Goal: Task Accomplishment & Management: Complete application form

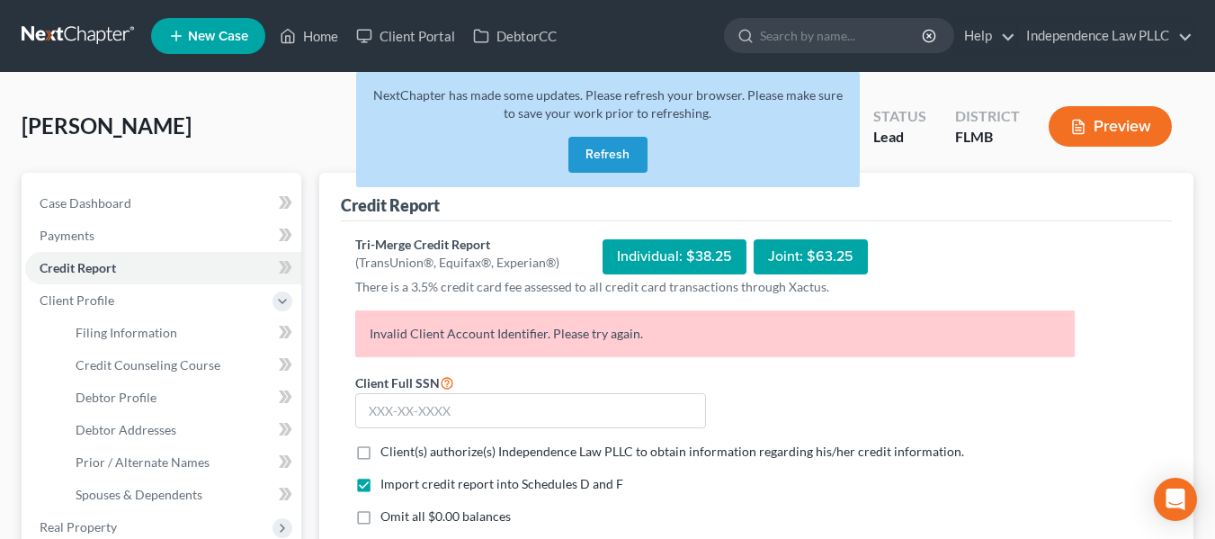
scroll to position [90, 0]
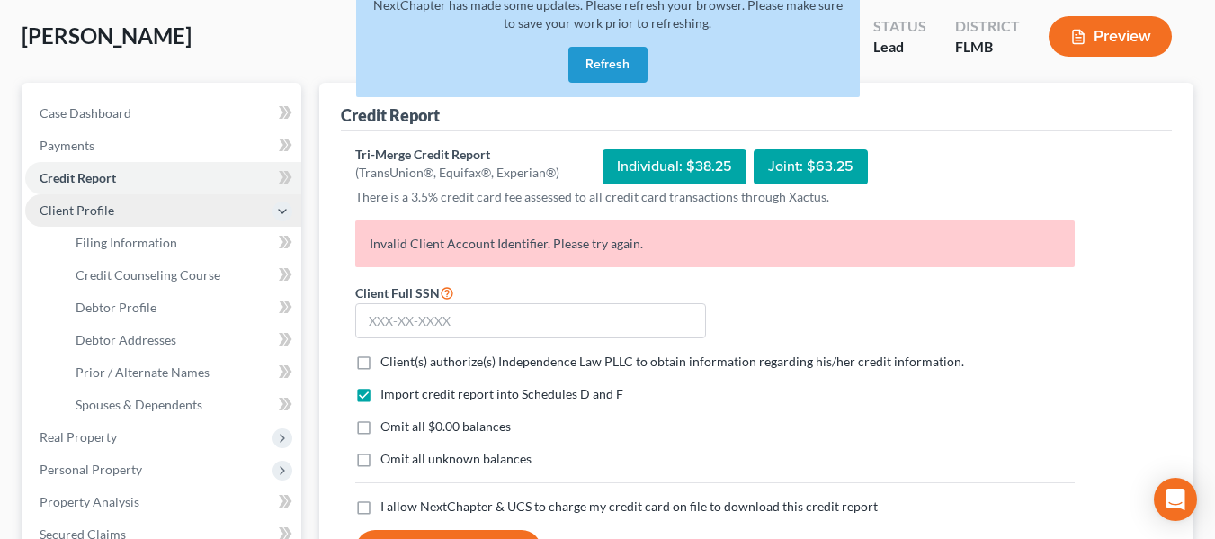
click at [74, 211] on span "Client Profile" at bounding box center [77, 209] width 75 height 15
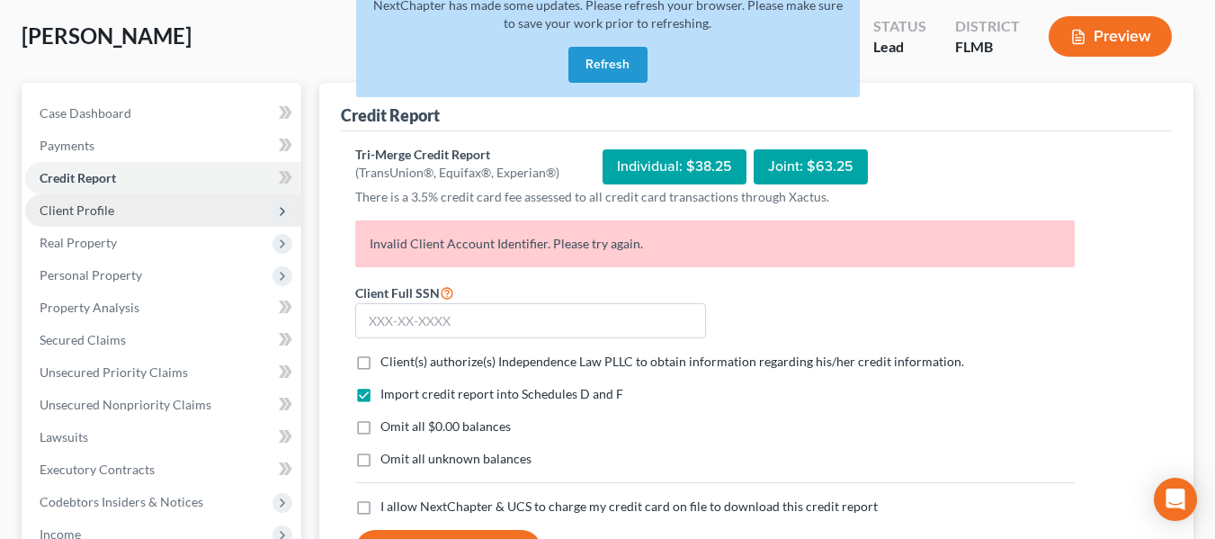
click at [81, 209] on span "Client Profile" at bounding box center [77, 209] width 75 height 15
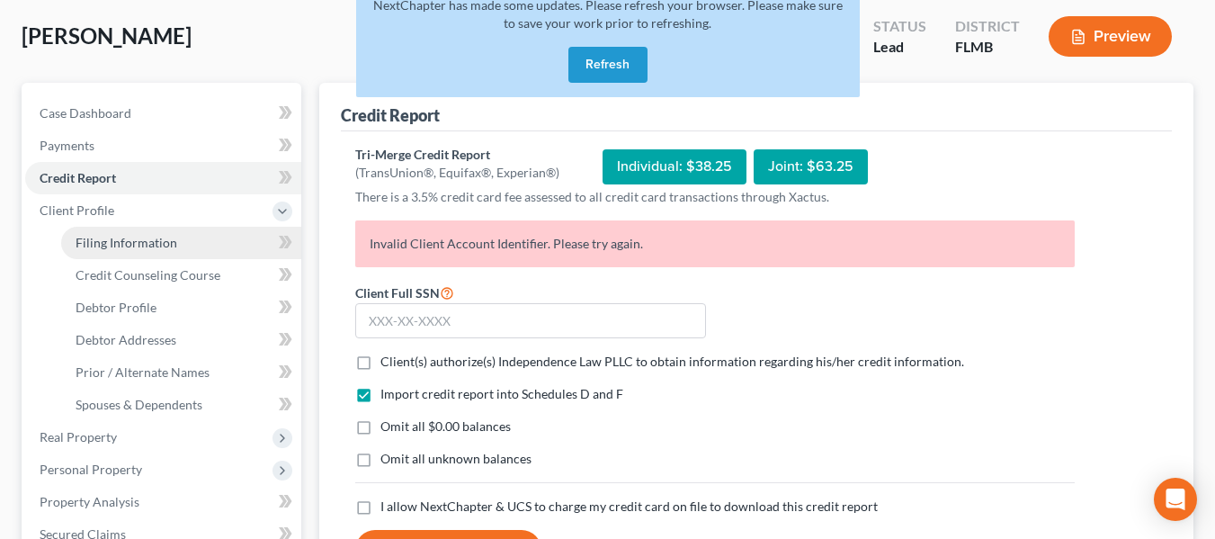
click at [111, 246] on span "Filing Information" at bounding box center [127, 242] width 102 height 15
select select "1"
select select "0"
select select "9"
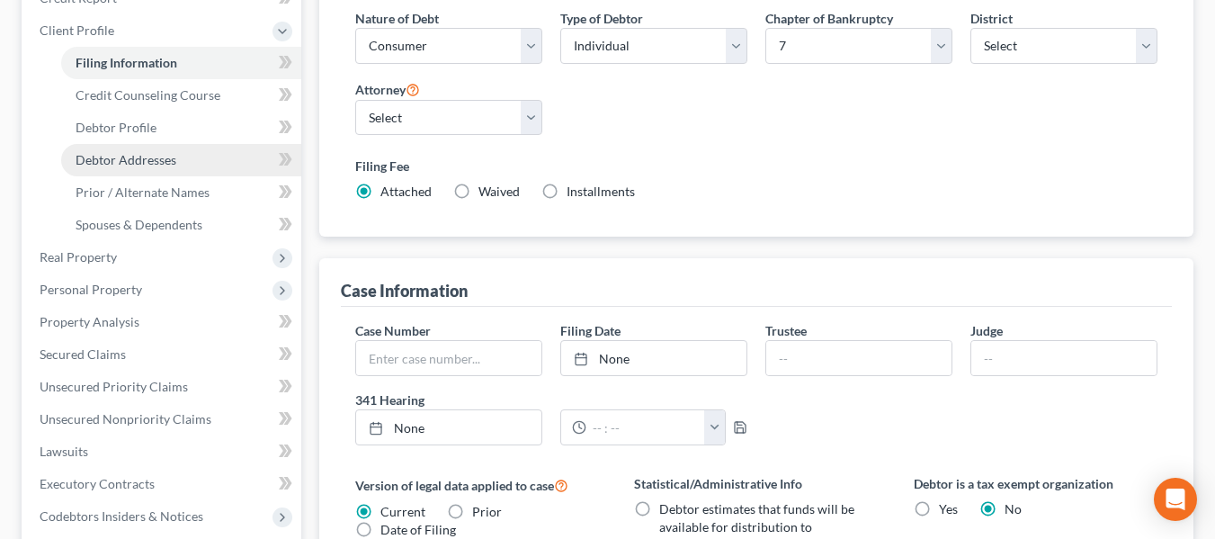
scroll to position [360, 0]
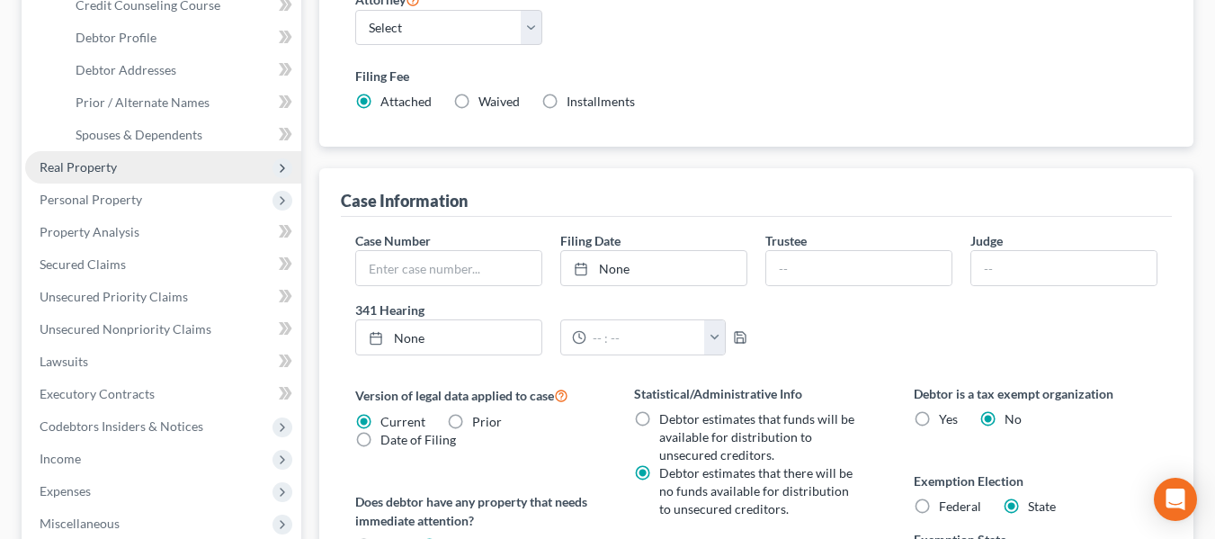
click at [93, 165] on span "Real Property" at bounding box center [78, 166] width 77 height 15
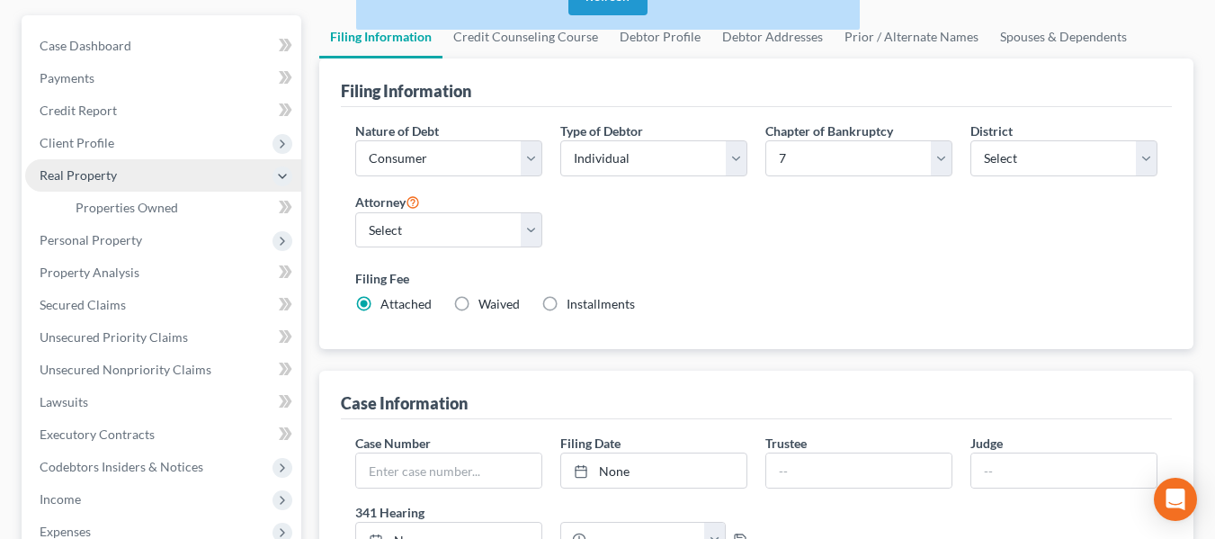
scroll to position [270, 0]
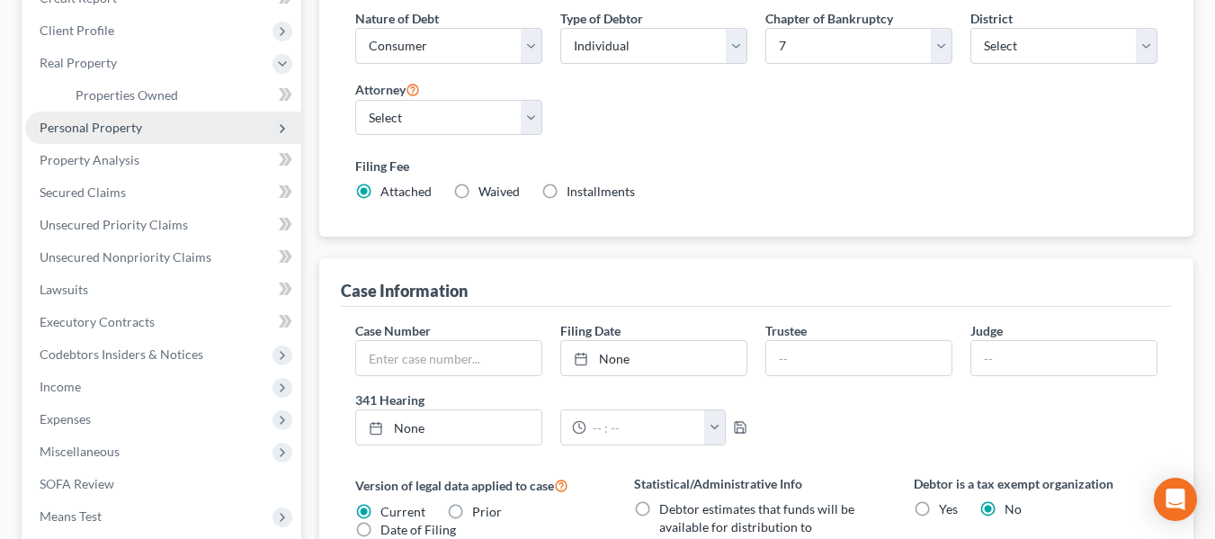
click at [104, 125] on span "Personal Property" at bounding box center [91, 127] width 103 height 15
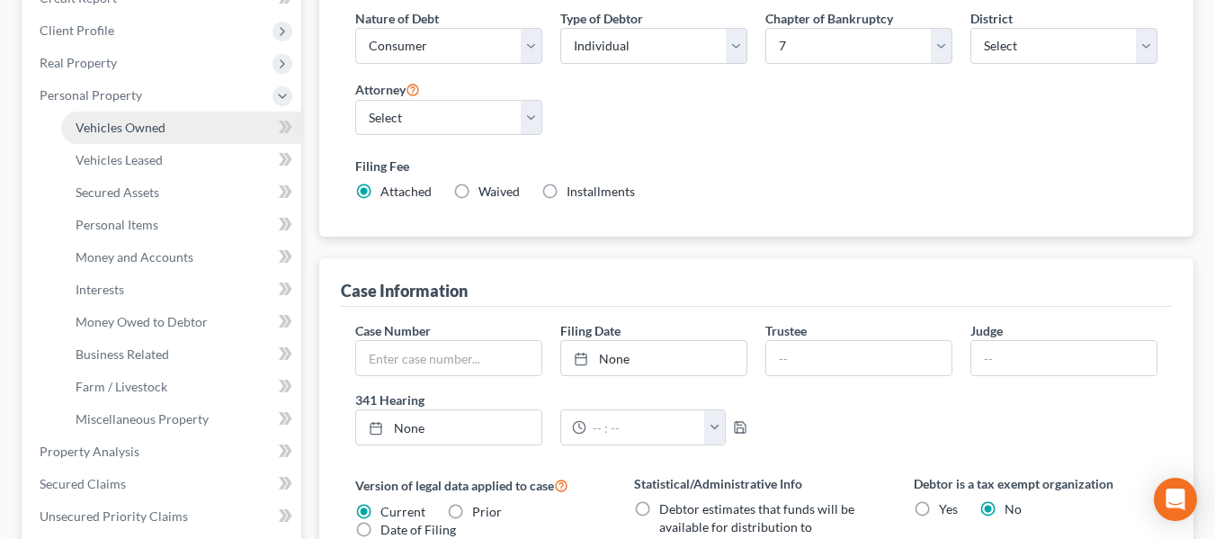
click at [165, 123] on link "Vehicles Owned" at bounding box center [181, 128] width 240 height 32
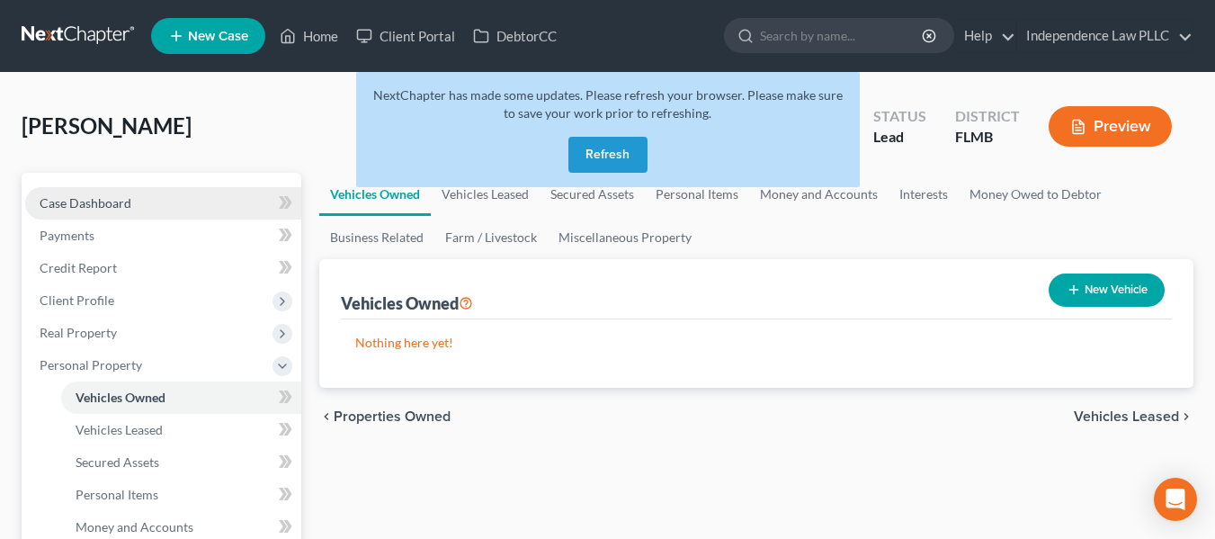
click at [104, 205] on span "Case Dashboard" at bounding box center [86, 202] width 92 height 15
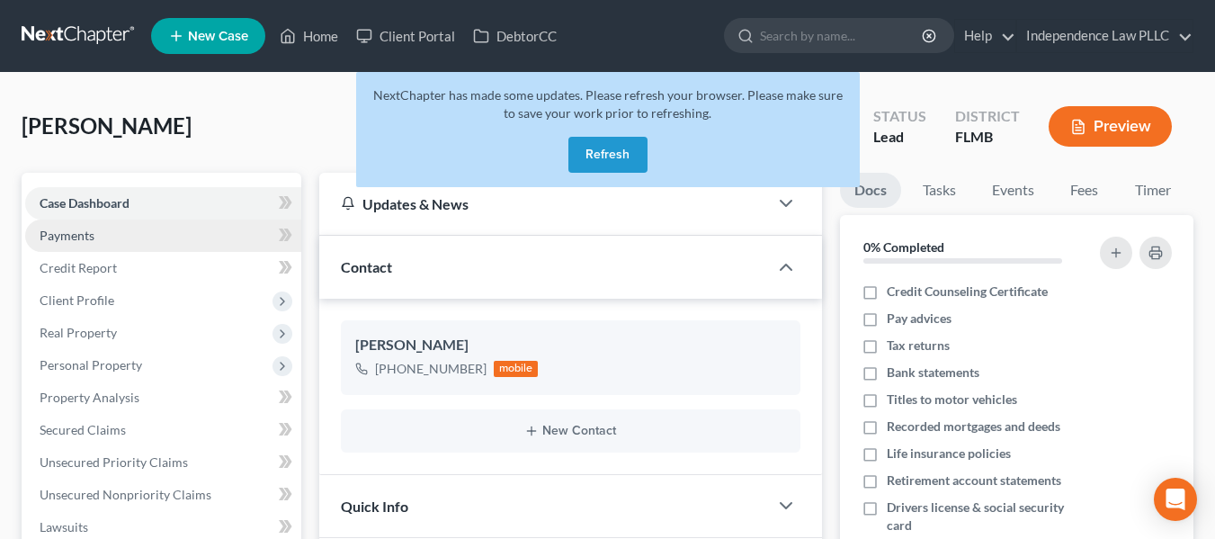
click at [72, 235] on span "Payments" at bounding box center [67, 235] width 55 height 15
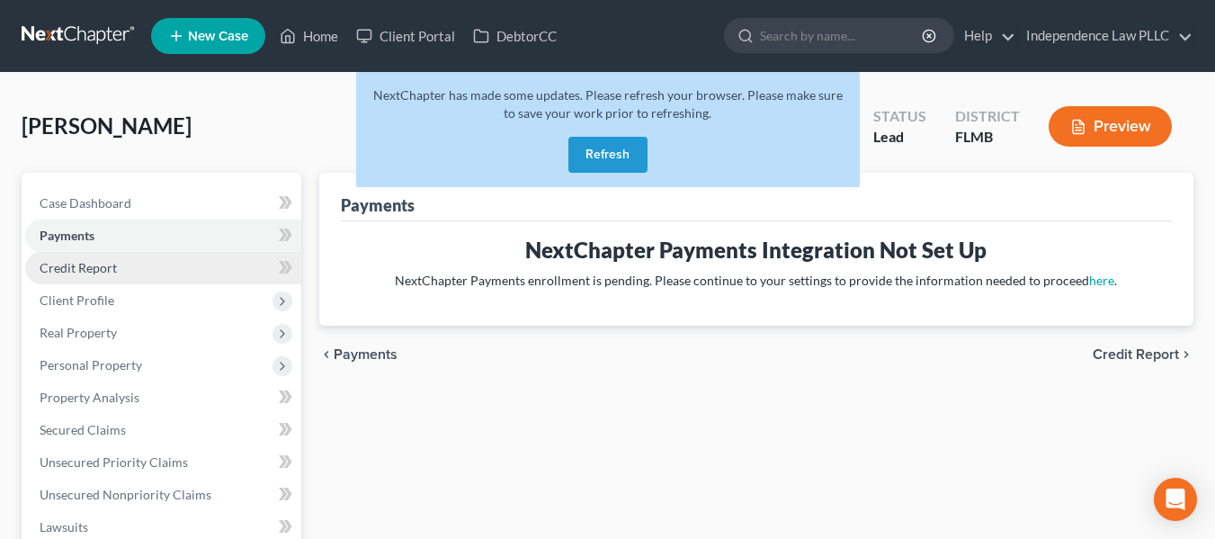
click at [81, 264] on span "Credit Report" at bounding box center [78, 267] width 77 height 15
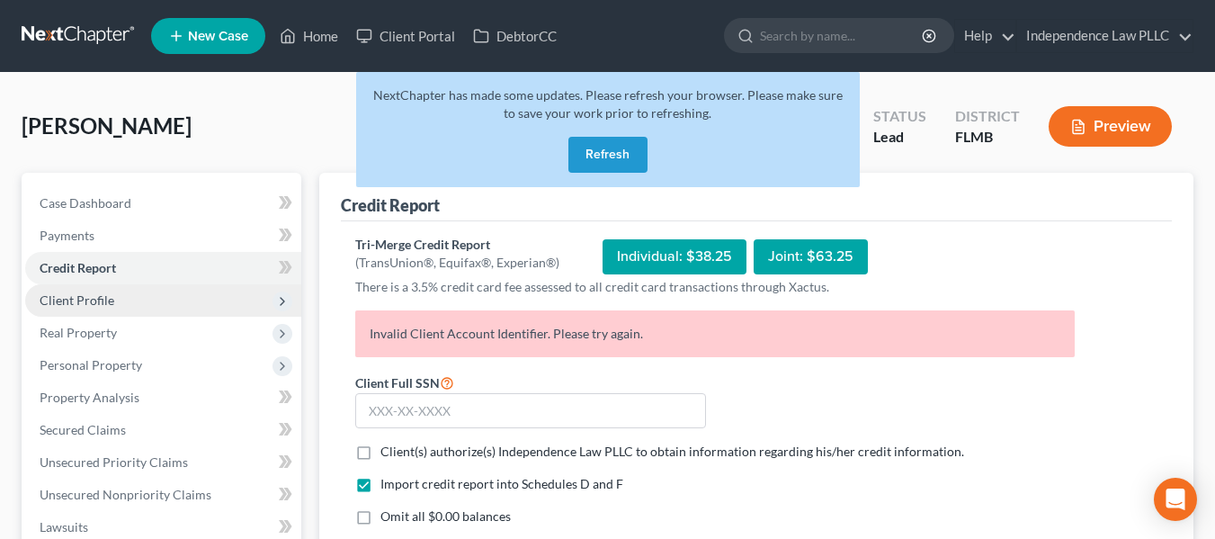
click at [90, 302] on span "Client Profile" at bounding box center [77, 299] width 75 height 15
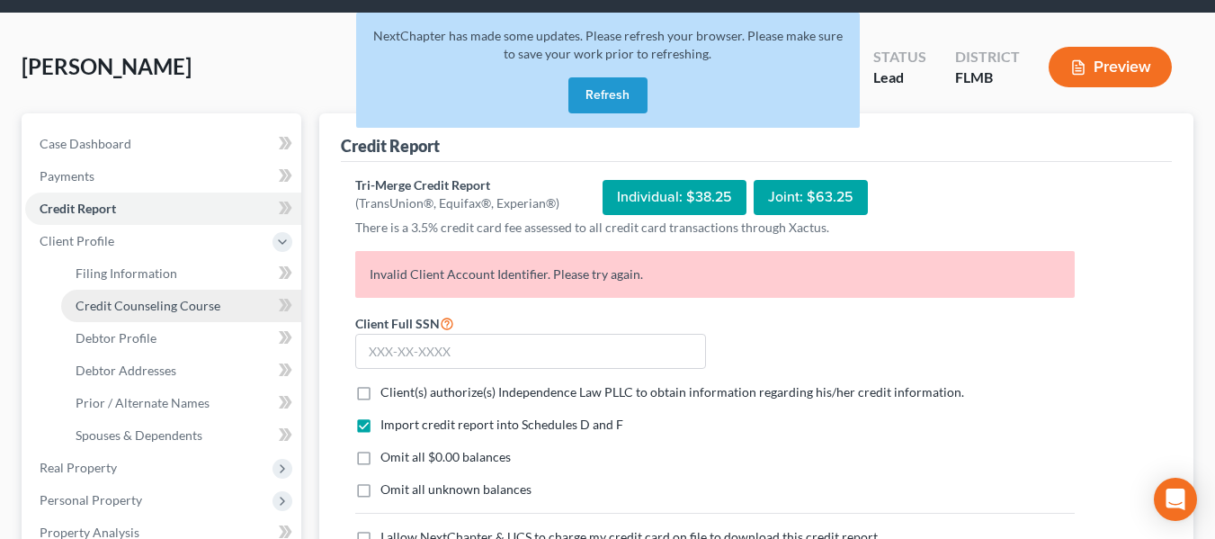
scroll to position [90, 0]
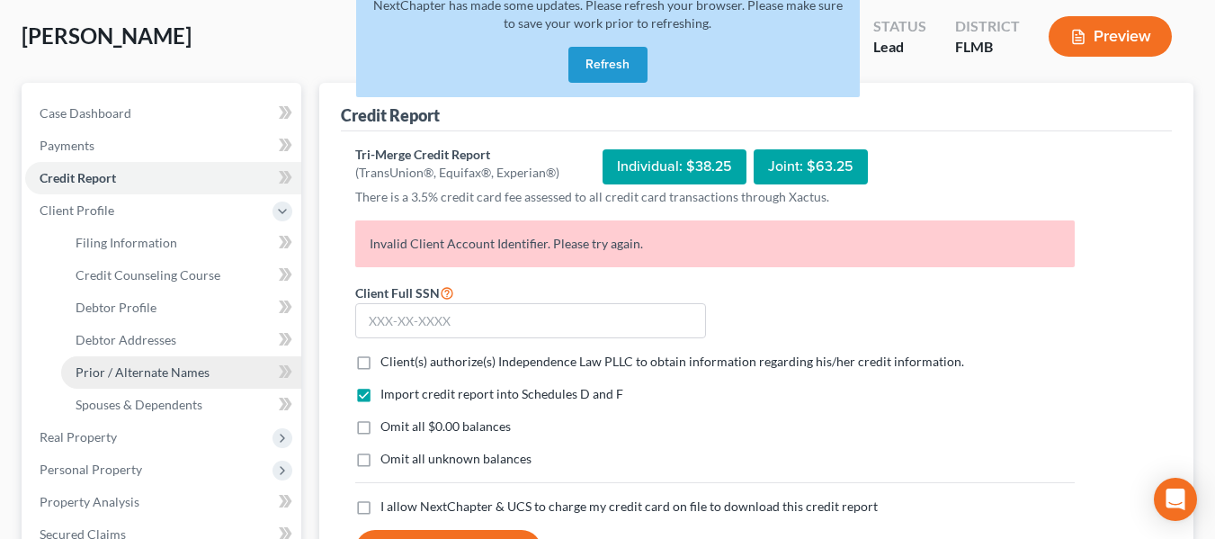
click at [177, 375] on span "Prior / Alternate Names" at bounding box center [143, 371] width 134 height 15
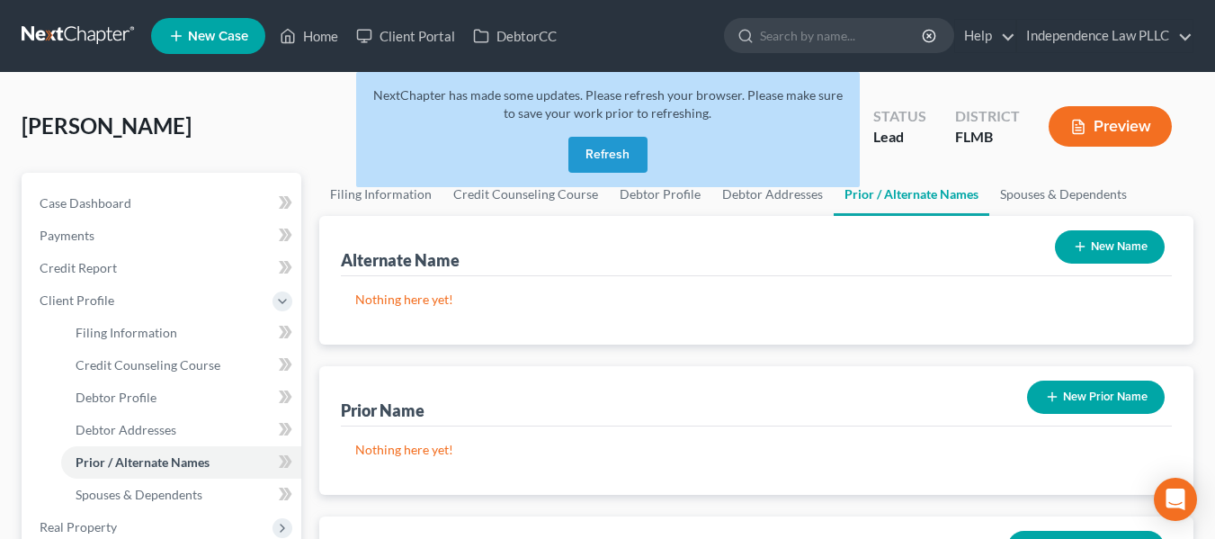
click at [1084, 405] on button "New Prior Name" at bounding box center [1096, 396] width 138 height 33
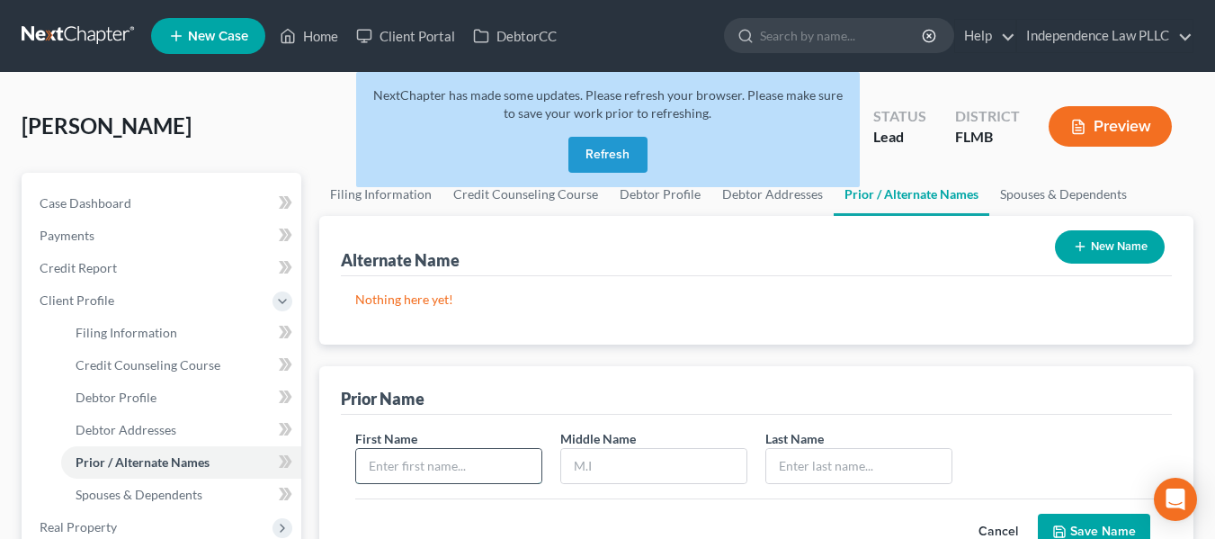
click at [442, 461] on input "text" at bounding box center [448, 466] width 185 height 34
type input "Kimberly"
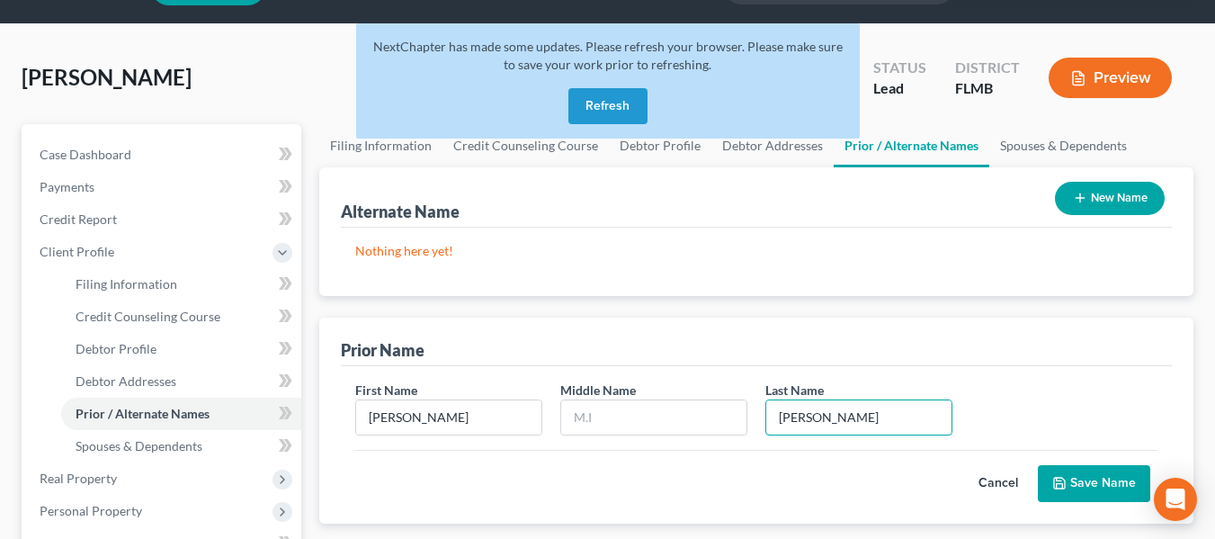
scroll to position [90, 0]
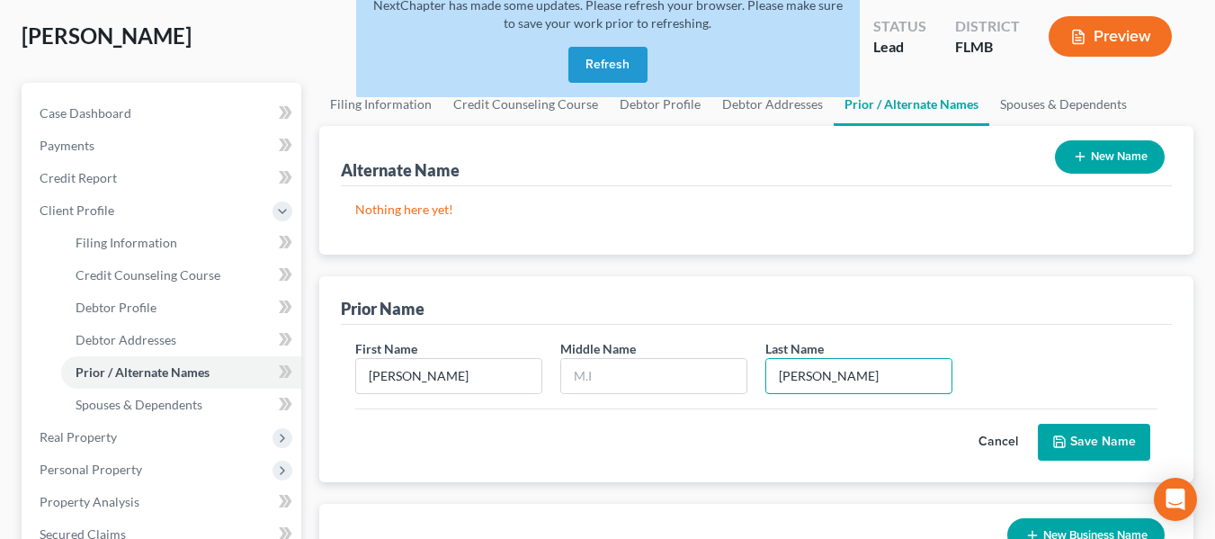
type input "Sweeney"
click at [1085, 433] on button "Save Name" at bounding box center [1094, 443] width 112 height 38
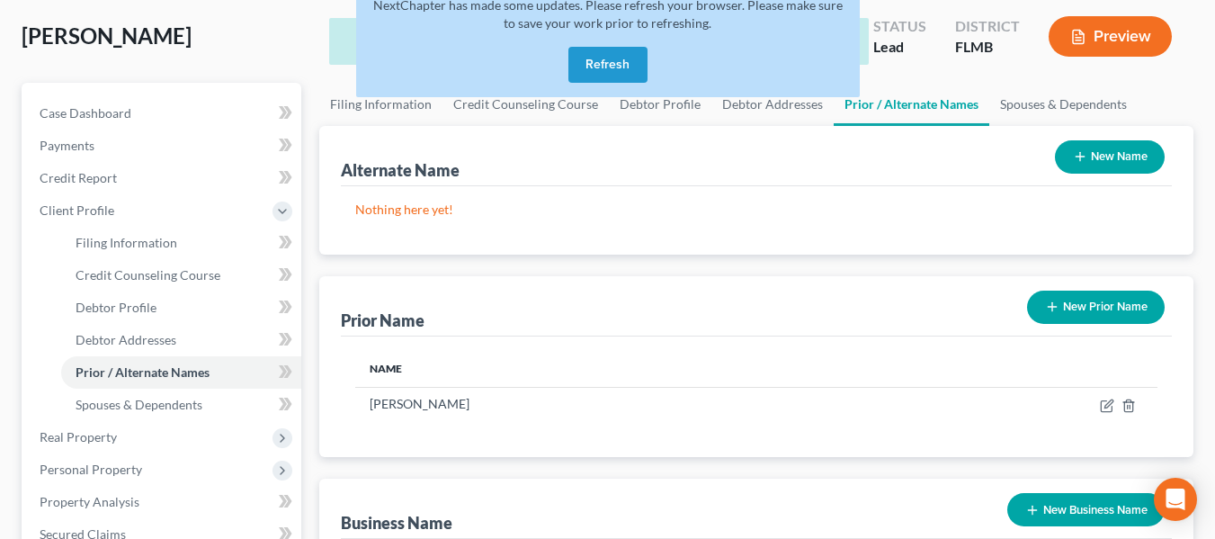
click at [1077, 308] on button "New Prior Name" at bounding box center [1096, 306] width 138 height 33
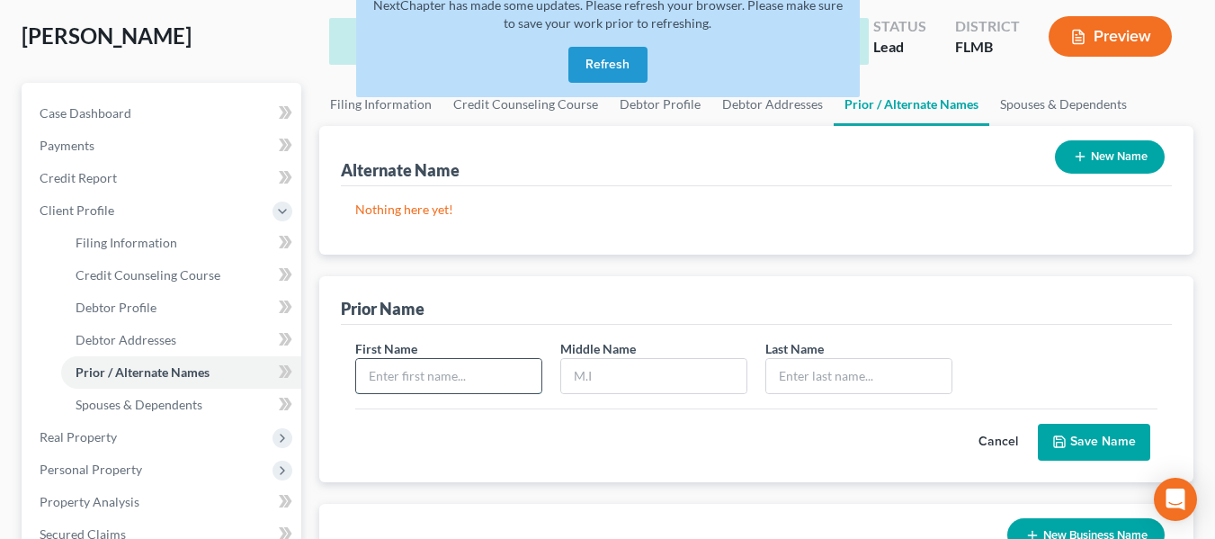
click at [489, 363] on input "text" at bounding box center [448, 376] width 185 height 34
type input "Kimberly"
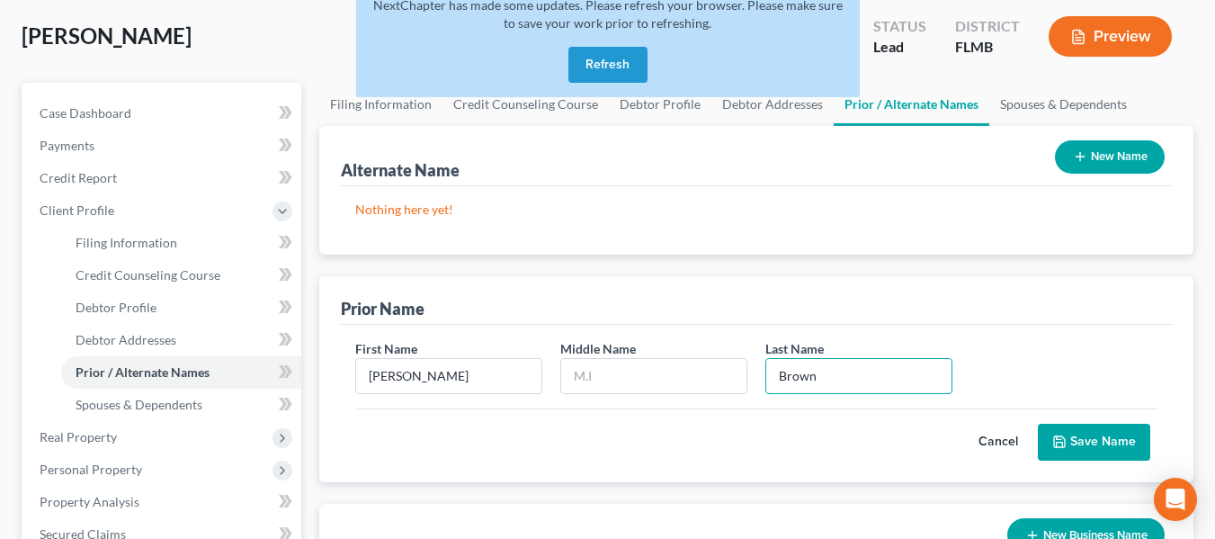
type input "Brown"
click at [1124, 437] on button "Save Name" at bounding box center [1094, 443] width 112 height 38
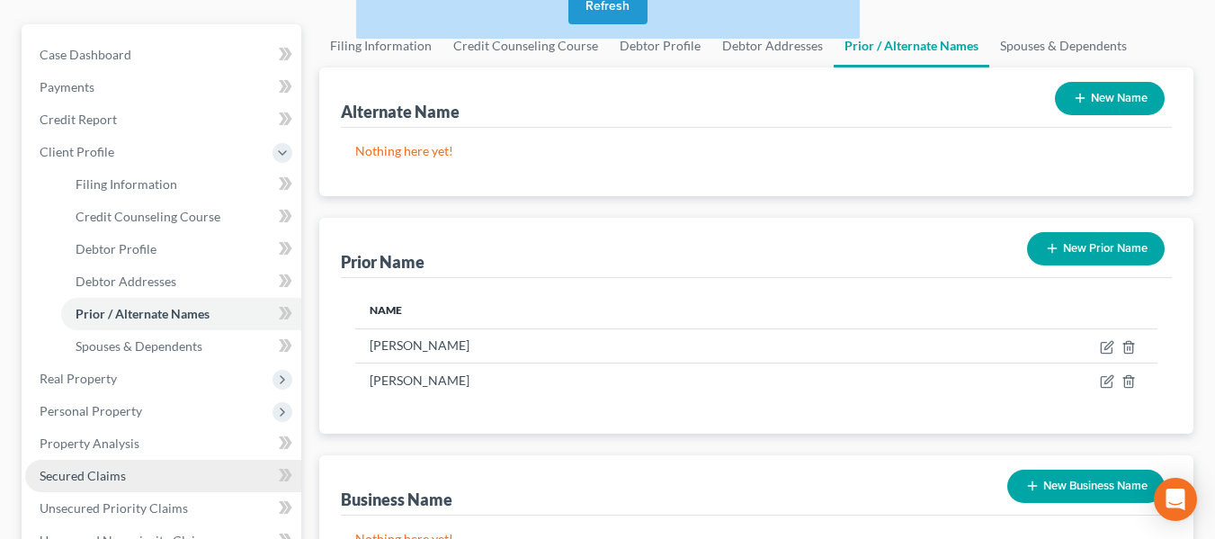
scroll to position [180, 0]
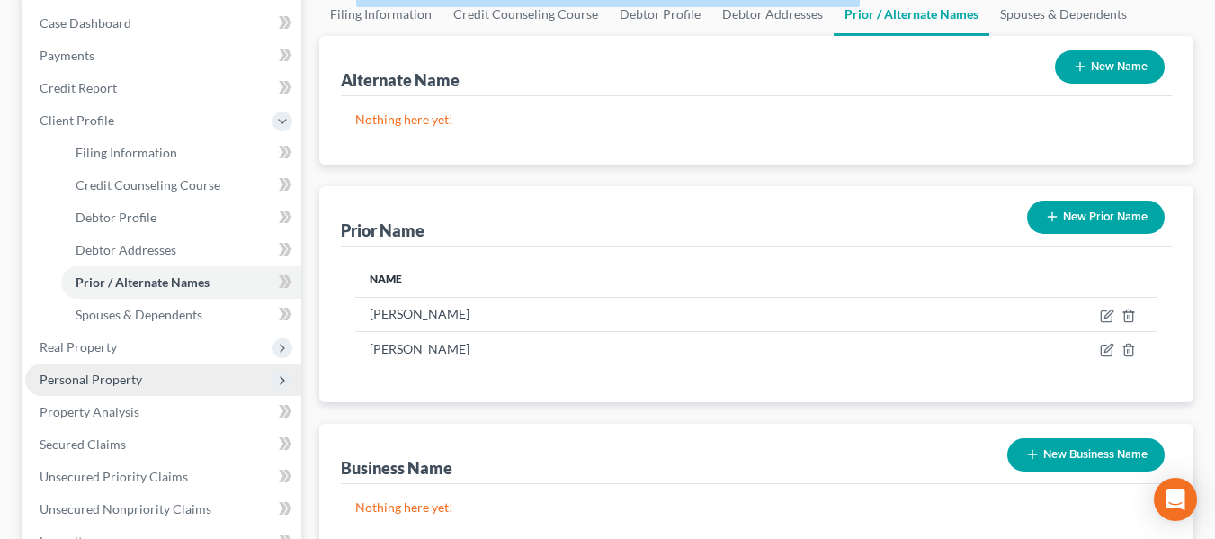
click at [120, 383] on span "Personal Property" at bounding box center [91, 378] width 103 height 15
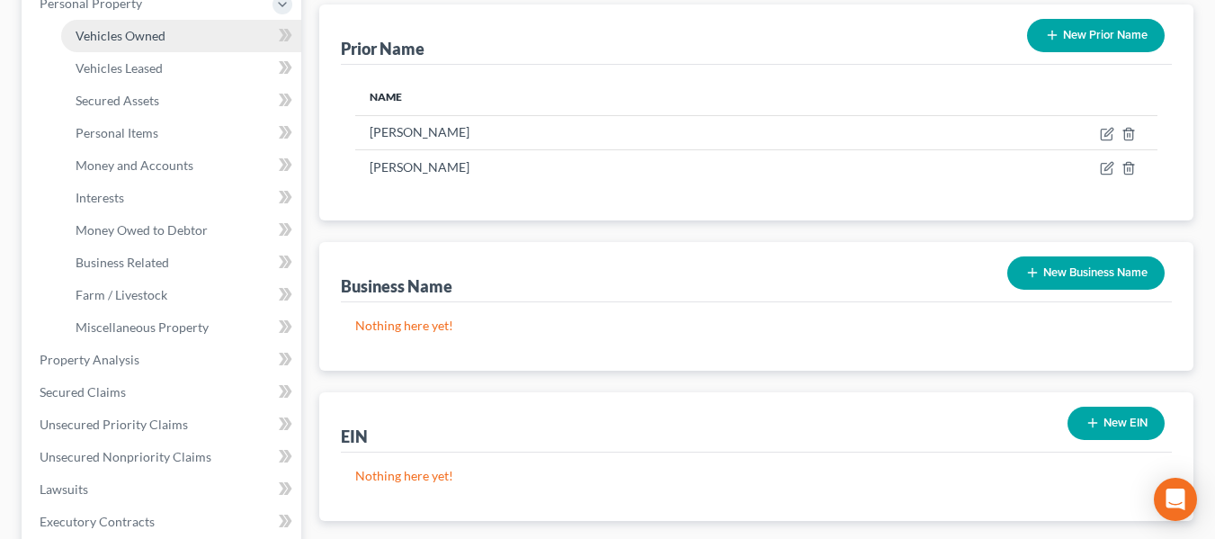
scroll to position [360, 0]
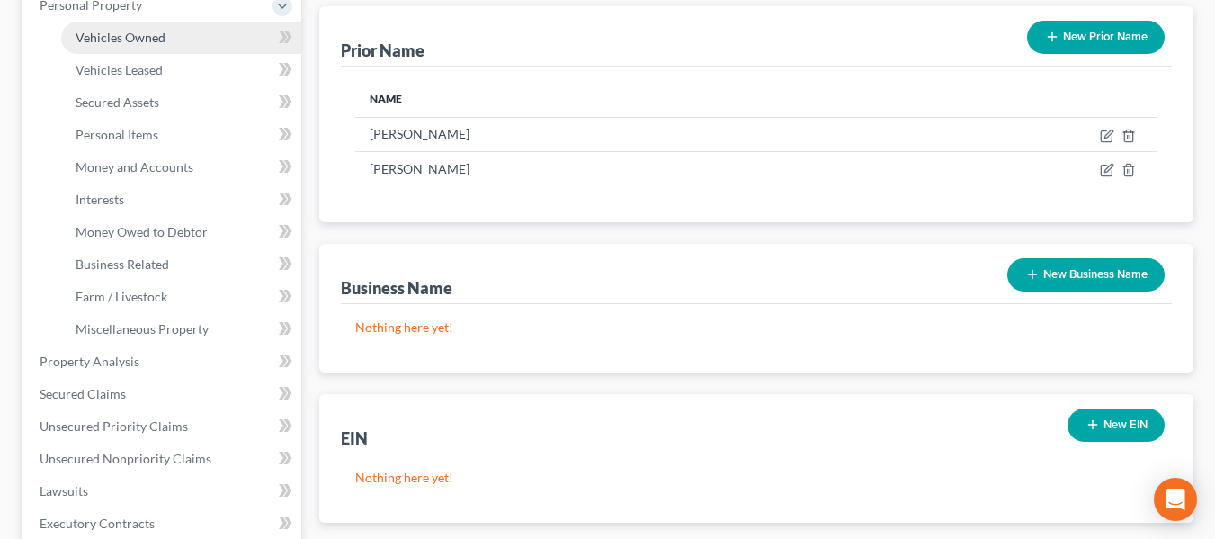
click at [152, 40] on span "Vehicles Owned" at bounding box center [121, 37] width 90 height 15
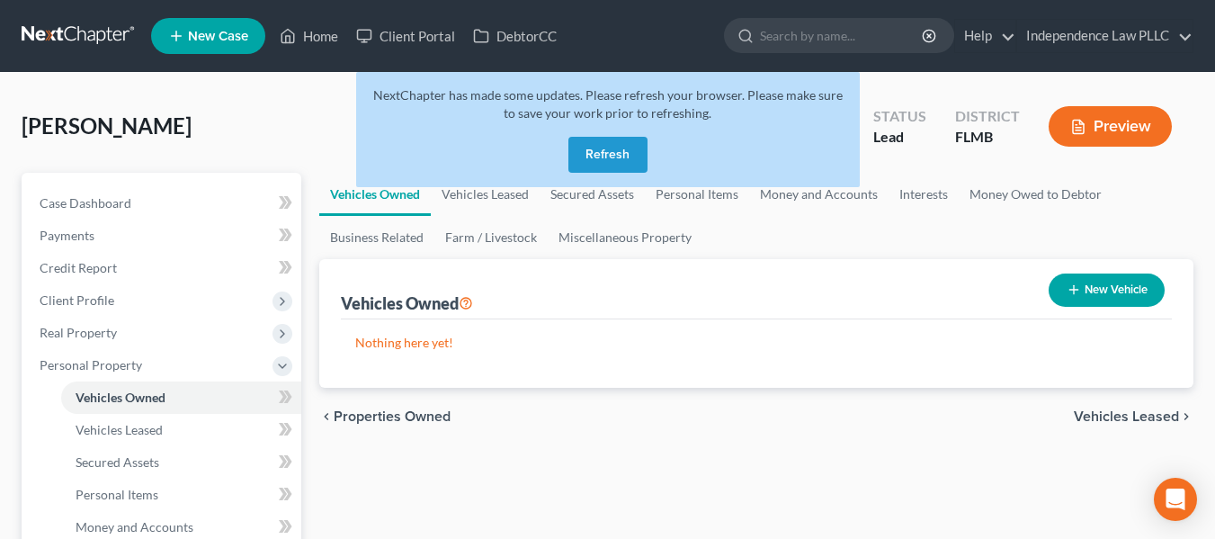
click at [1119, 293] on button "New Vehicle" at bounding box center [1107, 289] width 116 height 33
select select "0"
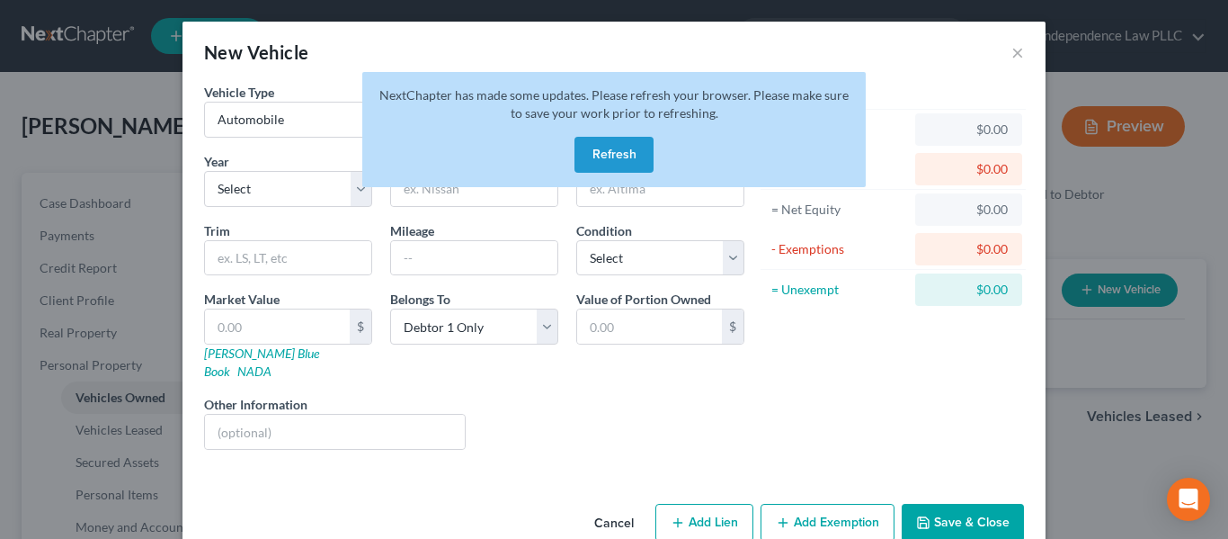
click at [611, 158] on button "Refresh" at bounding box center [614, 155] width 79 height 36
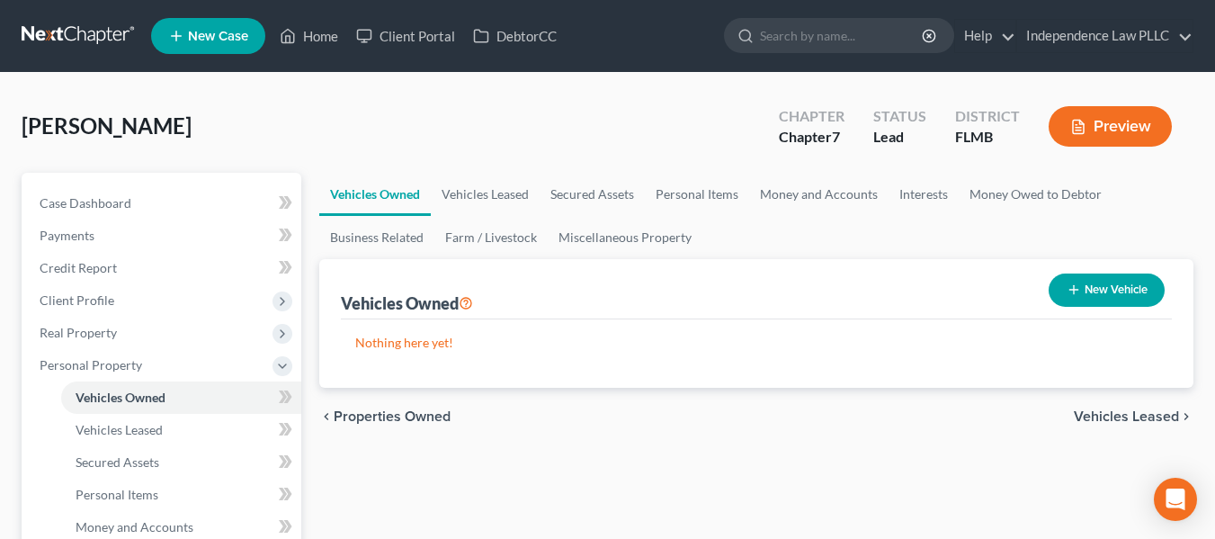
click at [1127, 280] on button "New Vehicle" at bounding box center [1107, 289] width 116 height 33
select select "0"
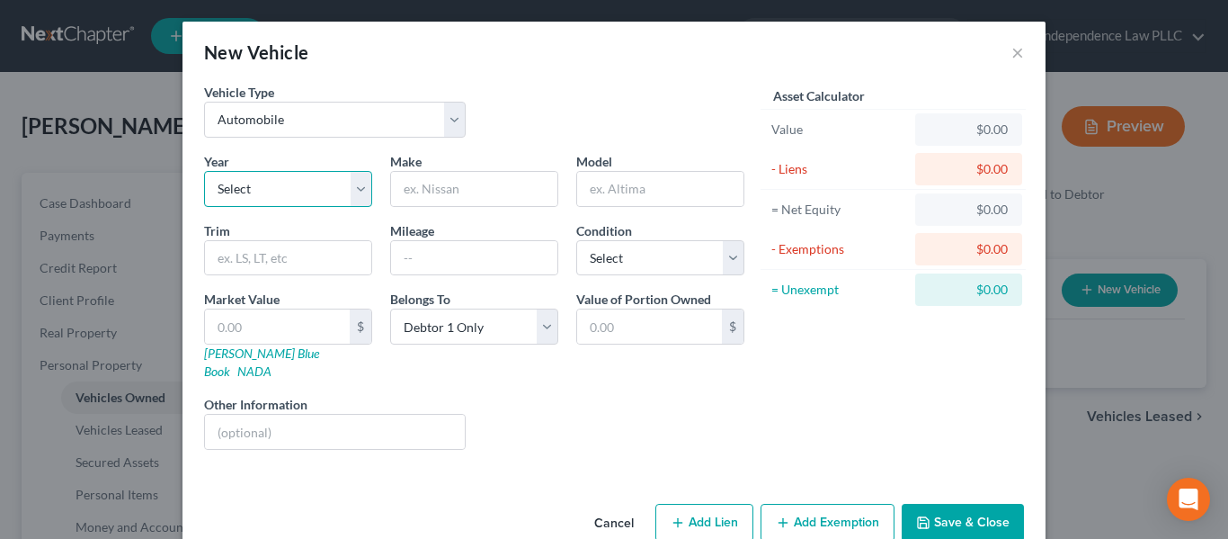
click at [276, 183] on select "Select 2026 2025 2024 2023 2022 2021 2020 2019 2018 2017 2016 2015 2014 2013 20…" at bounding box center [288, 189] width 168 height 36
select select "11"
click at [204, 171] on select "Select 2026 2025 2024 2023 2022 2021 2020 2019 2018 2017 2016 2015 2014 2013 20…" at bounding box center [288, 189] width 168 height 36
click at [437, 194] on input "text" at bounding box center [474, 189] width 166 height 34
type input "Ford"
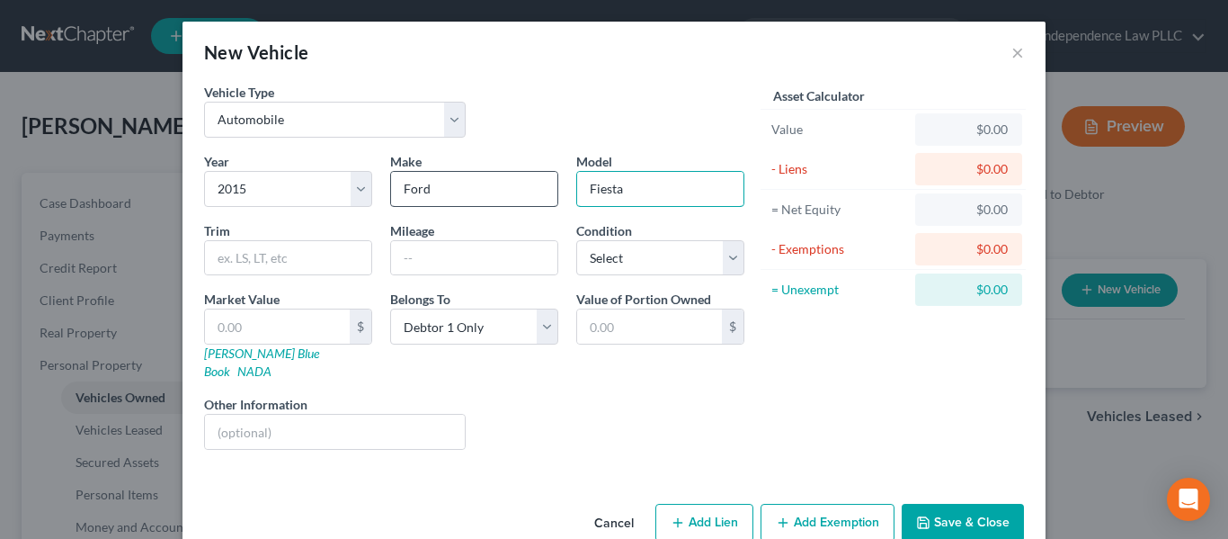
type input "Fiesta"
type input "177000"
click at [657, 280] on div "Year Select 2026 2025 2024 2023 2022 2021 2020 2019 2018 2017 2016 2015 2014 20…" at bounding box center [474, 308] width 558 height 312
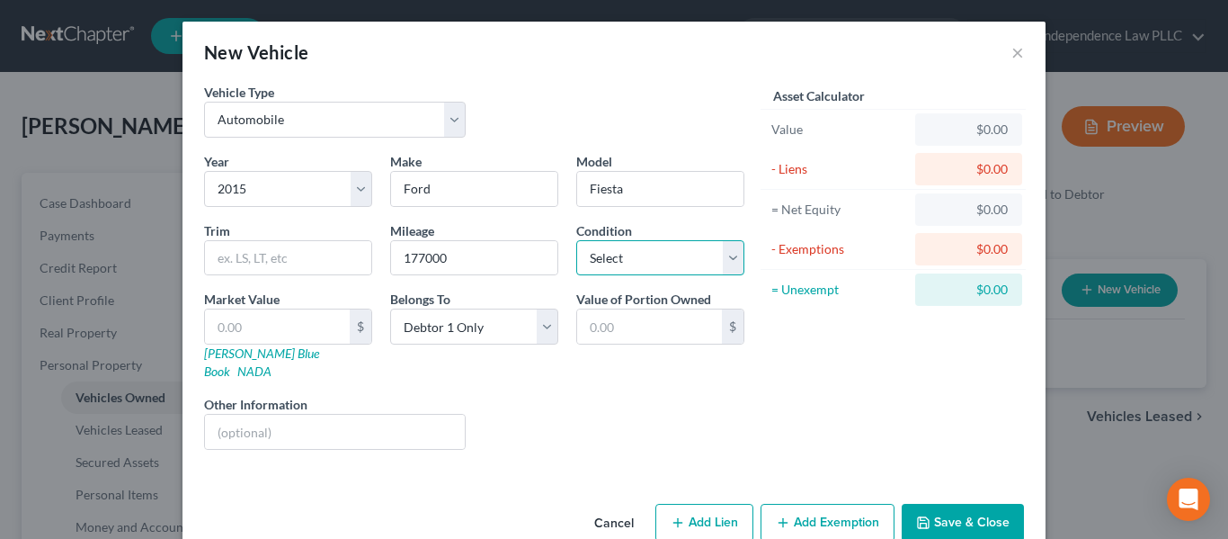
click at [663, 274] on select "Select Excellent Very Good Good Fair Poor" at bounding box center [660, 258] width 168 height 36
select select "3"
click at [576, 240] on select "Select Excellent Very Good Good Fair Poor" at bounding box center [660, 258] width 168 height 36
click at [229, 323] on input "text" at bounding box center [277, 326] width 145 height 34
type input "2"
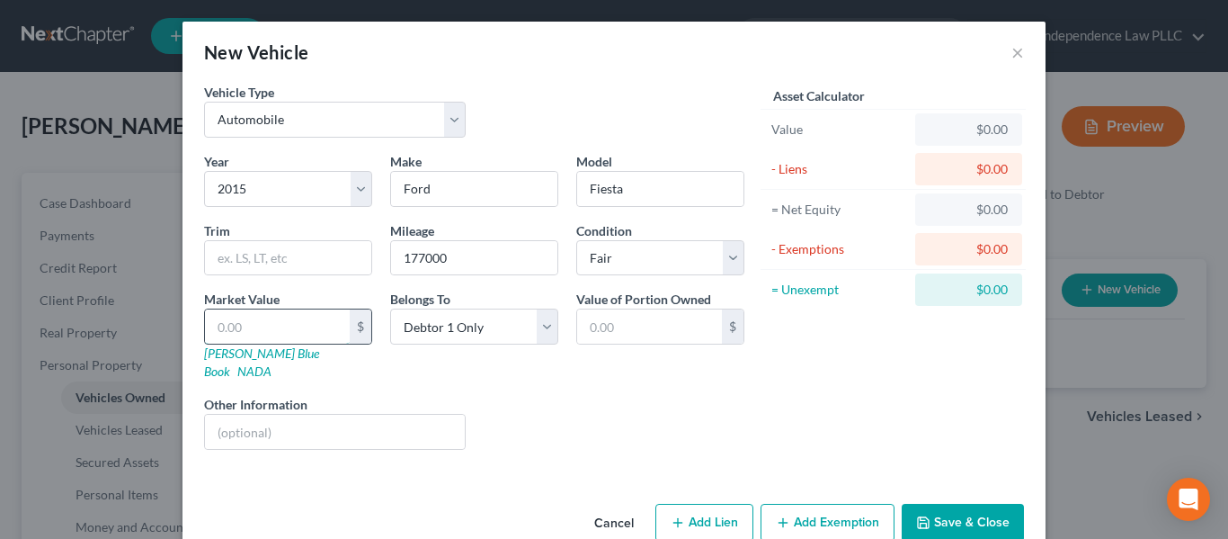
type input "2.00"
type input "26"
type input "26.00"
type input "267"
type input "267.00"
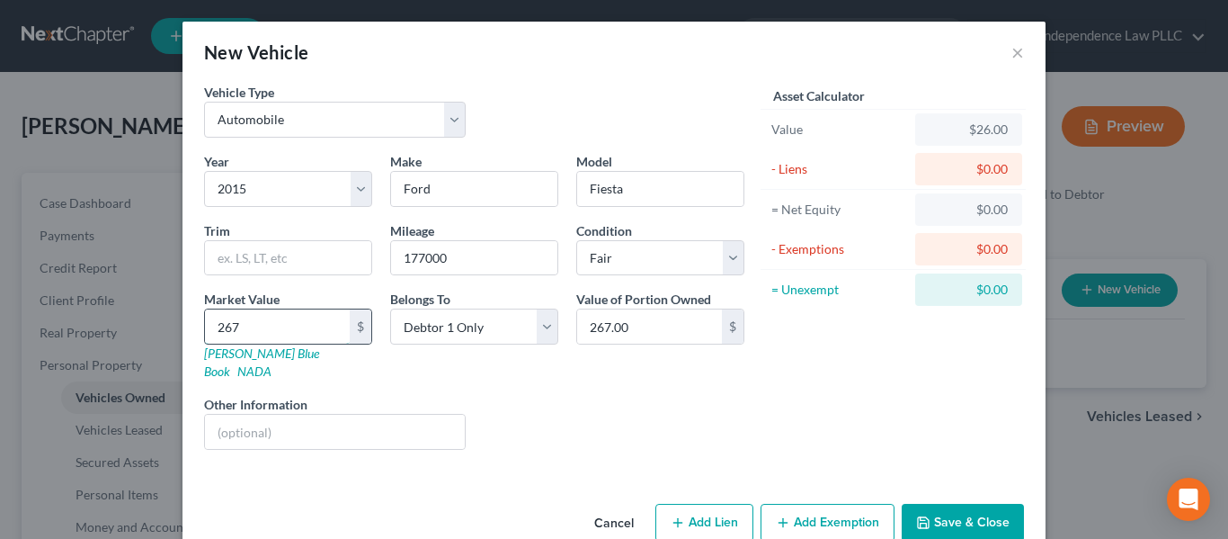
type input "2676"
type input "2,676.00"
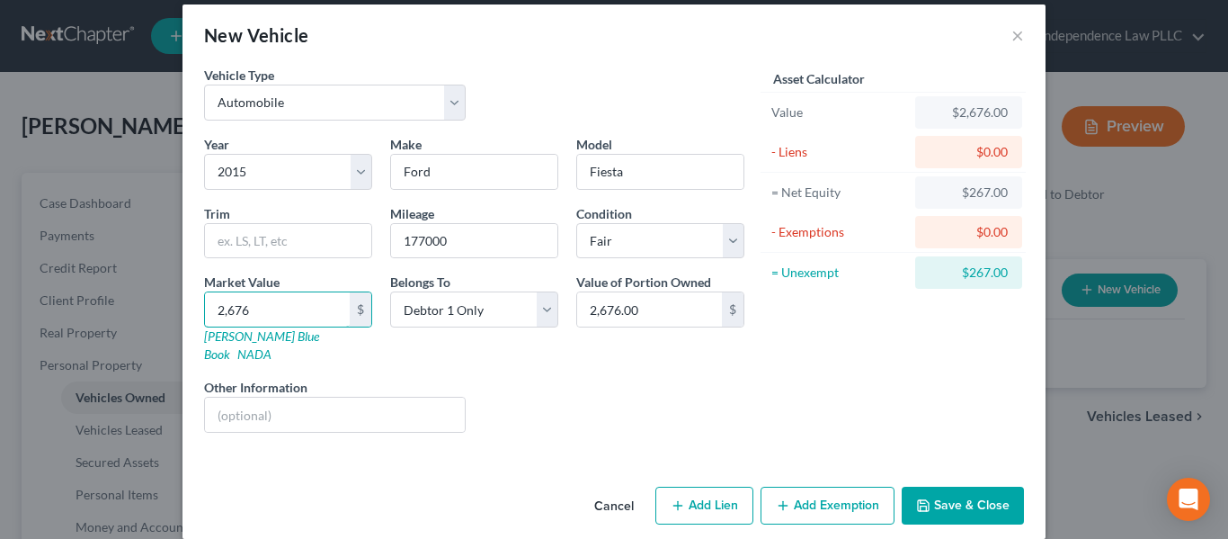
scroll to position [21, 0]
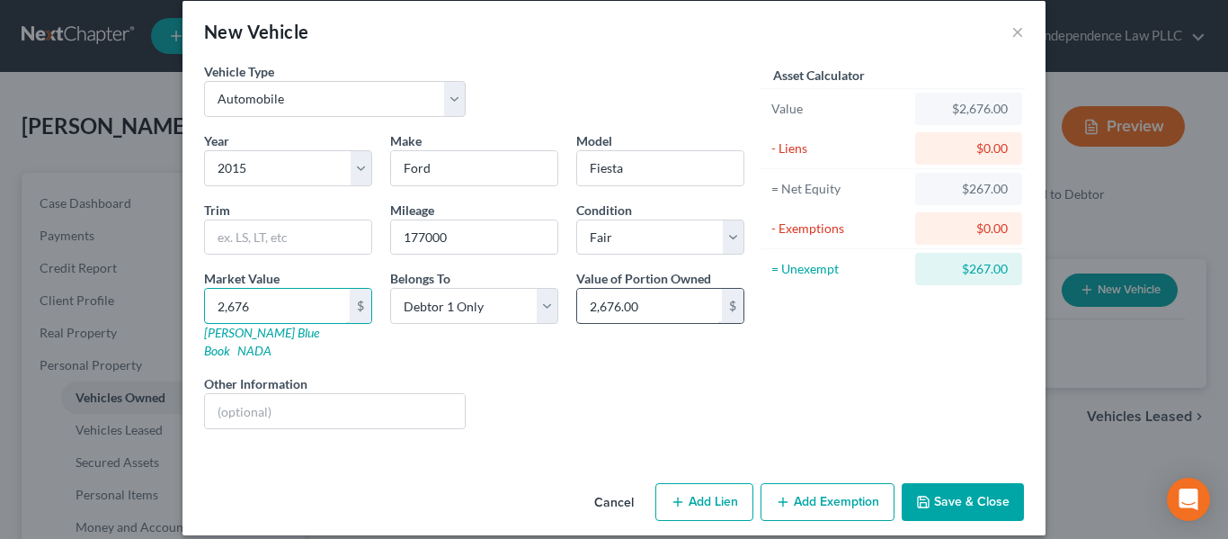
type input "2,676"
type input "5"
type input "5,000"
click at [701, 380] on div "Liens Select" at bounding box center [615, 401] width 280 height 55
click at [952, 489] on button "Save & Close" at bounding box center [963, 502] width 122 height 38
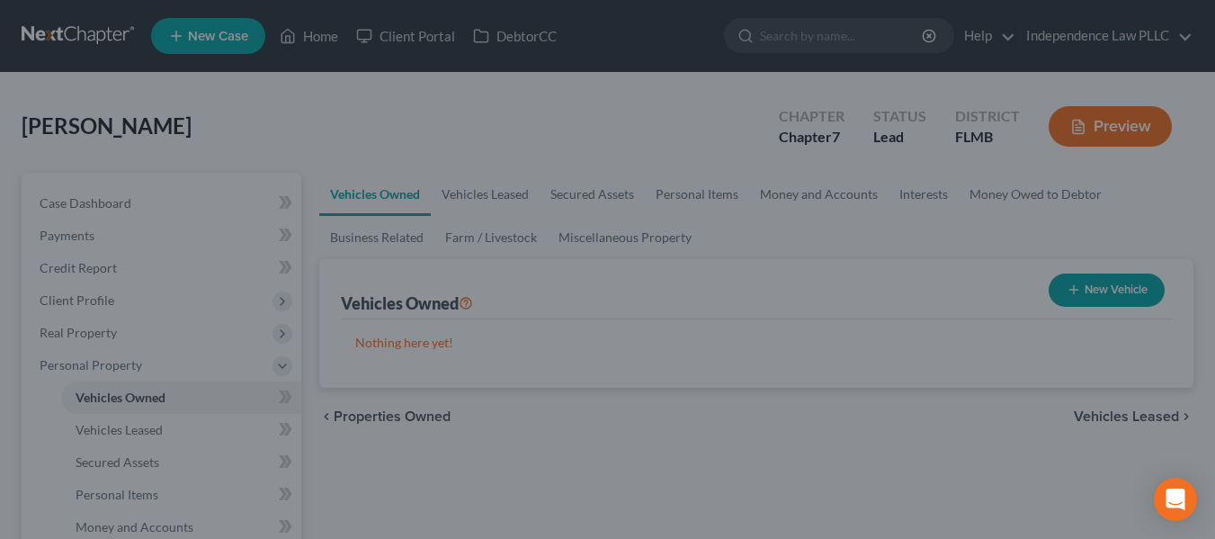
click at [952, 489] on div at bounding box center [607, 269] width 1215 height 539
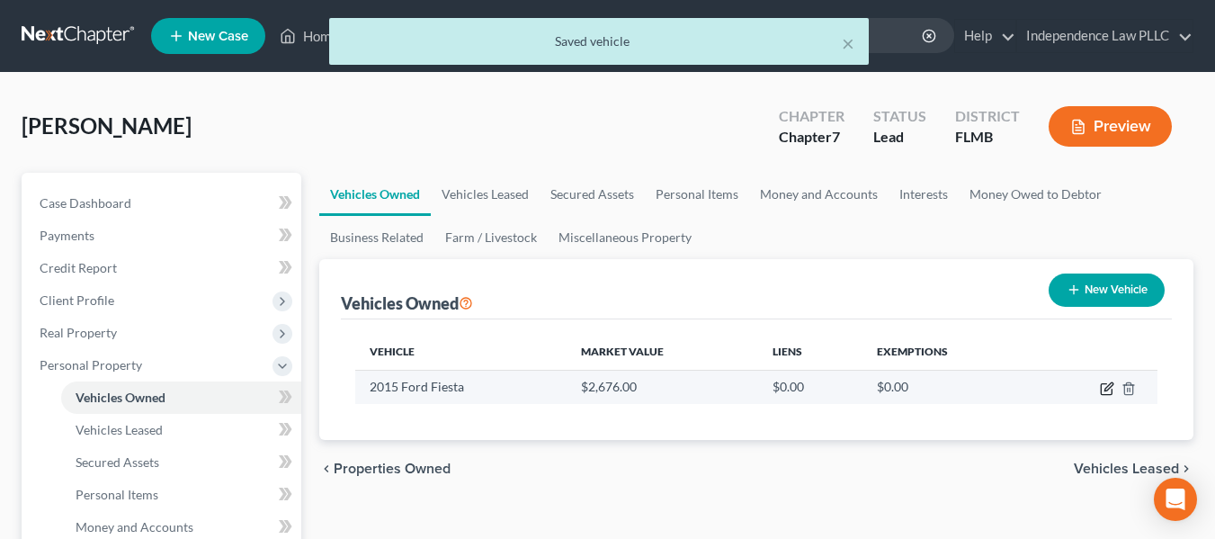
click at [1110, 383] on icon "button" at bounding box center [1108, 386] width 8 height 8
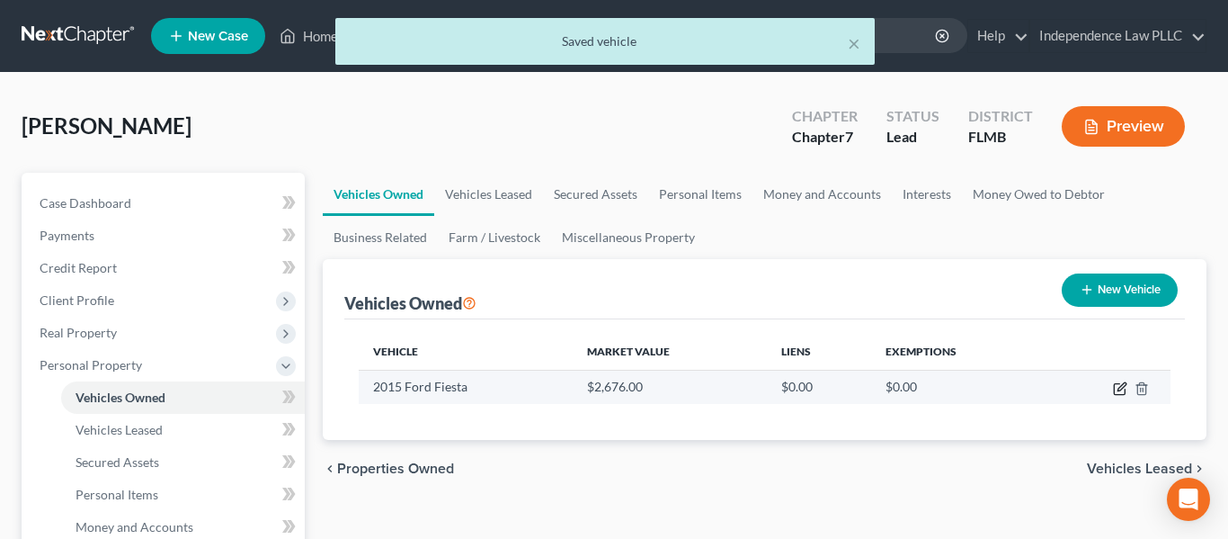
select select "0"
select select "11"
select select "3"
select select "0"
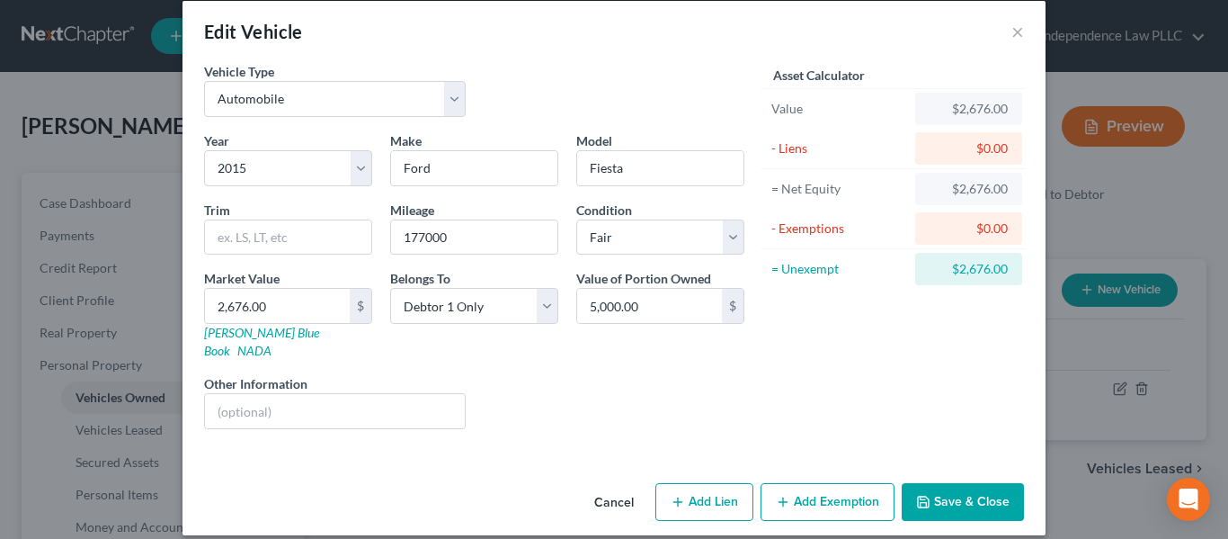
click at [714, 483] on button "Add Lien" at bounding box center [705, 502] width 98 height 38
select select "0"
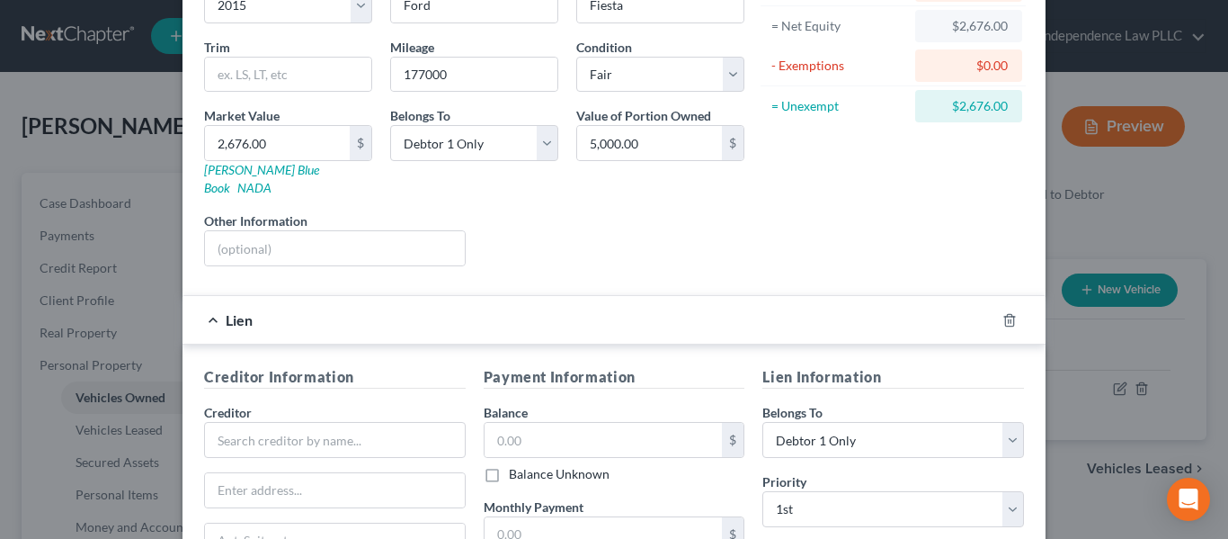
scroll to position [111, 0]
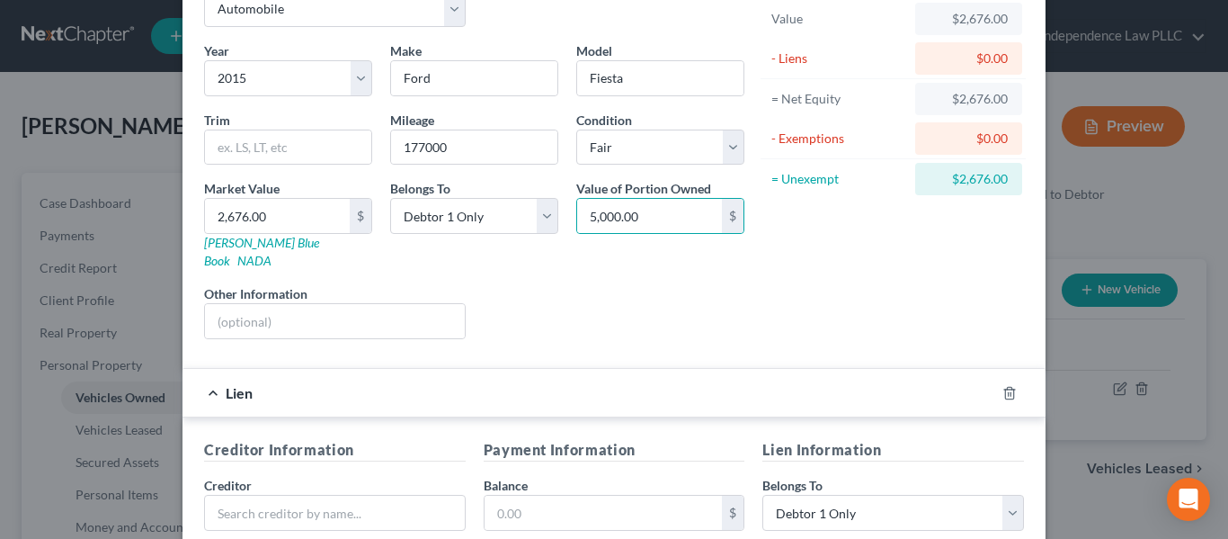
click at [657, 284] on div "Liens Select" at bounding box center [615, 311] width 280 height 55
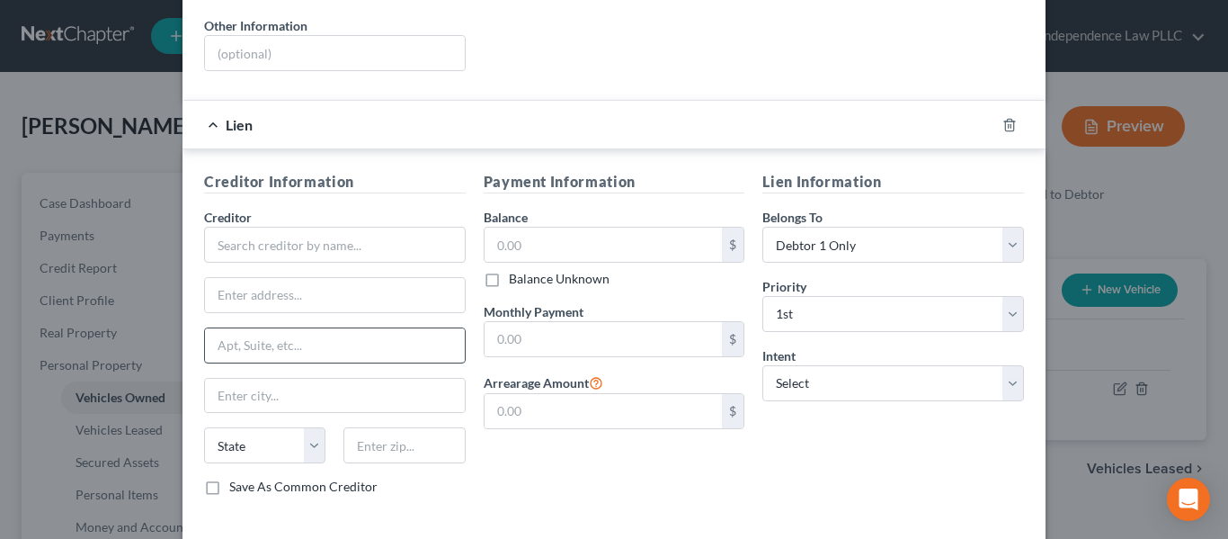
scroll to position [380, 0]
click at [103, 147] on div "Edit Vehicle × Vehicle Type Select Automobile Truck Trailer Watercraft Aircraft…" at bounding box center [614, 269] width 1228 height 539
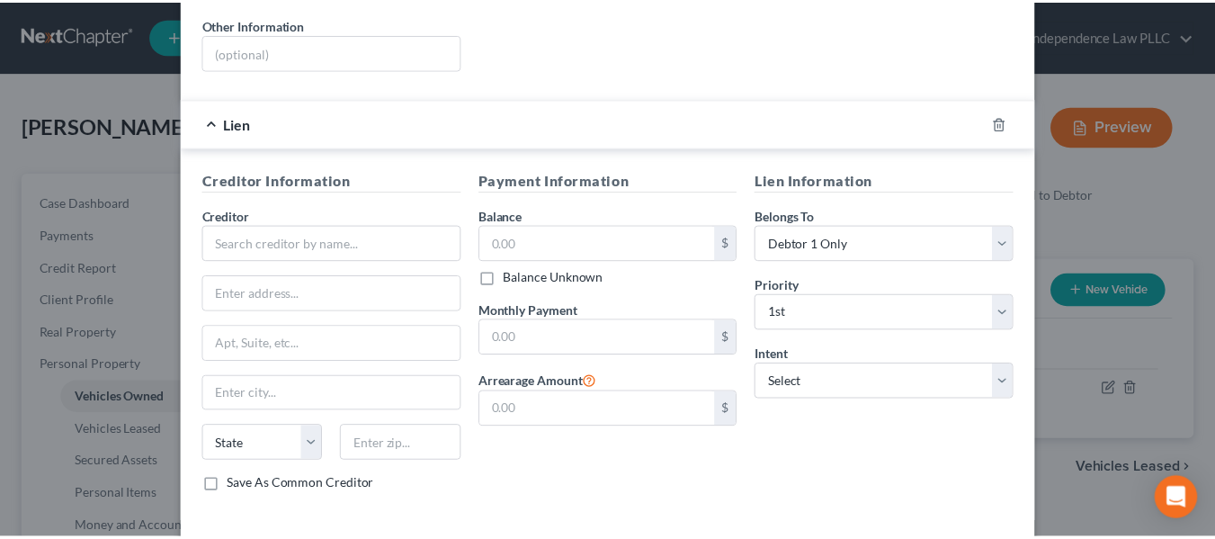
scroll to position [445, 0]
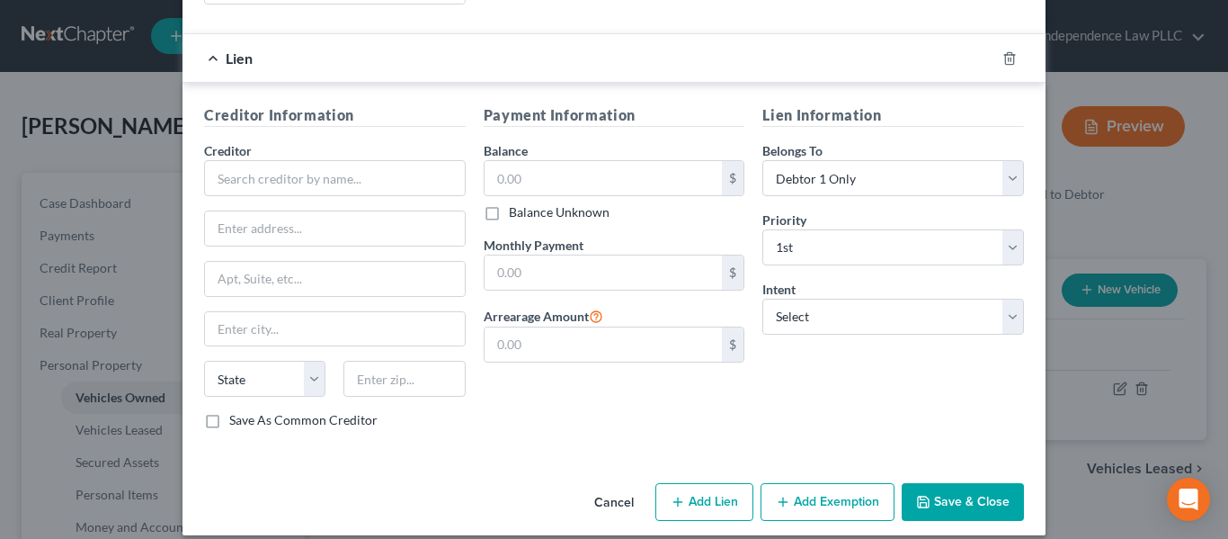
click at [941, 483] on button "Save & Close" at bounding box center [963, 502] width 122 height 38
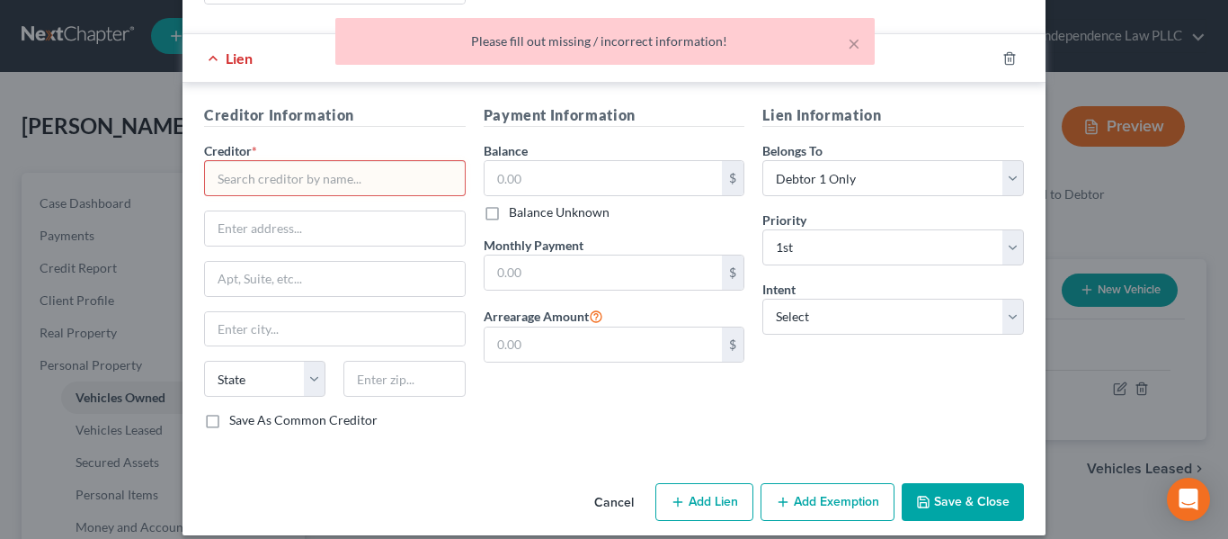
click at [341, 160] on input "text" at bounding box center [335, 178] width 262 height 36
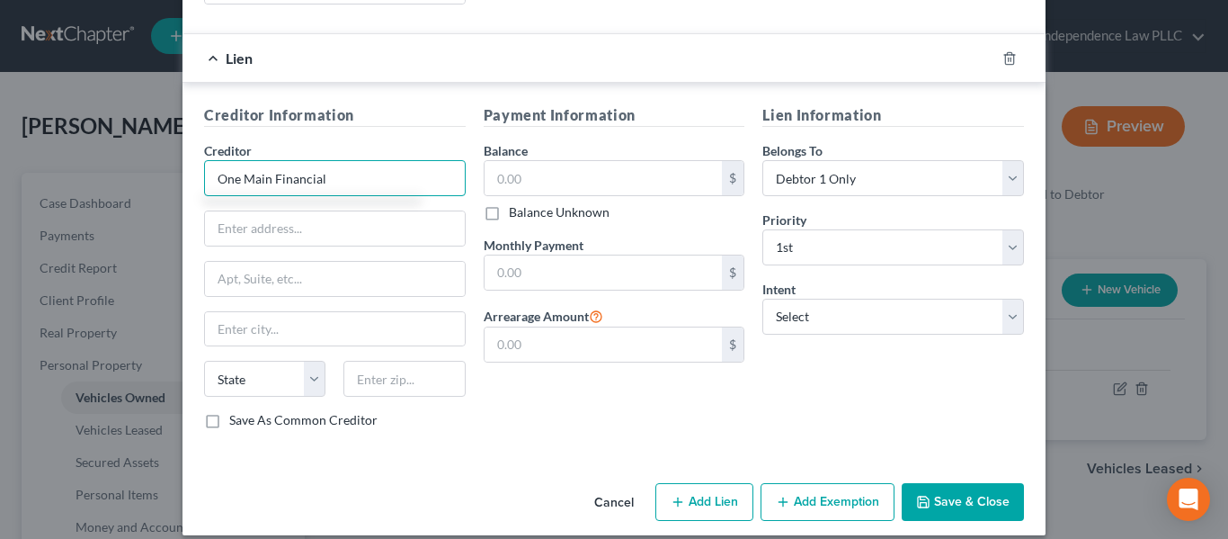
type input "One Main Financial"
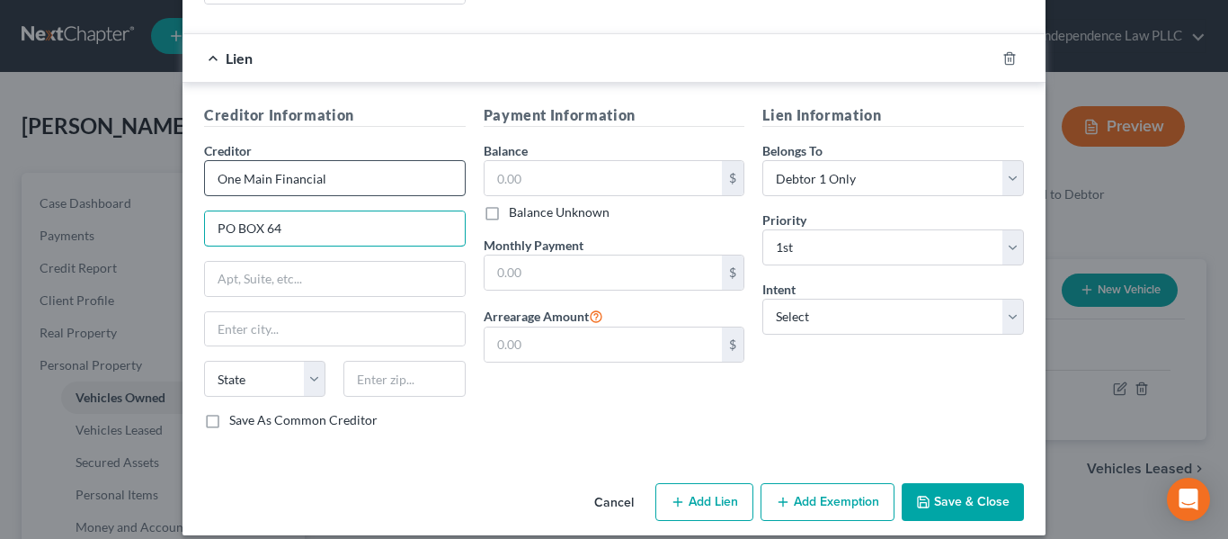
type input "PO BOX 64"
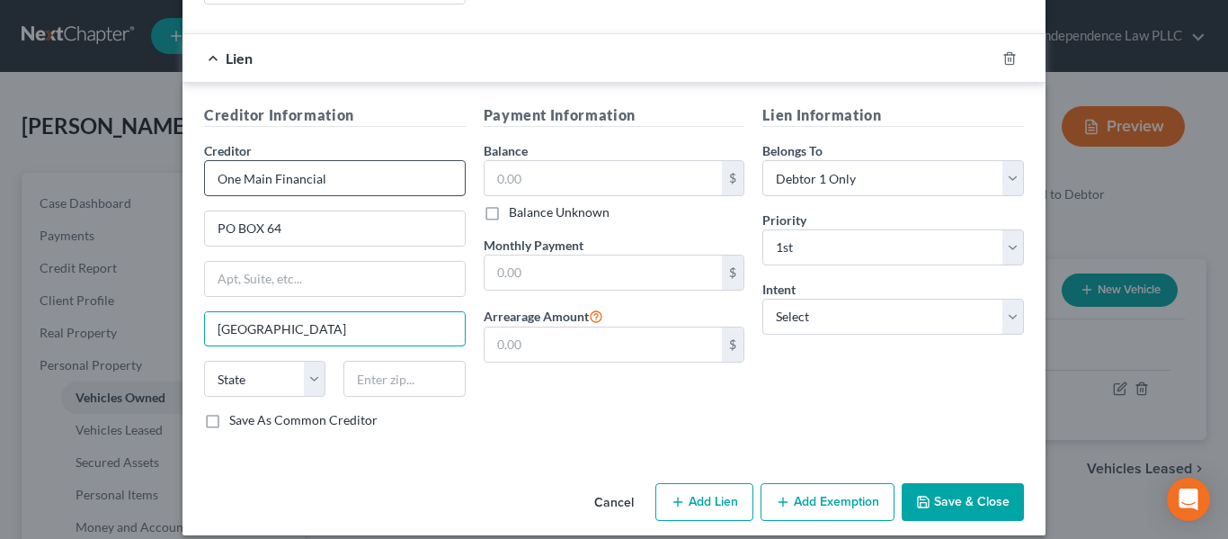
type input "[GEOGRAPHIC_DATA]"
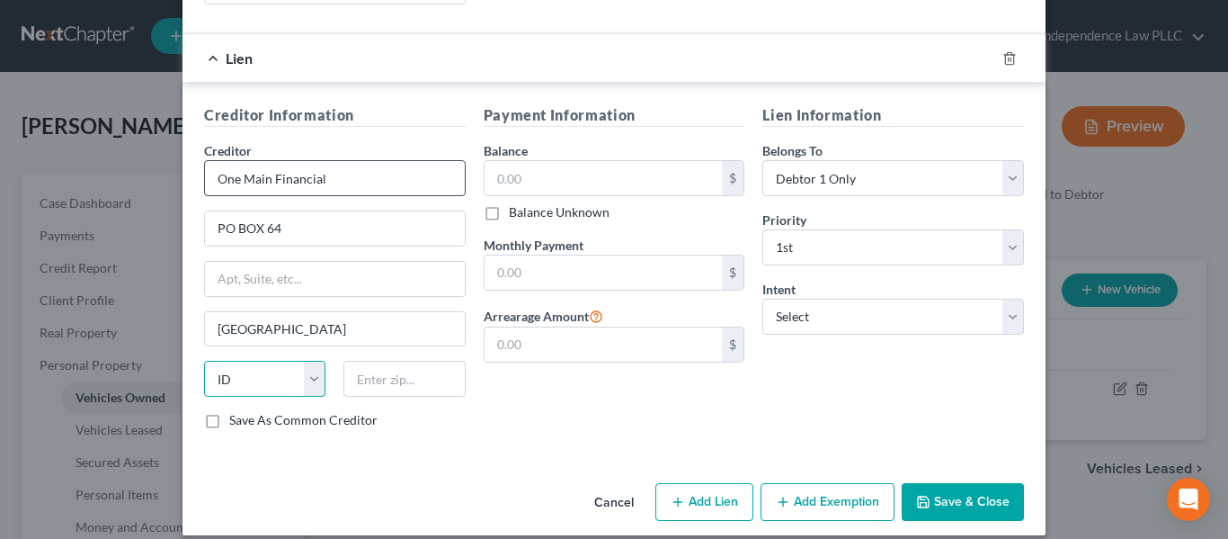
select select "15"
type input "47701"
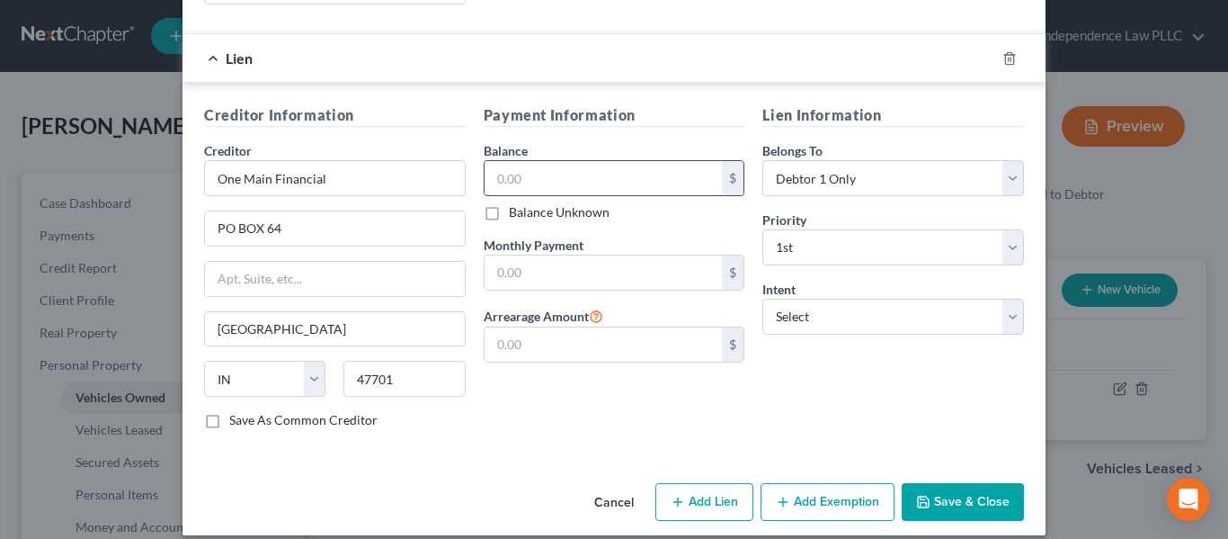
click at [562, 161] on input "text" at bounding box center [604, 178] width 238 height 34
type input "5,552.67"
click at [637, 255] on input "text" at bounding box center [604, 272] width 238 height 34
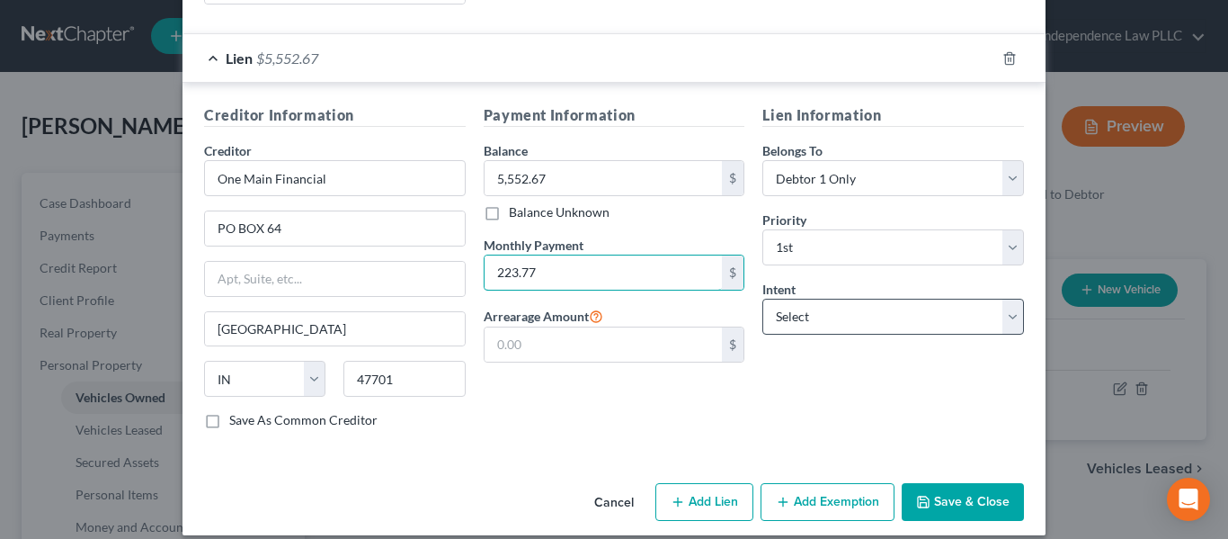
type input "223.77"
click at [809, 299] on select "Select Surrender Redeem Reaffirm Avoid Other" at bounding box center [894, 317] width 262 height 36
select select "0"
click at [763, 299] on select "Select Surrender Redeem Reaffirm Avoid Other" at bounding box center [894, 317] width 262 height 36
click at [872, 299] on select "Select Surrender Redeem Reaffirm Avoid Other" at bounding box center [894, 317] width 262 height 36
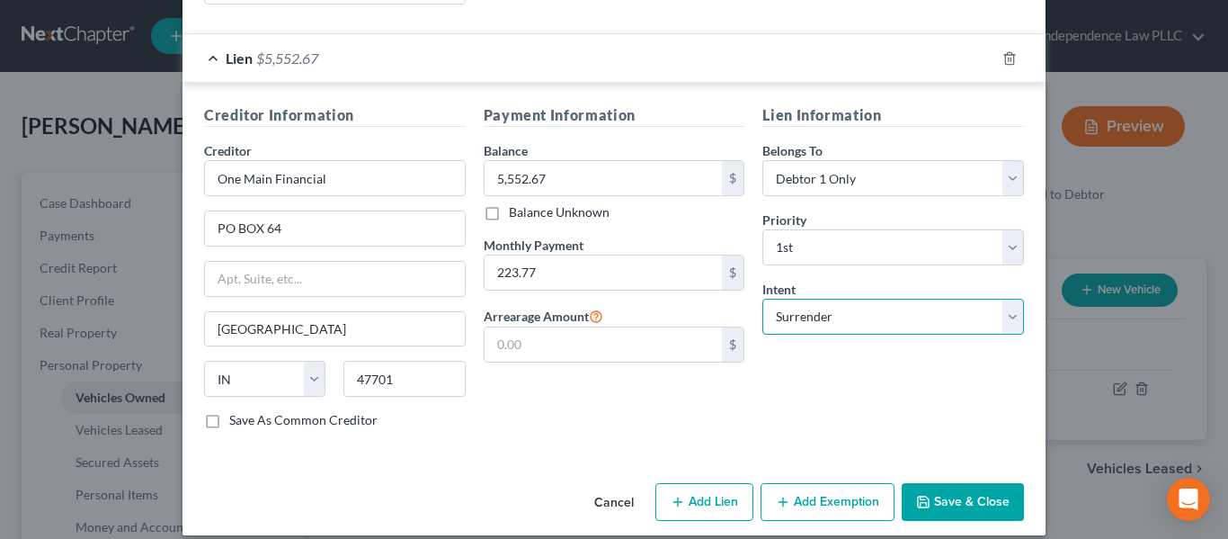
click at [763, 299] on select "Select Surrender Redeem Reaffirm Avoid Other" at bounding box center [894, 317] width 262 height 36
click at [825, 353] on div "Lien Information Belongs To * Select Debtor 1 Only Debtor 2 Only Debtor 1 And D…" at bounding box center [894, 273] width 280 height 339
click at [968, 483] on button "Save & Close" at bounding box center [963, 502] width 122 height 38
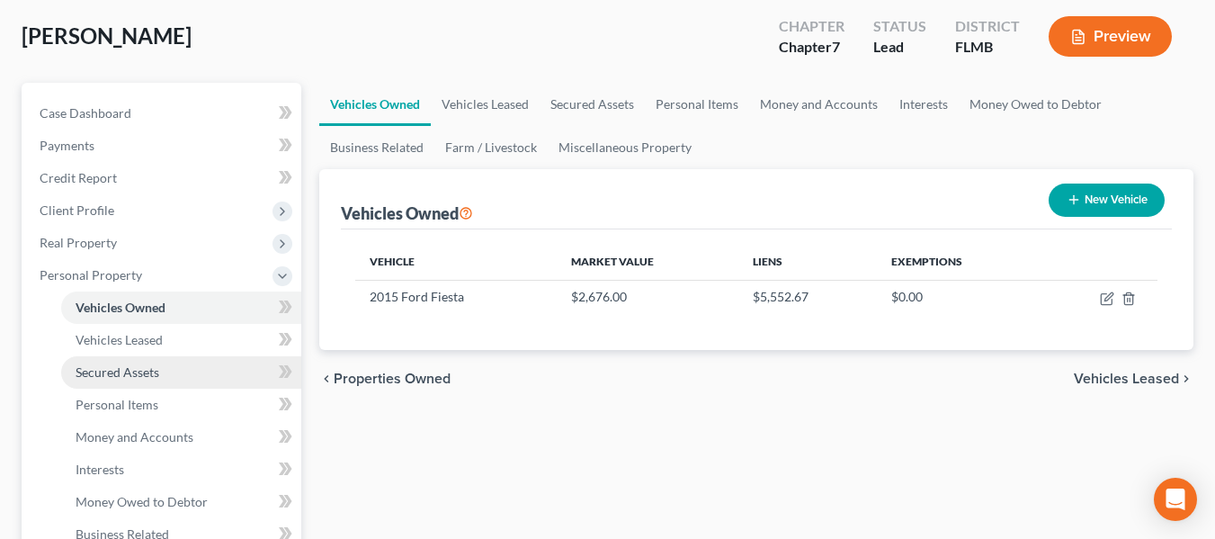
scroll to position [180, 0]
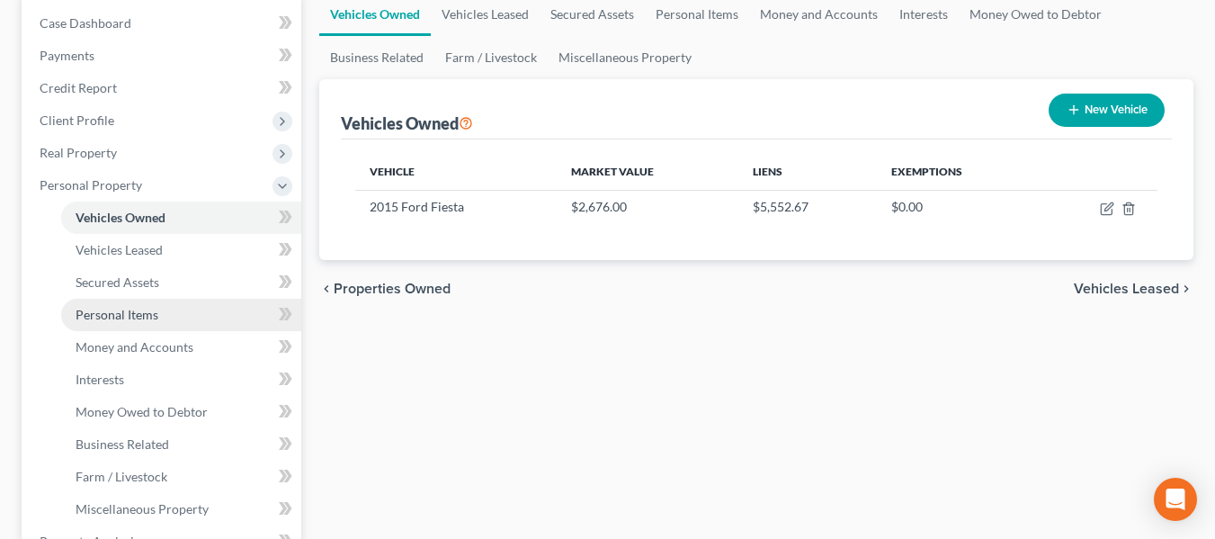
click at [121, 322] on link "Personal Items" at bounding box center [181, 315] width 240 height 32
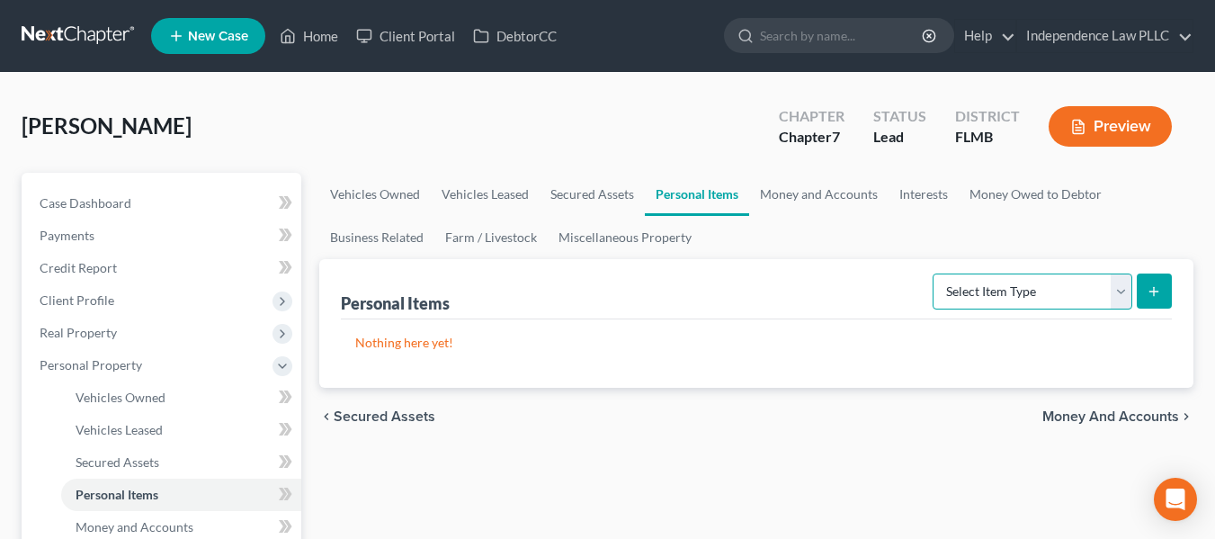
click at [1037, 297] on select "Select Item Type Clothing Collectibles Of Value Electronics Firearms Household …" at bounding box center [1033, 291] width 200 height 36
click at [1069, 299] on select "Select Item Type Clothing Collectibles Of Value Electronics Firearms Household …" at bounding box center [1033, 291] width 200 height 36
click at [934, 273] on select "Select Item Type Clothing Collectibles Of Value Electronics Firearms Household …" at bounding box center [1033, 291] width 200 height 36
click at [1001, 277] on select "Select Item Type Clothing Collectibles Of Value Electronics Firearms Household …" at bounding box center [1033, 291] width 200 height 36
click at [947, 299] on select "Select Item Type Clothing Collectibles Of Value Electronics Firearms Household …" at bounding box center [1033, 291] width 200 height 36
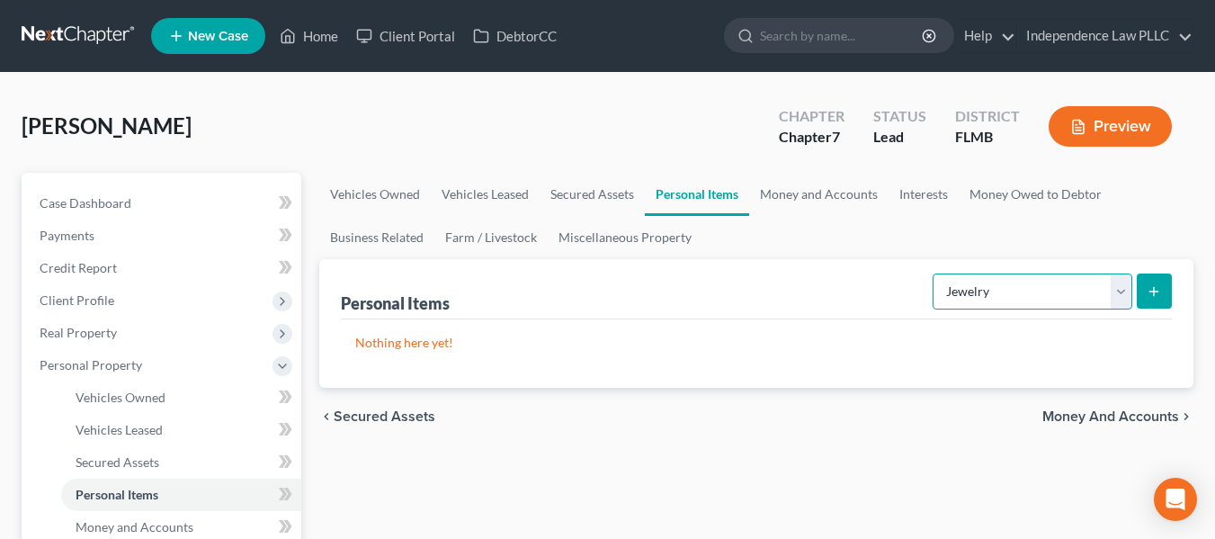
select select "household_goods"
click at [934, 273] on select "Select Item Type Clothing Collectibles Of Value Electronics Firearms Household …" at bounding box center [1033, 291] width 200 height 36
click at [1144, 298] on button "submit" at bounding box center [1154, 290] width 35 height 35
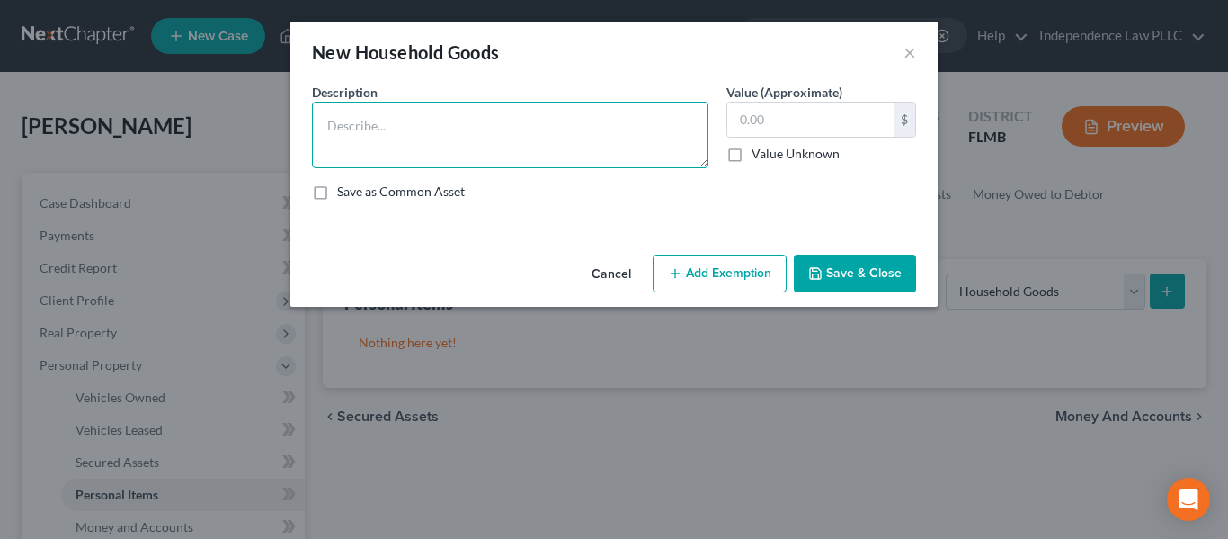
click at [473, 128] on textarea at bounding box center [510, 135] width 397 height 67
type textarea "Kitchen Table / Chairs"
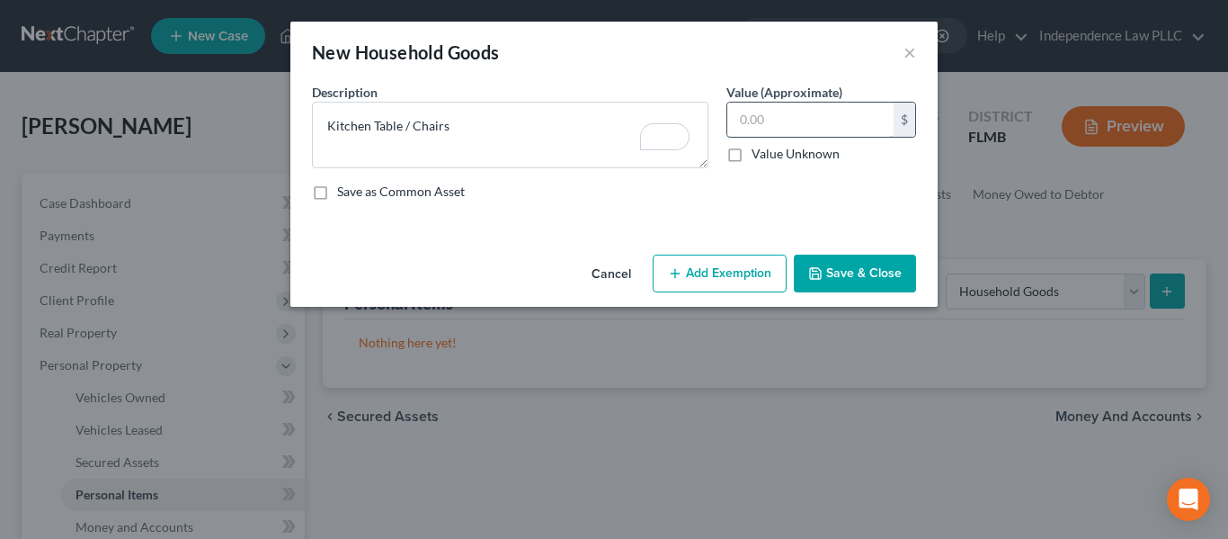
click at [803, 112] on input "text" at bounding box center [811, 120] width 166 height 34
type input "40.00"
click at [848, 264] on button "Save & Close" at bounding box center [855, 274] width 122 height 38
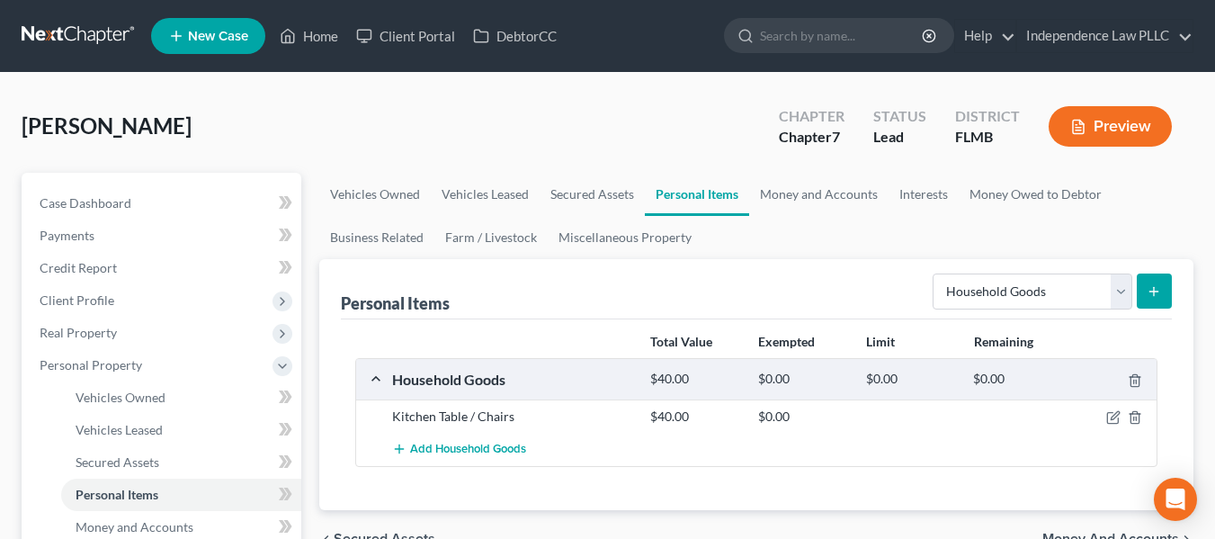
click at [1154, 294] on line "submit" at bounding box center [1154, 291] width 0 height 8
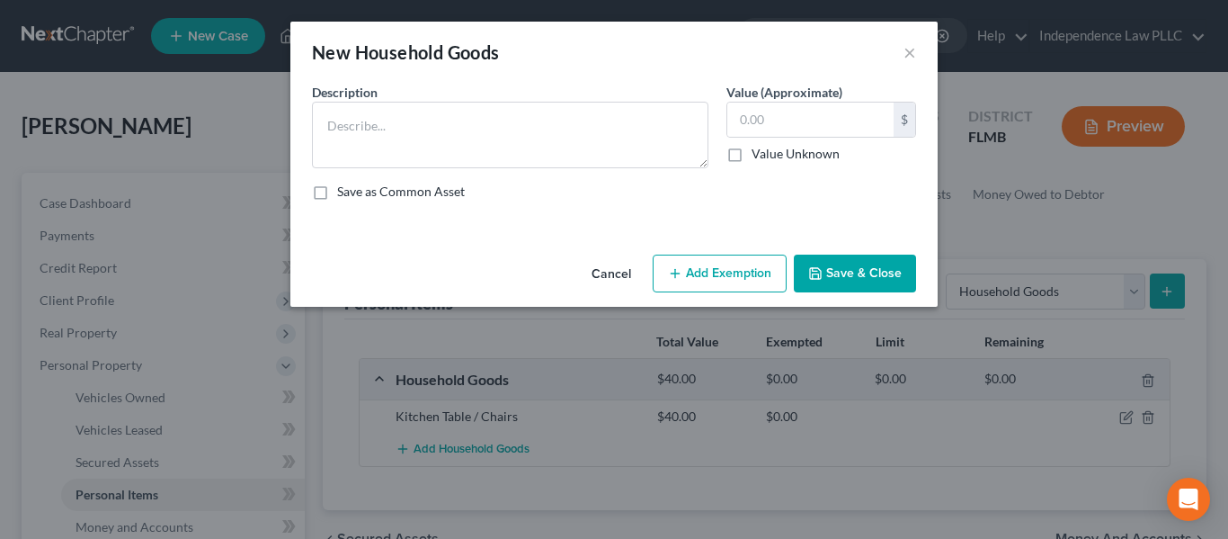
click at [523, 90] on div "Description *" at bounding box center [510, 125] width 415 height 85
click at [503, 124] on textarea at bounding box center [510, 135] width 397 height 67
click at [478, 137] on textarea "Flatware and Utensils" at bounding box center [510, 135] width 397 height 67
click at [425, 128] on textarea "Flatware and Utensils" at bounding box center [510, 135] width 397 height 67
click at [375, 124] on textarea "Flatware and Utensils" at bounding box center [510, 135] width 397 height 67
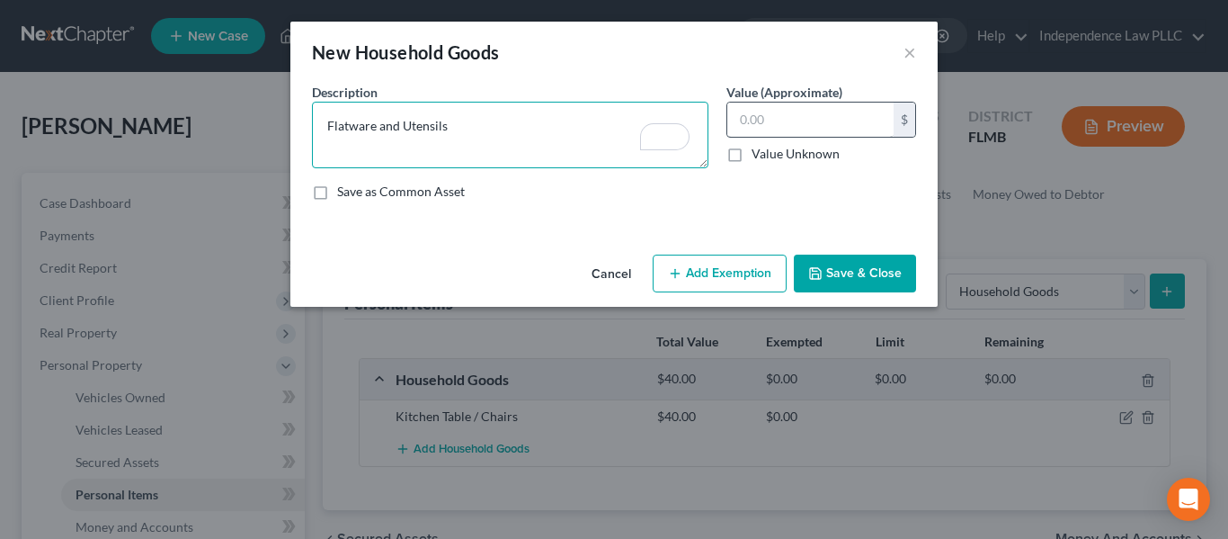
type textarea "Flatware and Utensils"
click at [826, 126] on input "text" at bounding box center [811, 120] width 166 height 34
type input "20.00"
click at [881, 278] on button "Save & Close" at bounding box center [855, 274] width 122 height 38
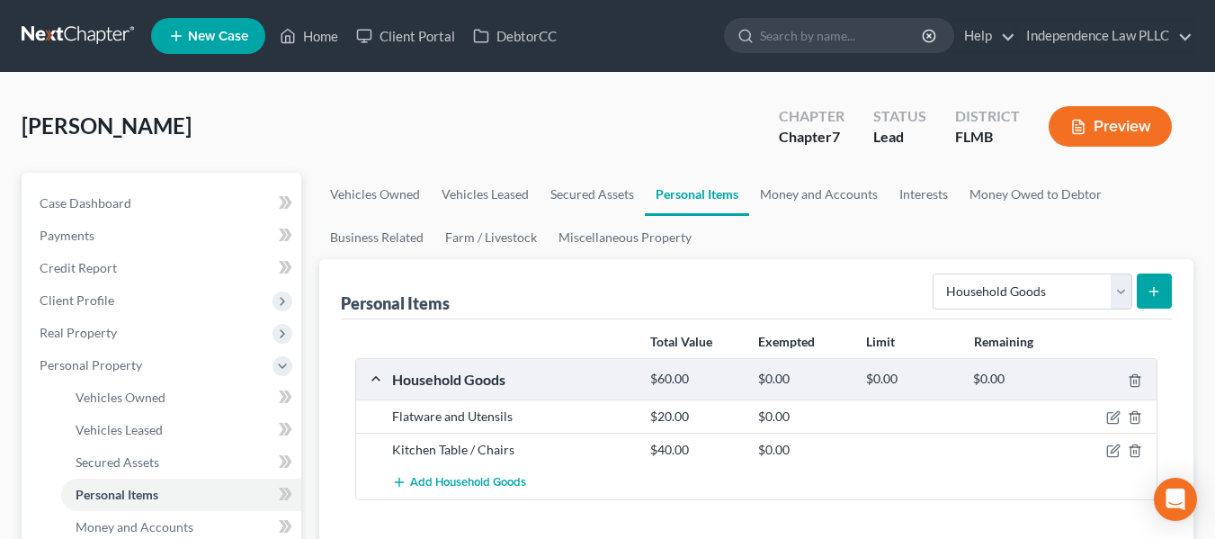
click at [1152, 294] on icon "submit" at bounding box center [1154, 291] width 14 height 14
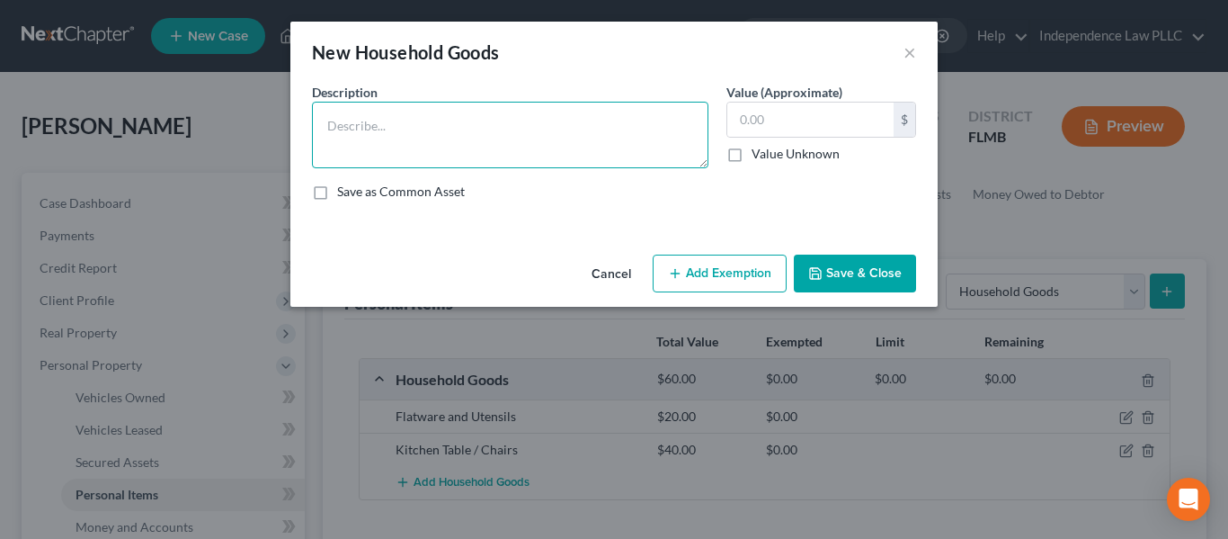
click at [611, 113] on textarea at bounding box center [510, 135] width 397 height 67
type textarea "Microwave"
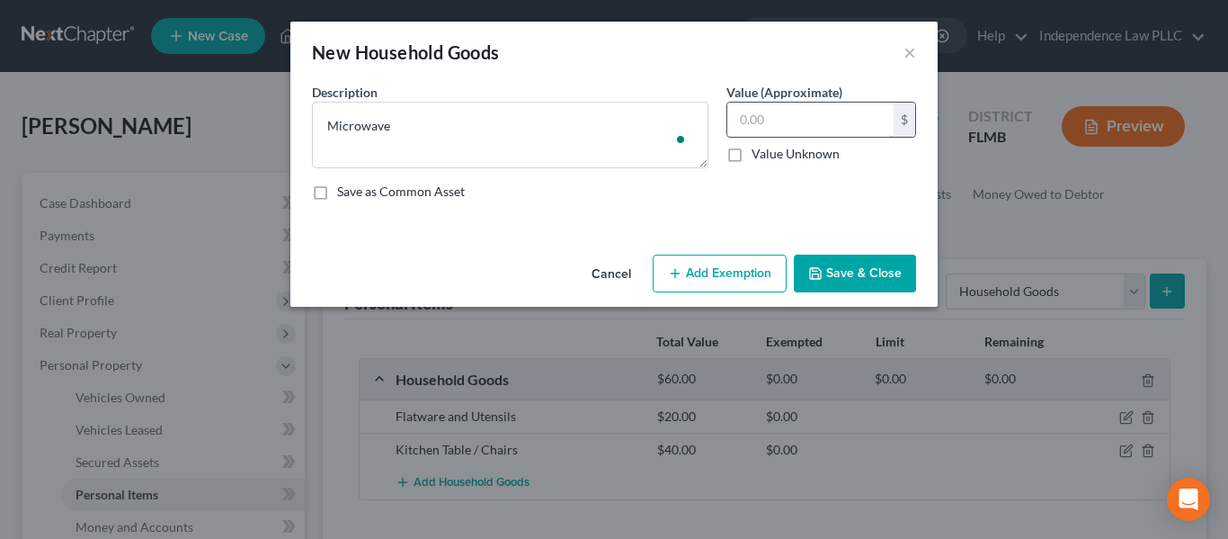
click at [769, 116] on input "text" at bounding box center [811, 120] width 166 height 34
type input "20.00"
click at [893, 267] on button "Save & Close" at bounding box center [855, 274] width 122 height 38
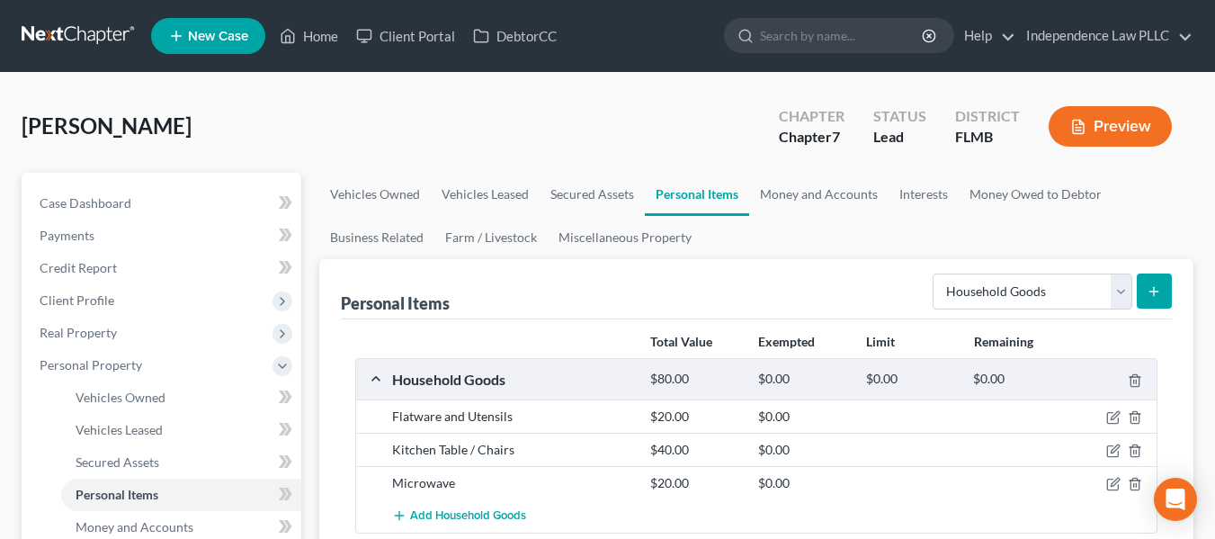
click at [1158, 299] on button "submit" at bounding box center [1154, 290] width 35 height 35
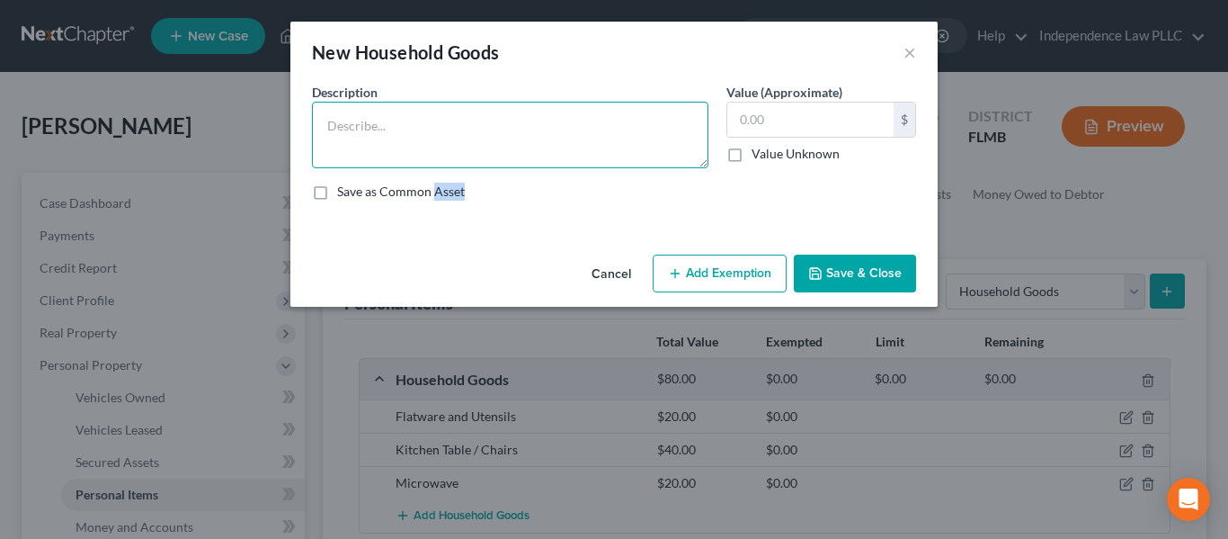
click at [398, 109] on textarea at bounding box center [510, 135] width 397 height 67
type textarea "Bookshelves"
type input "40"
click at [556, 121] on textarea "Bookshelves" at bounding box center [510, 135] width 397 height 67
type textarea "Bookshelve"
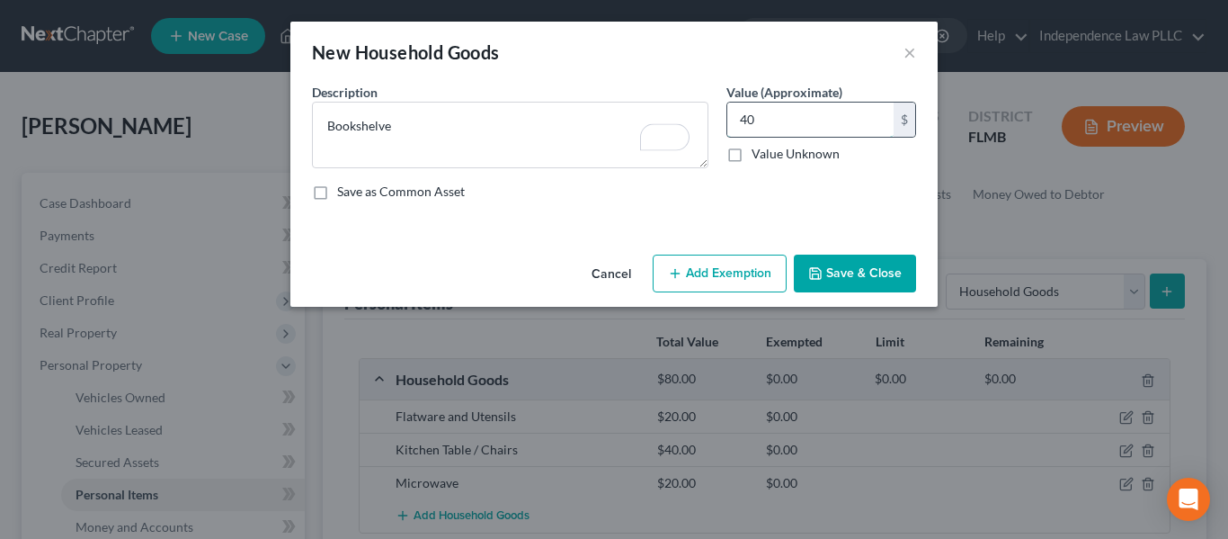
click at [833, 124] on input "40" at bounding box center [811, 120] width 166 height 34
type input "30"
click at [871, 278] on button "Save & Close" at bounding box center [855, 274] width 122 height 38
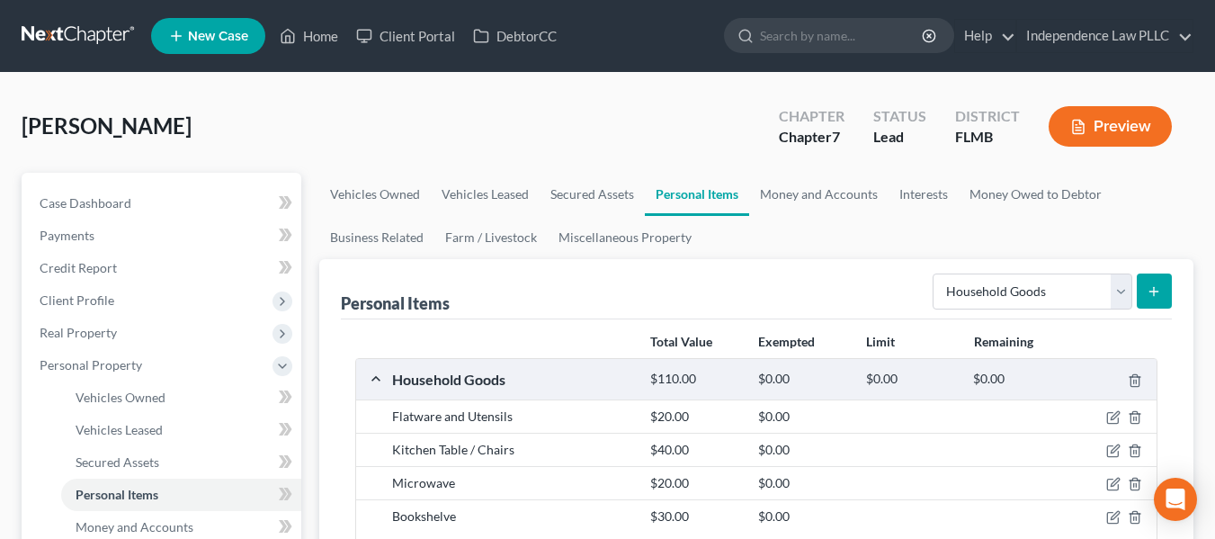
click at [701, 507] on div "$30.00" at bounding box center [695, 516] width 108 height 18
click at [1112, 512] on icon "button" at bounding box center [1113, 517] width 14 height 14
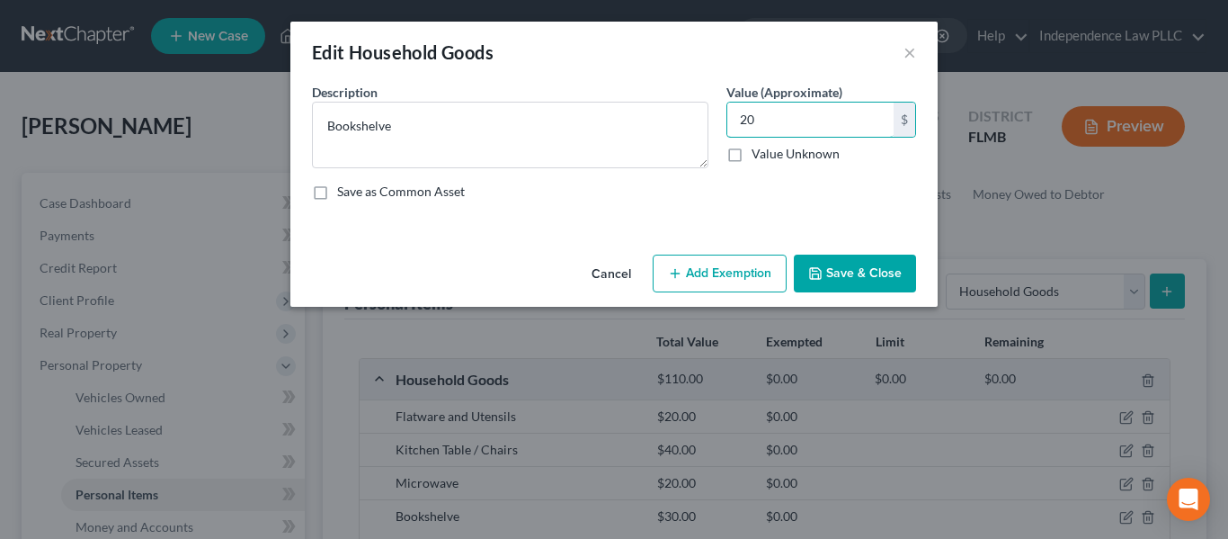
type input "20"
click at [880, 262] on button "Save & Close" at bounding box center [855, 274] width 122 height 38
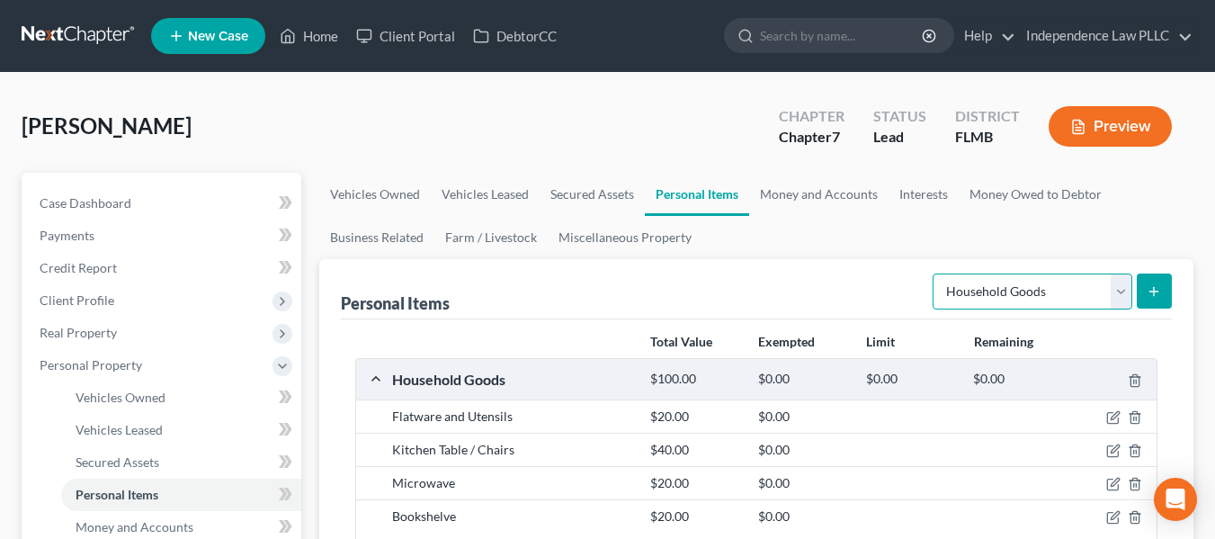
click at [1124, 289] on select "Select Item Type Clothing Collectibles Of Value Electronics Firearms Household …" at bounding box center [1033, 291] width 200 height 36
click at [1157, 287] on icon "submit" at bounding box center [1154, 291] width 14 height 14
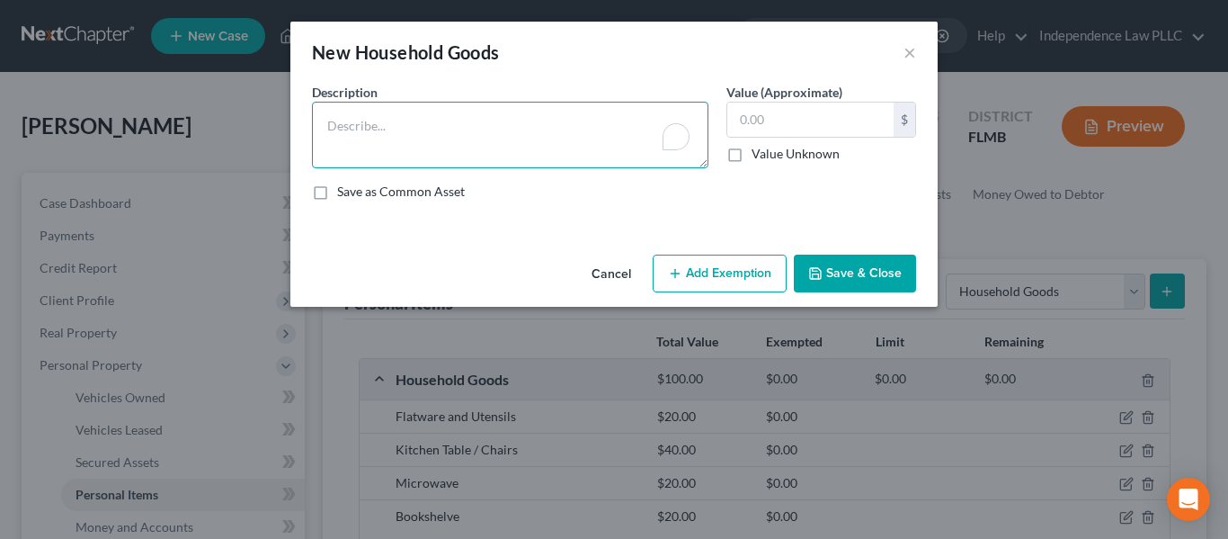
click at [608, 125] on textarea "To enrich screen reader interactions, please activate Accessibility in Grammarl…" at bounding box center [510, 135] width 397 height 67
type textarea "Washing Machine"
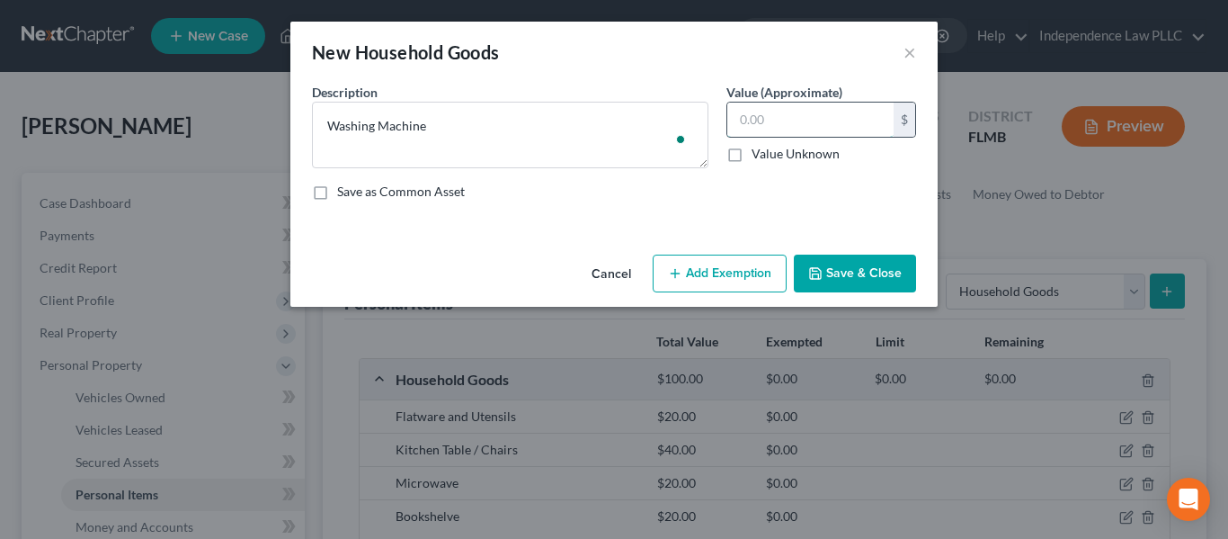
click at [772, 132] on input "text" at bounding box center [811, 120] width 166 height 34
type input "50.00"
click at [874, 274] on button "Save & Close" at bounding box center [855, 274] width 122 height 38
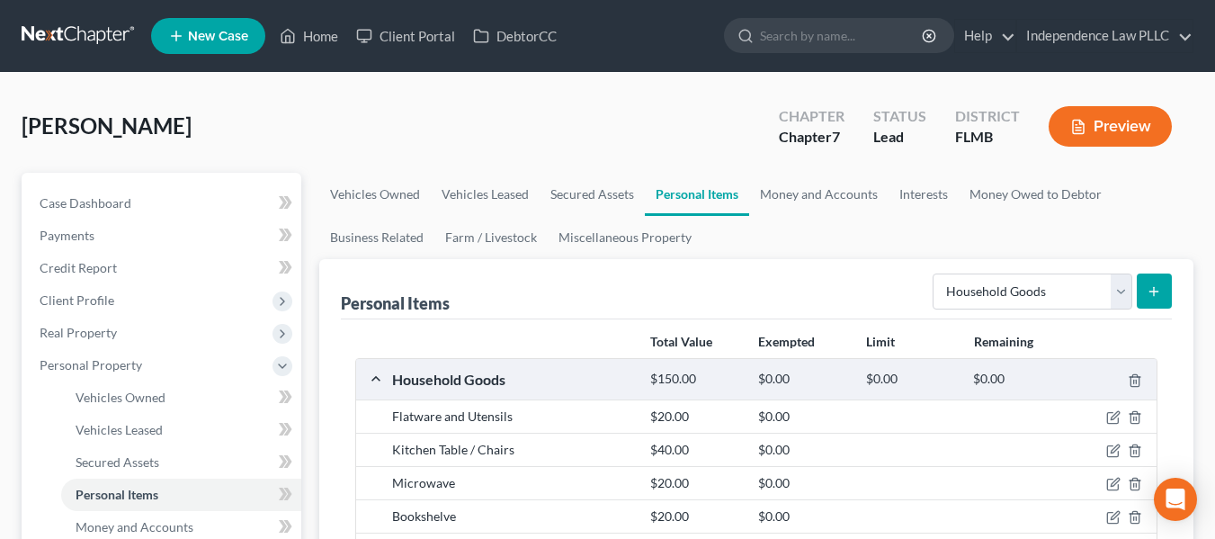
click at [1159, 290] on icon "submit" at bounding box center [1154, 291] width 14 height 14
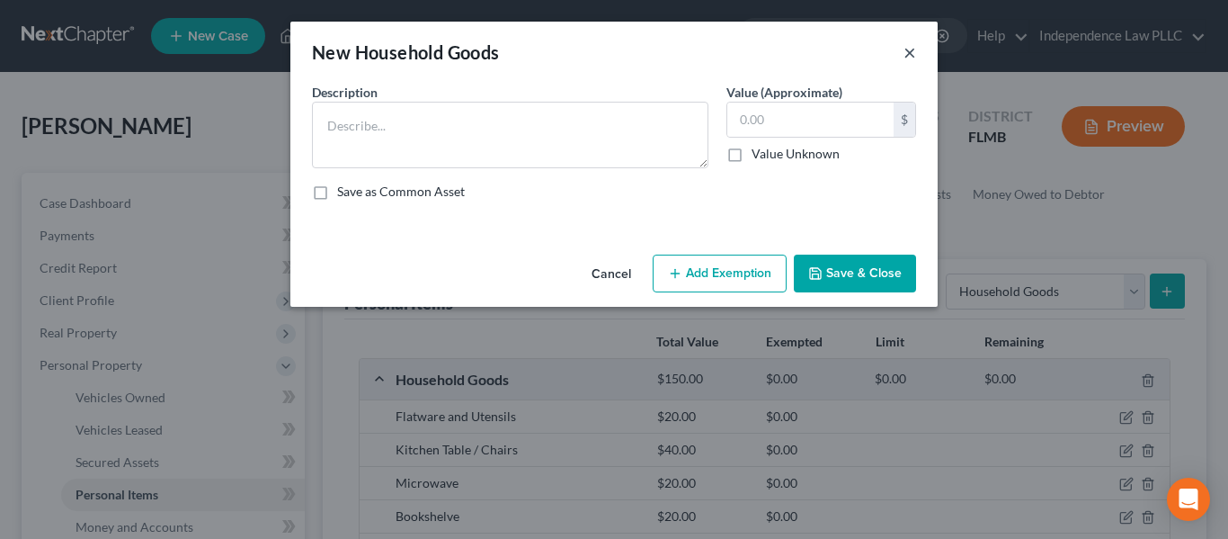
click at [905, 56] on button "×" at bounding box center [910, 52] width 13 height 22
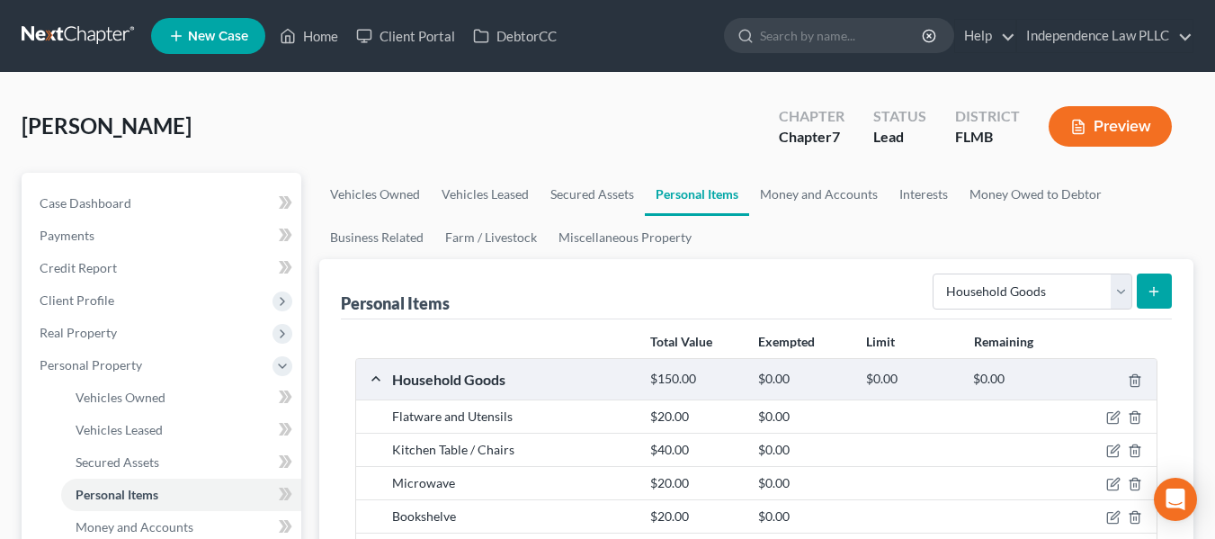
scroll to position [180, 0]
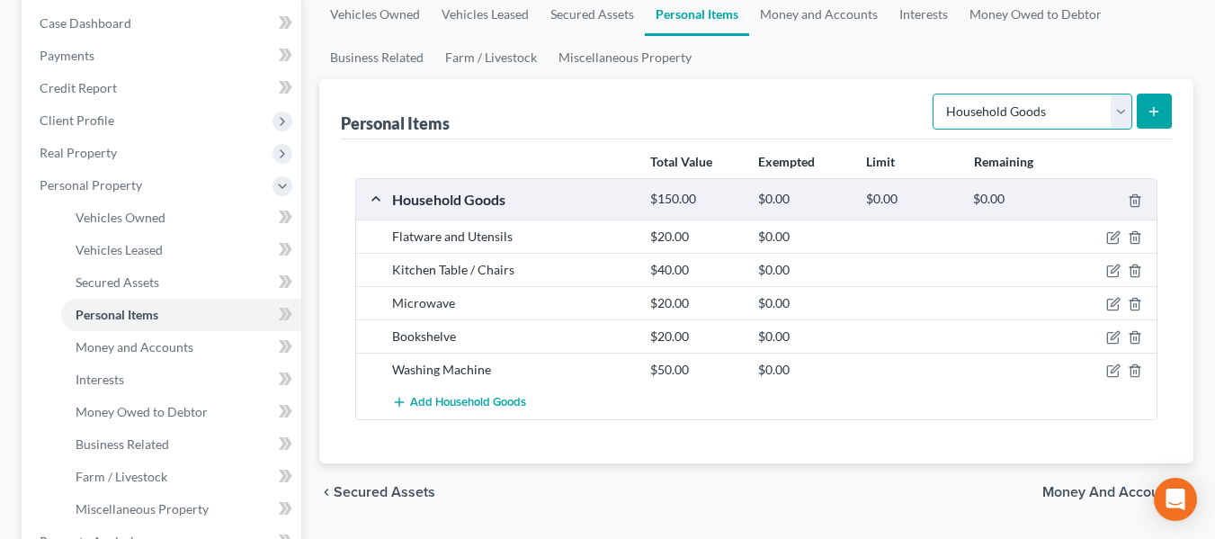
click at [1124, 118] on select "Select Item Type Clothing Collectibles Of Value Electronics Firearms Household …" at bounding box center [1033, 112] width 200 height 36
select select "electronics"
click at [934, 94] on select "Select Item Type Clothing Collectibles Of Value Electronics Firearms Household …" at bounding box center [1033, 112] width 200 height 36
click at [1162, 104] on button "submit" at bounding box center [1154, 111] width 35 height 35
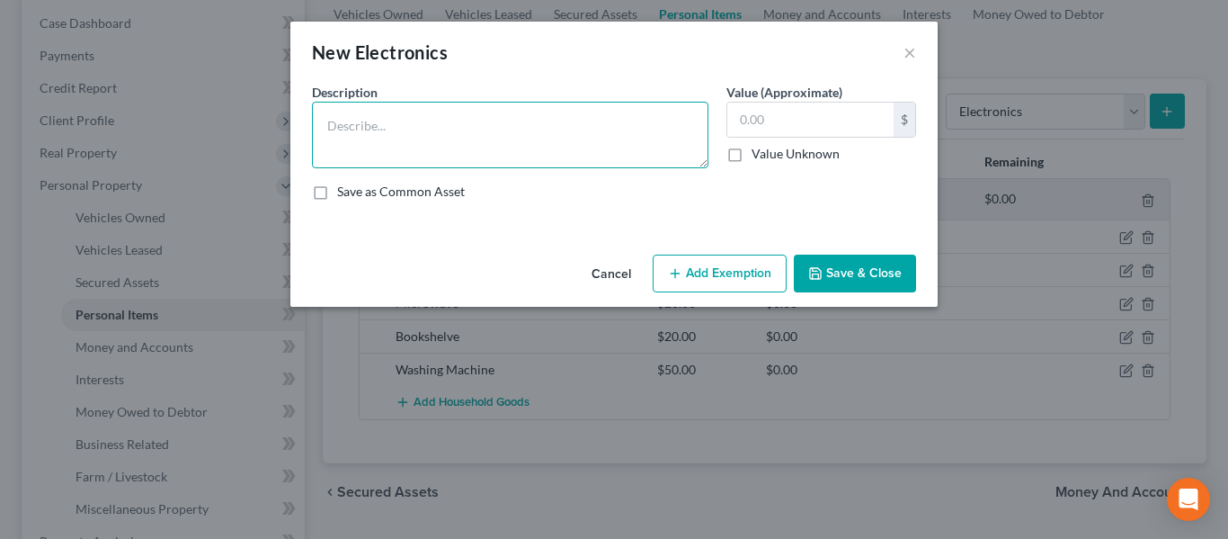
click at [515, 129] on textarea at bounding box center [510, 135] width 397 height 67
type textarea "Small TV"
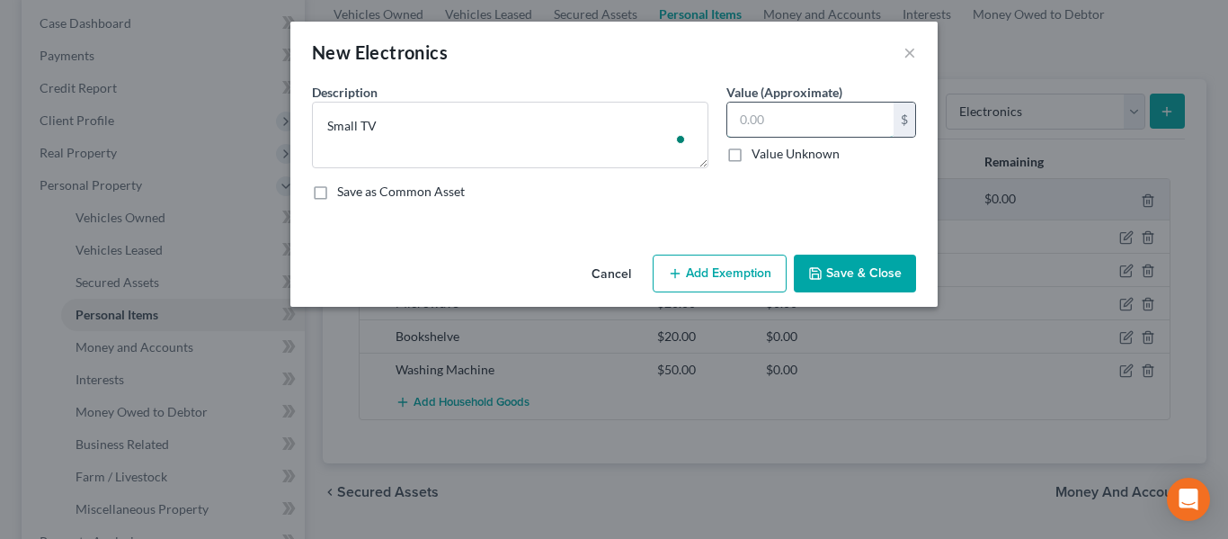
click at [796, 129] on input "text" at bounding box center [811, 120] width 166 height 34
type input "60.00"
click at [876, 277] on button "Save & Close" at bounding box center [855, 274] width 122 height 38
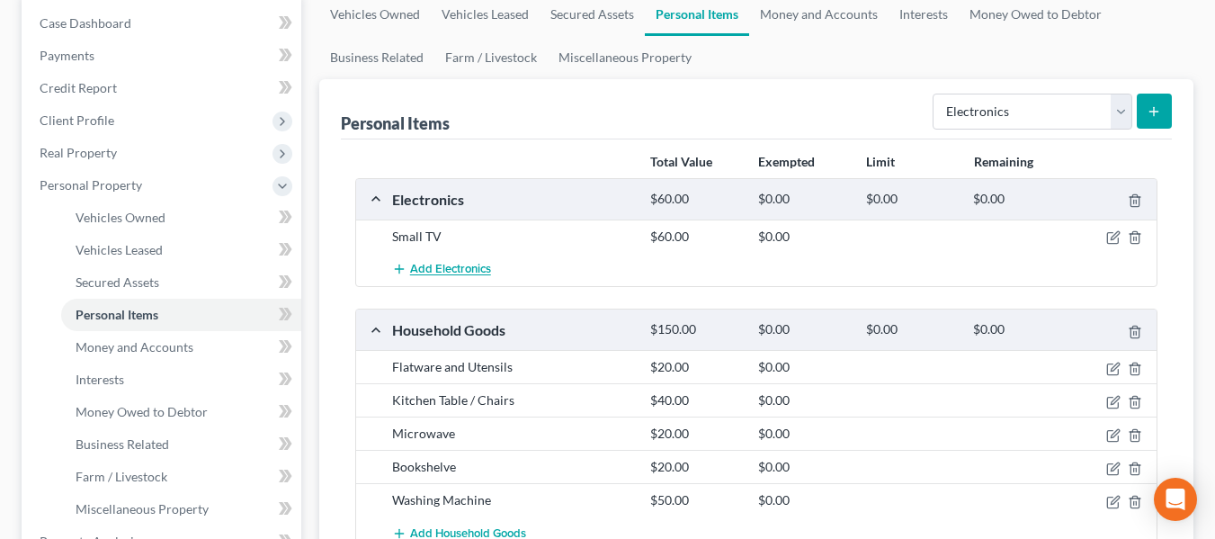
click at [407, 254] on button "Add Electronics" at bounding box center [441, 269] width 99 height 33
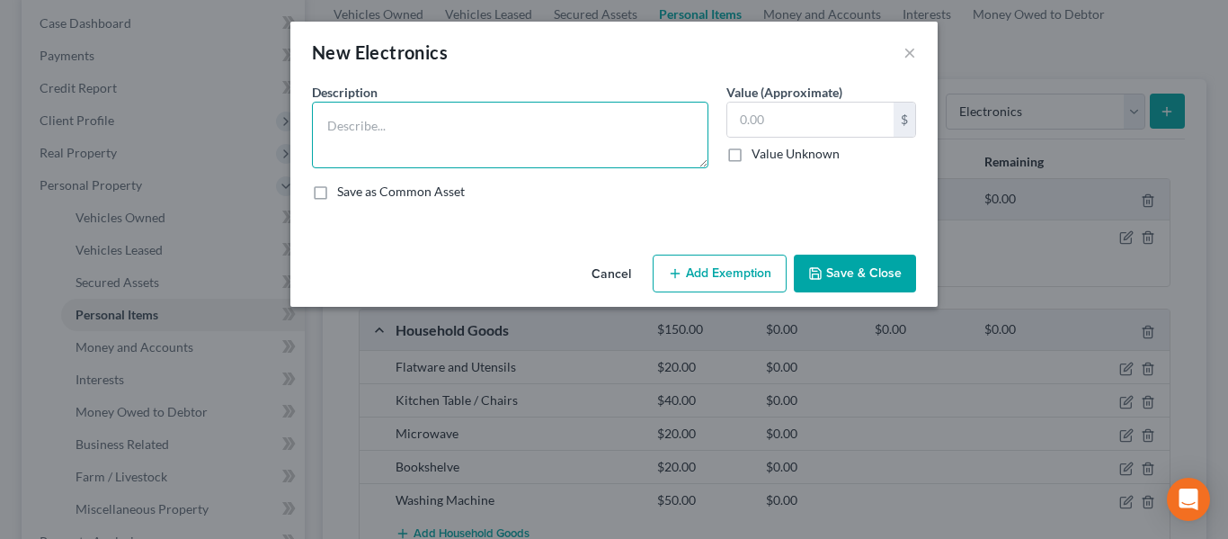
click at [472, 129] on textarea at bounding box center [510, 135] width 397 height 67
type textarea "Old TV"
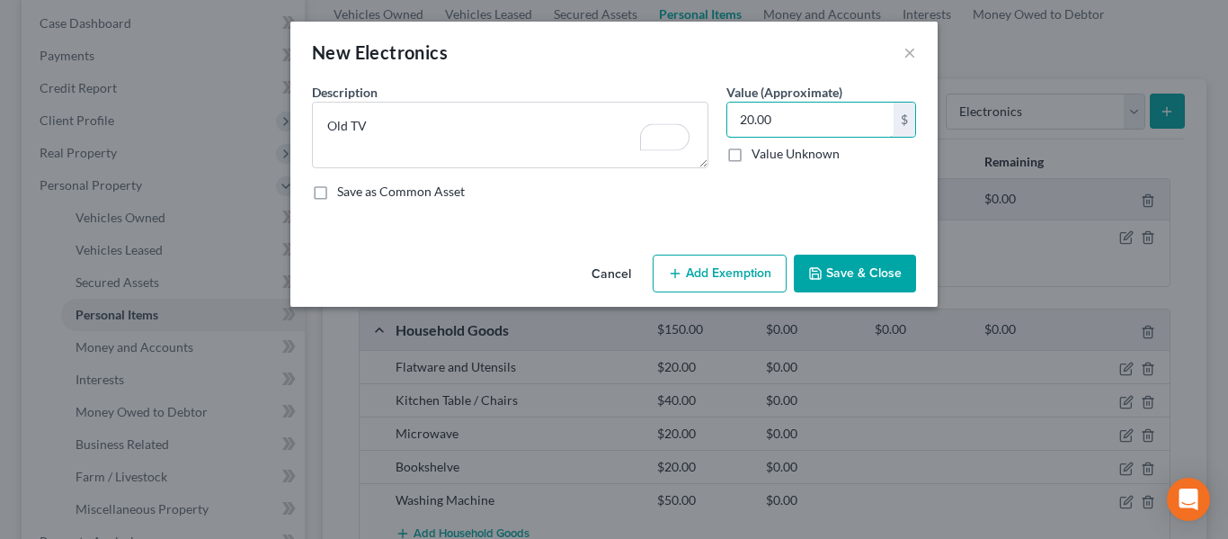
type input "20.00"
drag, startPoint x: 869, startPoint y: 278, endPoint x: 844, endPoint y: 192, distance: 89.9
click at [870, 278] on button "Save & Close" at bounding box center [855, 274] width 122 height 38
click at [852, 203] on div "An exemption set must first be selected from the Filing Information section. Co…" at bounding box center [614, 165] width 648 height 165
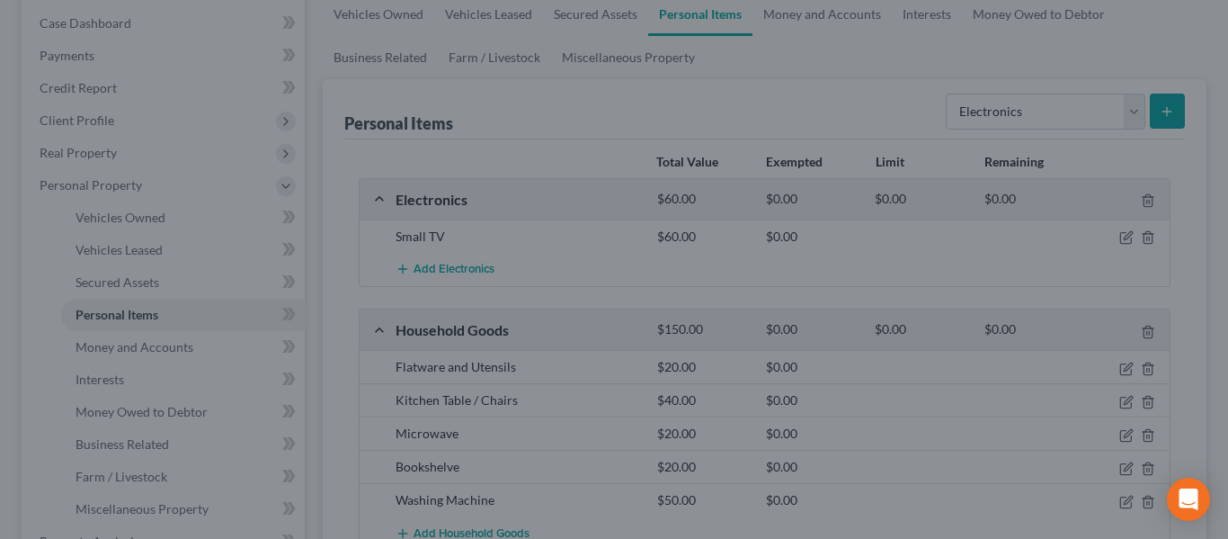
drag, startPoint x: 844, startPoint y: 192, endPoint x: 769, endPoint y: 109, distance: 111.4
click at [837, 182] on div "Description * Old TV Value (Approximate) 20.00 $ Value Unknown Balance Undeterm…" at bounding box center [614, 151] width 541 height 115
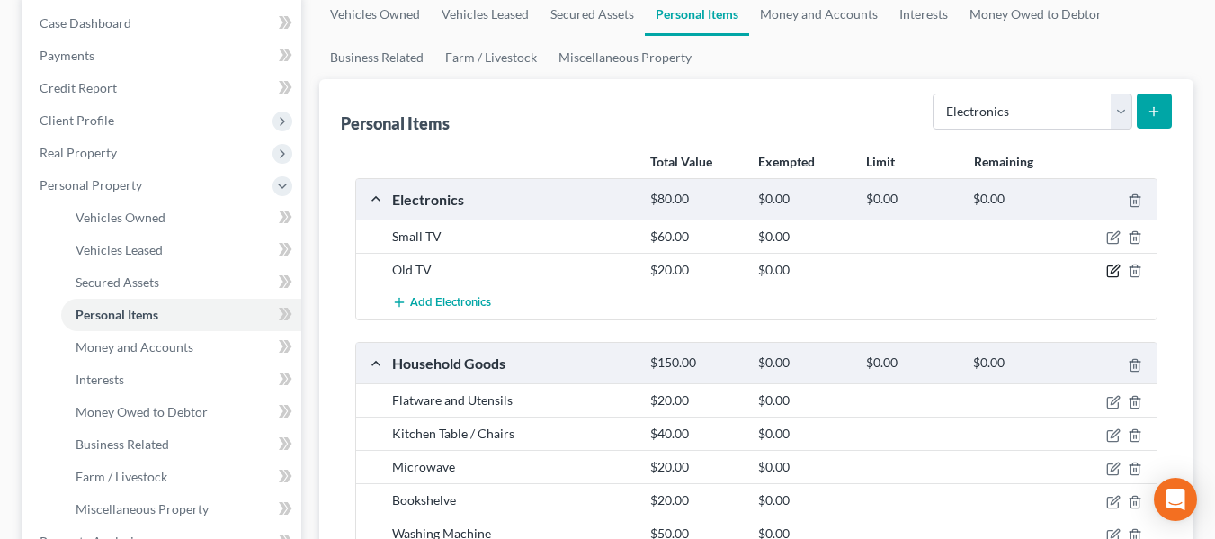
click at [1112, 272] on icon "button" at bounding box center [1115, 269] width 8 height 8
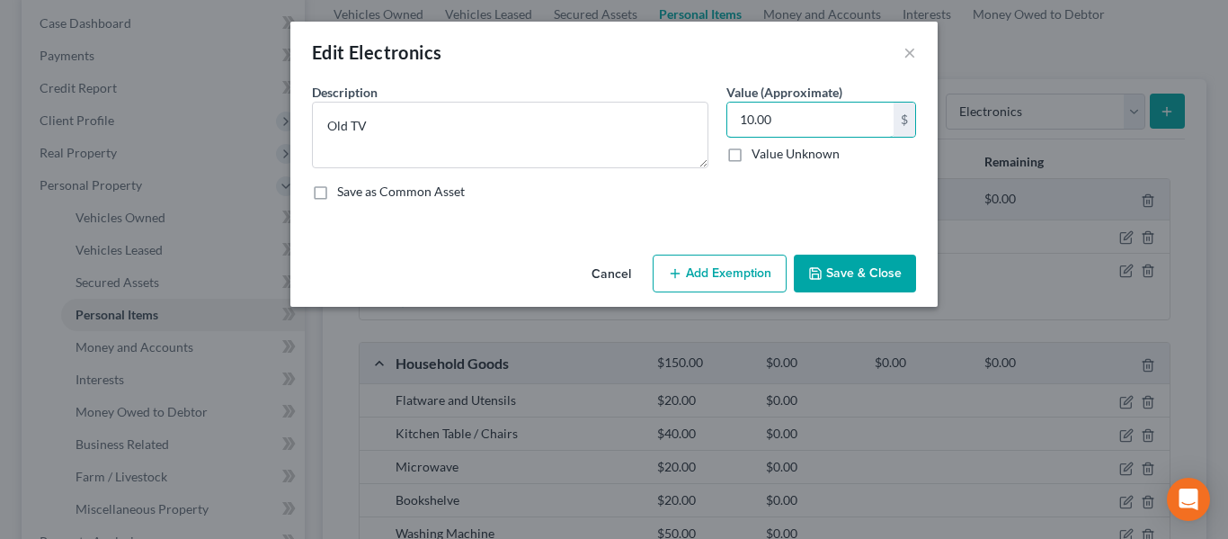
type input "10.00"
click at [895, 267] on button "Save & Close" at bounding box center [855, 274] width 122 height 38
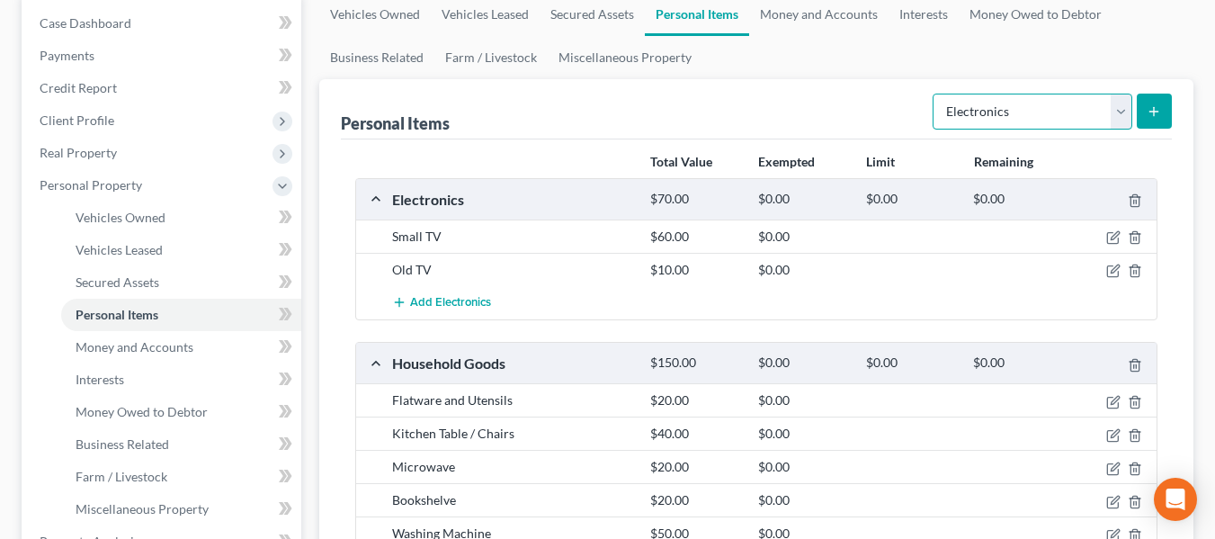
click at [1118, 108] on select "Select Item Type Clothing Collectibles Of Value Electronics Firearms Household …" at bounding box center [1033, 112] width 200 height 36
select select "clothing"
click at [934, 94] on select "Select Item Type Clothing Collectibles Of Value Electronics Firearms Household …" at bounding box center [1033, 112] width 200 height 36
click at [1148, 110] on icon "submit" at bounding box center [1154, 111] width 14 height 14
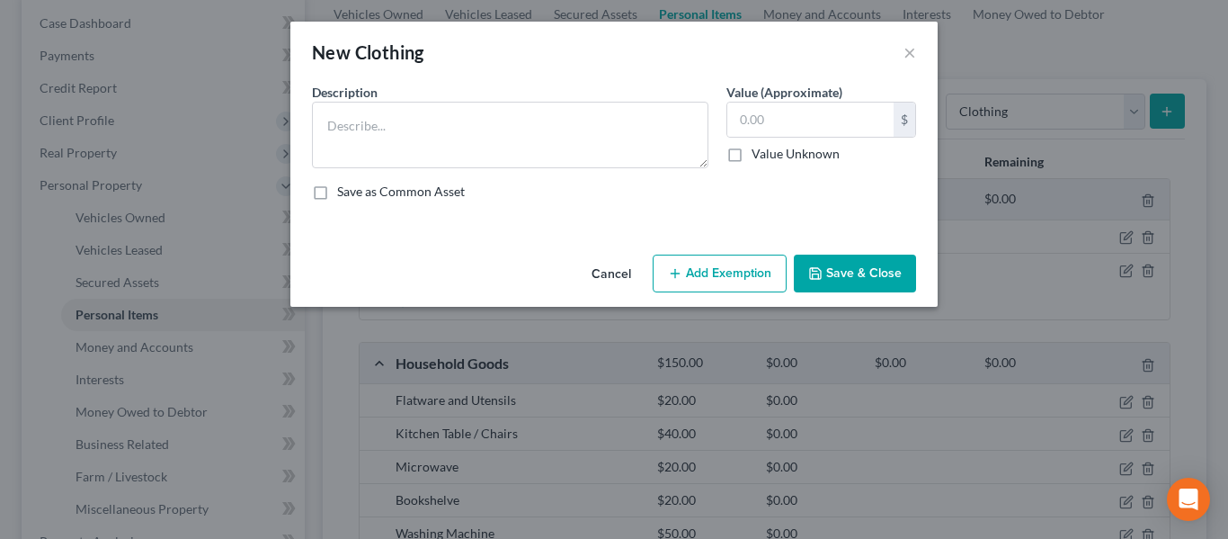
click at [543, 77] on div "New Clothing ×" at bounding box center [614, 52] width 648 height 61
click at [472, 152] on textarea at bounding box center [510, 135] width 397 height 67
click at [781, 125] on input "text" at bounding box center [811, 120] width 166 height 34
click at [460, 127] on textarea "Misc Clothing" at bounding box center [510, 135] width 397 height 67
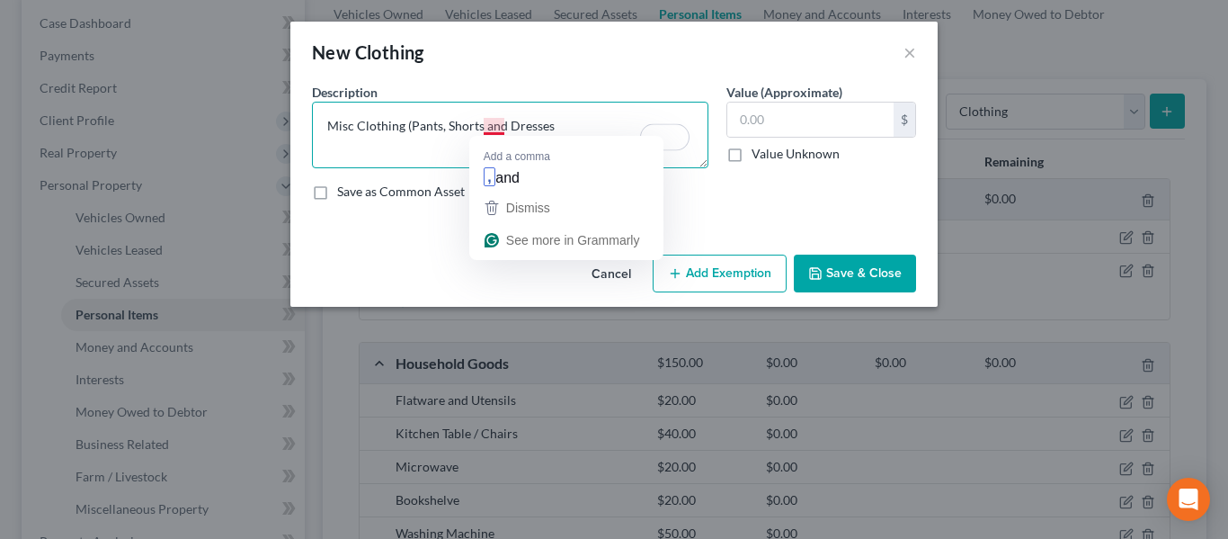
drag, startPoint x: 494, startPoint y: 128, endPoint x: 394, endPoint y: 112, distance: 101.1
click at [389, 112] on textarea "Misc Clothing (Pants, Shorts and Dresses" at bounding box center [510, 135] width 397 height 67
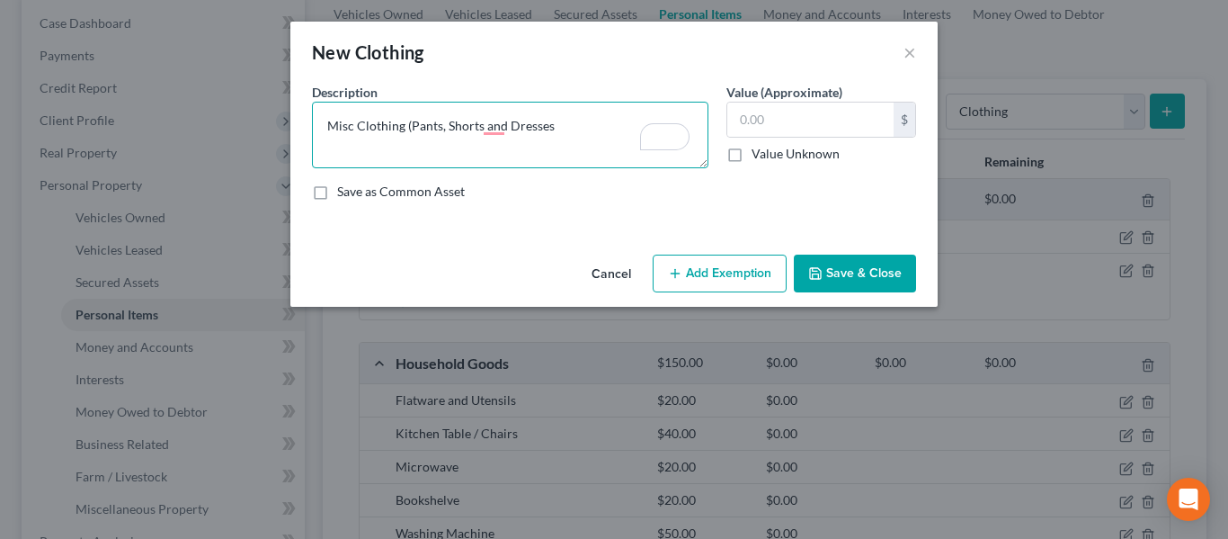
click at [555, 130] on textarea "Misc Clothing (Pants, Shorts and Dresses" at bounding box center [510, 135] width 397 height 67
type textarea "Misc Clothing (Pants, Shorts and Dresses)"
click at [763, 121] on input "text" at bounding box center [811, 120] width 166 height 34
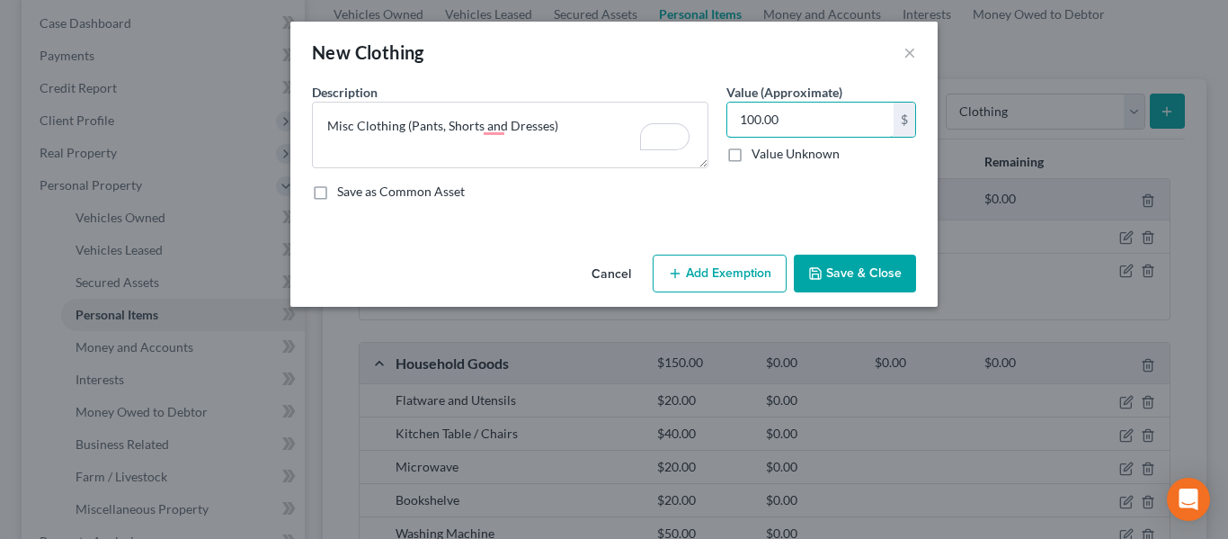
type input "100.00"
click at [891, 269] on button "Save & Close" at bounding box center [855, 274] width 122 height 38
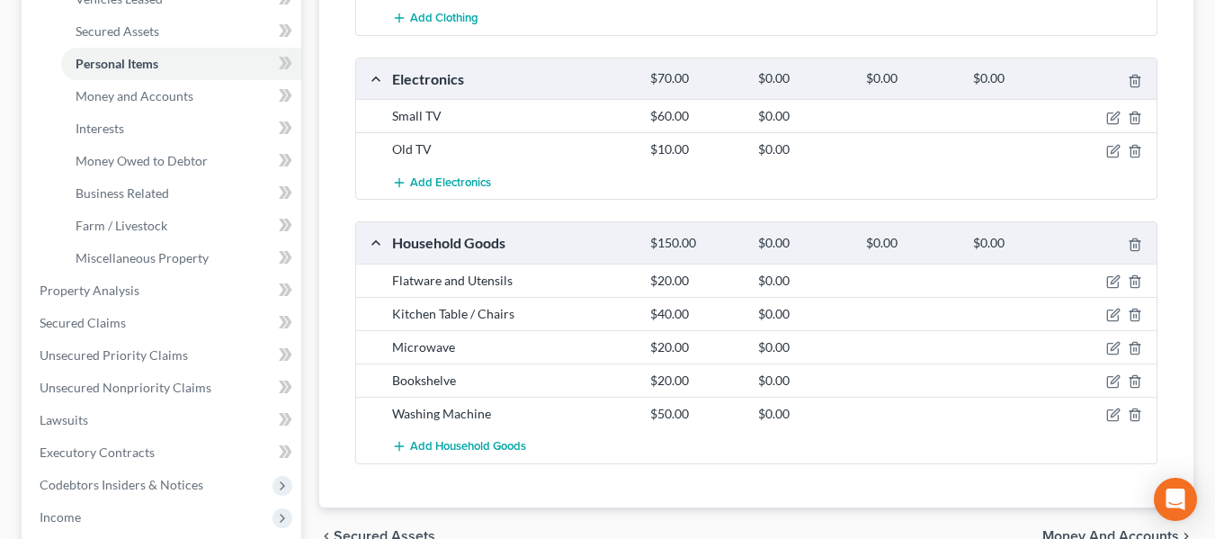
scroll to position [540, 0]
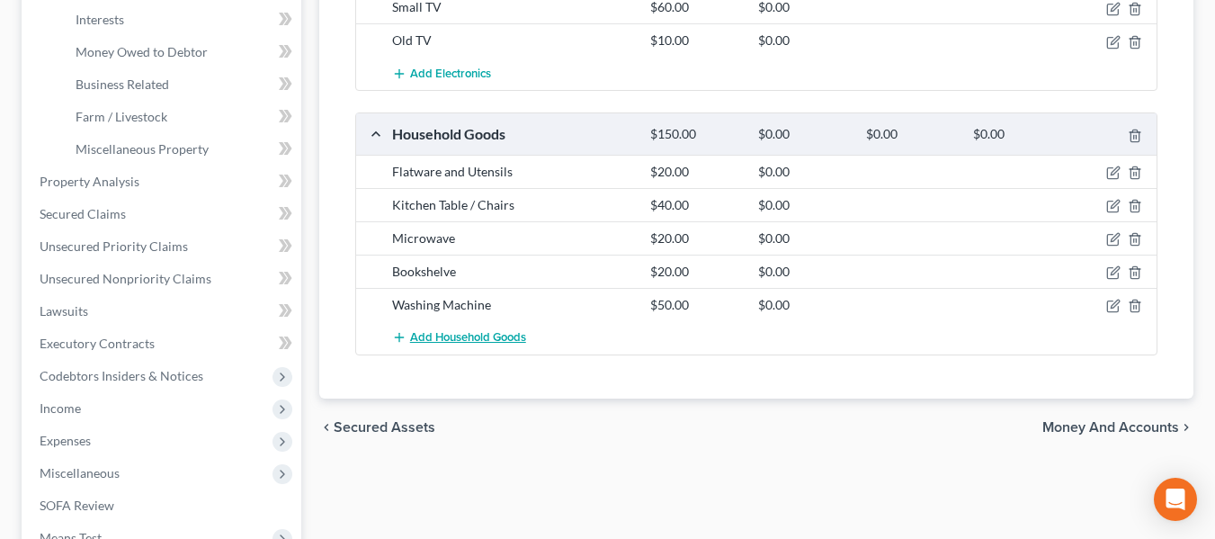
click at [514, 335] on span "Add Household Goods" at bounding box center [468, 337] width 116 height 14
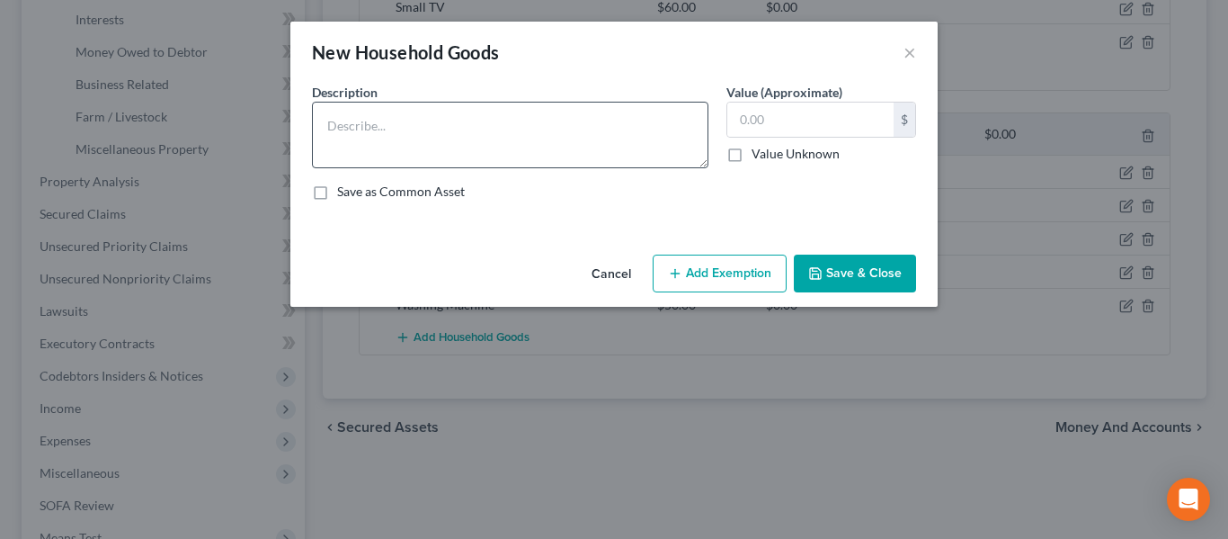
drag, startPoint x: 474, startPoint y: 59, endPoint x: 510, endPoint y: 109, distance: 61.2
click at [474, 60] on div "New Household Goods" at bounding box center [406, 52] width 188 height 25
click at [508, 134] on textarea at bounding box center [510, 135] width 397 height 67
type textarea "Bedroom dresser"
click at [796, 129] on input "text" at bounding box center [811, 120] width 166 height 34
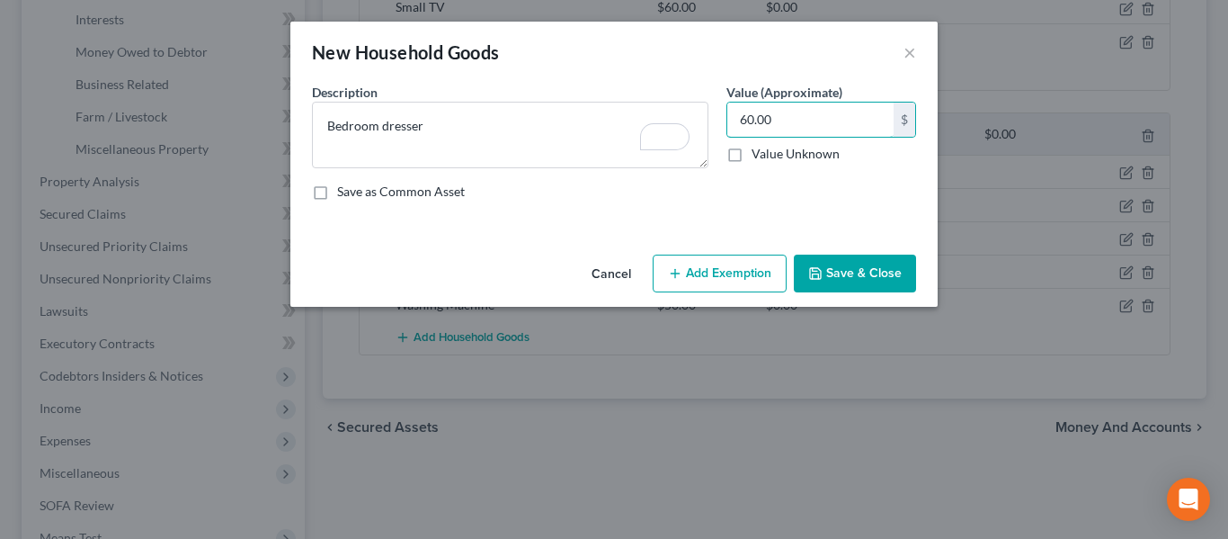
type input "60.00"
click at [874, 289] on button "Save & Close" at bounding box center [855, 274] width 122 height 38
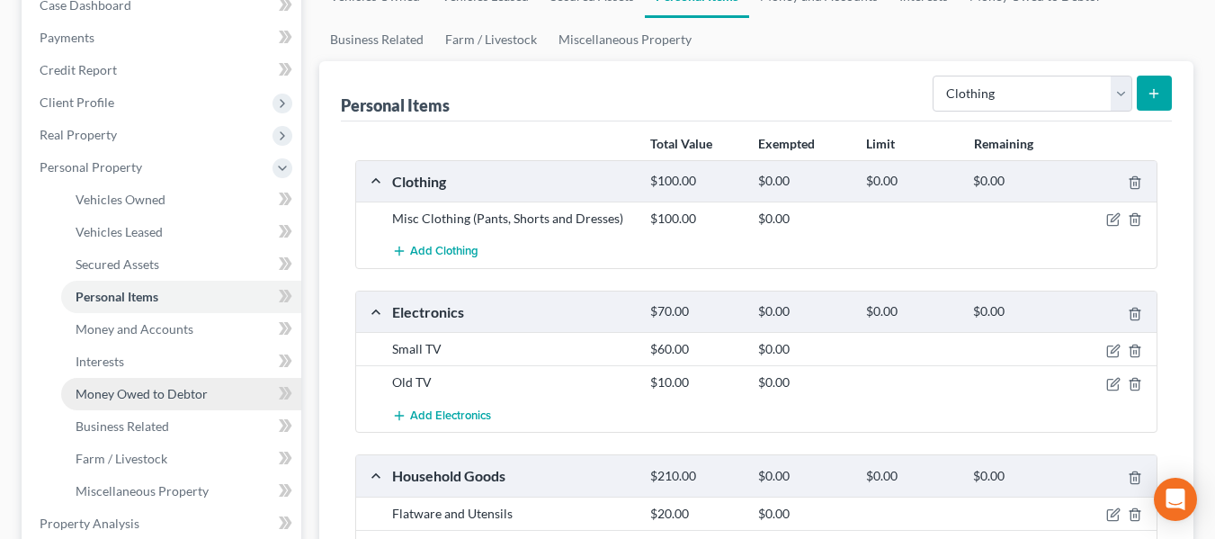
scroll to position [180, 0]
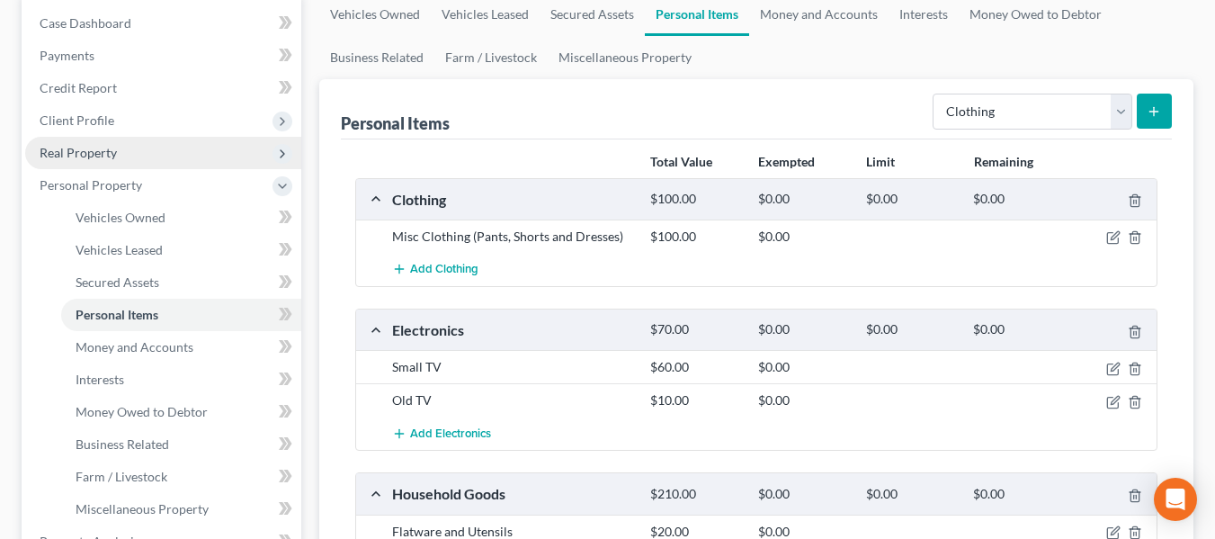
click at [281, 155] on icon at bounding box center [282, 154] width 14 height 14
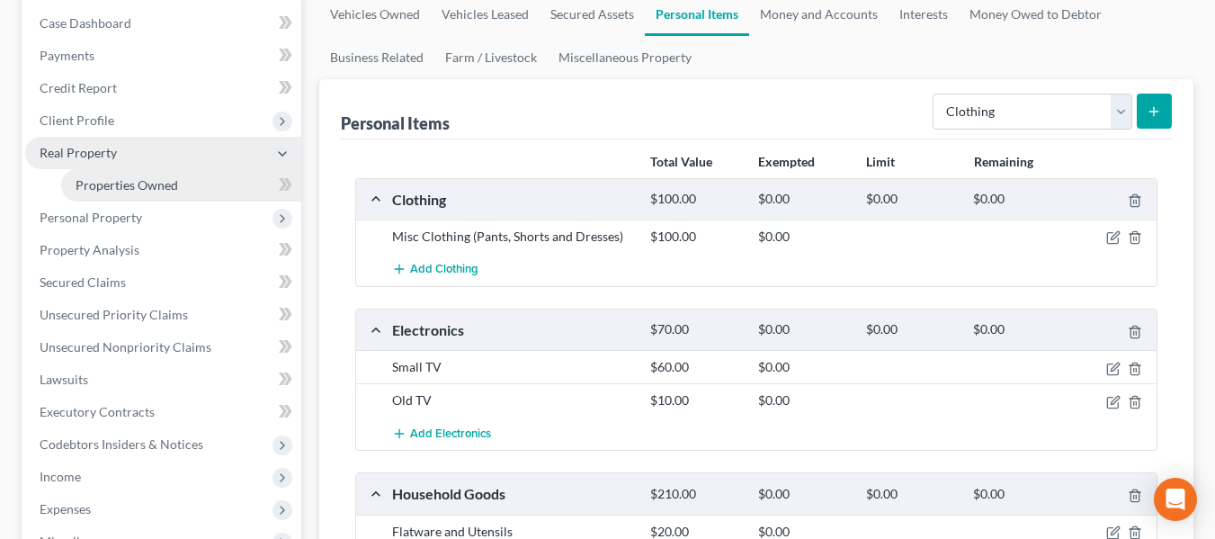
click at [158, 185] on span "Properties Owned" at bounding box center [127, 184] width 103 height 15
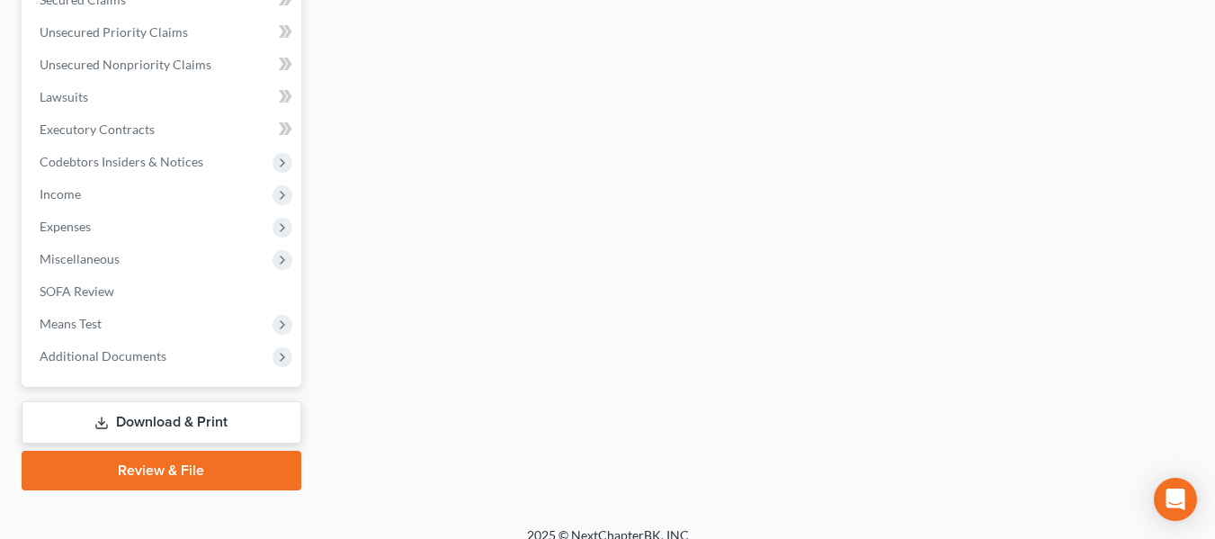
scroll to position [482, 0]
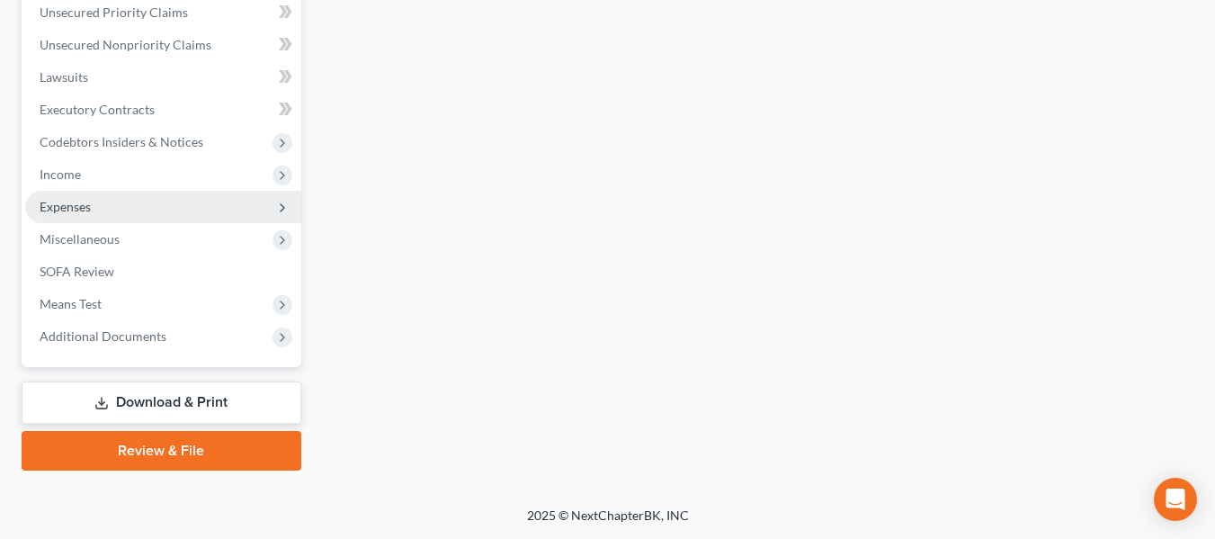
click at [157, 209] on span "Expenses" at bounding box center [163, 207] width 276 height 32
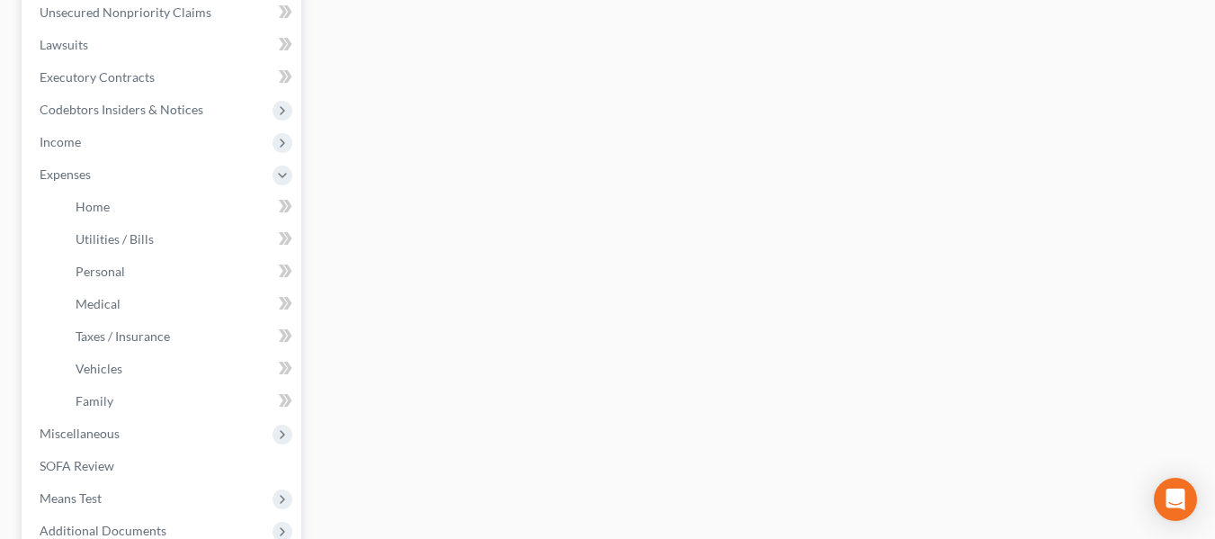
scroll to position [450, 0]
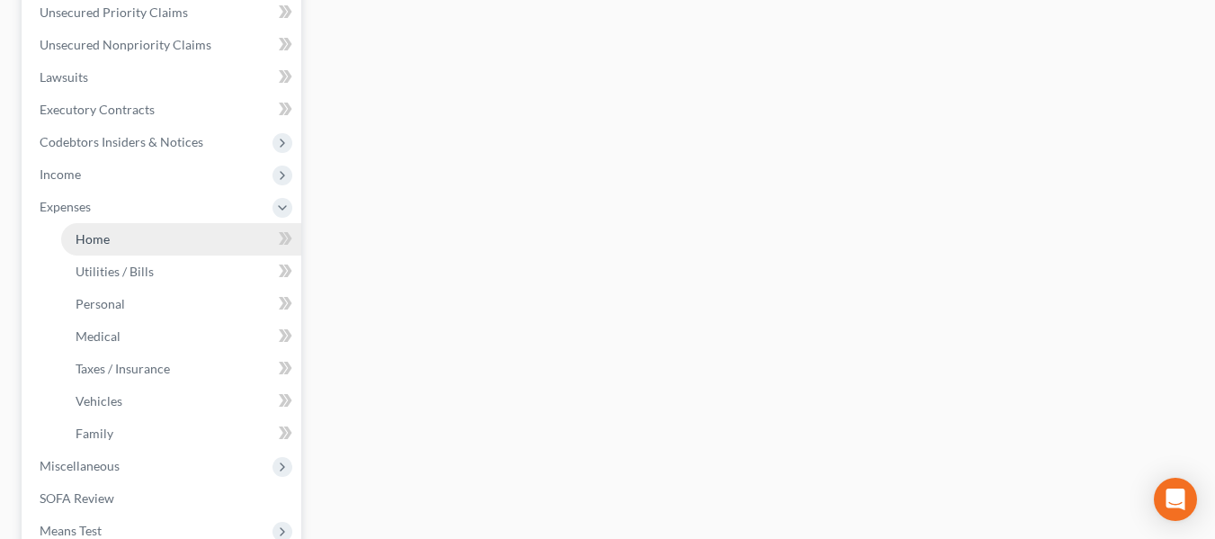
click at [144, 246] on link "Home" at bounding box center [181, 239] width 240 height 32
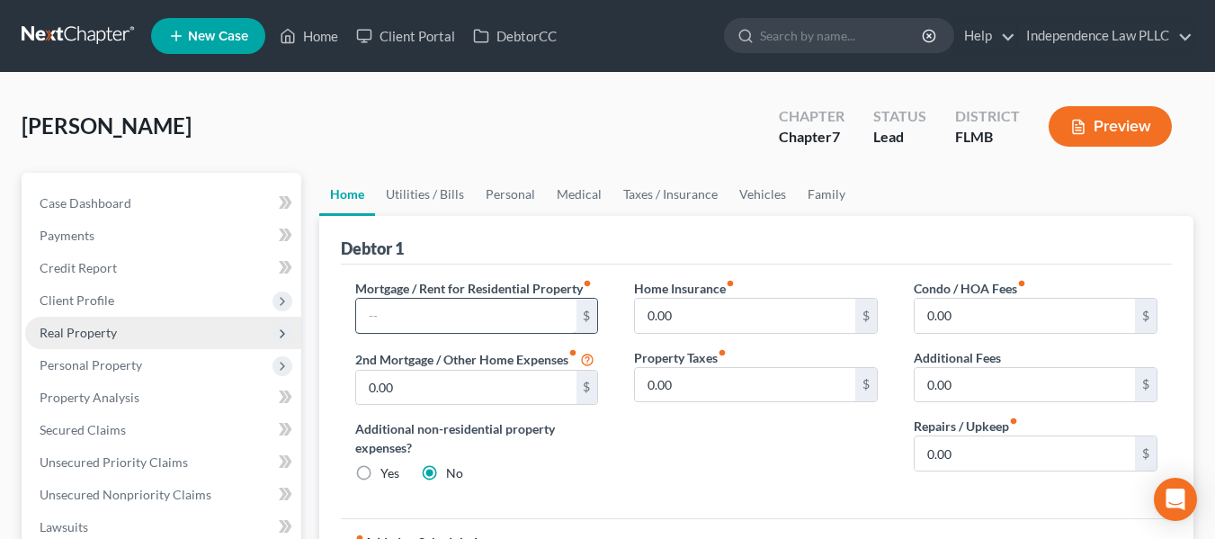
click at [460, 313] on input "text" at bounding box center [466, 316] width 220 height 34
type input "718.00"
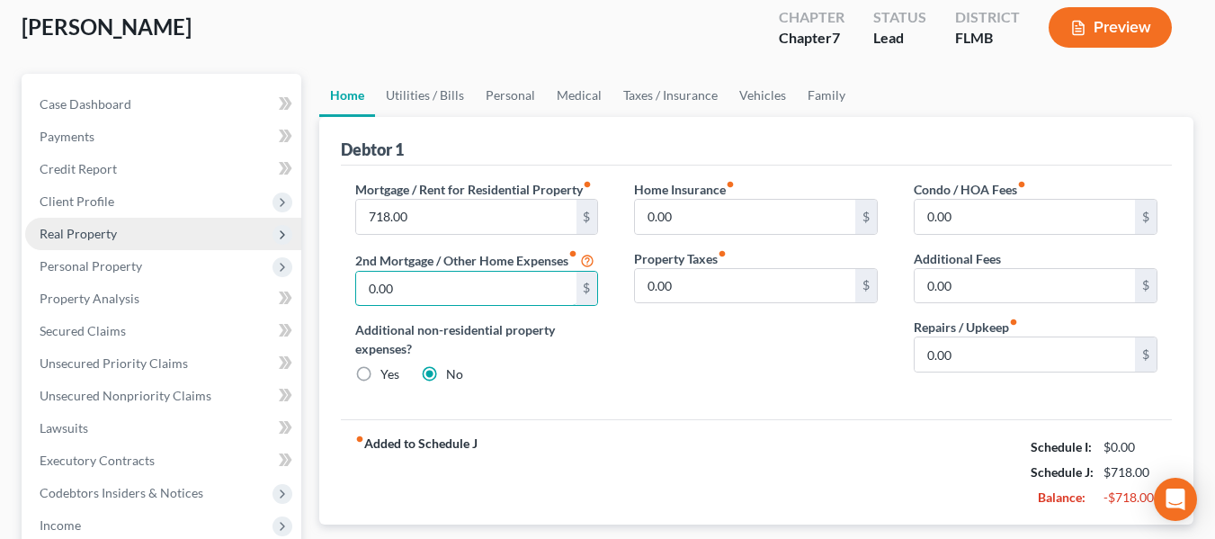
scroll to position [90, 0]
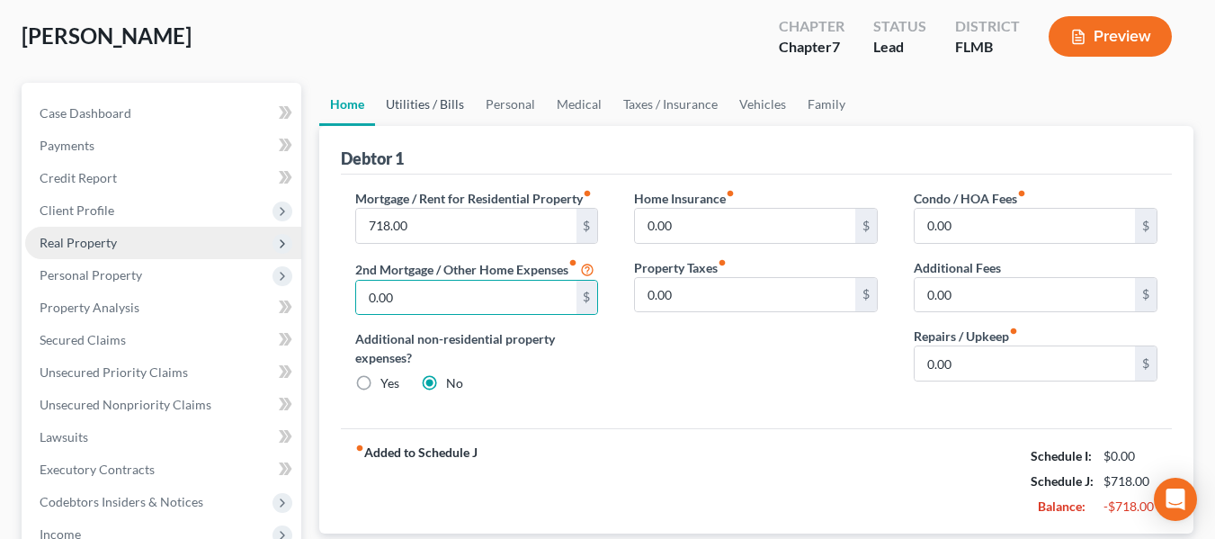
click at [420, 102] on link "Utilities / Bills" at bounding box center [425, 104] width 100 height 43
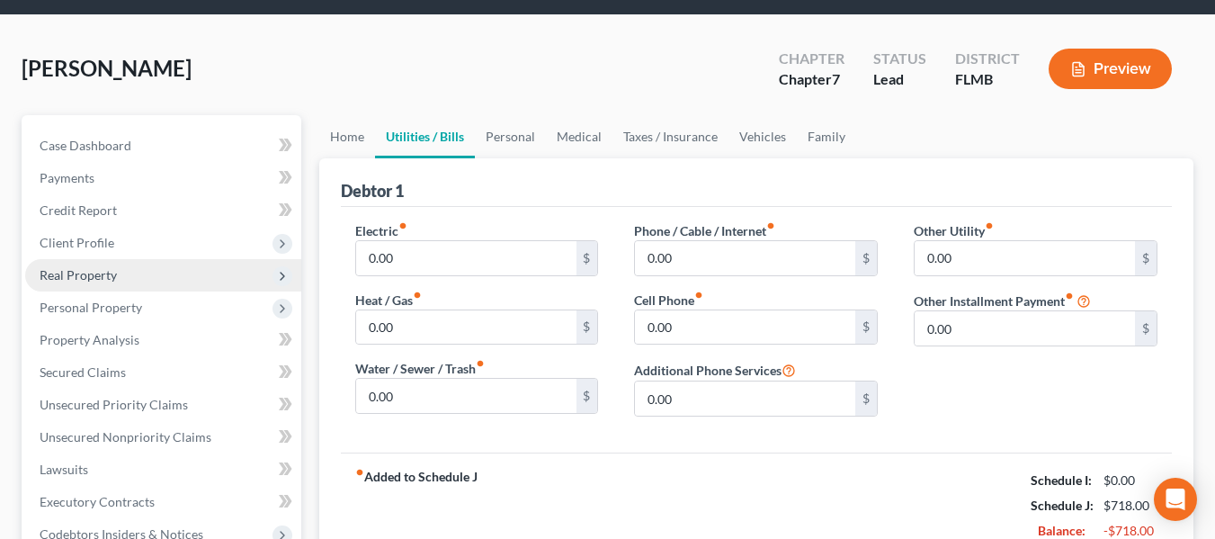
scroll to position [90, 0]
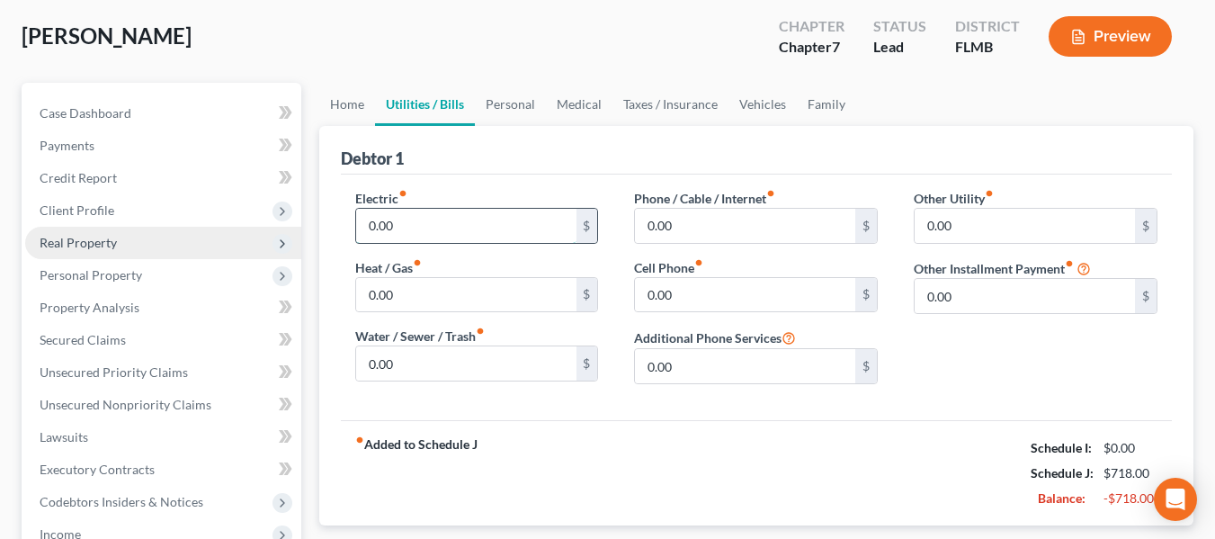
drag, startPoint x: 468, startPoint y: 226, endPoint x: 425, endPoint y: 219, distance: 42.7
click at [468, 225] on input "0.00" at bounding box center [466, 226] width 220 height 34
drag, startPoint x: 425, startPoint y: 219, endPoint x: 333, endPoint y: 203, distance: 94.0
click at [333, 203] on div "Debtor 1 Electric fiber_manual_record 0.00 $ Heat / Gas fiber_manual_record 0.0…" at bounding box center [756, 325] width 874 height 399
click at [403, 223] on input "0.00" at bounding box center [466, 226] width 220 height 34
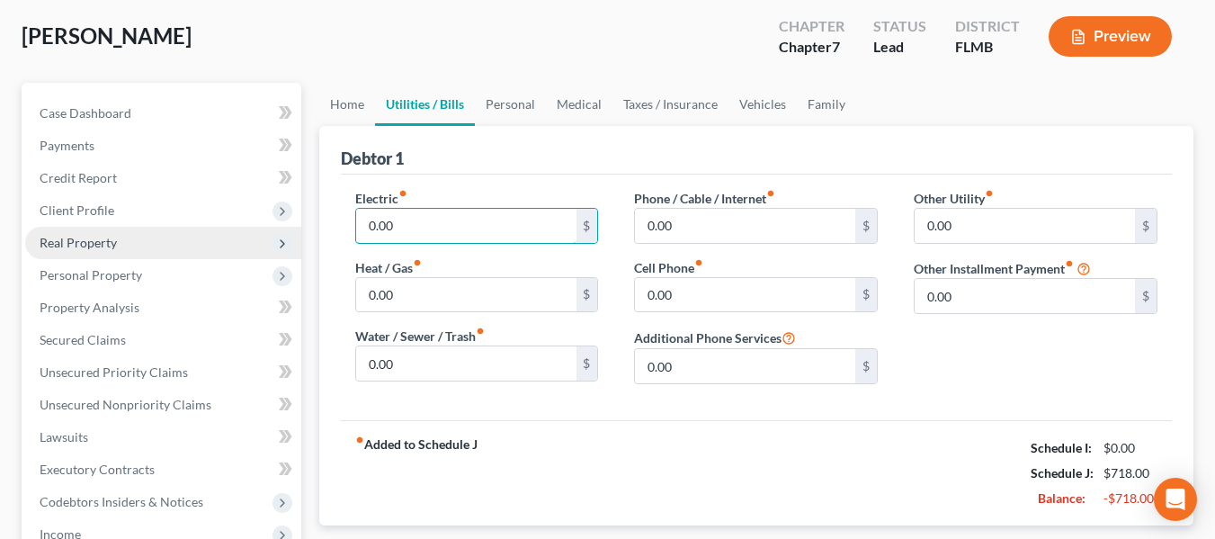
click at [346, 213] on div "Electric fiber_manual_record 0.00 $ Heat / Gas fiber_manual_record 0.00 $ Water…" at bounding box center [477, 294] width 280 height 210
type input "1"
type input "105.00"
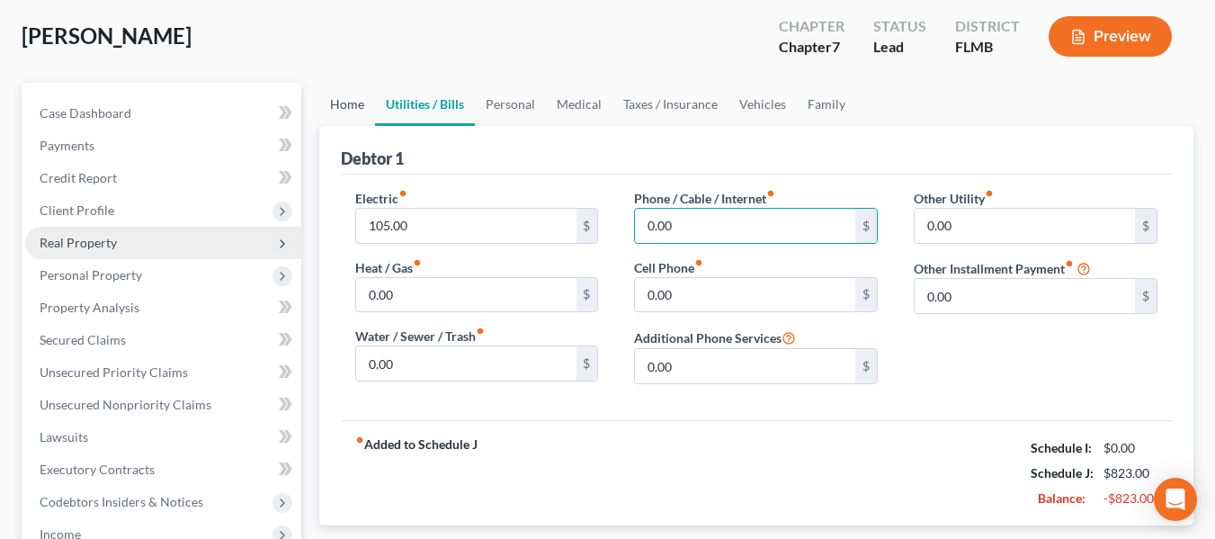
click at [344, 101] on link "Home" at bounding box center [347, 104] width 56 height 43
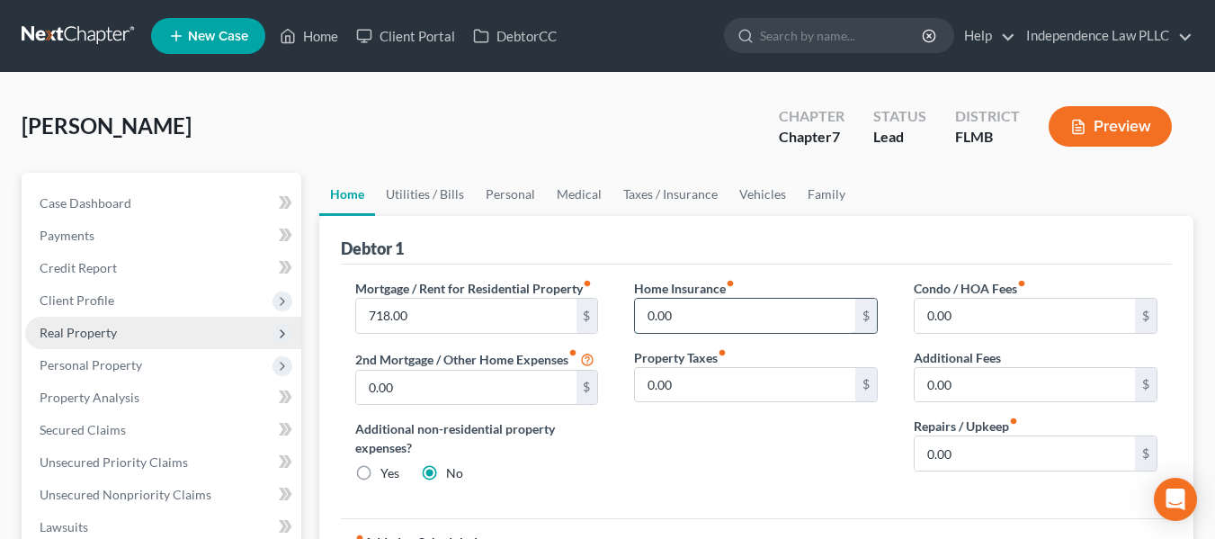
click at [733, 316] on input "0.00" at bounding box center [745, 316] width 220 height 34
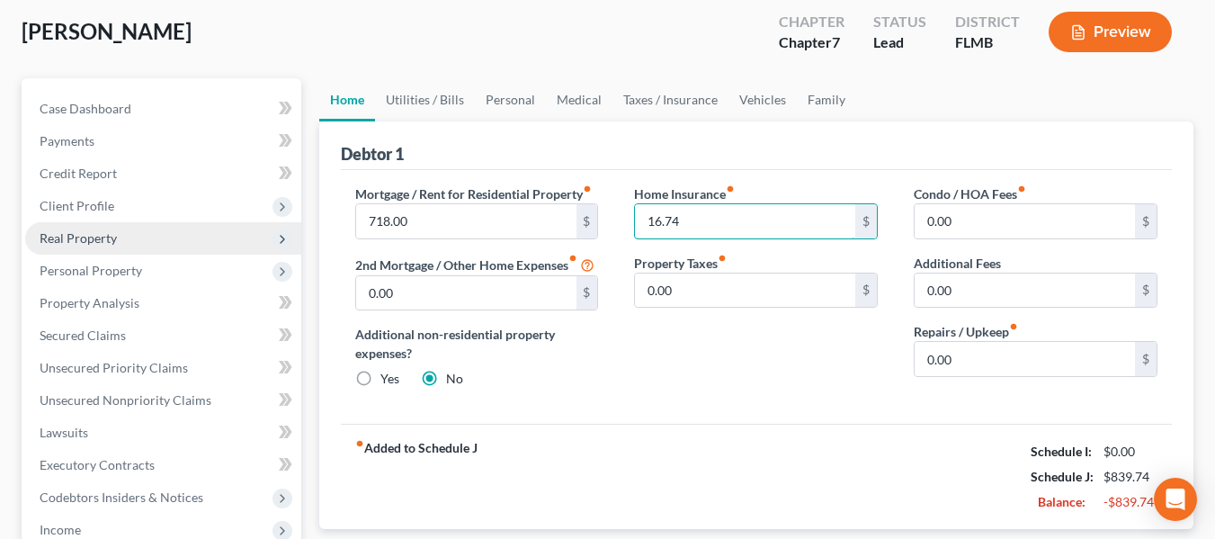
scroll to position [90, 0]
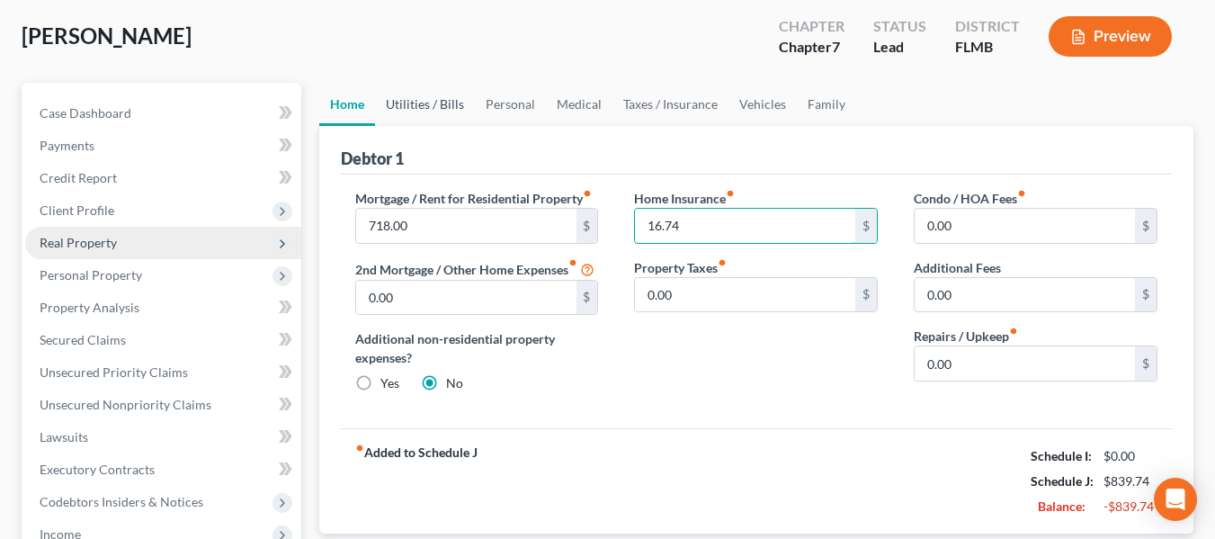
type input "16.74"
click at [432, 96] on link "Utilities / Bills" at bounding box center [425, 104] width 100 height 43
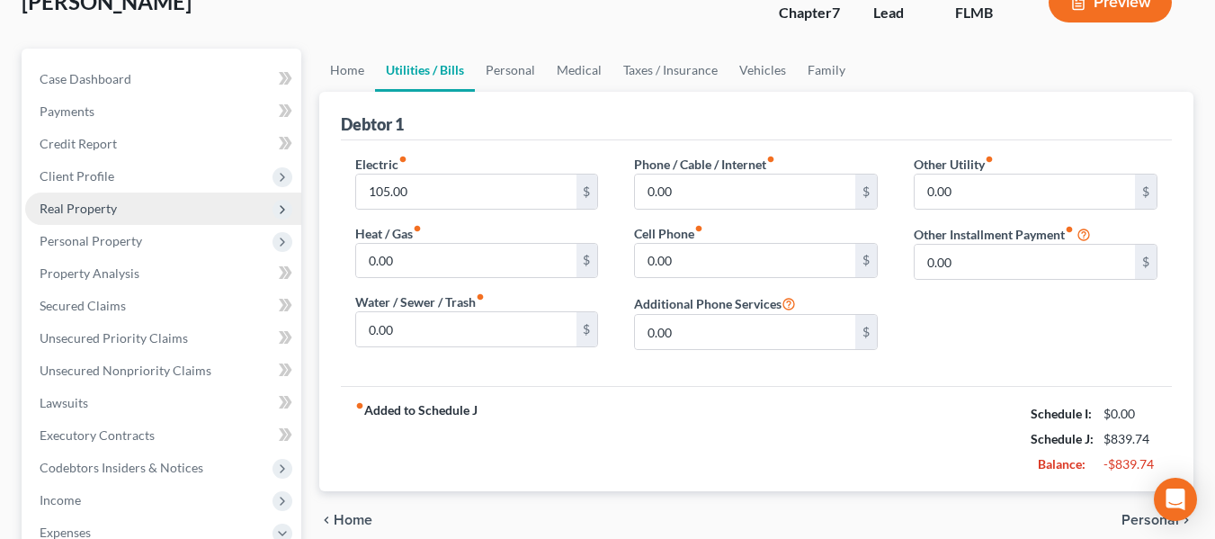
scroll to position [180, 0]
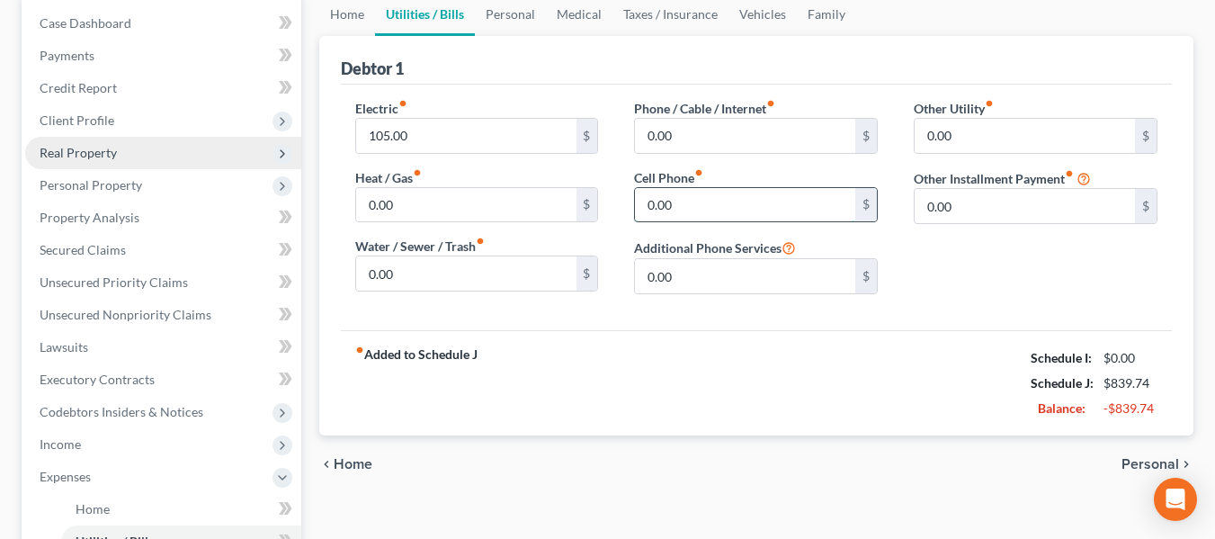
click at [728, 214] on input "0.00" at bounding box center [745, 205] width 220 height 34
type input "47.78"
click at [739, 132] on input "0.00" at bounding box center [745, 136] width 220 height 34
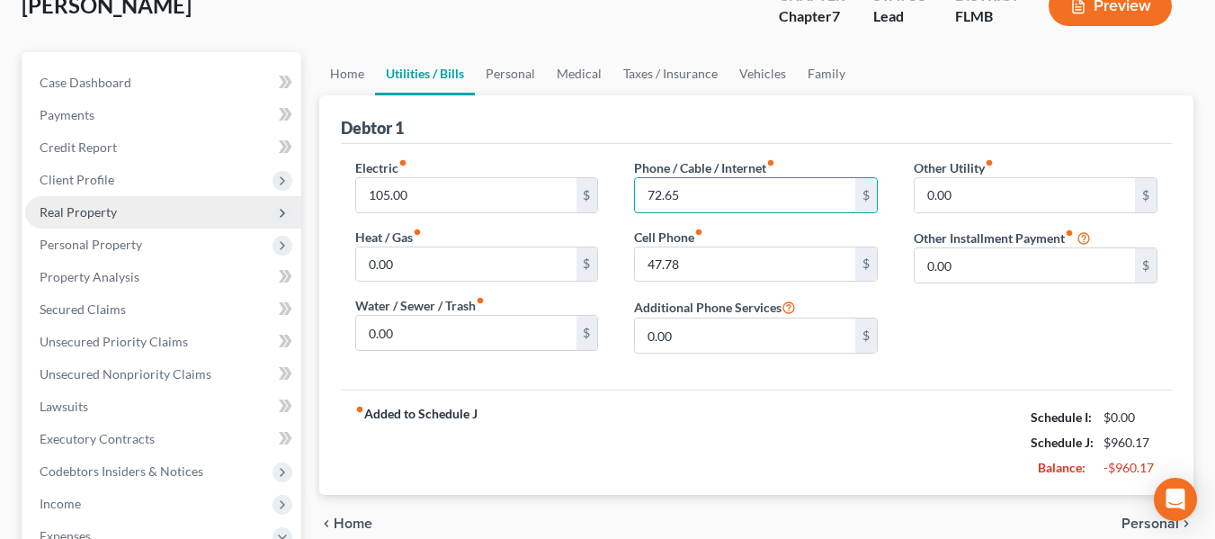
scroll to position [90, 0]
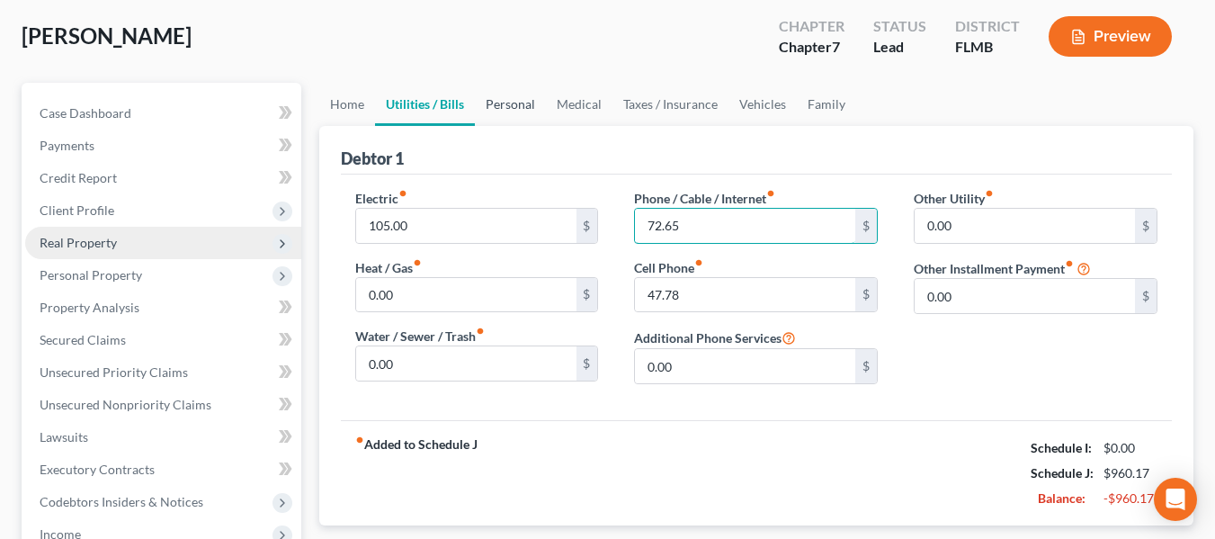
type input "72.65"
click at [532, 105] on link "Personal" at bounding box center [510, 104] width 71 height 43
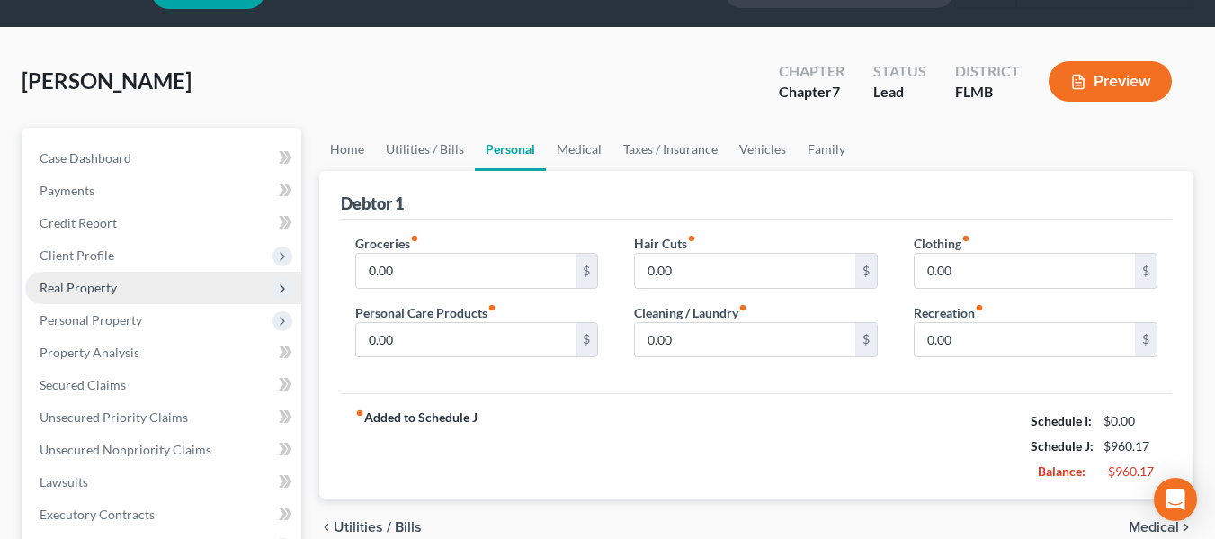
scroll to position [90, 0]
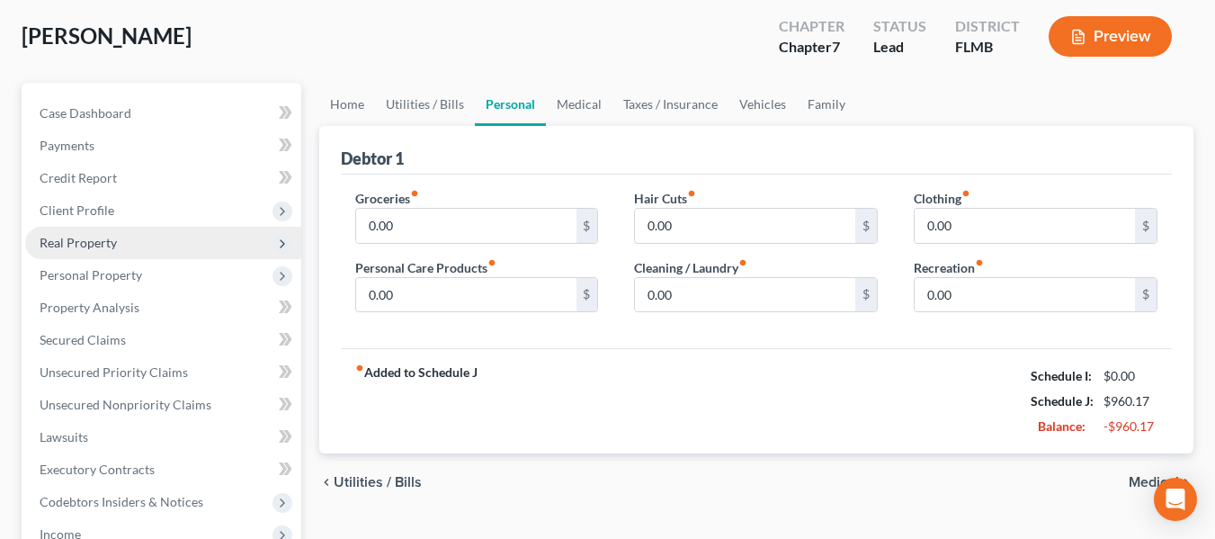
click at [413, 195] on icon "fiber_manual_record" at bounding box center [414, 193] width 9 height 9
click at [412, 225] on input "0.00" at bounding box center [466, 226] width 220 height 34
type input "200.00"
click at [578, 98] on link "Medical" at bounding box center [579, 104] width 67 height 43
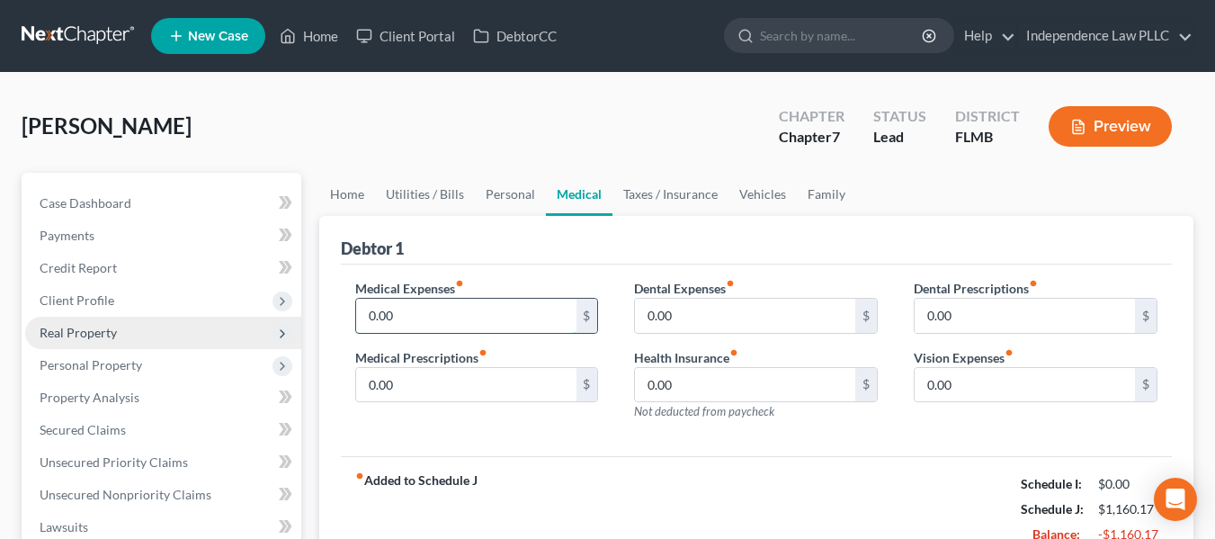
click at [481, 316] on input "0.00" at bounding box center [466, 316] width 220 height 34
type input "18.78"
drag, startPoint x: 423, startPoint y: 315, endPoint x: 320, endPoint y: 299, distance: 103.8
click at [320, 299] on div "Debtor 1 Medical Expenses fiber_manual_record 18.78 $ Medical Prescriptions fib…" at bounding box center [756, 389] width 874 height 346
click at [678, 385] on input "0.00" at bounding box center [745, 385] width 220 height 34
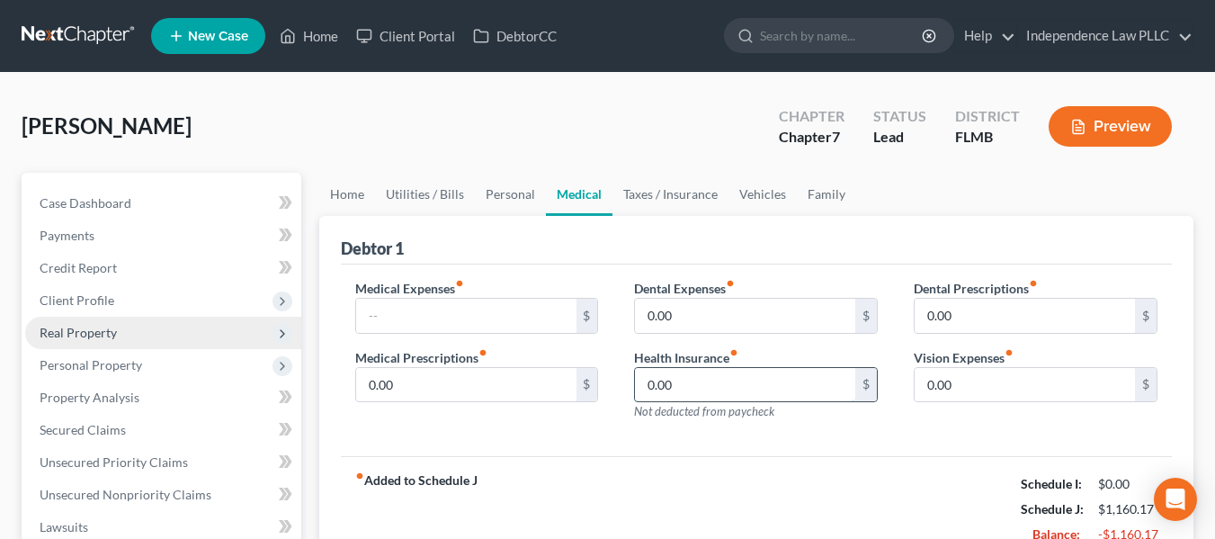
paste input "18.78"
type input "18.78"
click at [649, 190] on link "Taxes / Insurance" at bounding box center [670, 194] width 116 height 43
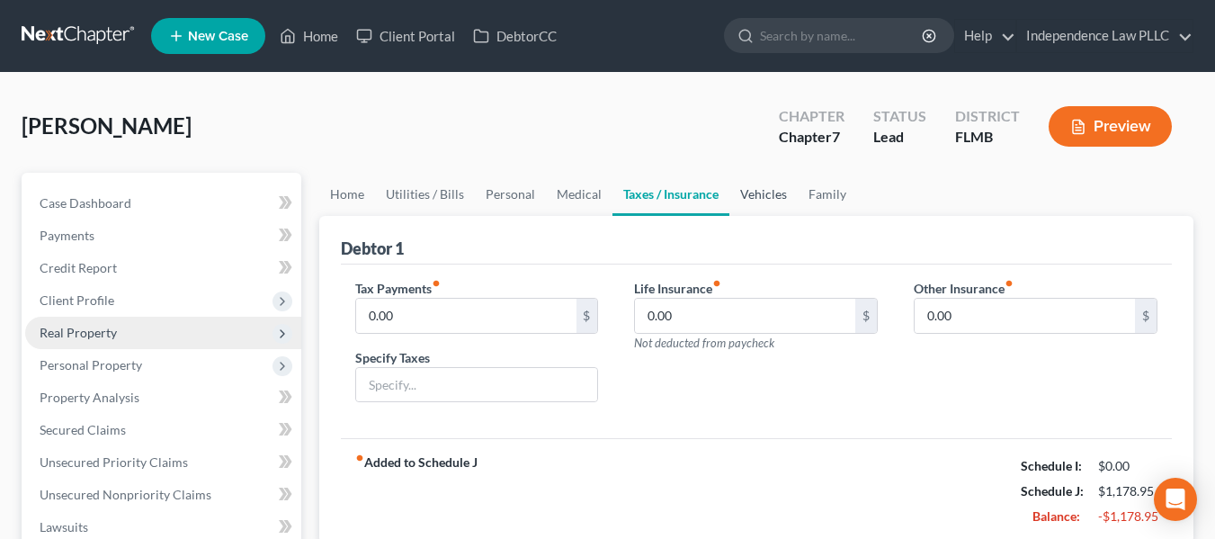
click at [749, 201] on link "Vehicles" at bounding box center [763, 194] width 68 height 43
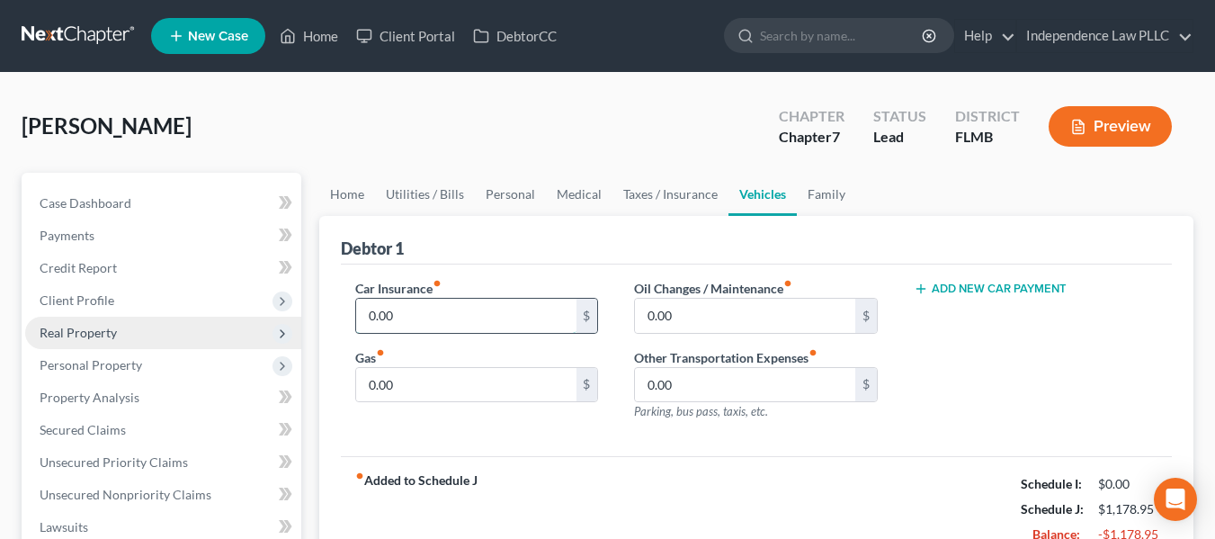
click at [454, 304] on input "0.00" at bounding box center [466, 316] width 220 height 34
click at [454, 305] on input "0.00" at bounding box center [466, 316] width 220 height 34
type input "120.59"
click at [666, 316] on input "0.00" at bounding box center [745, 316] width 220 height 34
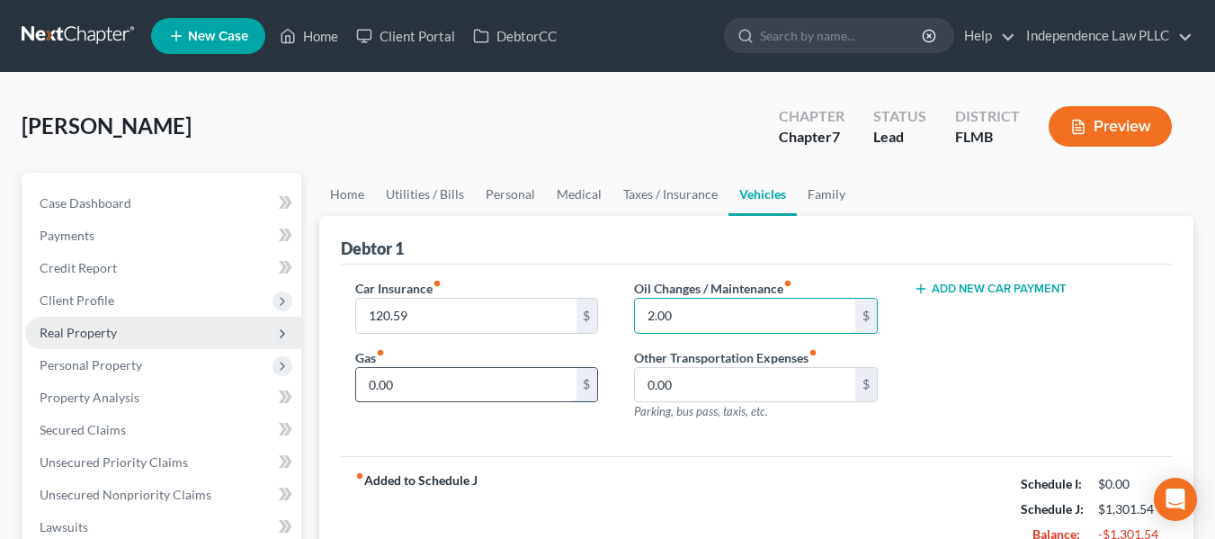
type input "2.00"
type input "140.00"
click at [822, 179] on link "Family" at bounding box center [826, 194] width 59 height 43
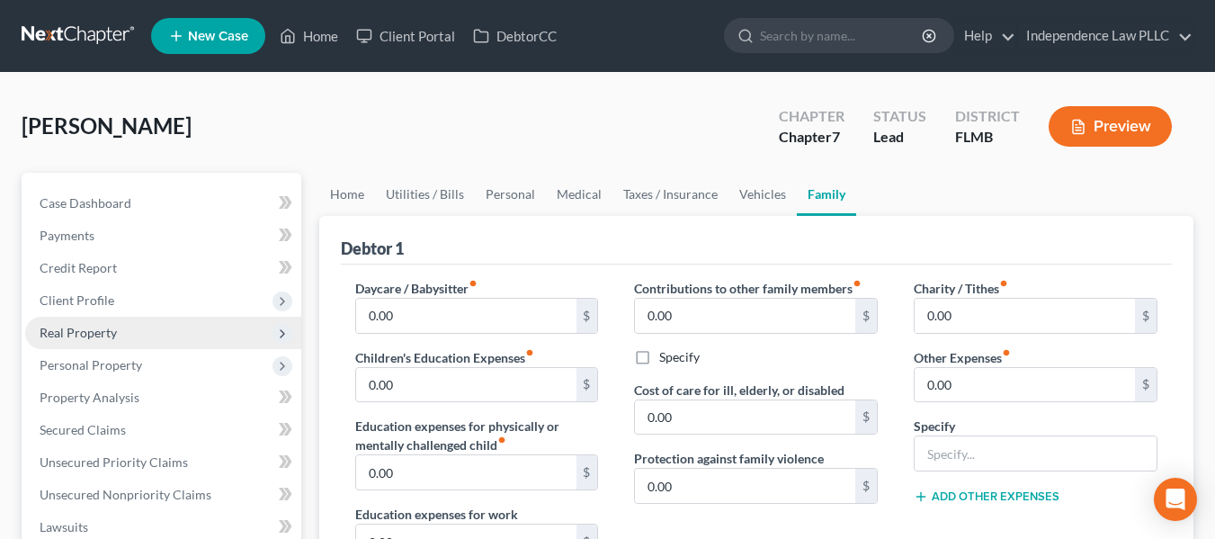
click at [824, 198] on link "Family" at bounding box center [826, 194] width 59 height 43
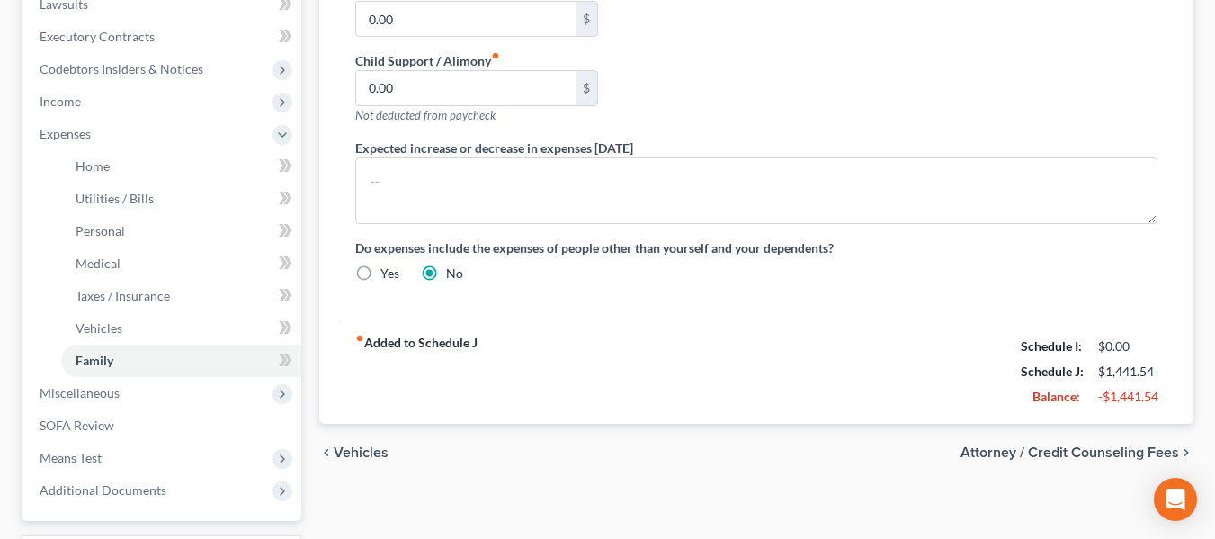
scroll to position [540, 0]
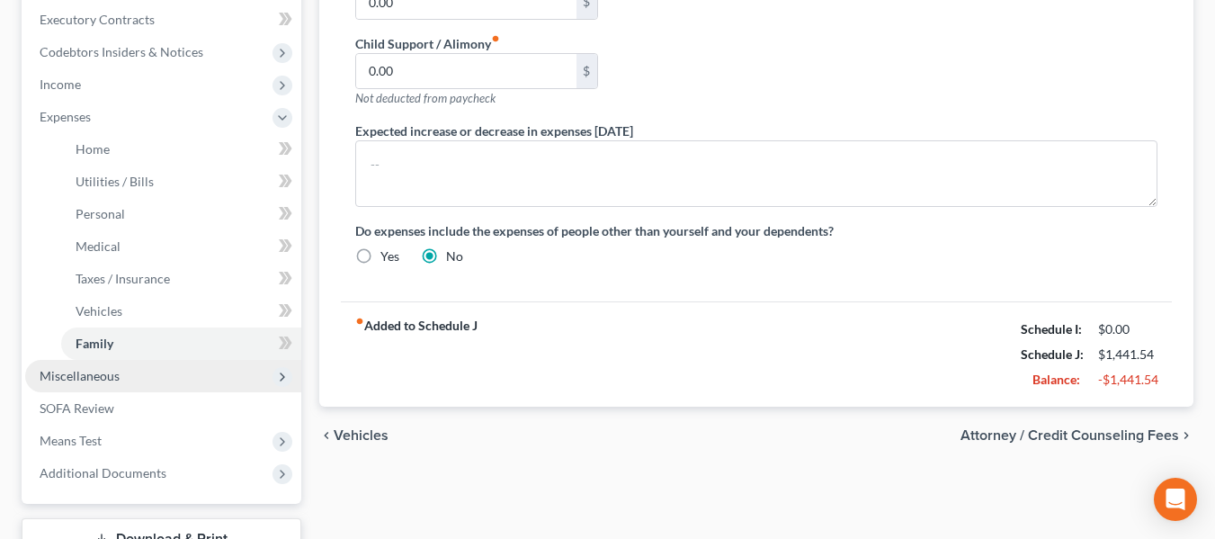
click at [71, 371] on span "Miscellaneous" at bounding box center [80, 375] width 80 height 15
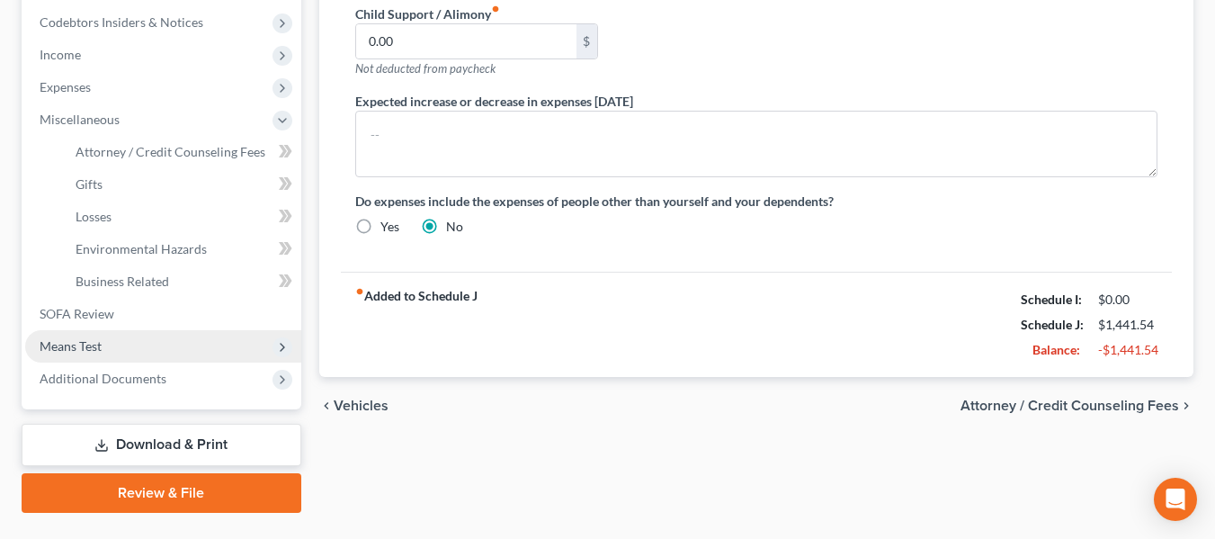
scroll to position [612, 0]
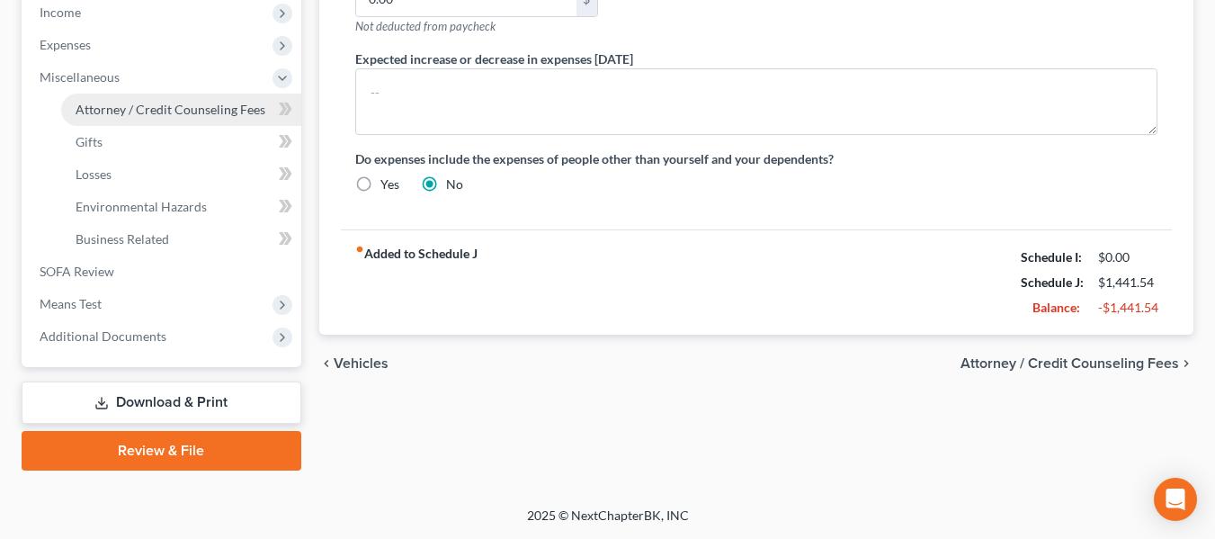
click at [194, 105] on span "Attorney / Credit Counseling Fees" at bounding box center [171, 109] width 190 height 15
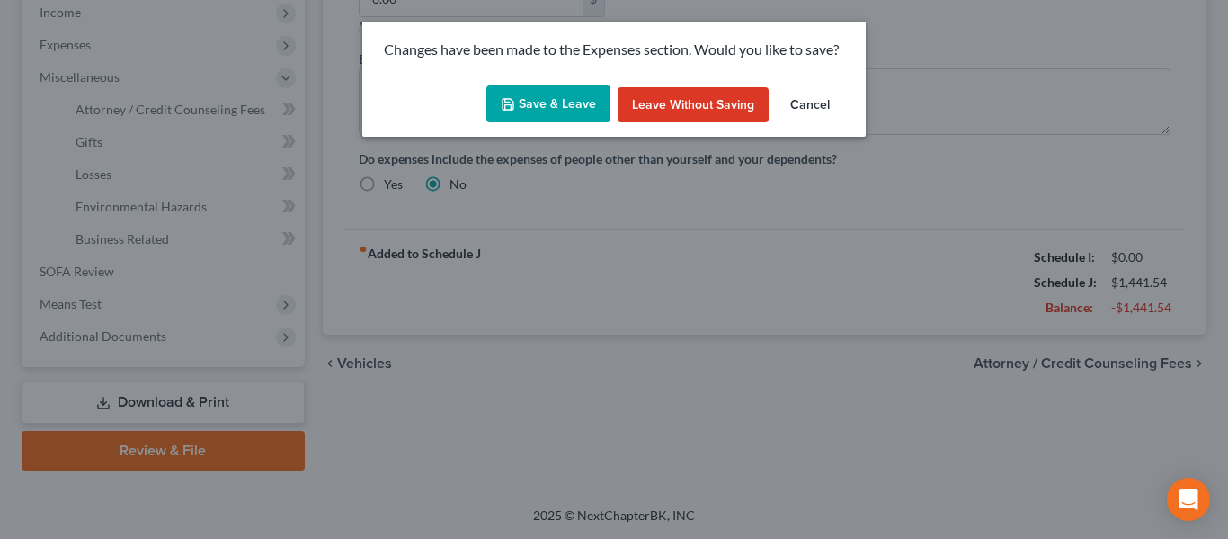
click at [825, 110] on button "Cancel" at bounding box center [810, 105] width 68 height 36
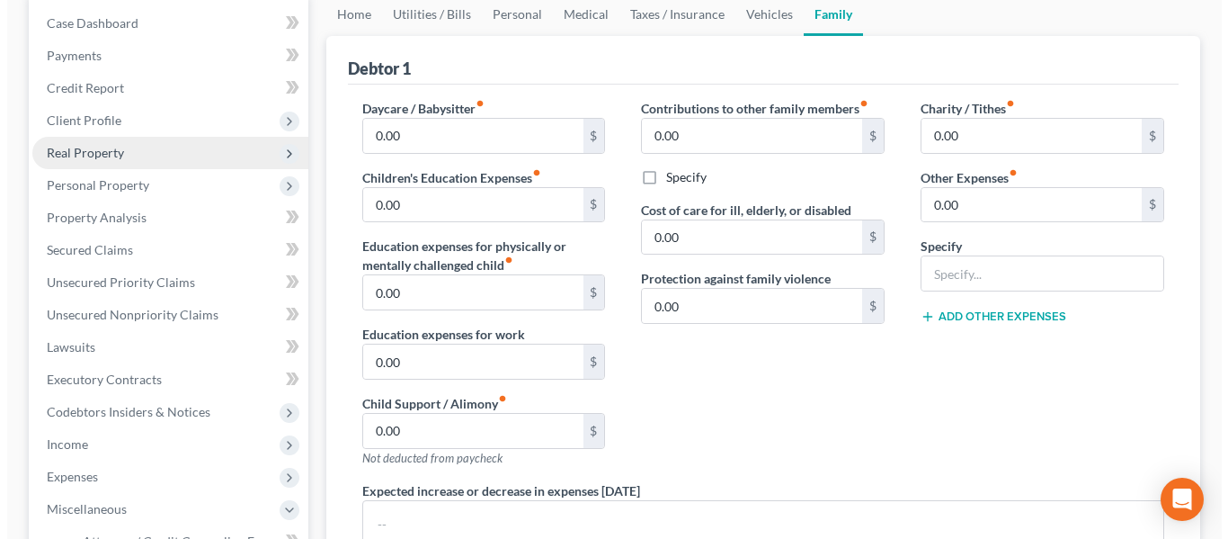
scroll to position [360, 0]
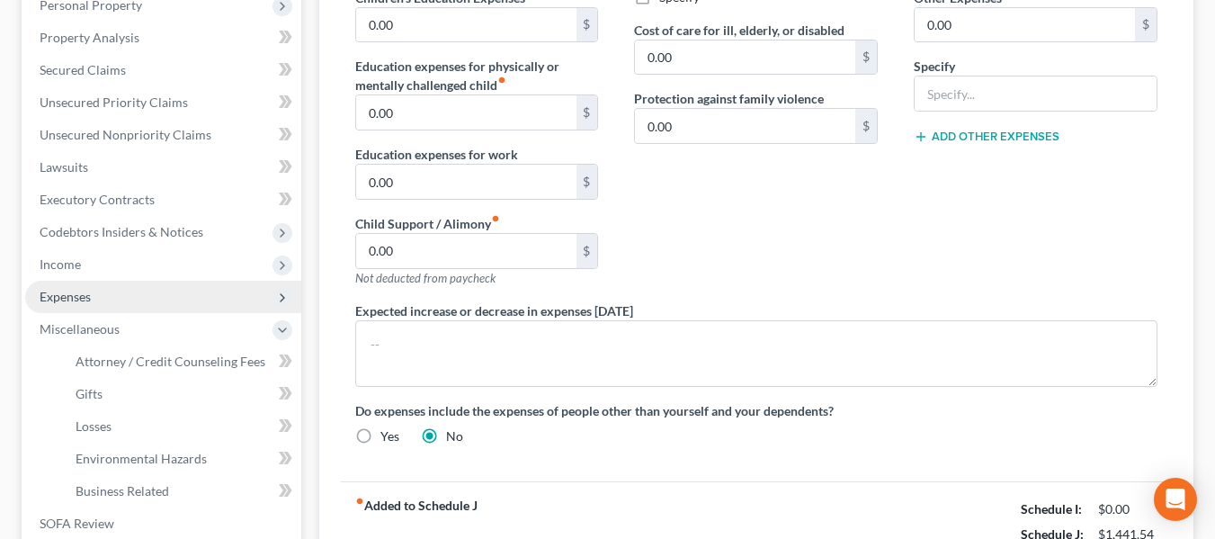
click at [85, 293] on span "Expenses" at bounding box center [65, 296] width 51 height 15
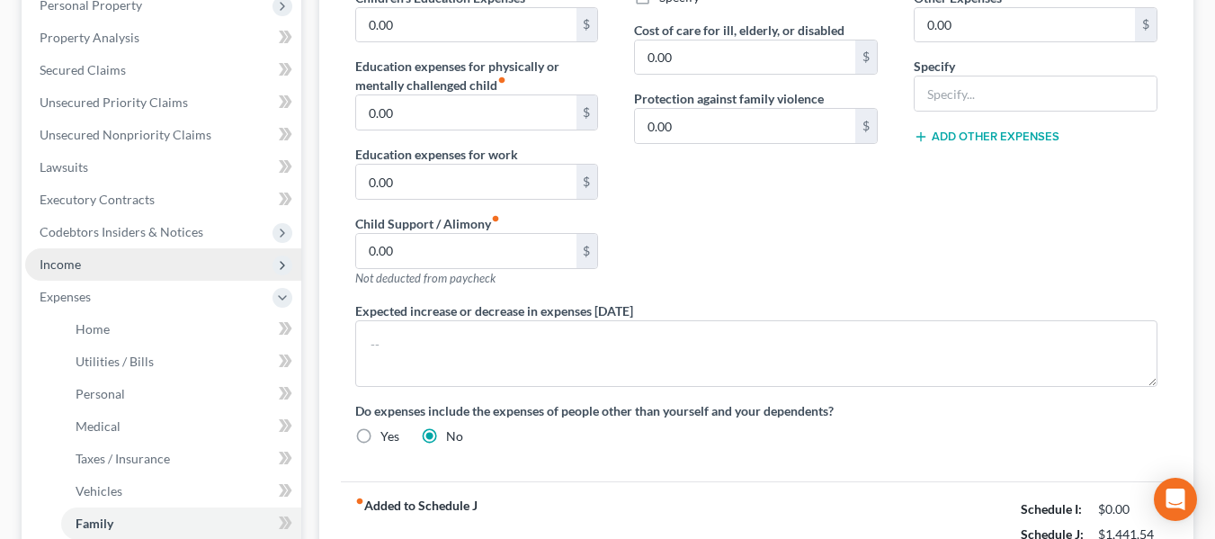
click at [90, 262] on span "Income" at bounding box center [163, 264] width 276 height 32
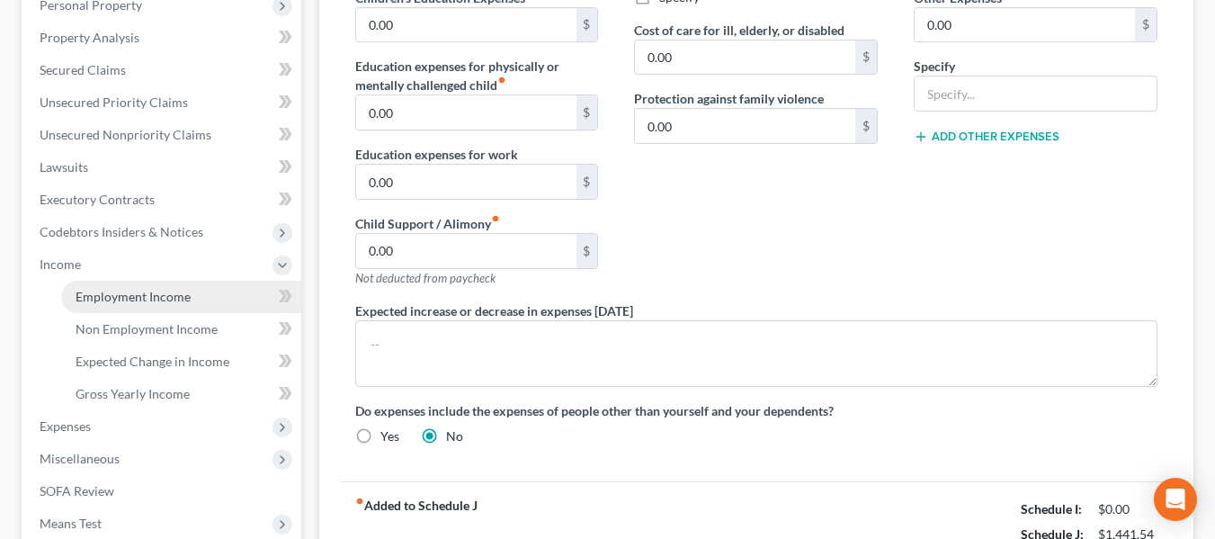
click at [196, 299] on link "Employment Income" at bounding box center [181, 297] width 240 height 32
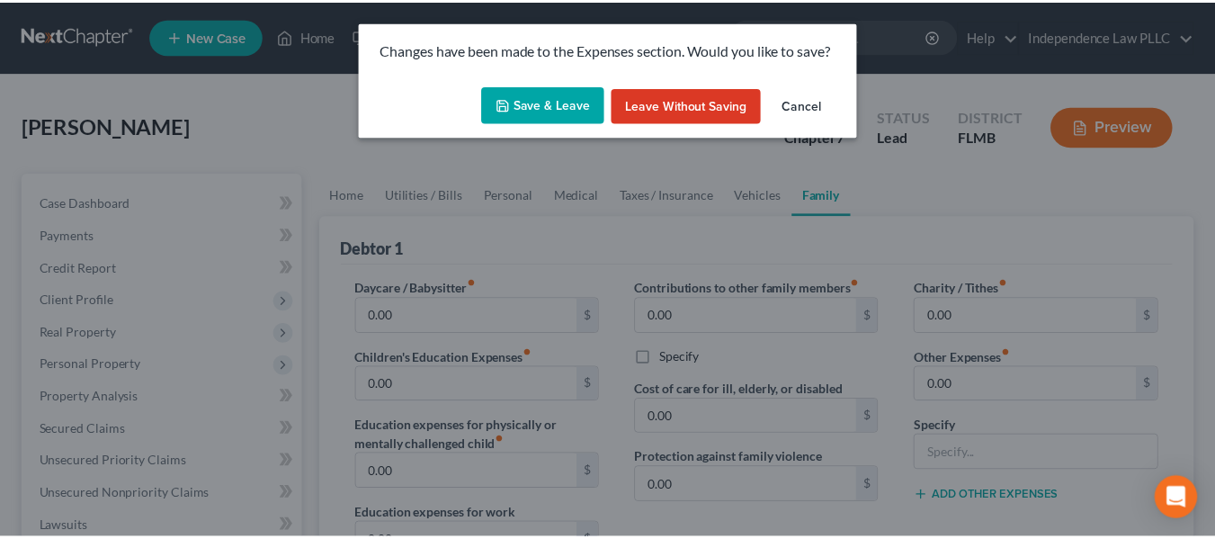
scroll to position [360, 0]
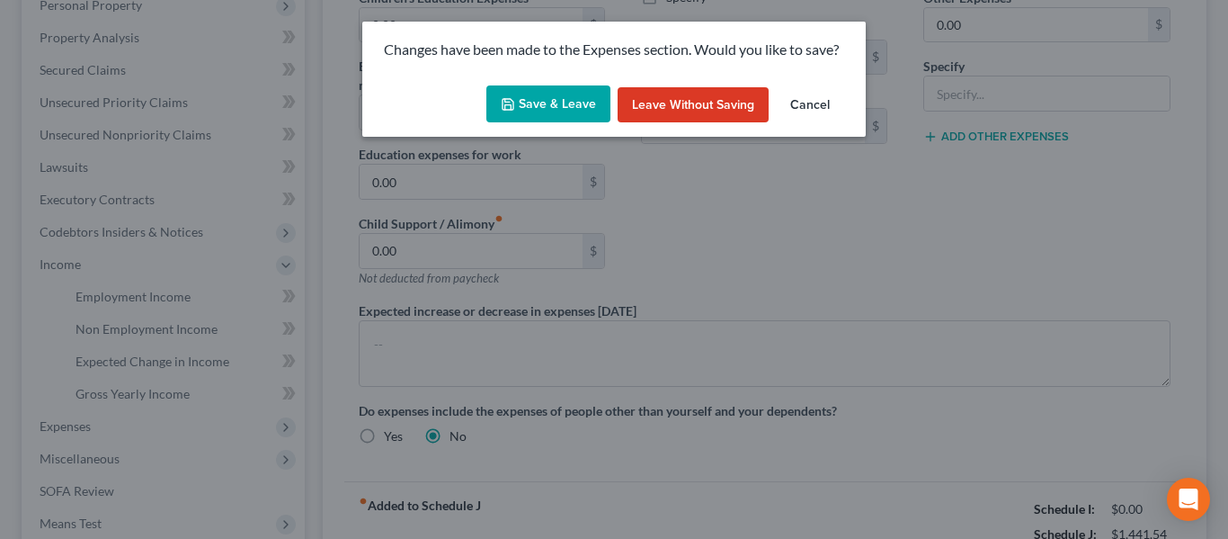
click at [816, 102] on button "Cancel" at bounding box center [810, 105] width 68 height 36
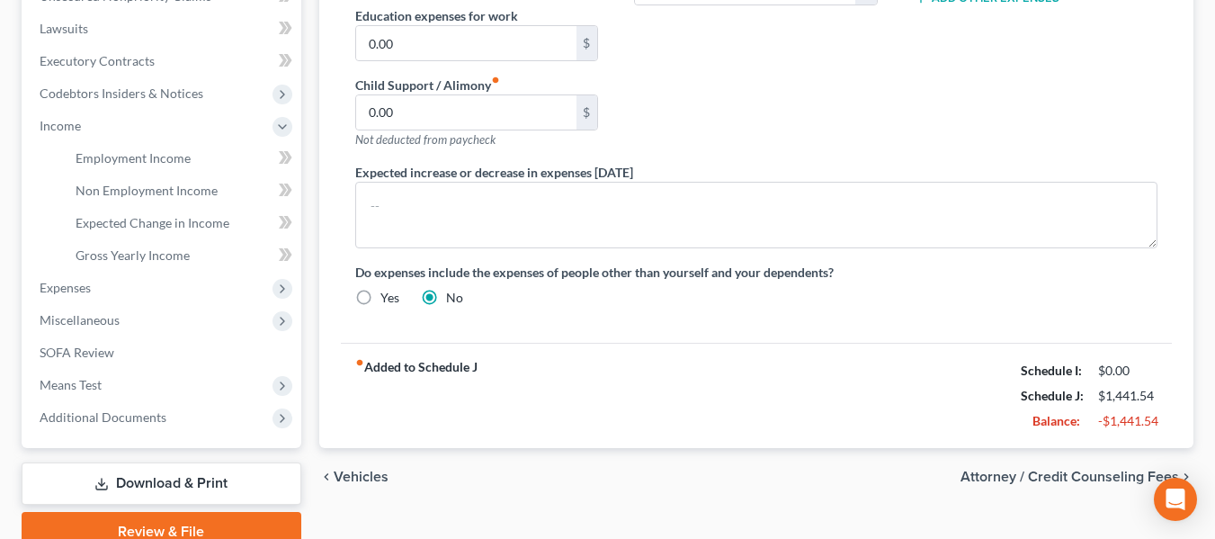
scroll to position [579, 0]
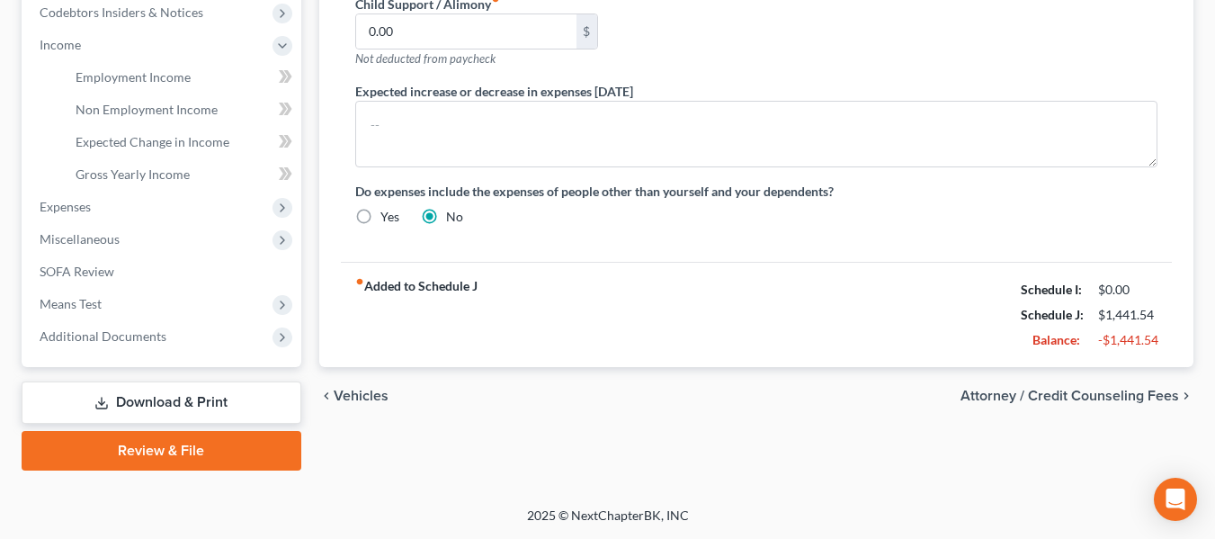
click at [1117, 397] on span "Attorney / Credit Counseling Fees" at bounding box center [1069, 396] width 219 height 14
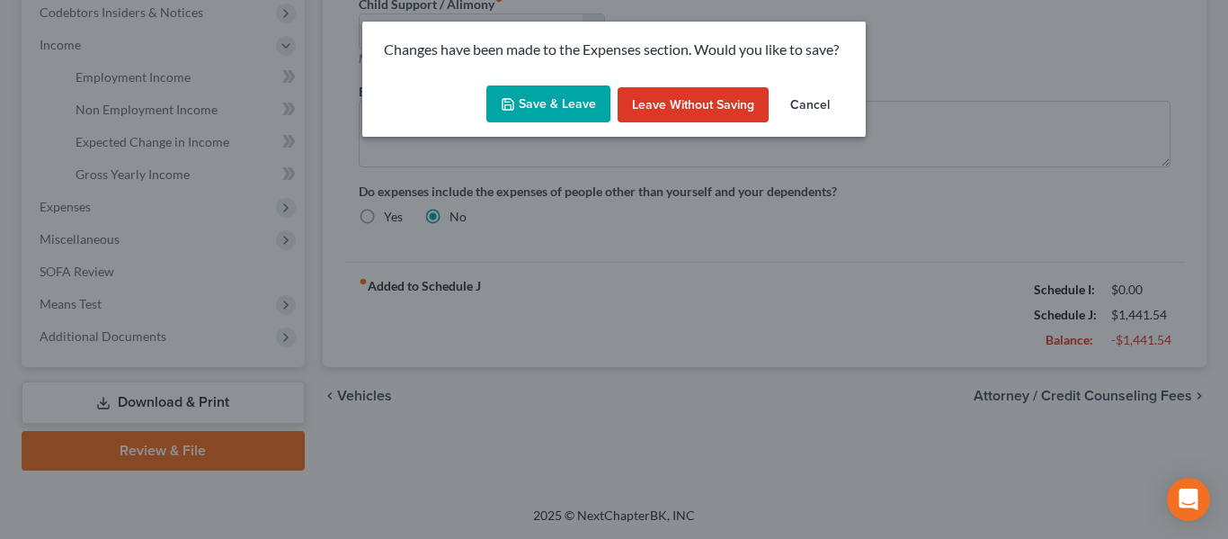
click at [585, 99] on button "Save & Leave" at bounding box center [549, 104] width 124 height 38
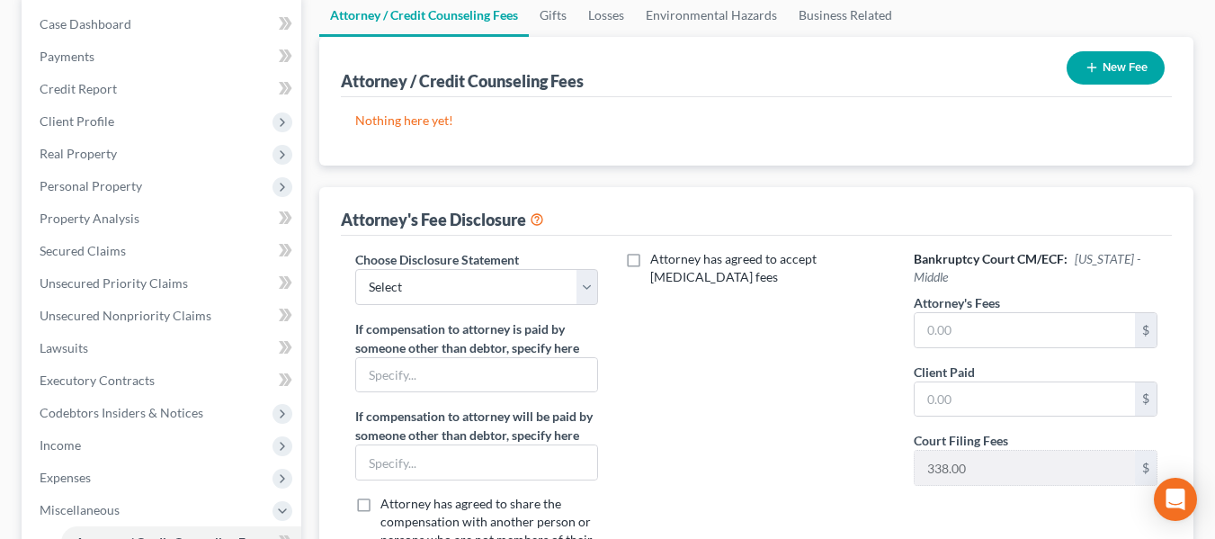
scroll to position [180, 0]
click at [585, 275] on select "Select Chapter 7 - FLORIDA LEGAL" at bounding box center [477, 286] width 244 height 36
select select "0"
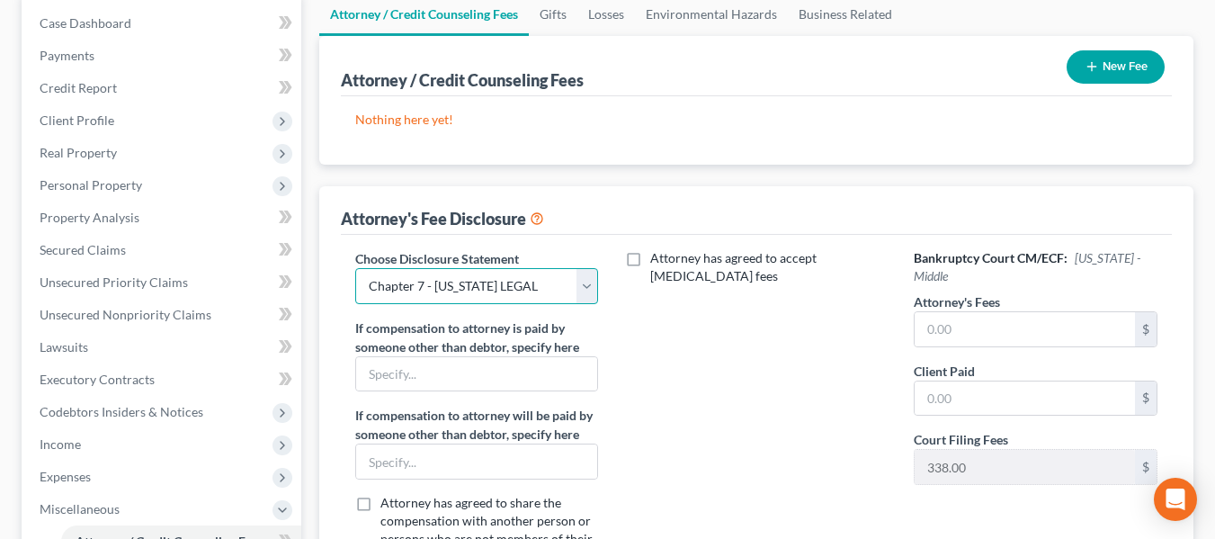
click at [355, 268] on select "Select Chapter 7 - FLORIDA LEGAL" at bounding box center [477, 286] width 244 height 36
click at [962, 324] on input "text" at bounding box center [1025, 329] width 220 height 34
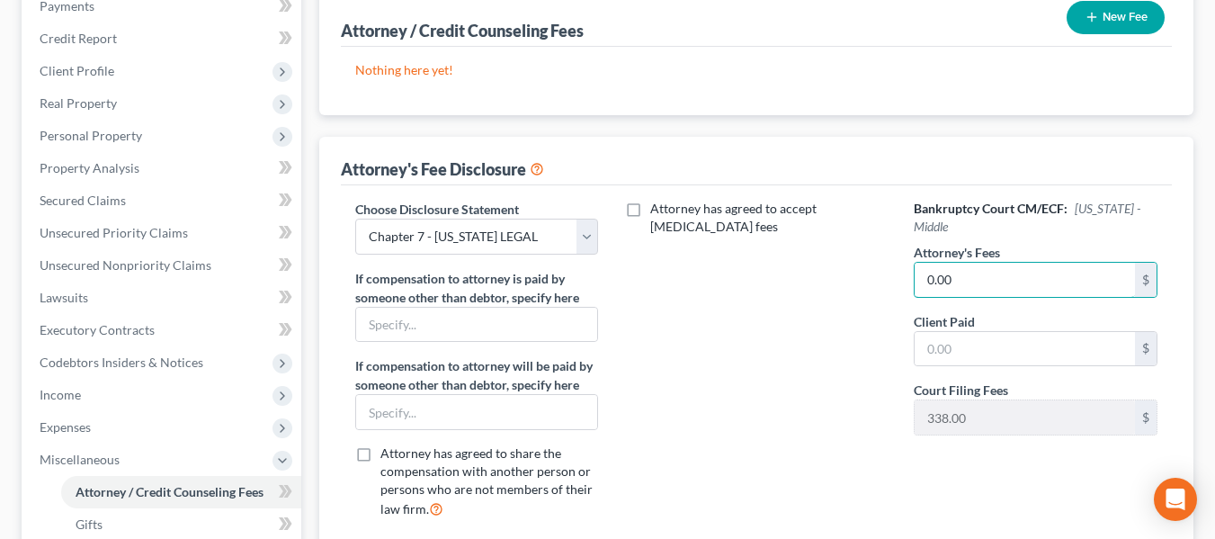
scroll to position [270, 0]
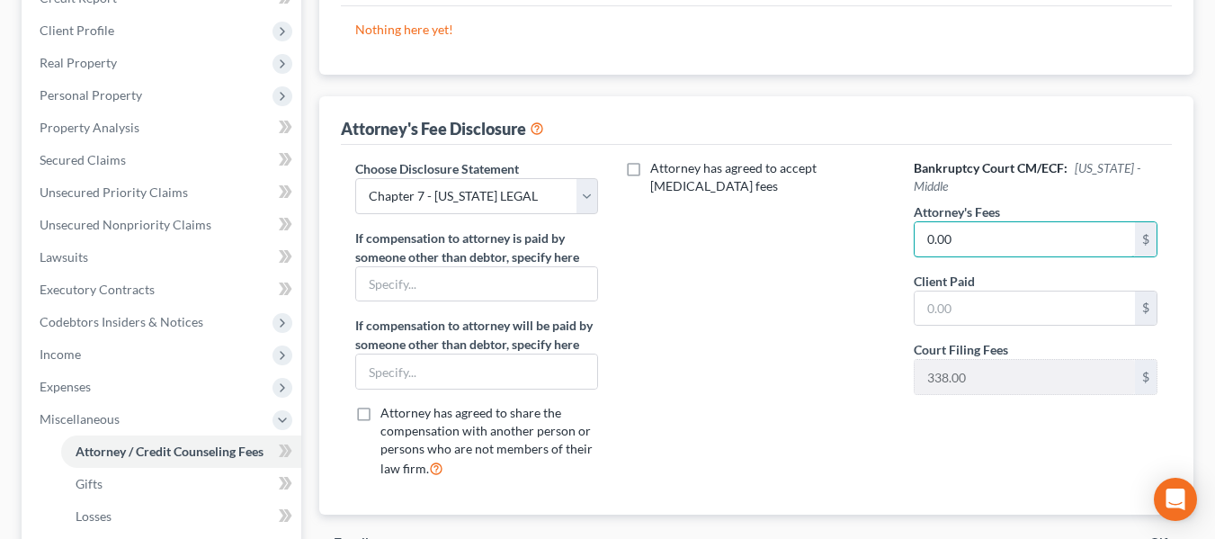
type input "0.00"
drag, startPoint x: 912, startPoint y: 276, endPoint x: 912, endPoint y: 296, distance: 19.8
click at [911, 279] on div "Bankruptcy Court CM/ECF: Florida - Middle Attorney's Fees 0.00 $ Client Paid $ …" at bounding box center [1036, 326] width 280 height 334
click at [934, 299] on input "text" at bounding box center [1025, 308] width 220 height 34
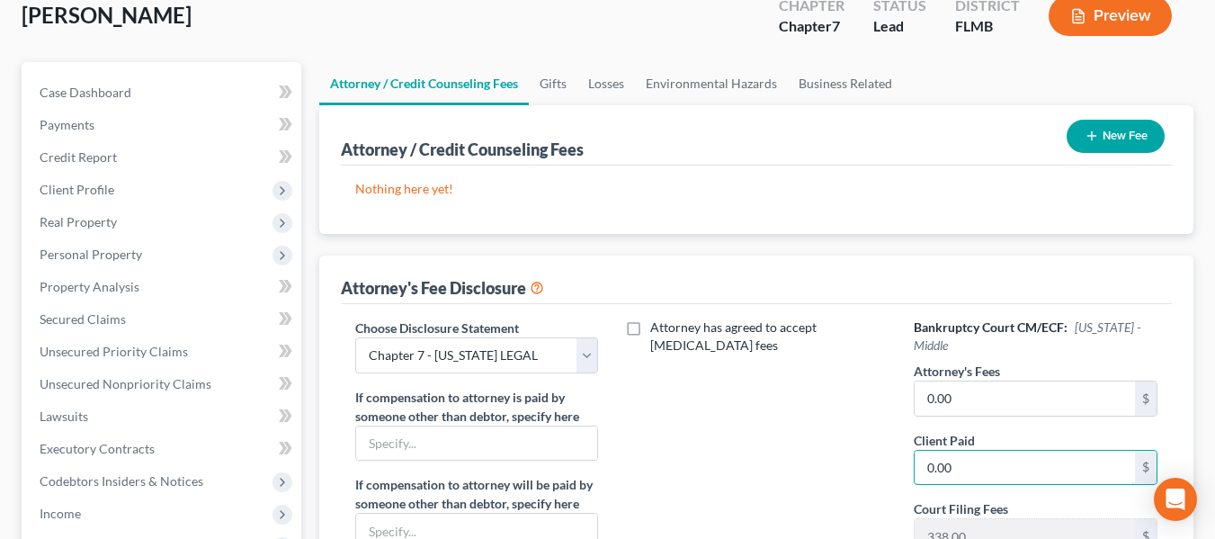
scroll to position [0, 0]
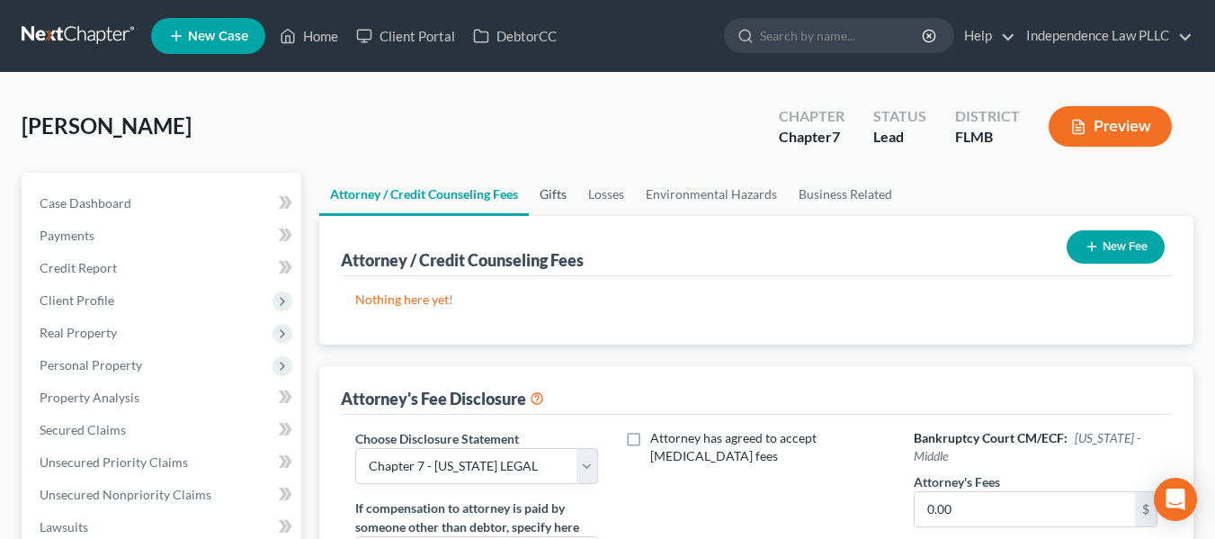
type input "0.00"
click at [554, 198] on link "Gifts" at bounding box center [553, 194] width 49 height 43
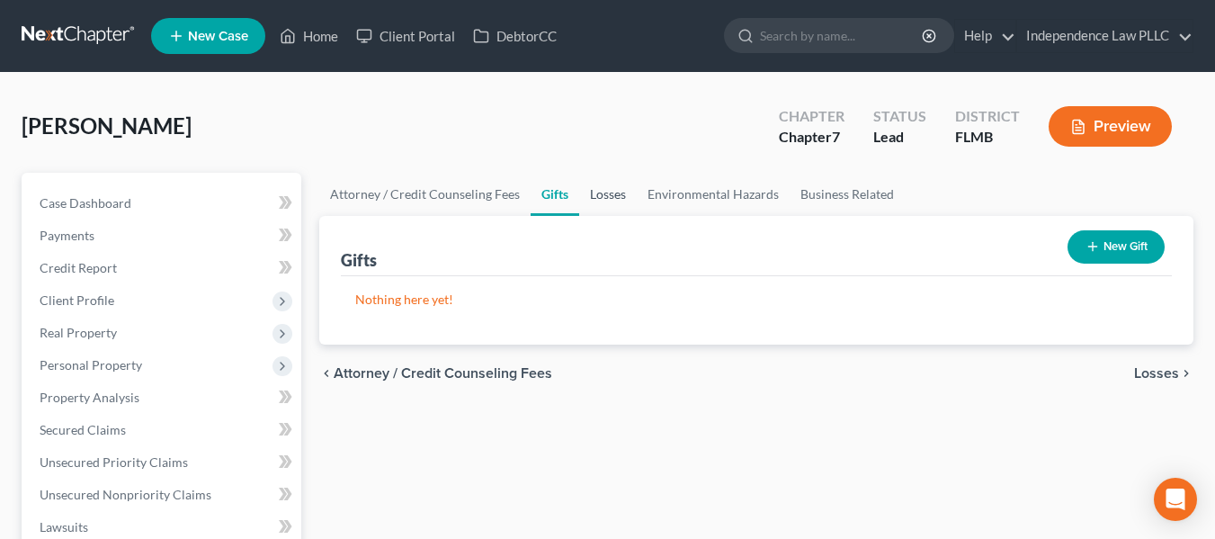
click at [615, 193] on link "Losses" at bounding box center [608, 194] width 58 height 43
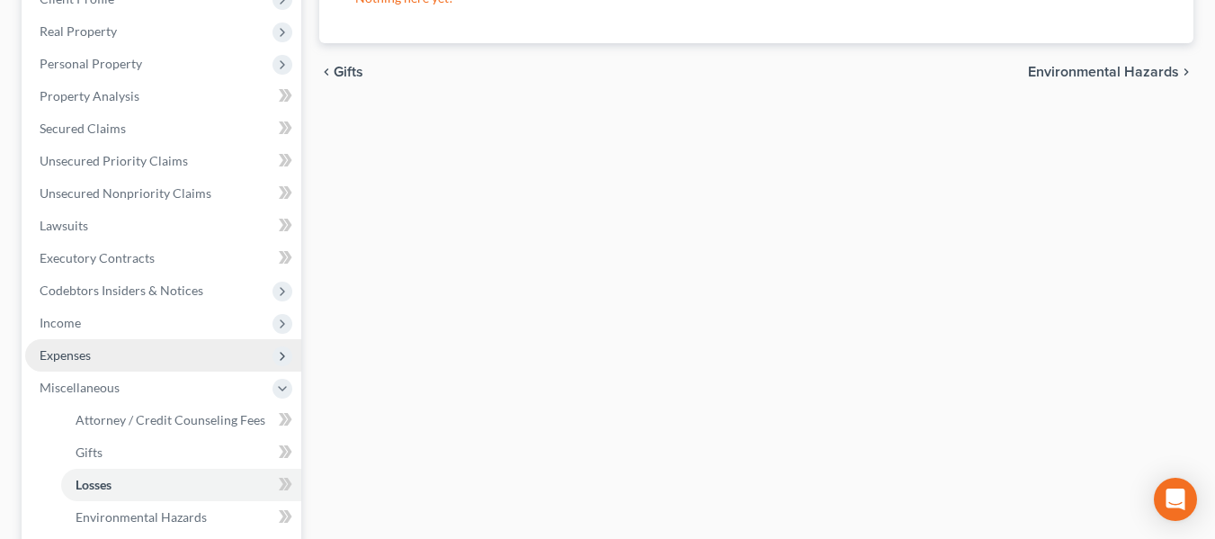
scroll to position [270, 0]
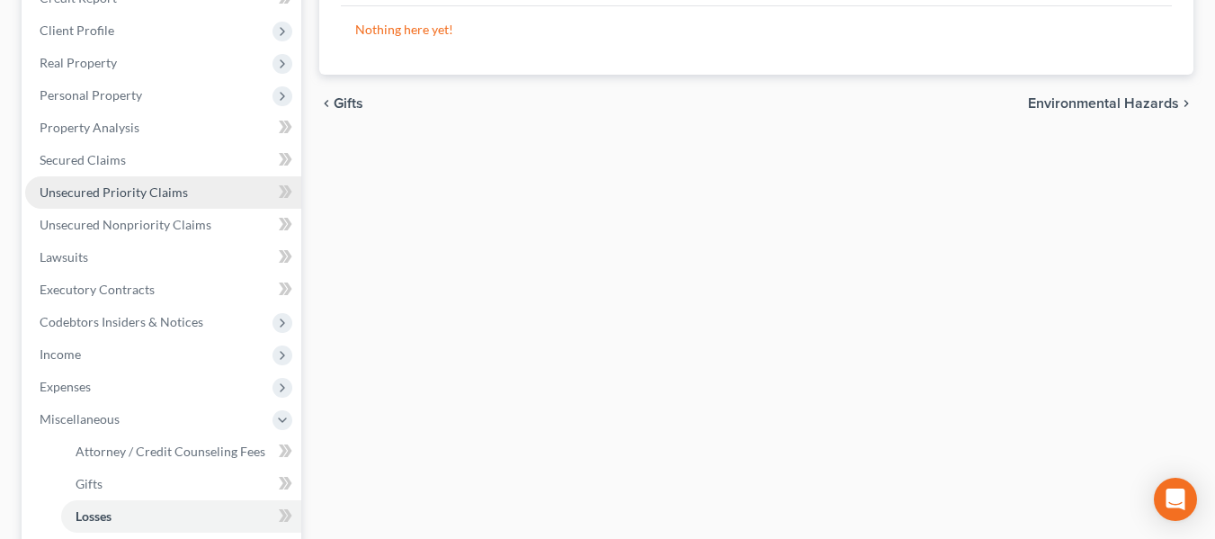
click at [178, 190] on span "Unsecured Priority Claims" at bounding box center [114, 191] width 148 height 15
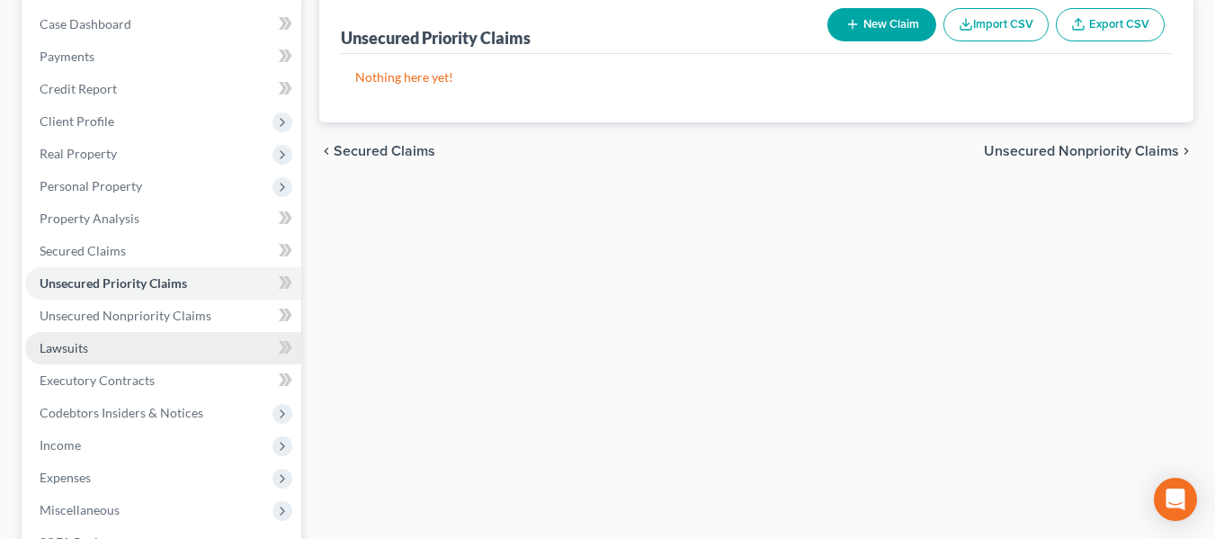
scroll to position [180, 0]
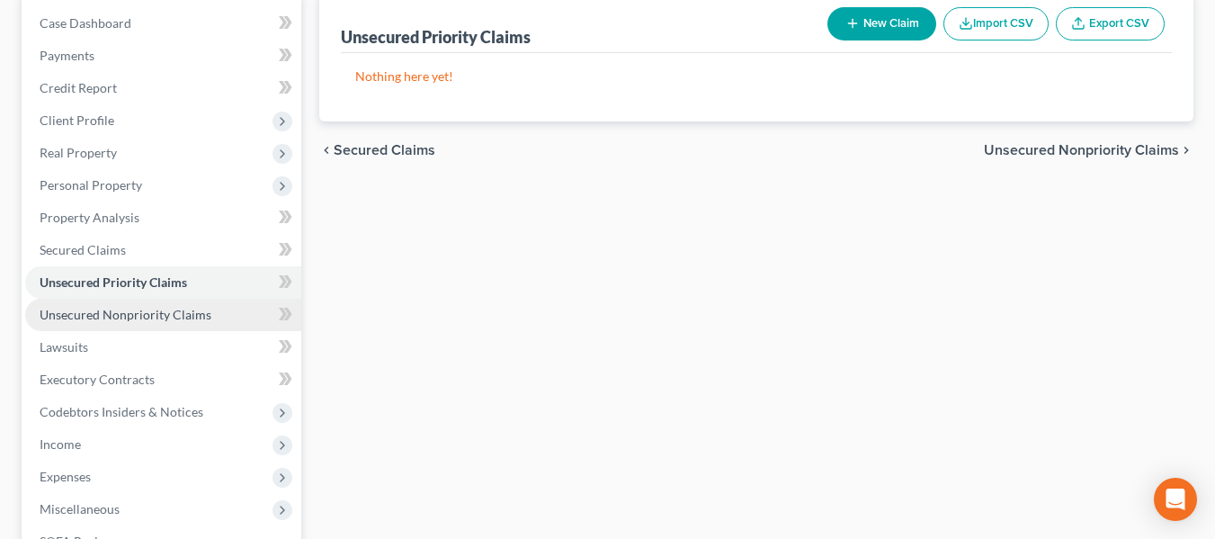
click at [168, 316] on span "Unsecured Nonpriority Claims" at bounding box center [126, 314] width 172 height 15
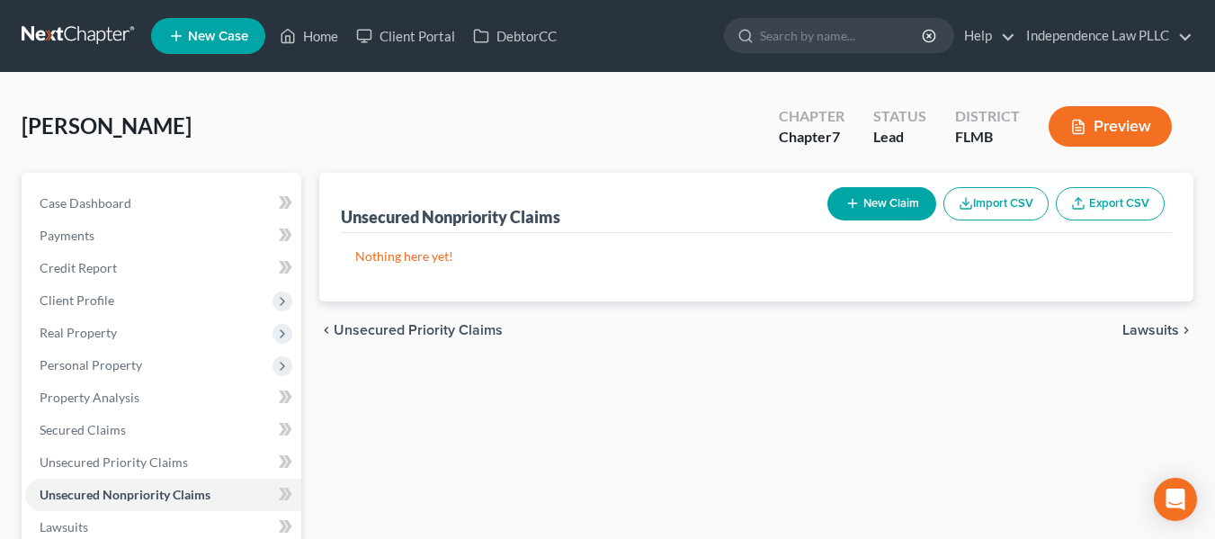
click at [627, 244] on div "Nothing here yet!" at bounding box center [756, 267] width 831 height 68
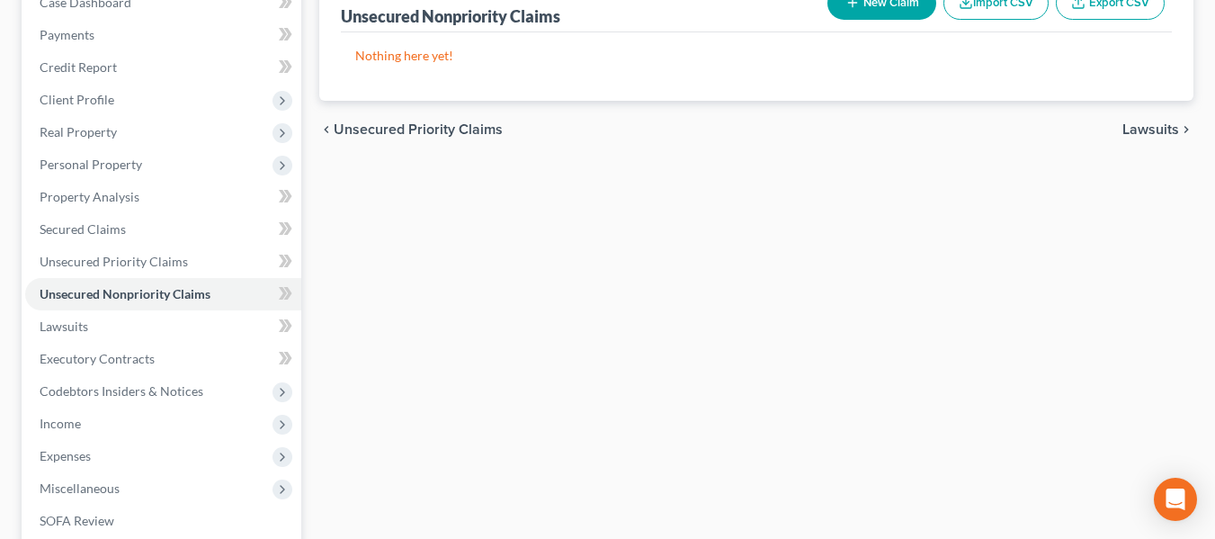
scroll to position [360, 0]
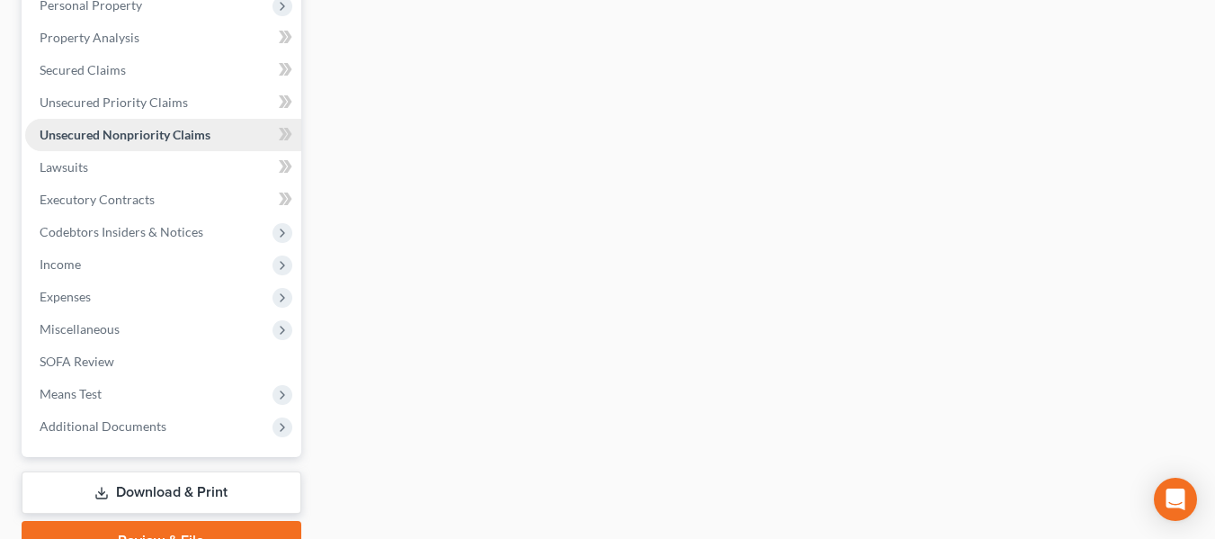
click at [221, 131] on link "Unsecured Nonpriority Claims" at bounding box center [163, 135] width 276 height 32
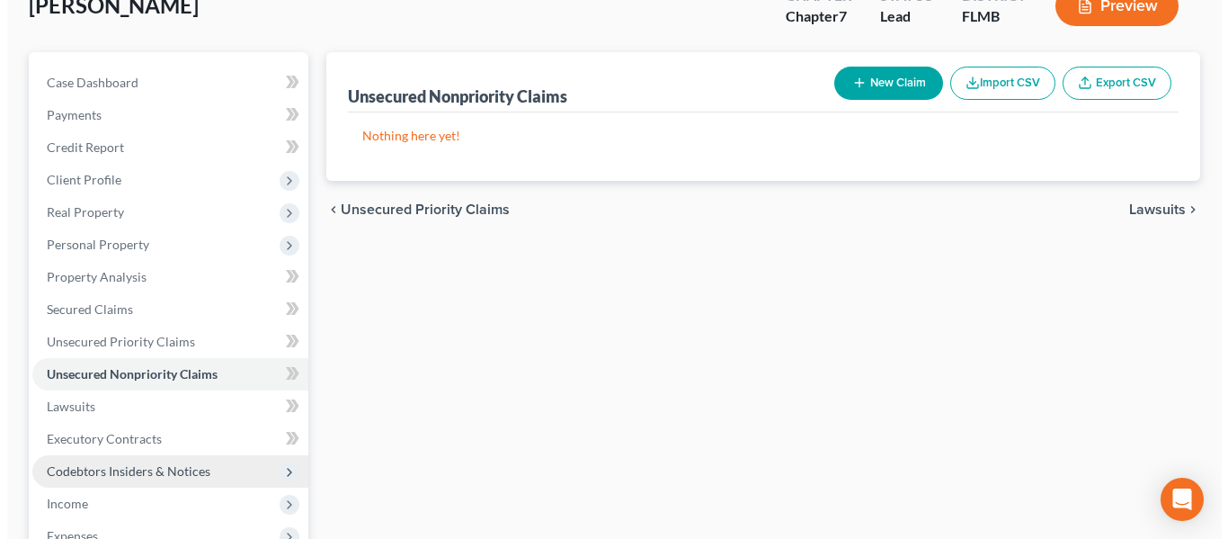
scroll to position [90, 0]
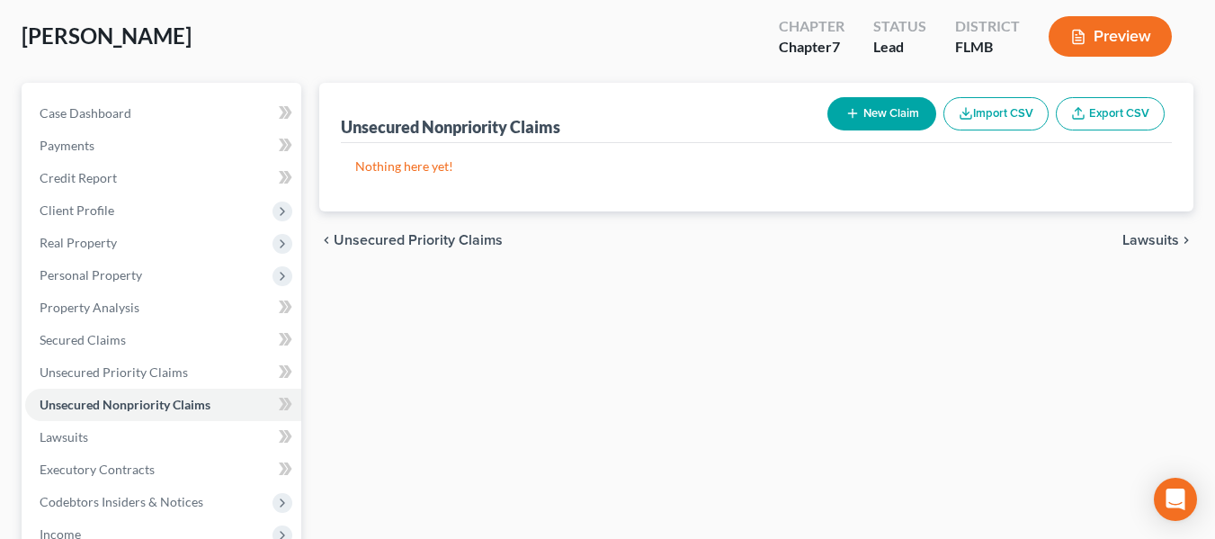
click at [897, 119] on button "New Claim" at bounding box center [881, 113] width 109 height 33
select select "0"
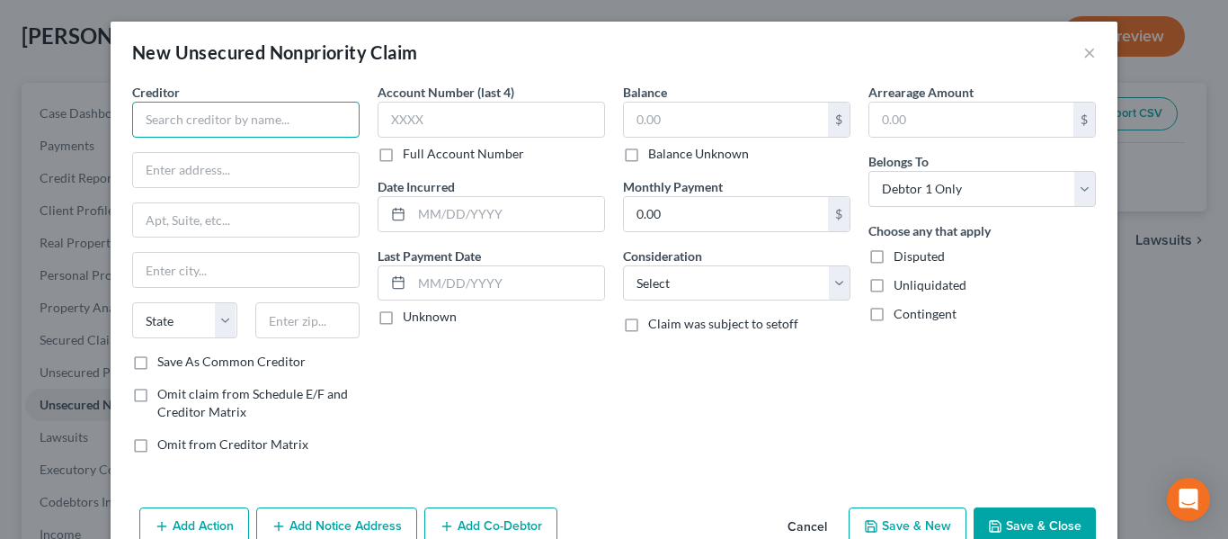
click at [237, 121] on input "text" at bounding box center [246, 120] width 228 height 36
click at [210, 120] on input "JP Morgan chase" at bounding box center [246, 120] width 228 height 36
click at [210, 119] on input "JP Morgan chase" at bounding box center [246, 120] width 228 height 36
drag, startPoint x: 210, startPoint y: 96, endPoint x: 91, endPoint y: 82, distance: 119.6
click at [91, 82] on div "New Unsecured Nonpriority Claim × Creditor * JP Morgan Chase Bank NA State AL A…" at bounding box center [614, 269] width 1228 height 539
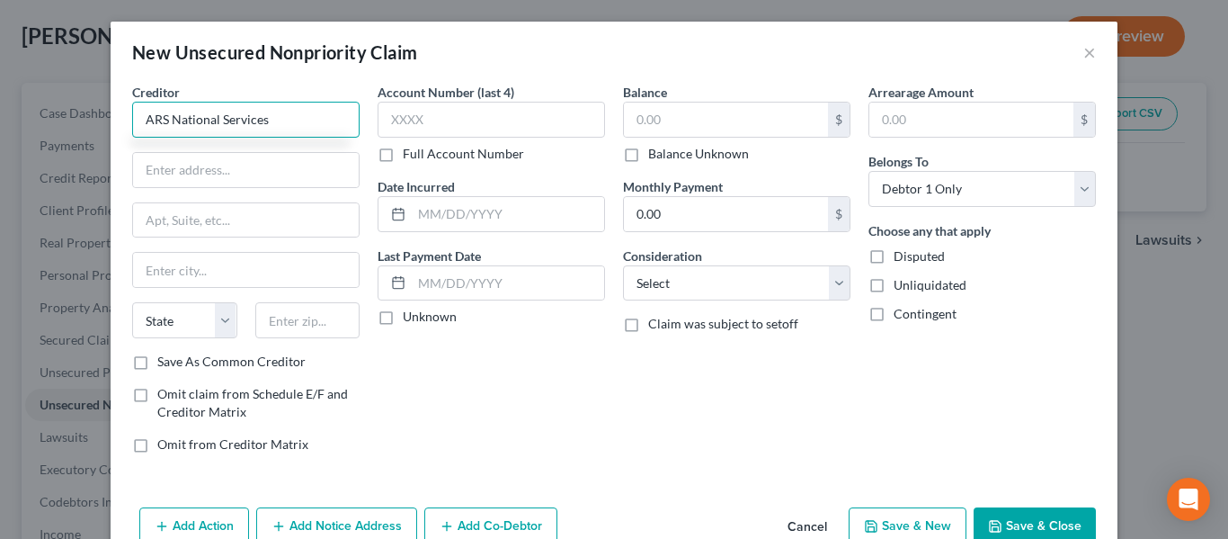
type input "ARS National Services"
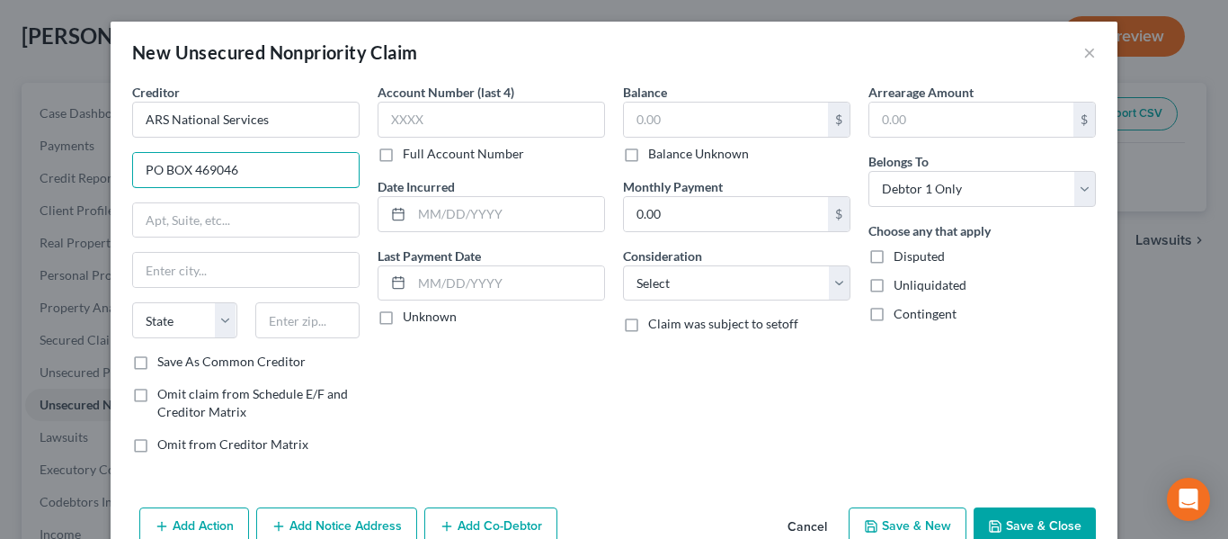
type input "PO BOX 469046"
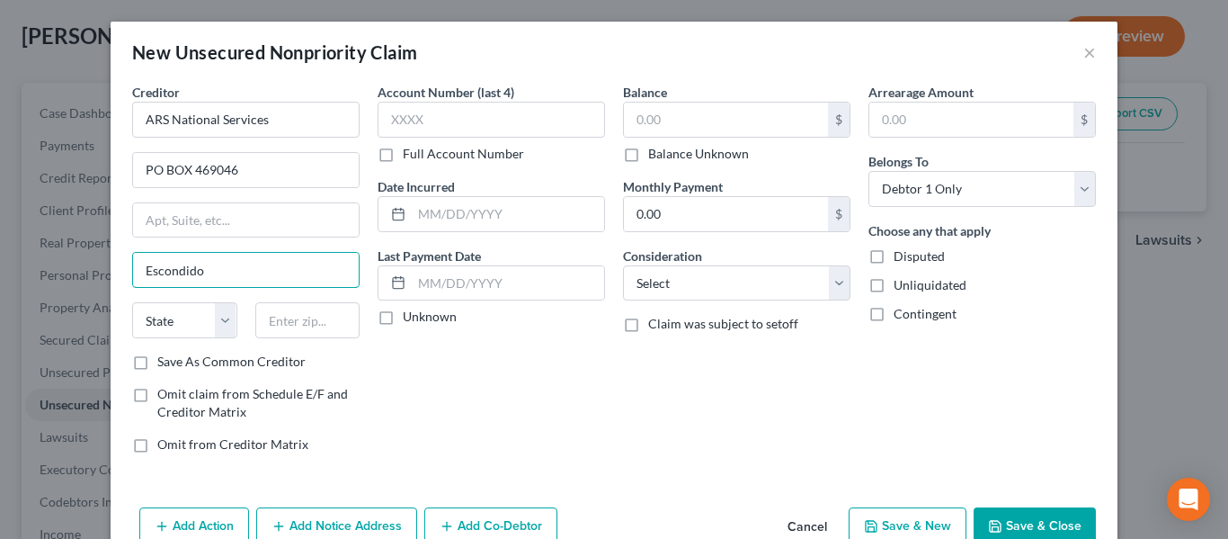
type input "Escondido"
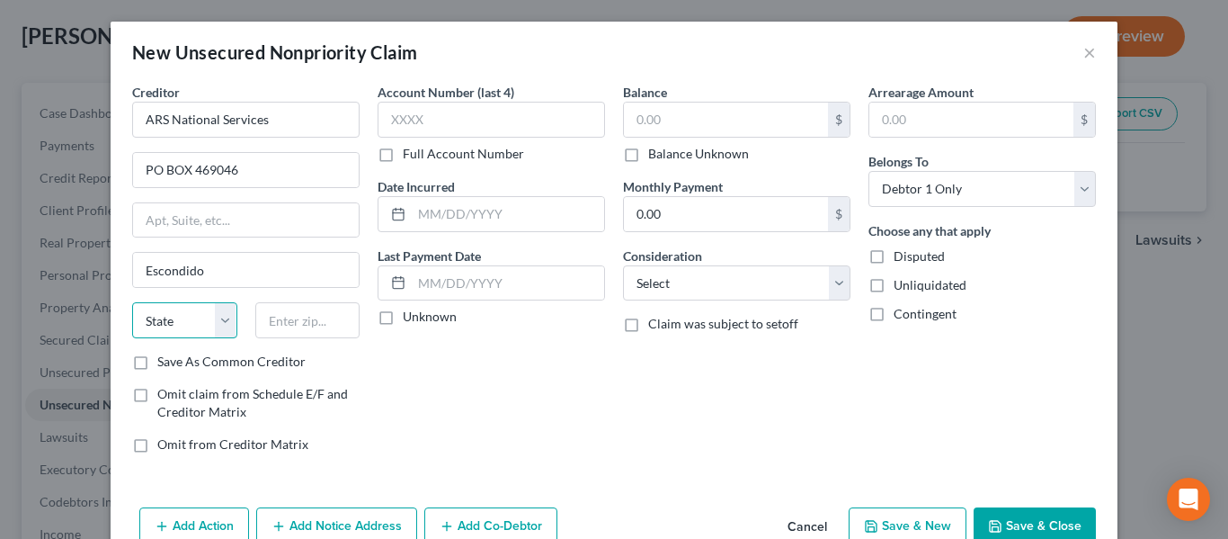
select select "4"
type input "92046"
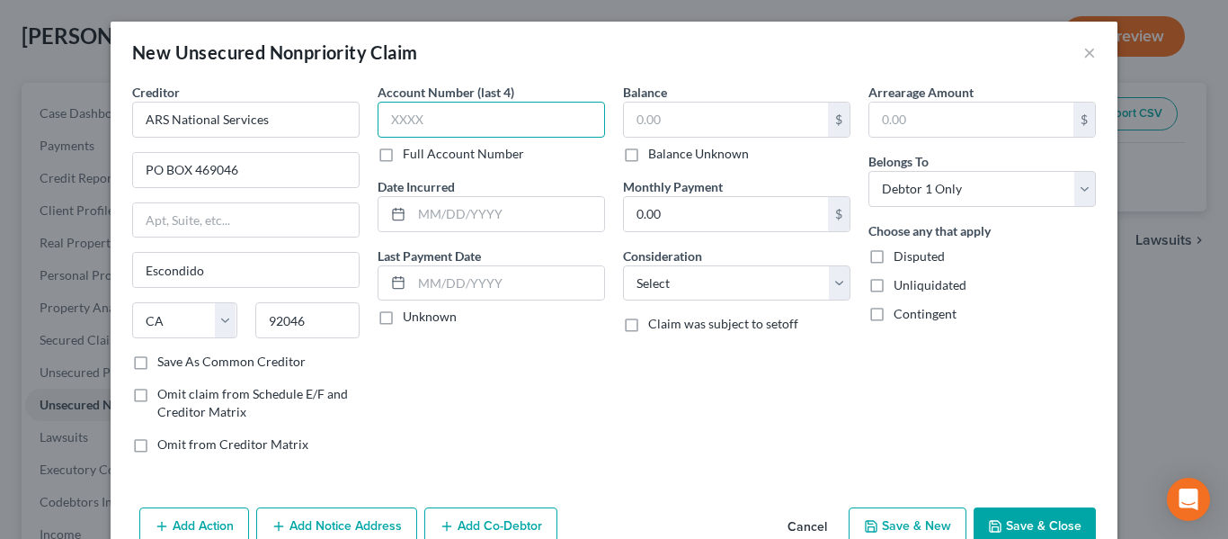
click at [528, 120] on input "text" at bounding box center [492, 120] width 228 height 36
type input "7134"
click at [700, 124] on input "text" at bounding box center [726, 120] width 204 height 34
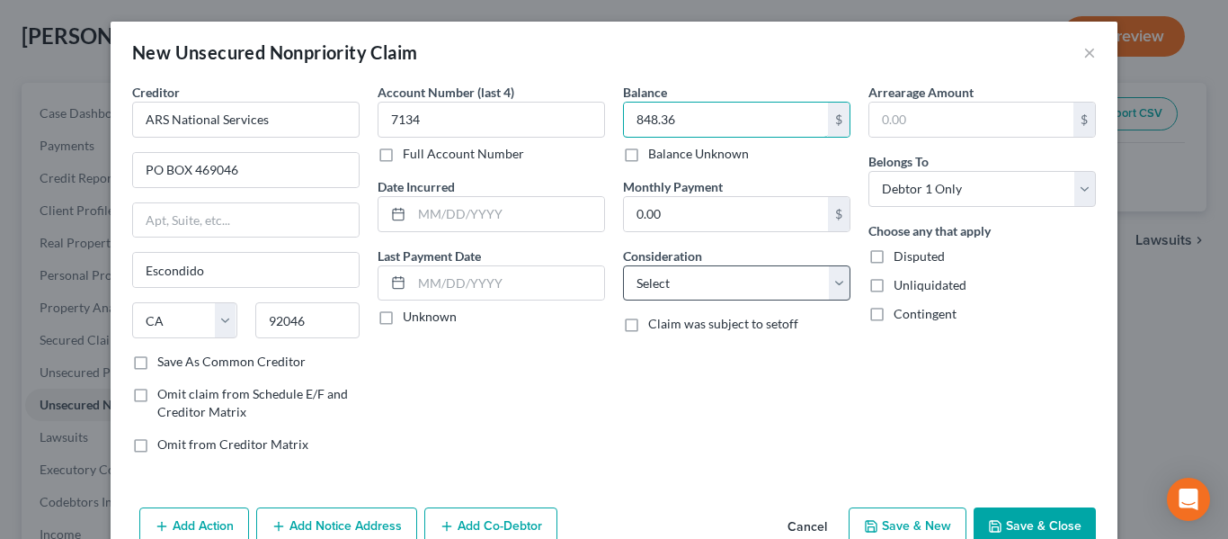
type input "848.36"
click at [701, 277] on select "Select Cable / Satellite Services Collection Agency Credit Card Debt Debt Couns…" at bounding box center [737, 283] width 228 height 36
click at [701, 280] on select "Select Cable / Satellite Services Collection Agency Credit Card Debt Debt Couns…" at bounding box center [737, 283] width 228 height 36
select select "1"
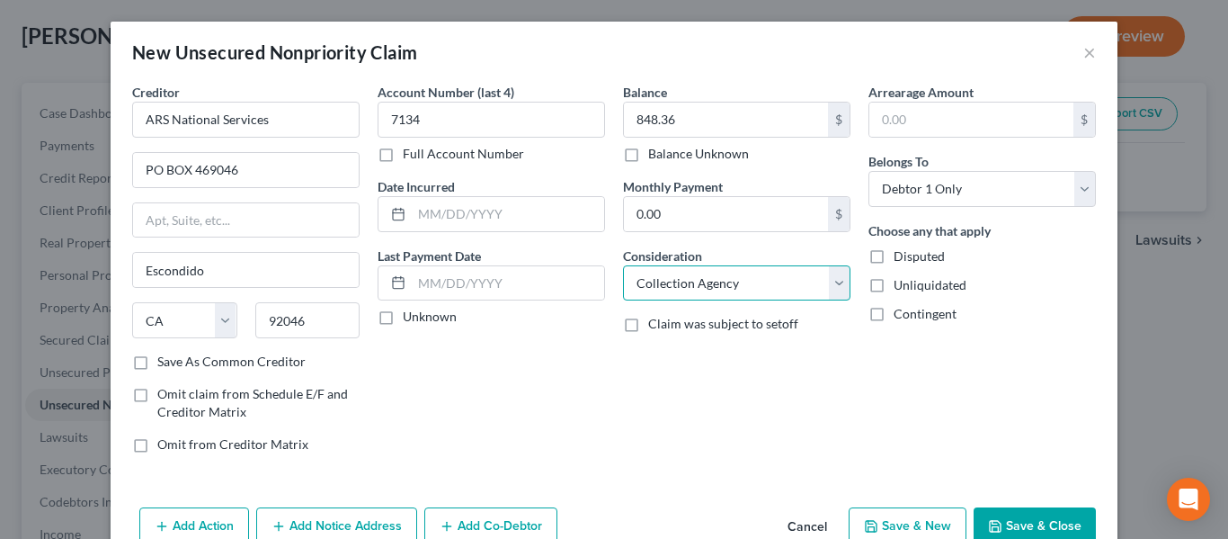
click at [623, 265] on select "Select Cable / Satellite Services Collection Agency Credit Card Debt Debt Couns…" at bounding box center [737, 283] width 228 height 36
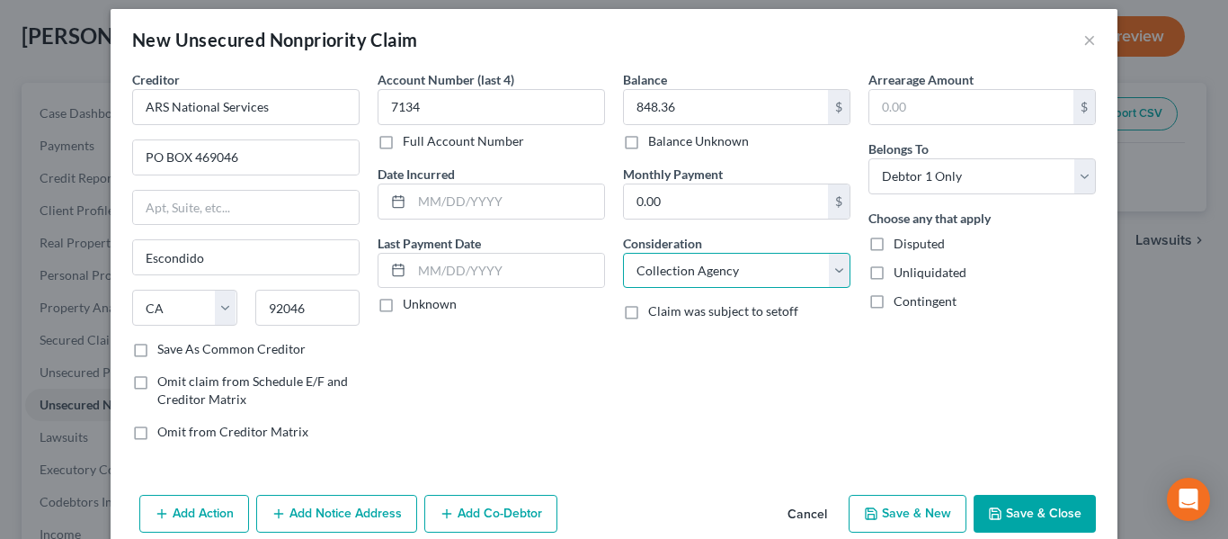
scroll to position [0, 0]
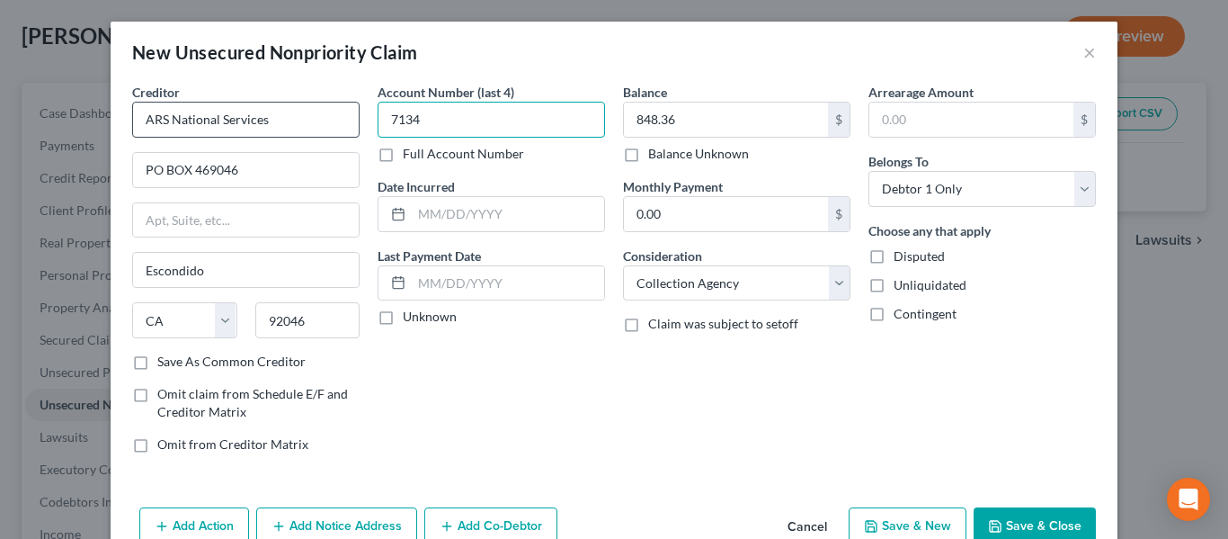
drag, startPoint x: 423, startPoint y: 113, endPoint x: 259, endPoint y: 110, distance: 163.7
click at [259, 110] on div "Creditor * ARS National Services PO BOX 469046 Escondido State AL AK AR AZ CA C…" at bounding box center [614, 275] width 982 height 385
type input "4126"
click at [438, 148] on label "Full Account Number" at bounding box center [463, 154] width 121 height 18
click at [422, 148] on input "Full Account Number" at bounding box center [416, 151] width 12 height 12
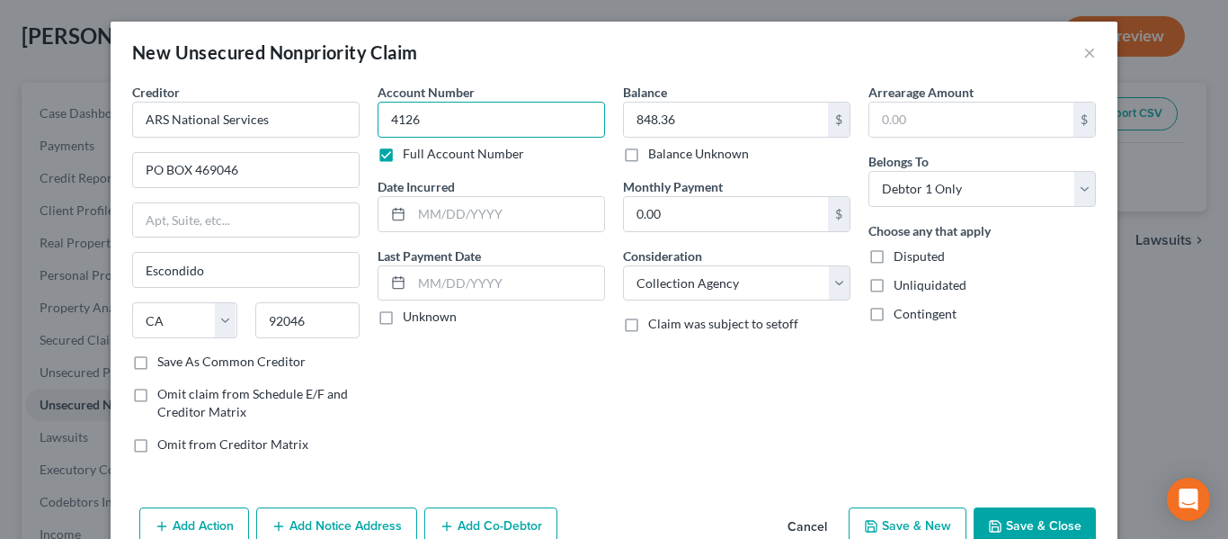
drag, startPoint x: 431, startPoint y: 126, endPoint x: 372, endPoint y: 116, distance: 59.3
click at [378, 116] on input "4126" at bounding box center [492, 120] width 228 height 36
type input "412601752"
click at [602, 344] on div "Account Number 412601752 Full Account Number Date Incurred Last Payment Date Un…" at bounding box center [492, 275] width 246 height 385
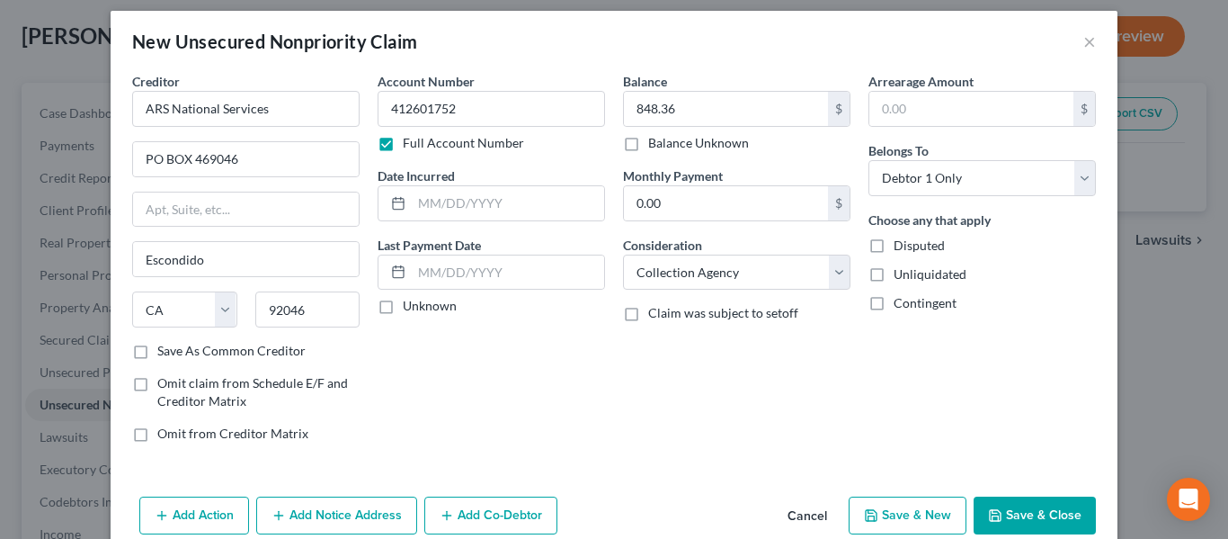
scroll to position [42, 0]
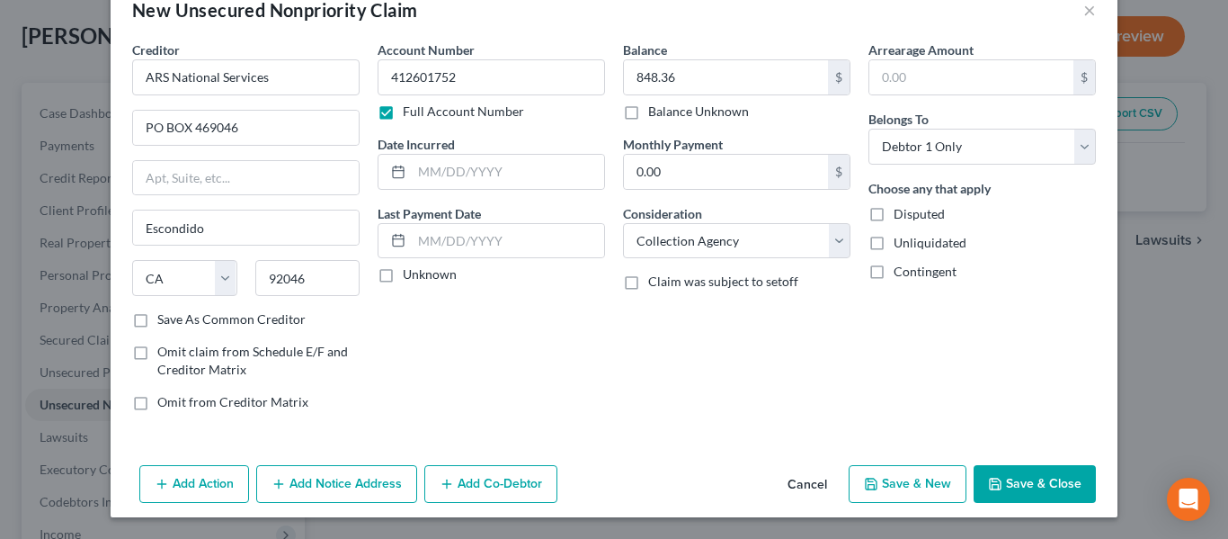
click at [1036, 494] on button "Save & Close" at bounding box center [1035, 484] width 122 height 38
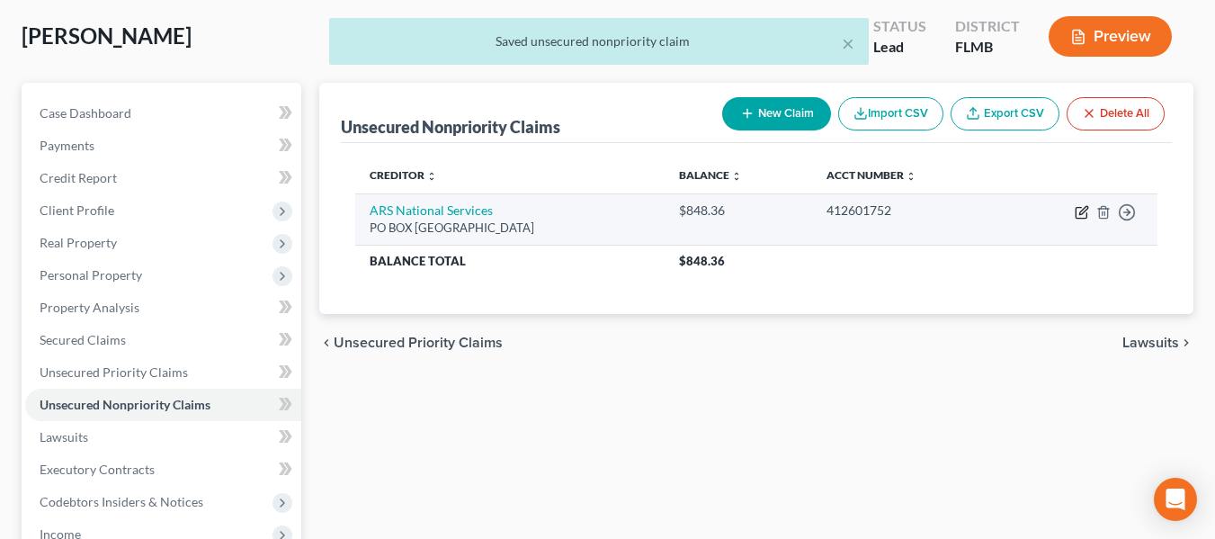
click at [1088, 206] on icon "button" at bounding box center [1082, 212] width 14 height 14
select select "4"
select select "1"
select select "0"
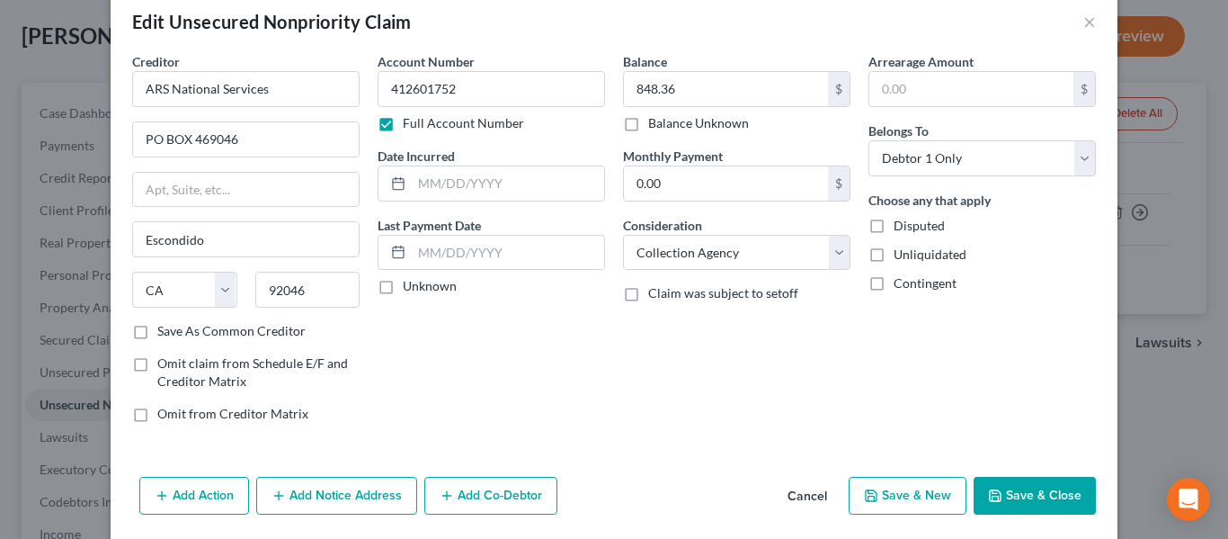
scroll to position [57, 0]
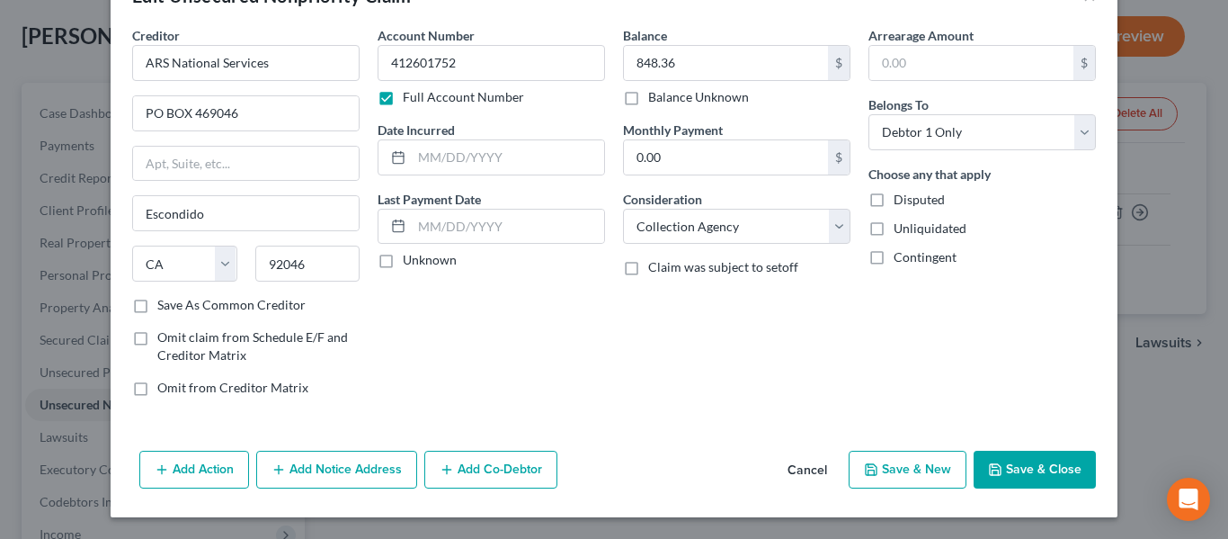
click at [1033, 473] on button "Save & Close" at bounding box center [1035, 470] width 122 height 38
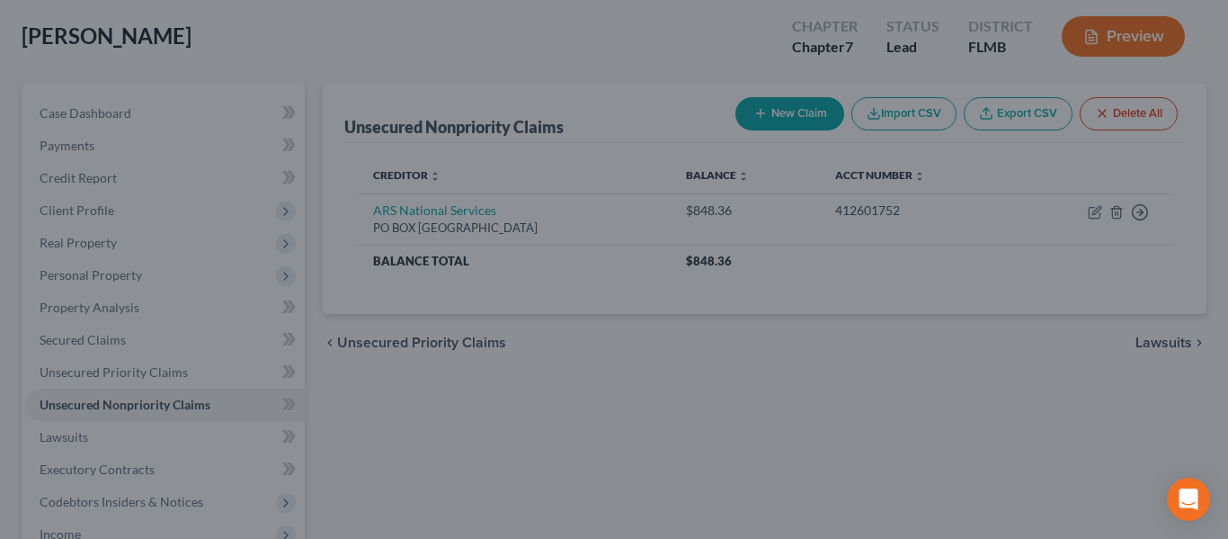
type input "0"
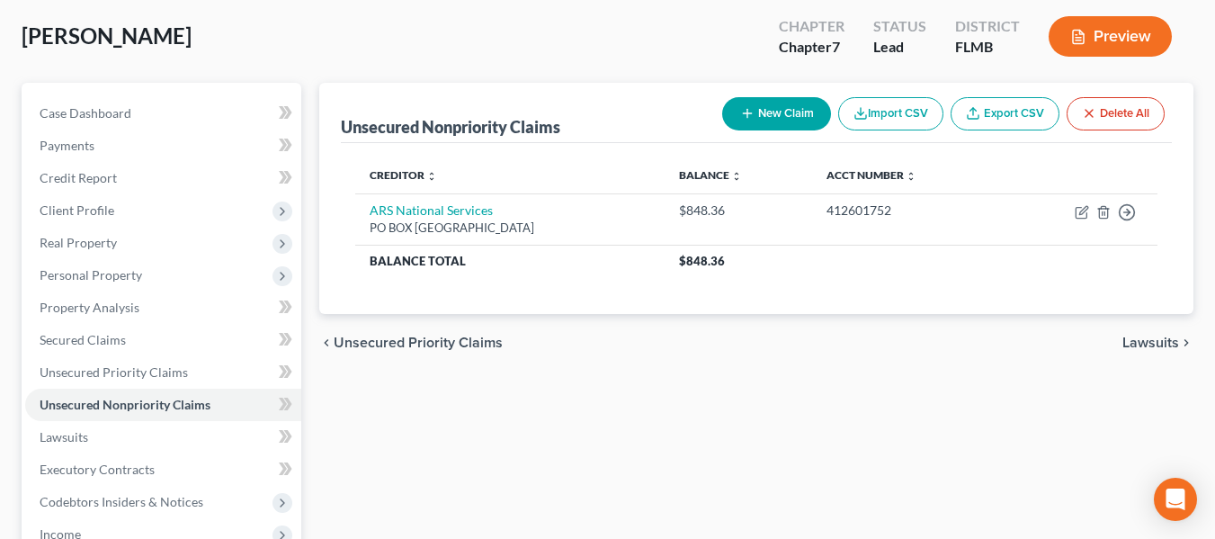
click at [809, 113] on button "New Claim" at bounding box center [776, 113] width 109 height 33
select select "0"
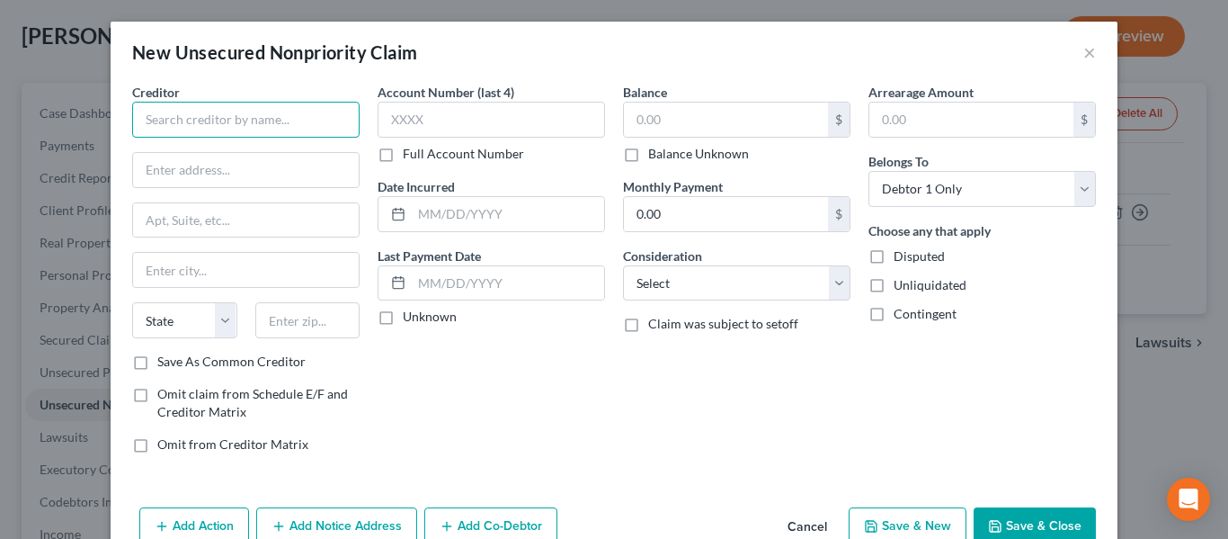
click at [226, 117] on input "text" at bounding box center [246, 120] width 228 height 36
click at [433, 138] on div "Account Number (last 4) Full Account Number" at bounding box center [492, 123] width 228 height 80
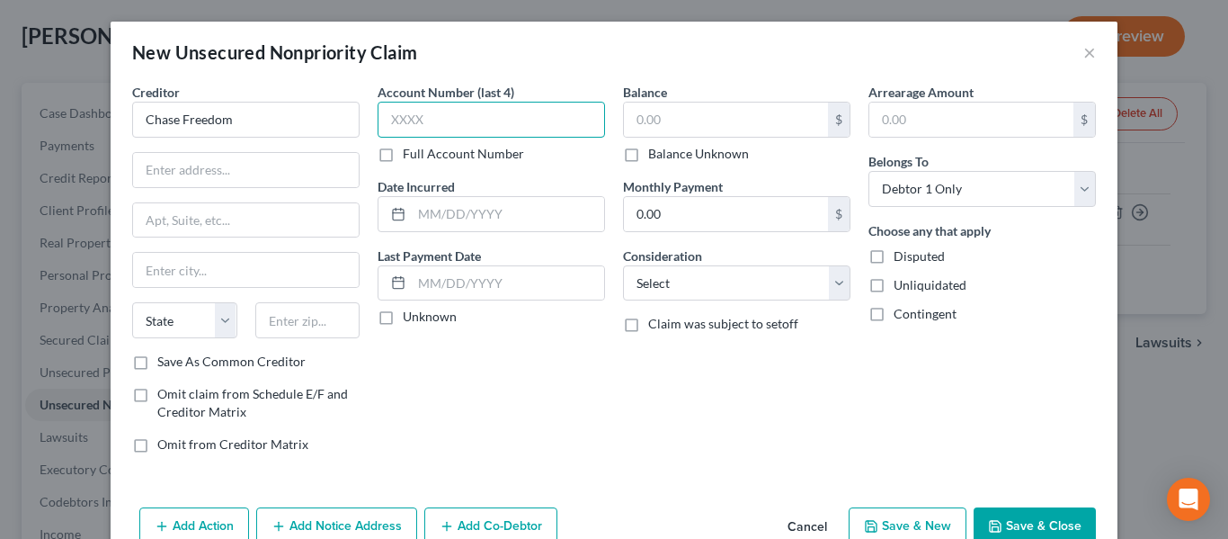
click at [439, 121] on input "text" at bounding box center [492, 120] width 228 height 36
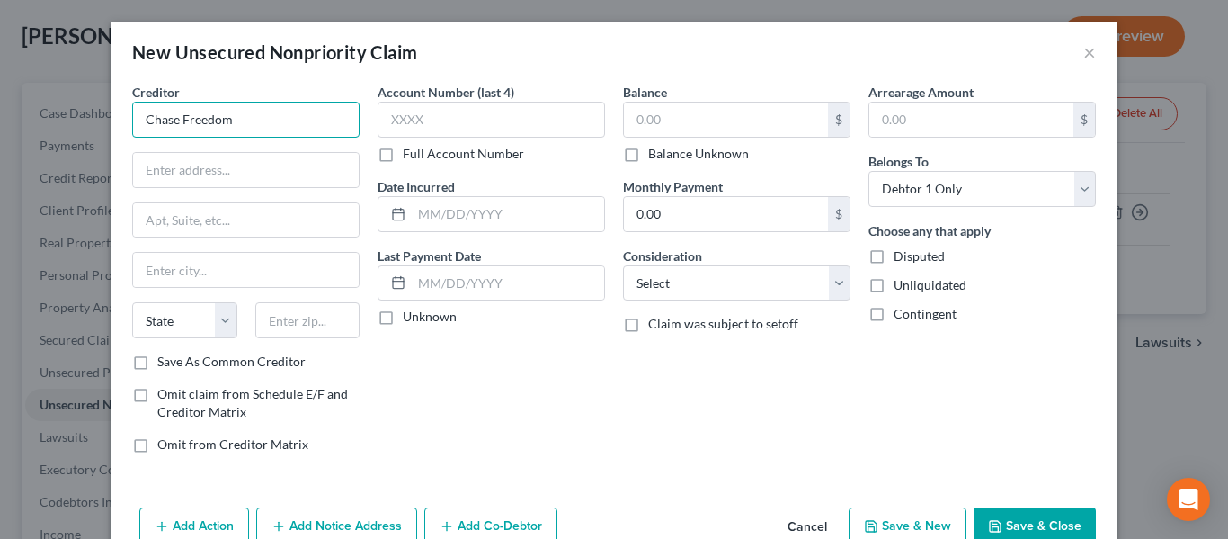
drag, startPoint x: 249, startPoint y: 121, endPoint x: 110, endPoint y: 103, distance: 140.4
click at [227, 116] on input "Chase Freedom" at bounding box center [246, 120] width 228 height 36
drag, startPoint x: 110, startPoint y: 103, endPoint x: 33, endPoint y: 96, distance: 76.8
click at [33, 96] on div "New Unsecured Nonpriority Claim × Creditor * Chase Freedom State AL AK AR AZ CA…" at bounding box center [614, 269] width 1228 height 539
drag, startPoint x: 228, startPoint y: 128, endPoint x: 119, endPoint y: 115, distance: 110.4
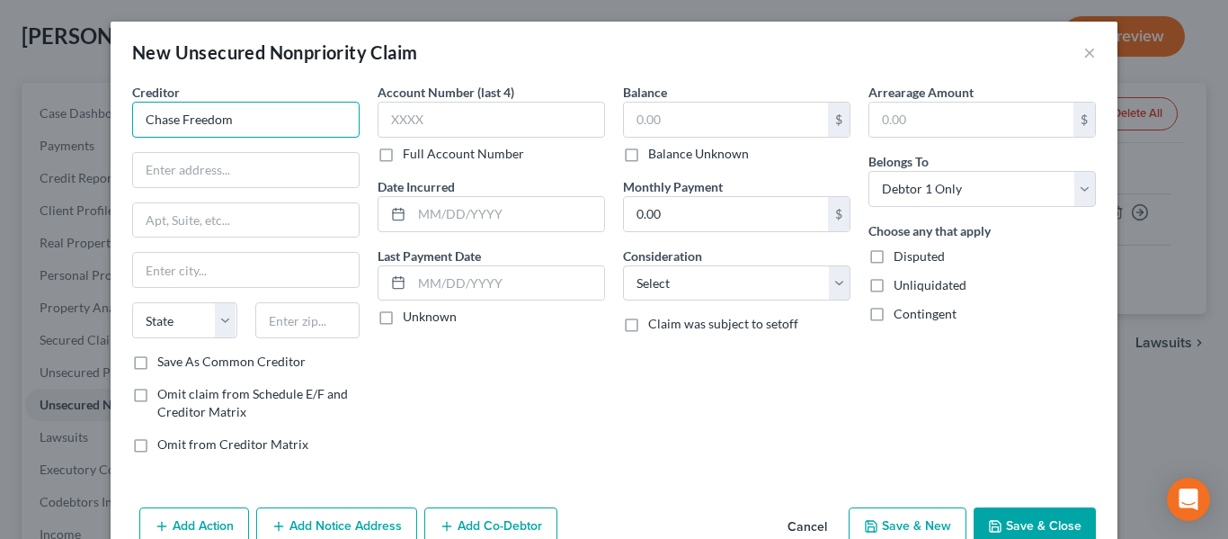
click at [123, 114] on div "Creditor * Chase Freedom State AL AK AR AZ CA CO CT DE DC FL GA GU HI ID IL IN …" at bounding box center [246, 275] width 246 height 385
drag, startPoint x: 280, startPoint y: 108, endPoint x: 292, endPoint y: 115, distance: 14.5
click at [281, 110] on input "JPMorgan Chase Bank" at bounding box center [246, 120] width 228 height 36
type input "JPMorgan Chase Bank NA"
click at [464, 118] on input "text" at bounding box center [492, 120] width 228 height 36
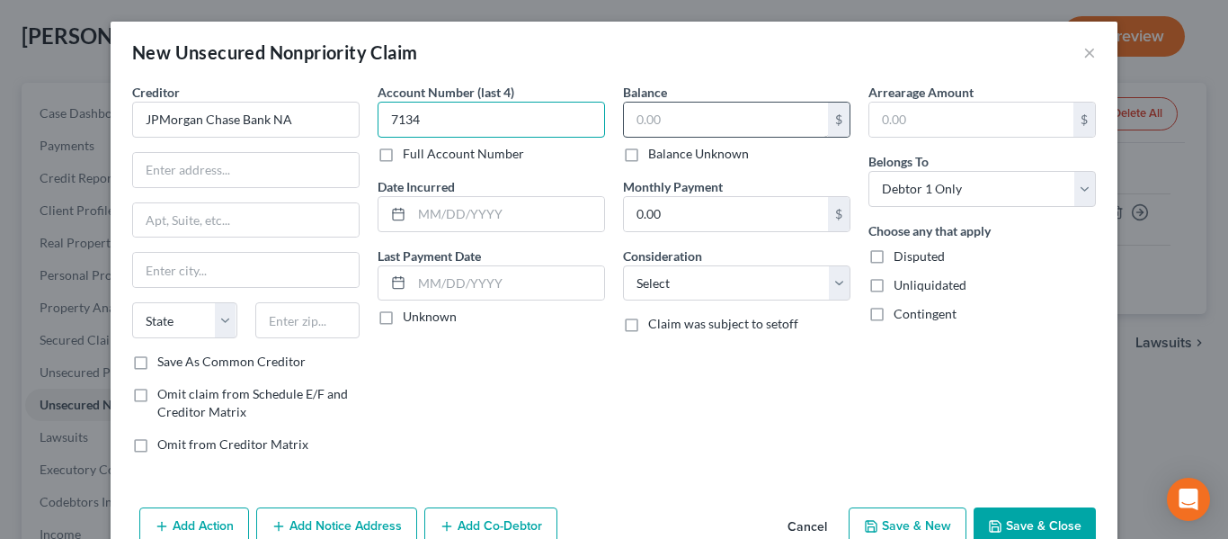
type input "7134"
click at [705, 123] on input "text" at bounding box center [726, 120] width 204 height 34
click at [706, 119] on input "text" at bounding box center [726, 120] width 204 height 34
type input "848.36"
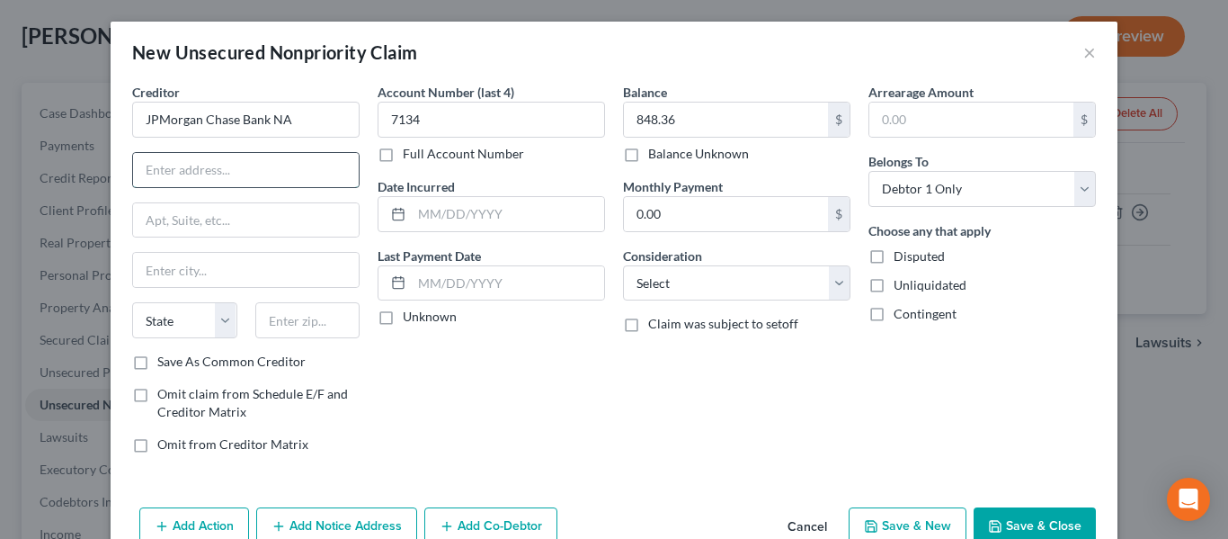
click at [214, 168] on input "text" at bounding box center [246, 170] width 226 height 34
type input "Mail COde LA4-7100"
type input "700"
type input "700 Kansas Lane"
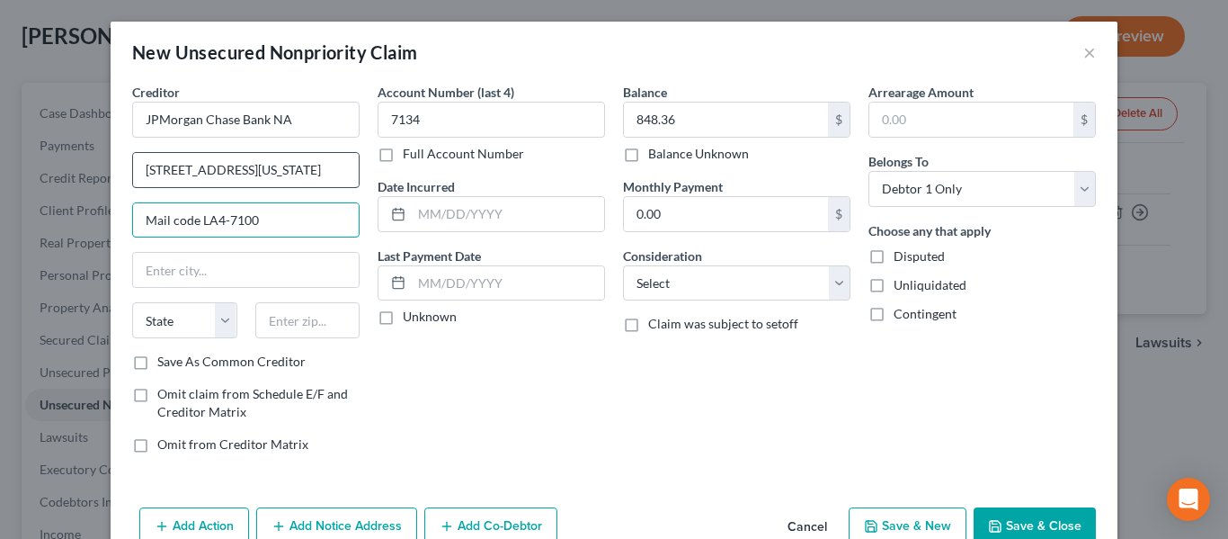
type input "Mail code LA4-7100"
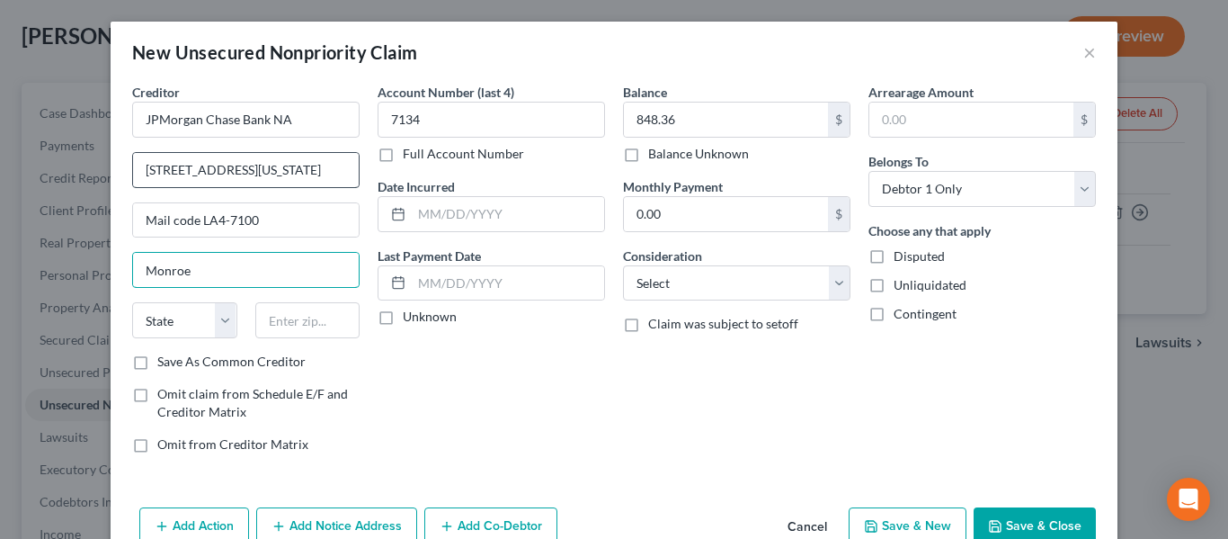
type input "Monroe"
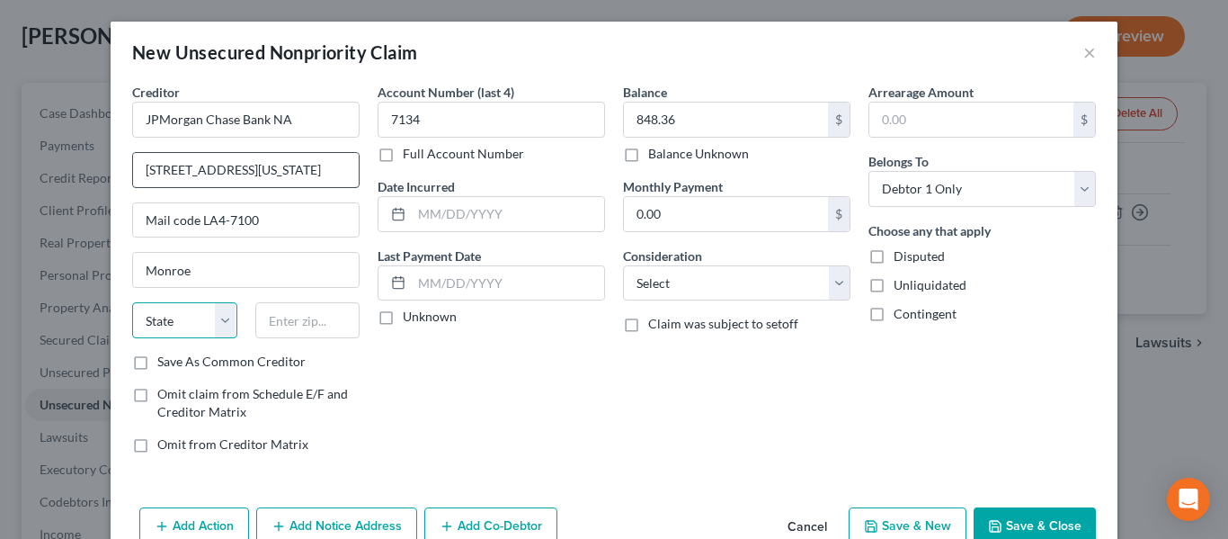
select select "19"
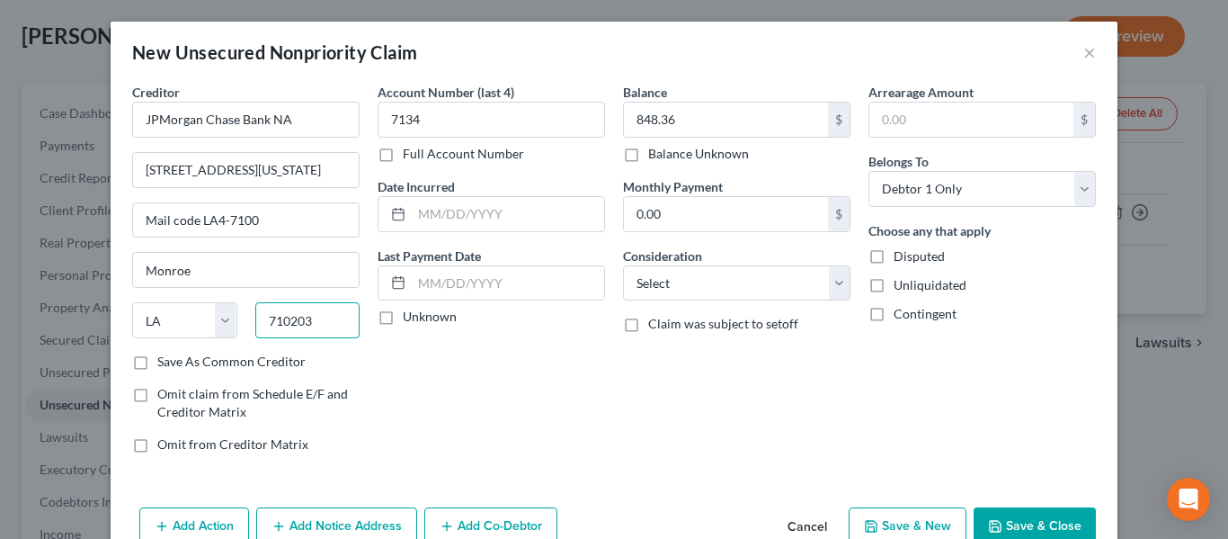
type input "710203"
click at [1054, 517] on button "Save & Close" at bounding box center [1035, 526] width 122 height 38
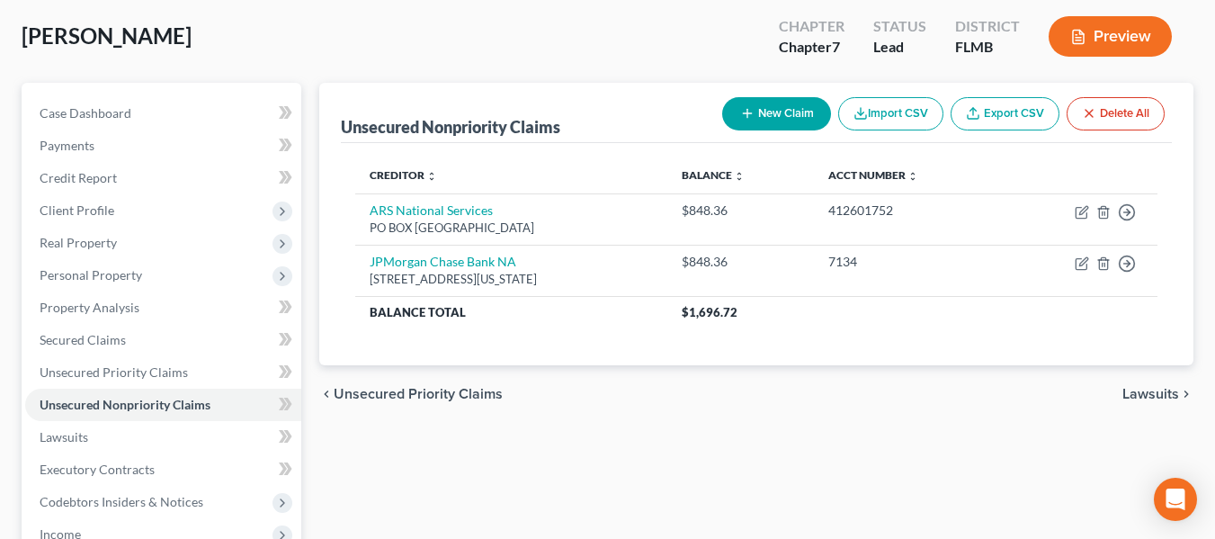
click at [773, 108] on button "New Claim" at bounding box center [776, 113] width 109 height 33
select select "0"
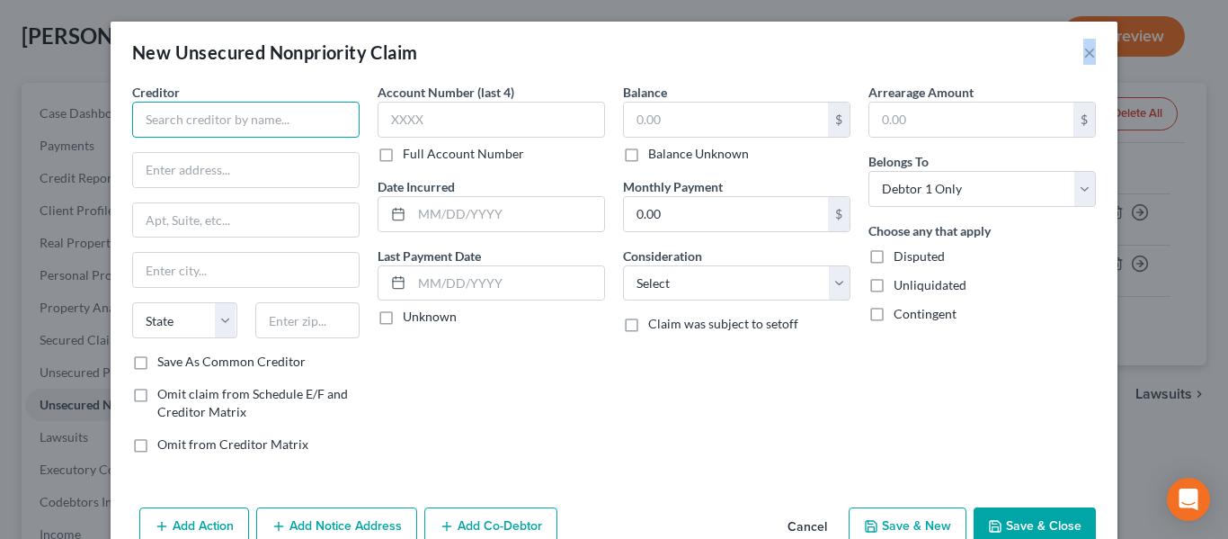
click at [246, 130] on input "text" at bounding box center [246, 120] width 228 height 36
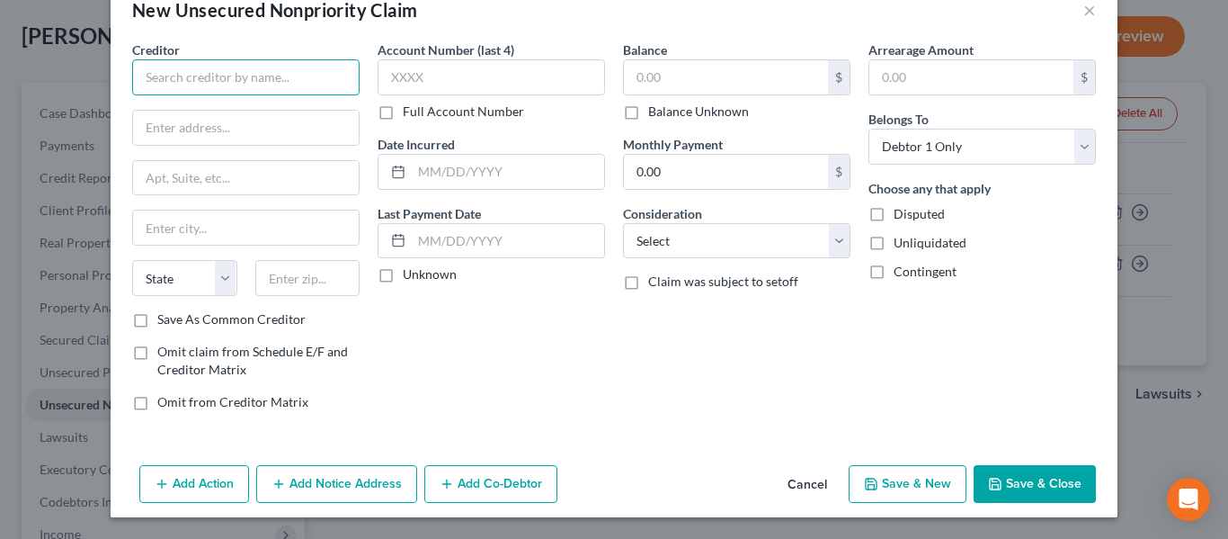
scroll to position [0, 0]
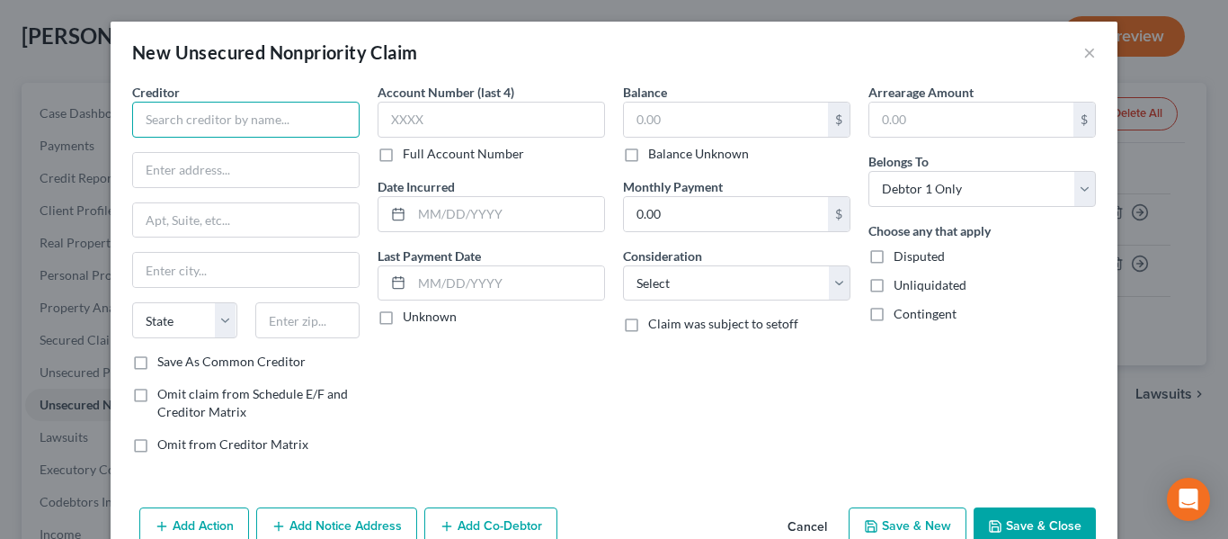
click at [264, 116] on input "text" at bounding box center [246, 120] width 228 height 36
type input "Apogee Medical Associates"
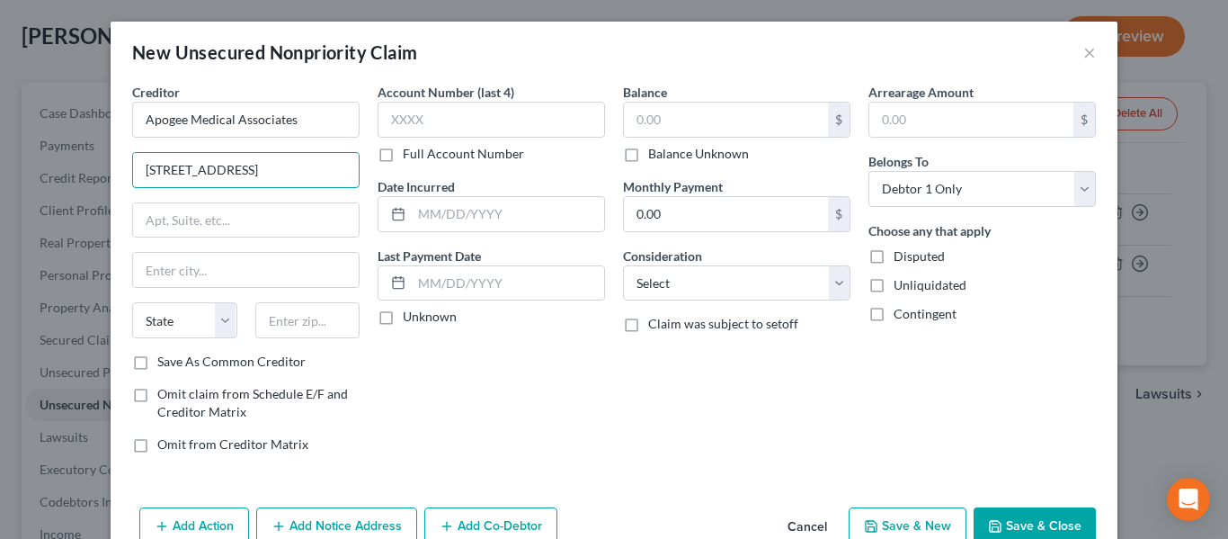
type input "3028 Caring Way"
type input "Suite 4"
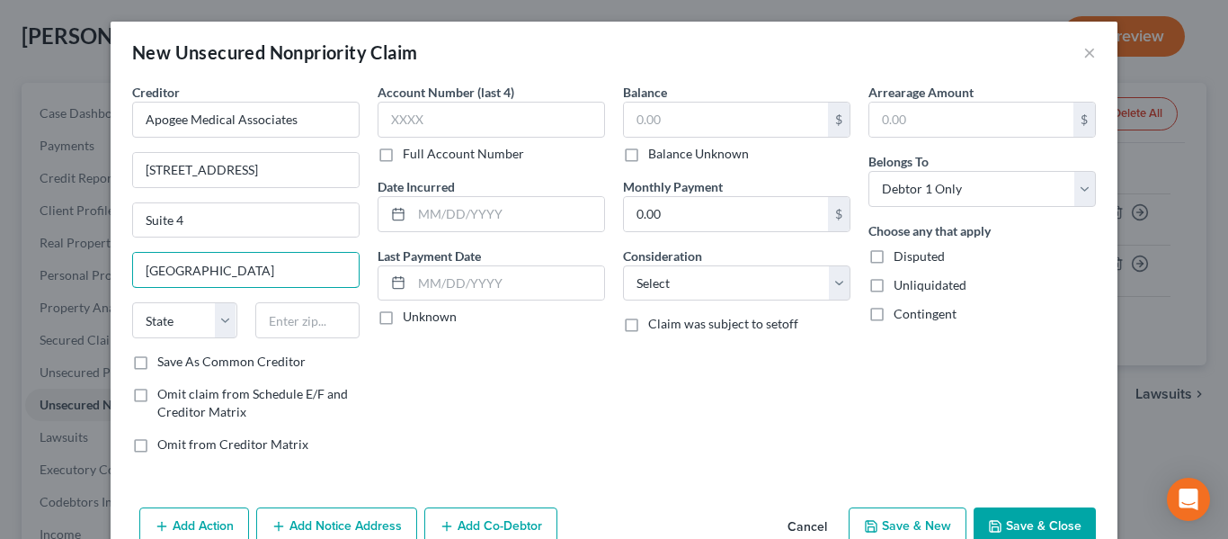
type input "Port Charlotte"
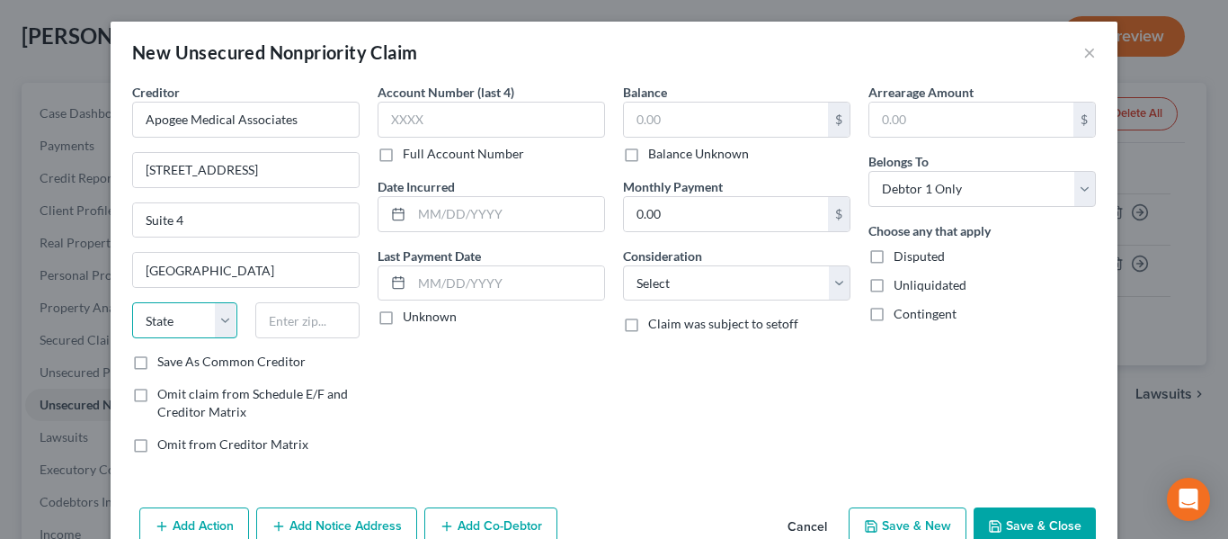
select select "9"
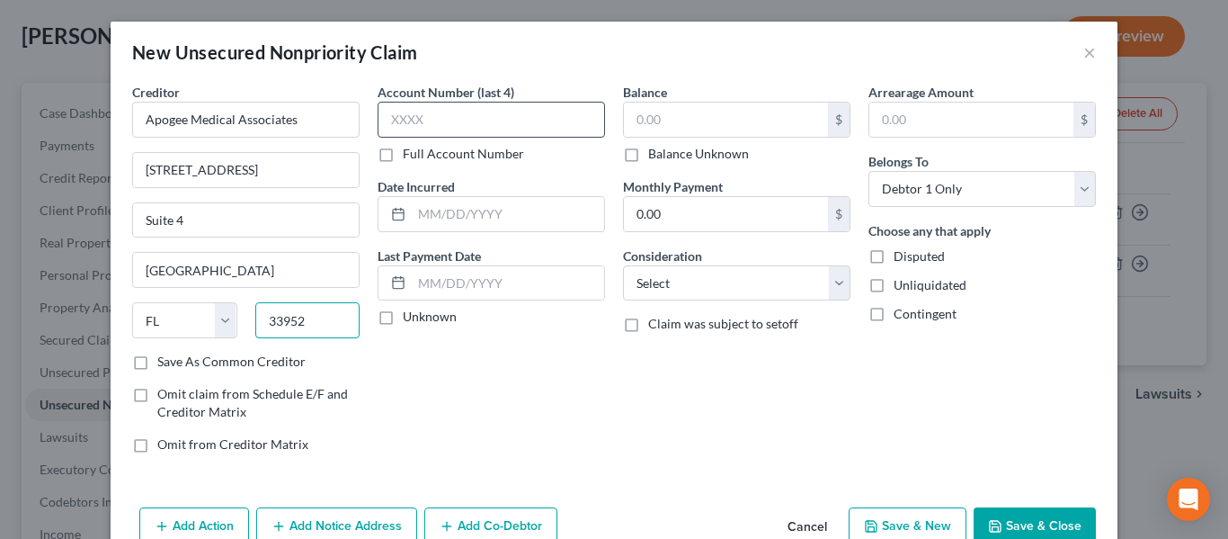
type input "33952"
click at [478, 117] on input "text" at bounding box center [492, 120] width 228 height 36
click at [455, 159] on label "Full Account Number" at bounding box center [463, 154] width 121 height 18
click at [422, 156] on input "Full Account Number" at bounding box center [416, 151] width 12 height 12
click at [457, 130] on input "text" at bounding box center [492, 120] width 228 height 36
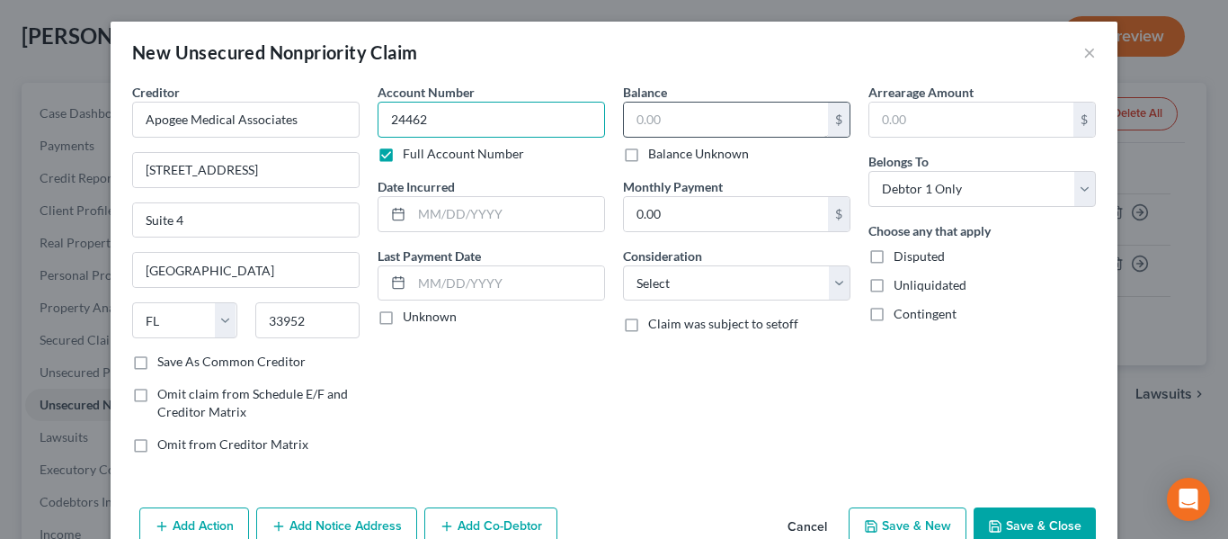
type input "24462"
click at [700, 112] on input "text" at bounding box center [726, 120] width 204 height 34
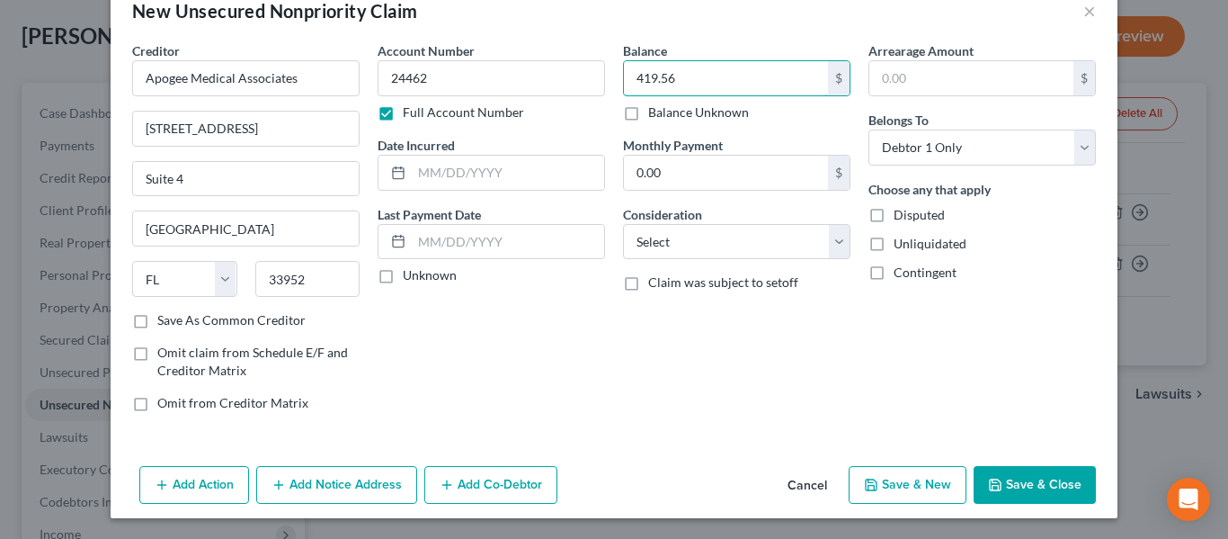
scroll to position [42, 0]
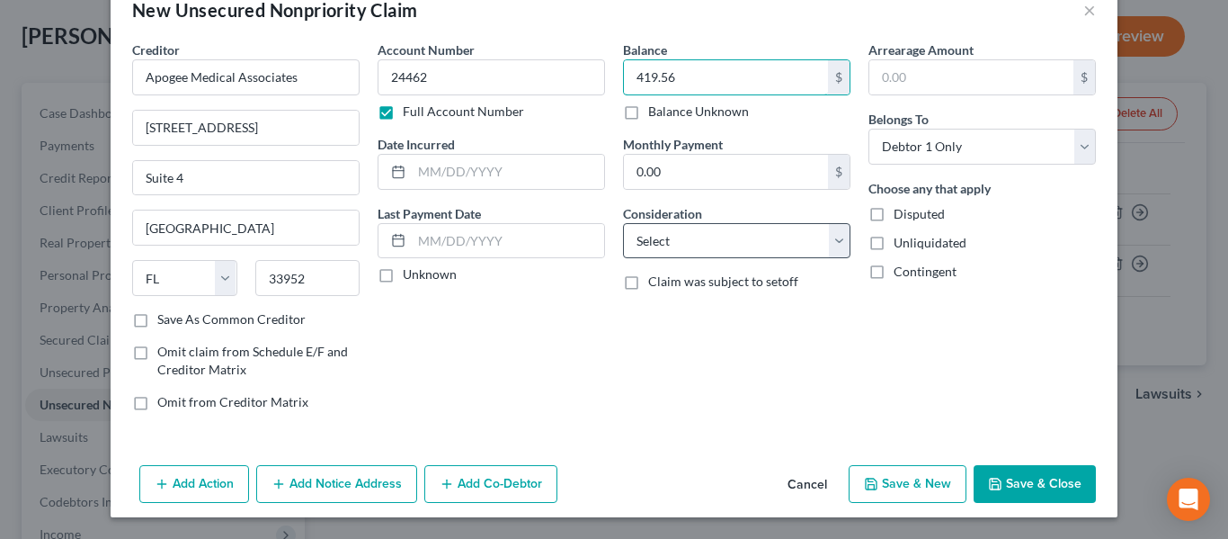
type input "419.56"
click at [743, 229] on select "Select Cable / Satellite Services Collection Agency Credit Card Debt Debt Couns…" at bounding box center [737, 241] width 228 height 36
click at [743, 234] on select "Select Cable / Satellite Services Collection Agency Credit Card Debt Debt Couns…" at bounding box center [737, 241] width 228 height 36
click at [743, 239] on select "Select Cable / Satellite Services Collection Agency Credit Card Debt Debt Couns…" at bounding box center [737, 241] width 228 height 36
select select "9"
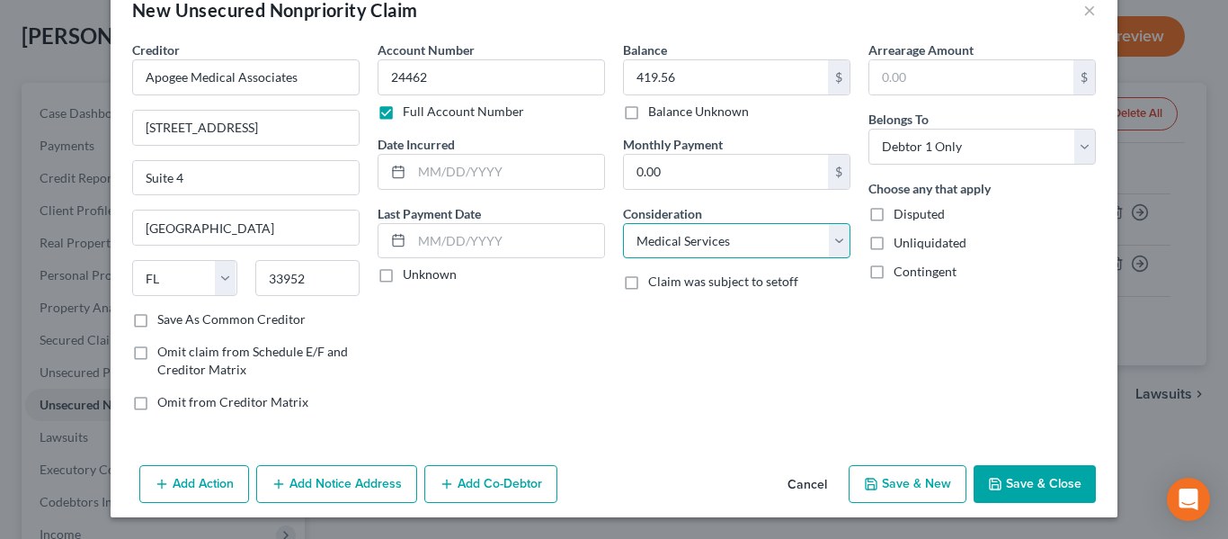
click at [623, 223] on select "Select Cable / Satellite Services Collection Agency Credit Card Debt Debt Couns…" at bounding box center [737, 241] width 228 height 36
click at [1052, 470] on button "Save & Close" at bounding box center [1035, 484] width 122 height 38
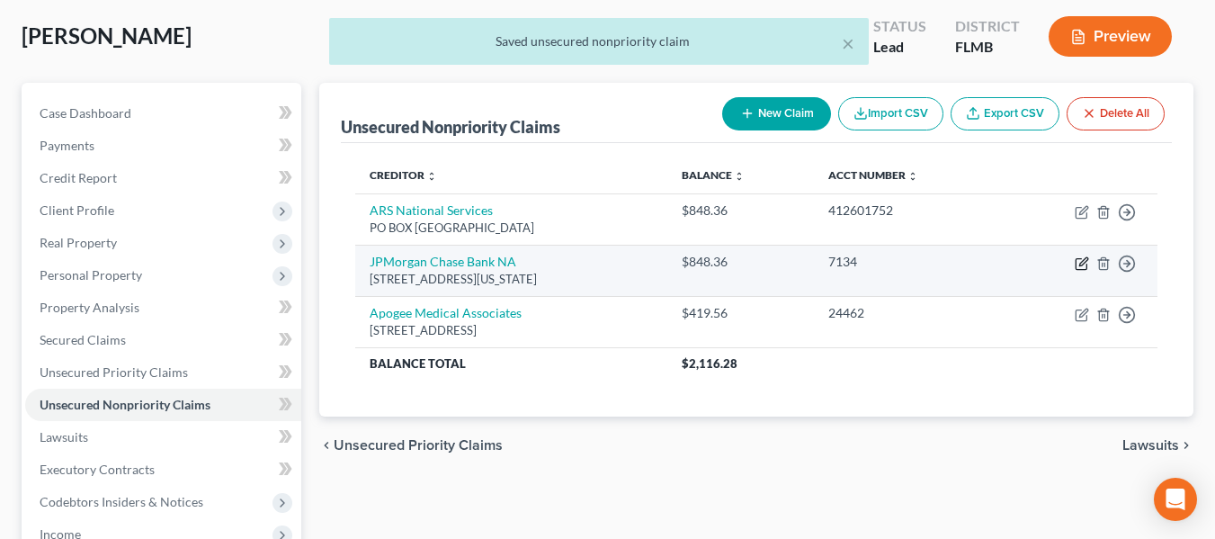
click at [1084, 263] on icon "button" at bounding box center [1083, 261] width 8 height 8
select select "19"
select select "0"
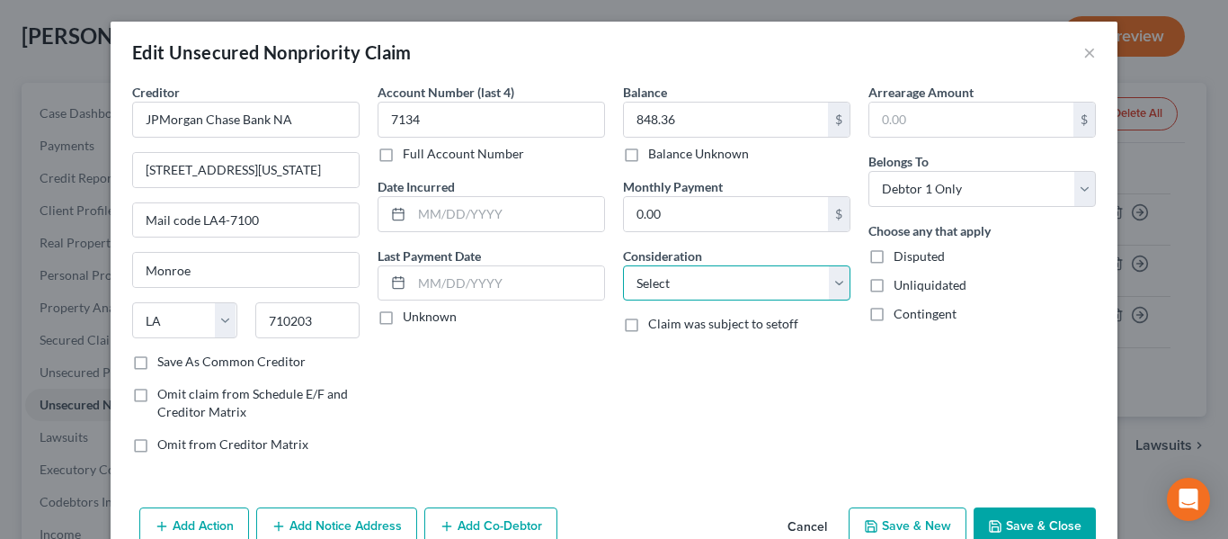
click at [703, 283] on select "Select Cable / Satellite Services Collection Agency Credit Card Debt Debt Couns…" at bounding box center [737, 283] width 228 height 36
select select "2"
click at [623, 265] on select "Select Cable / Satellite Services Collection Agency Credit Card Debt Debt Couns…" at bounding box center [737, 283] width 228 height 36
click at [994, 520] on icon "button" at bounding box center [995, 526] width 14 height 14
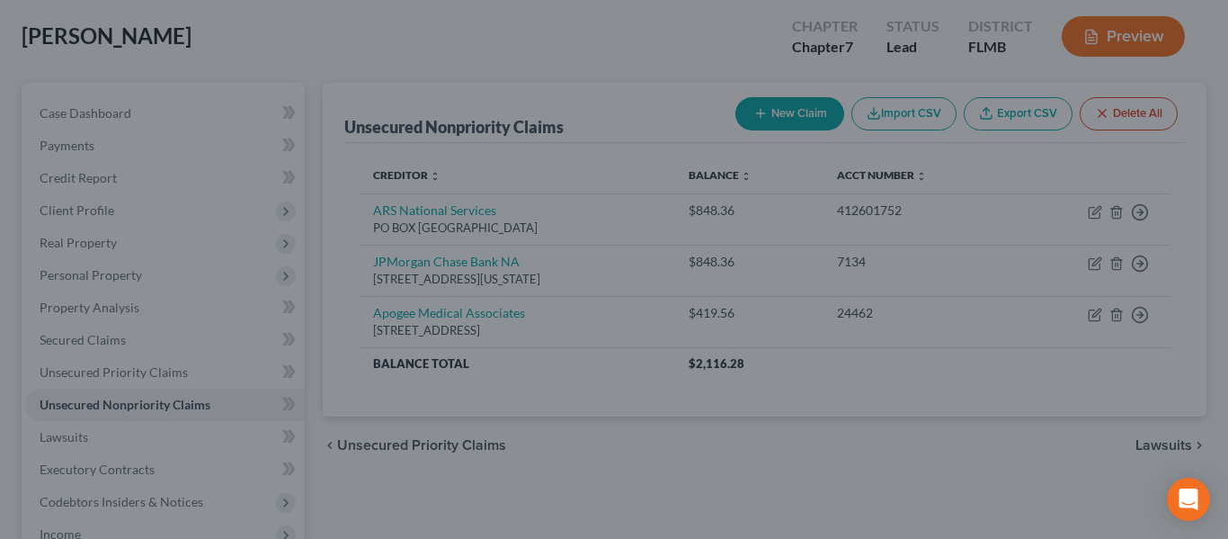
type input "0"
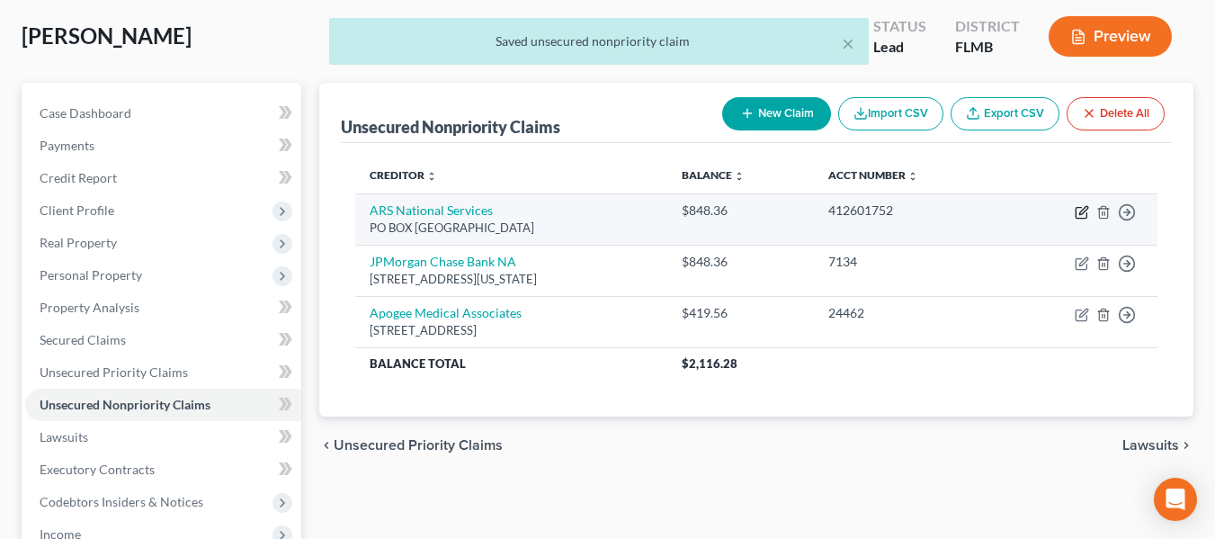
click at [1077, 213] on icon "button" at bounding box center [1082, 212] width 14 height 14
select select "4"
select select "1"
select select "0"
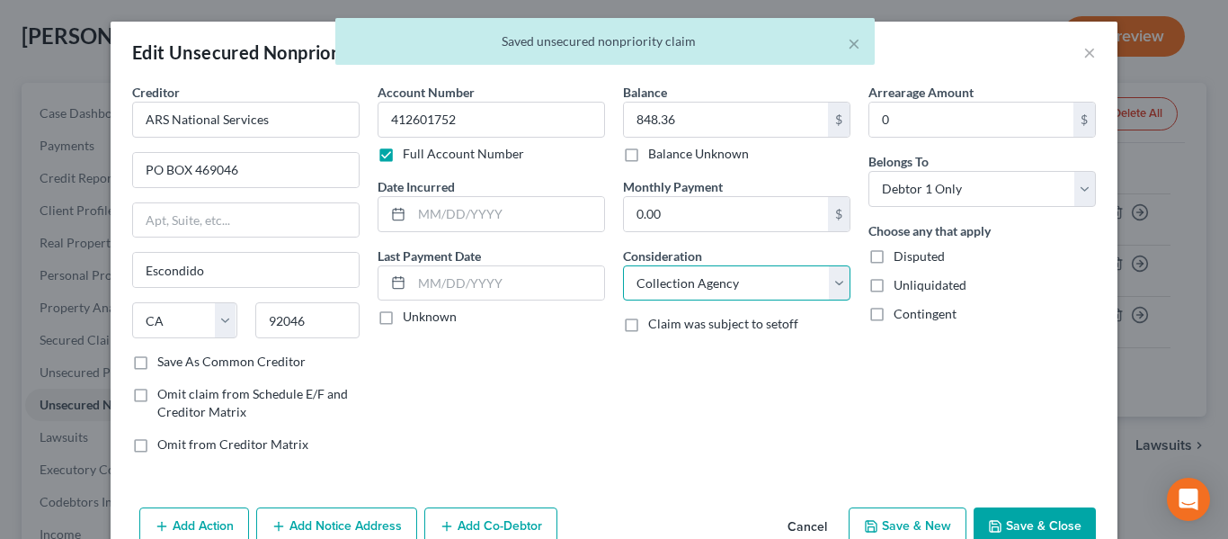
click at [771, 289] on select "Select Cable / Satellite Services Collection Agency Credit Card Debt Debt Couns…" at bounding box center [737, 283] width 228 height 36
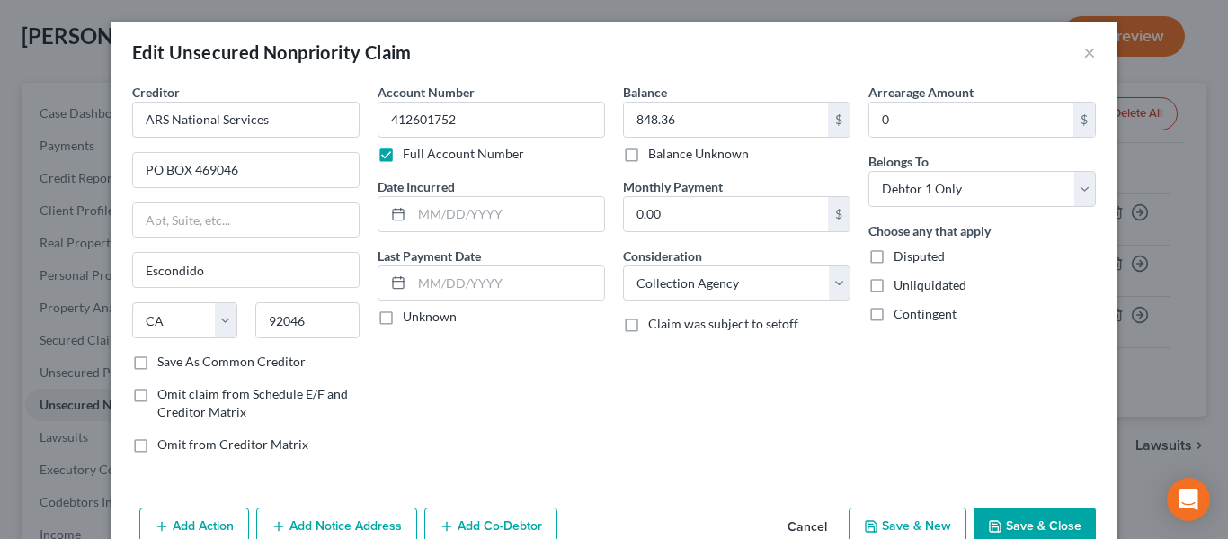
click at [1048, 523] on button "Save & Close" at bounding box center [1035, 526] width 122 height 38
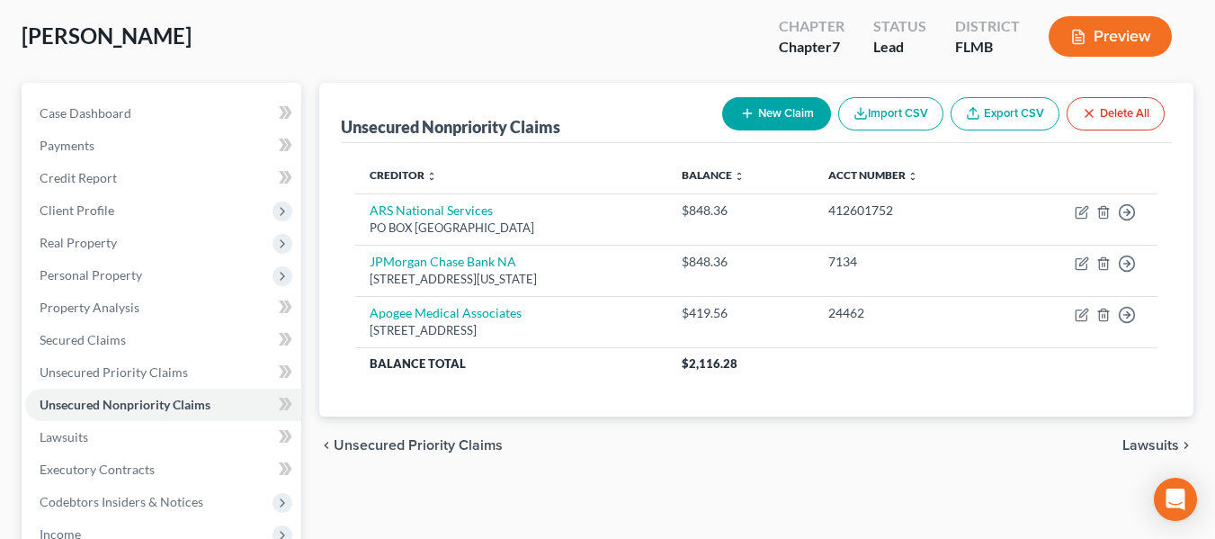
click at [789, 112] on button "New Claim" at bounding box center [776, 113] width 109 height 33
select select "0"
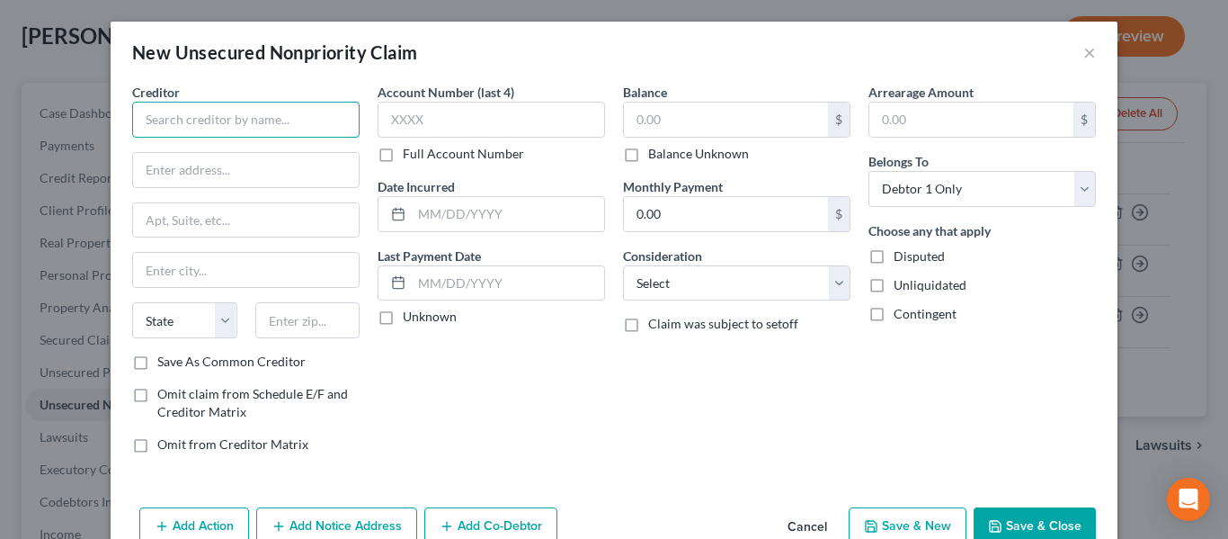
click at [277, 114] on input "text" at bounding box center [246, 120] width 228 height 36
type input "Chase Receivalbles"
type input "PO Box 5940"
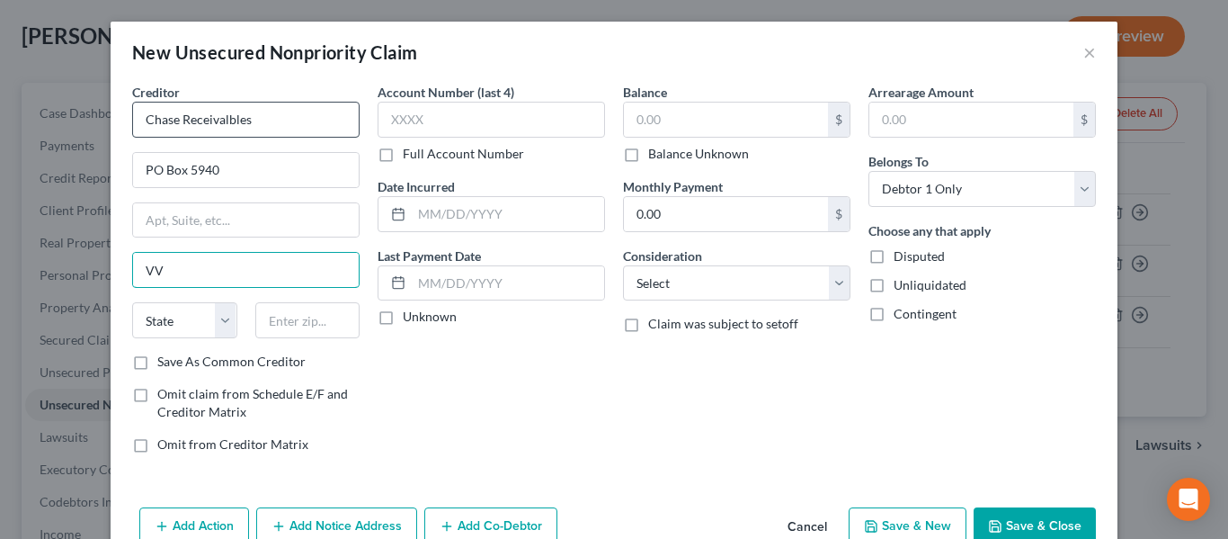
type input "V"
type input "Vacaville"
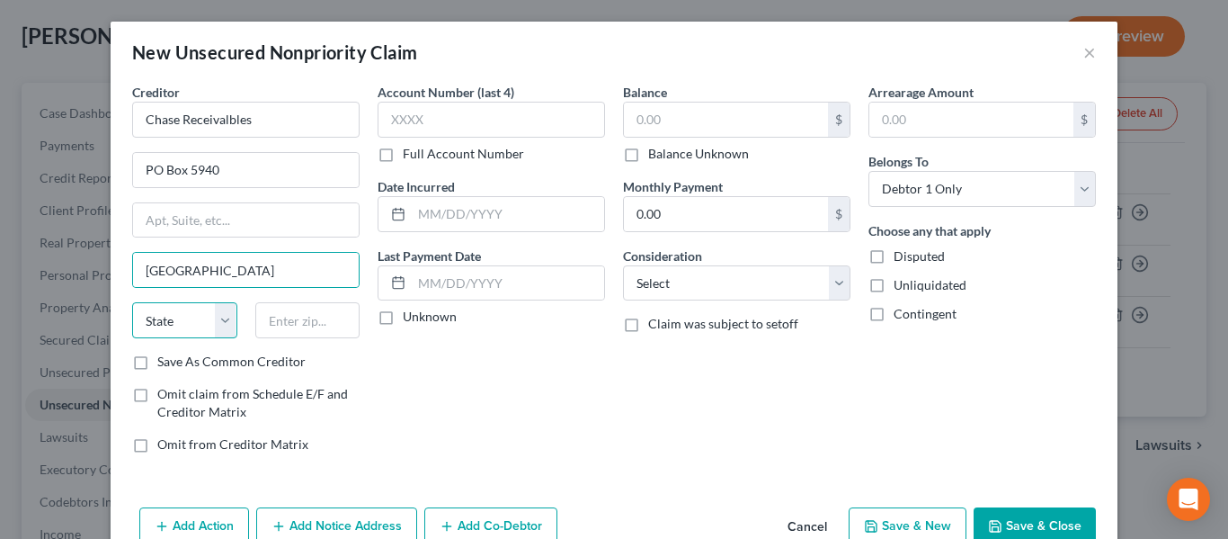
click at [188, 315] on select "State [US_STATE] AK AR AZ CA CO CT DE DC [GEOGRAPHIC_DATA] [GEOGRAPHIC_DATA] GU…" at bounding box center [184, 320] width 105 height 36
select select "4"
click at [132, 302] on select "State [US_STATE] AK AR AZ CA CO CT DE DC [GEOGRAPHIC_DATA] [GEOGRAPHIC_DATA] GU…" at bounding box center [184, 320] width 105 height 36
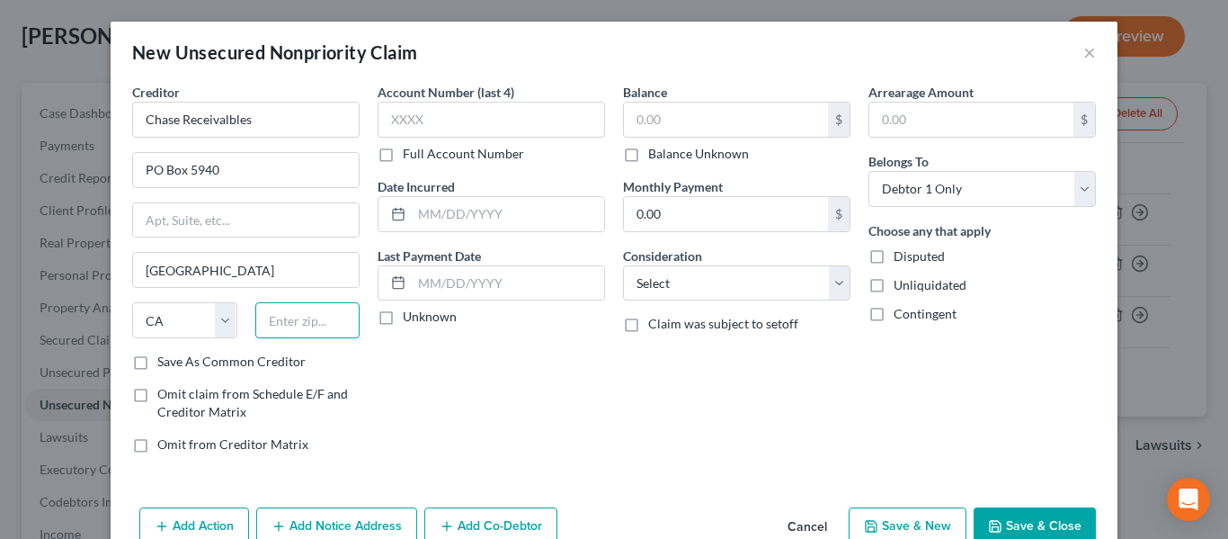
click at [299, 320] on input "text" at bounding box center [307, 320] width 105 height 36
type input "95696"
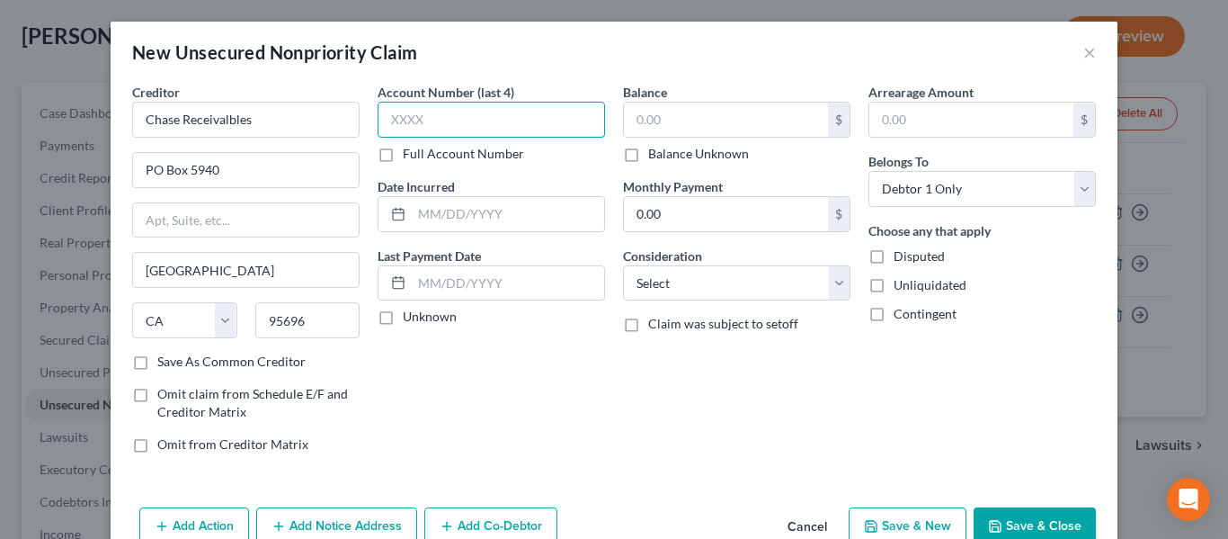
click at [494, 113] on input "text" at bounding box center [492, 120] width 228 height 36
click at [482, 147] on label "Full Account Number" at bounding box center [463, 154] width 121 height 18
click at [422, 147] on input "Full Account Number" at bounding box center [416, 151] width 12 height 12
click at [492, 118] on input "text" at bounding box center [492, 120] width 228 height 36
type input "17033859 / 574028077290"
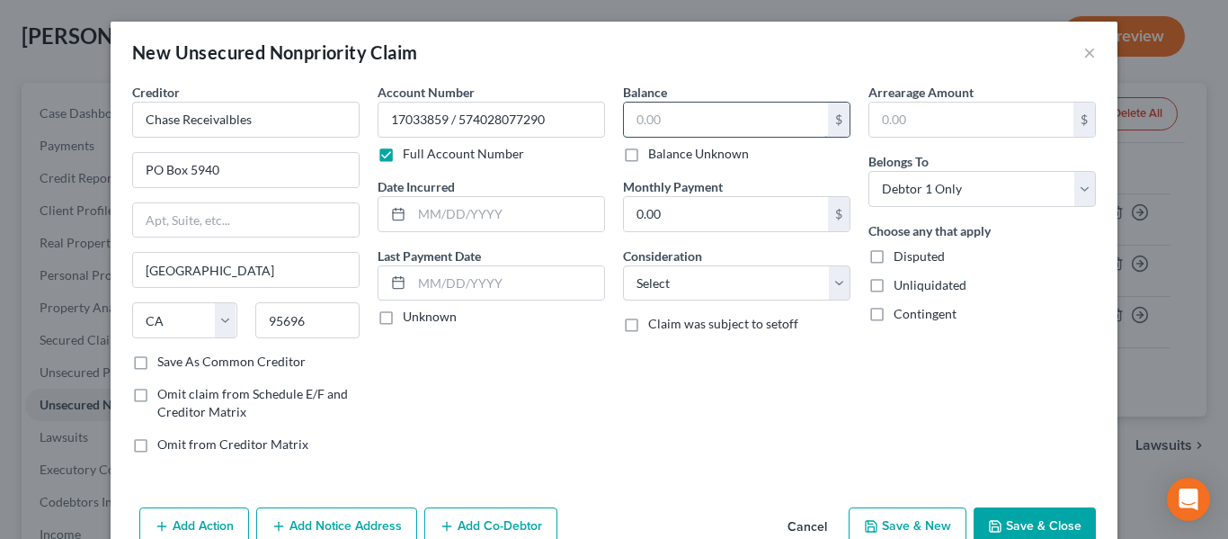
click at [698, 116] on input "text" at bounding box center [726, 120] width 204 height 34
type input "648.87"
click at [712, 271] on select "Select Cable / Satellite Services Collection Agency Credit Card Debt Debt Couns…" at bounding box center [737, 283] width 228 height 36
select select "1"
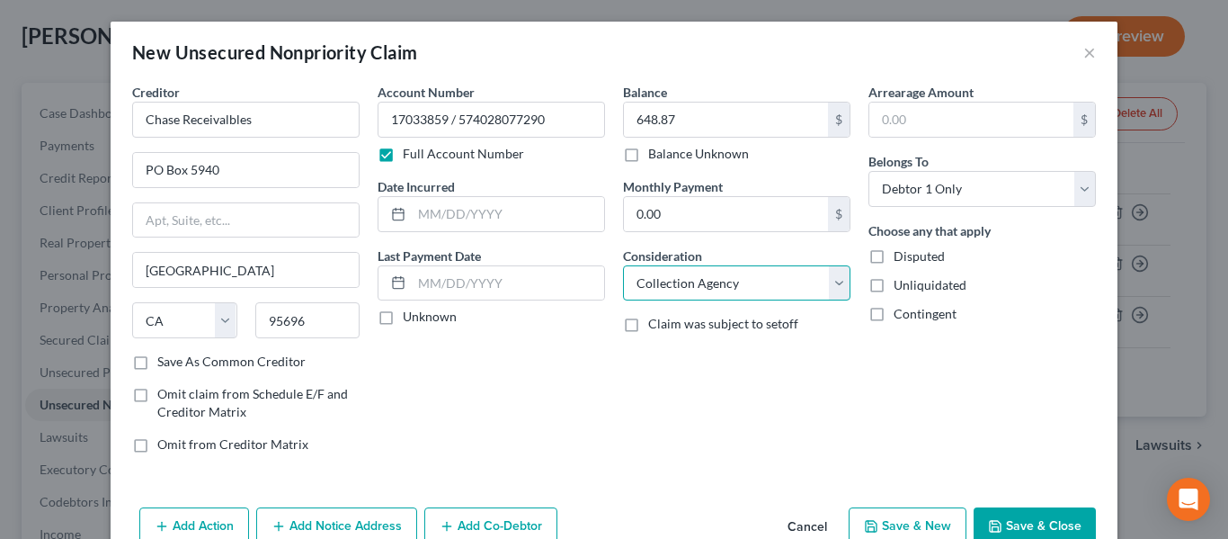
click at [623, 265] on select "Select Cable / Satellite Services Collection Agency Credit Card Debt Debt Couns…" at bounding box center [737, 283] width 228 height 36
click at [1032, 521] on button "Save & Close" at bounding box center [1035, 526] width 122 height 38
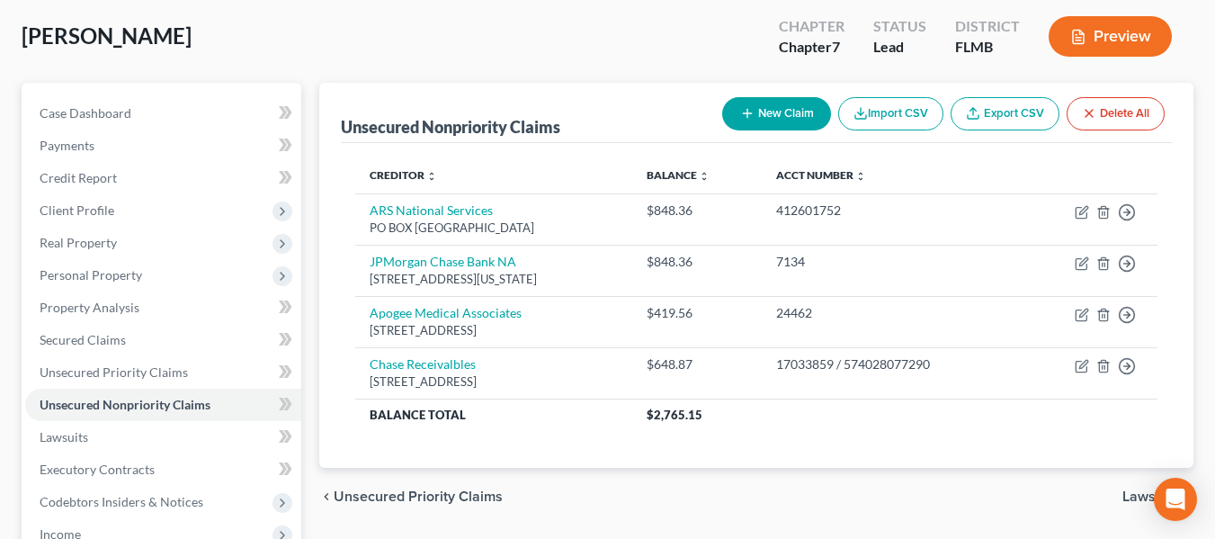
click at [785, 103] on button "New Claim" at bounding box center [776, 113] width 109 height 33
select select "0"
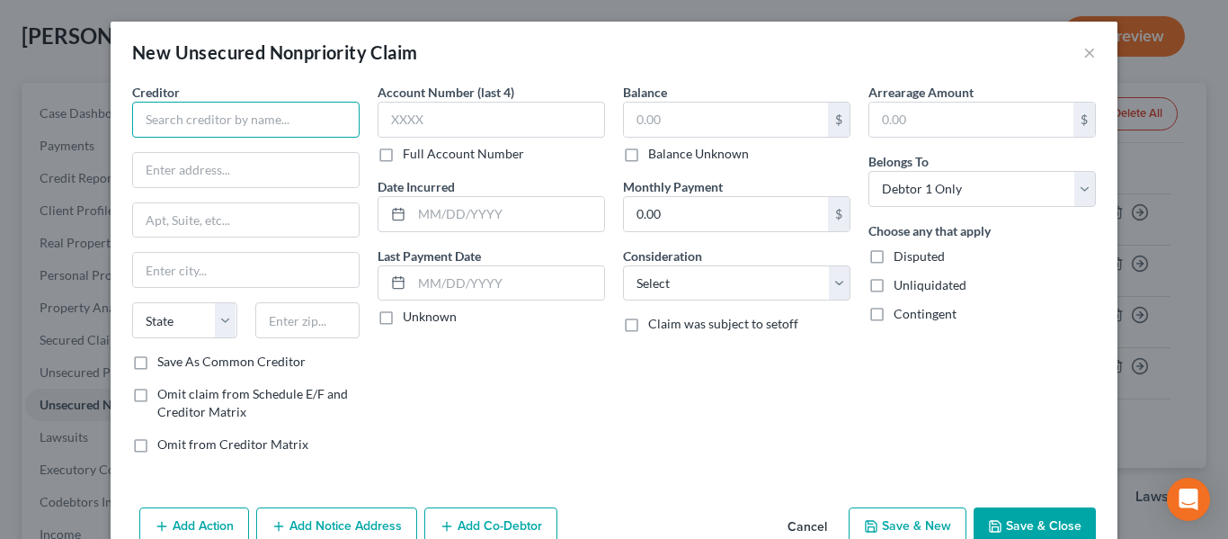
click at [269, 105] on input "text" at bounding box center [246, 120] width 228 height 36
type input "M"
type input "Carson Smithfiled"
type input "PO BOX 9216"
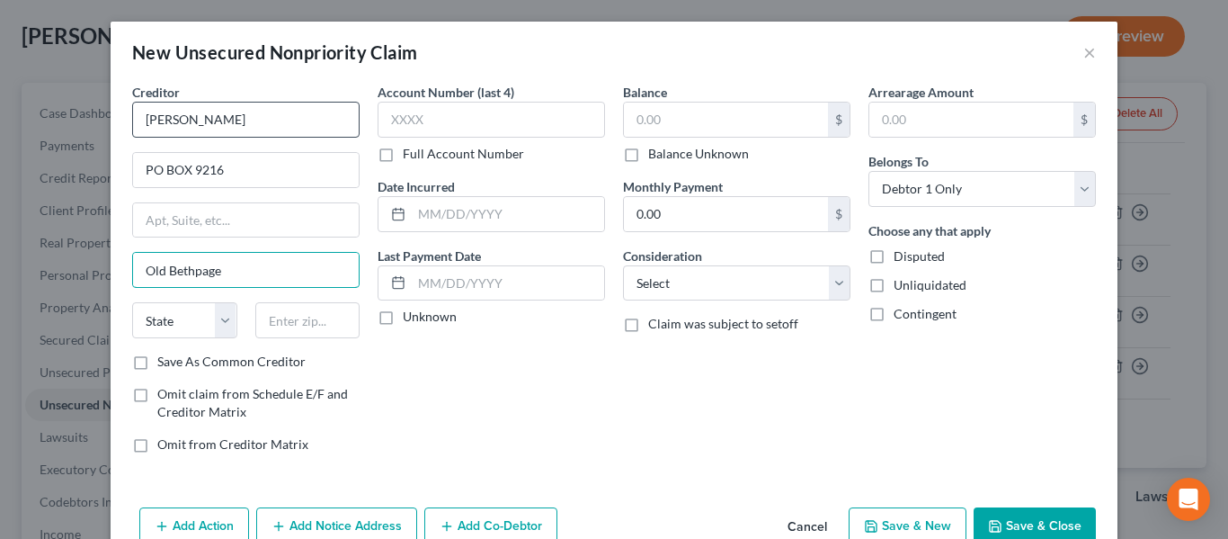
type input "Old Bethpage"
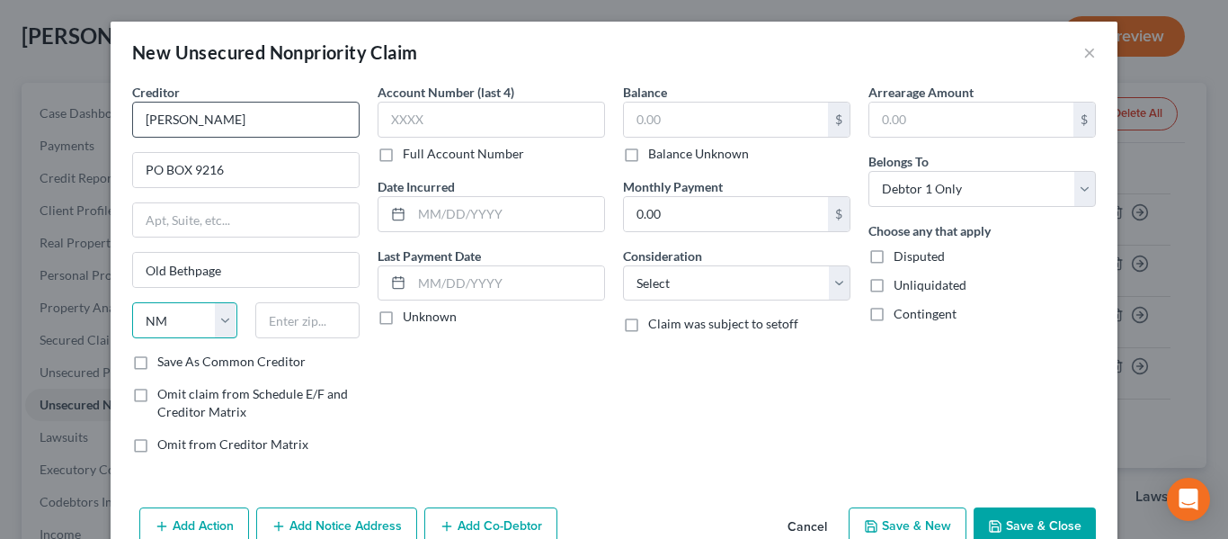
select select "35"
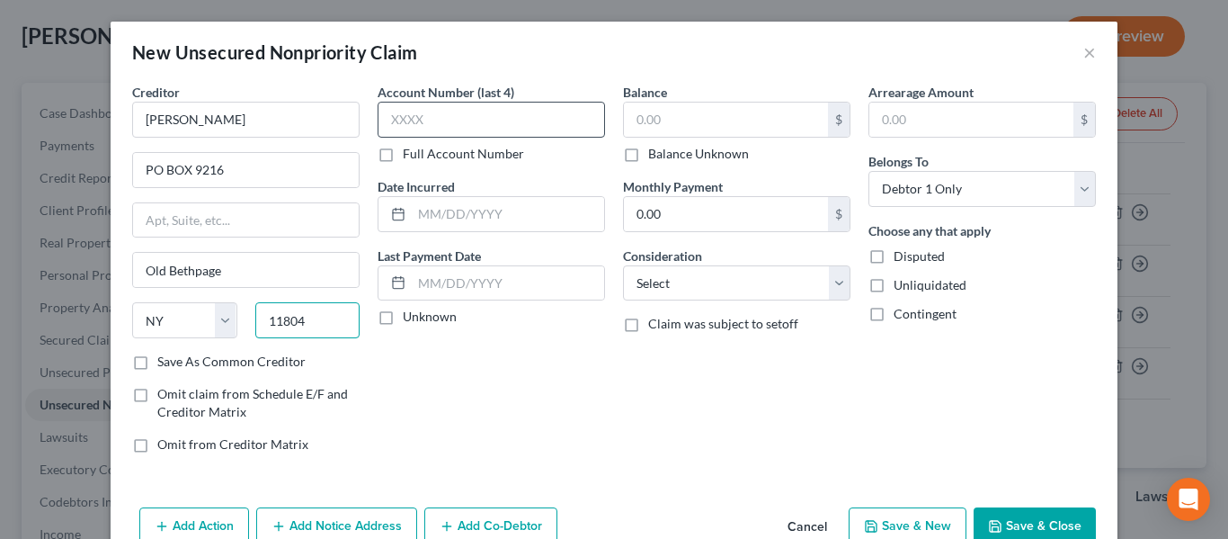
type input "11804"
click at [428, 106] on input "text" at bounding box center [492, 120] width 228 height 36
click at [464, 156] on label "Full Account Number" at bounding box center [463, 154] width 121 height 18
click at [422, 156] on input "Full Account Number" at bounding box center [416, 151] width 12 height 12
click at [463, 126] on input "text" at bounding box center [492, 120] width 228 height 36
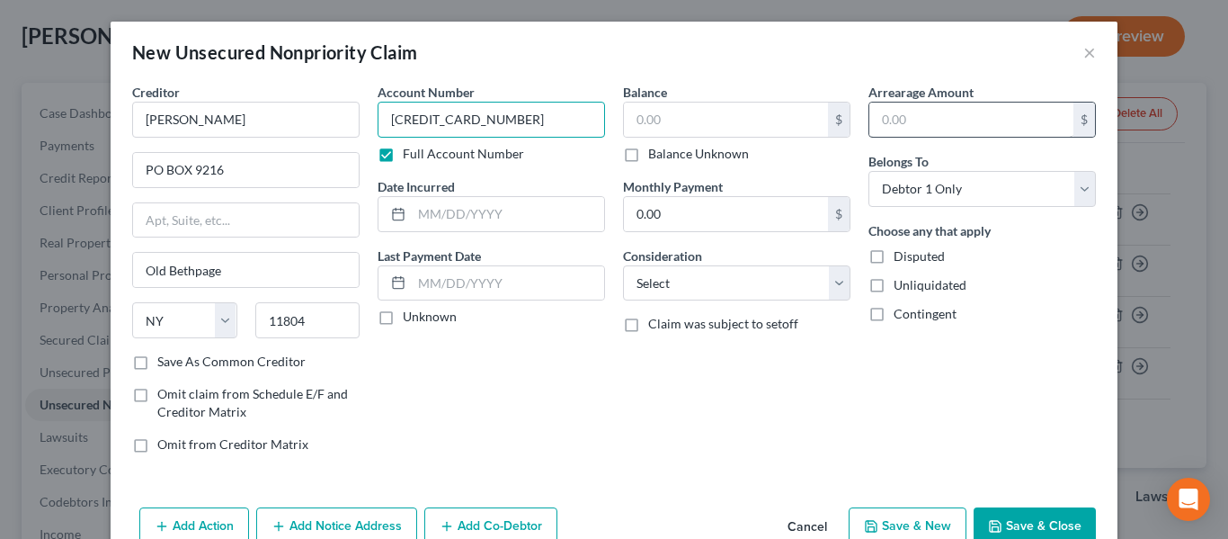
type input "5463166906452659"
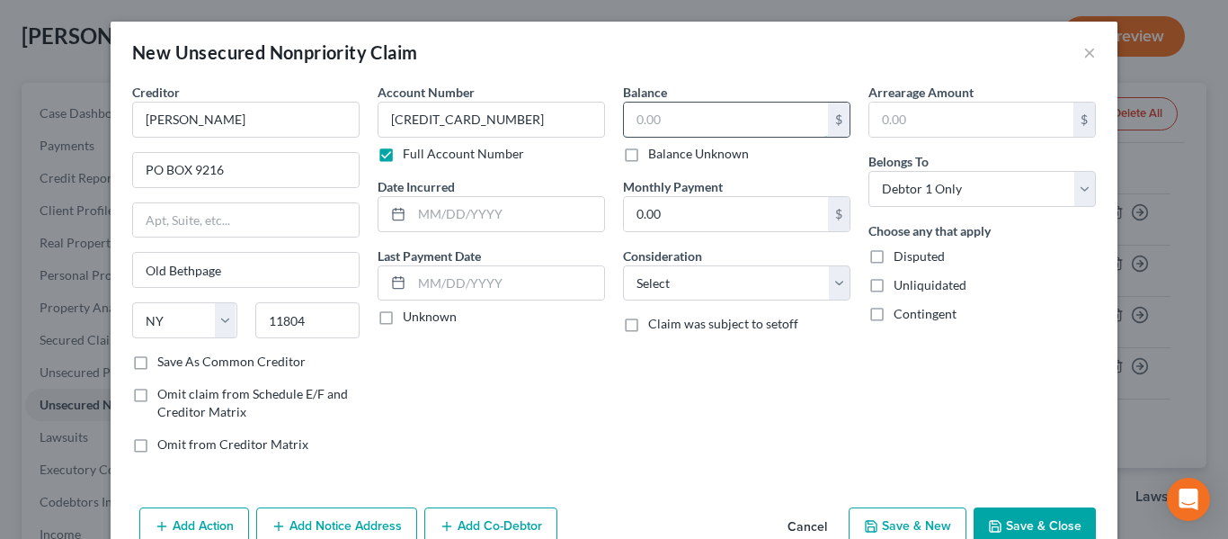
click at [751, 114] on input "text" at bounding box center [726, 120] width 204 height 34
type input "1,725.22"
click at [741, 278] on select "Select Cable / Satellite Services Collection Agency Credit Card Debt Debt Couns…" at bounding box center [737, 283] width 228 height 36
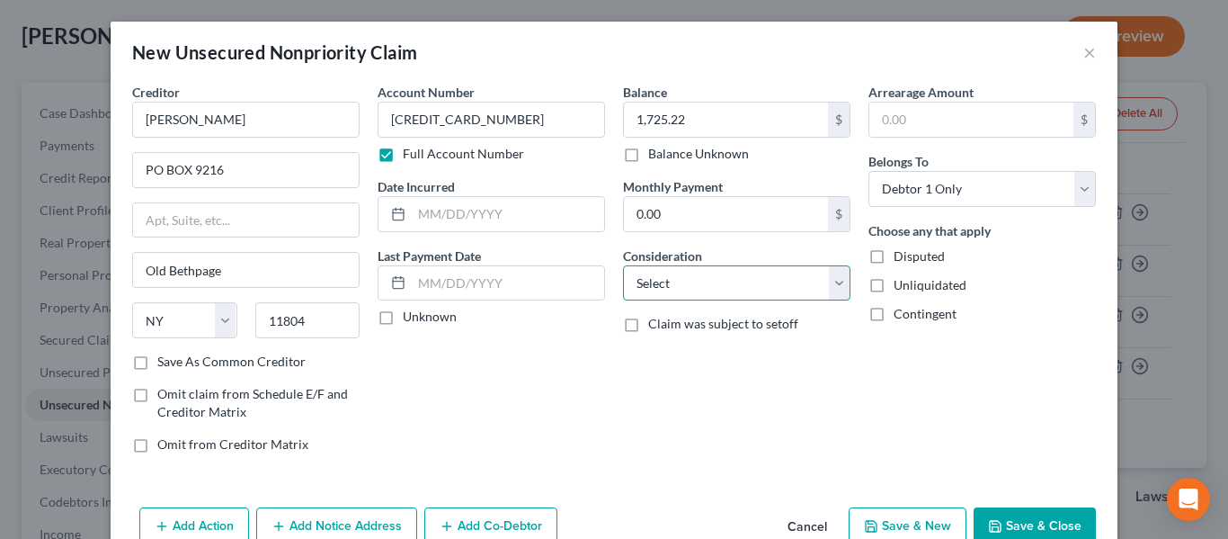
select select "1"
click at [623, 265] on select "Select Cable / Satellite Services Collection Agency Credit Card Debt Debt Couns…" at bounding box center [737, 283] width 228 height 36
click at [1051, 517] on button "Save & Close" at bounding box center [1035, 526] width 122 height 38
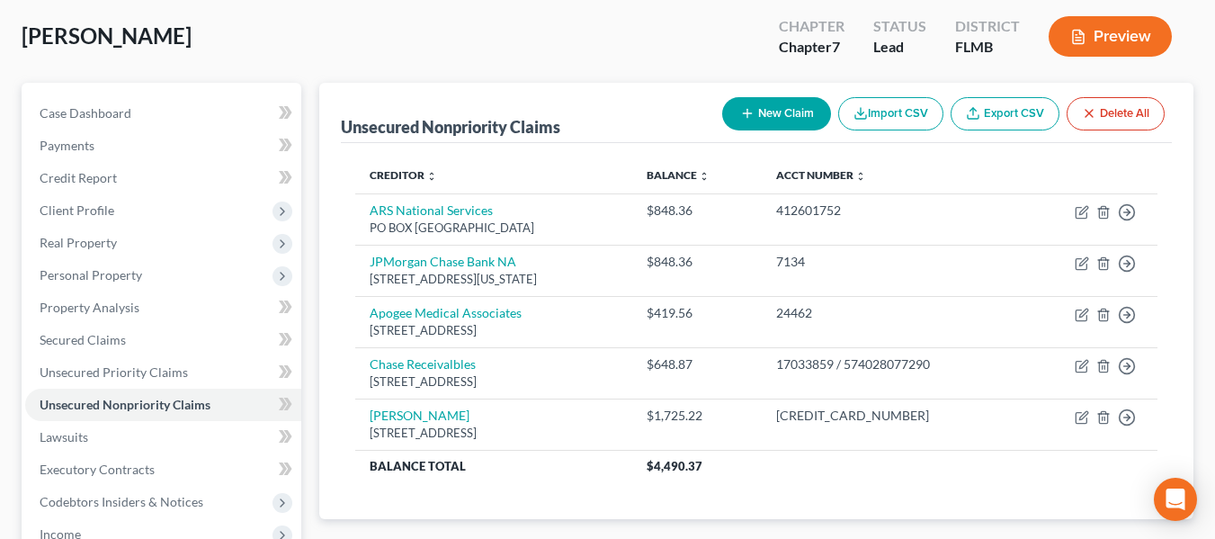
click at [801, 105] on button "New Claim" at bounding box center [776, 113] width 109 height 33
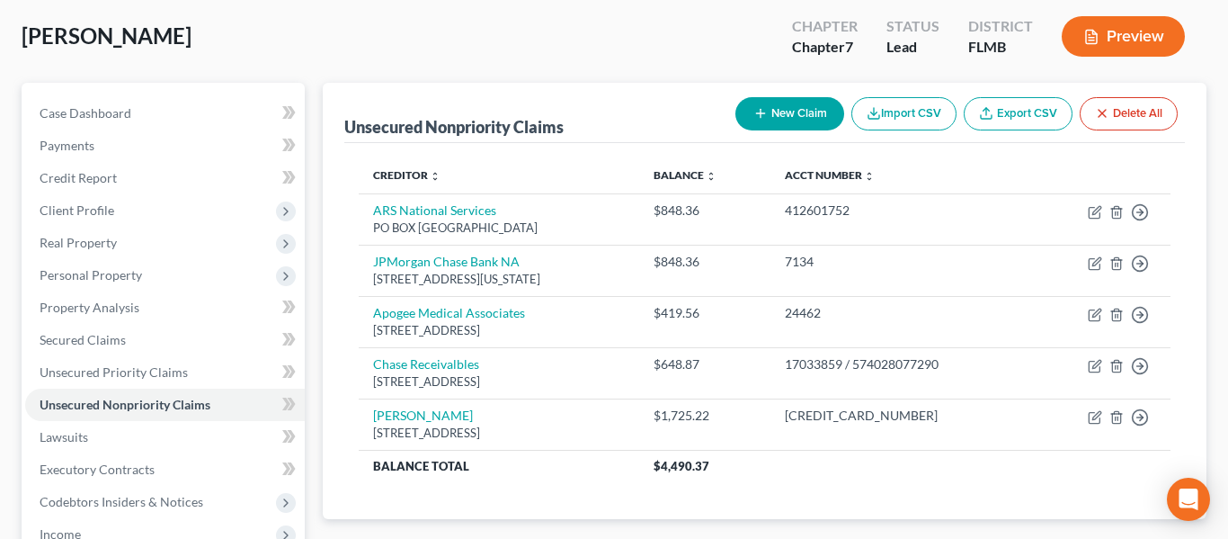
select select "0"
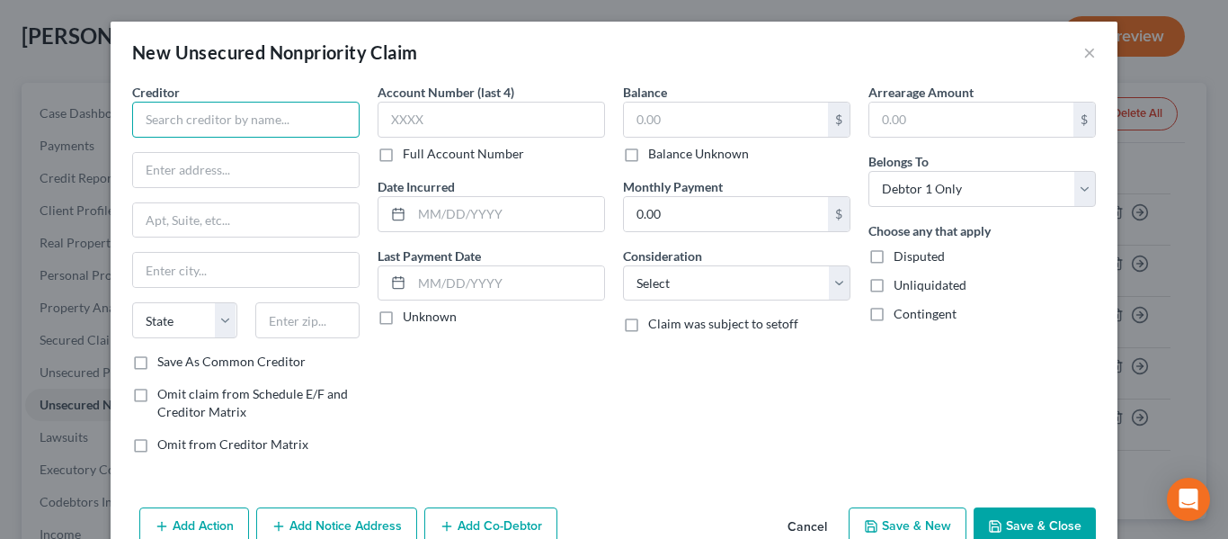
click at [276, 120] on input "text" at bounding box center [246, 120] width 228 height 36
type input "M"
click at [1086, 49] on button "×" at bounding box center [1090, 52] width 13 height 22
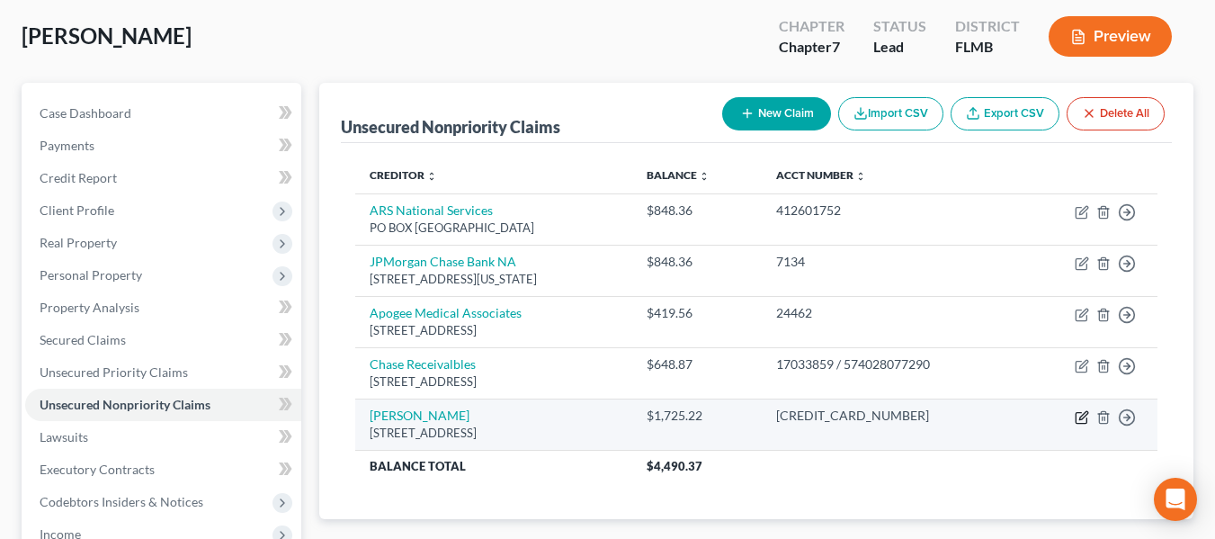
click at [1078, 419] on icon "button" at bounding box center [1082, 417] width 14 height 14
select select "35"
select select "1"
select select "0"
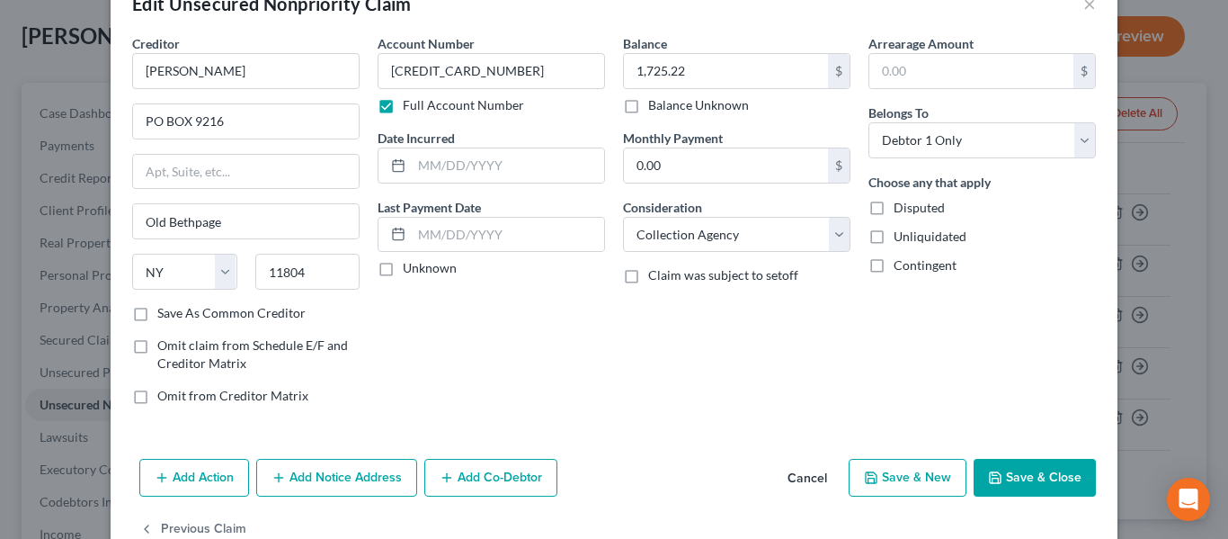
scroll to position [94, 0]
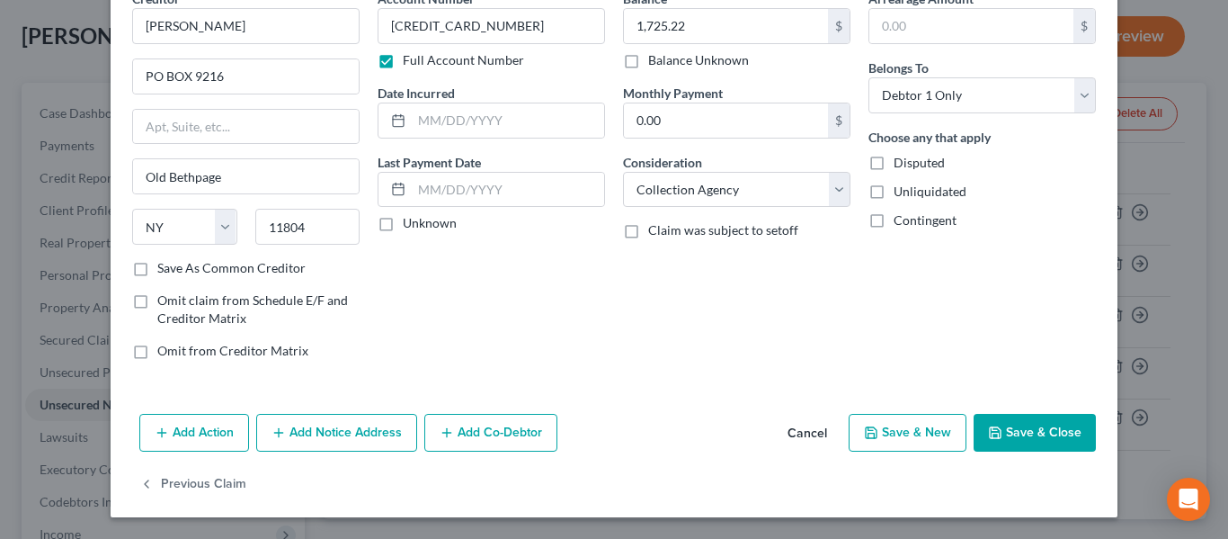
click at [182, 421] on button "Add Action" at bounding box center [194, 433] width 110 height 38
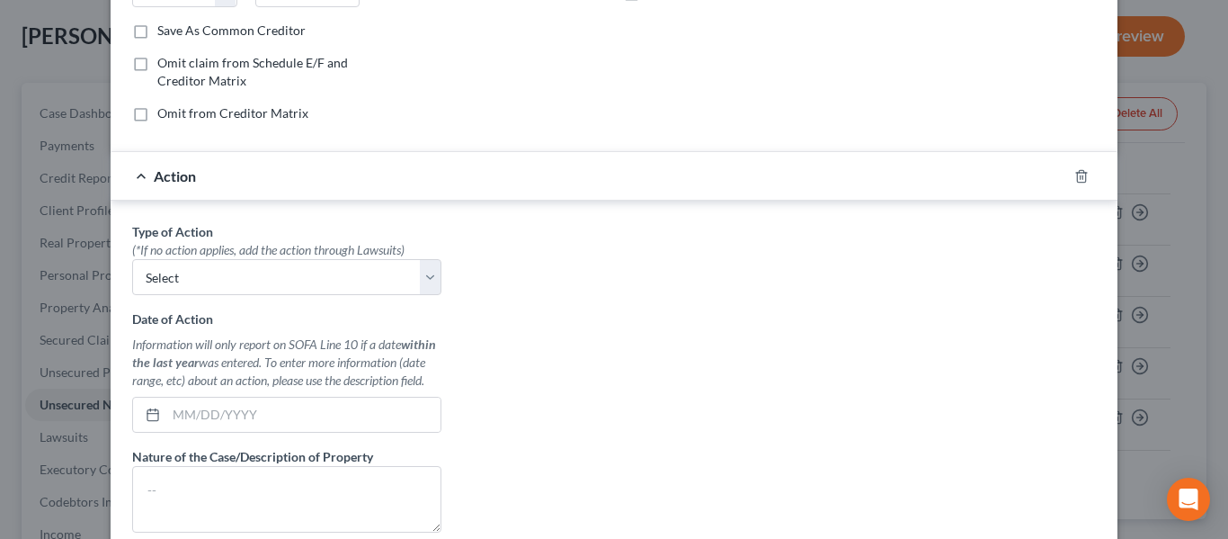
scroll to position [363, 0]
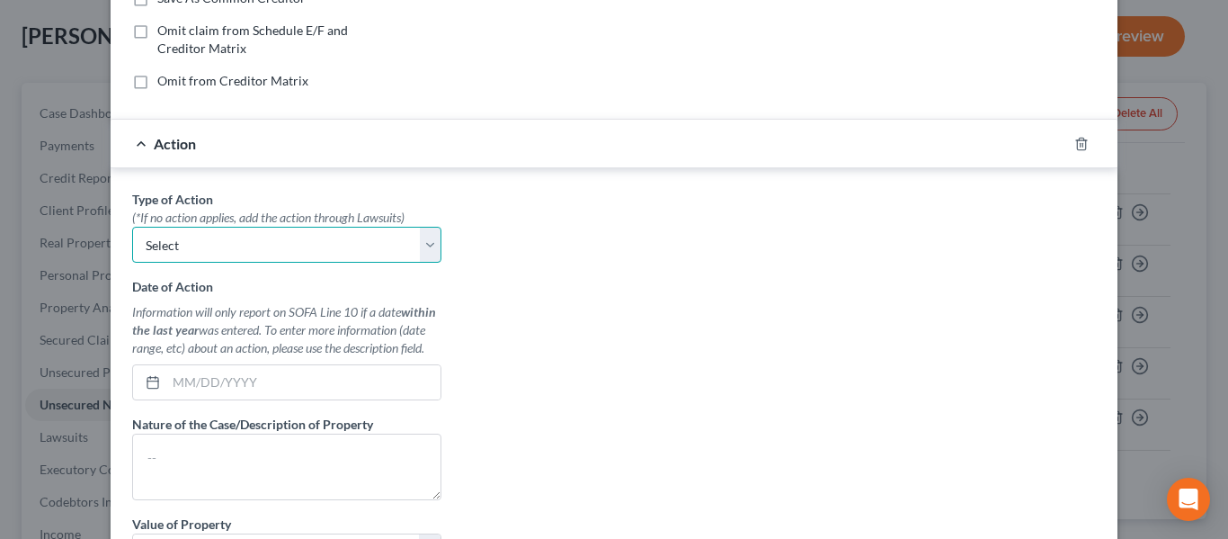
click at [240, 244] on select "Select Repossession Garnishment Foreclosure Personal Injury Attached, Seized, O…" at bounding box center [286, 245] width 309 height 36
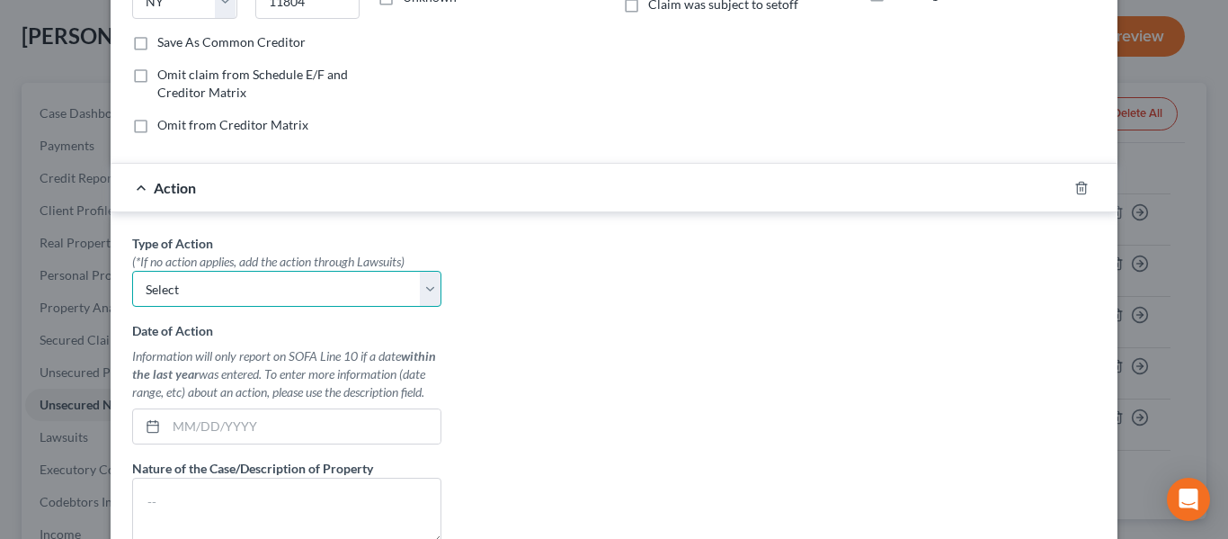
scroll to position [361, 0]
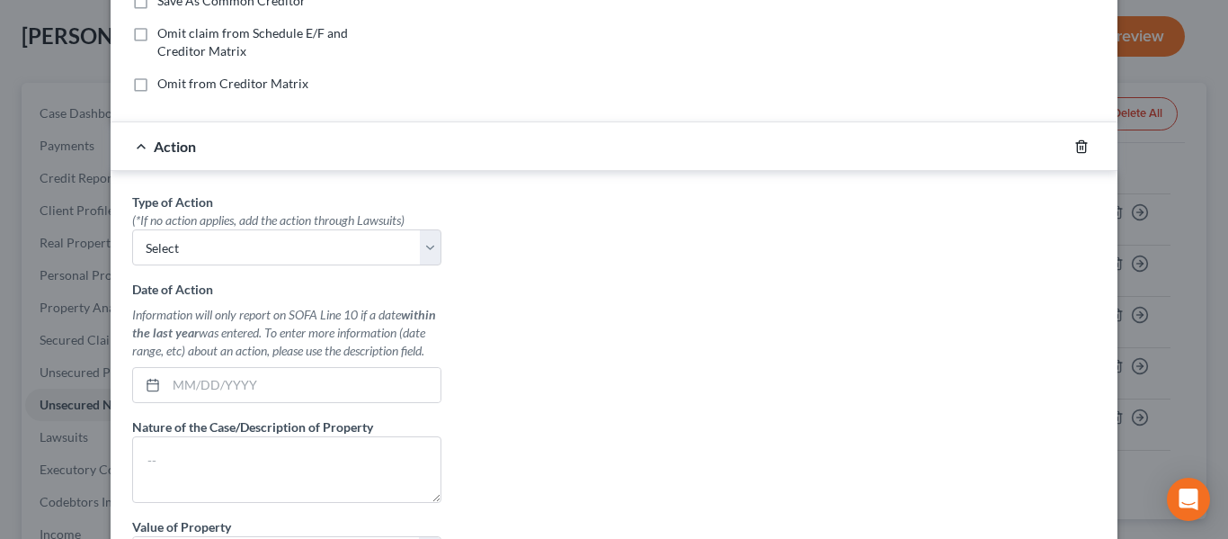
click at [1083, 147] on line "button" at bounding box center [1083, 148] width 0 height 4
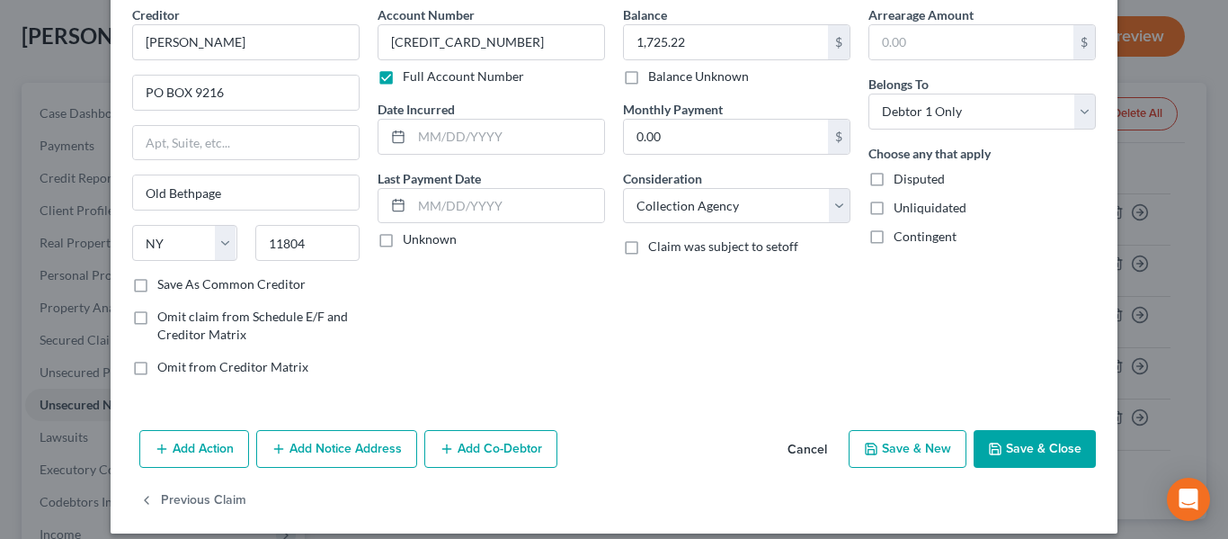
scroll to position [94, 0]
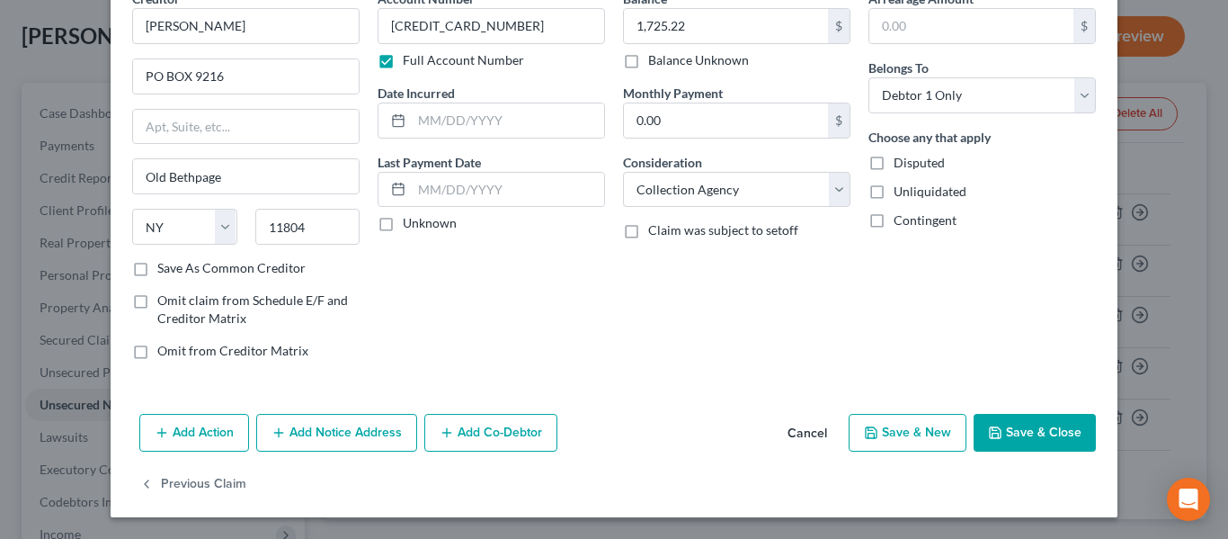
click at [1060, 417] on button "Save & Close" at bounding box center [1035, 433] width 122 height 38
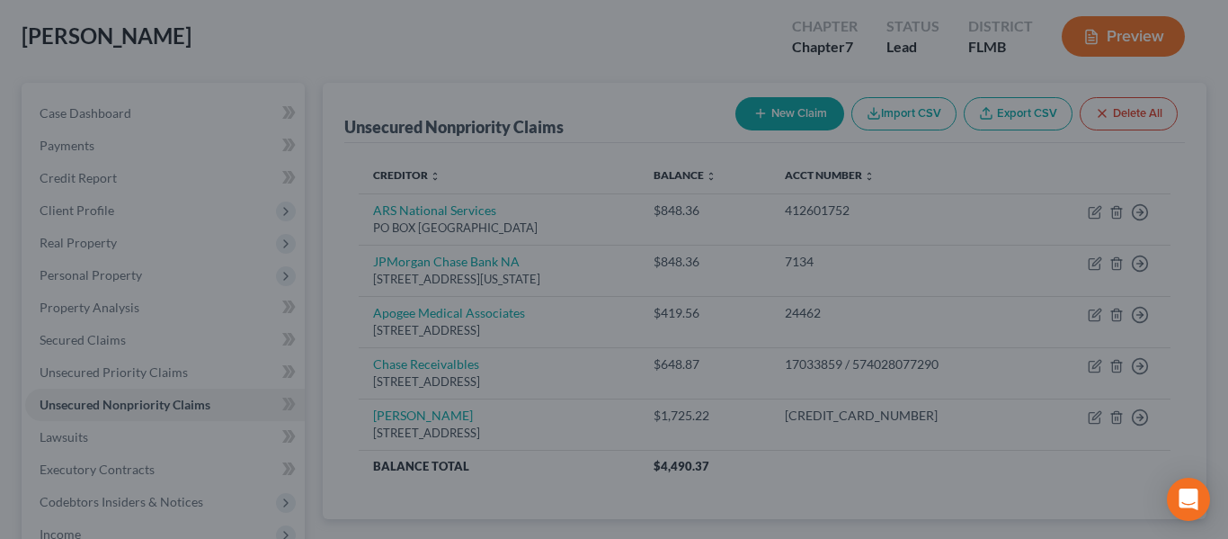
type input "0"
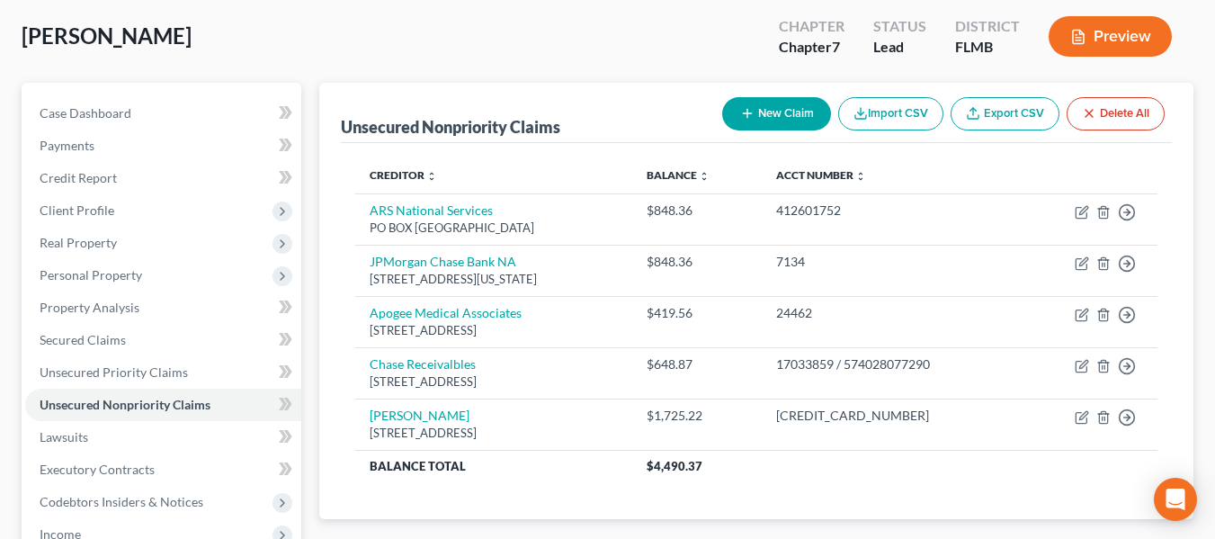
click at [793, 110] on button "New Claim" at bounding box center [776, 113] width 109 height 33
select select "0"
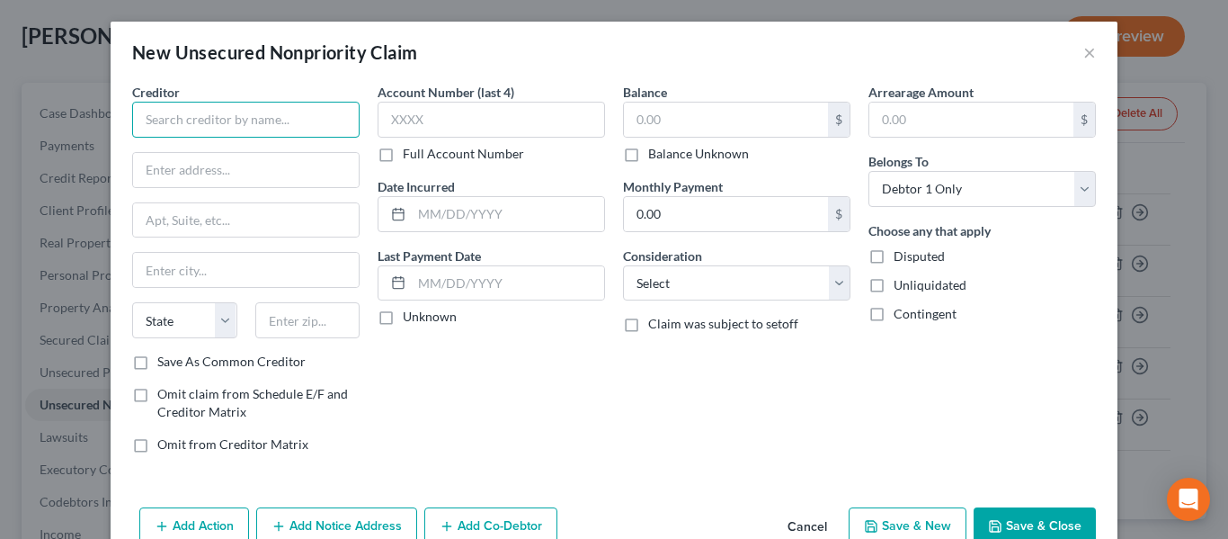
click at [287, 121] on input "text" at bounding box center [246, 120] width 228 height 36
type input "Merrick Bank Corporation"
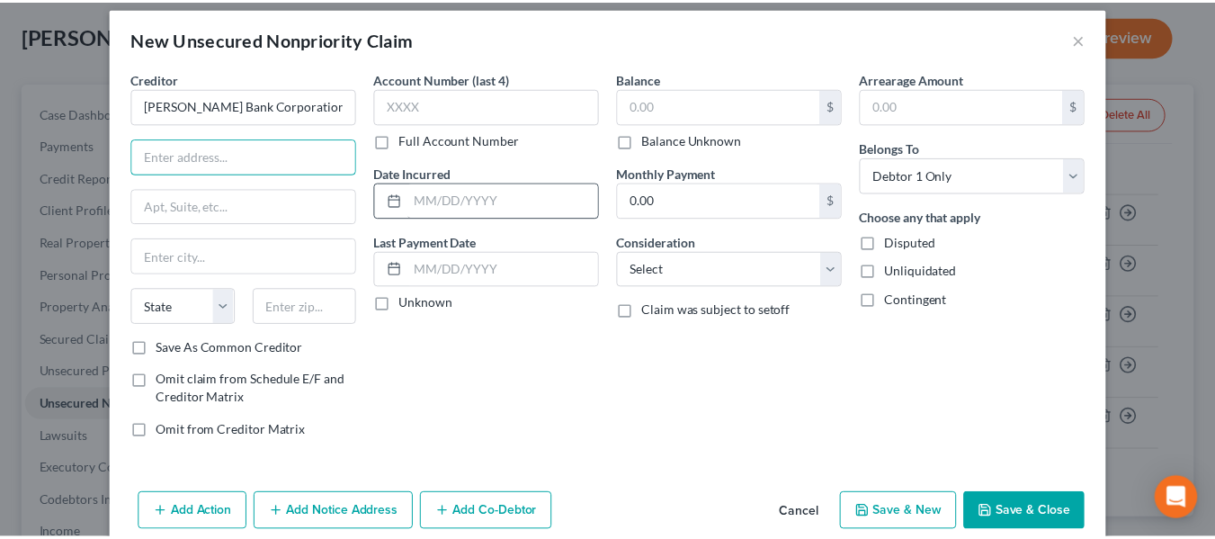
scroll to position [0, 0]
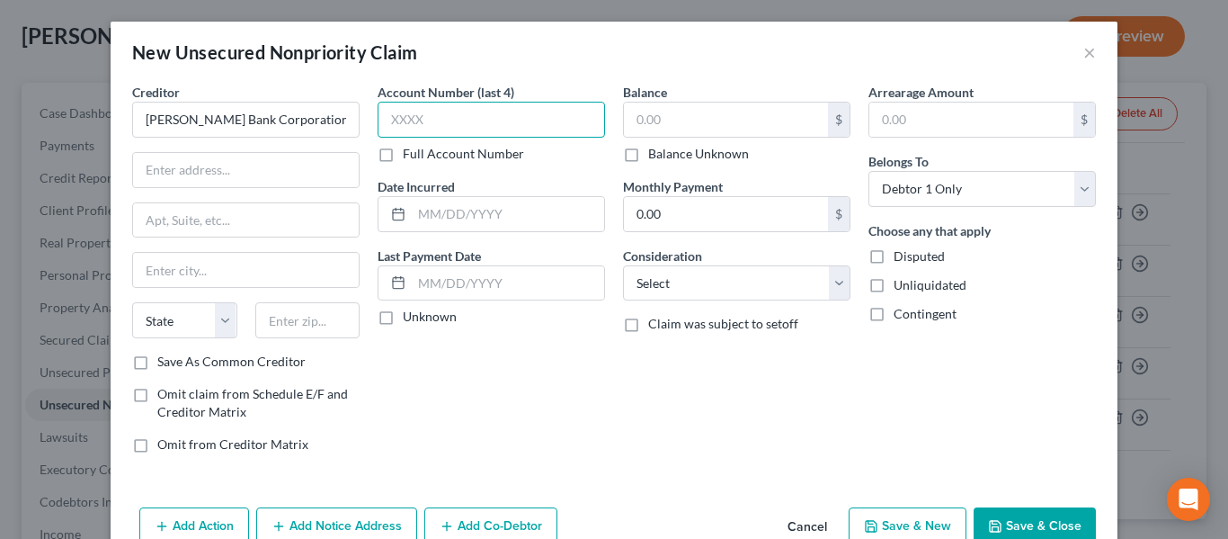
click at [452, 104] on input "text" at bounding box center [492, 120] width 228 height 36
click at [428, 159] on label "Full Account Number" at bounding box center [463, 154] width 121 height 18
click at [422, 156] on input "Full Account Number" at bounding box center [416, 151] width 12 height 12
click at [442, 125] on input "text" at bounding box center [492, 120] width 228 height 36
type input "5463166906452659"
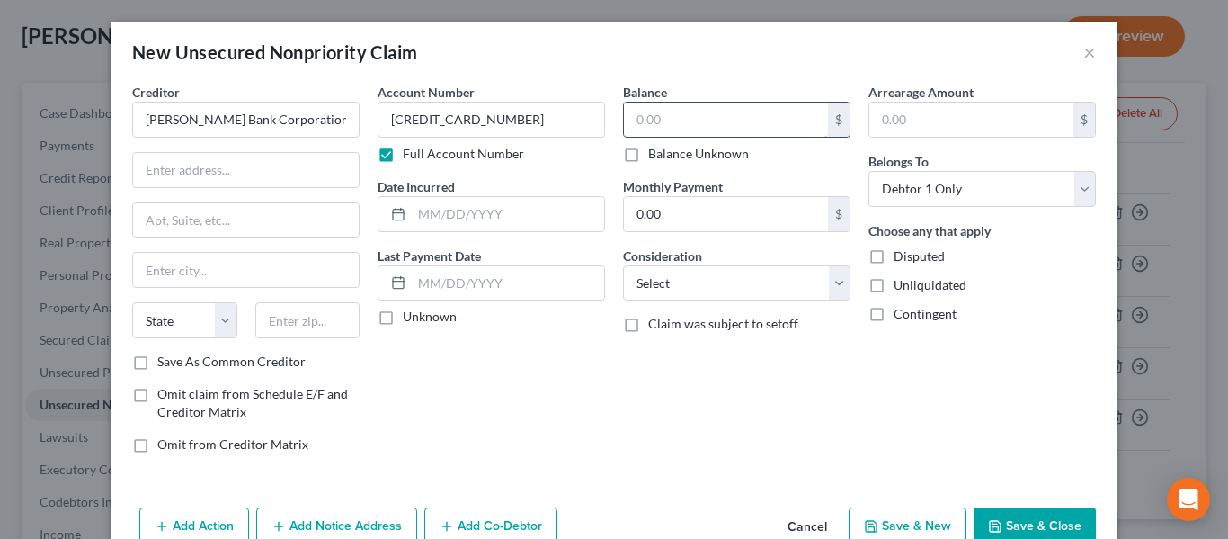
click at [671, 114] on input "text" at bounding box center [726, 120] width 204 height 34
type input "1,725.22"
click at [183, 182] on input "text" at bounding box center [246, 170] width 226 height 34
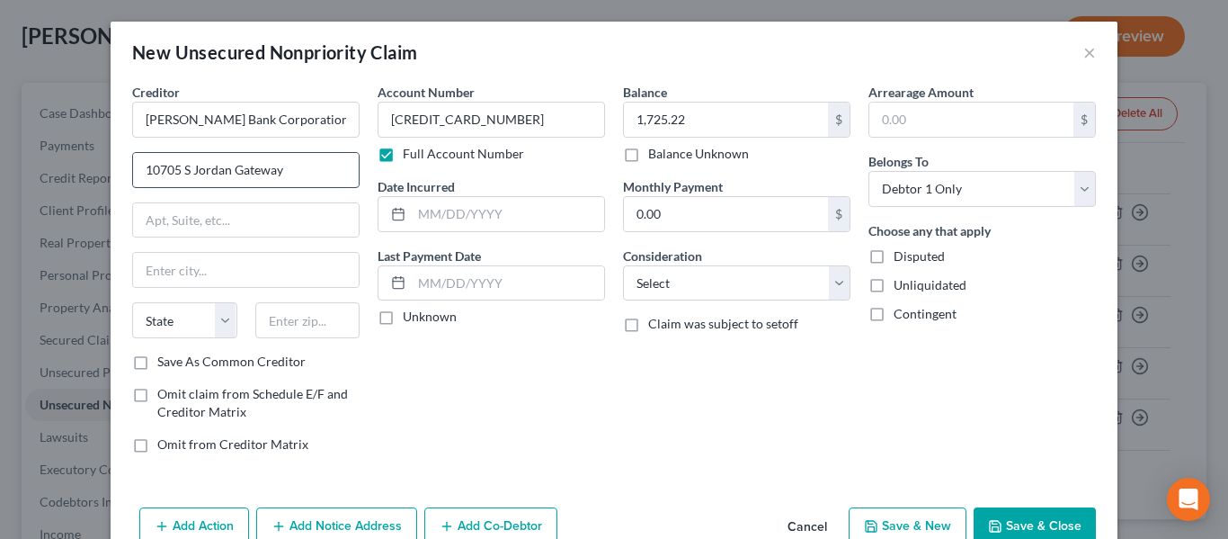
type input "10705 S Jordan Gateway"
type input "200"
type input "South Jordan"
select select "46"
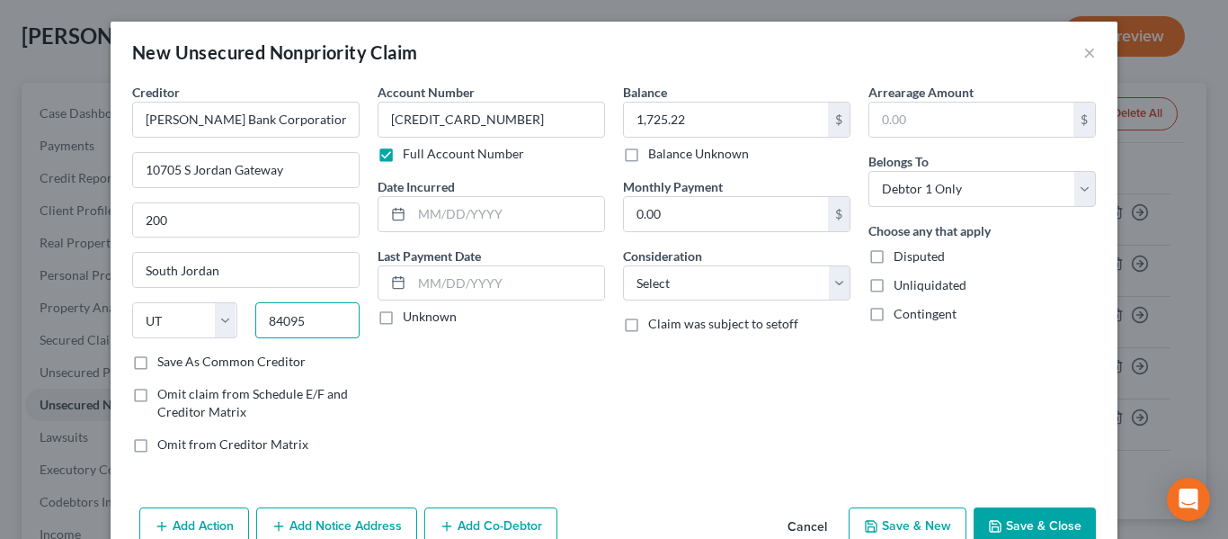
type input "84095"
click at [1071, 524] on button "Save & Close" at bounding box center [1035, 526] width 122 height 38
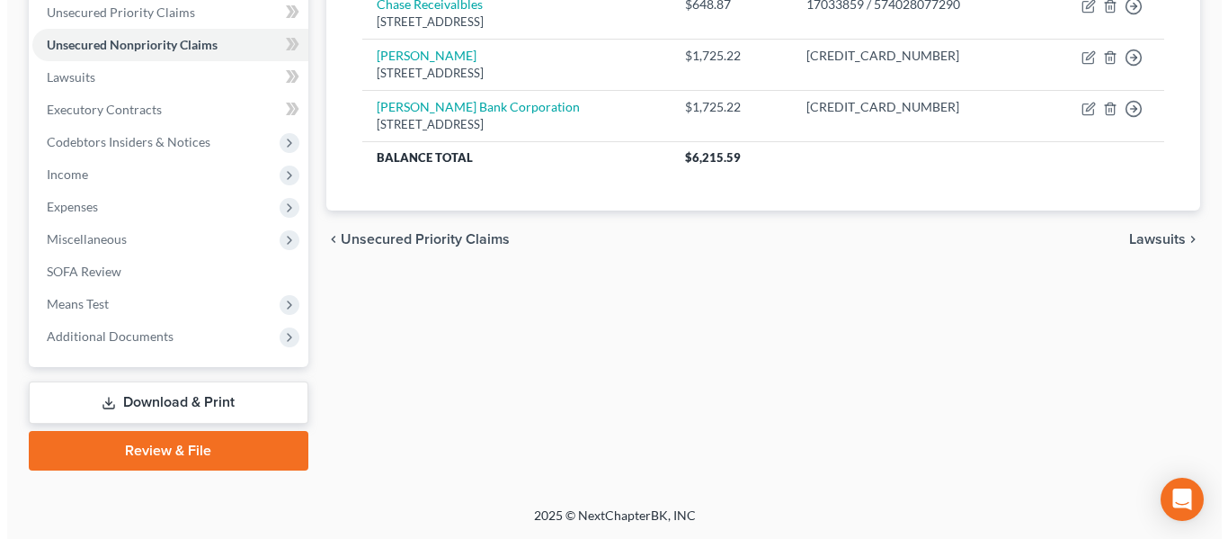
scroll to position [90, 0]
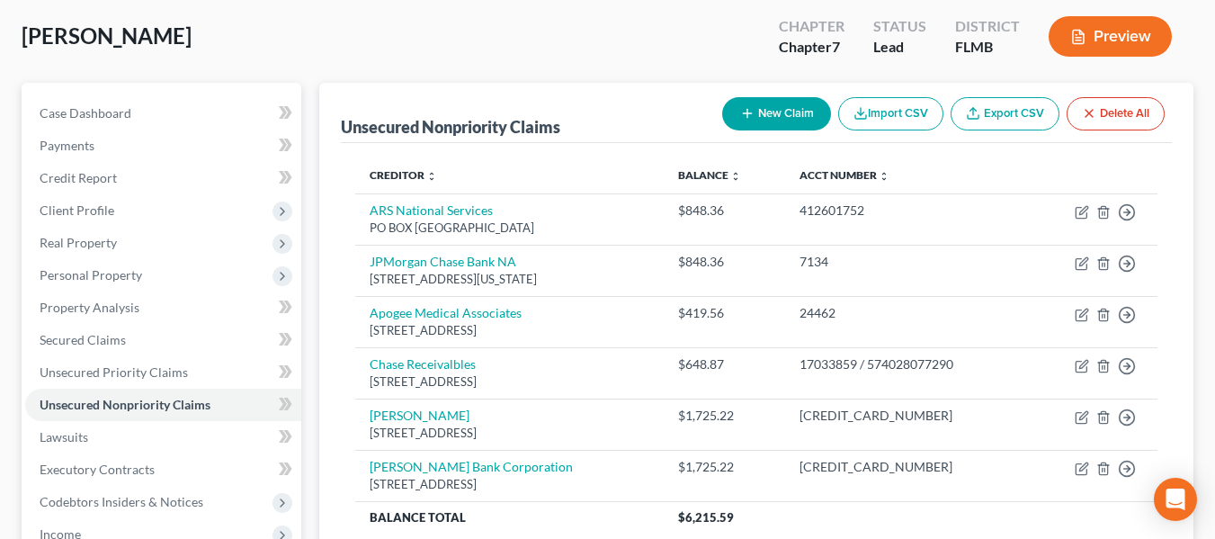
click at [789, 106] on button "New Claim" at bounding box center [776, 113] width 109 height 33
select select "0"
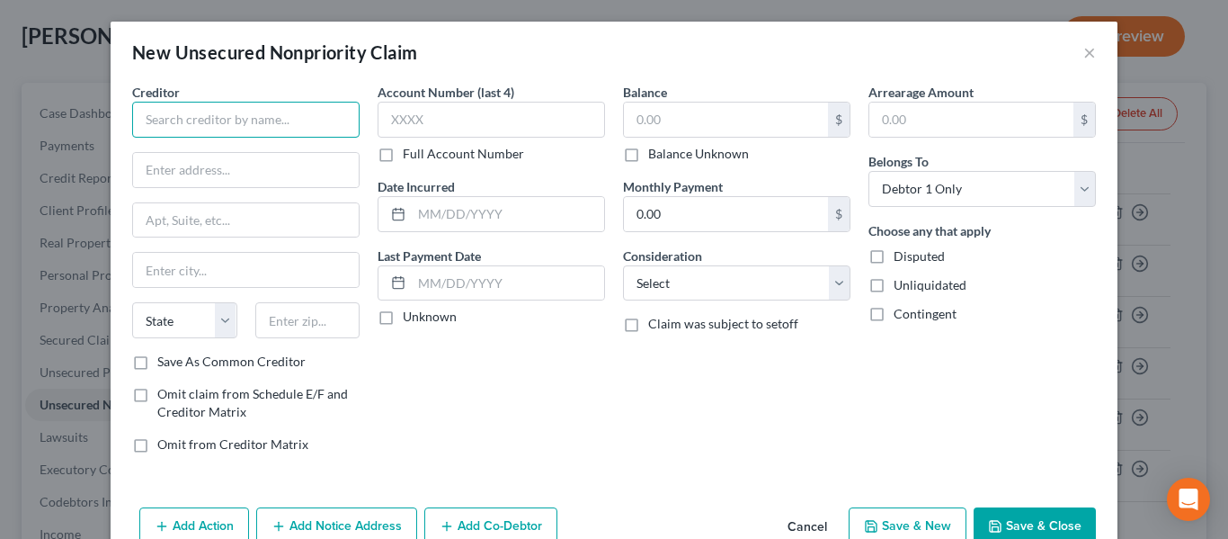
click at [228, 113] on input "text" at bounding box center [246, 120] width 228 height 36
type input "Capital Management Services"
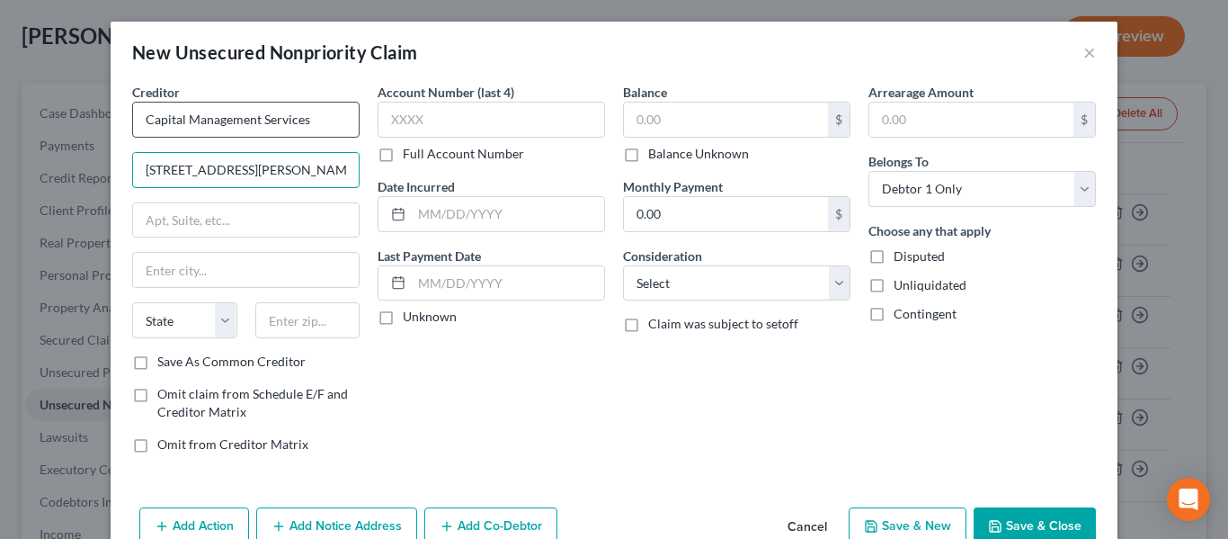
type input "698 1/2 South Ogden Street"
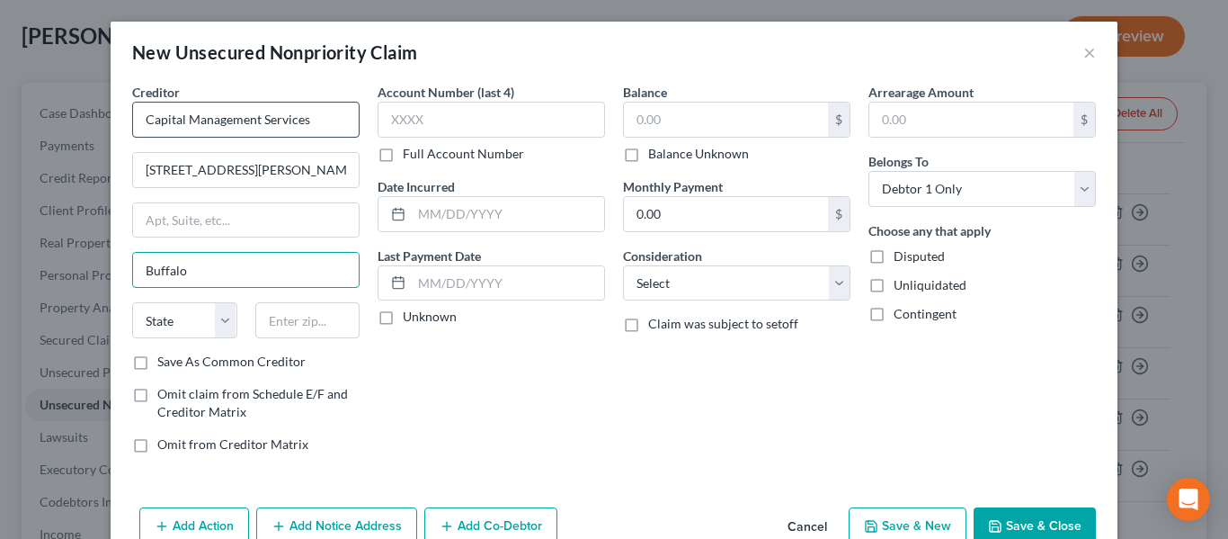
type input "Buffalo"
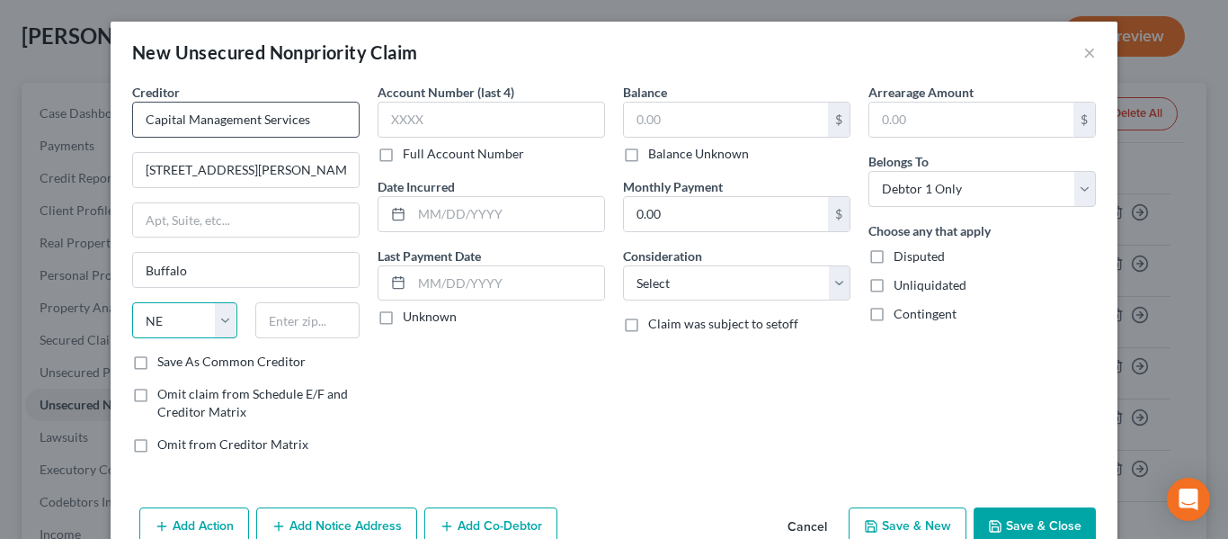
select select "31"
type input "N"
select select "35"
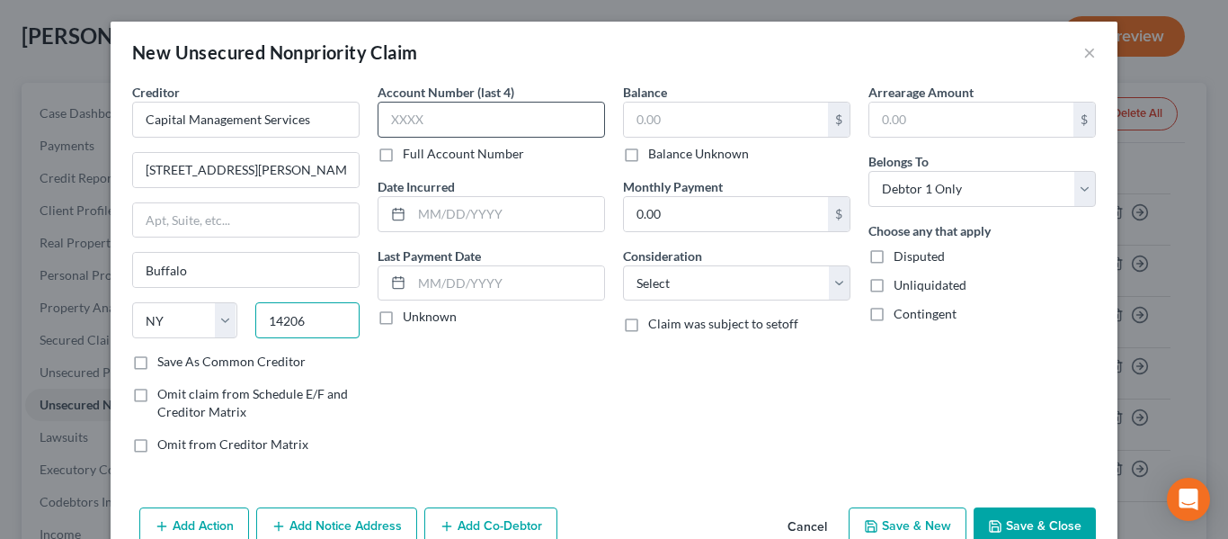
type input "14206"
click at [483, 135] on input "text" at bounding box center [492, 120] width 228 height 36
click at [424, 157] on label "Full Account Number" at bounding box center [463, 154] width 121 height 18
click at [422, 156] on input "Full Account Number" at bounding box center [416, 151] width 12 height 12
click at [433, 130] on input "text" at bounding box center [492, 120] width 228 height 36
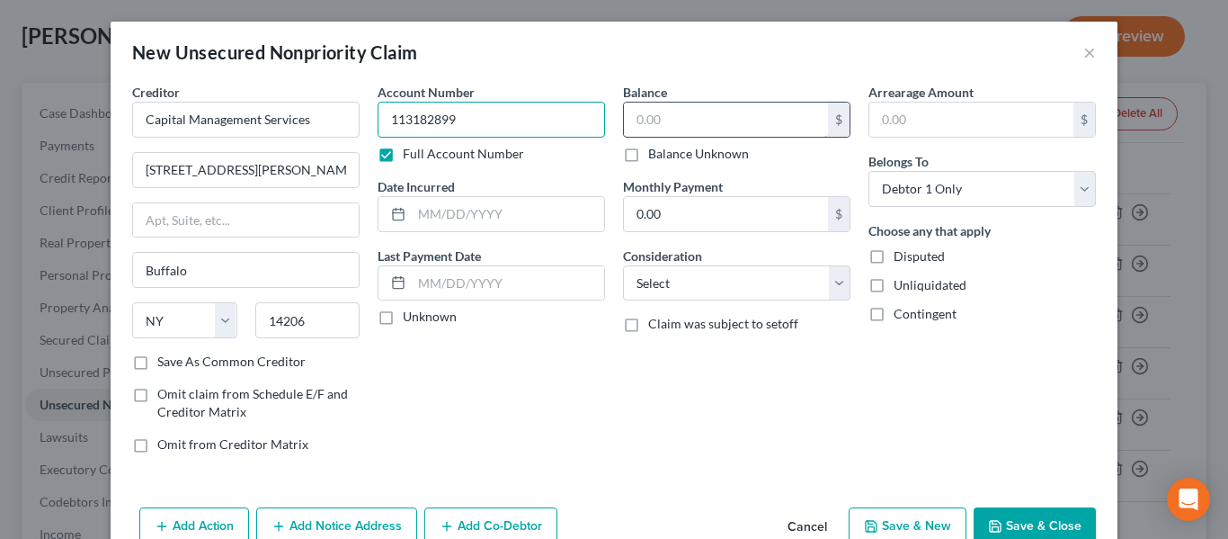
type input "113182899"
click at [763, 111] on input "text" at bounding box center [726, 120] width 204 height 34
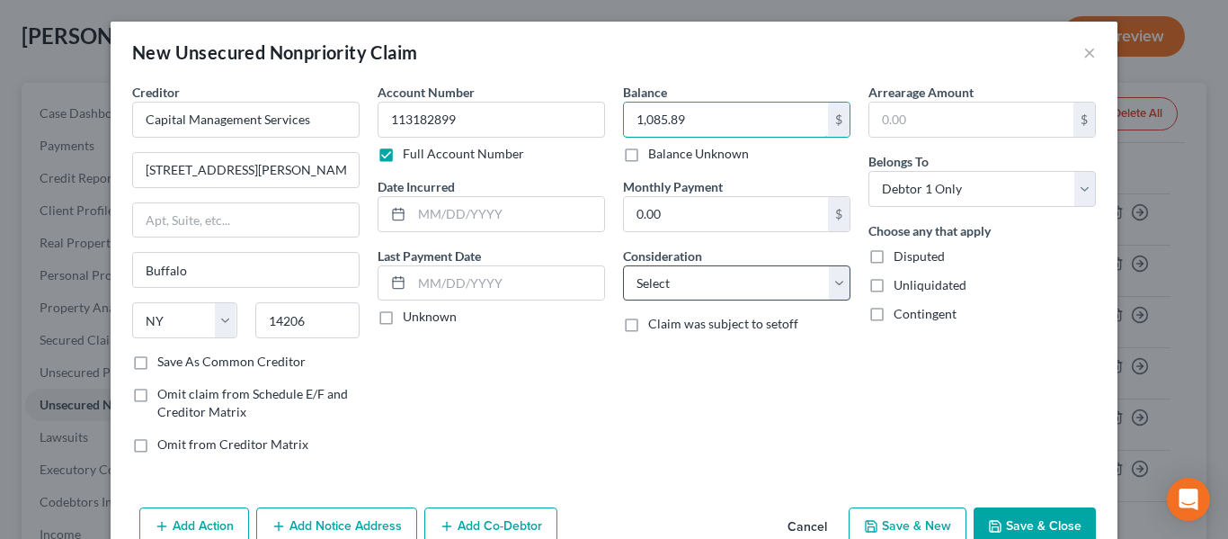
type input "1,085.89"
click at [700, 271] on select "Select Cable / Satellite Services Collection Agency Credit Card Debt Debt Couns…" at bounding box center [737, 283] width 228 height 36
select select "1"
click at [623, 265] on select "Select Cable / Satellite Services Collection Agency Credit Card Debt Debt Couns…" at bounding box center [737, 283] width 228 height 36
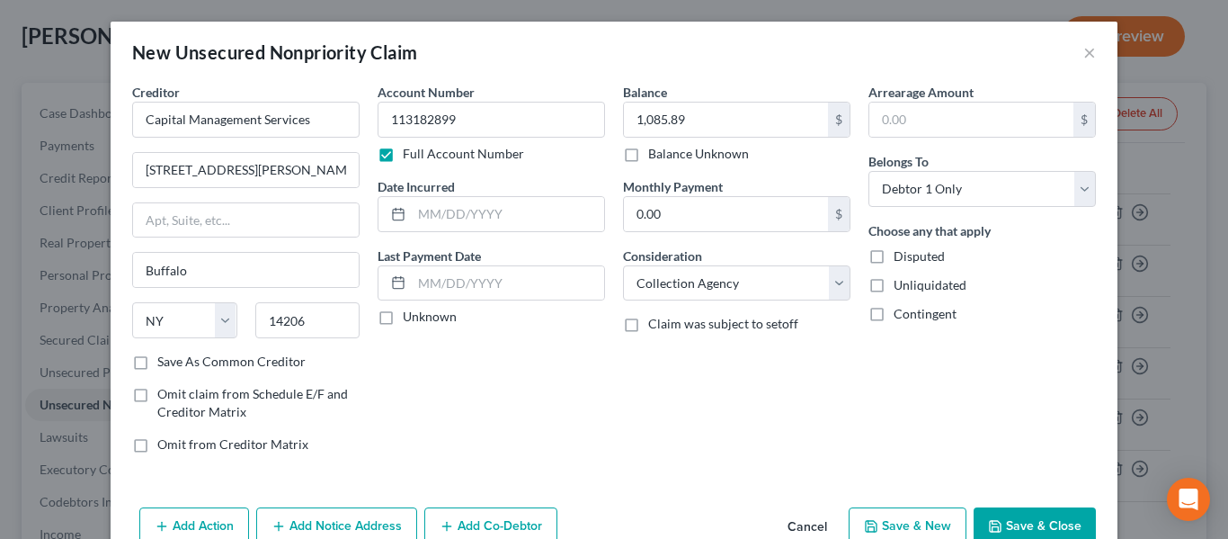
click at [577, 353] on div "Account Number 113182899 Full Account Number Date Incurred Last Payment Date Un…" at bounding box center [492, 275] width 246 height 385
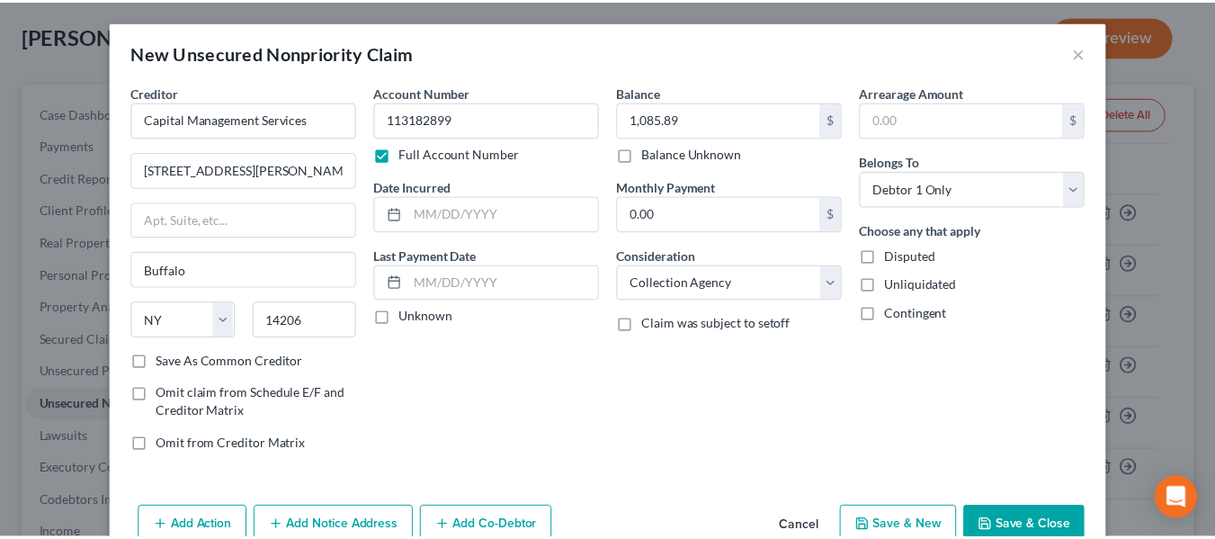
scroll to position [42, 0]
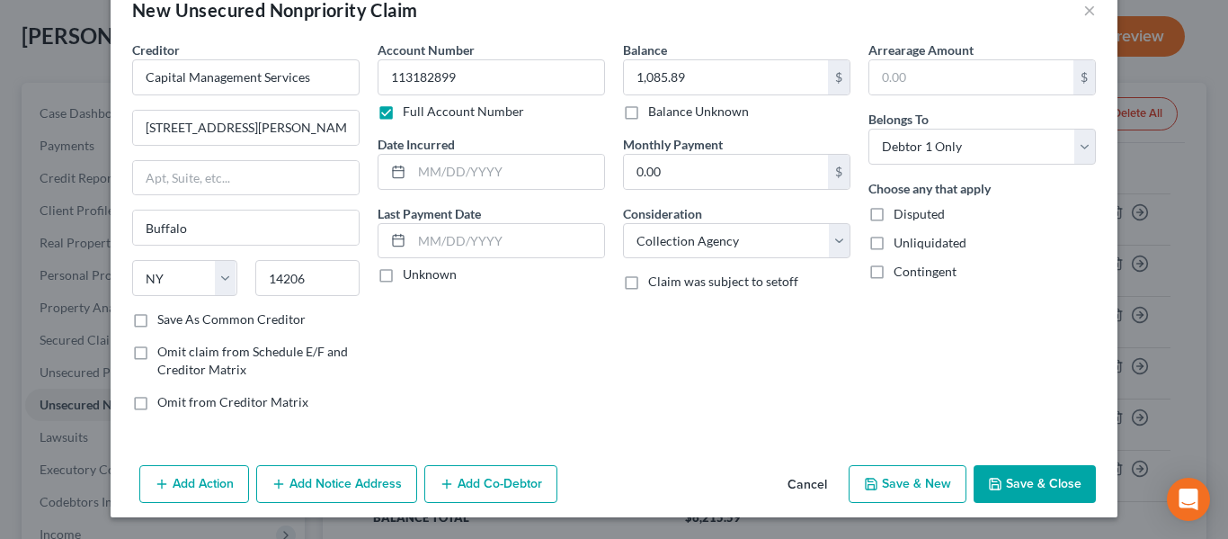
click at [1052, 482] on button "Save & Close" at bounding box center [1035, 484] width 122 height 38
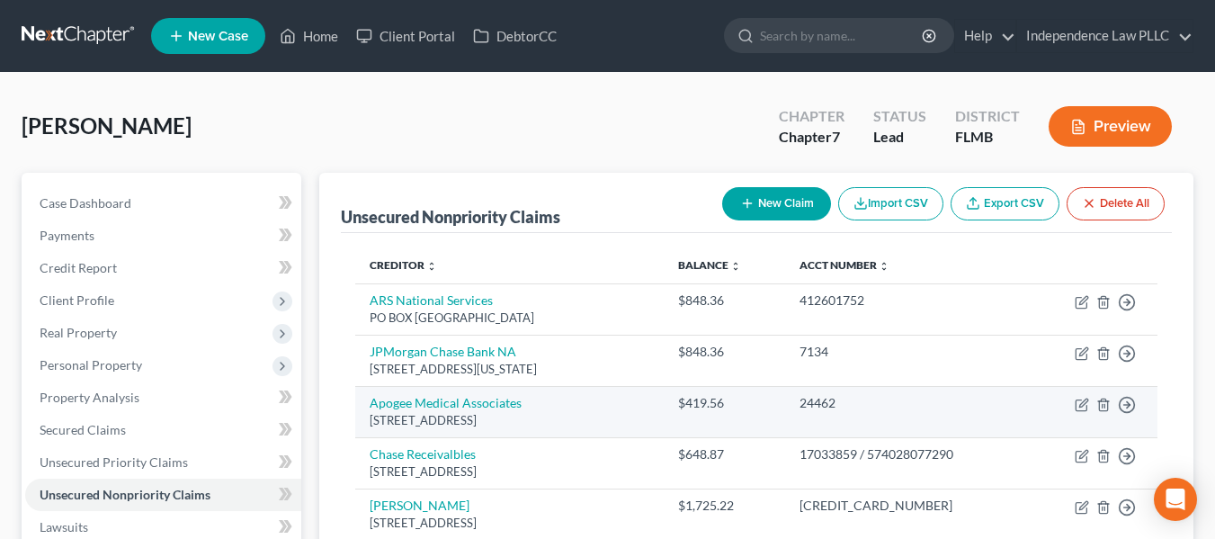
scroll to position [90, 0]
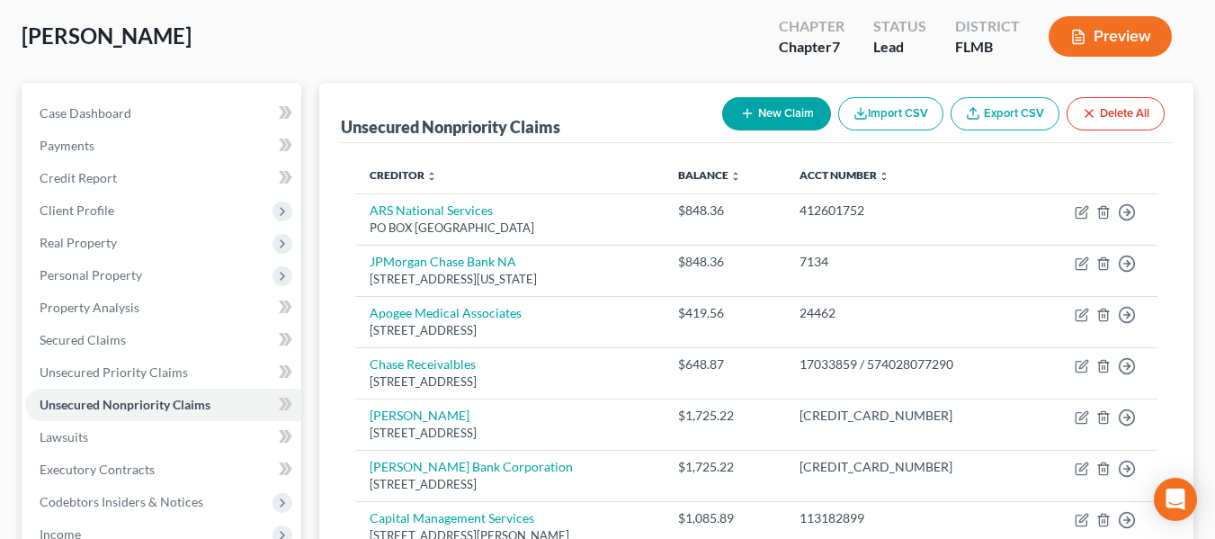
click at [790, 111] on button "New Claim" at bounding box center [776, 113] width 109 height 33
select select "0"
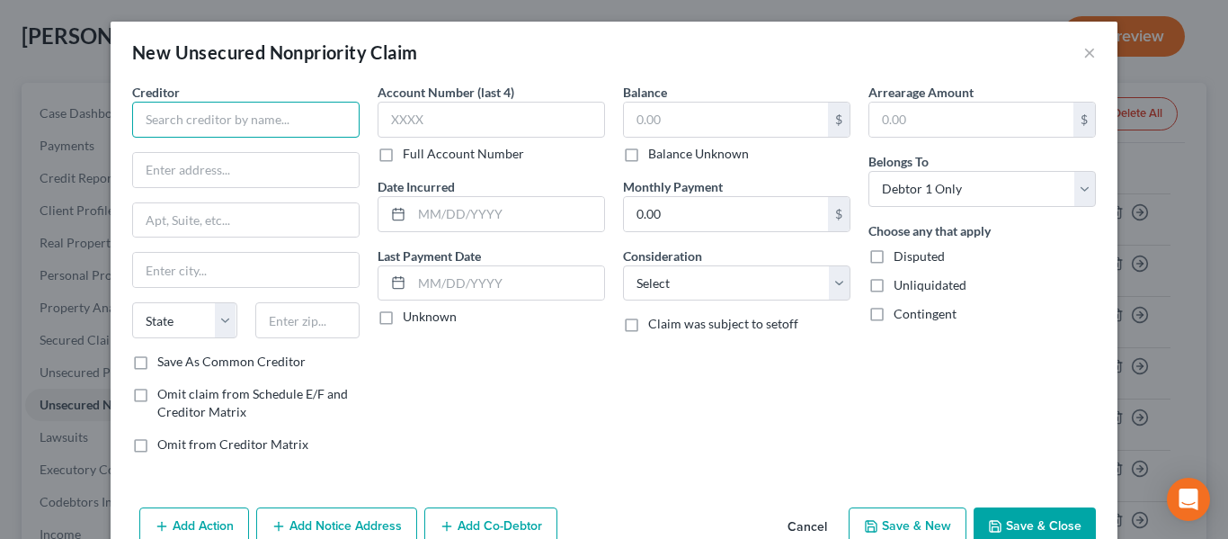
click at [258, 117] on input "text" at bounding box center [246, 120] width 228 height 36
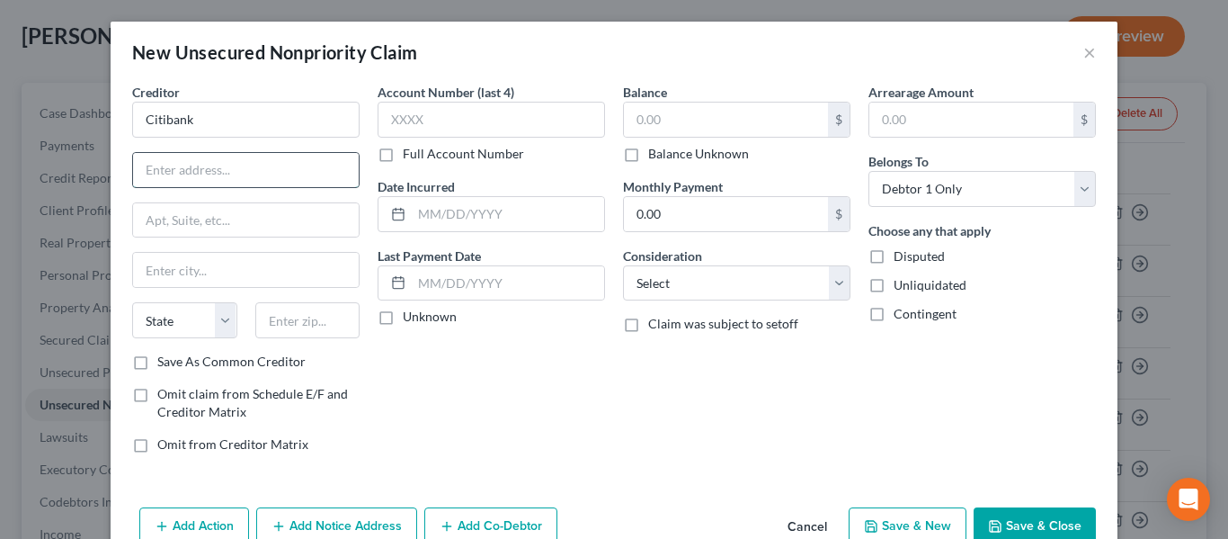
click at [183, 179] on input "text" at bounding box center [246, 170] width 226 height 34
click at [209, 120] on input "Citibank" at bounding box center [246, 120] width 228 height 36
type input "Citibank NA"
click at [224, 177] on input "text" at bounding box center [246, 170] width 226 height 34
type input "PO BOX 760937"
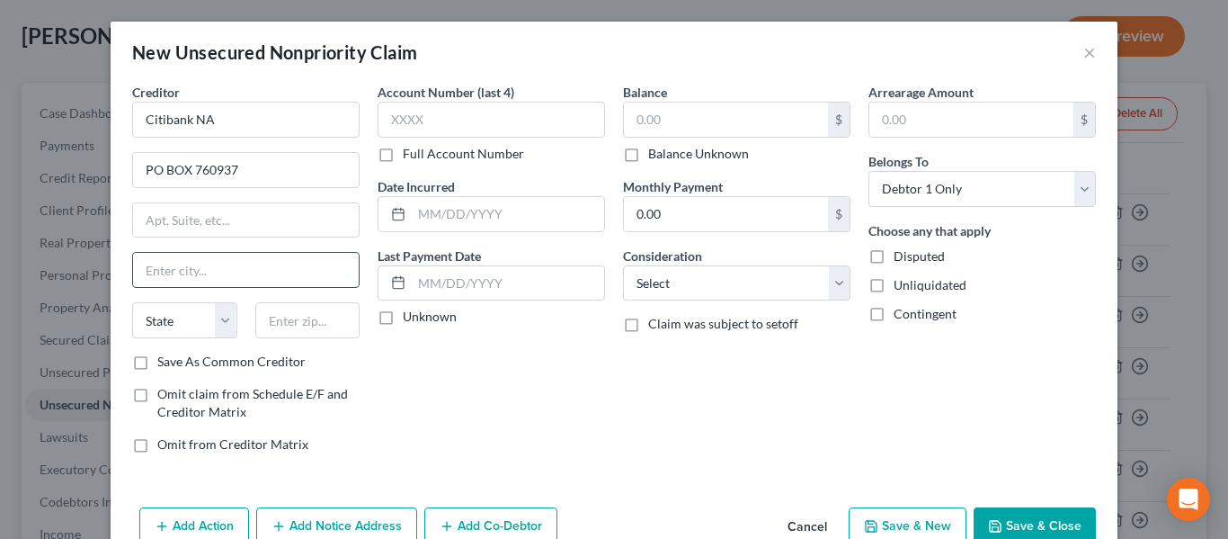
click at [169, 256] on input "text" at bounding box center [246, 270] width 226 height 34
type input "San Antonio"
click at [198, 310] on select "State [US_STATE] AK AR AZ CA CO CT DE DC [GEOGRAPHIC_DATA] [GEOGRAPHIC_DATA] GU…" at bounding box center [184, 320] width 105 height 36
select select "45"
click at [132, 302] on select "State [US_STATE] AK AR AZ CA CO CT DE DC [GEOGRAPHIC_DATA] [GEOGRAPHIC_DATA] GU…" at bounding box center [184, 320] width 105 height 36
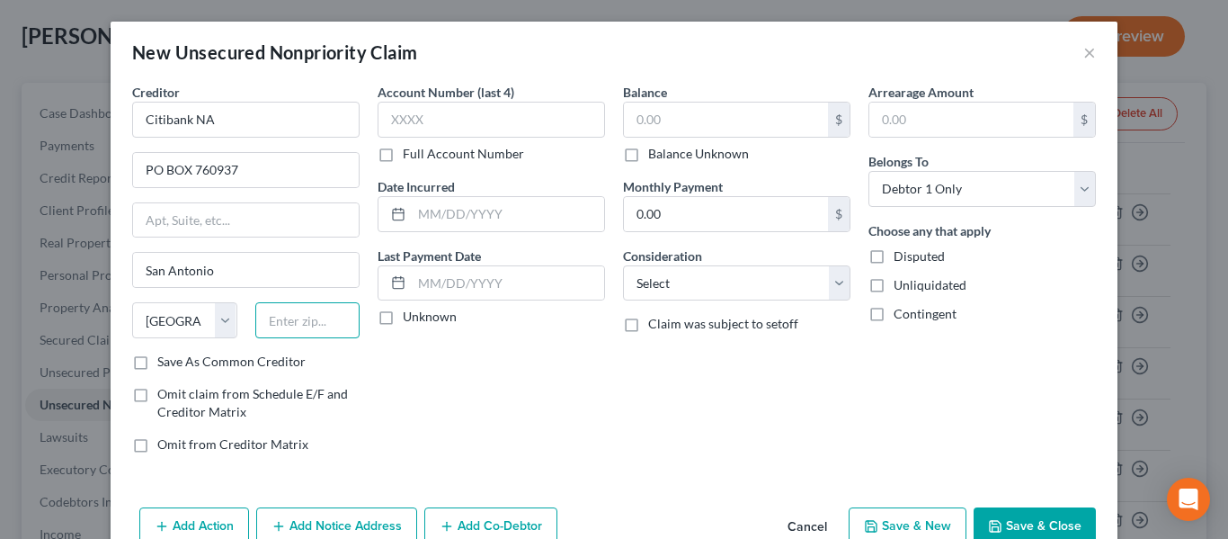
click at [291, 314] on input "text" at bounding box center [307, 320] width 105 height 36
type input "78245"
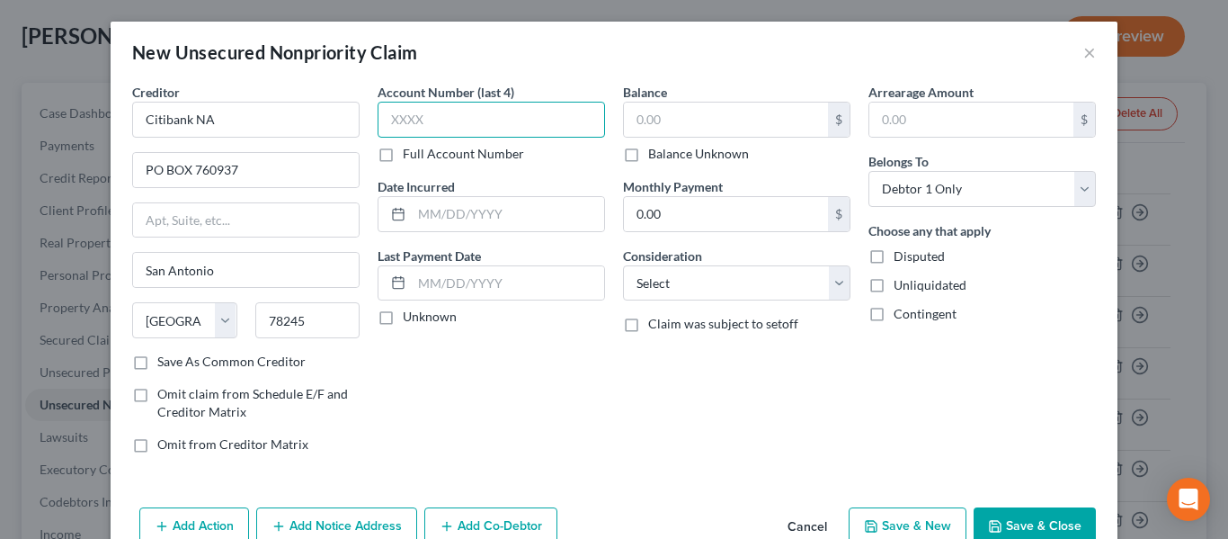
click at [544, 116] on input "text" at bounding box center [492, 120] width 228 height 36
type input "1430"
click at [679, 125] on input "text" at bounding box center [726, 120] width 204 height 34
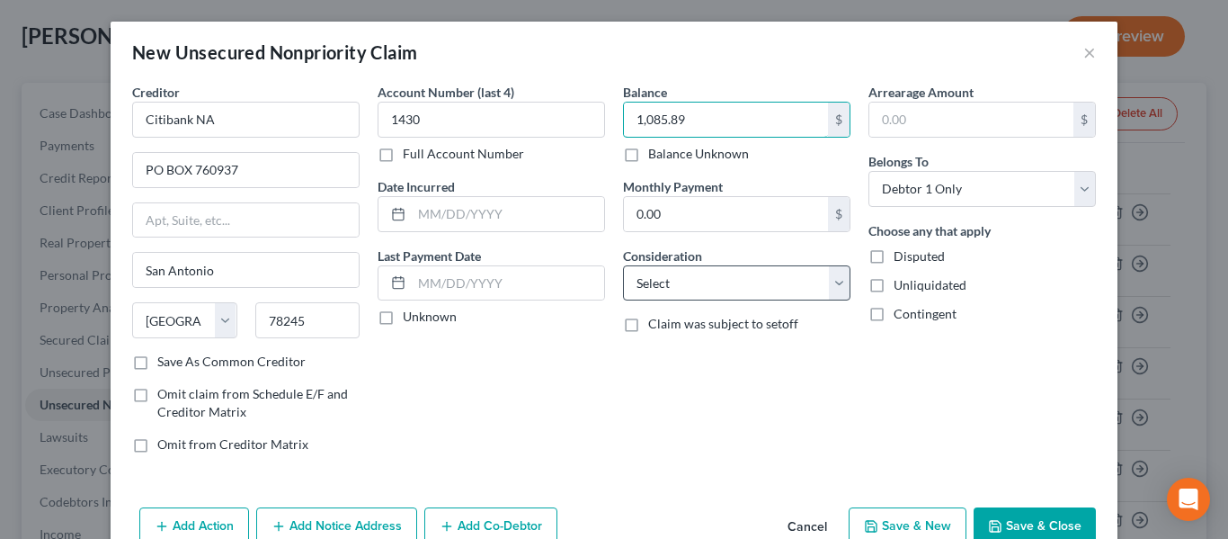
type input "1,085.89"
click at [680, 274] on select "Select Cable / Satellite Services Collection Agency Credit Card Debt Debt Couns…" at bounding box center [737, 283] width 228 height 36
select select "2"
click at [623, 265] on select "Select Cable / Satellite Services Collection Agency Credit Card Debt Debt Couns…" at bounding box center [737, 283] width 228 height 36
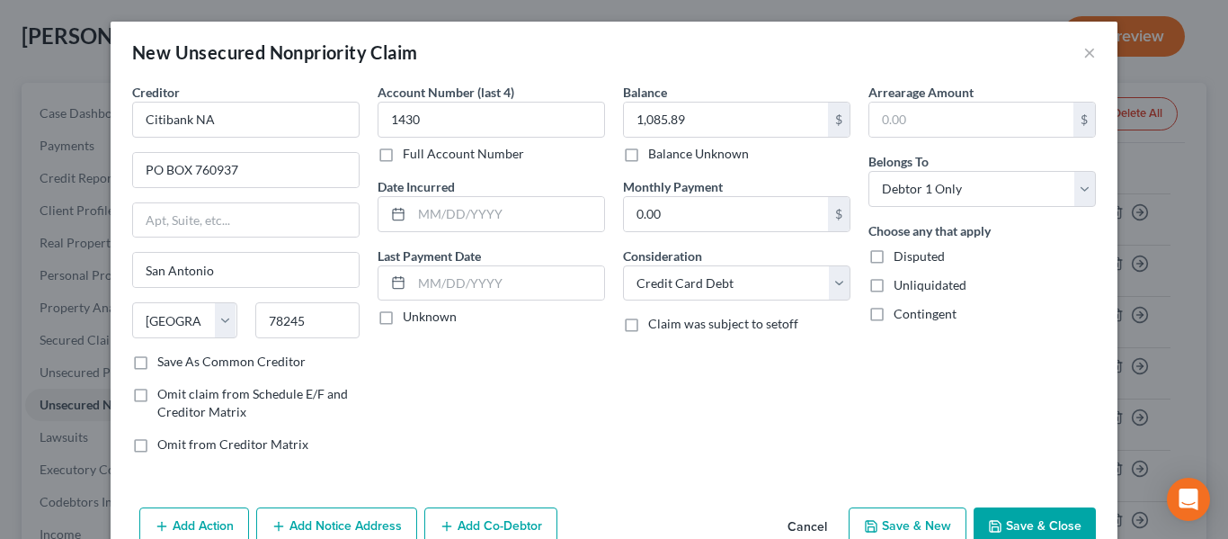
click at [1050, 505] on div "Add Action Add Notice Address Add Co-Debtor Cancel Save & New Save & Close" at bounding box center [614, 529] width 1007 height 59
click at [1049, 510] on button "Save & Close" at bounding box center [1035, 526] width 122 height 38
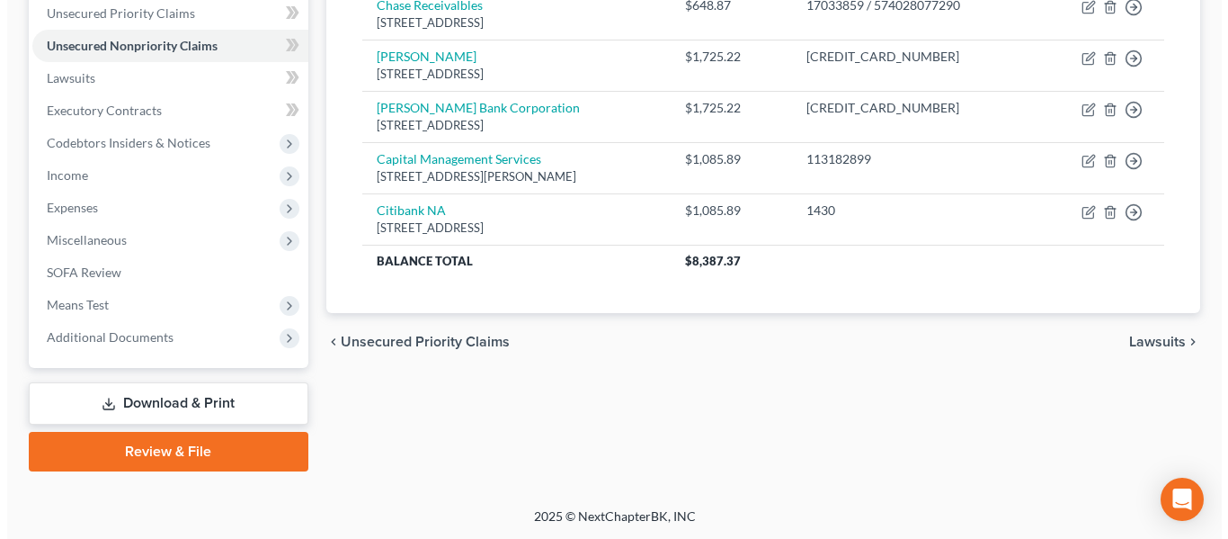
scroll to position [0, 0]
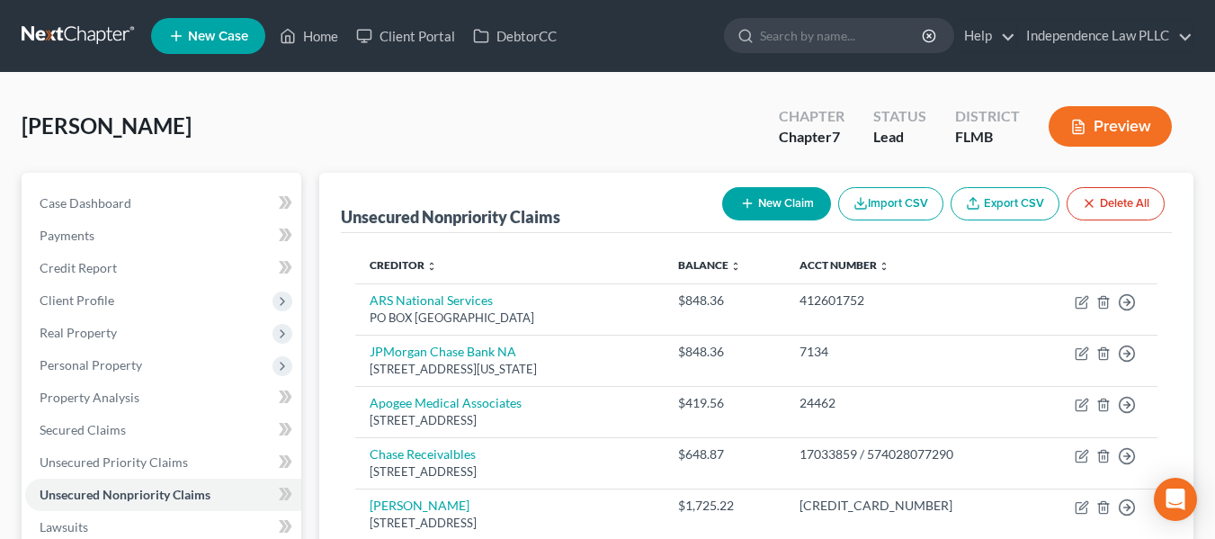
click at [787, 199] on button "New Claim" at bounding box center [776, 203] width 109 height 33
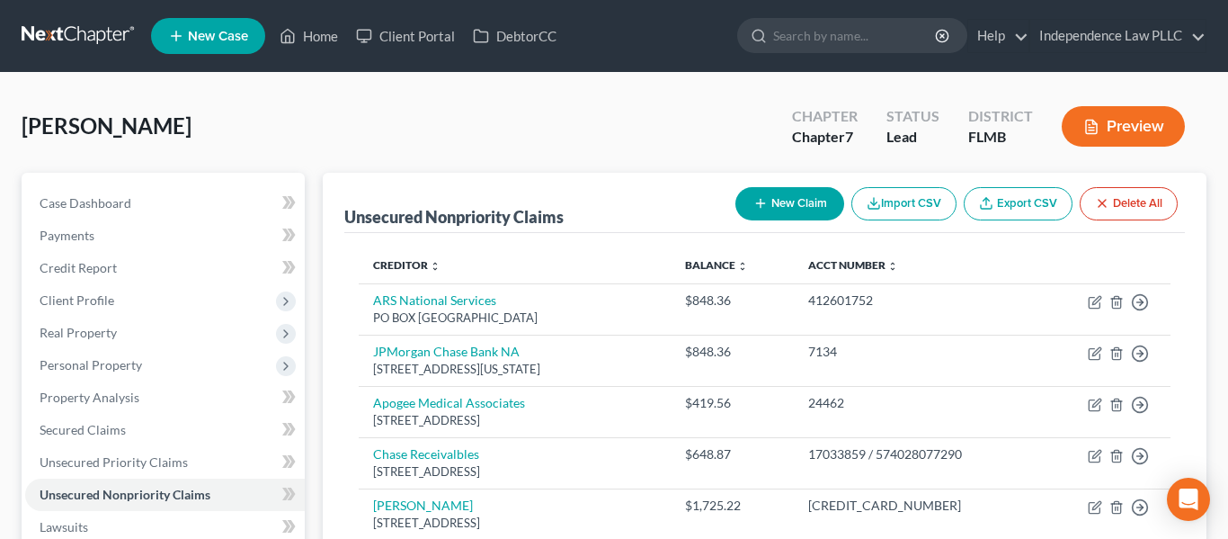
select select "0"
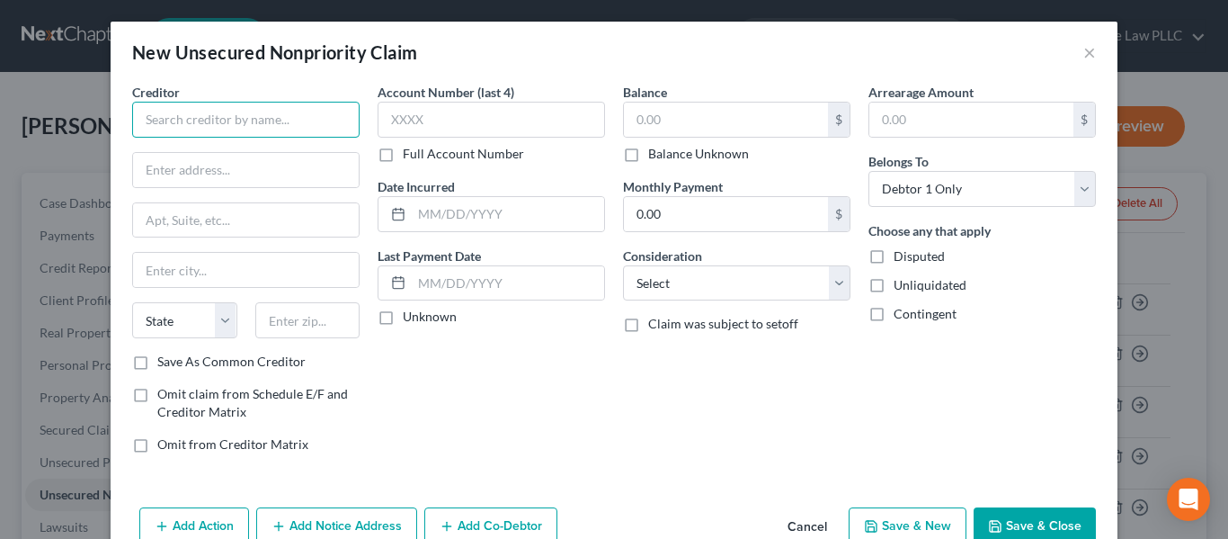
click at [245, 131] on input "text" at bounding box center [246, 120] width 228 height 36
type input "Client Services"
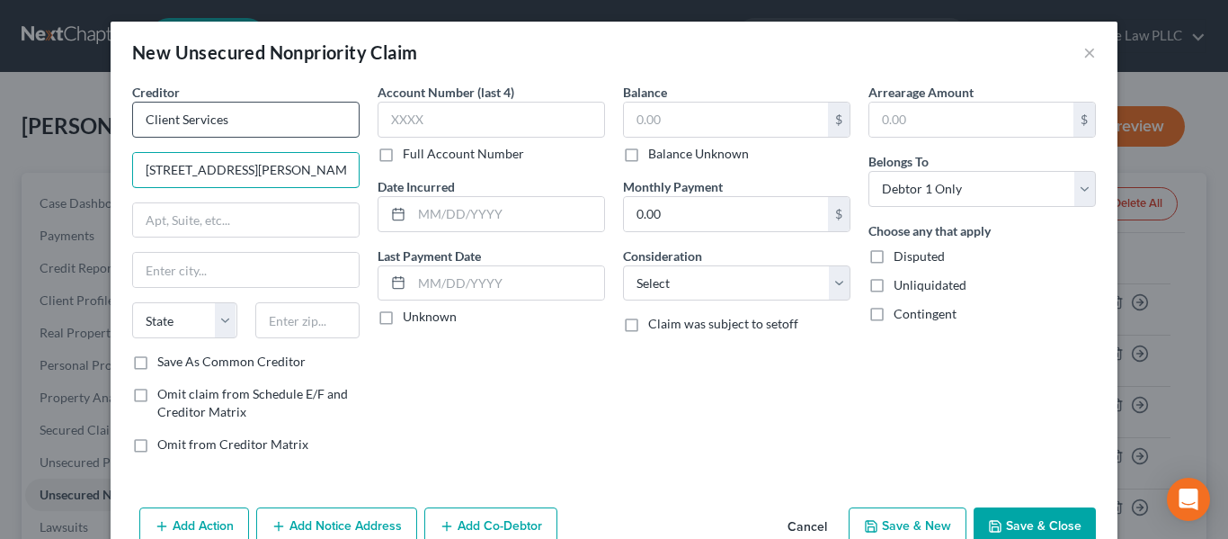
type input "3451 Harry S Truman Blvd"
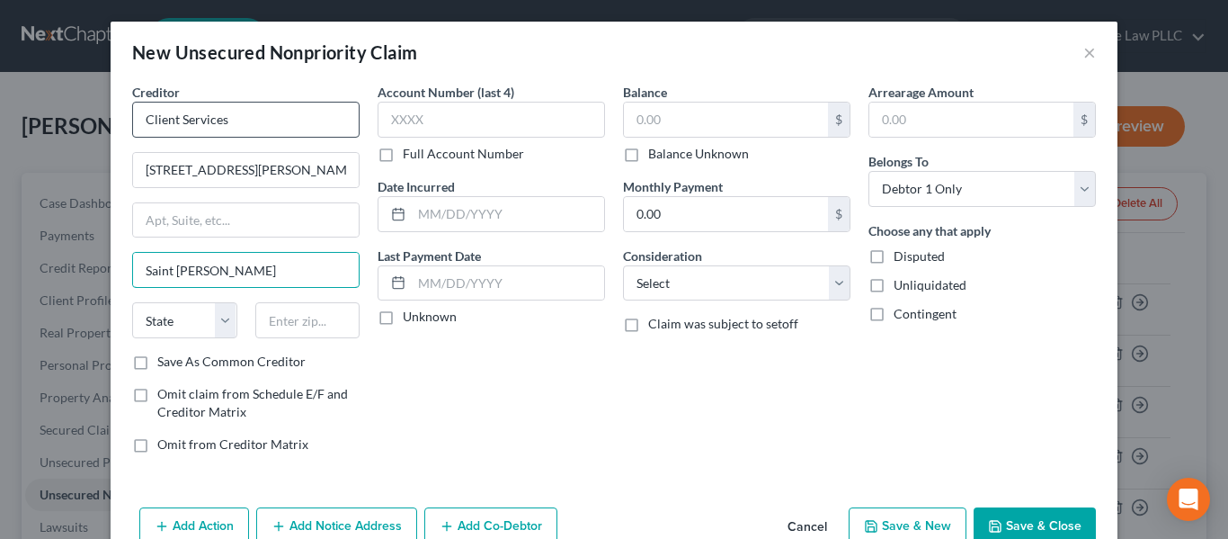
type input "Saint Charles"
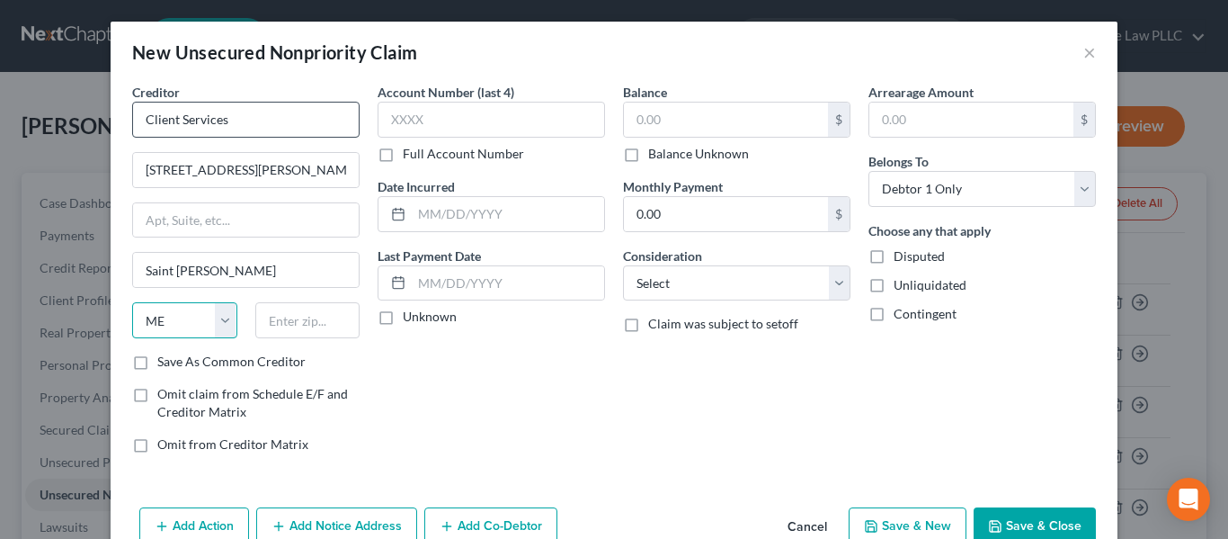
select select "26"
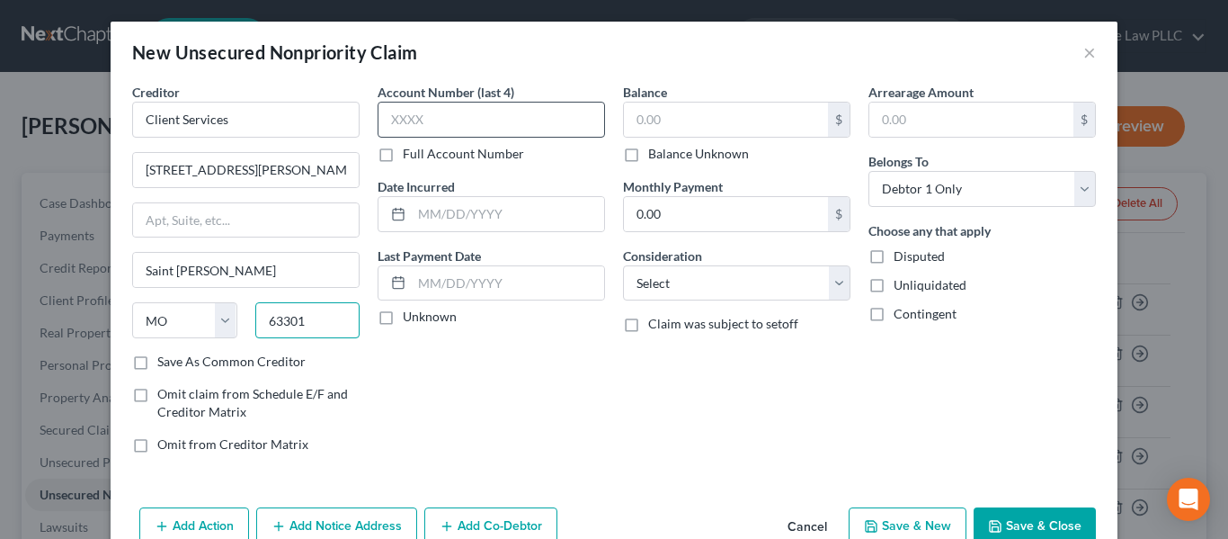
type input "63301"
click at [526, 121] on input "text" at bounding box center [492, 120] width 228 height 36
click at [478, 153] on label "Full Account Number" at bounding box center [463, 154] width 121 height 18
click at [422, 153] on input "Full Account Number" at bounding box center [416, 151] width 12 height 12
click at [481, 123] on input "text" at bounding box center [492, 120] width 228 height 36
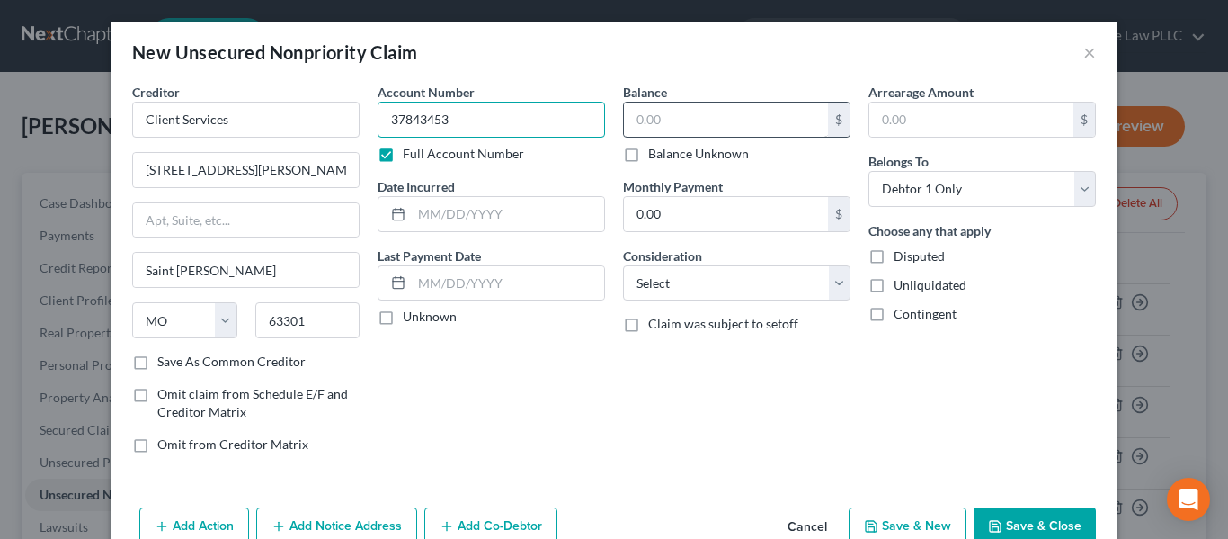
type input "37843453"
click at [698, 121] on input "text" at bounding box center [726, 120] width 204 height 34
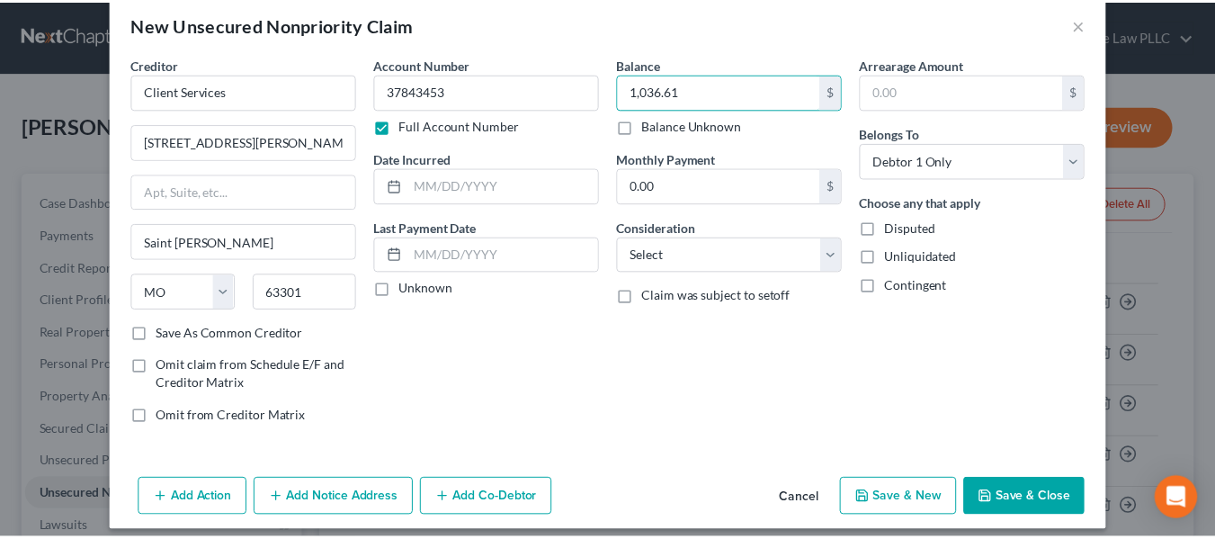
scroll to position [42, 0]
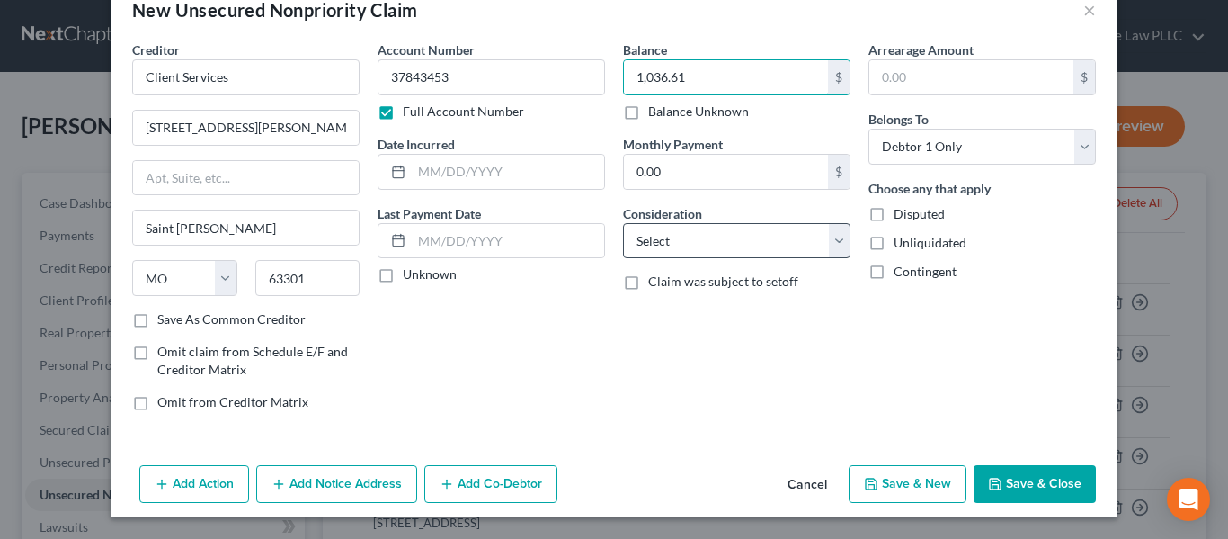
type input "1,036.61"
click at [671, 250] on select "Select Cable / Satellite Services Collection Agency Credit Card Debt Debt Couns…" at bounding box center [737, 241] width 228 height 36
select select "1"
click at [623, 223] on select "Select Cable / Satellite Services Collection Agency Credit Card Debt Debt Couns…" at bounding box center [737, 241] width 228 height 36
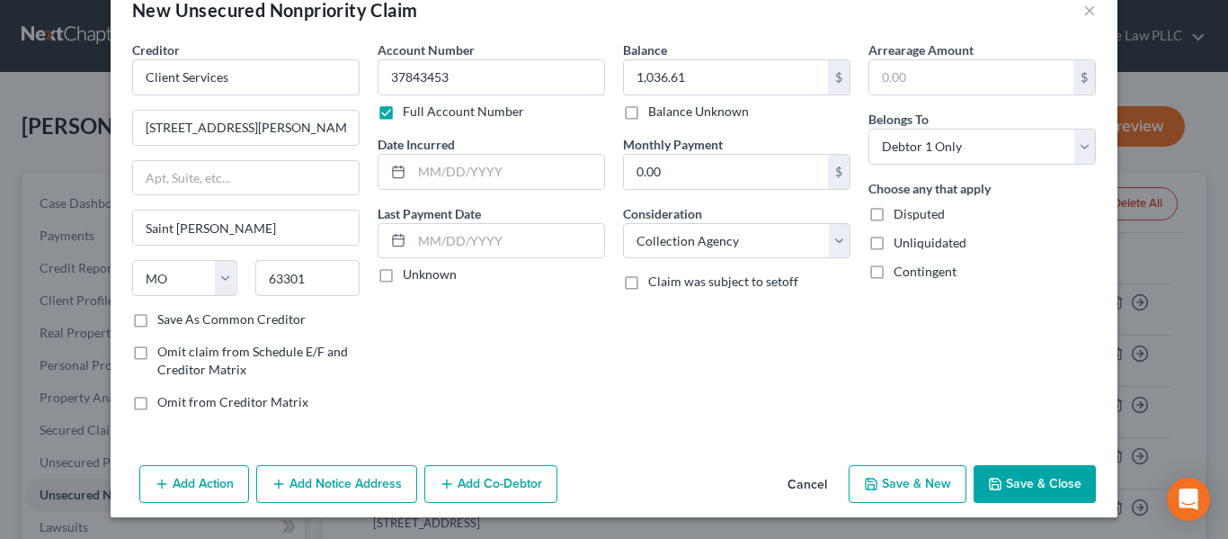
click at [434, 272] on label "Unknown" at bounding box center [430, 274] width 54 height 18
click at [422, 272] on input "Unknown" at bounding box center [416, 271] width 12 height 12
click at [434, 272] on label "Unknown" at bounding box center [430, 274] width 54 height 18
click at [422, 272] on input "Unknown" at bounding box center [416, 271] width 12 height 12
checkbox input "false"
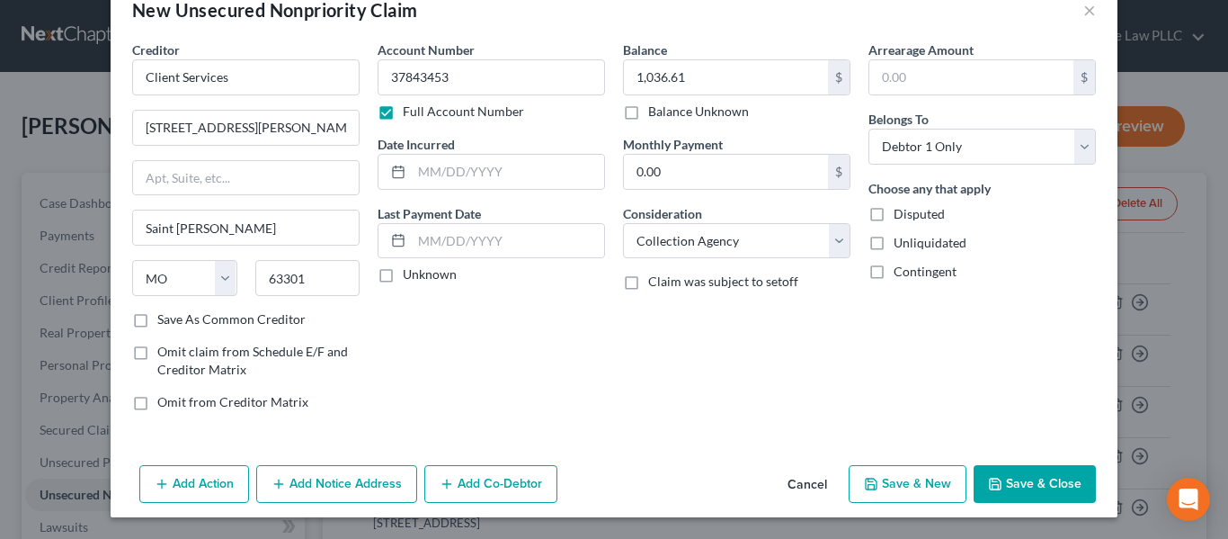
click at [1013, 485] on button "Save & Close" at bounding box center [1035, 484] width 122 height 38
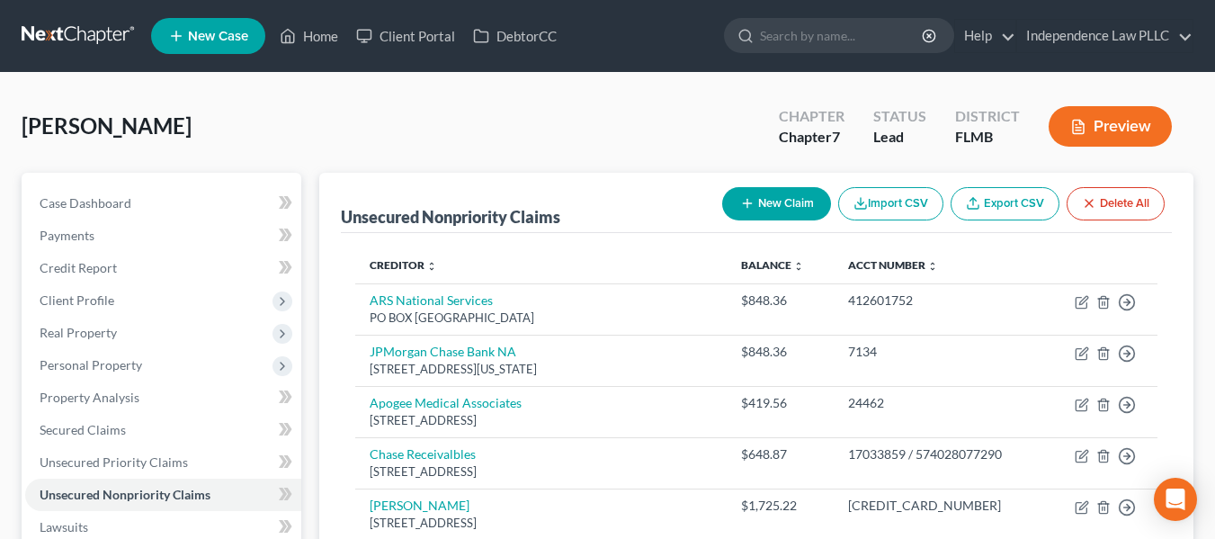
click at [791, 205] on button "New Claim" at bounding box center [776, 203] width 109 height 33
select select "0"
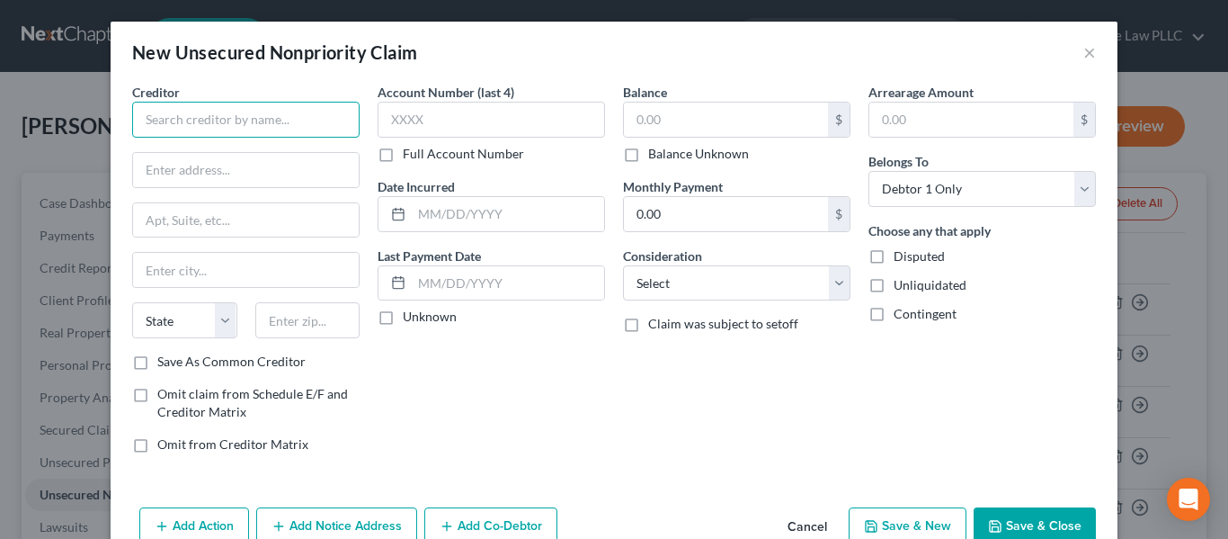
click at [197, 121] on input "text" at bounding box center [246, 120] width 228 height 36
type input "First Credit"
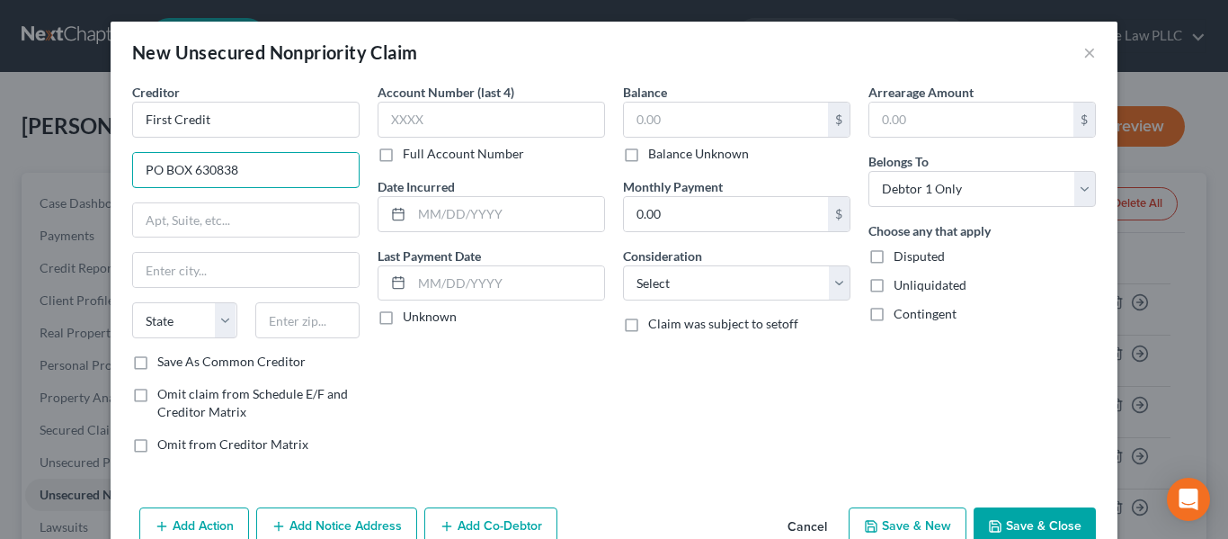
type input "PO BOX 630838"
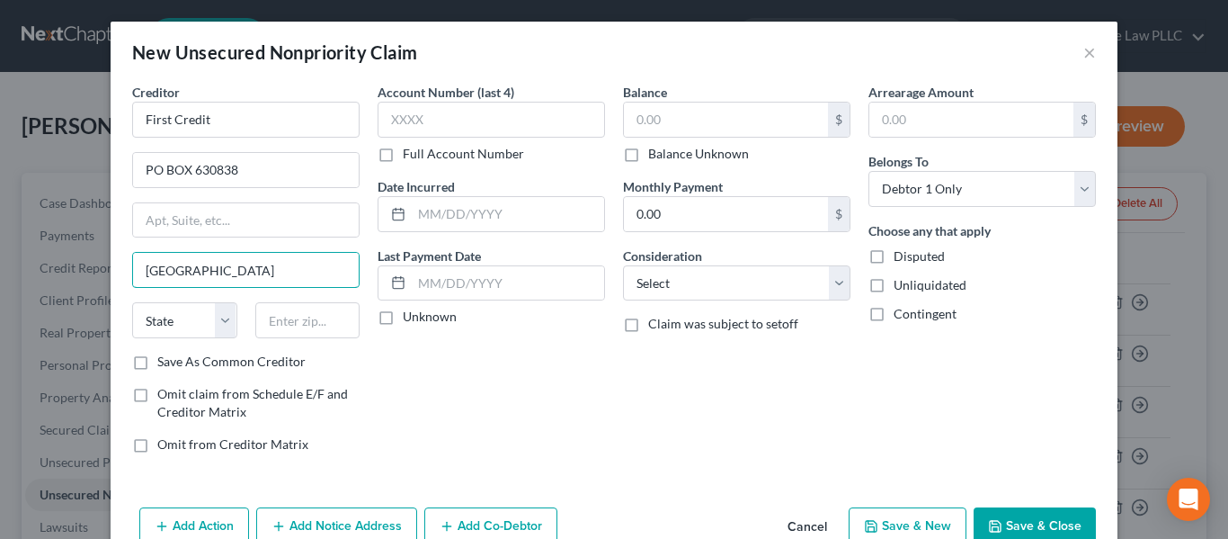
type input "Cincinnati"
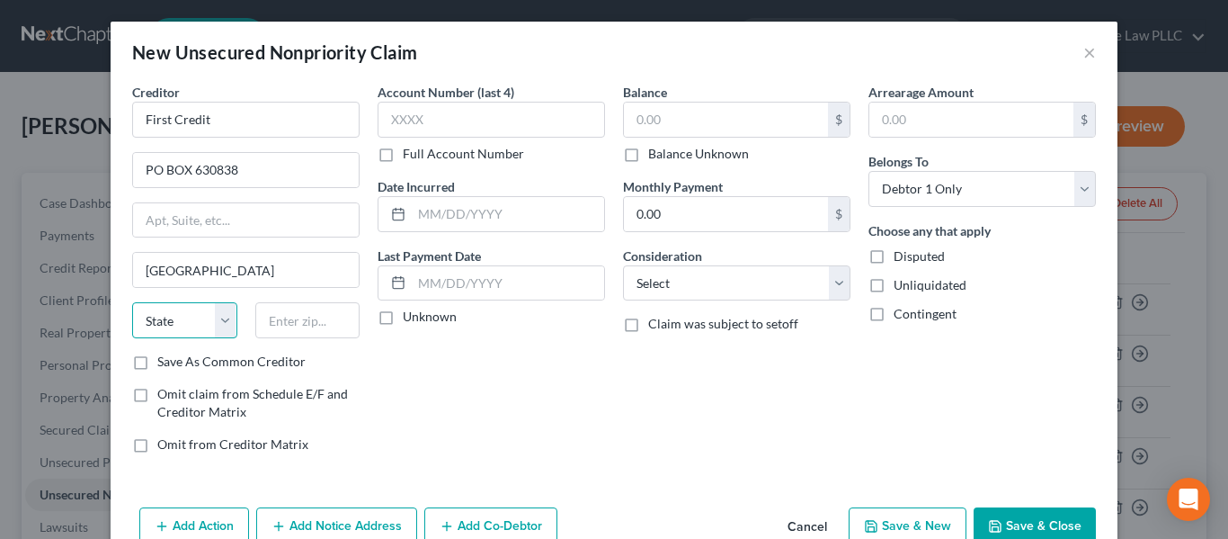
select select "36"
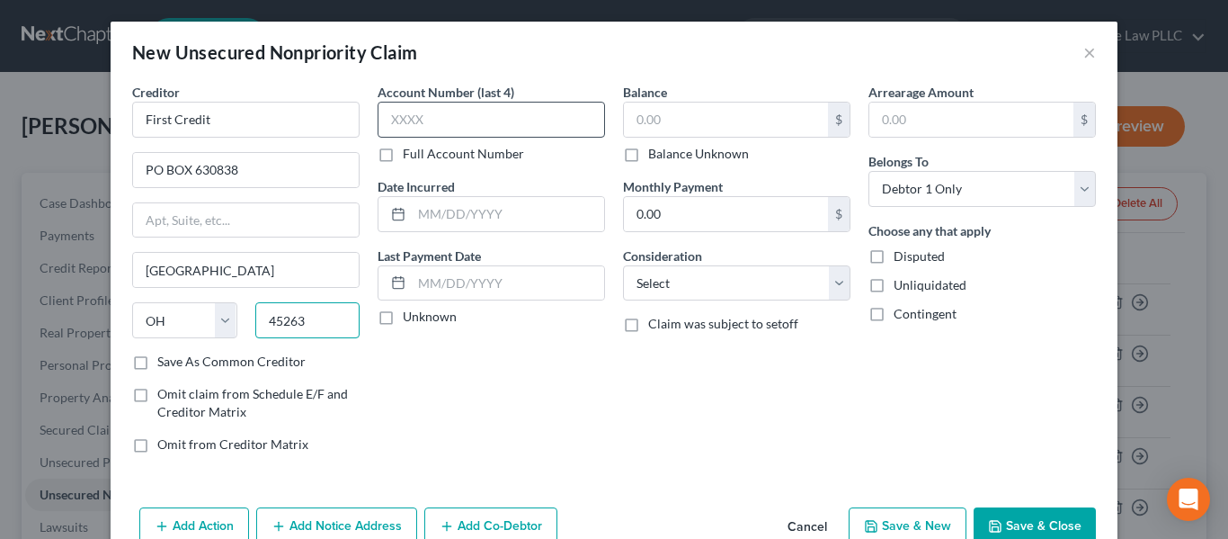
type input "45263"
drag, startPoint x: 410, startPoint y: 108, endPoint x: 421, endPoint y: 117, distance: 14.0
click at [411, 109] on input "text" at bounding box center [492, 120] width 228 height 36
click at [438, 151] on label "Full Account Number" at bounding box center [463, 154] width 121 height 18
click at [422, 151] on input "Full Account Number" at bounding box center [416, 151] width 12 height 12
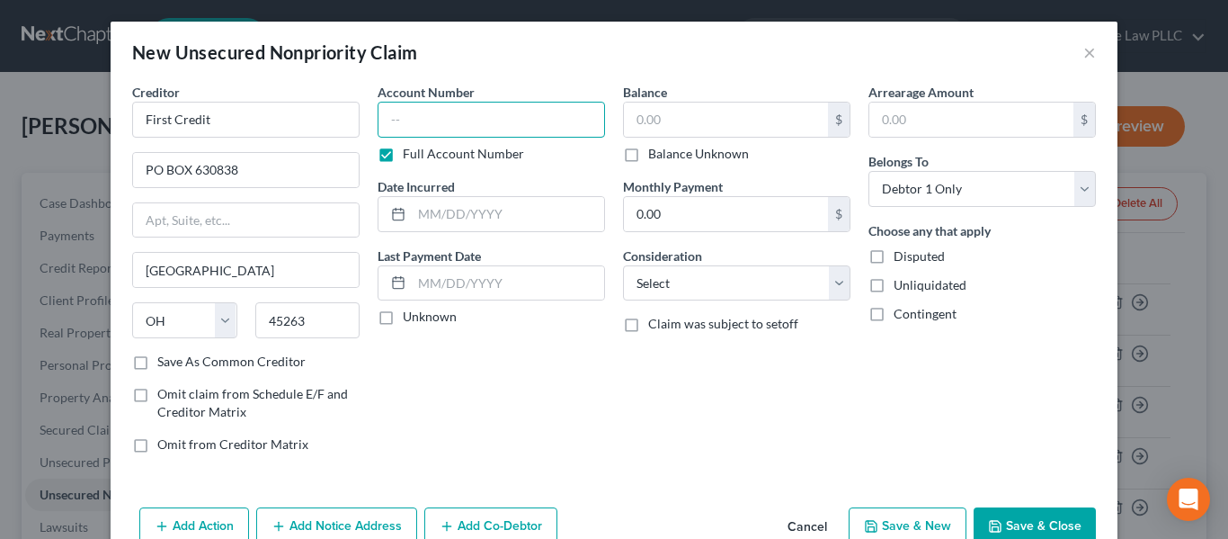
click at [449, 121] on input "text" at bounding box center [492, 120] width 228 height 36
type input "38210162"
click at [753, 123] on input "text" at bounding box center [726, 120] width 204 height 34
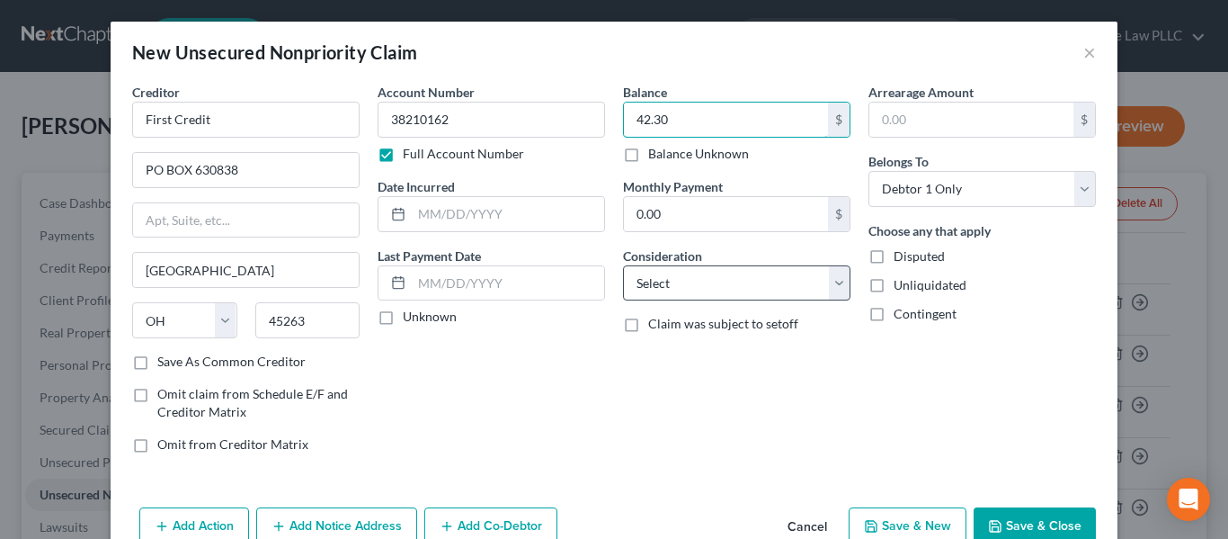
type input "42.30"
click at [746, 277] on select "Select Cable / Satellite Services Collection Agency Credit Card Debt Debt Couns…" at bounding box center [737, 283] width 228 height 36
select select "1"
click at [623, 265] on select "Select Cable / Satellite Services Collection Agency Credit Card Debt Debt Couns…" at bounding box center [737, 283] width 228 height 36
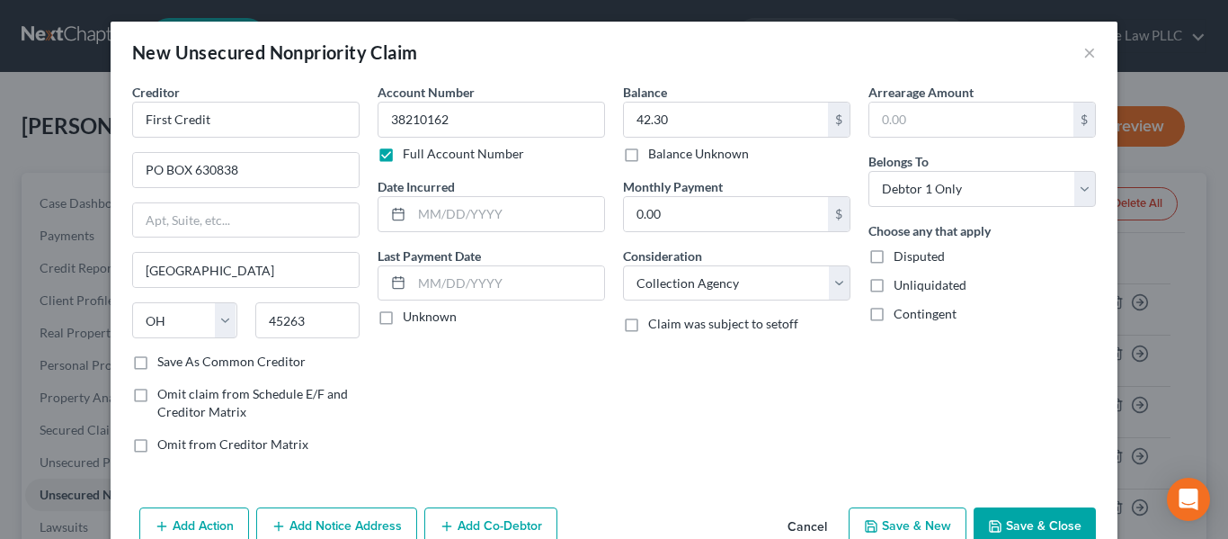
click at [1045, 514] on button "Save & Close" at bounding box center [1035, 526] width 122 height 38
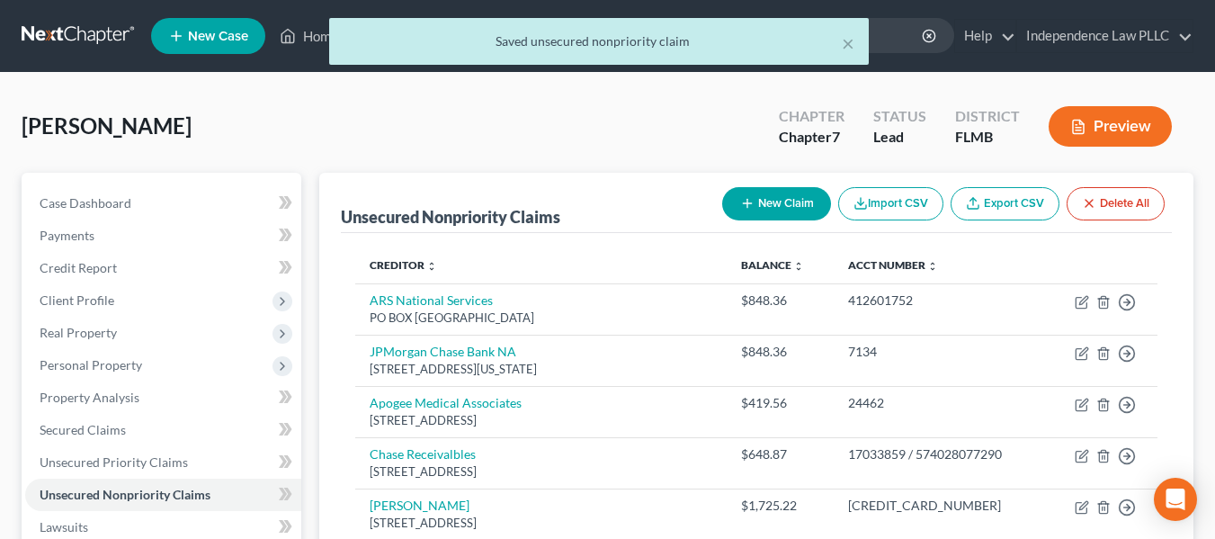
click at [790, 200] on button "New Claim" at bounding box center [776, 203] width 109 height 33
select select "0"
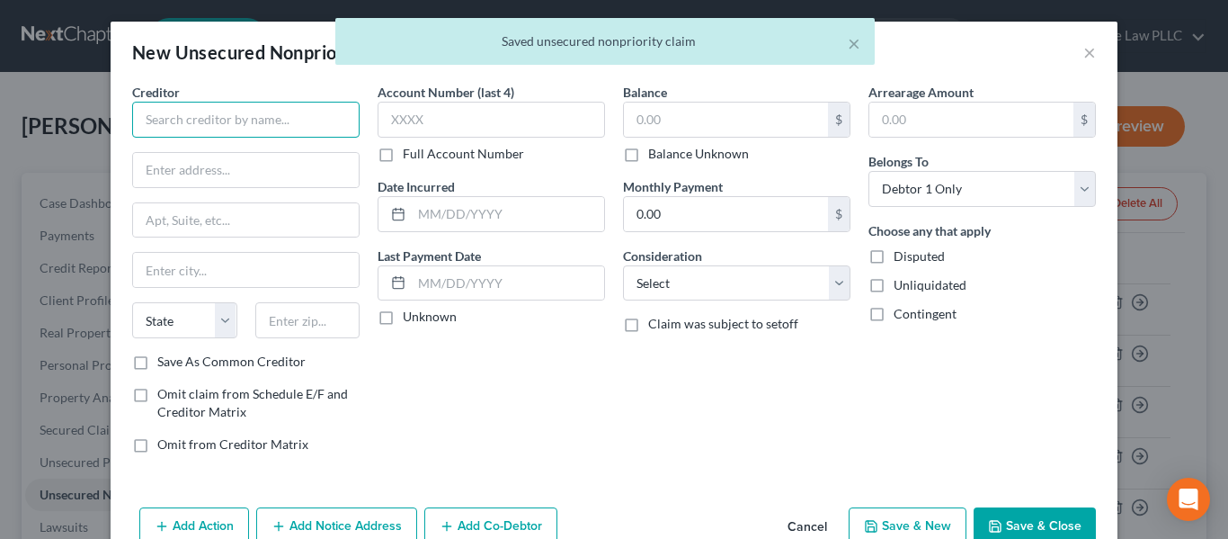
click at [214, 133] on input "text" at bounding box center [246, 120] width 228 height 36
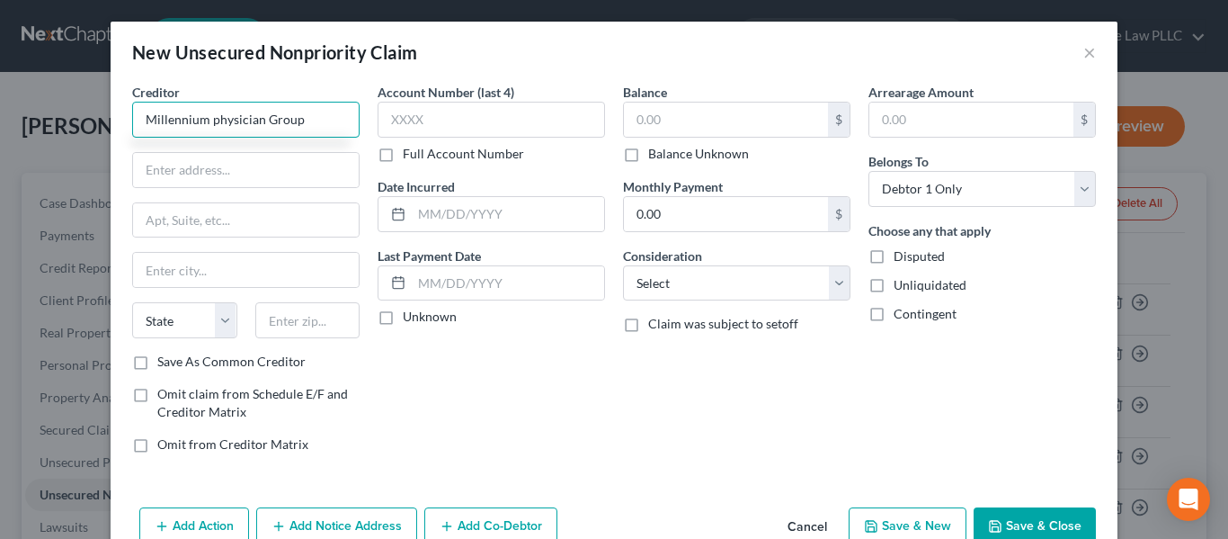
type input "Millennium physician Group"
click at [260, 164] on input "text" at bounding box center [246, 170] width 226 height 34
type input "M"
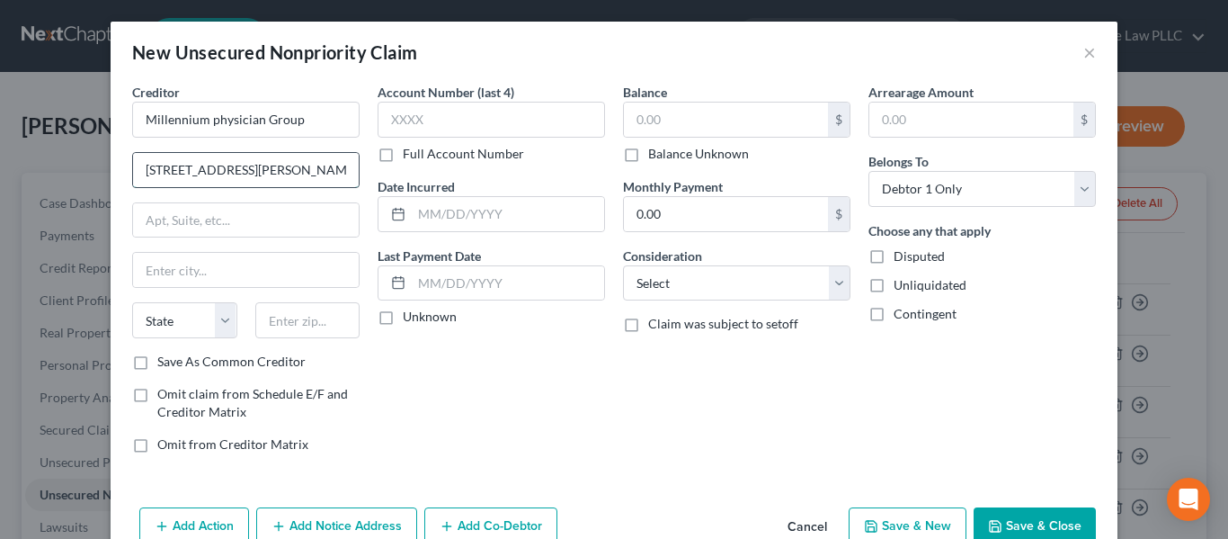
type input "6321 Daniels Parkway"
type input "200"
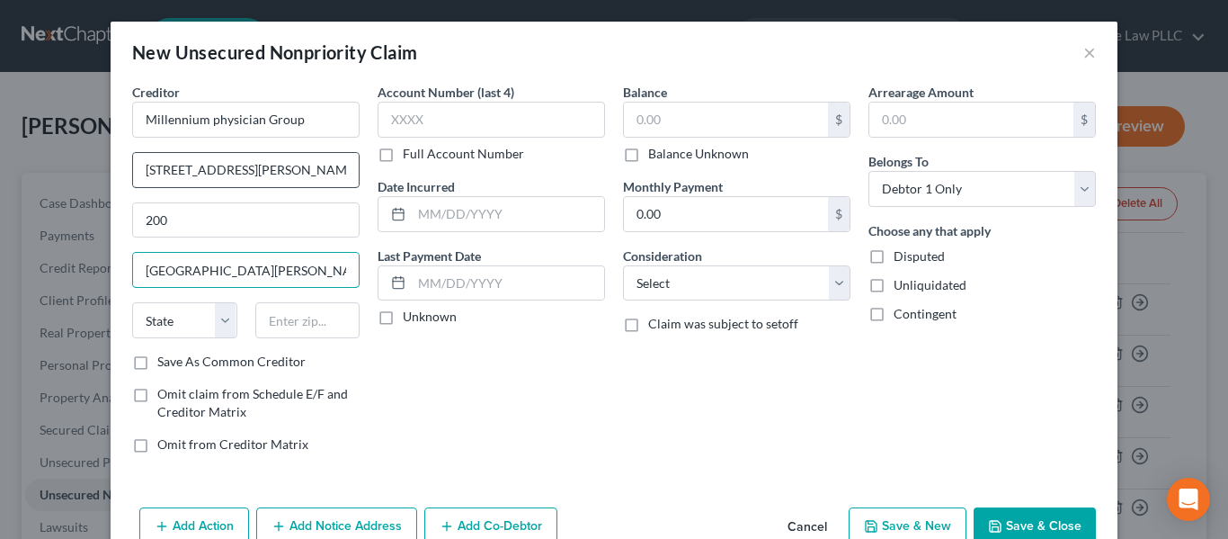
type input "Fort Myers"
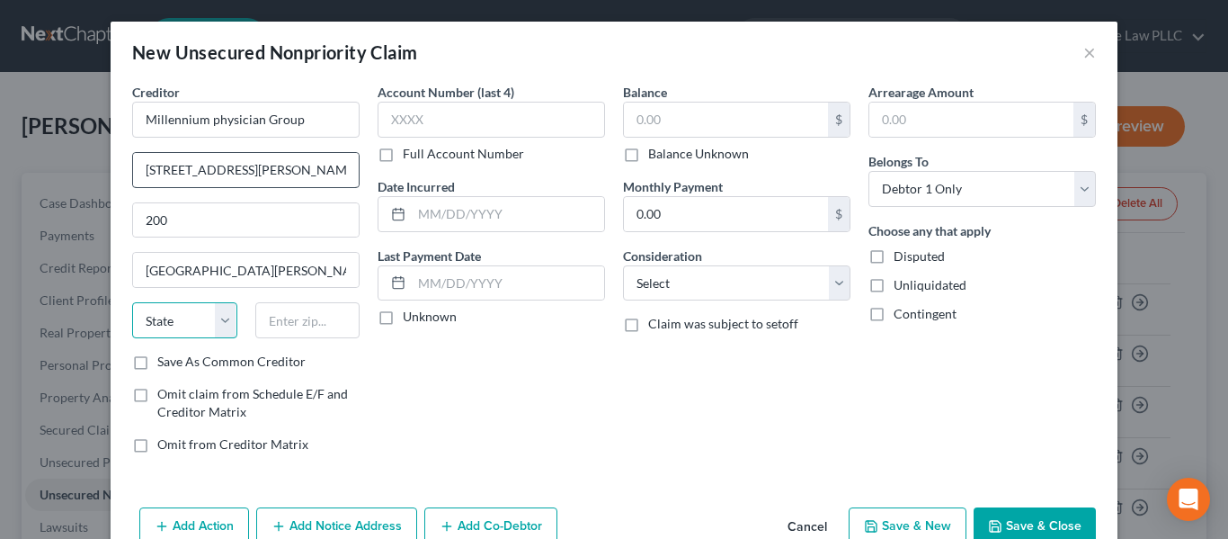
select select "9"
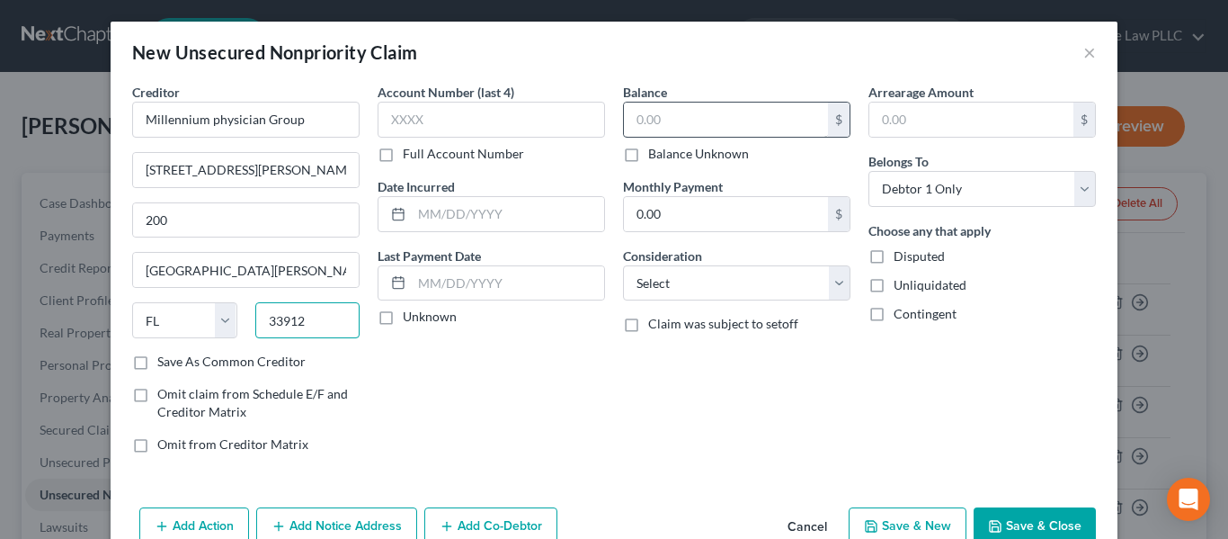
type input "33912"
click at [721, 124] on input "text" at bounding box center [726, 120] width 204 height 34
type input "2"
type input "42.30"
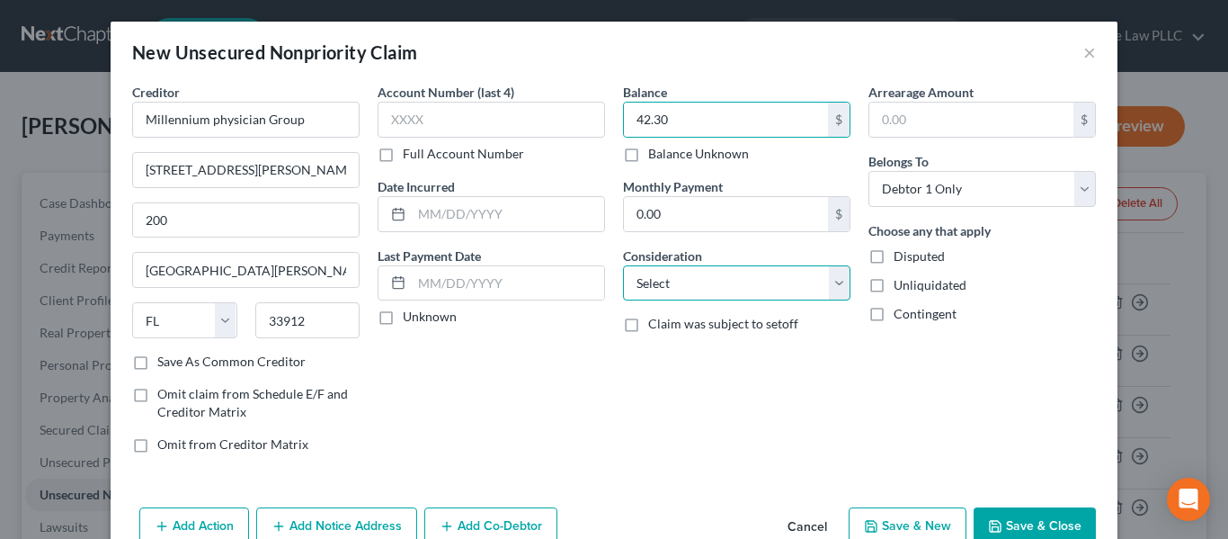
click at [753, 286] on select "Select Cable / Satellite Services Collection Agency Credit Card Debt Debt Couns…" at bounding box center [737, 283] width 228 height 36
select select "9"
click at [623, 265] on select "Select Cable / Satellite Services Collection Agency Credit Card Debt Debt Couns…" at bounding box center [737, 283] width 228 height 36
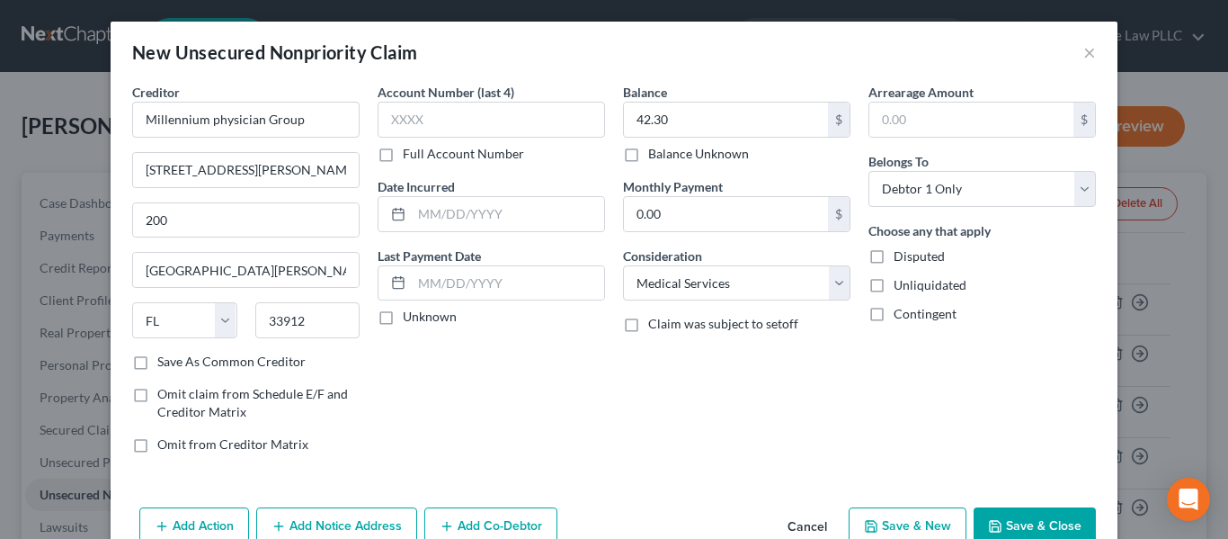
click at [914, 519] on button "Save & New" at bounding box center [908, 526] width 118 height 38
select select "0"
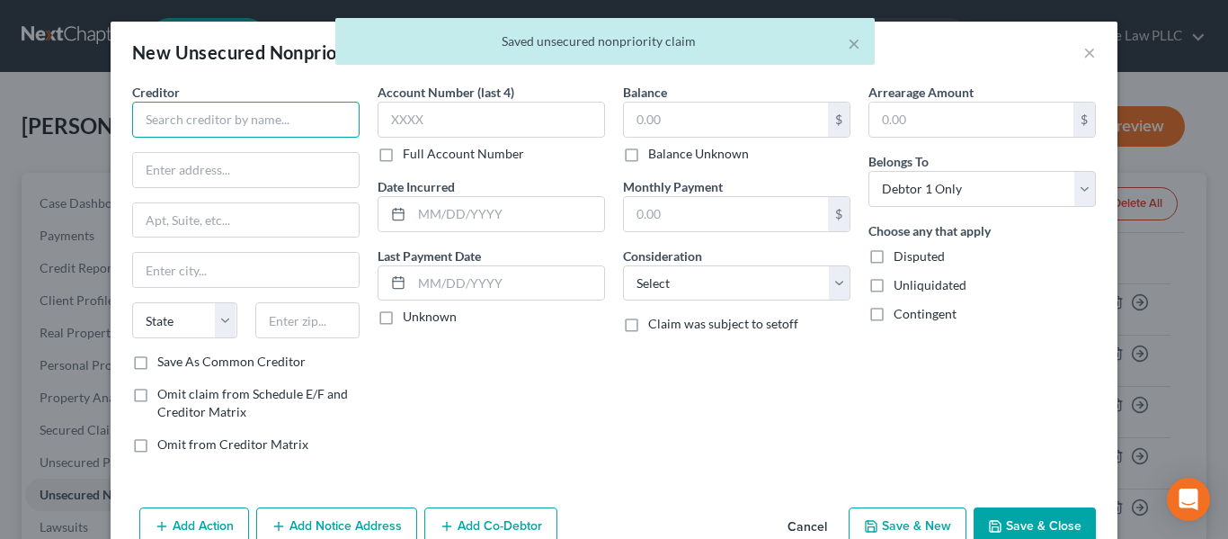
click at [229, 132] on input "text" at bounding box center [246, 120] width 228 height 36
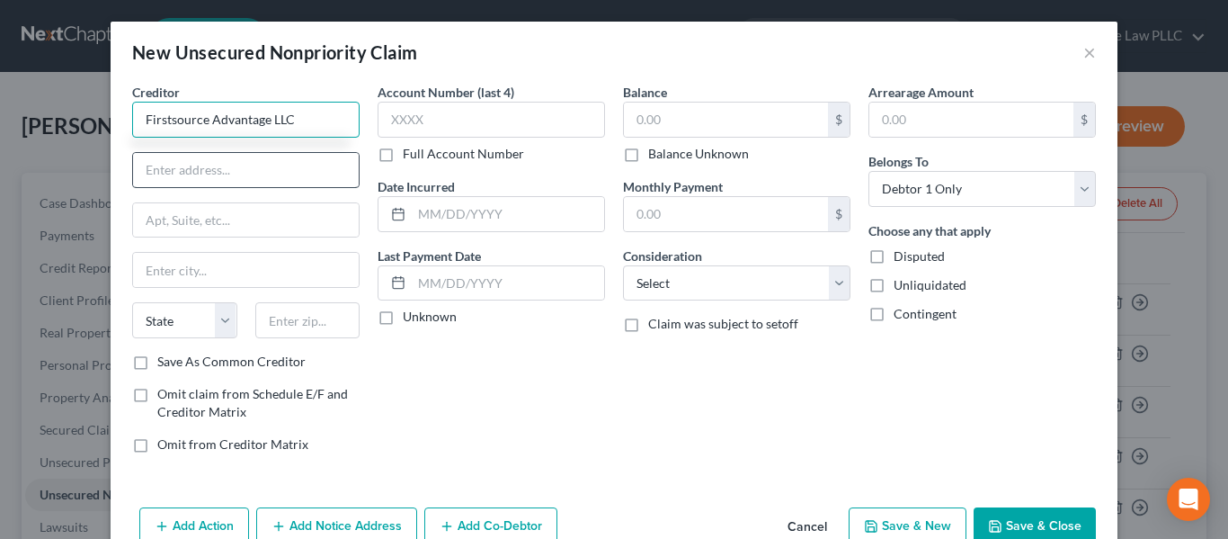
type input "Firstsource Advantage LLC"
click at [283, 183] on input "text" at bounding box center [246, 170] width 226 height 34
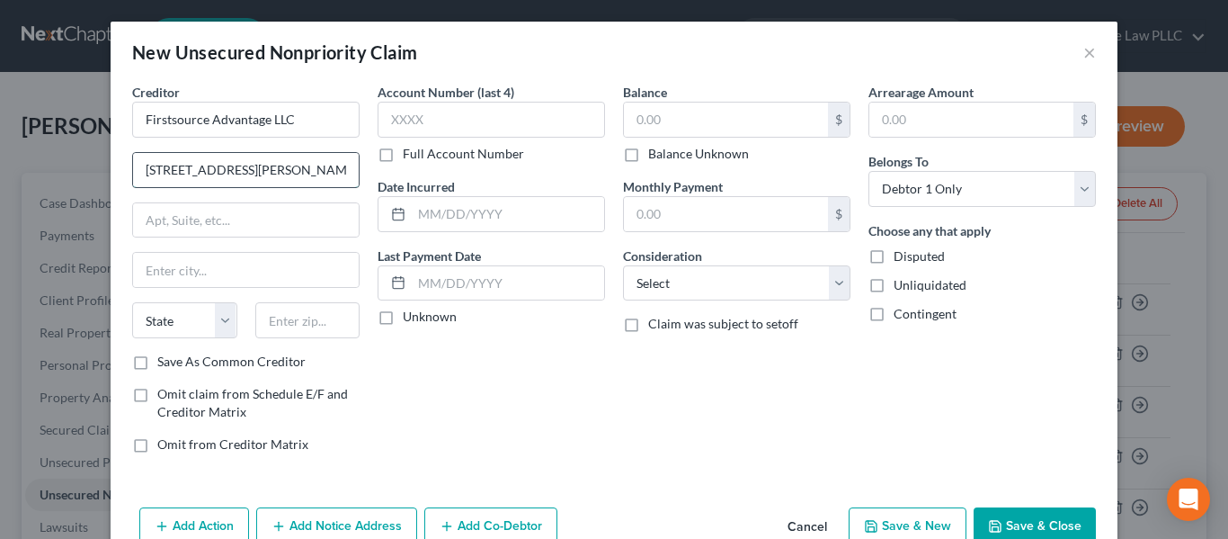
type input "205 Bryant Woods Sourth"
type input "A"
type input "Amherst"
select select "35"
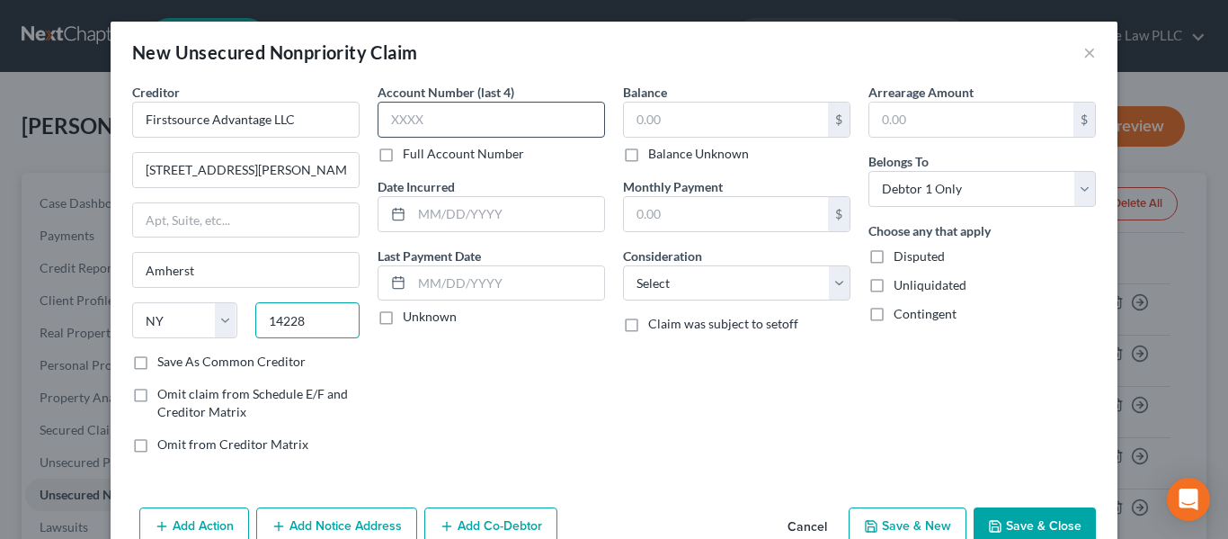
type input "14228"
type input "Buffalo"
click at [436, 112] on input "text" at bounding box center [492, 120] width 228 height 36
type input "7074"
click at [469, 149] on label "Full Account Number" at bounding box center [463, 154] width 121 height 18
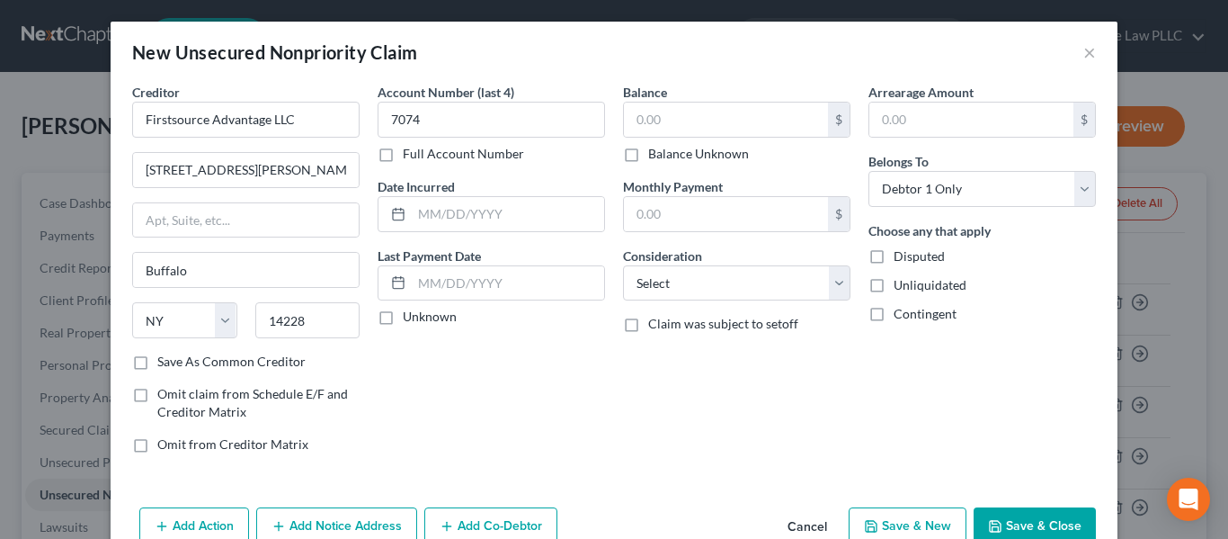
click at [422, 149] on input "Full Account Number" at bounding box center [416, 151] width 12 height 12
click at [437, 113] on input "7074" at bounding box center [492, 120] width 228 height 36
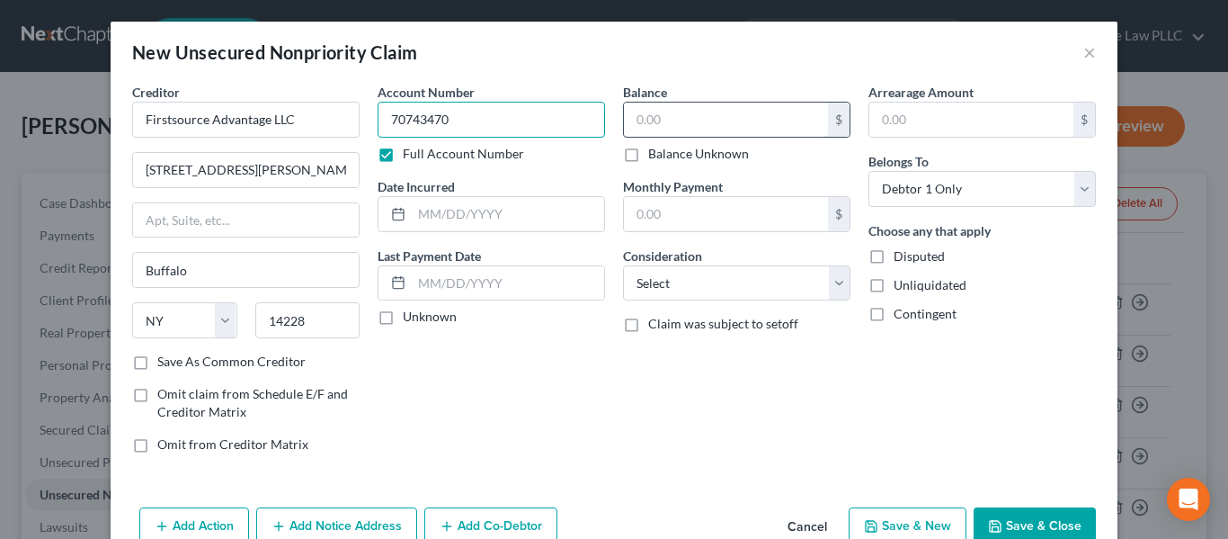
type input "70743470"
click at [781, 121] on input "text" at bounding box center [726, 120] width 204 height 34
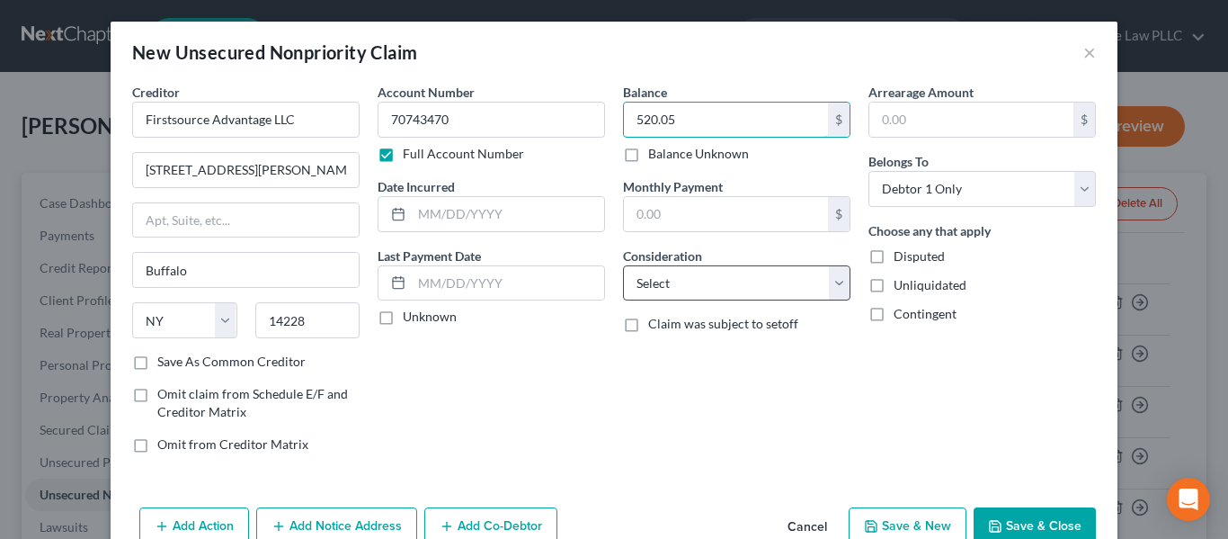
type input "520.05"
drag, startPoint x: 763, startPoint y: 281, endPoint x: 758, endPoint y: 272, distance: 10.1
click at [763, 281] on select "Select Cable / Satellite Services Collection Agency Credit Card Debt Debt Couns…" at bounding box center [737, 283] width 228 height 36
select select "1"
click at [623, 265] on select "Select Cable / Satellite Services Collection Agency Credit Card Debt Debt Couns…" at bounding box center [737, 283] width 228 height 36
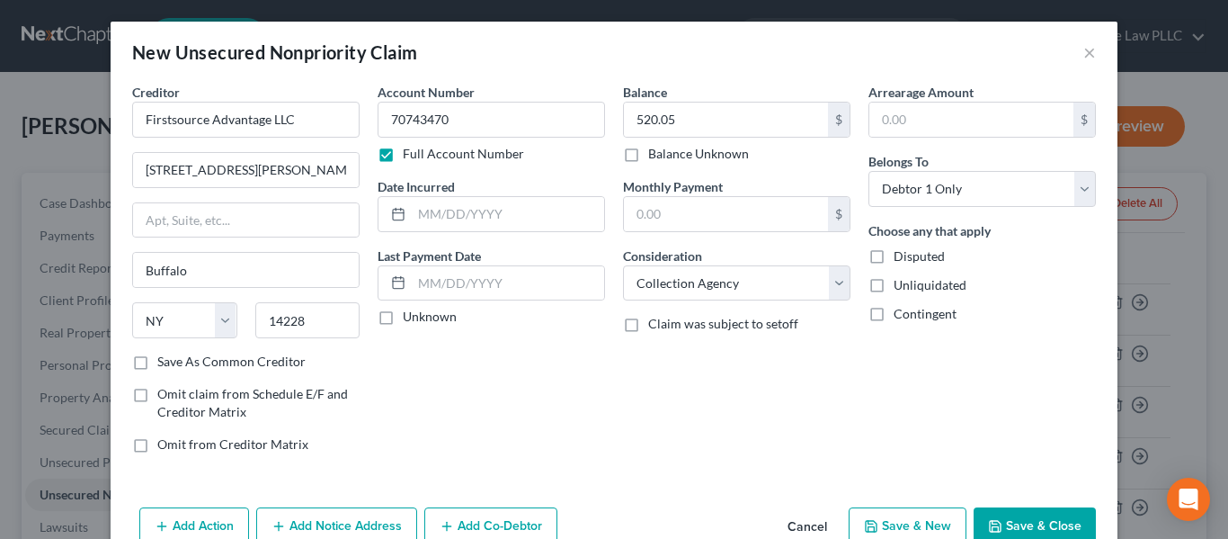
click at [903, 514] on button "Save & New" at bounding box center [908, 526] width 118 height 38
select select "0"
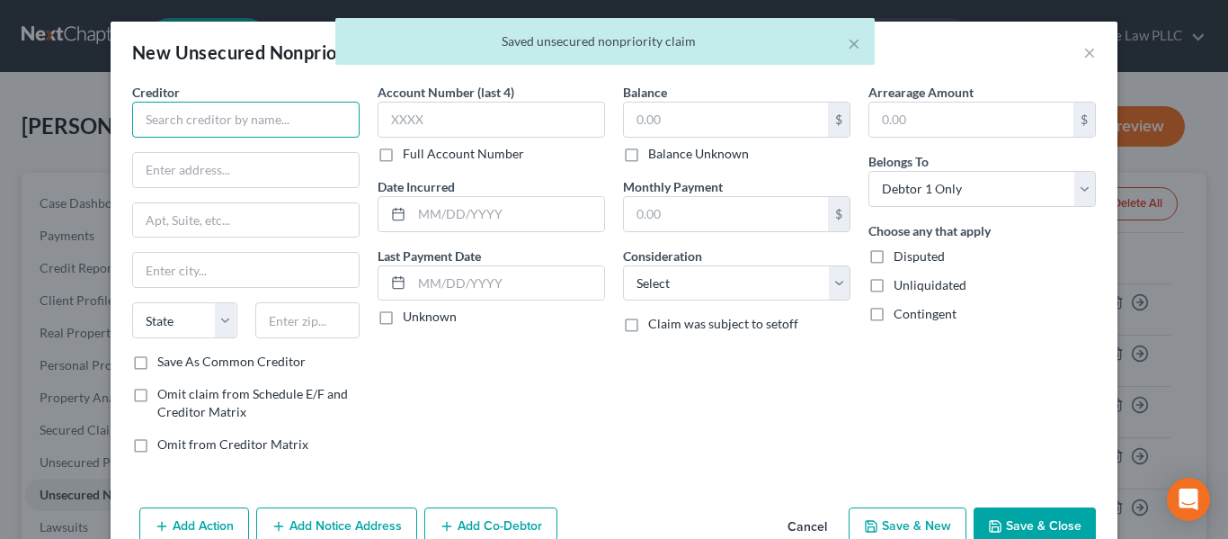
click at [249, 107] on input "text" at bounding box center [246, 120] width 228 height 36
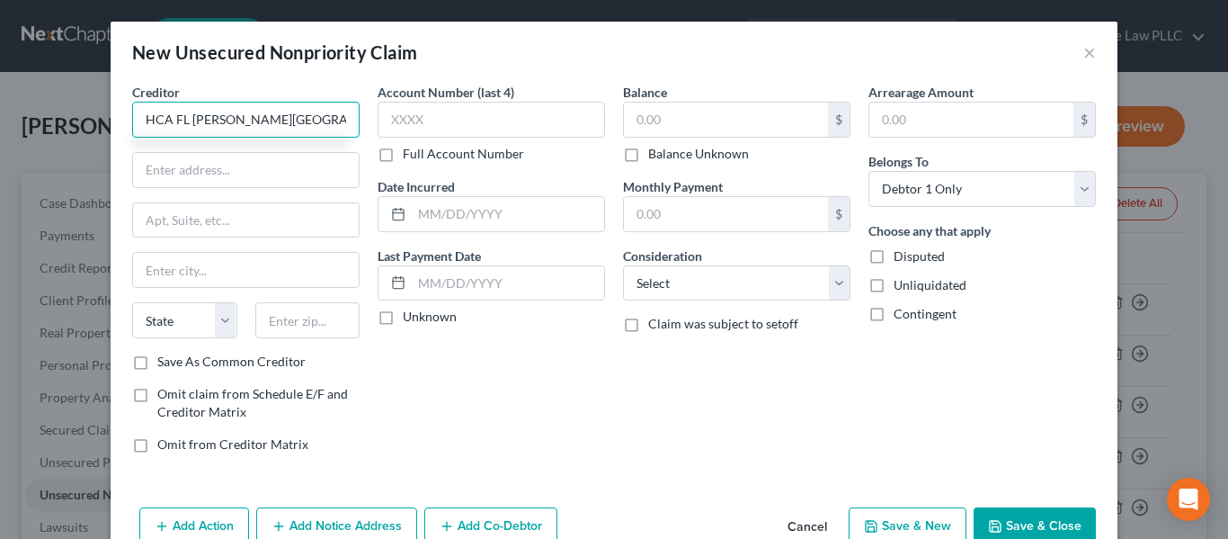
type input "HCA FL Fawcett Hospital"
type input "PO BOX 292409"
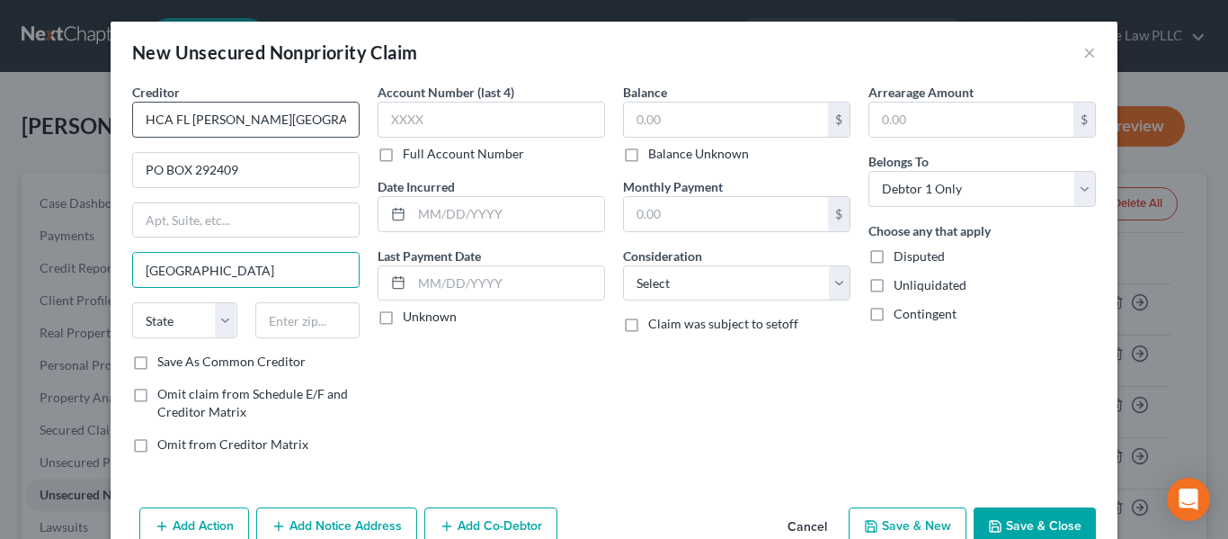
type input "Nashville"
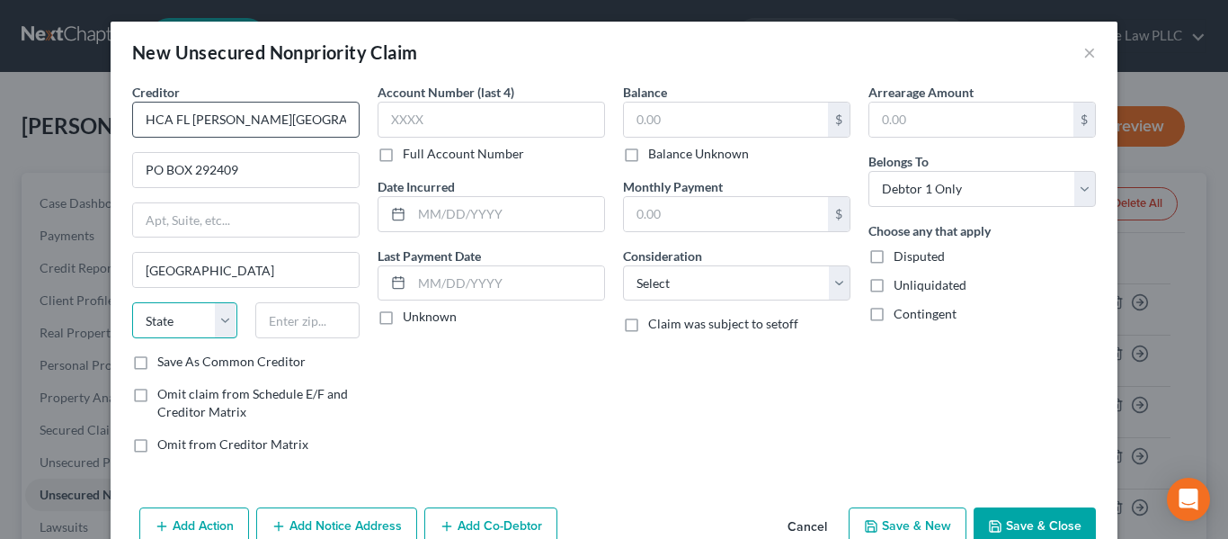
select select "44"
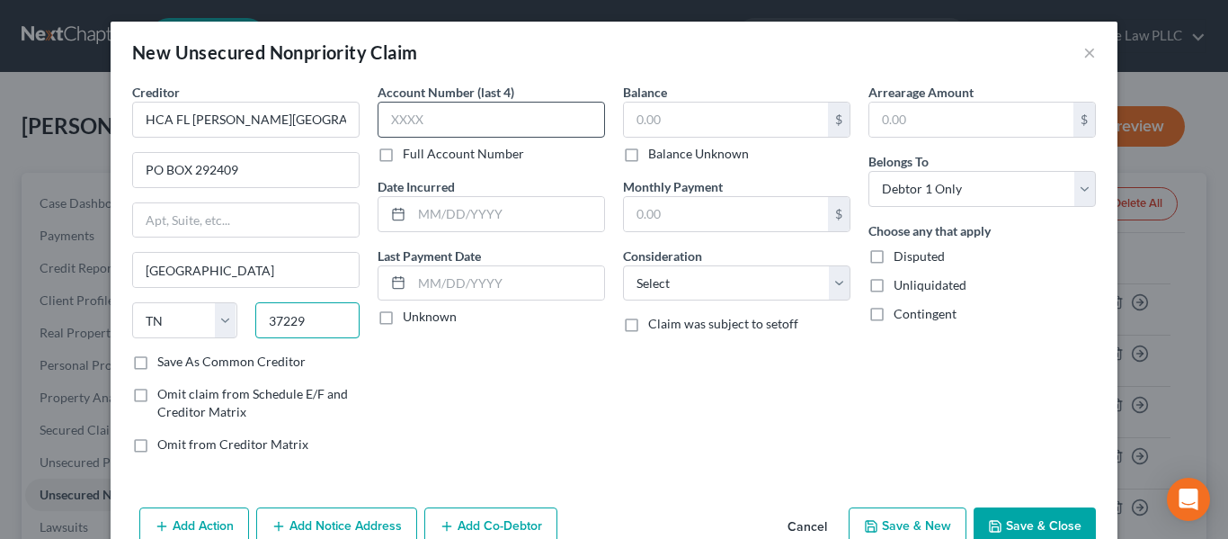
type input "37229"
click at [525, 117] on input "text" at bounding box center [492, 120] width 228 height 36
click at [431, 155] on label "Full Account Number" at bounding box center [463, 154] width 121 height 18
click at [422, 155] on input "Full Account Number" at bounding box center [416, 151] width 12 height 12
click at [432, 133] on input "text" at bounding box center [492, 120] width 228 height 36
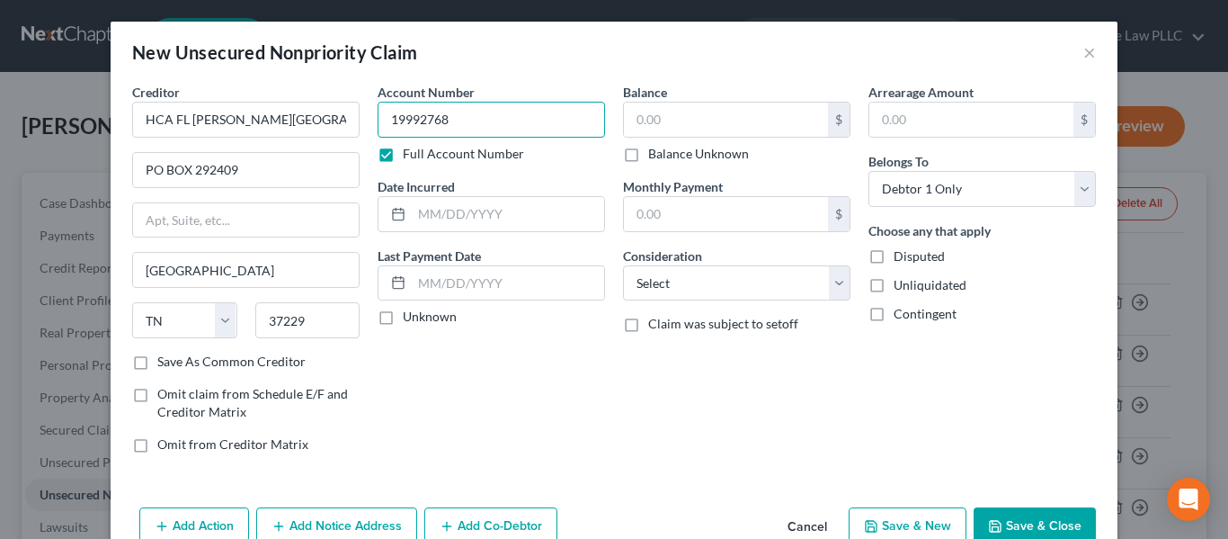
type input "19992768"
click at [698, 116] on input "text" at bounding box center [726, 120] width 204 height 34
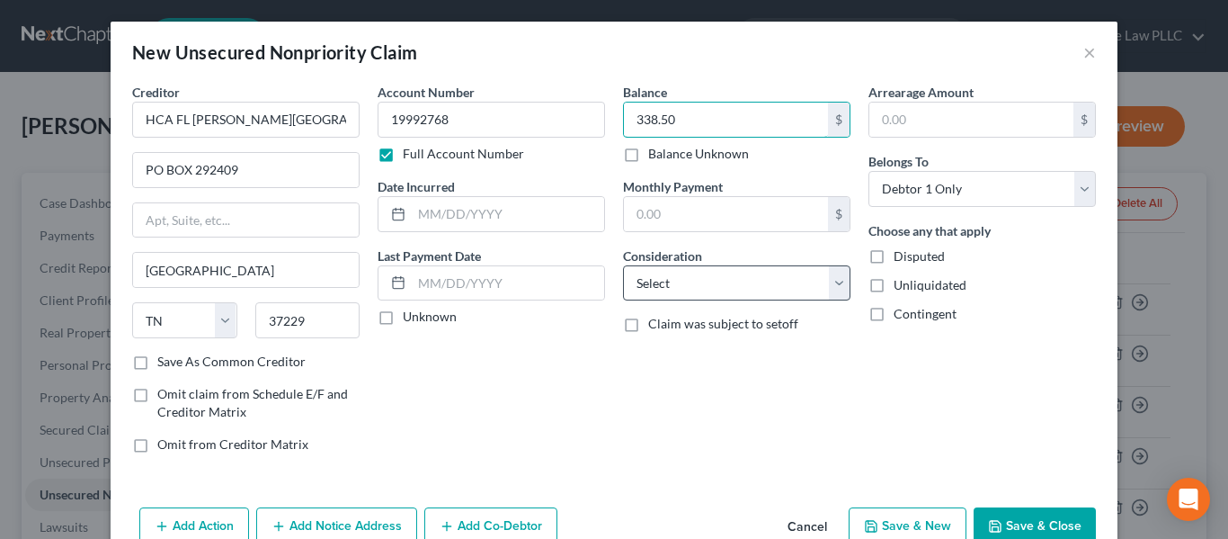
type input "338.50"
click at [755, 280] on select "Select Cable / Satellite Services Collection Agency Credit Card Debt Debt Couns…" at bounding box center [737, 283] width 228 height 36
select select "9"
click at [623, 265] on select "Select Cable / Satellite Services Collection Agency Credit Card Debt Debt Couns…" at bounding box center [737, 283] width 228 height 36
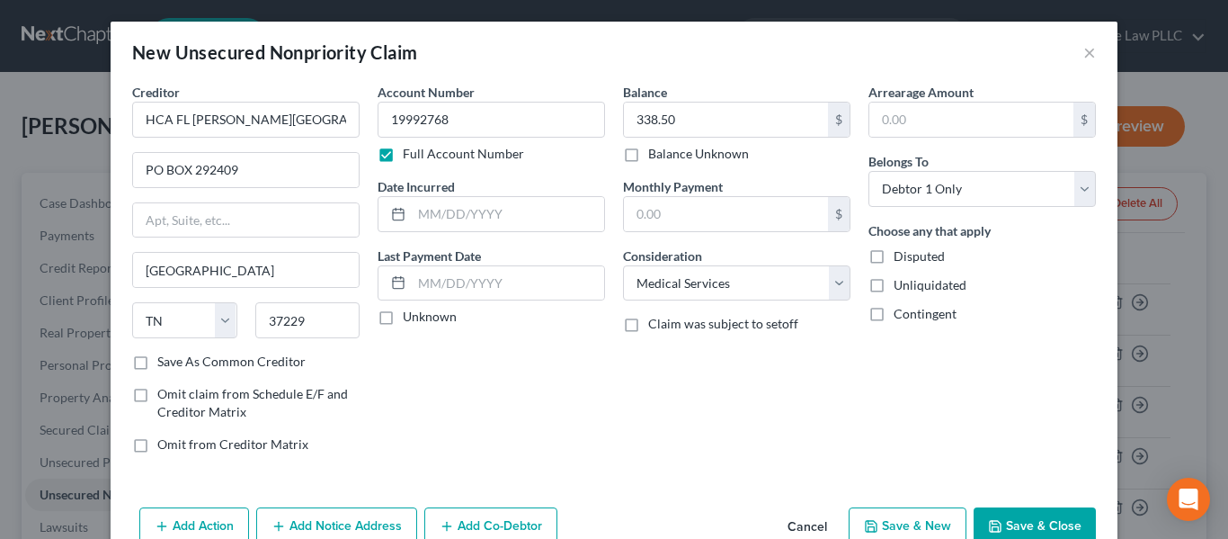
click at [893, 520] on button "Save & New" at bounding box center [908, 526] width 118 height 38
select select "0"
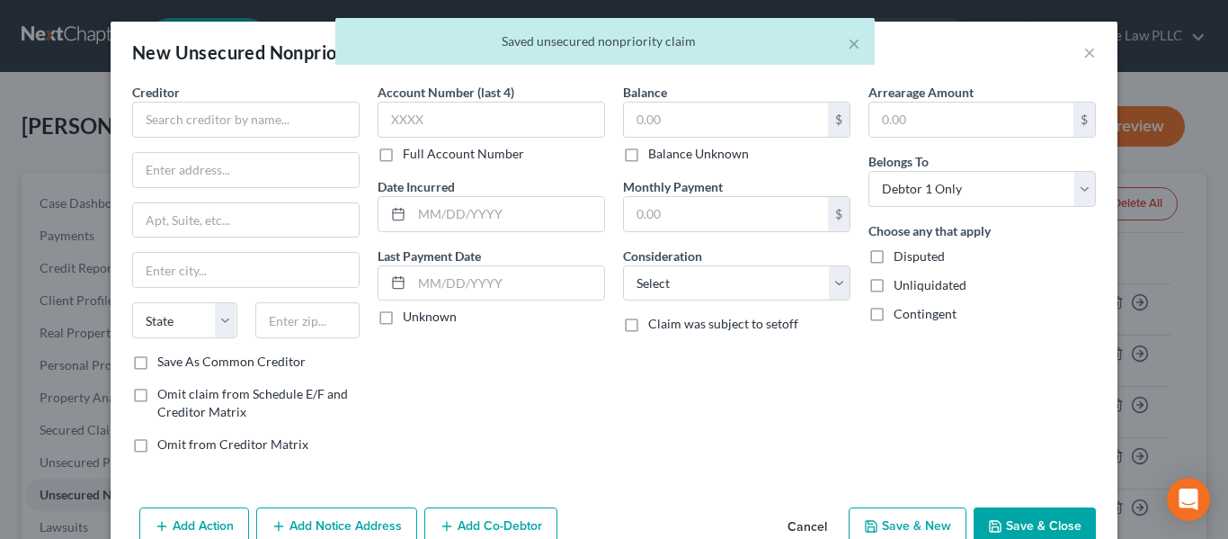
type input "0.00"
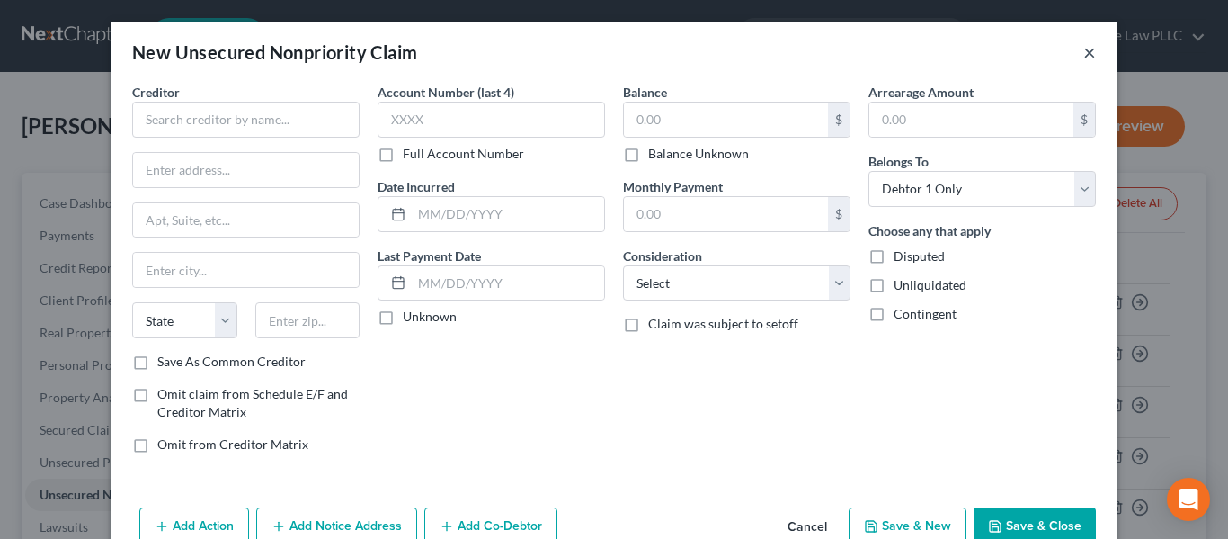
click at [1088, 49] on button "×" at bounding box center [1090, 52] width 13 height 22
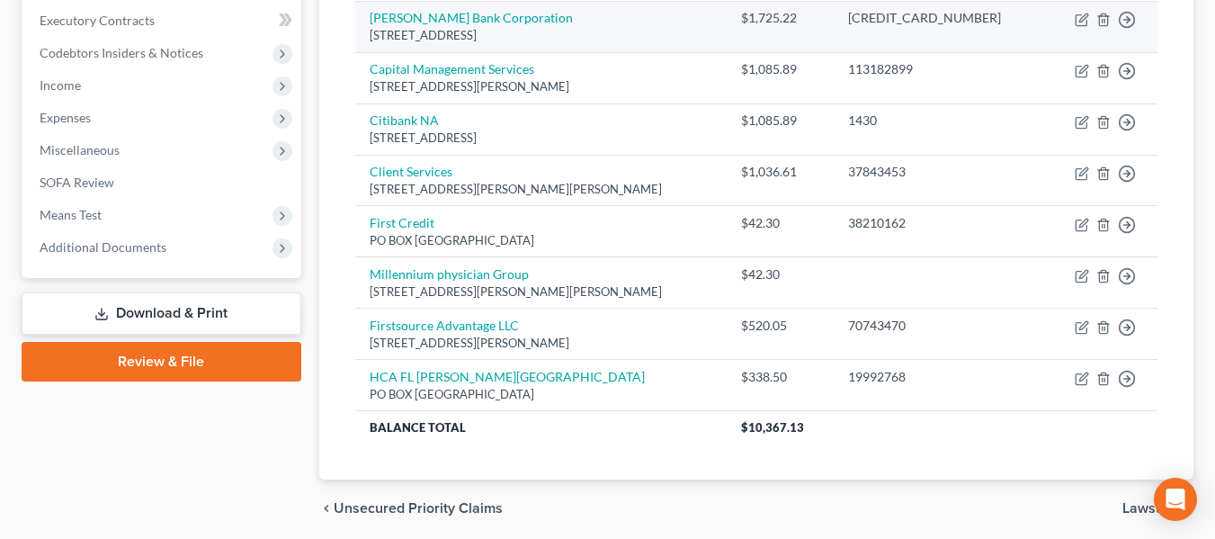
scroll to position [540, 0]
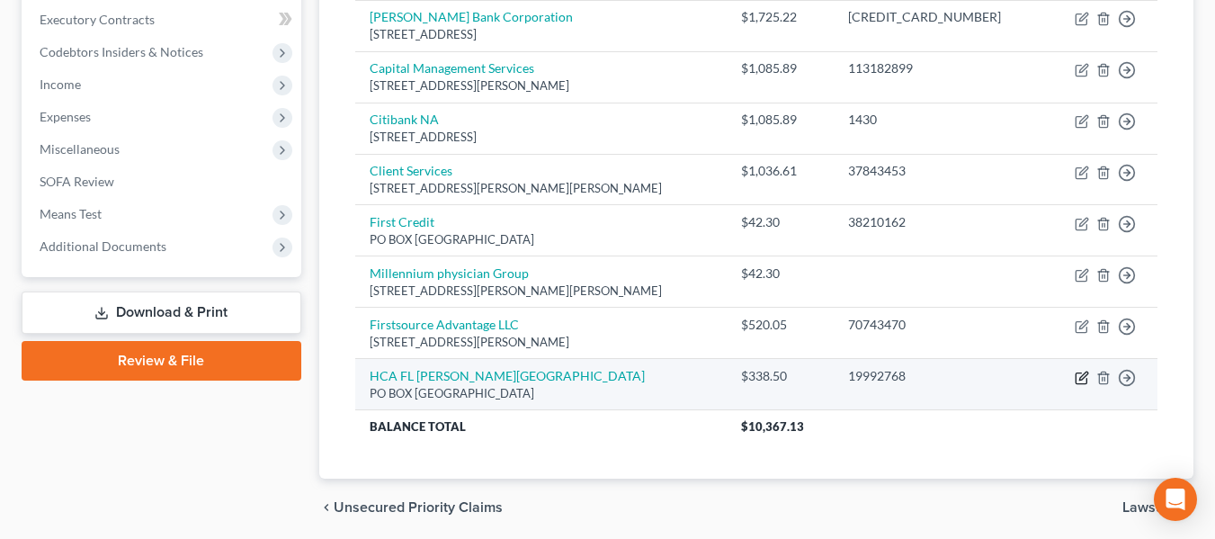
click at [1085, 376] on icon "button" at bounding box center [1083, 375] width 8 height 8
select select "44"
select select "9"
select select "0"
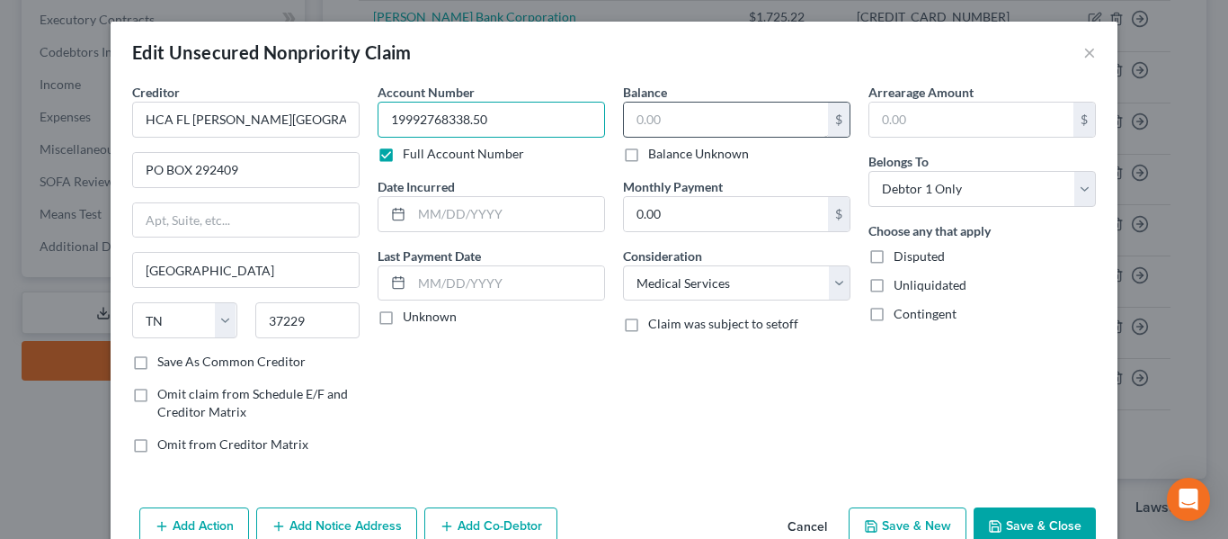
type input "19992768338.50"
click at [728, 113] on input "text" at bounding box center [726, 120] width 204 height 34
type input "436.68"
click at [1058, 514] on button "Save & Close" at bounding box center [1035, 526] width 122 height 38
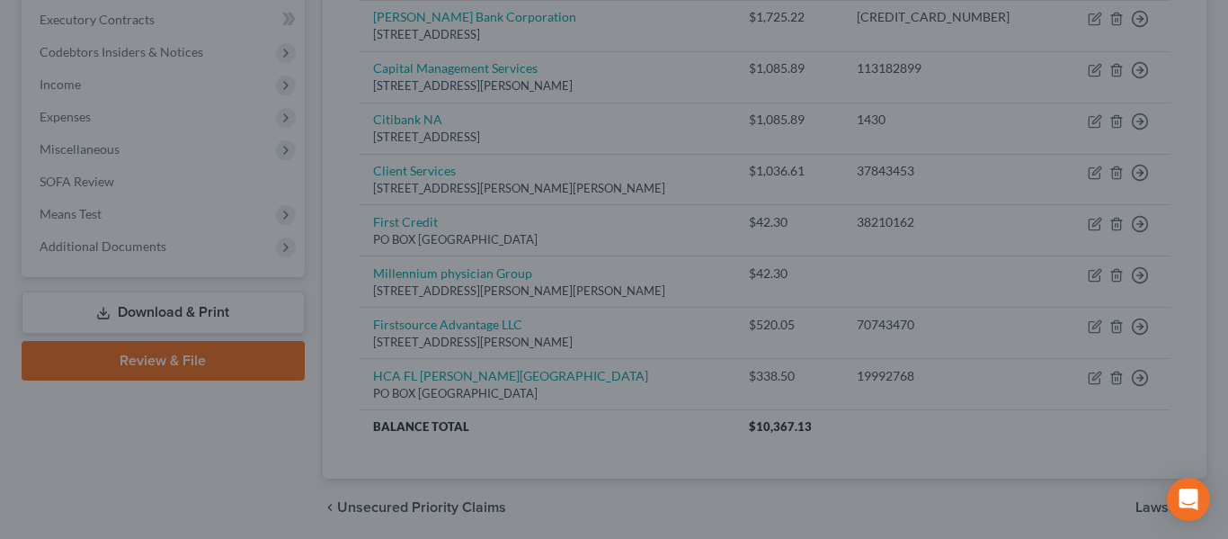
type input "0"
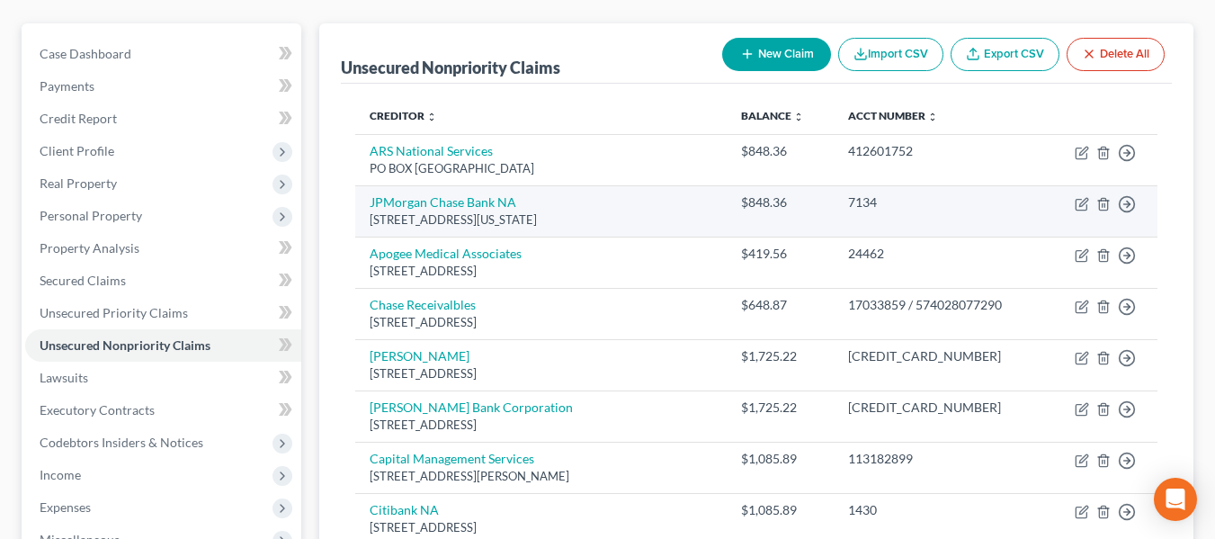
scroll to position [180, 0]
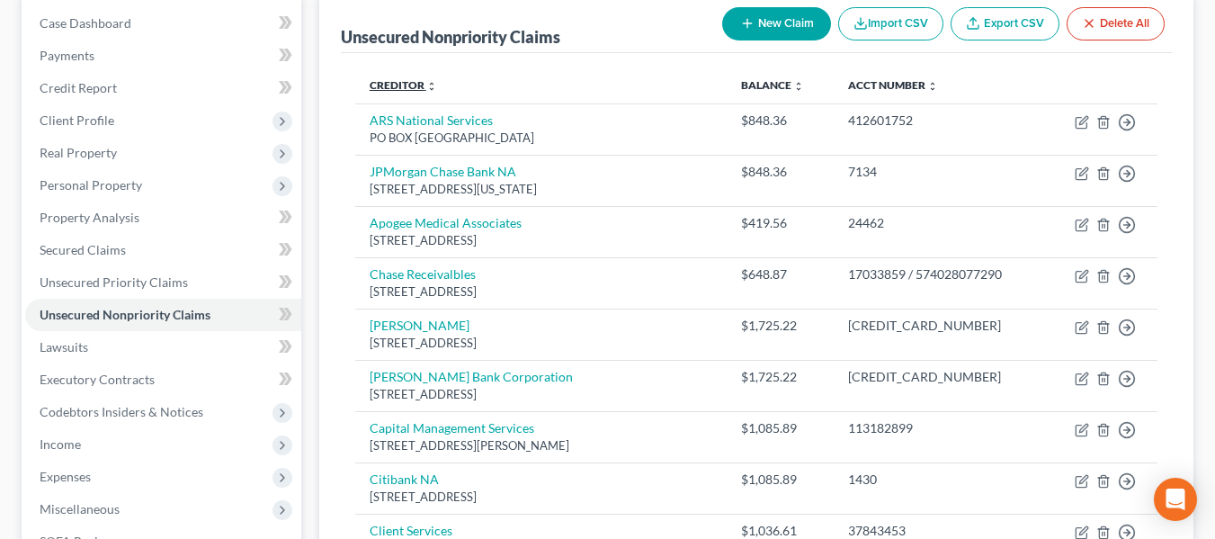
click at [402, 84] on link "Creditor expand_more expand_less unfold_more" at bounding box center [403, 84] width 67 height 13
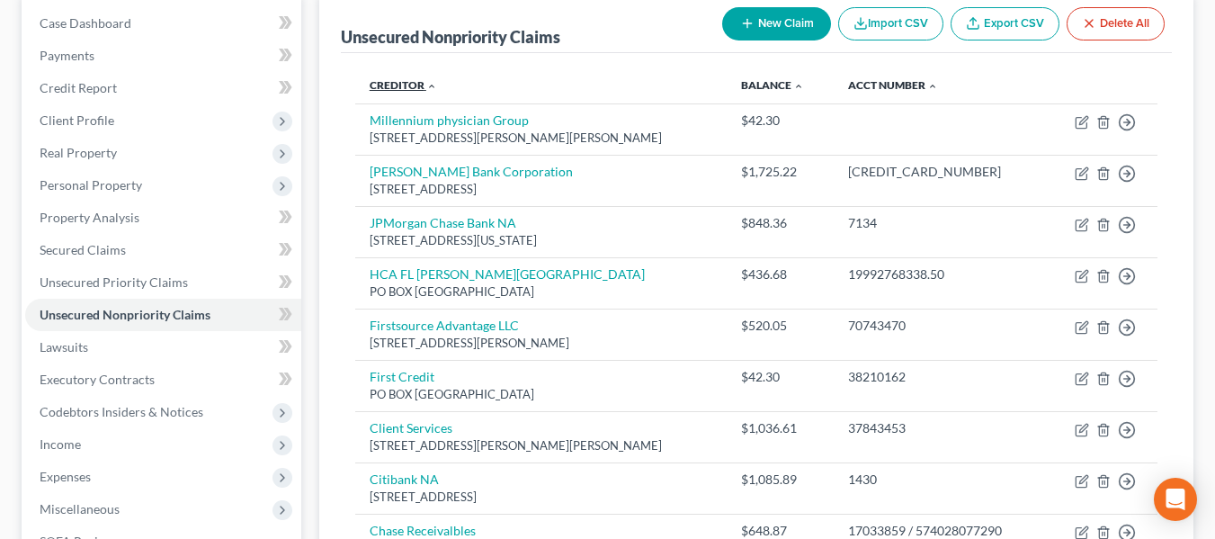
click at [402, 84] on link "Creditor expand_more expand_less unfold_more" at bounding box center [403, 84] width 67 height 13
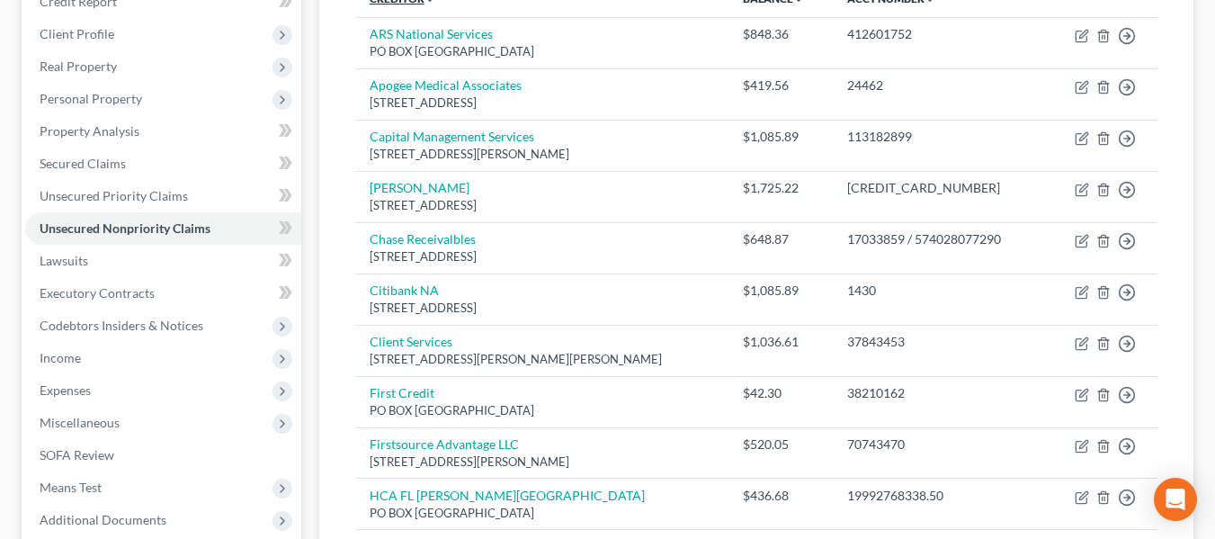
scroll to position [0, 0]
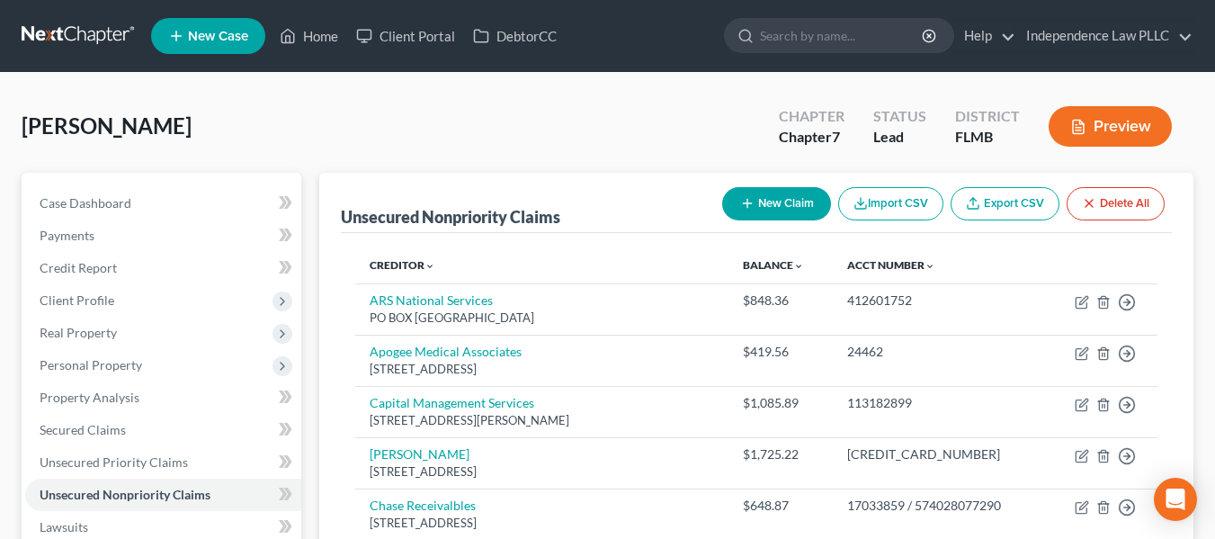
click at [769, 201] on button "New Claim" at bounding box center [776, 203] width 109 height 33
select select "0"
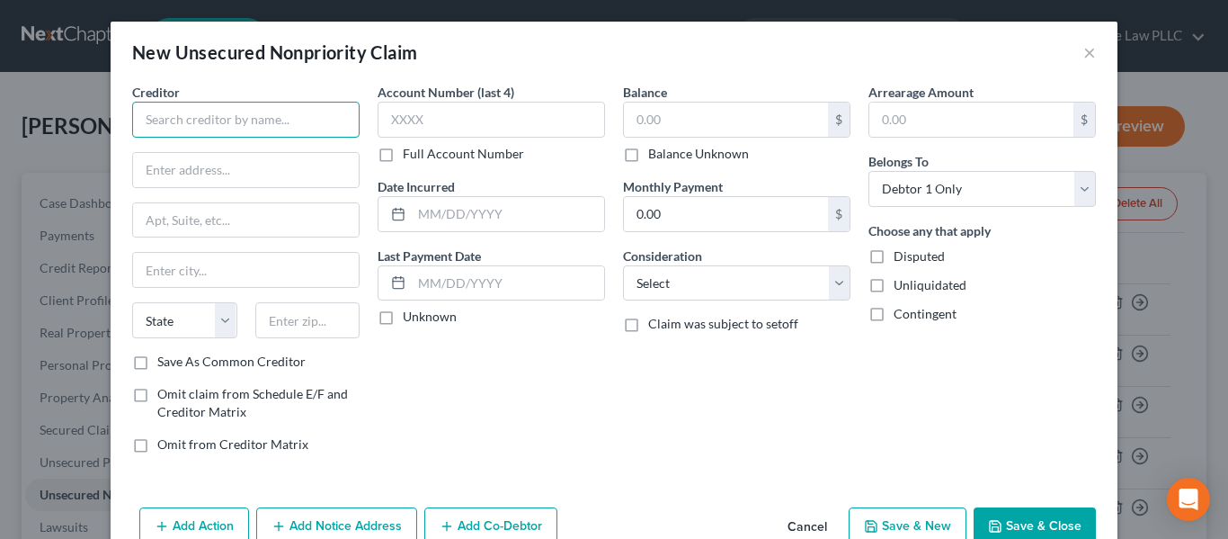
click at [254, 115] on input "text" at bounding box center [246, 120] width 228 height 36
type input "IES Florida PLLC"
type input "PO BOX 1259"
type input "Dept 165956"
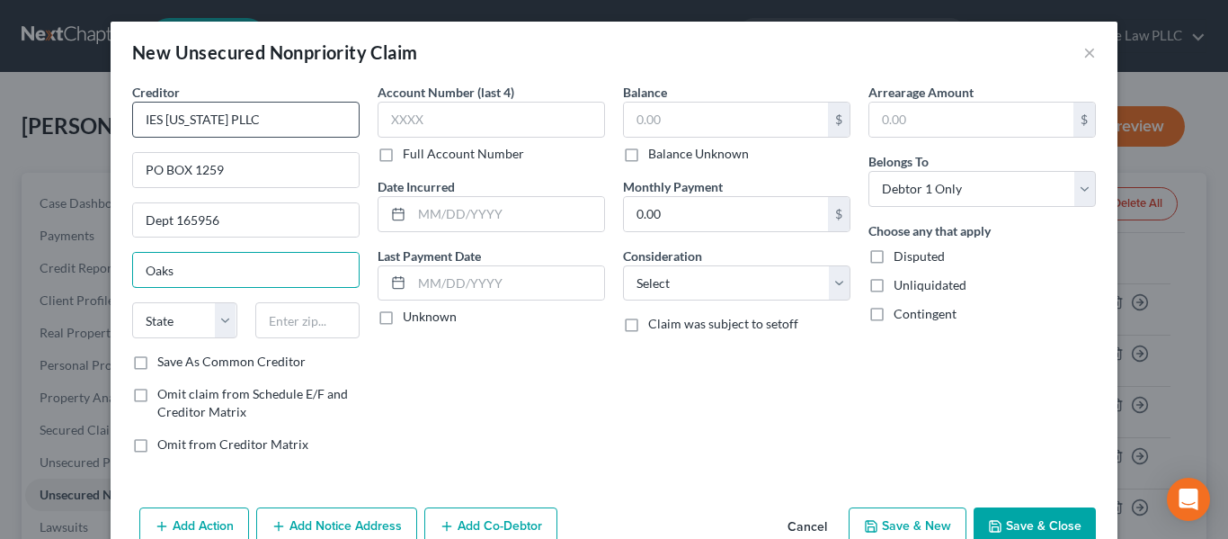
type input "Oaks"
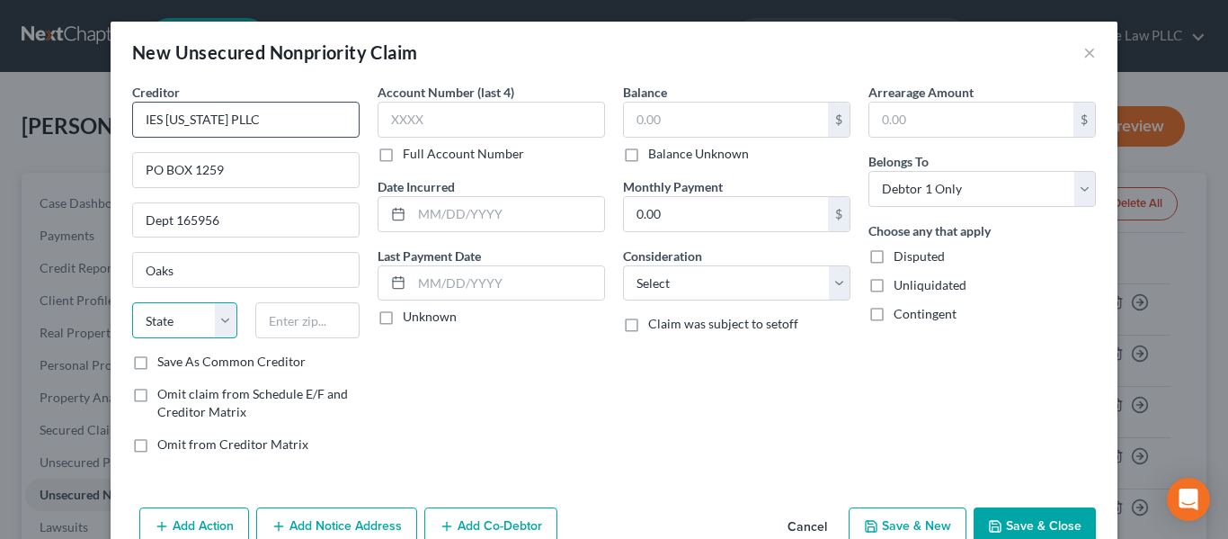
select select "39"
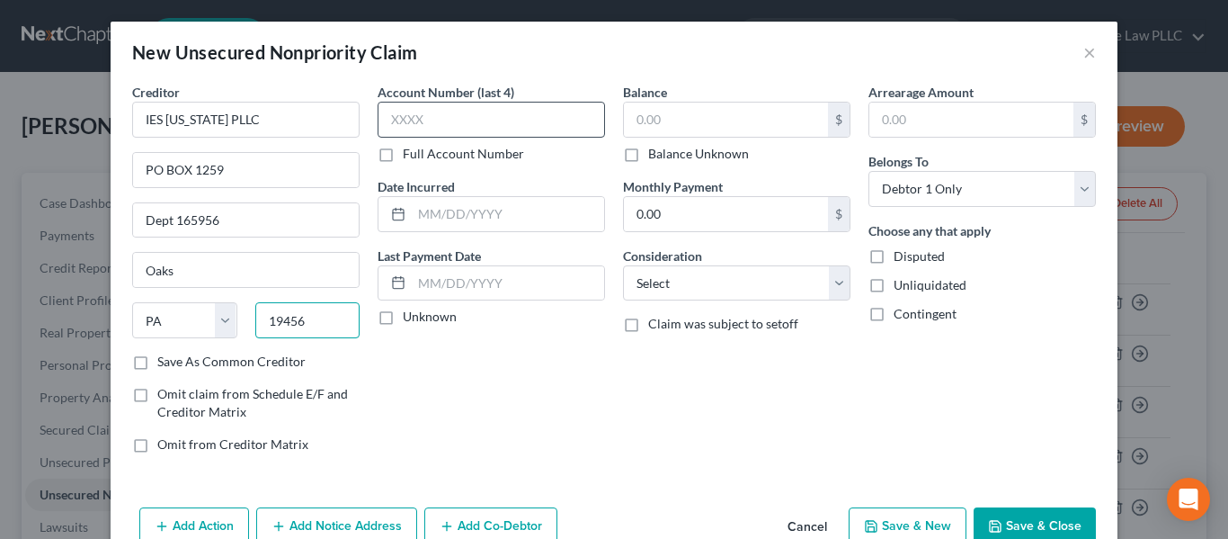
type input "19456"
click at [498, 112] on input "text" at bounding box center [492, 120] width 228 height 36
click at [450, 155] on label "Full Account Number" at bounding box center [463, 154] width 121 height 18
click at [422, 155] on input "Full Account Number" at bounding box center [416, 151] width 12 height 12
click at [451, 119] on input "text" at bounding box center [492, 120] width 228 height 36
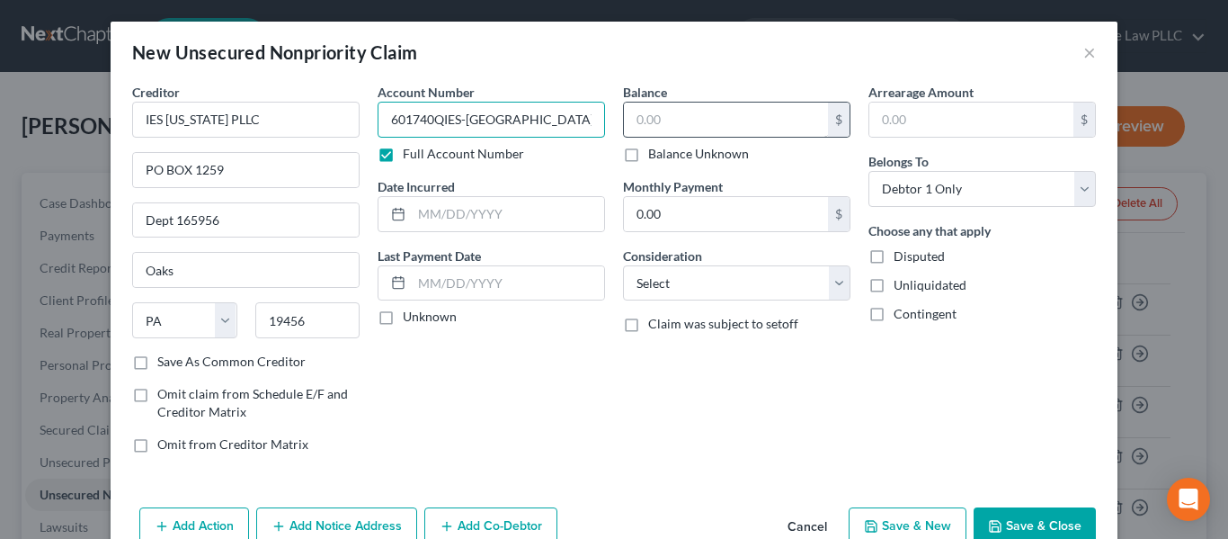
type input "601740QIES-FL"
click at [654, 131] on input "text" at bounding box center [726, 120] width 204 height 34
type input "152.85"
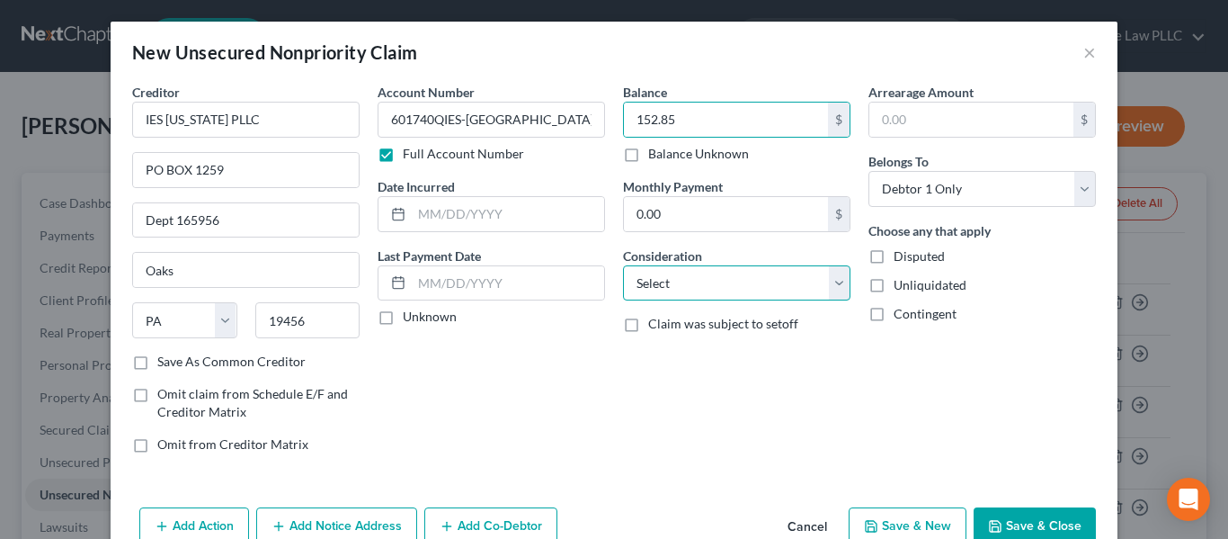
click at [680, 287] on select "Select Cable / Satellite Services Collection Agency Credit Card Debt Debt Couns…" at bounding box center [737, 283] width 228 height 36
select select "9"
click at [623, 265] on select "Select Cable / Satellite Services Collection Agency Credit Card Debt Debt Couns…" at bounding box center [737, 283] width 228 height 36
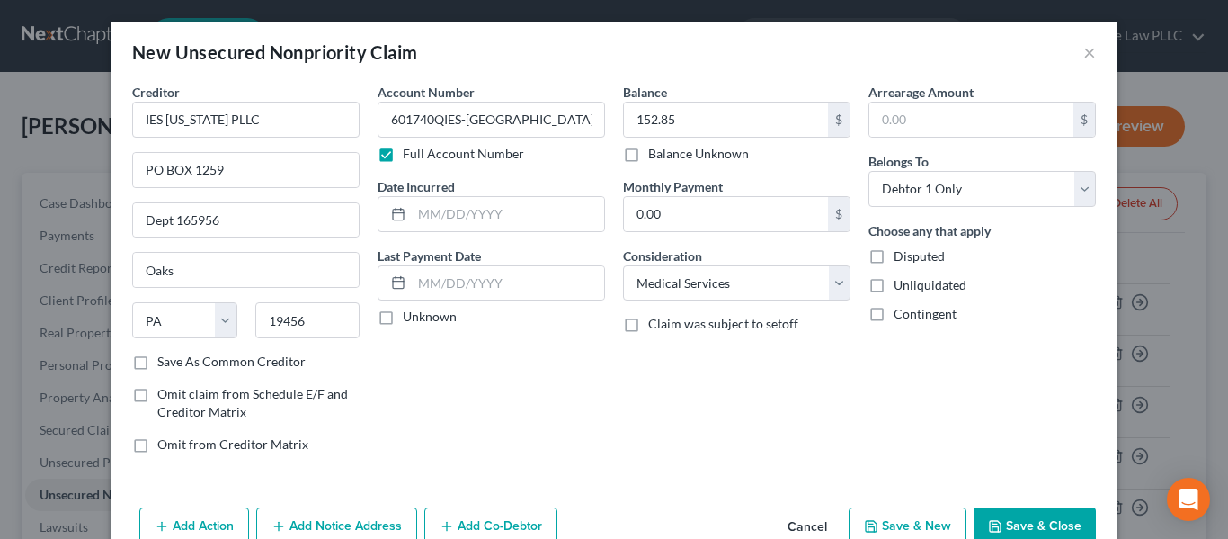
click at [1041, 512] on button "Save & Close" at bounding box center [1035, 526] width 122 height 38
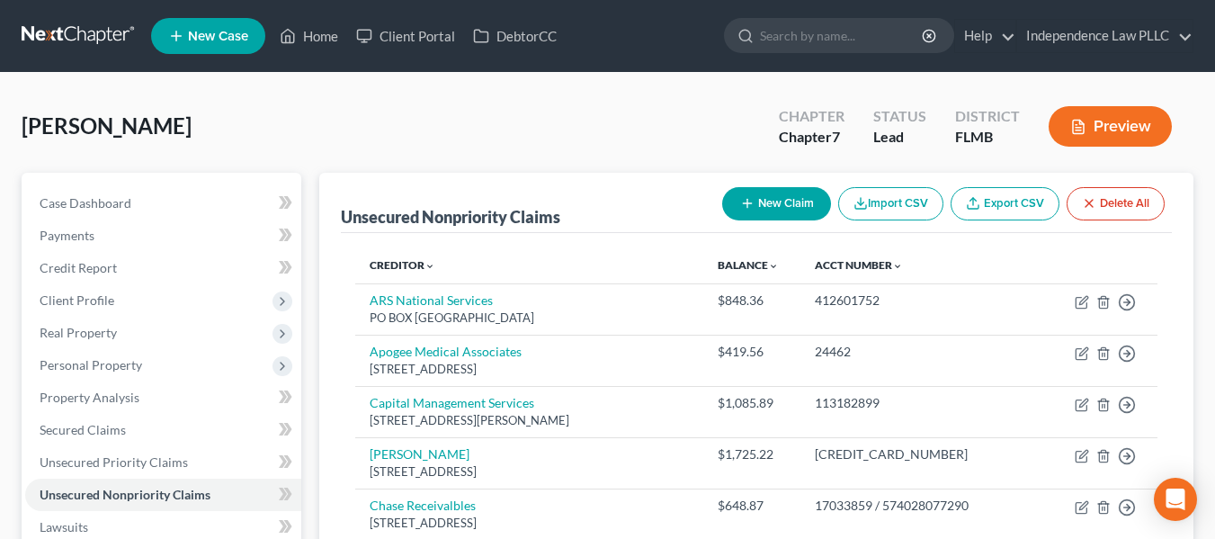
click at [763, 201] on button "New Claim" at bounding box center [776, 203] width 109 height 33
select select "0"
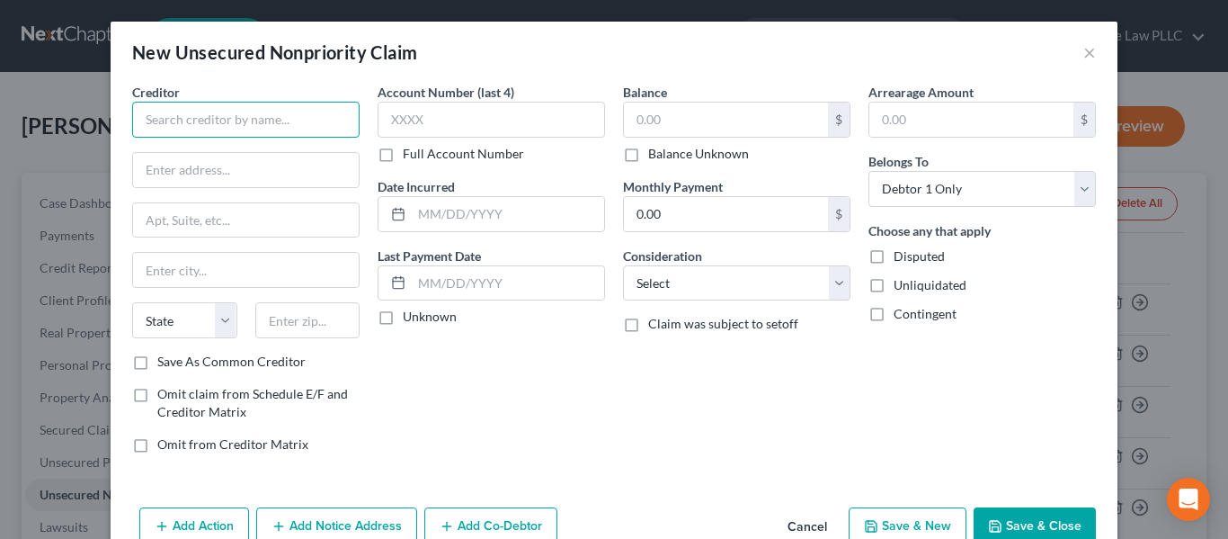
click at [288, 103] on input "text" at bounding box center [246, 120] width 228 height 36
type input "Kohls"
type input "PO BOX 1456"
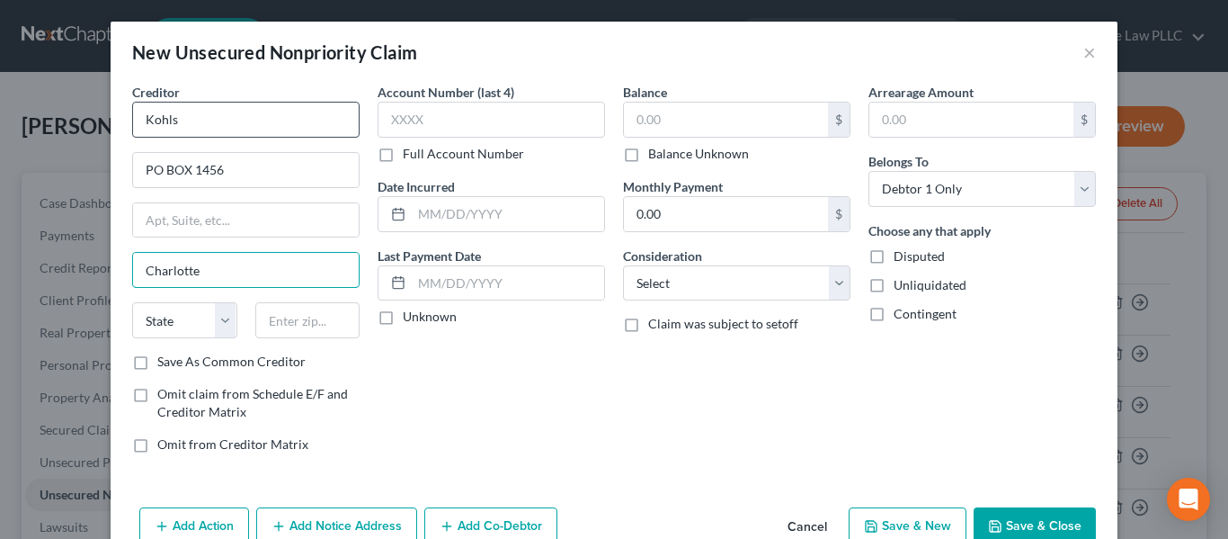
type input "Charlotte"
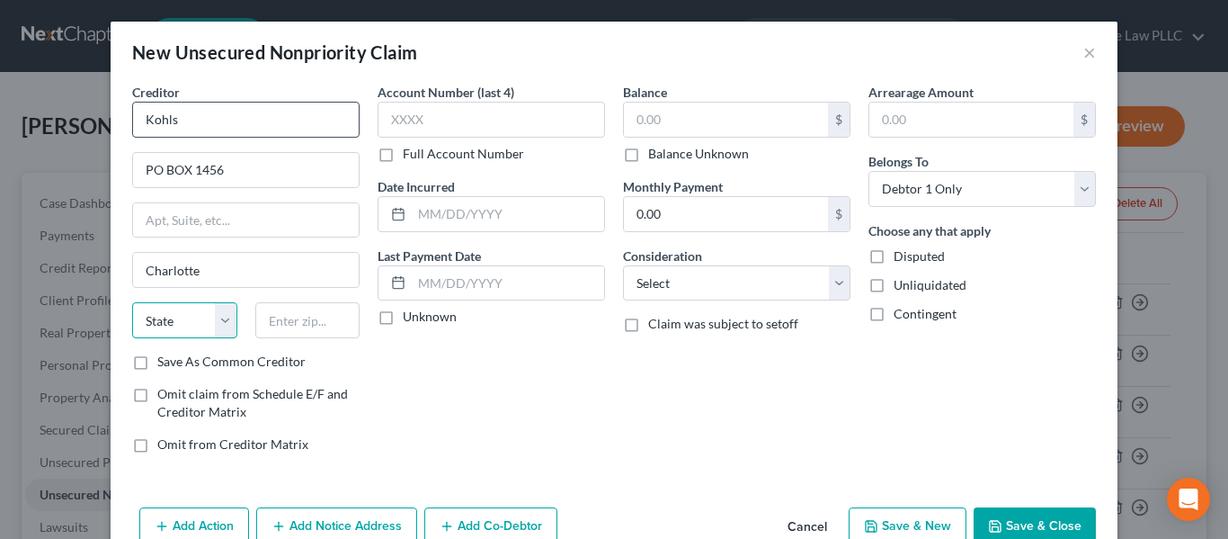
select select "28"
type input "28201"
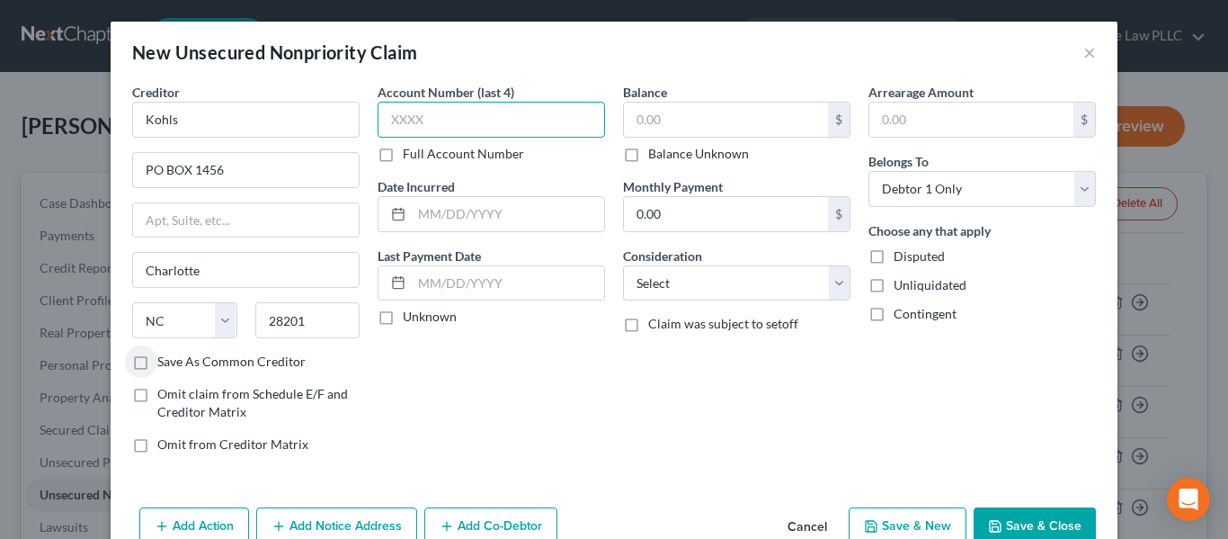
click at [423, 130] on input "text" at bounding box center [492, 120] width 228 height 36
type input "0767"
click at [432, 152] on label "Full Account Number" at bounding box center [463, 154] width 121 height 18
click at [422, 152] on input "Full Account Number" at bounding box center [416, 151] width 12 height 12
click at [442, 132] on input "0767" at bounding box center [492, 120] width 228 height 36
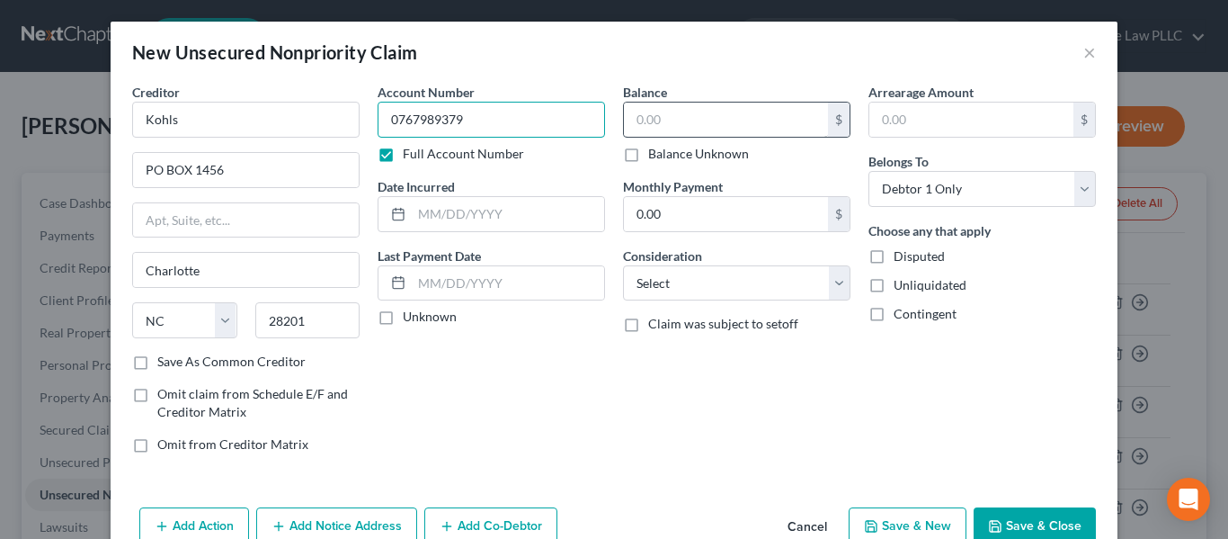
type input "0767989379"
click at [649, 121] on input "text" at bounding box center [726, 120] width 204 height 34
type input "216.84"
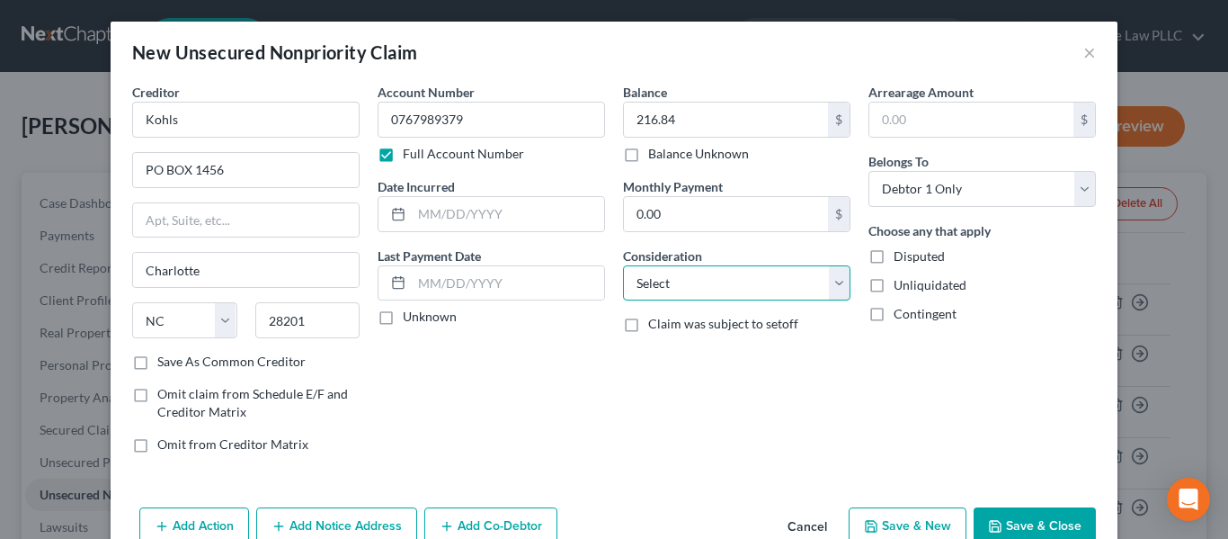
click at [709, 296] on select "Select Cable / Satellite Services Collection Agency Credit Card Debt Debt Couns…" at bounding box center [737, 283] width 228 height 36
select select "2"
click at [623, 265] on select "Select Cable / Satellite Services Collection Agency Credit Card Debt Debt Couns…" at bounding box center [737, 283] width 228 height 36
click at [1004, 520] on button "Save & Close" at bounding box center [1035, 526] width 122 height 38
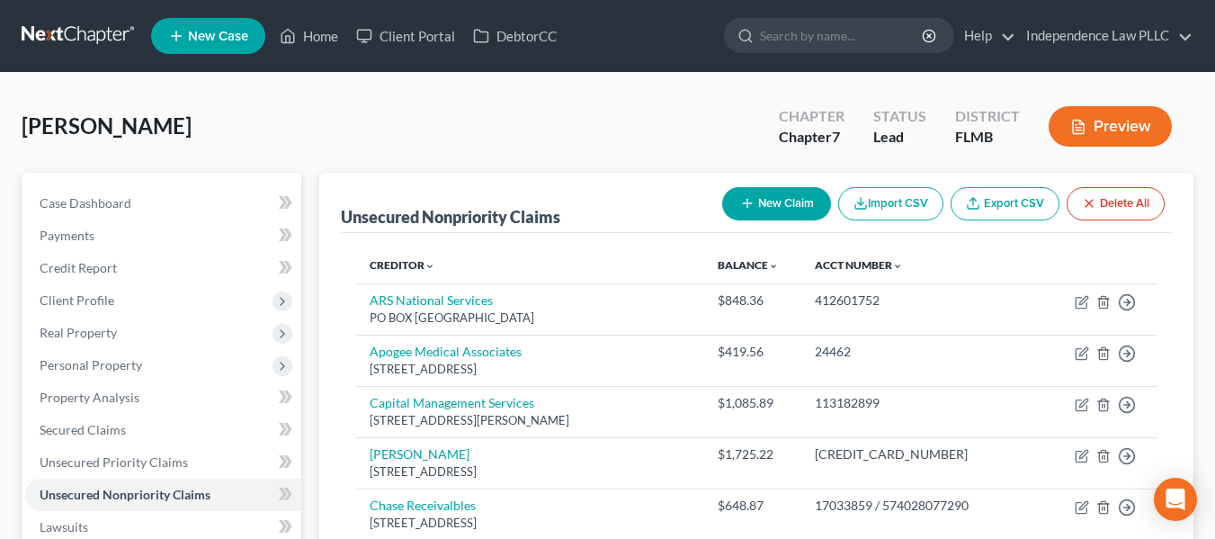
click at [783, 205] on button "New Claim" at bounding box center [776, 203] width 109 height 33
select select "0"
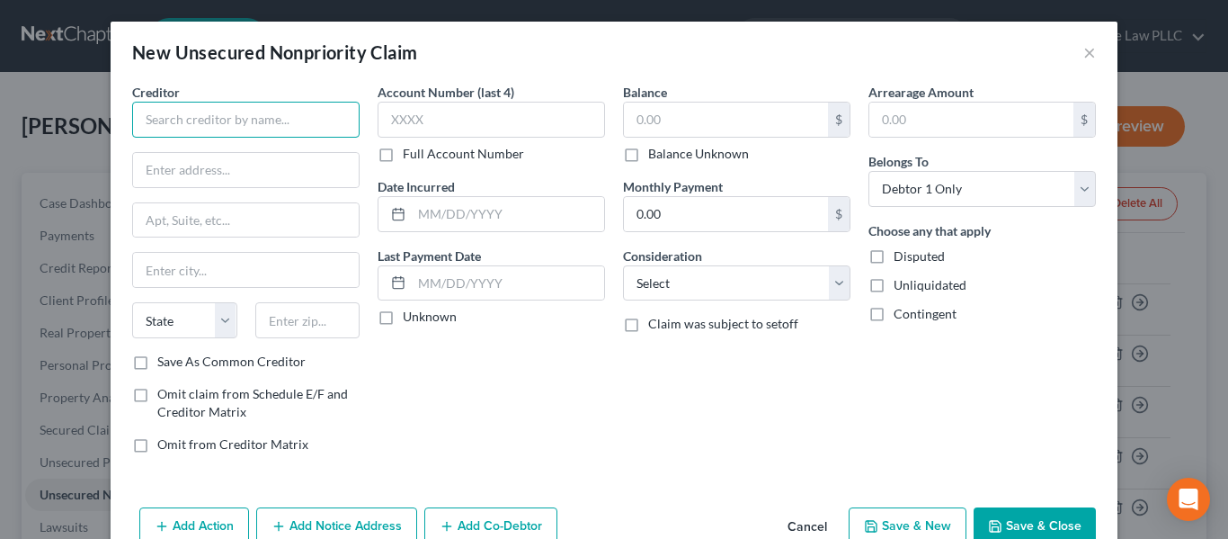
click at [272, 114] on input "text" at bounding box center [246, 120] width 228 height 36
type input "Merchants Credit Guide Co."
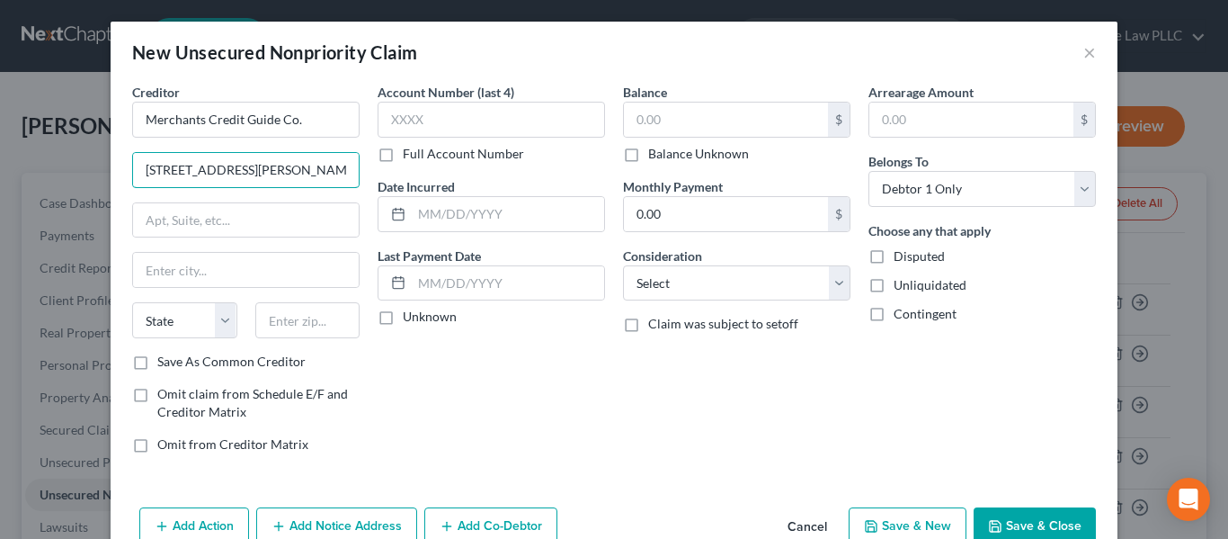
type input "209 South Laselle Street"
type input "9"
type input "Suite 900"
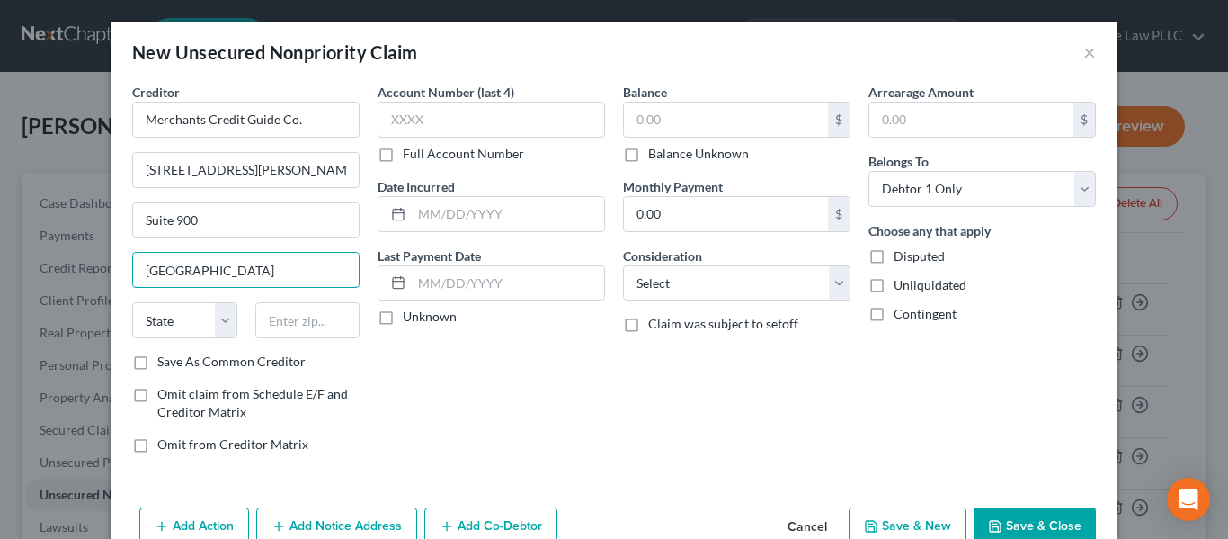
type input "Chicago"
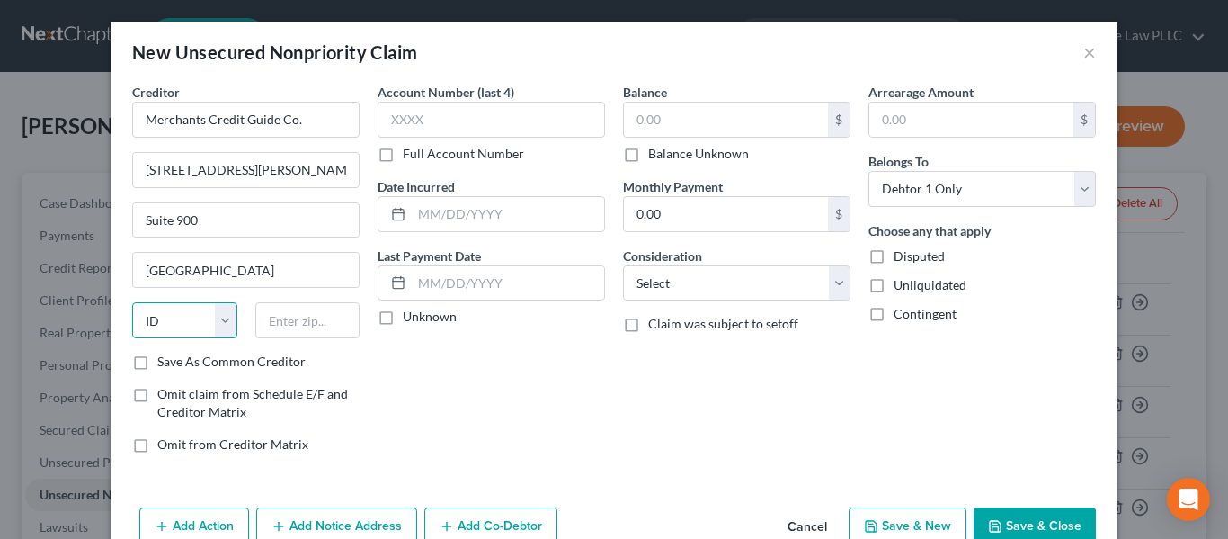
select select "14"
type input "60604"
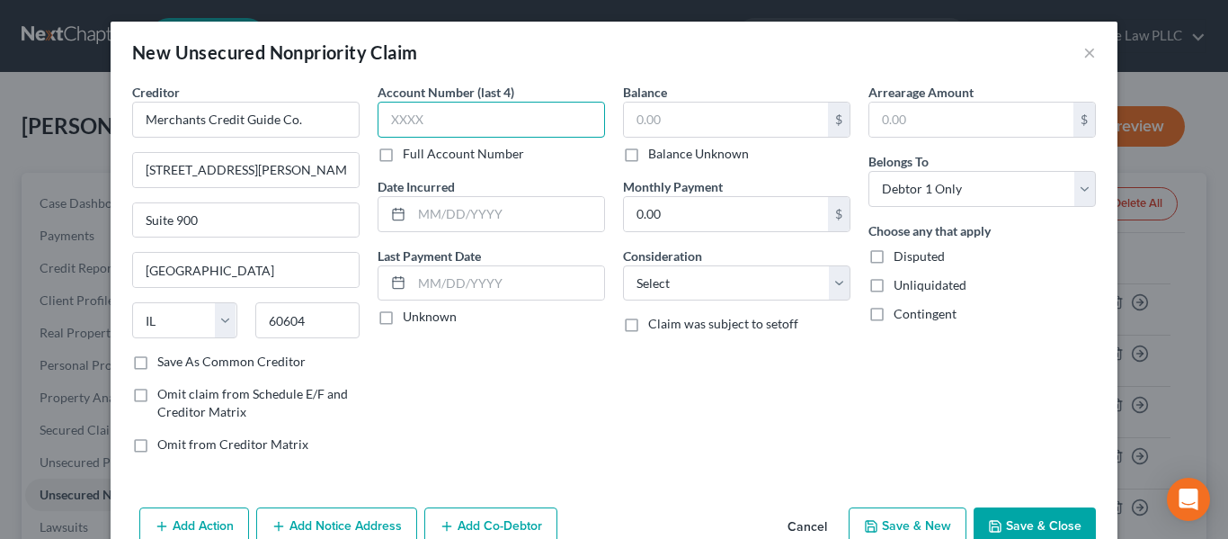
click at [449, 120] on input "text" at bounding box center [492, 120] width 228 height 36
type input "08-"
click at [459, 150] on label "Full Account Number" at bounding box center [463, 154] width 121 height 18
click at [422, 150] on input "Full Account Number" at bounding box center [416, 151] width 12 height 12
click at [459, 122] on input "08-" at bounding box center [492, 120] width 228 height 36
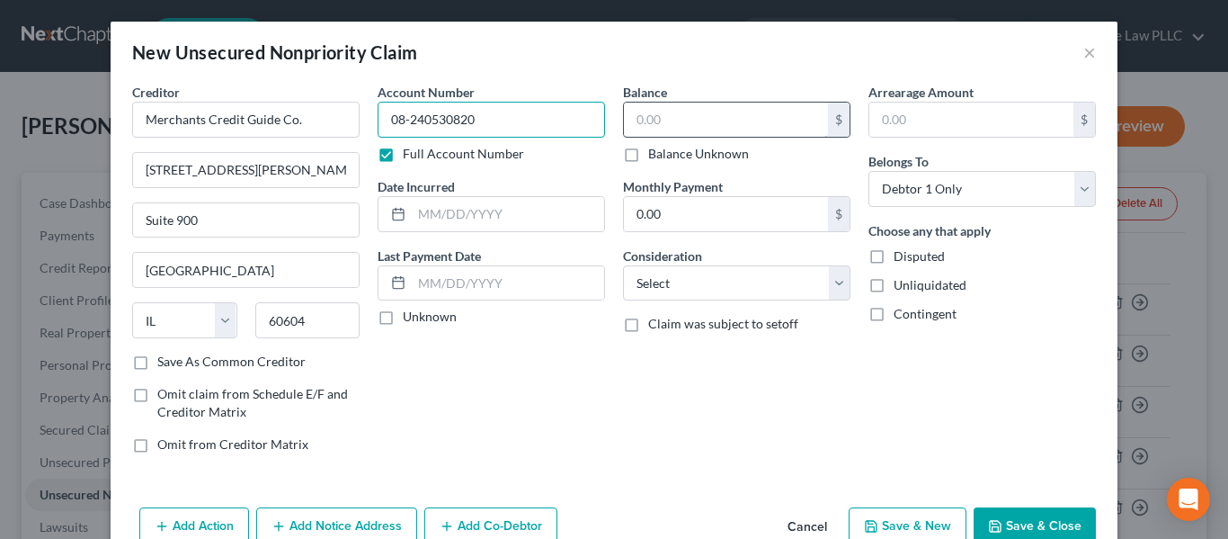
type input "08-240530820"
click at [761, 131] on input "text" at bounding box center [726, 120] width 204 height 34
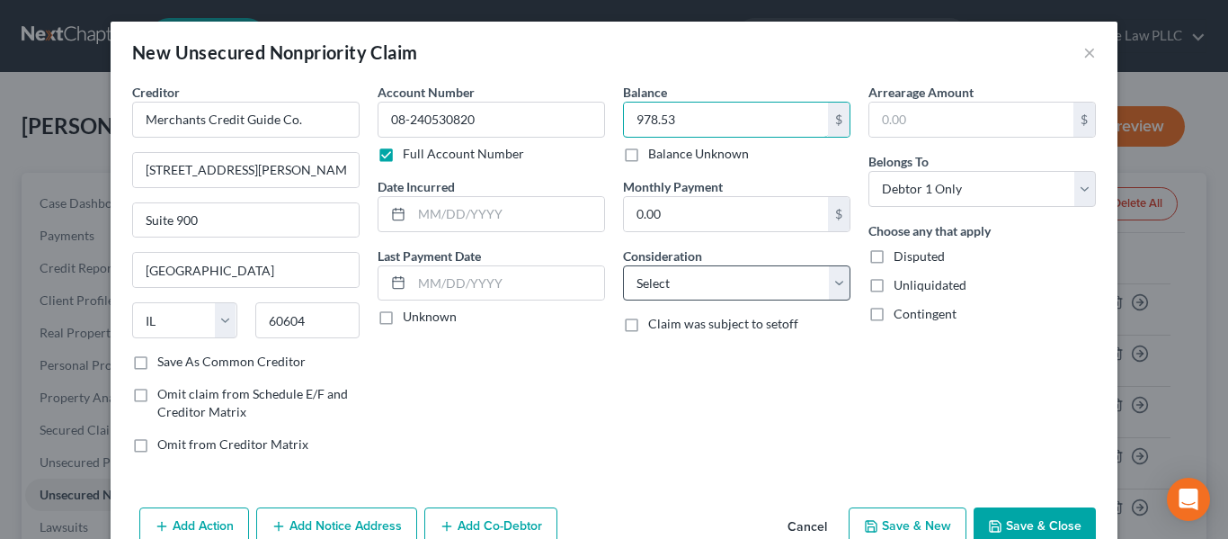
type input "978.53"
click at [755, 286] on select "Select Cable / Satellite Services Collection Agency Credit Card Debt Debt Couns…" at bounding box center [737, 283] width 228 height 36
select select "1"
click at [623, 265] on select "Select Cable / Satellite Services Collection Agency Credit Card Debt Debt Couns…" at bounding box center [737, 283] width 228 height 36
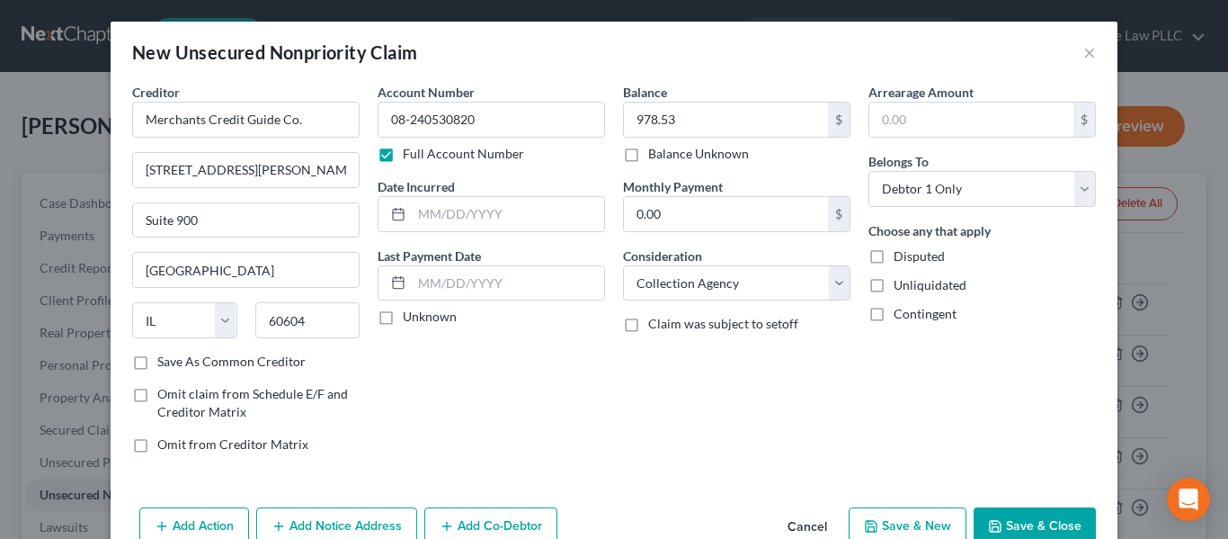
click at [267, 398] on span "Omit claim from Schedule E/F and Creditor Matrix" at bounding box center [252, 402] width 191 height 33
click at [176, 397] on input "Omit claim from Schedule E/F and Creditor Matrix" at bounding box center [171, 391] width 12 height 12
checkbox input "true"
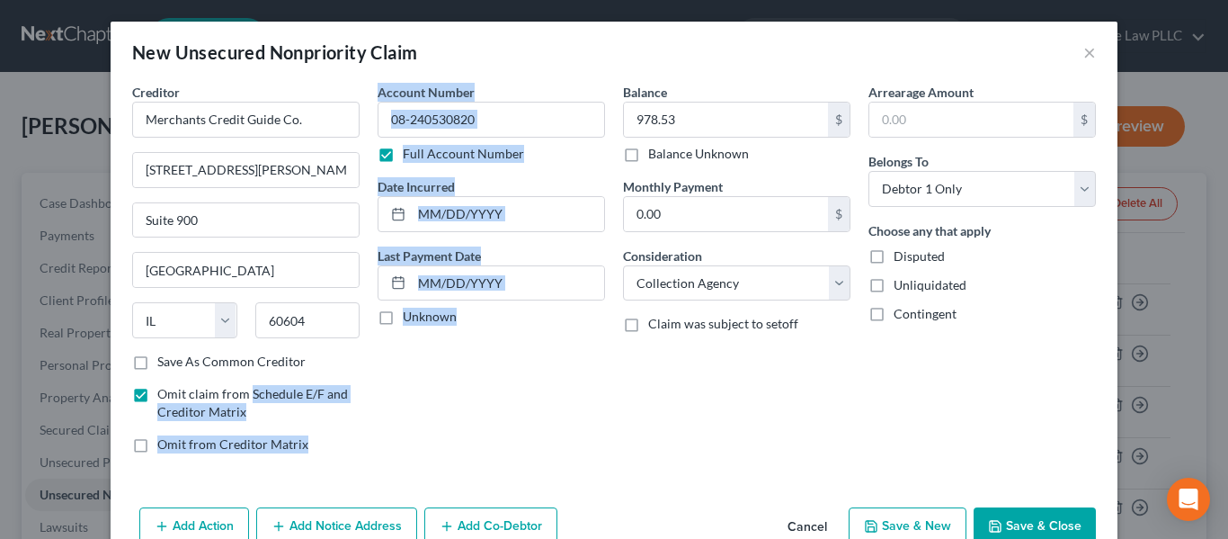
drag, startPoint x: 267, startPoint y: 398, endPoint x: 447, endPoint y: 433, distance: 183.1
click at [436, 433] on div "Creditor * Merchants Credit Guide Co. 209 South Laselle Street Suite 900 Chicag…" at bounding box center [614, 275] width 982 height 385
drag, startPoint x: 447, startPoint y: 433, endPoint x: 468, endPoint y: 400, distance: 38.4
click at [448, 433] on div "Account Number 08-240530820 Full Account Number Date Incurred Last Payment Date…" at bounding box center [492, 275] width 246 height 385
click at [1005, 524] on button "Save & Close" at bounding box center [1035, 526] width 122 height 38
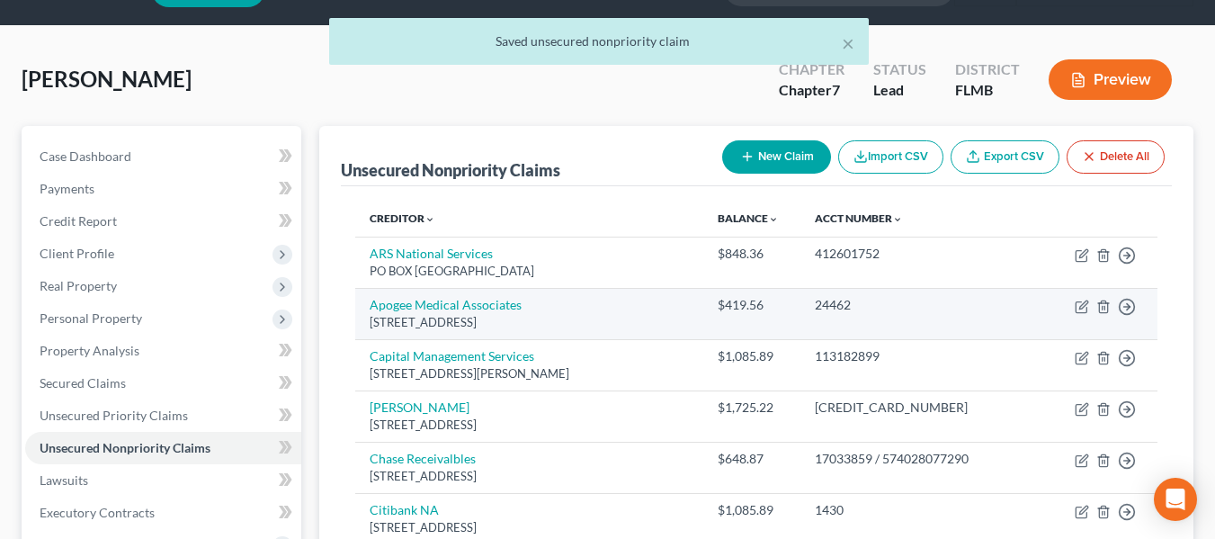
scroll to position [90, 0]
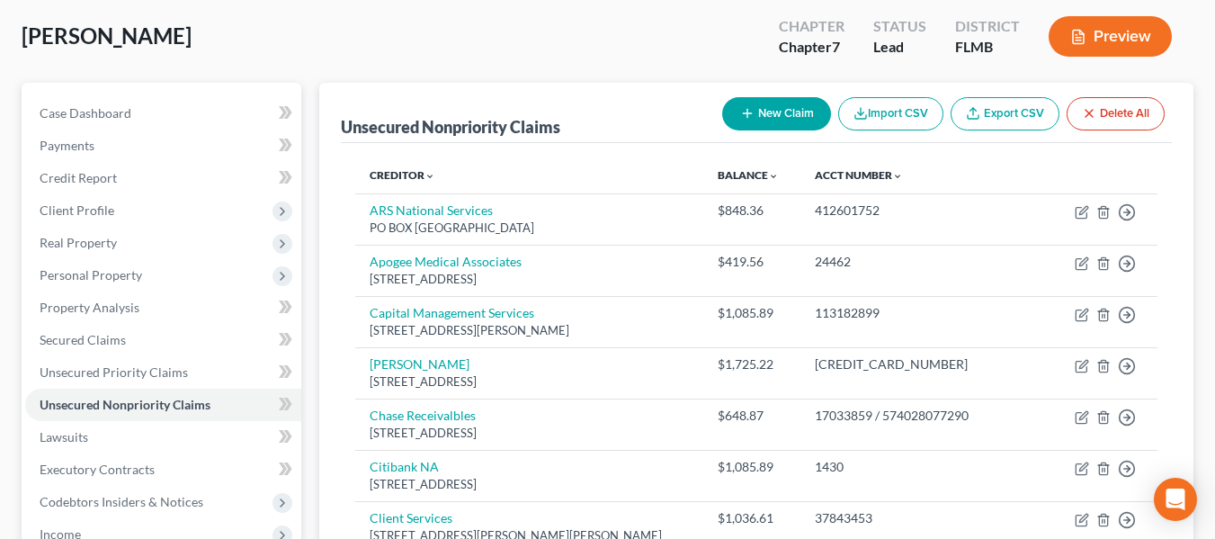
click at [802, 114] on button "New Claim" at bounding box center [776, 113] width 109 height 33
select select "0"
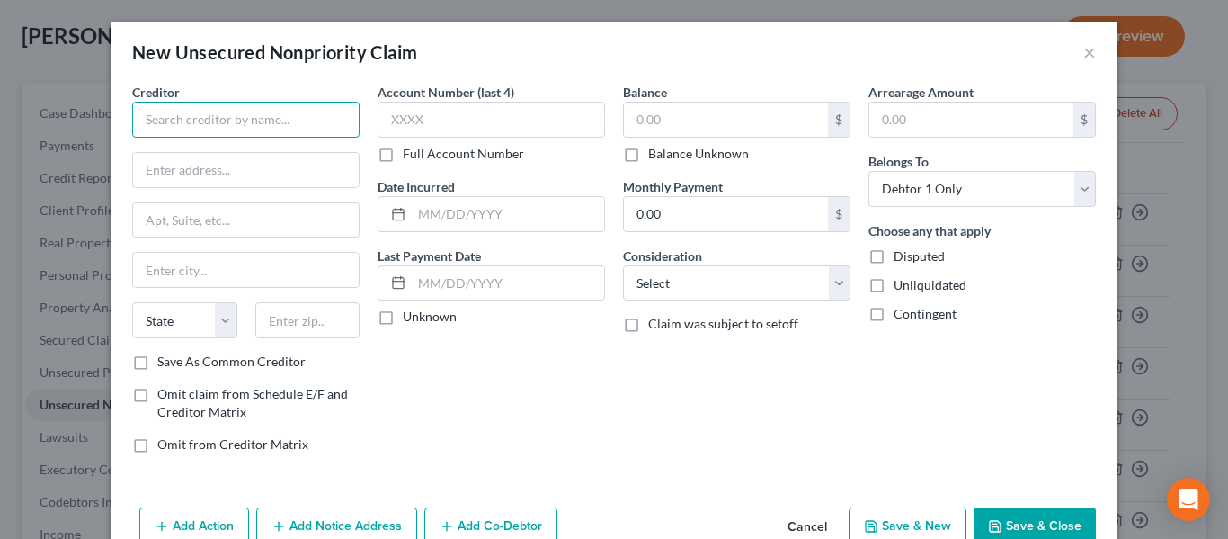
click at [282, 115] on input "text" at bounding box center [246, 120] width 228 height 36
type input "Montgomery Ward"
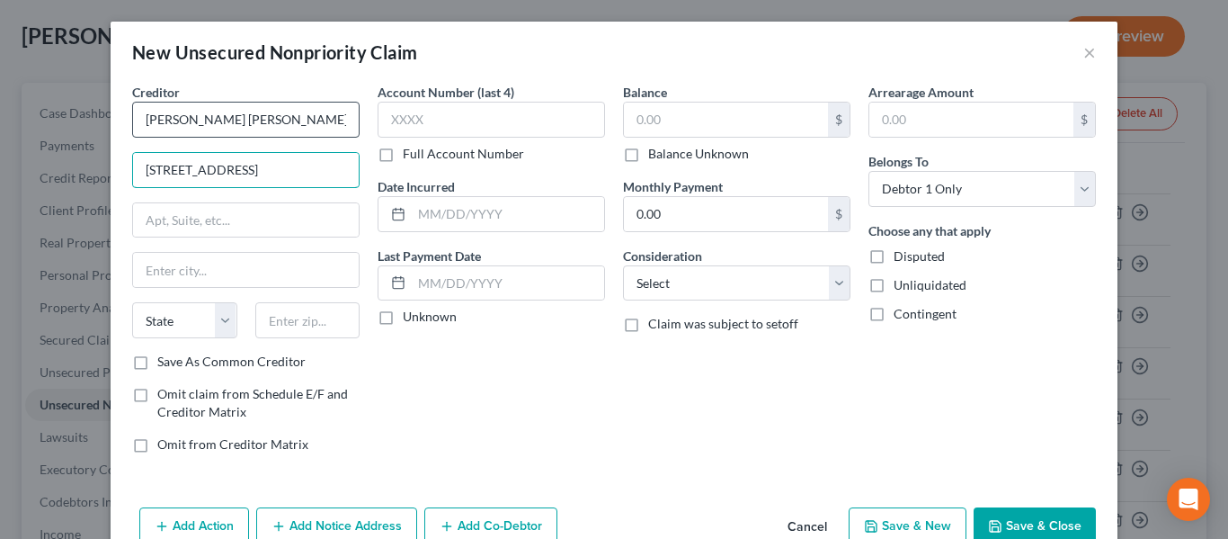
type input "1112 7th Ave"
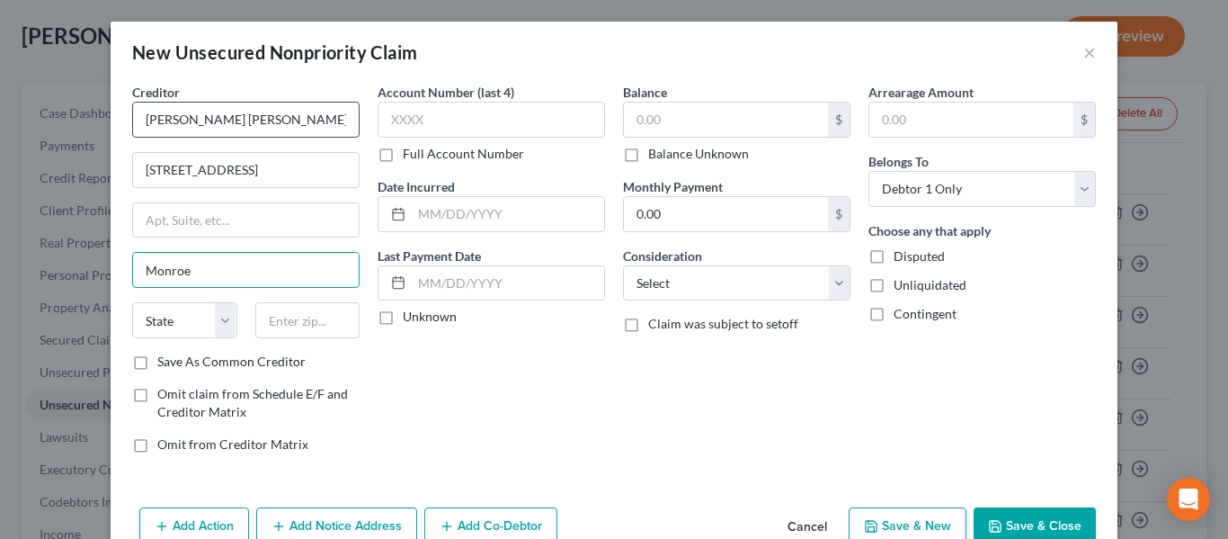
type input "Monroe"
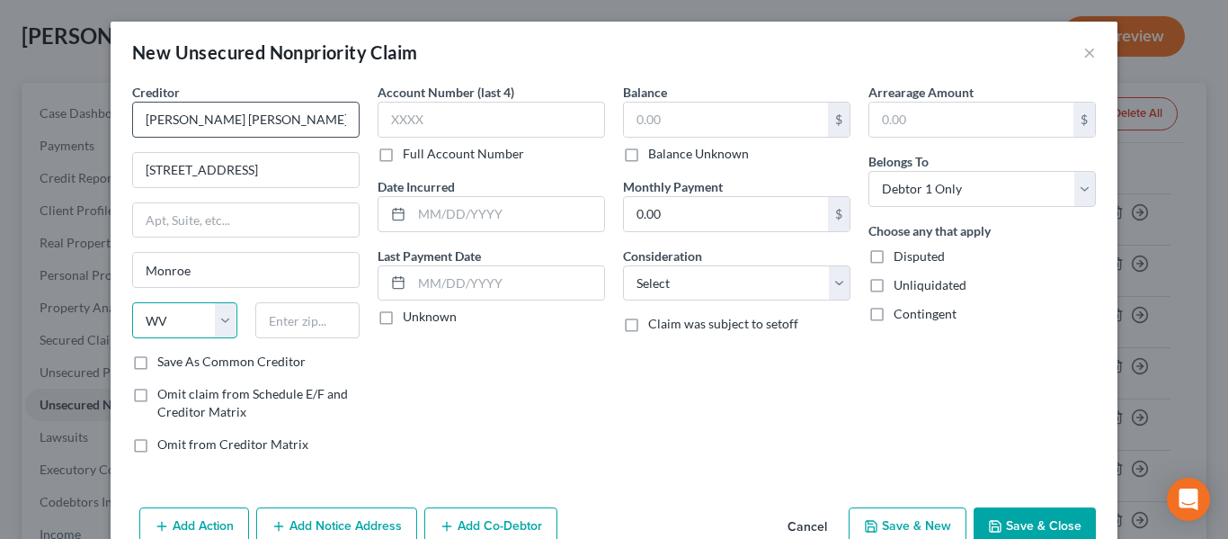
select select "52"
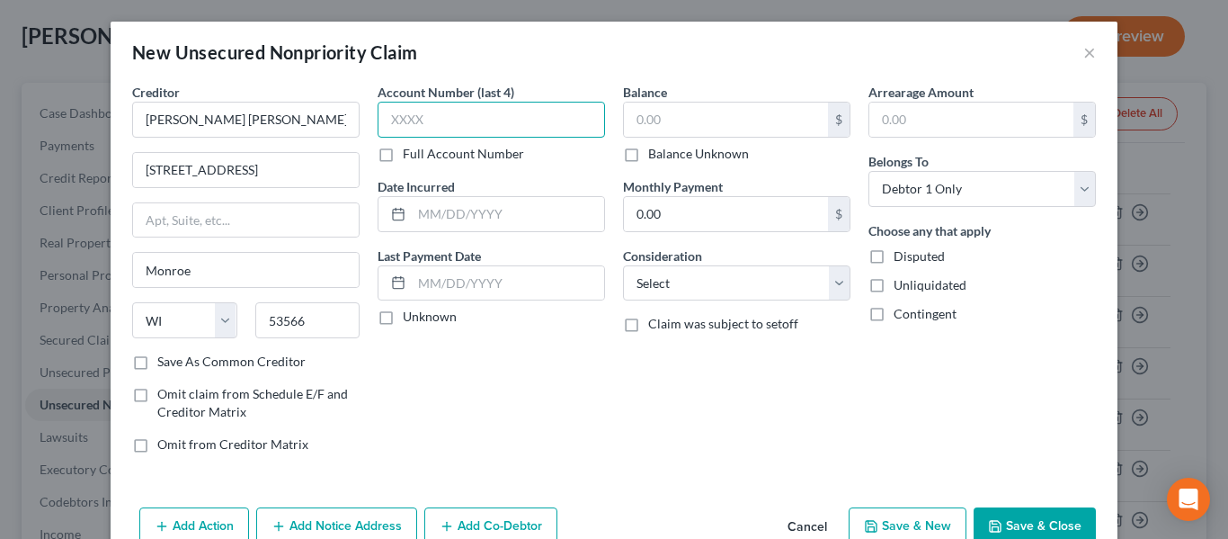
click at [440, 121] on input "text" at bounding box center [492, 120] width 228 height 36
click at [454, 149] on label "Full Account Number" at bounding box center [463, 154] width 121 height 18
click at [422, 149] on input "Full Account Number" at bounding box center [416, 151] width 12 height 12
click at [459, 116] on input "text" at bounding box center [492, 120] width 228 height 36
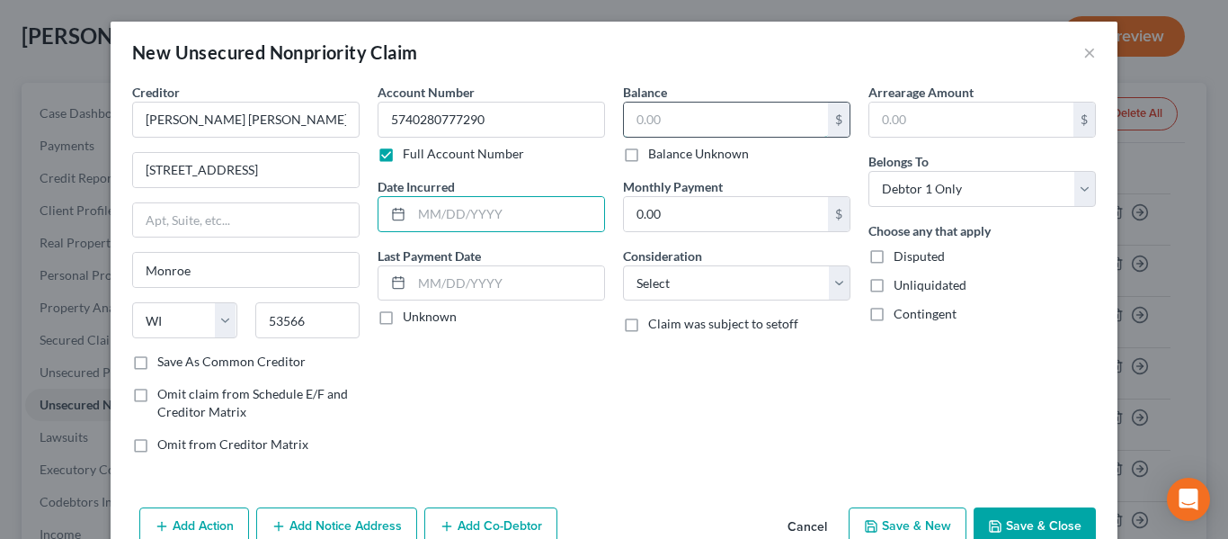
click at [762, 113] on input "text" at bounding box center [726, 120] width 204 height 34
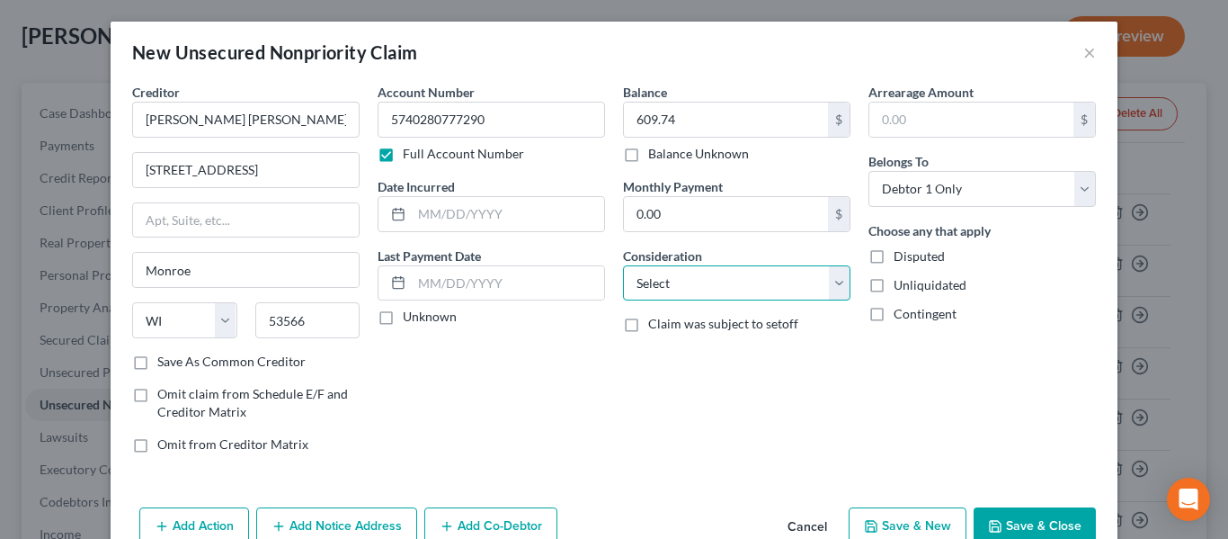
click at [647, 287] on select "Select Cable / Satellite Services Collection Agency Credit Card Debt Debt Couns…" at bounding box center [737, 283] width 228 height 36
click at [623, 265] on select "Select Cable / Satellite Services Collection Agency Credit Card Debt Debt Couns…" at bounding box center [737, 283] width 228 height 36
click at [727, 290] on select "Select Cable / Satellite Services Collection Agency Credit Card Debt Debt Couns…" at bounding box center [737, 283] width 228 height 36
click at [623, 265] on select "Select Cable / Satellite Services Collection Agency Credit Card Debt Debt Couns…" at bounding box center [737, 283] width 228 height 36
click at [1022, 523] on button "Save & Close" at bounding box center [1035, 526] width 122 height 38
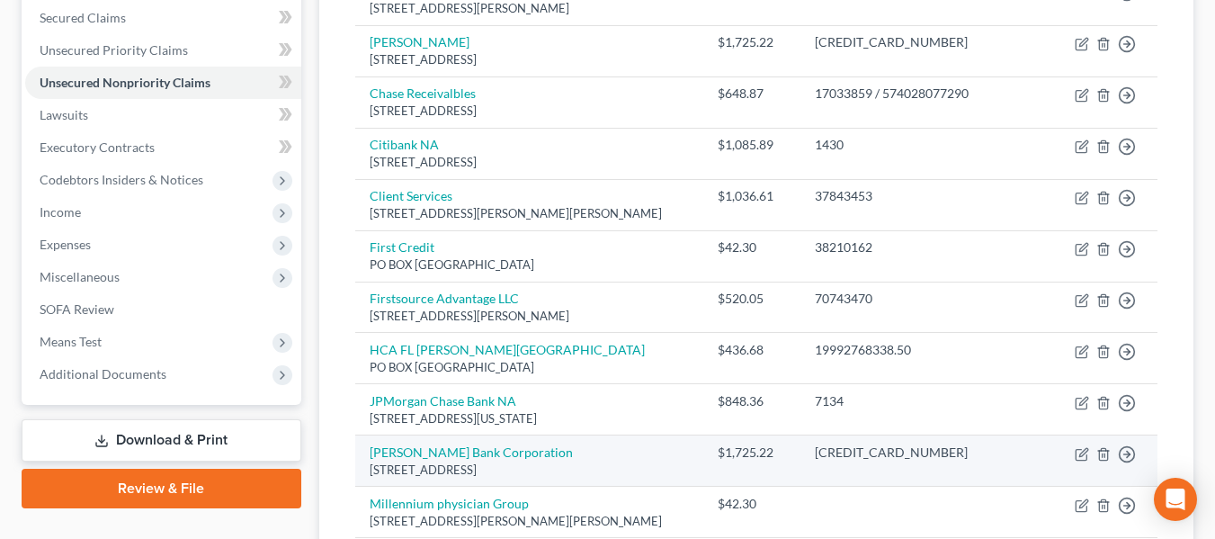
scroll to position [0, 0]
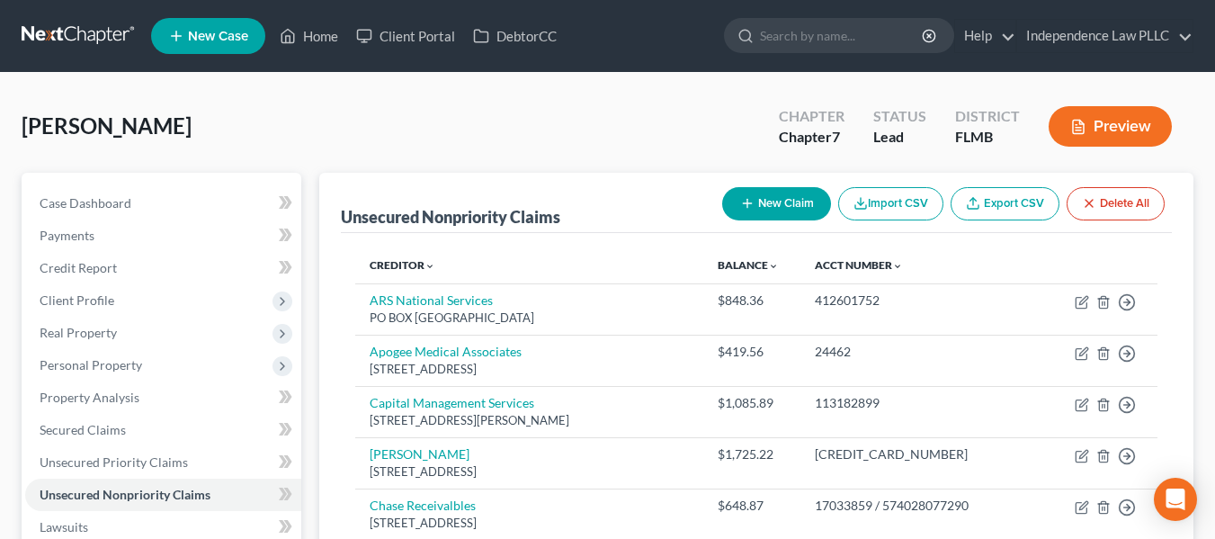
click at [792, 202] on button "New Claim" at bounding box center [776, 203] width 109 height 33
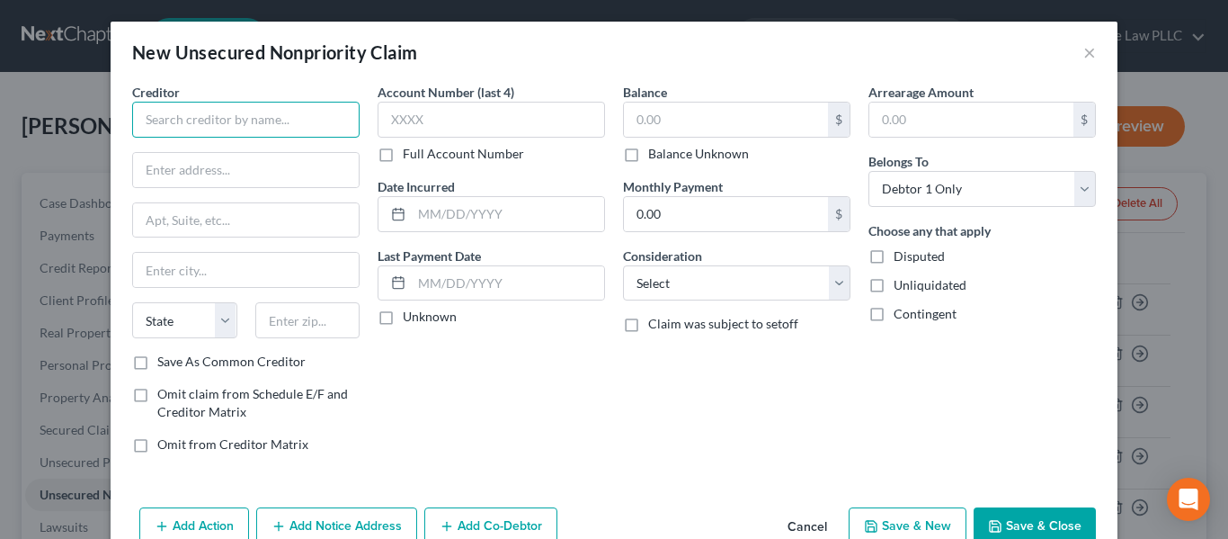
click at [218, 121] on input "text" at bounding box center [246, 120] width 228 height 36
click at [286, 172] on input "text" at bounding box center [246, 170] width 226 height 34
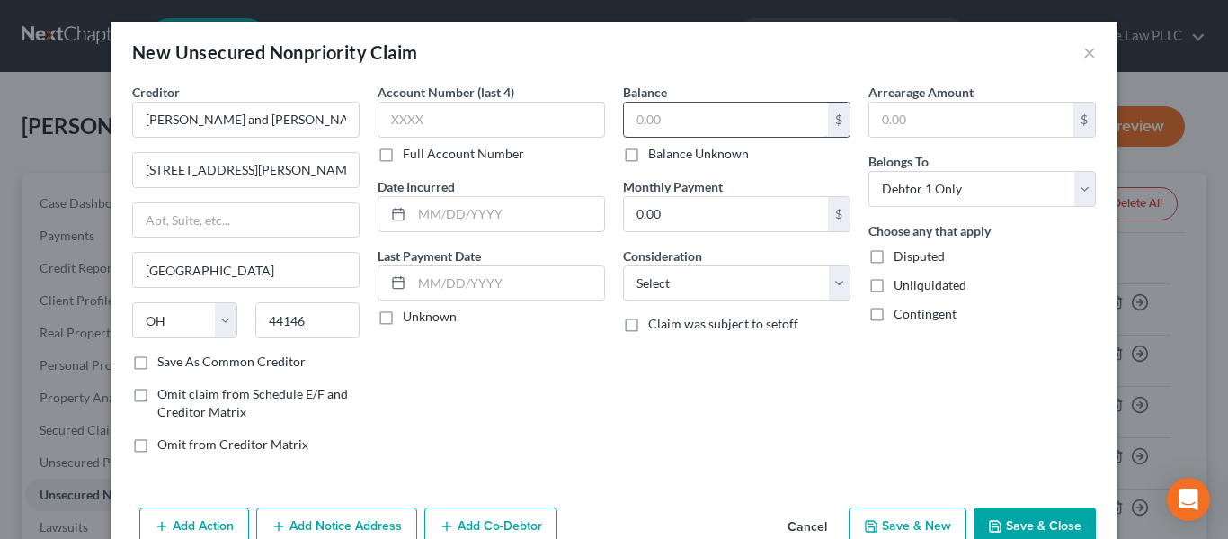
click at [656, 111] on input "text" at bounding box center [726, 120] width 204 height 34
click at [533, 107] on input "text" at bounding box center [492, 120] width 228 height 36
click at [431, 156] on label "Full Account Number" at bounding box center [463, 154] width 121 height 18
click at [422, 156] on input "Full Account Number" at bounding box center [416, 151] width 12 height 12
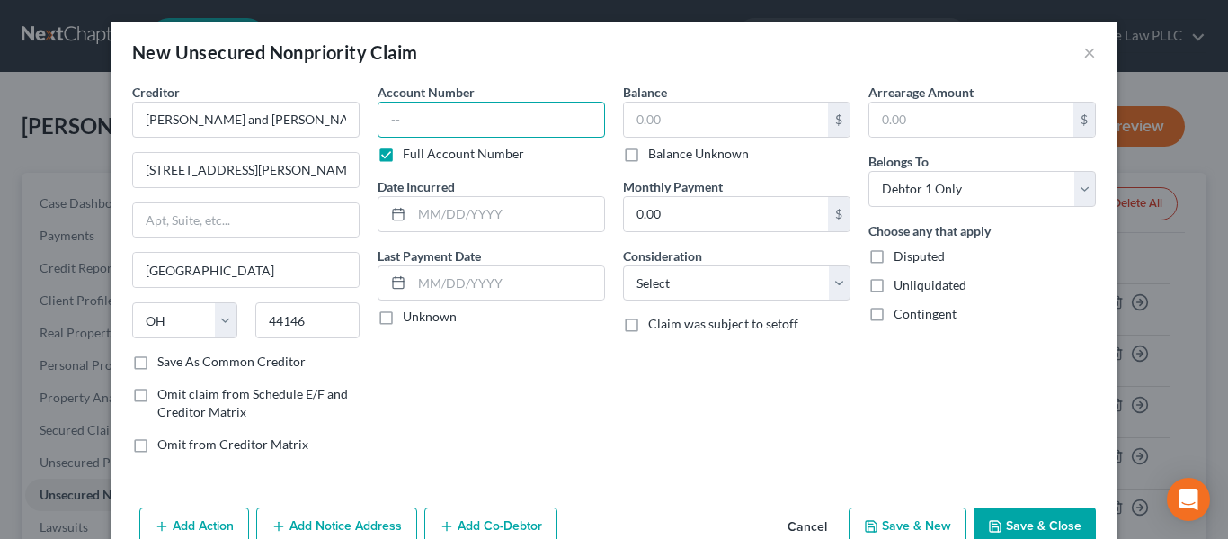
click at [437, 130] on input "text" at bounding box center [492, 120] width 228 height 36
click at [638, 117] on input "text" at bounding box center [726, 120] width 204 height 34
click at [473, 126] on input "text" at bounding box center [492, 120] width 228 height 36
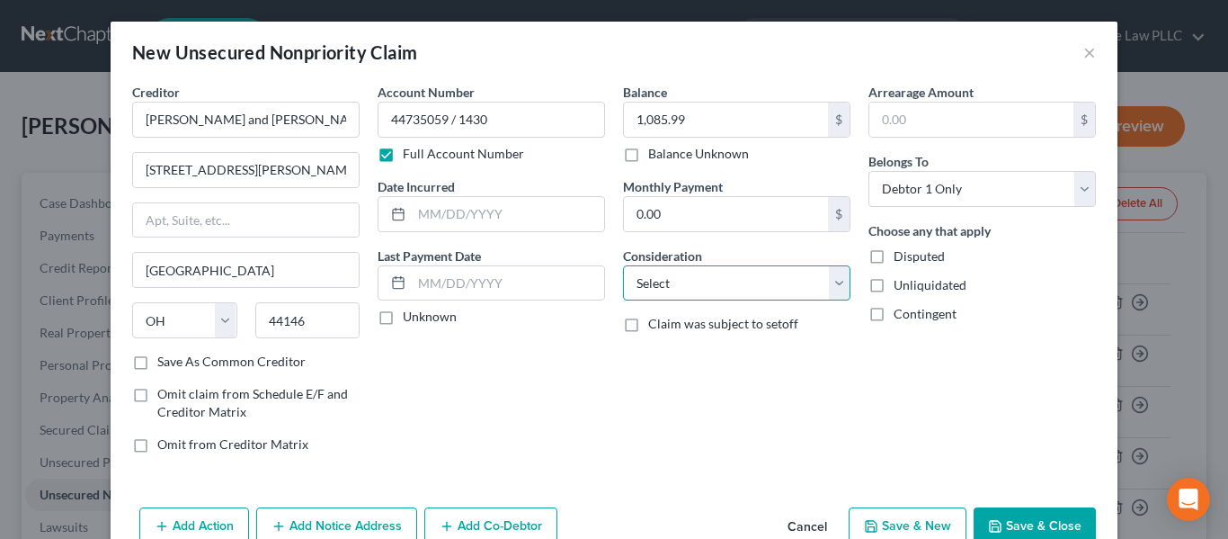
click at [684, 285] on select "Select Cable / Satellite Services Collection Agency Credit Card Debt Debt Couns…" at bounding box center [737, 283] width 228 height 36
click at [623, 265] on select "Select Cable / Satellite Services Collection Agency Credit Card Debt Debt Couns…" at bounding box center [737, 283] width 228 height 36
click at [702, 282] on select "Select Cable / Satellite Services Collection Agency Credit Card Debt Debt Couns…" at bounding box center [737, 283] width 228 height 36
click at [623, 265] on select "Select Cable / Satellite Services Collection Agency Credit Card Debt Debt Couns…" at bounding box center [737, 283] width 228 height 36
click at [1026, 514] on button "Save & Close" at bounding box center [1035, 526] width 122 height 38
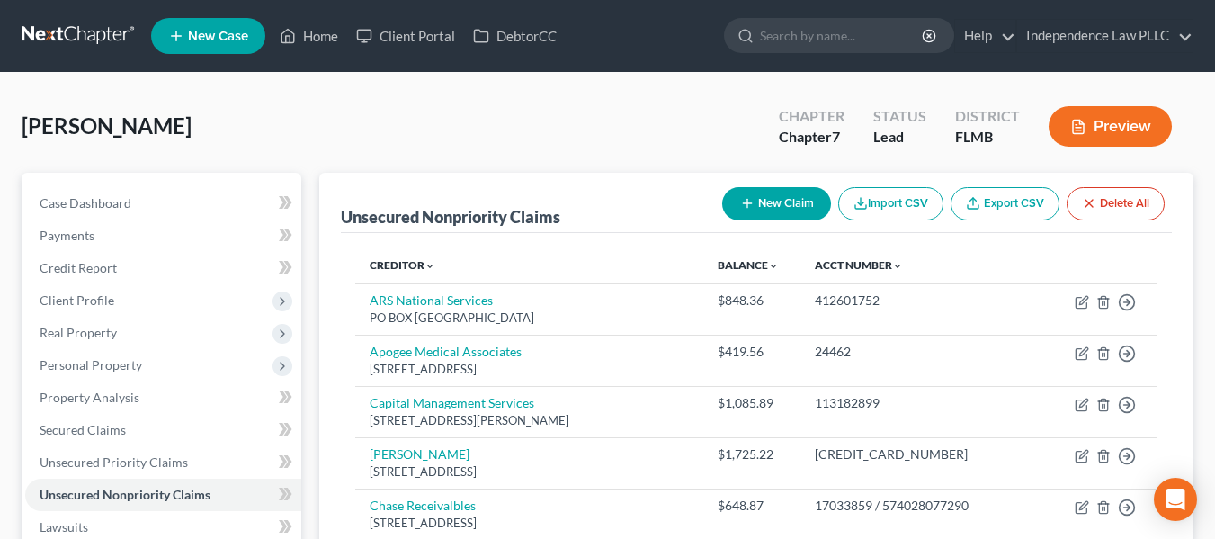
click at [756, 206] on button "New Claim" at bounding box center [776, 203] width 109 height 33
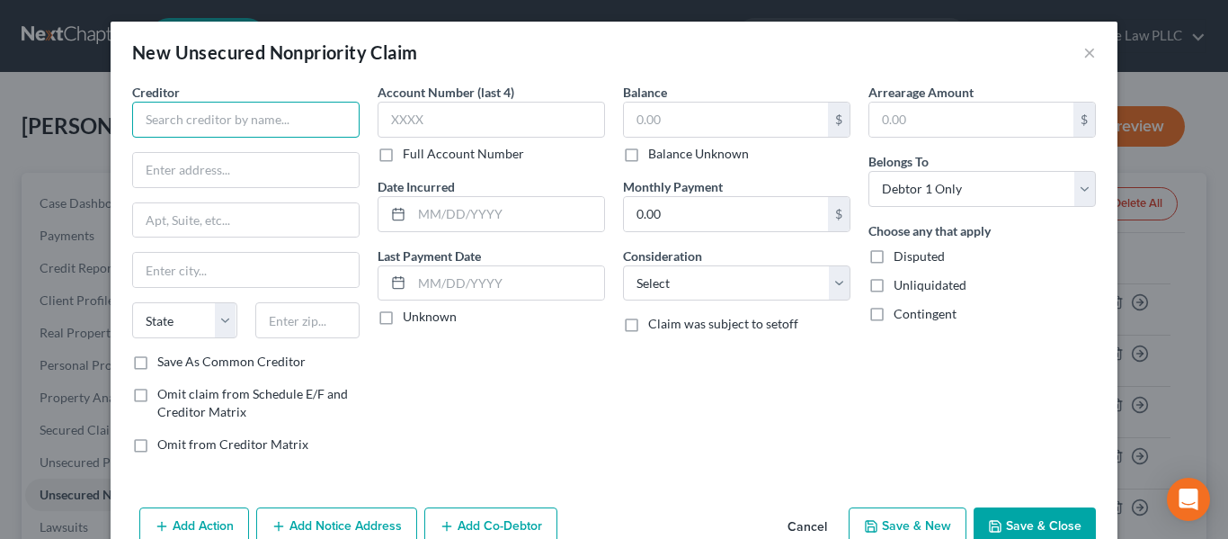
click at [309, 126] on input "text" at bounding box center [246, 120] width 228 height 36
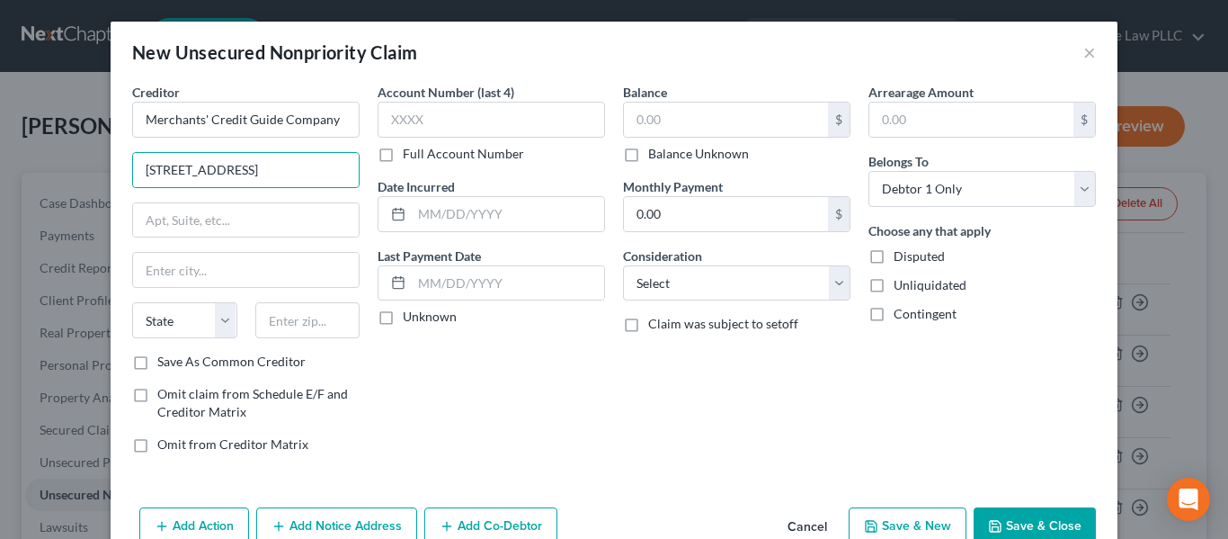
click at [808, 525] on button "Cancel" at bounding box center [807, 527] width 68 height 36
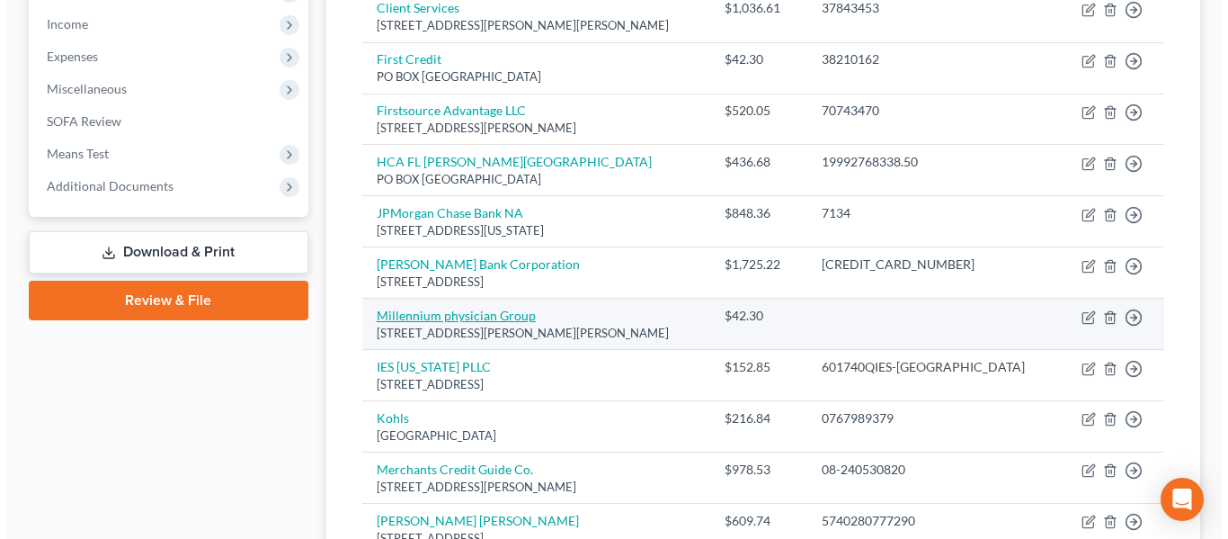
scroll to position [630, 0]
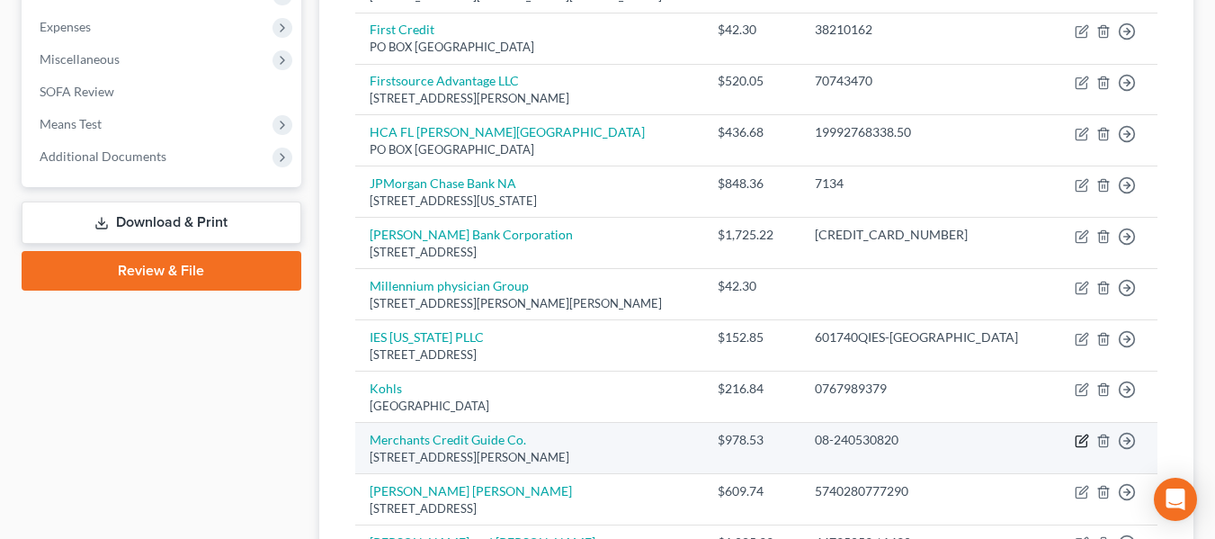
click at [1082, 445] on icon "button" at bounding box center [1082, 440] width 14 height 14
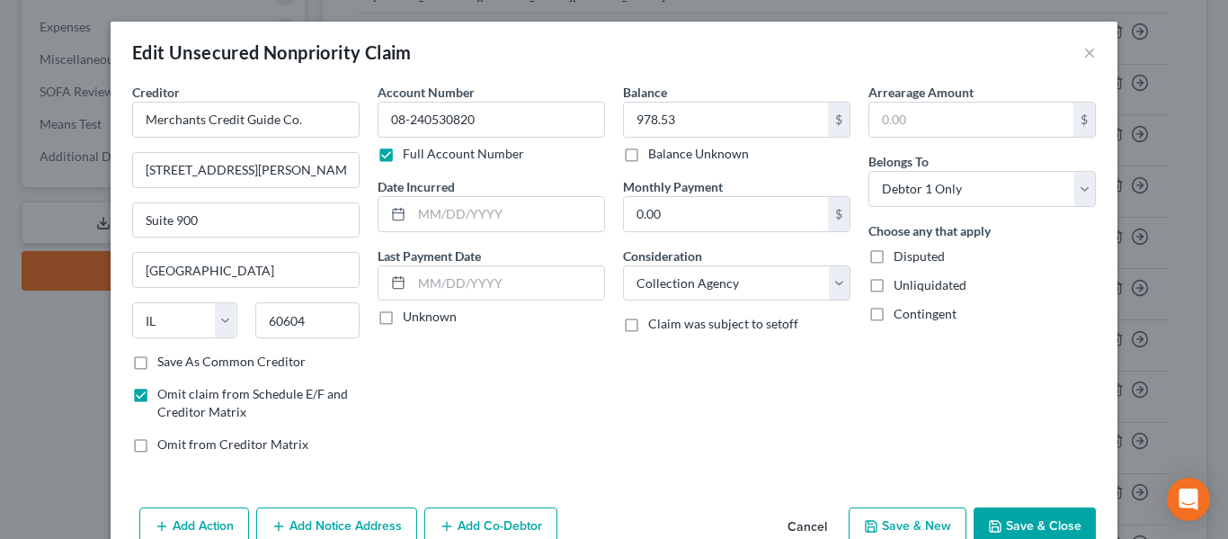
click at [190, 358] on label "Save As Common Creditor" at bounding box center [231, 362] width 148 height 18
click at [176, 358] on input "Save As Common Creditor" at bounding box center [171, 359] width 12 height 12
click at [285, 406] on label "Omit claim from Schedule E/F and Creditor Matrix" at bounding box center [258, 403] width 202 height 36
click at [176, 397] on input "Omit claim from Schedule E/F and Creditor Matrix" at bounding box center [171, 391] width 12 height 12
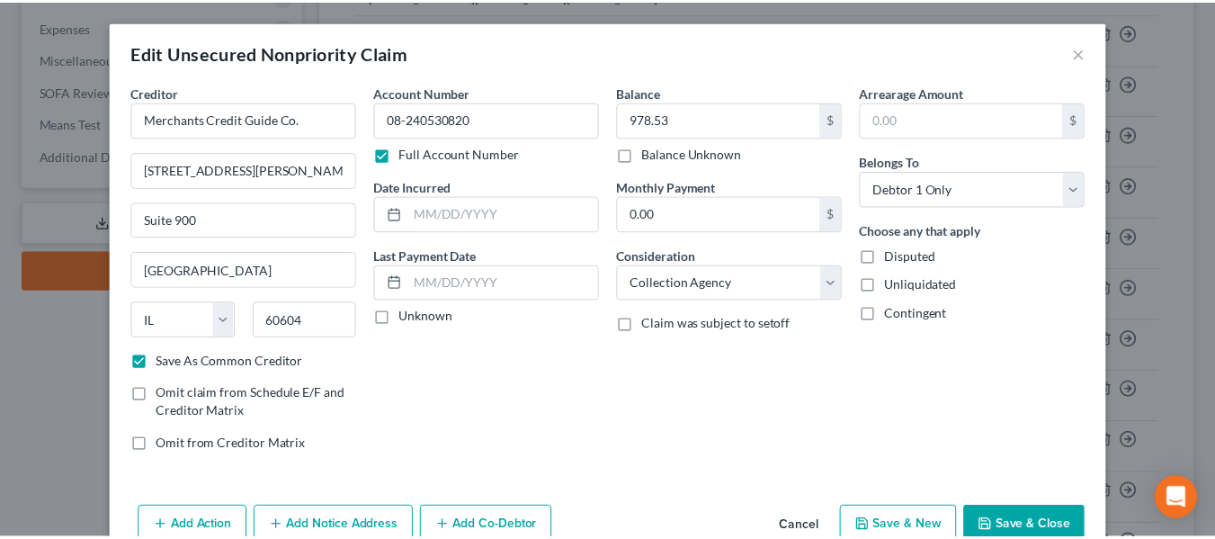
scroll to position [90, 0]
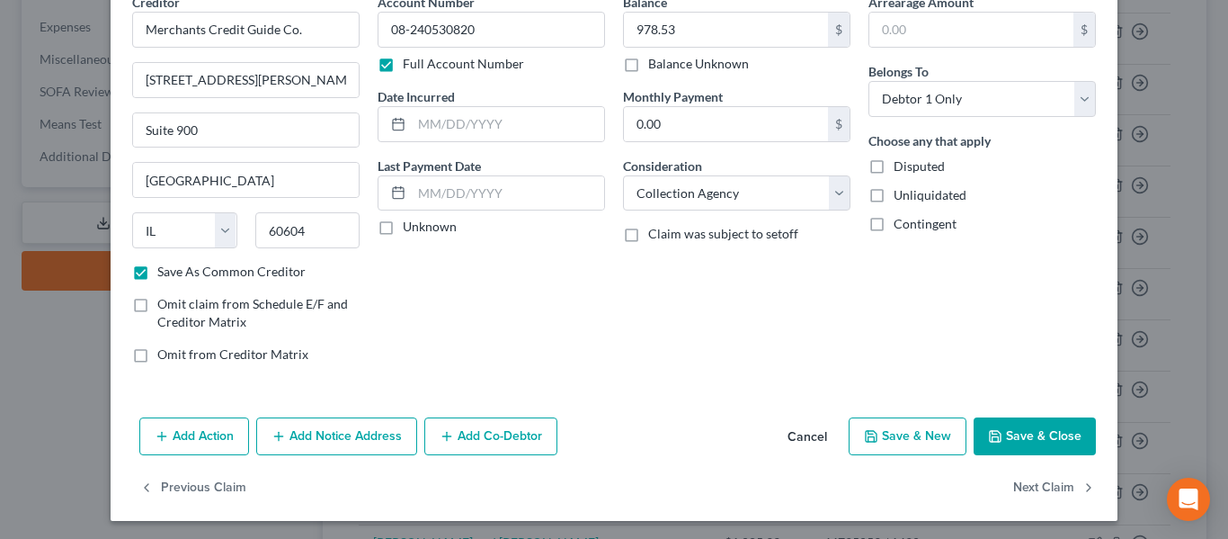
click at [1068, 426] on button "Save & Close" at bounding box center [1035, 436] width 122 height 38
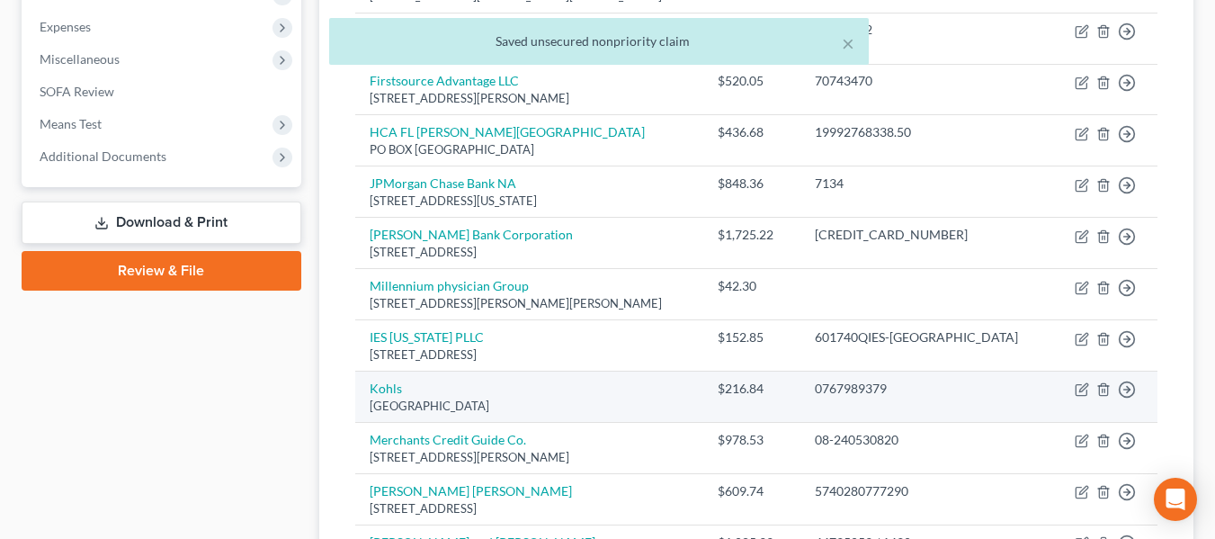
scroll to position [0, 0]
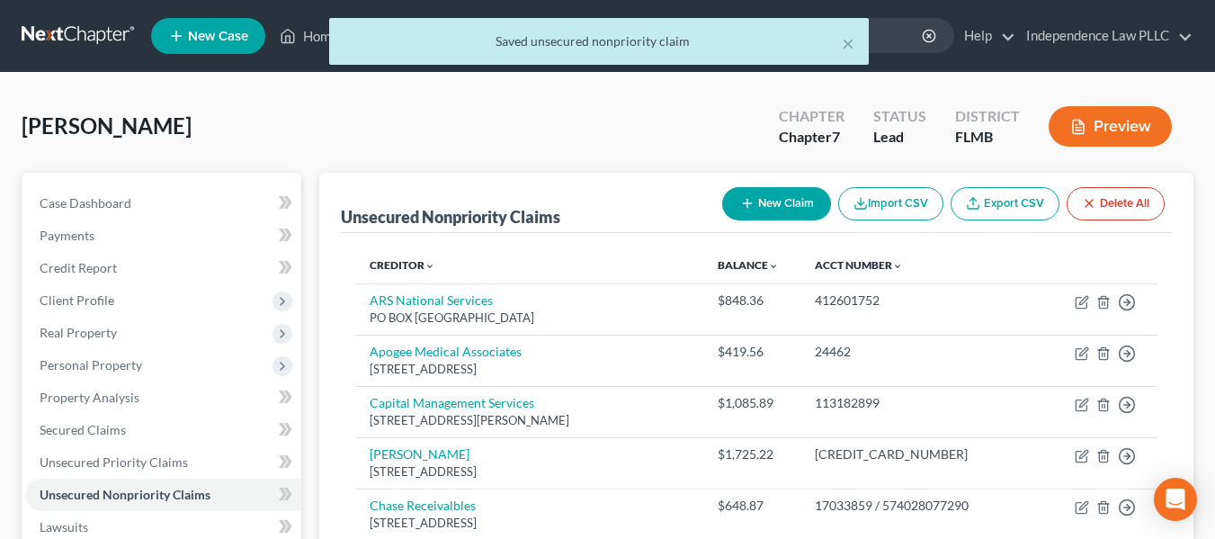
click at [803, 209] on button "New Claim" at bounding box center [776, 203] width 109 height 33
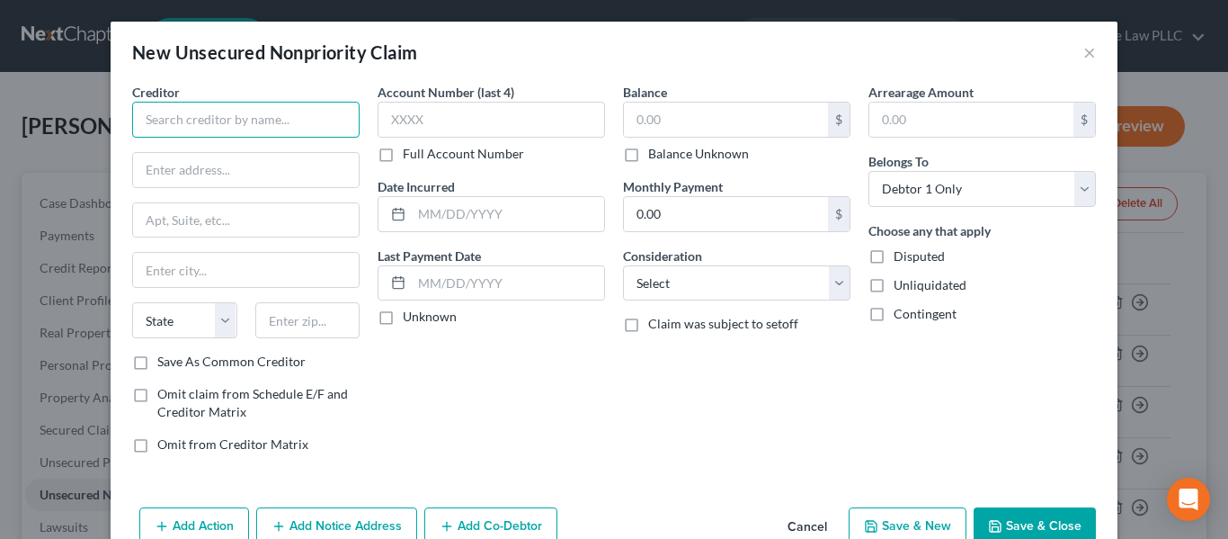
click at [286, 112] on input "text" at bounding box center [246, 120] width 228 height 36
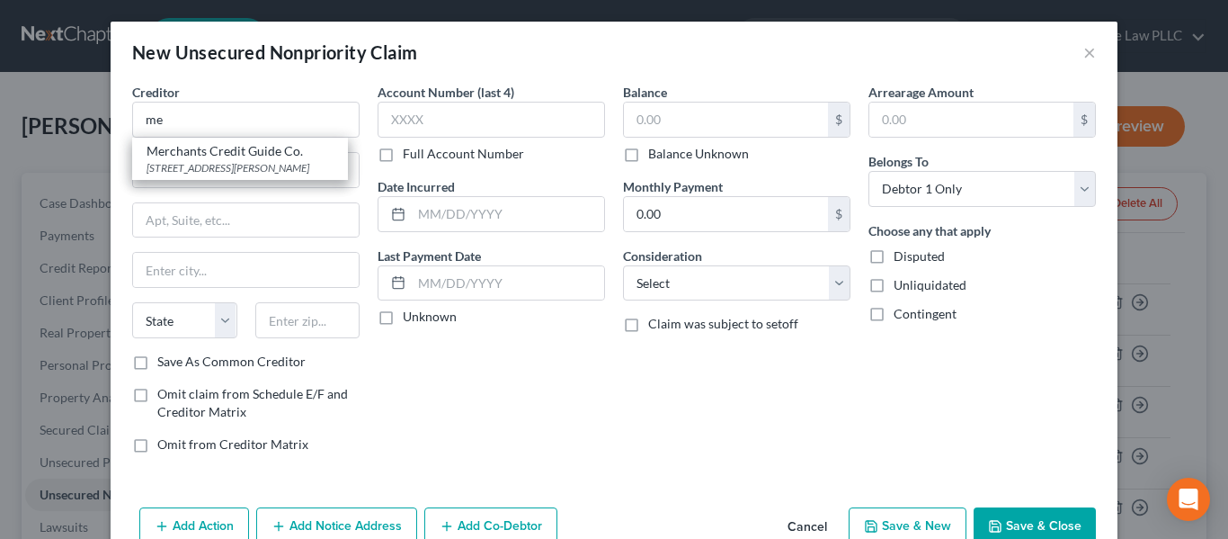
click at [800, 522] on button "Cancel" at bounding box center [807, 527] width 68 height 36
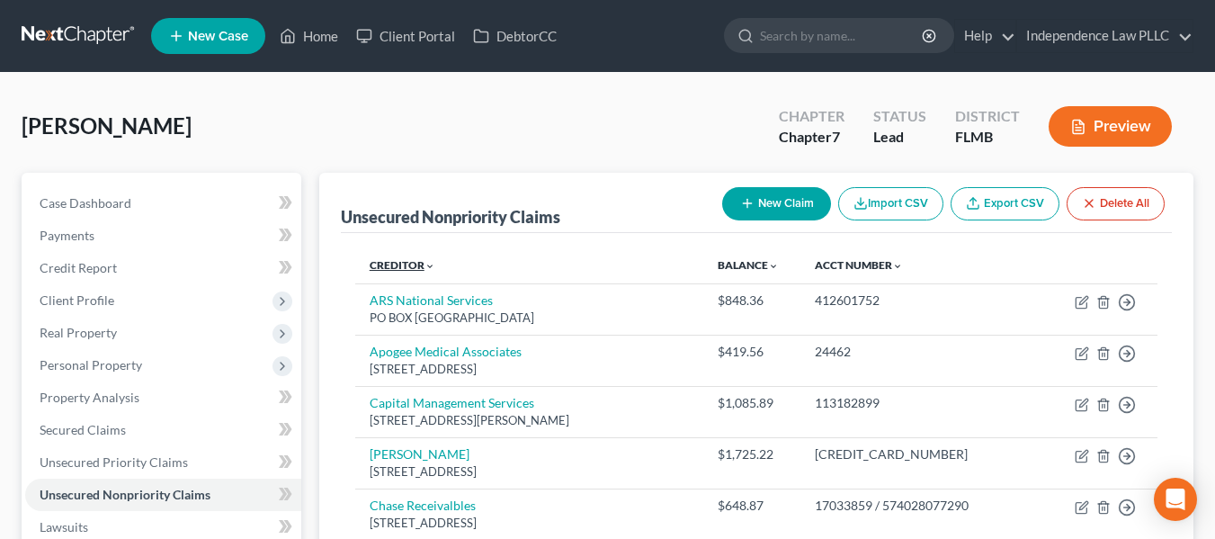
click at [397, 262] on link "Creditor expand_more expand_less unfold_more" at bounding box center [403, 264] width 66 height 13
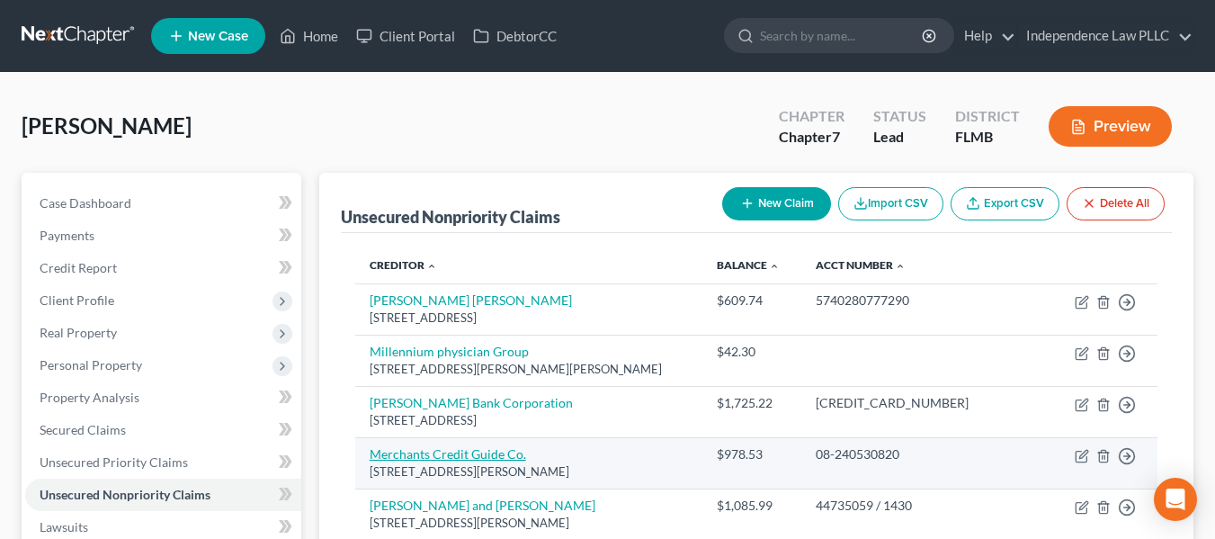
click at [444, 456] on link "Merchants Credit Guide Co." at bounding box center [448, 453] width 156 height 15
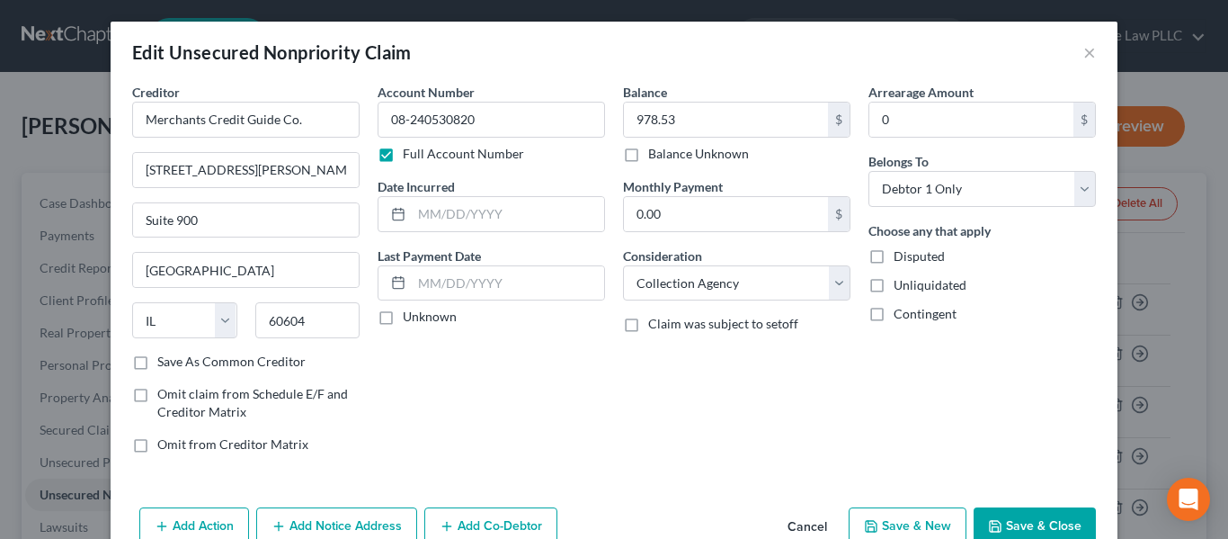
click at [1002, 519] on button "Save & Close" at bounding box center [1035, 526] width 122 height 38
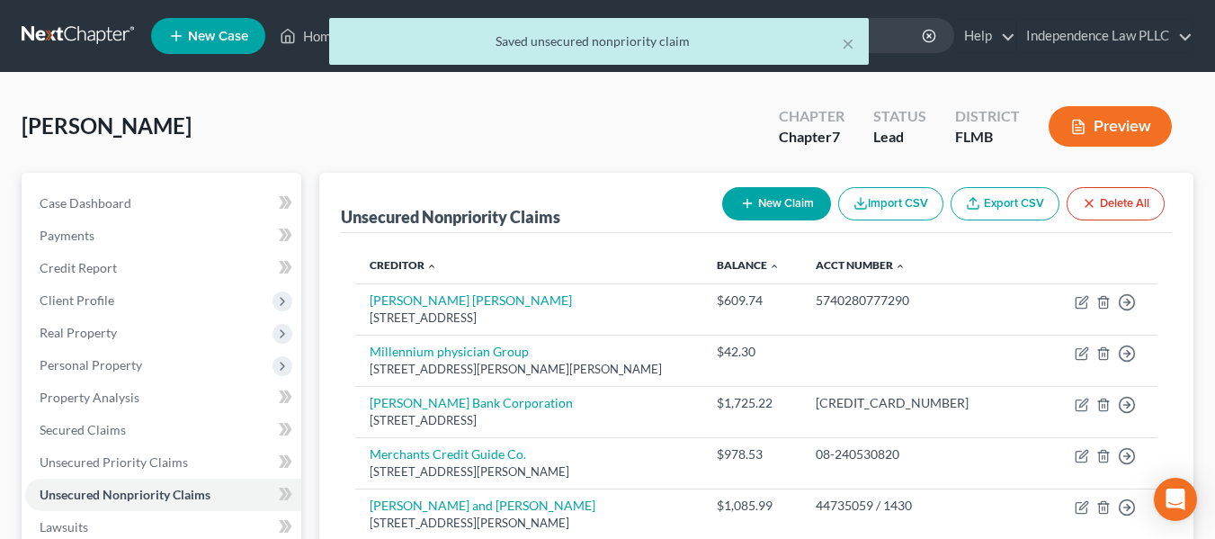
click at [781, 197] on button "New Claim" at bounding box center [776, 203] width 109 height 33
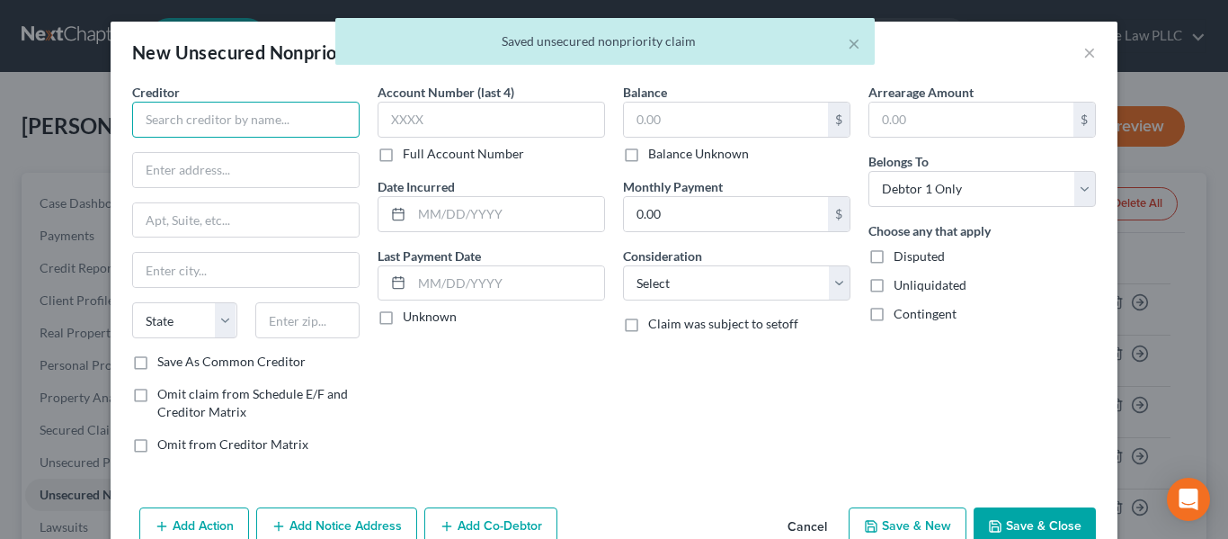
click at [255, 120] on input "text" at bounding box center [246, 120] width 228 height 36
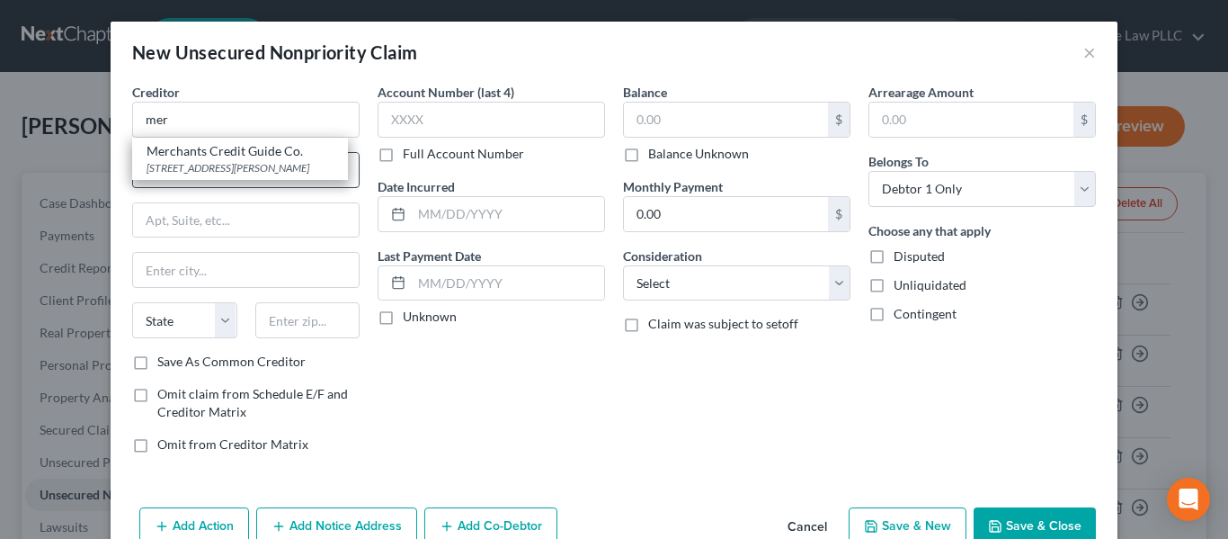
click at [260, 160] on div "209 South Laselle Street Suite 900, Chicago, IL 60604" at bounding box center [240, 167] width 187 height 15
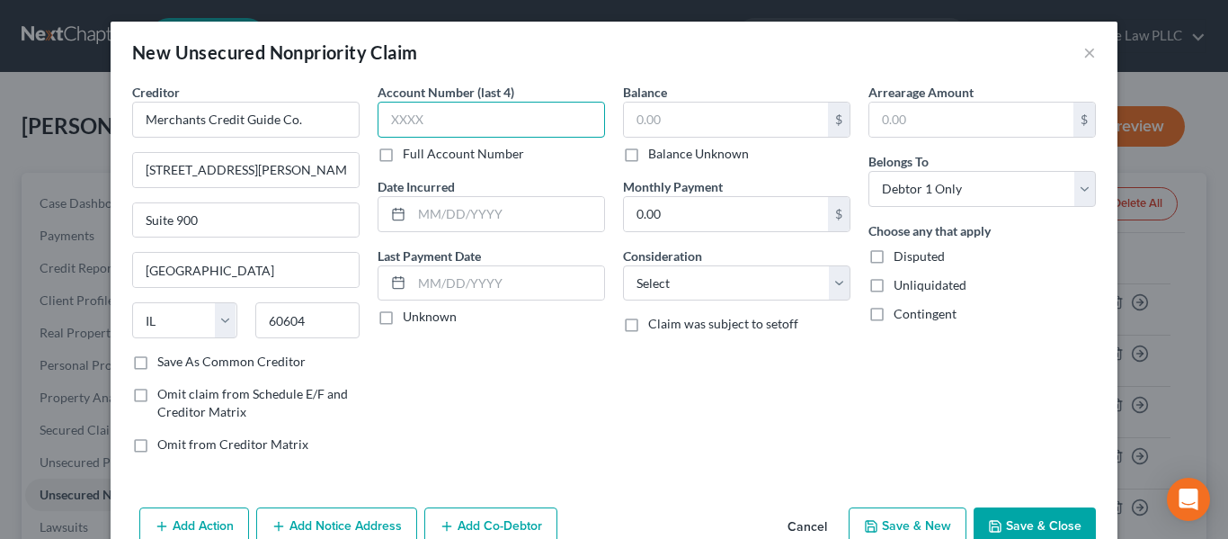
click at [481, 121] on input "text" at bounding box center [492, 120] width 228 height 36
click at [500, 153] on label "Full Account Number" at bounding box center [463, 154] width 121 height 18
click at [422, 153] on input "Full Account Number" at bounding box center [416, 151] width 12 height 12
click at [503, 118] on input "text" at bounding box center [492, 120] width 228 height 36
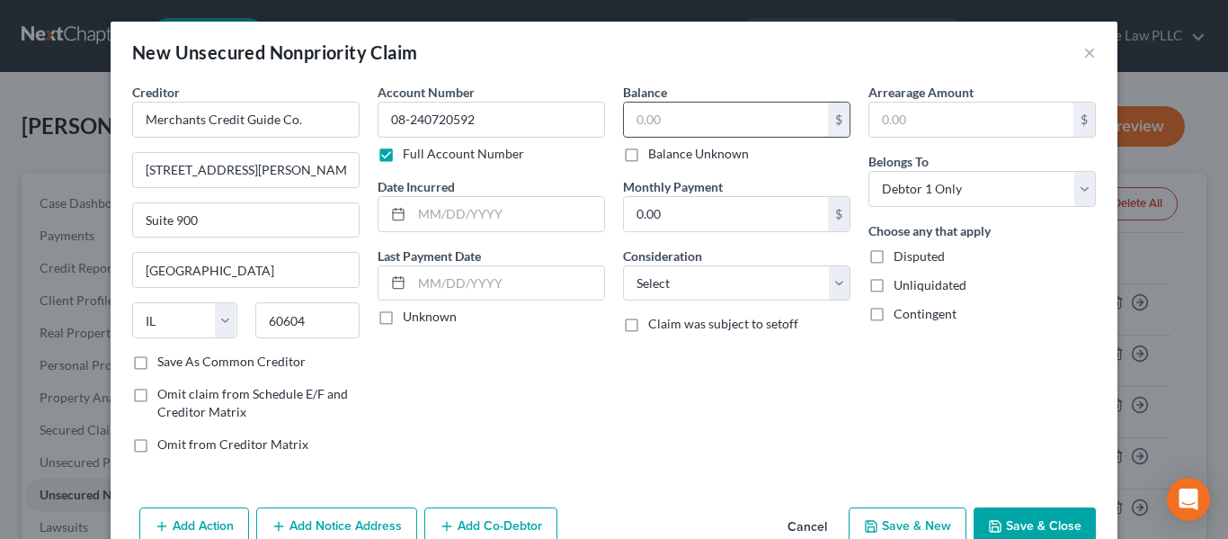
click at [730, 121] on input "text" at bounding box center [726, 120] width 204 height 34
click at [684, 298] on select "Select Cable / Satellite Services Collection Agency Credit Card Debt Debt Couns…" at bounding box center [737, 283] width 228 height 36
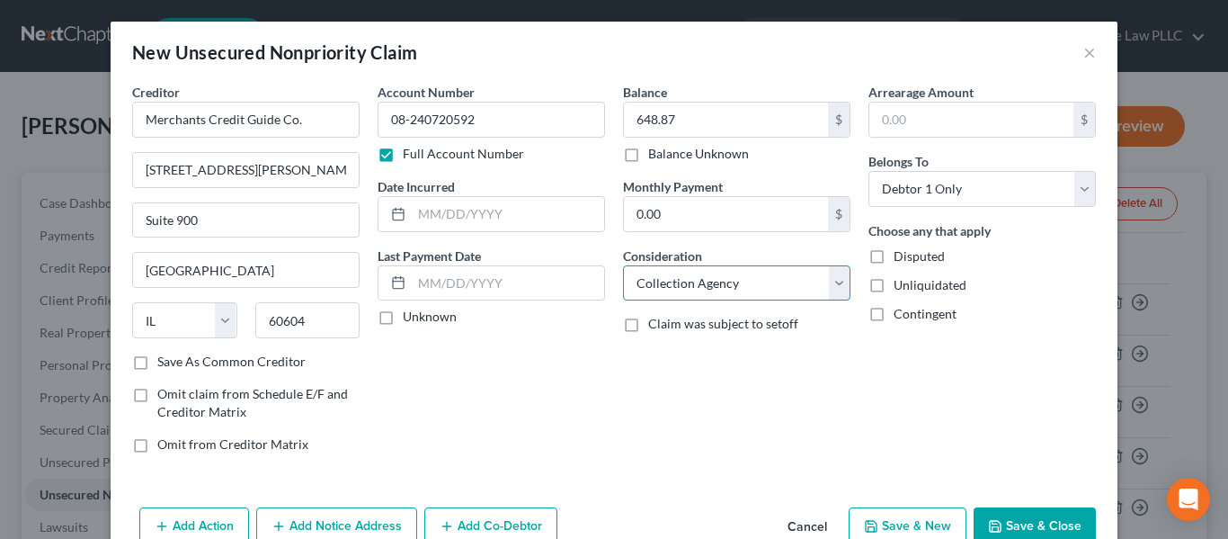
click at [623, 265] on select "Select Cable / Satellite Services Collection Agency Credit Card Debt Debt Couns…" at bounding box center [737, 283] width 228 height 36
click at [1044, 520] on button "Save & Close" at bounding box center [1035, 526] width 122 height 38
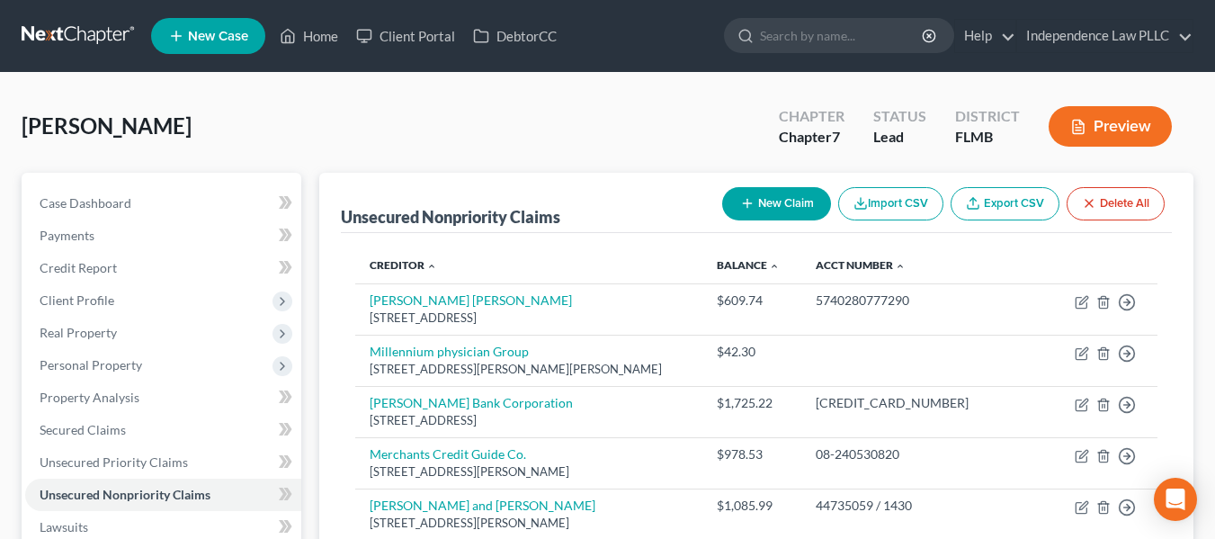
click at [769, 208] on button "New Claim" at bounding box center [776, 203] width 109 height 33
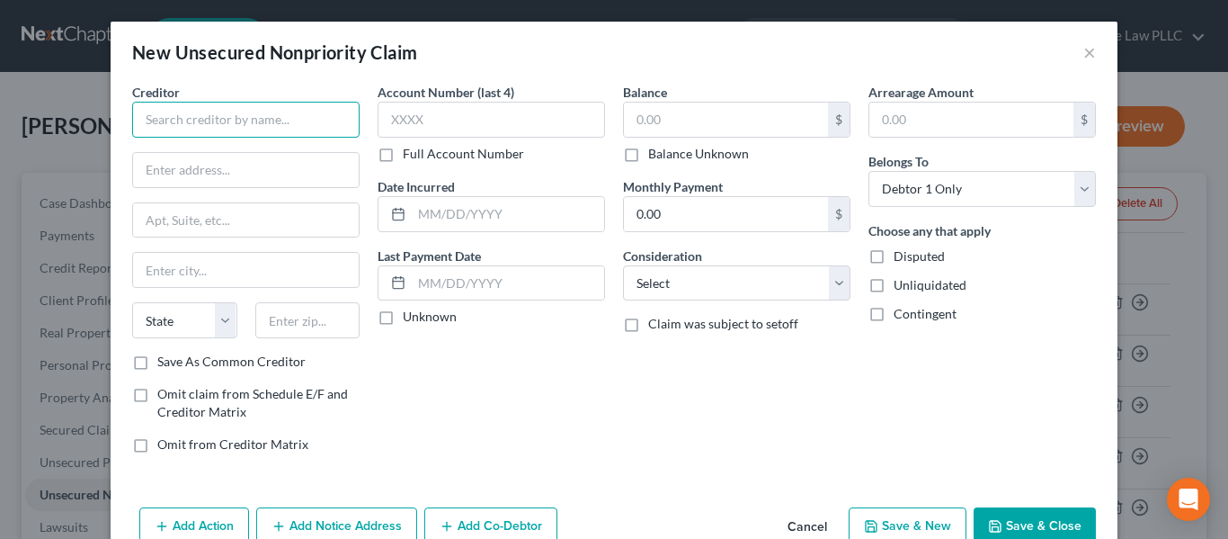
click at [307, 109] on input "text" at bounding box center [246, 120] width 228 height 36
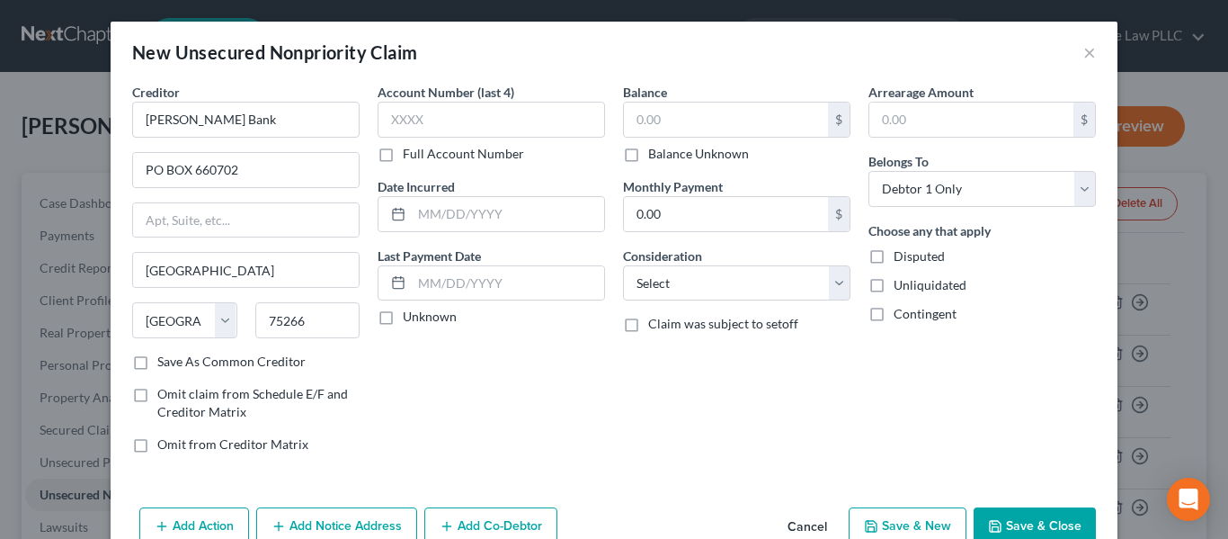
click at [282, 352] on div "Creditor * Merrick Bank PO BOX 660702 Dallas State AL AK AR AZ CA CO CT DE DC F…" at bounding box center [246, 227] width 228 height 288
click at [280, 357] on label "Save As Common Creditor" at bounding box center [231, 362] width 148 height 18
click at [176, 357] on input "Save As Common Creditor" at bounding box center [171, 359] width 12 height 12
click at [422, 117] on input "text" at bounding box center [492, 120] width 228 height 36
click at [433, 153] on label "Full Account Number" at bounding box center [463, 154] width 121 height 18
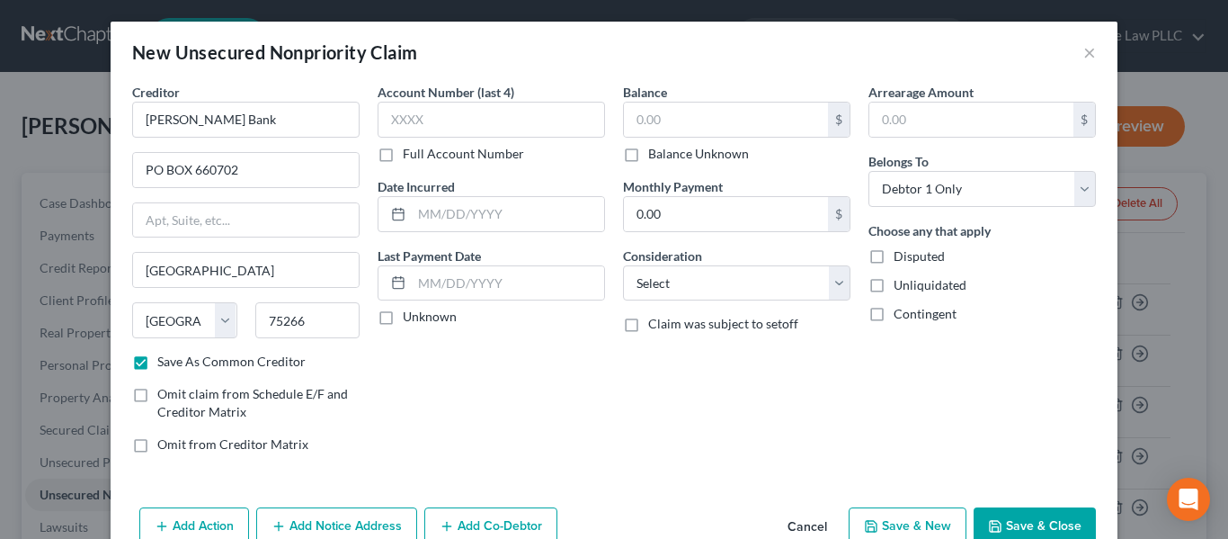
click at [422, 153] on input "Full Account Number" at bounding box center [416, 151] width 12 height 12
click at [428, 122] on input "text" at bounding box center [492, 120] width 228 height 36
click at [659, 122] on input "text" at bounding box center [726, 120] width 204 height 34
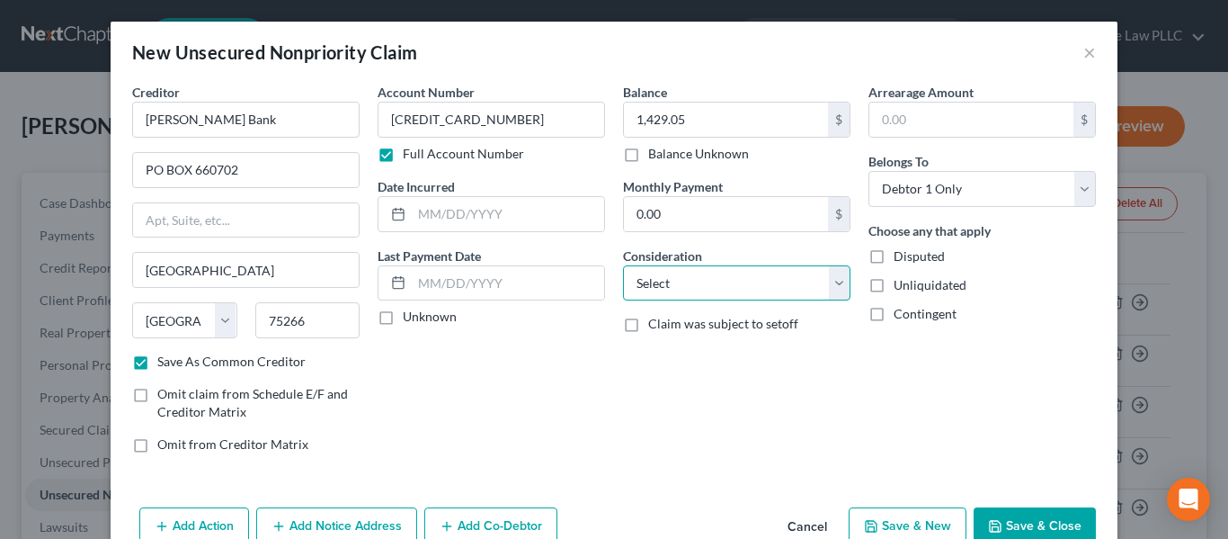
click at [746, 279] on select "Select Cable / Satellite Services Collection Agency Credit Card Debt Debt Couns…" at bounding box center [737, 283] width 228 height 36
click at [623, 265] on select "Select Cable / Satellite Services Collection Agency Credit Card Debt Debt Couns…" at bounding box center [737, 283] width 228 height 36
click at [1017, 523] on button "Save & Close" at bounding box center [1035, 526] width 122 height 38
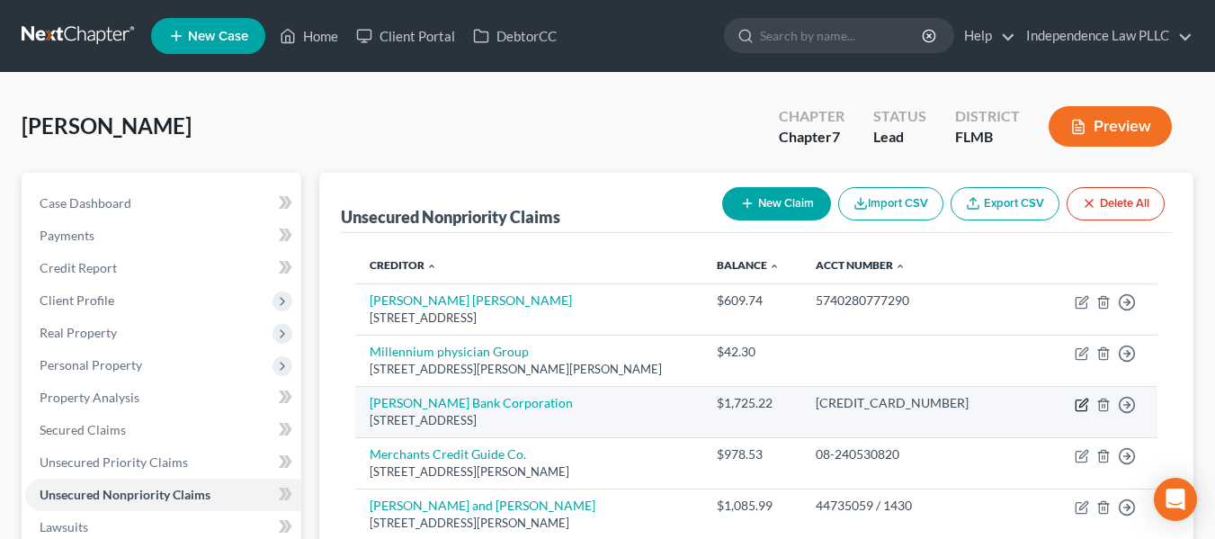
click at [1080, 400] on icon "button" at bounding box center [1081, 405] width 11 height 11
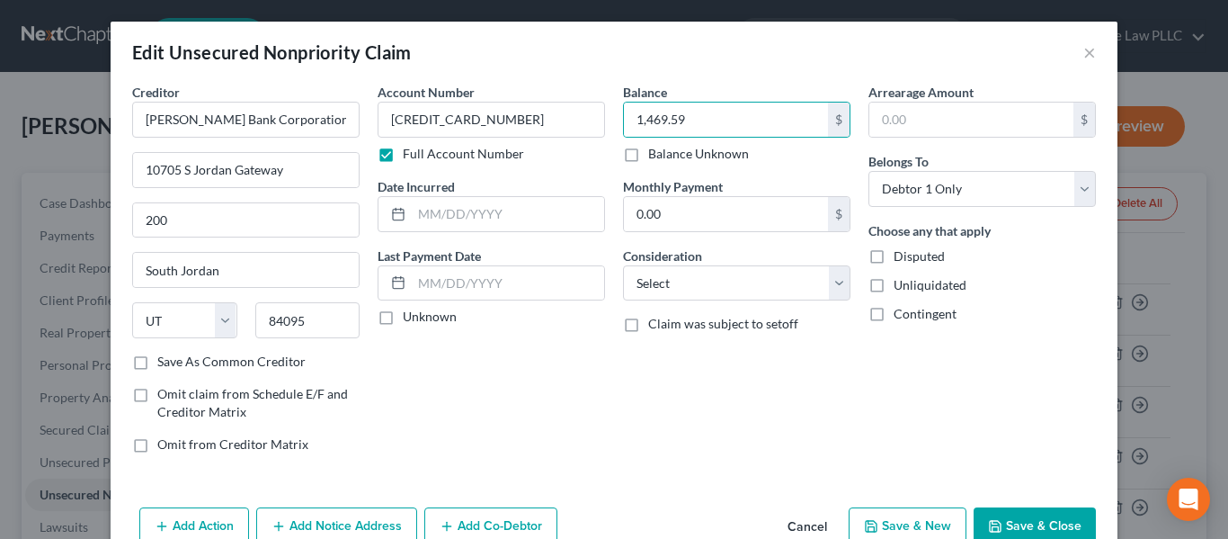
click at [1000, 515] on button "Save & Close" at bounding box center [1035, 526] width 122 height 38
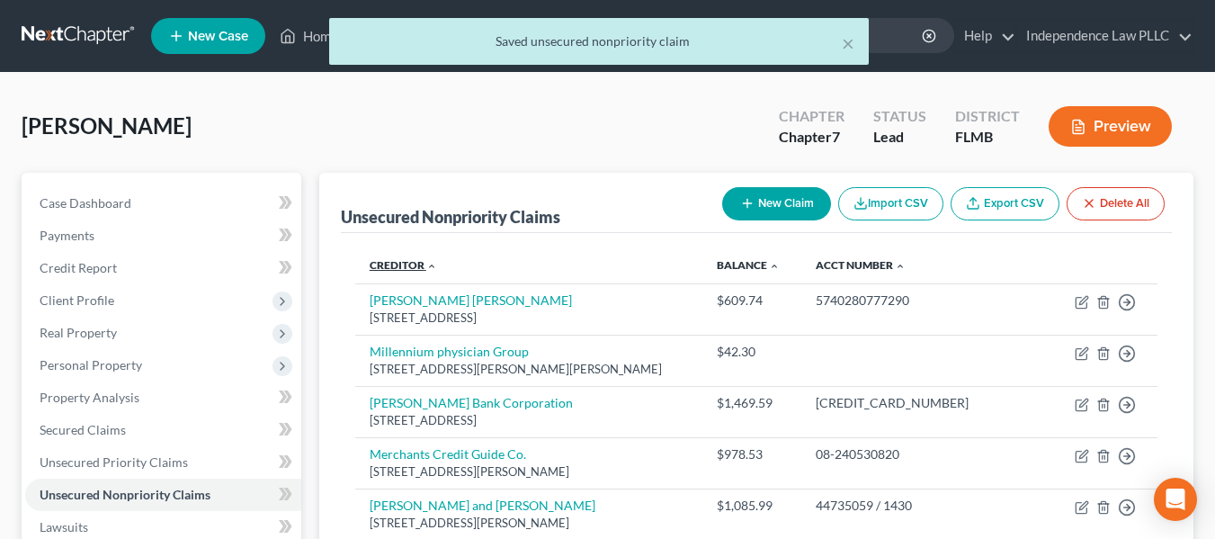
click at [395, 270] on link "Creditor expand_more expand_less unfold_more" at bounding box center [403, 264] width 67 height 13
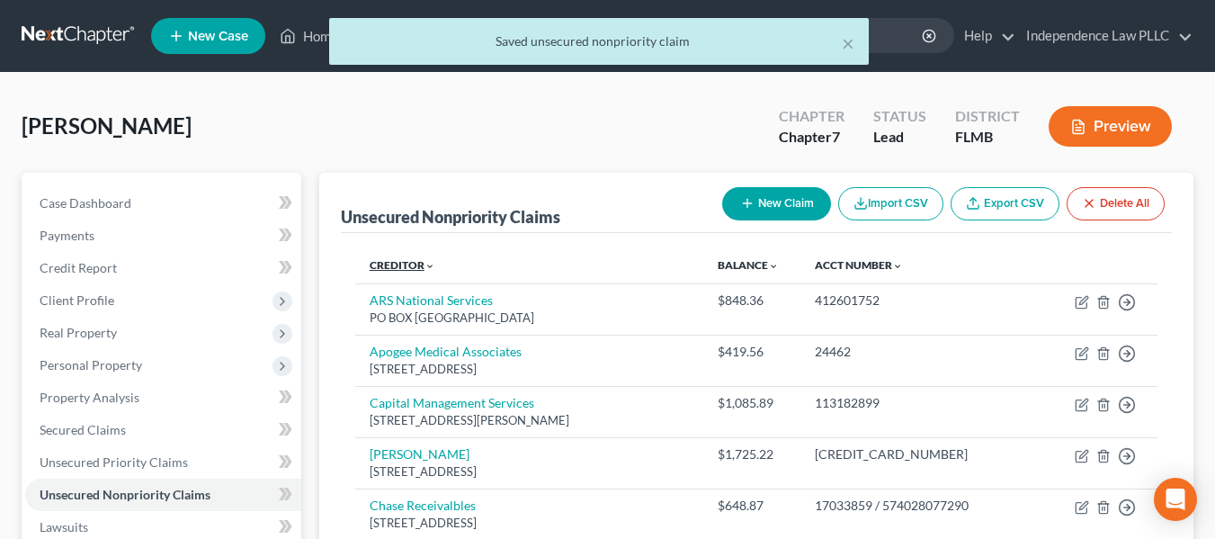
click at [401, 264] on link "Creditor expand_more expand_less unfold_more" at bounding box center [403, 264] width 66 height 13
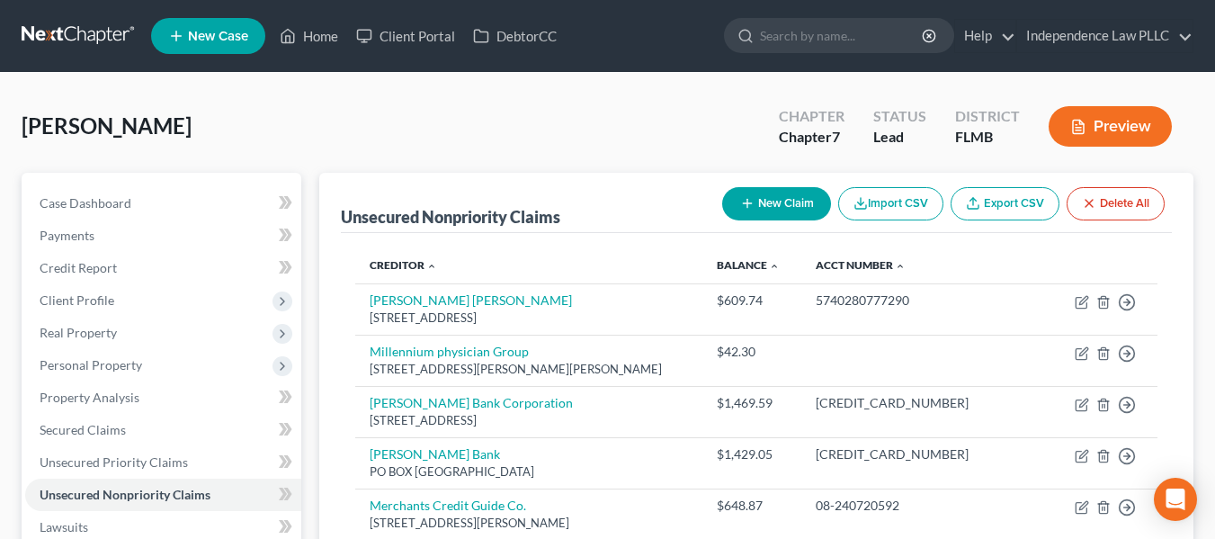
click at [785, 199] on button "New Claim" at bounding box center [776, 203] width 109 height 33
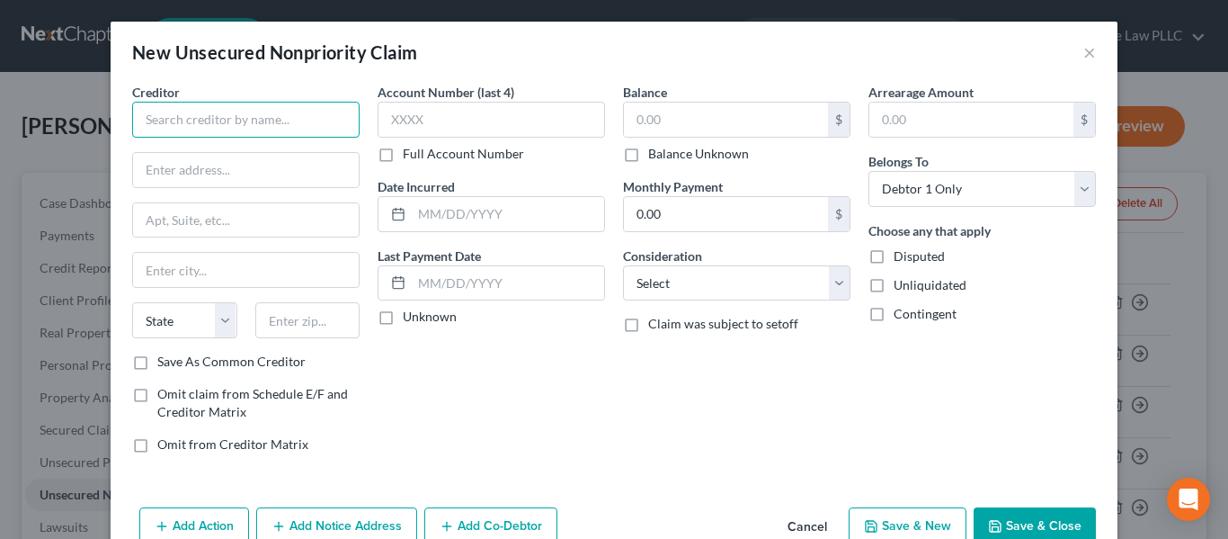
click at [253, 115] on input "text" at bounding box center [246, 120] width 228 height 36
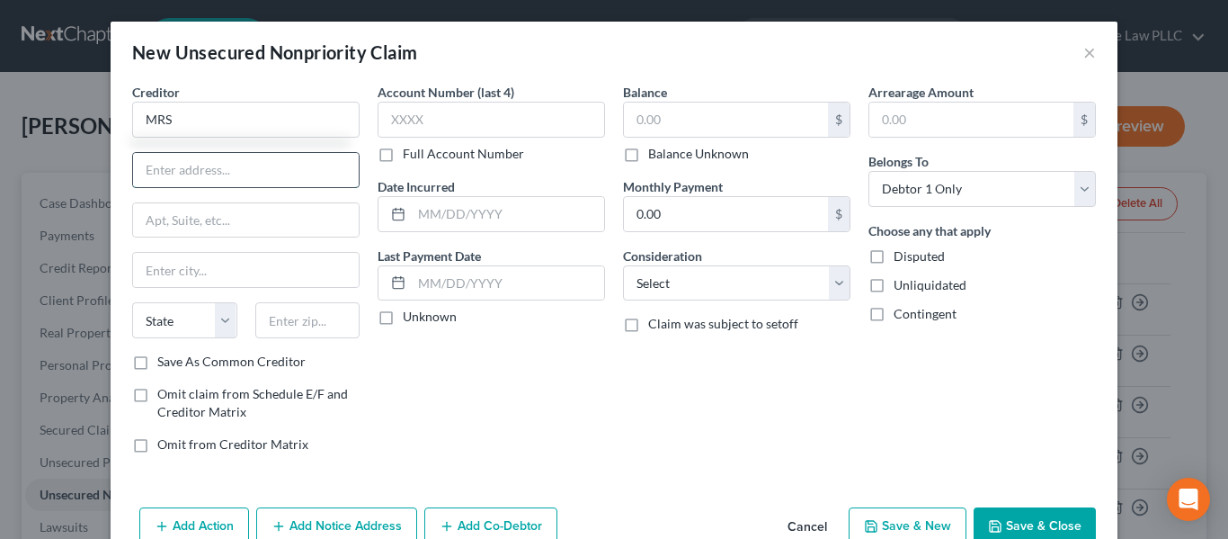
click at [199, 176] on input "text" at bounding box center [246, 170] width 226 height 34
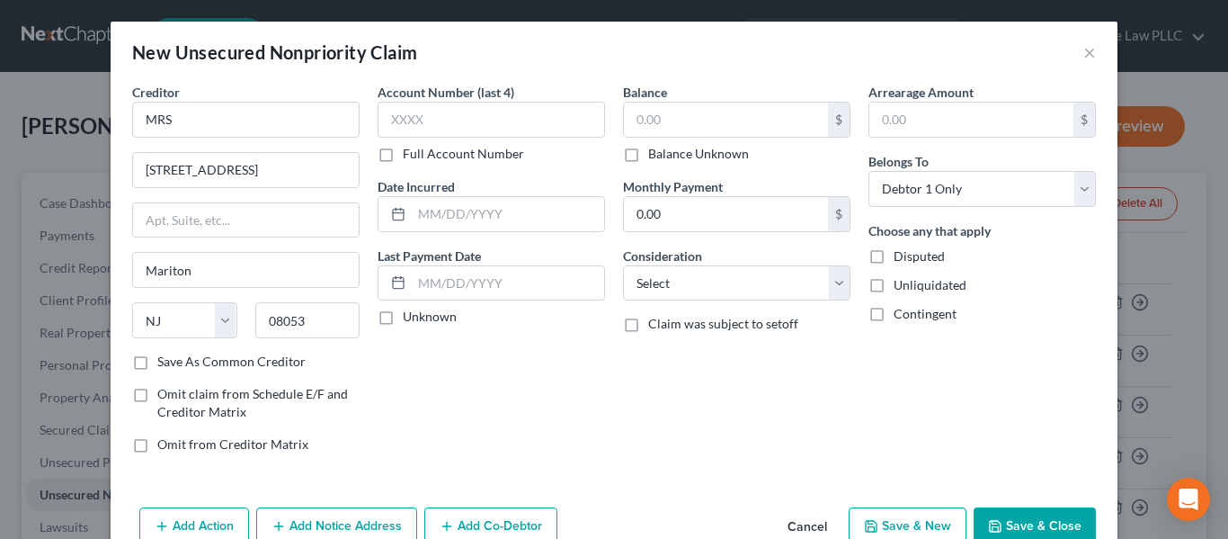
click at [505, 153] on label "Full Account Number" at bounding box center [463, 154] width 121 height 18
click at [422, 153] on input "Full Account Number" at bounding box center [416, 151] width 12 height 12
click at [502, 124] on input "text" at bounding box center [492, 120] width 228 height 36
click at [475, 125] on input "text" at bounding box center [492, 120] width 228 height 36
click at [742, 124] on input "text" at bounding box center [726, 120] width 204 height 34
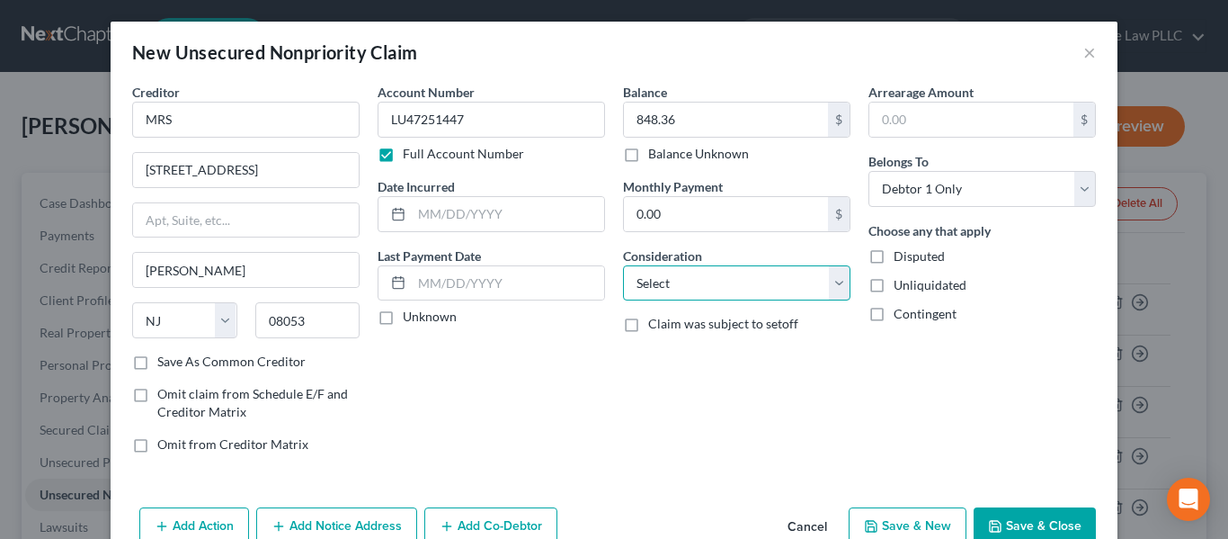
click at [721, 279] on select "Select Cable / Satellite Services Collection Agency Credit Card Debt Debt Couns…" at bounding box center [737, 283] width 228 height 36
click at [623, 265] on select "Select Cable / Satellite Services Collection Agency Credit Card Debt Debt Couns…" at bounding box center [737, 283] width 228 height 36
click at [1017, 516] on button "Save & Close" at bounding box center [1035, 526] width 122 height 38
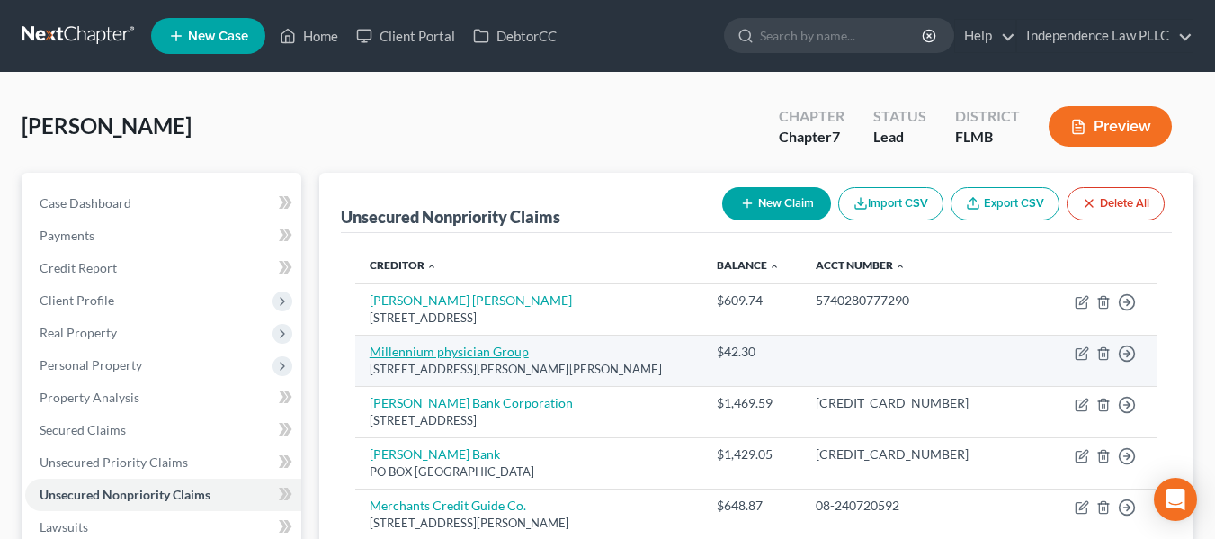
click at [430, 354] on link "Millennium physician Group" at bounding box center [449, 351] width 159 height 15
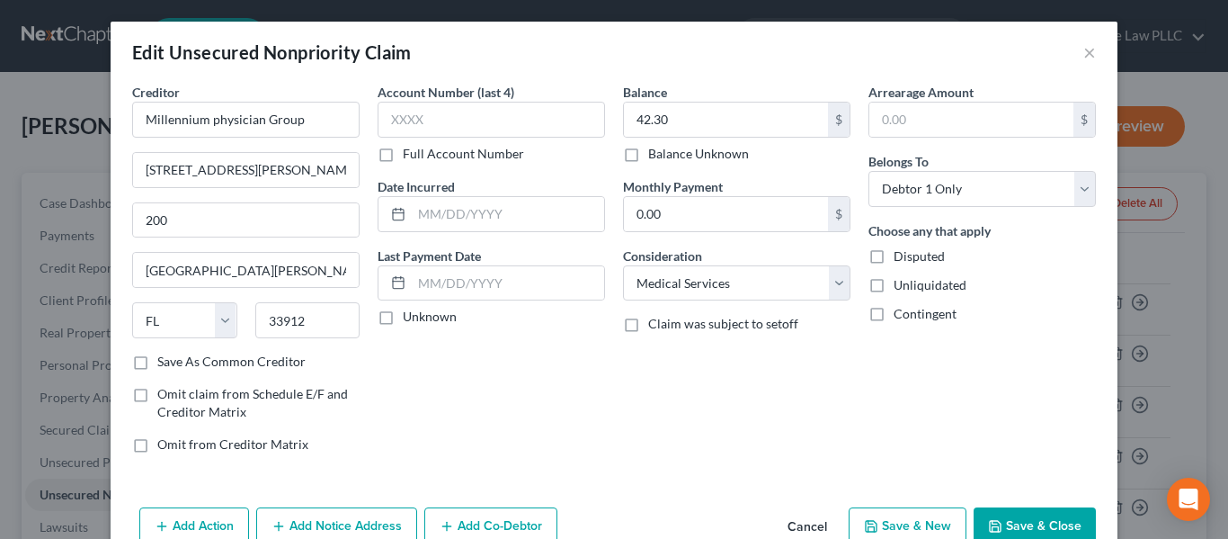
click at [379, 519] on button "Add Notice Address" at bounding box center [336, 526] width 161 height 38
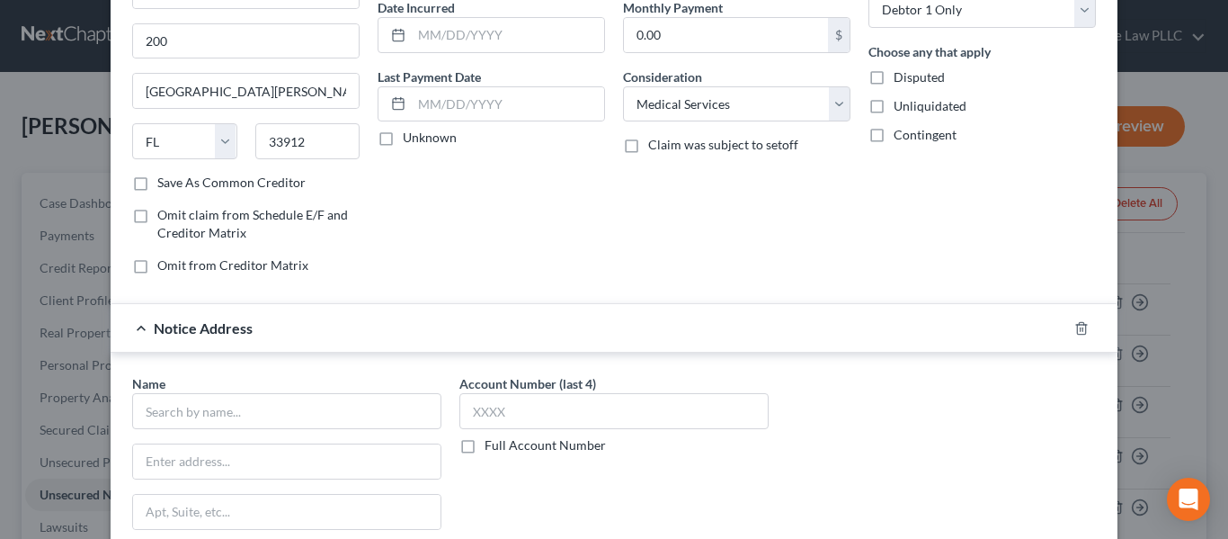
scroll to position [180, 0]
click at [255, 414] on input "text" at bounding box center [286, 410] width 309 height 36
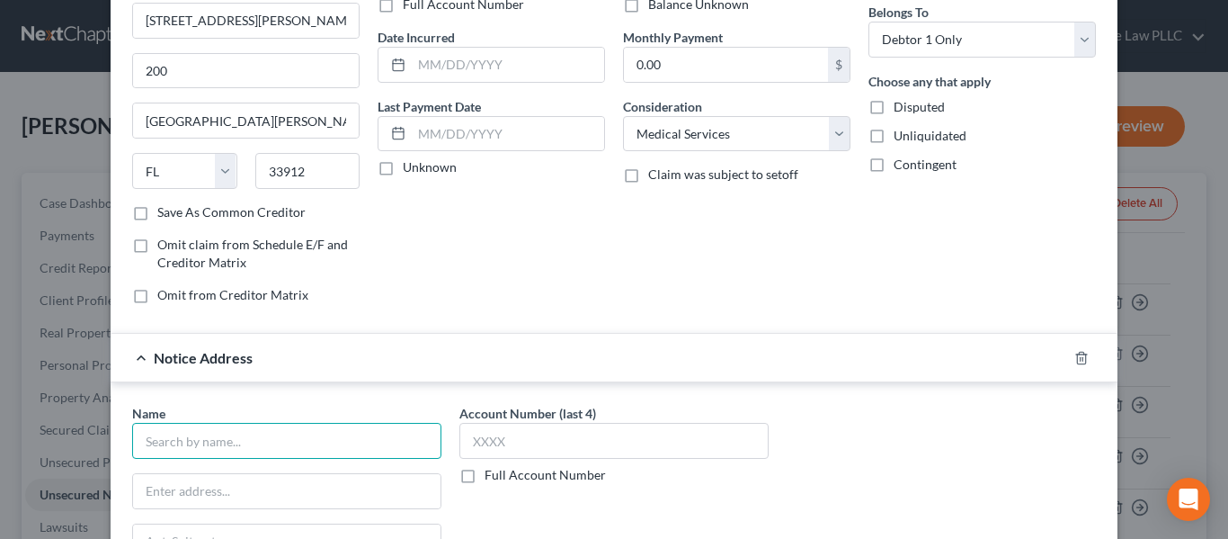
scroll to position [270, 0]
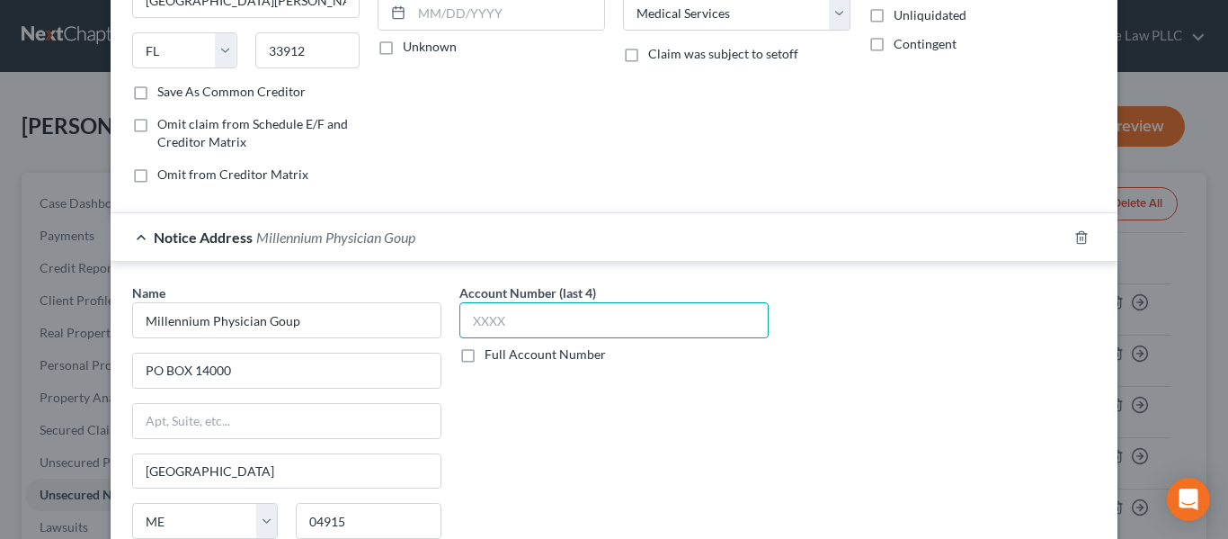
click at [535, 303] on input "text" at bounding box center [614, 320] width 309 height 36
click at [529, 313] on input "text" at bounding box center [614, 320] width 309 height 36
click at [510, 358] on label "Full Account Number" at bounding box center [545, 354] width 121 height 18
click at [504, 357] on input "Full Account Number" at bounding box center [498, 351] width 12 height 12
click at [513, 330] on input "text" at bounding box center [614, 320] width 309 height 36
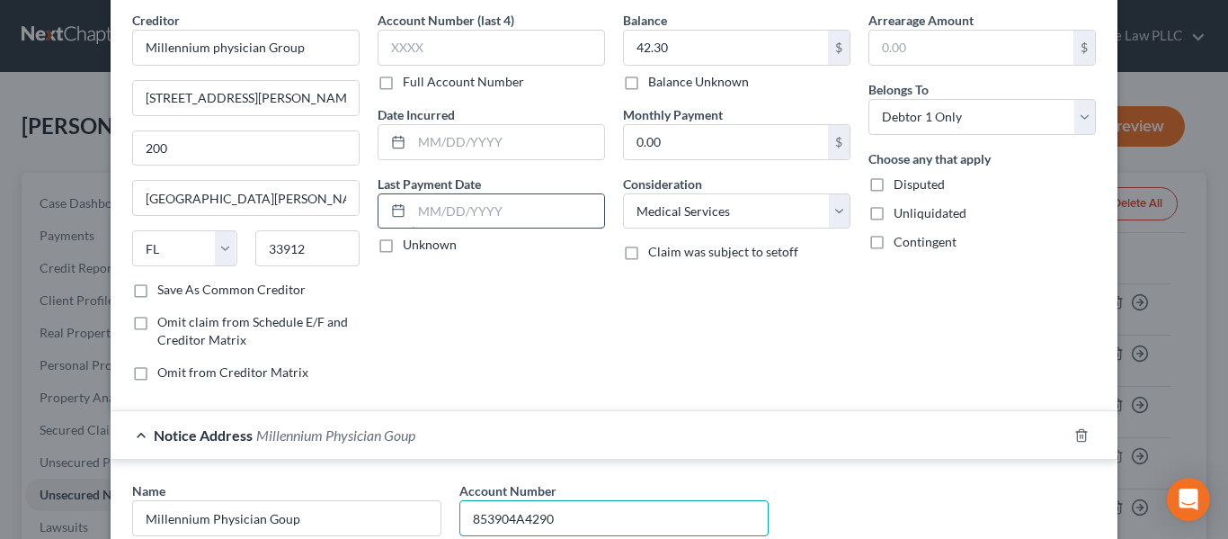
scroll to position [0, 0]
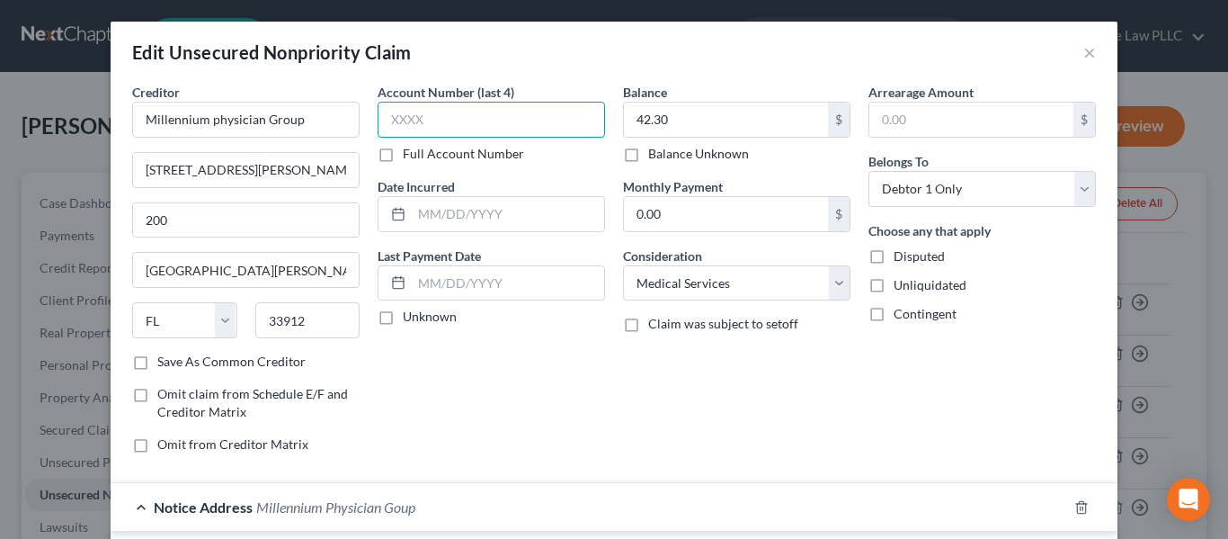
click at [528, 117] on input "text" at bounding box center [492, 120] width 228 height 36
click at [527, 117] on input "text" at bounding box center [492, 120] width 228 height 36
click at [484, 157] on label "Full Account Number" at bounding box center [463, 154] width 121 height 18
click at [422, 156] on input "Full Account Number" at bounding box center [416, 151] width 12 height 12
click at [493, 121] on input "text" at bounding box center [492, 120] width 228 height 36
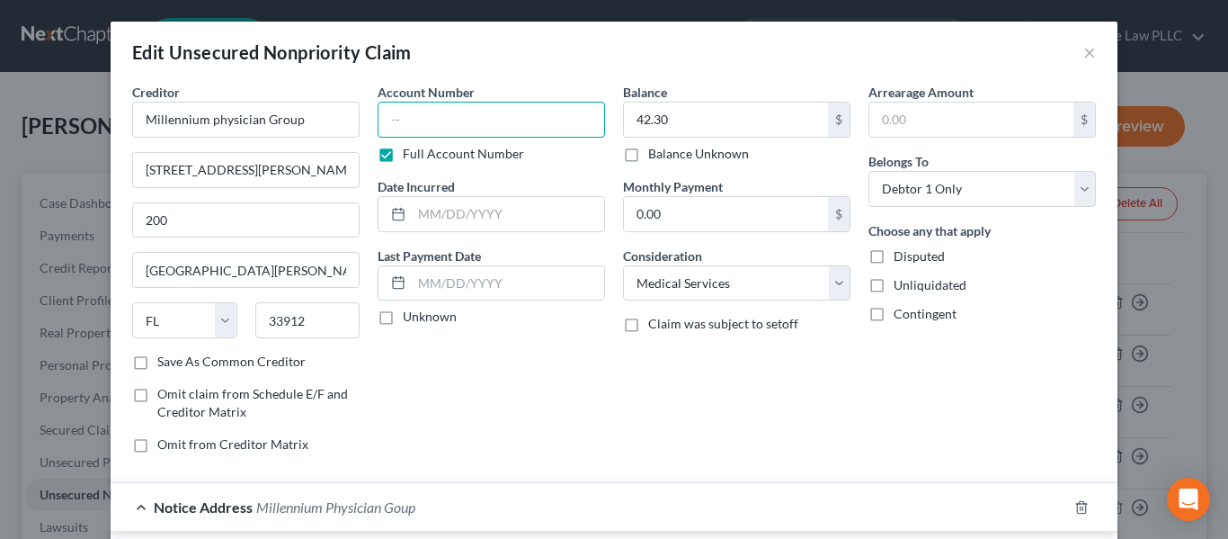
paste input "853904A4290"
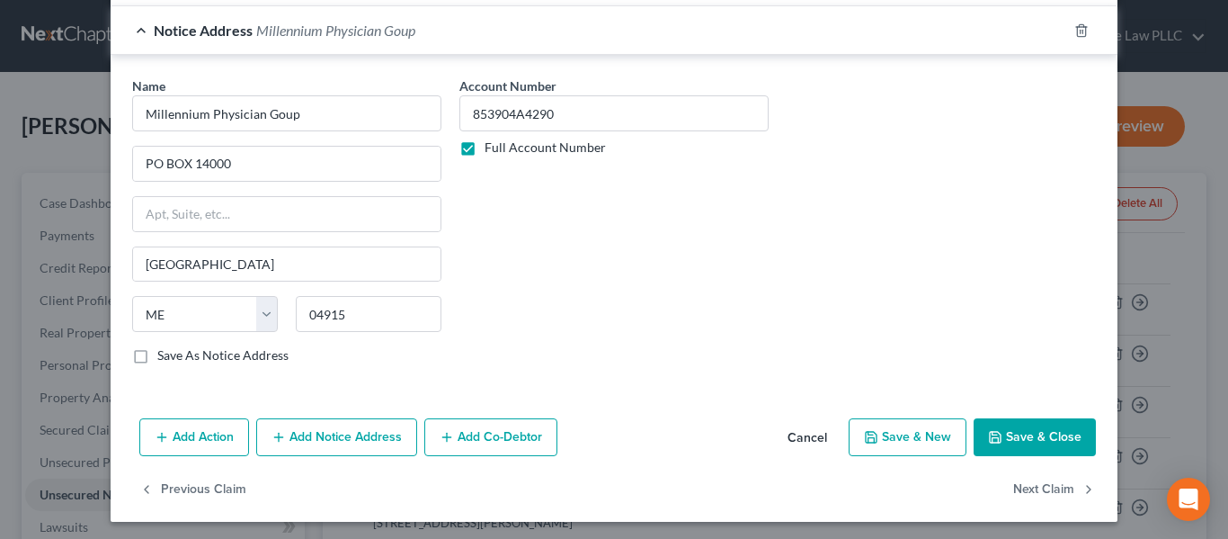
scroll to position [481, 0]
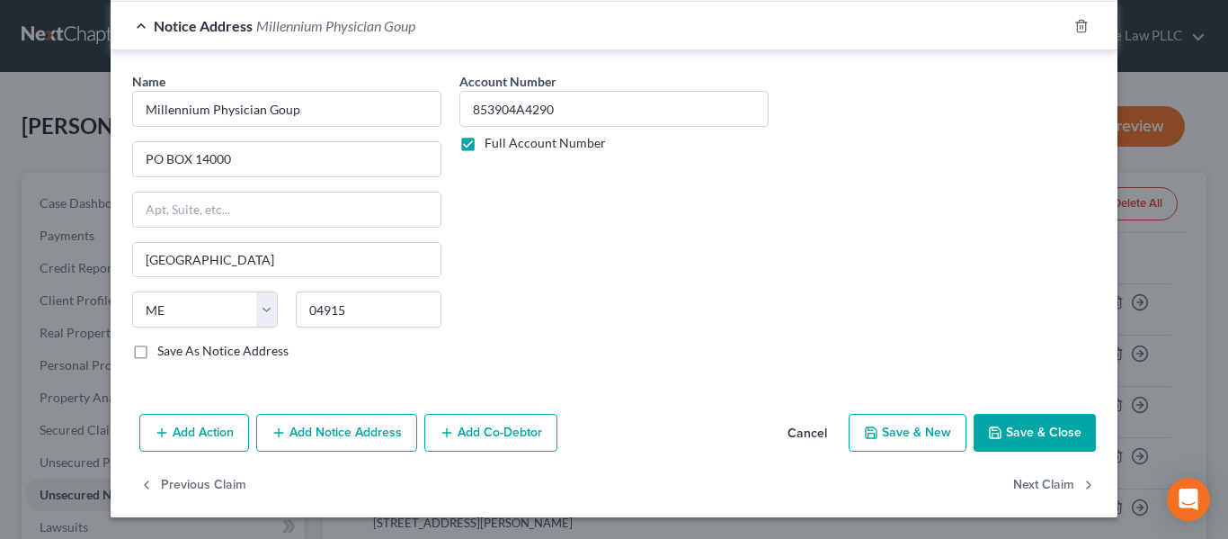
click at [259, 348] on label "Save As Notice Address" at bounding box center [222, 351] width 131 height 18
click at [176, 348] on input "Save As Notice Address" at bounding box center [171, 348] width 12 height 12
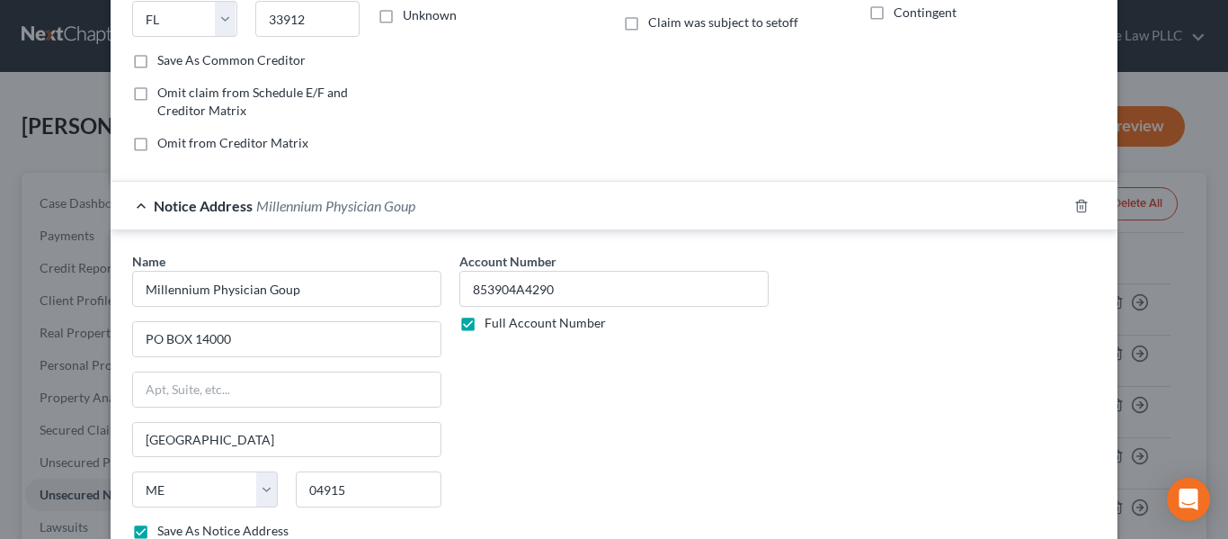
scroll to position [211, 0]
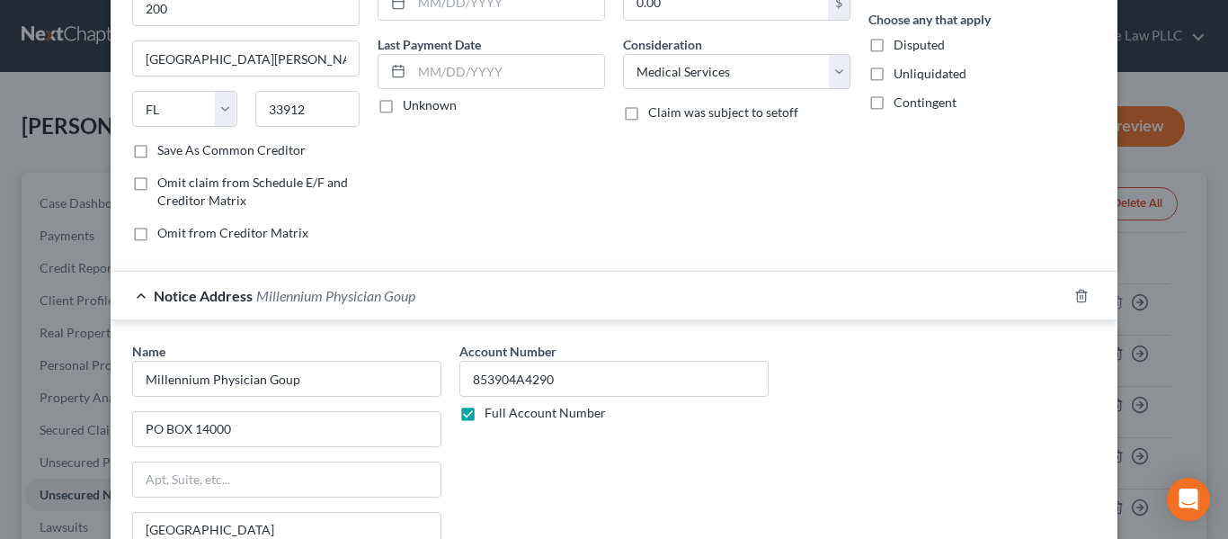
click at [271, 151] on label "Save As Common Creditor" at bounding box center [231, 150] width 148 height 18
click at [176, 151] on input "Save As Common Creditor" at bounding box center [171, 147] width 12 height 12
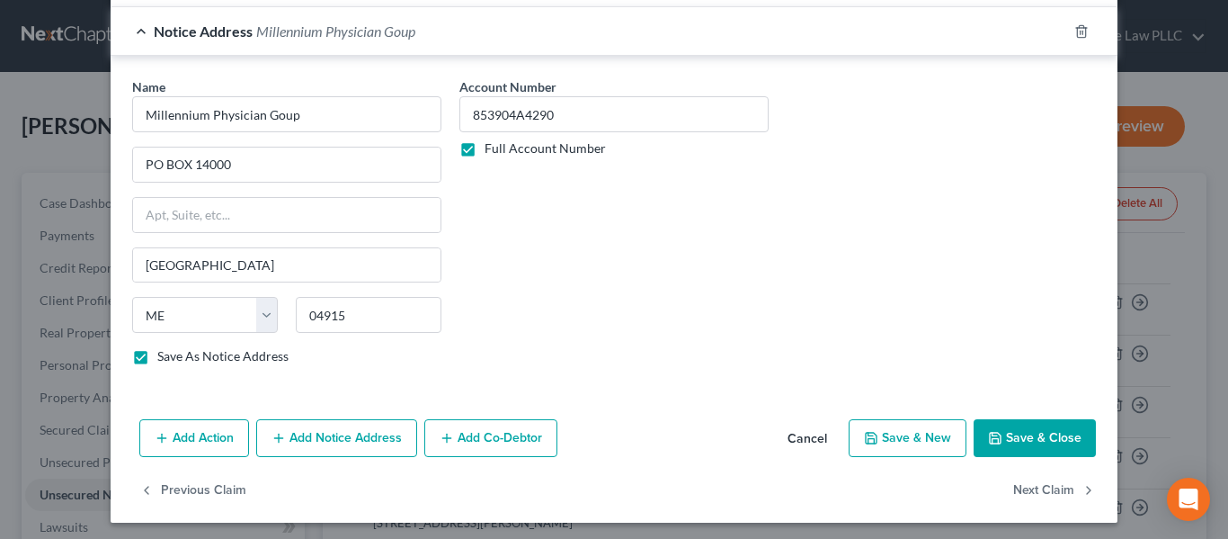
scroll to position [481, 0]
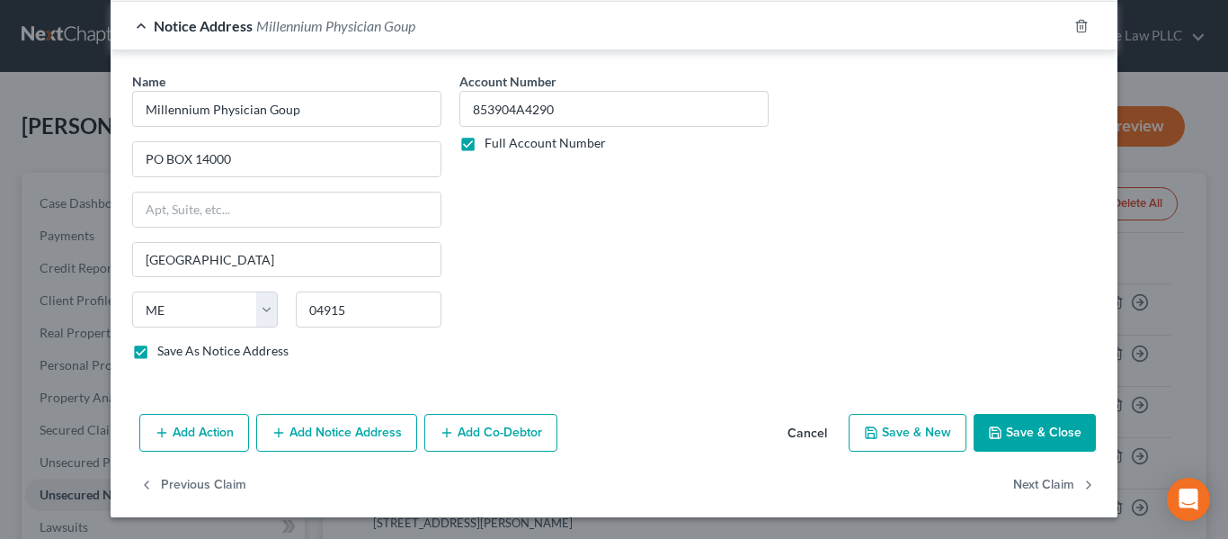
click at [1031, 424] on button "Save & Close" at bounding box center [1035, 433] width 122 height 38
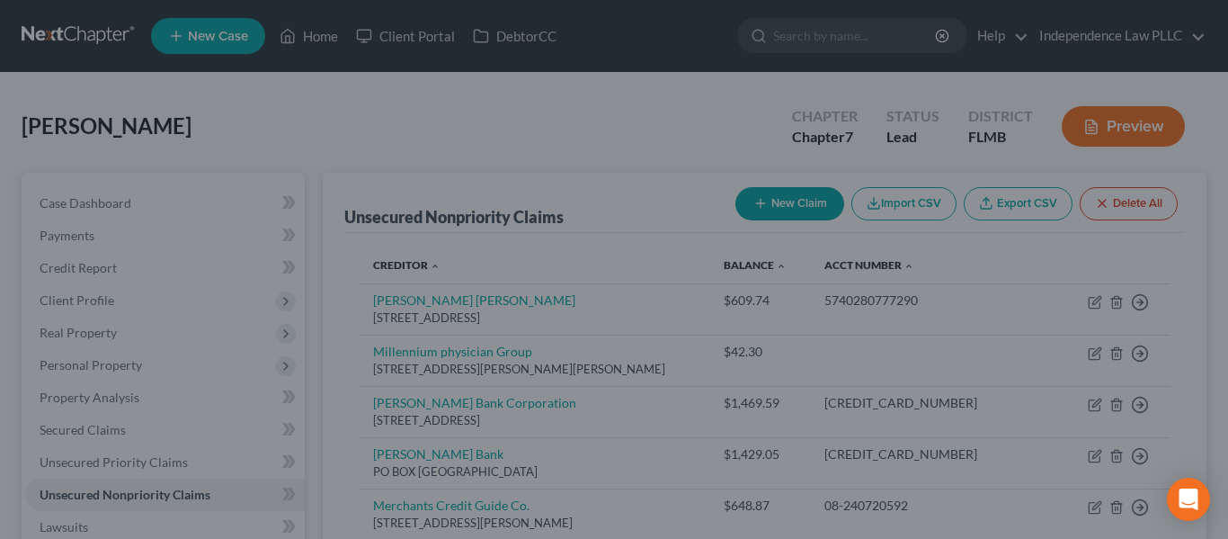
scroll to position [0, 0]
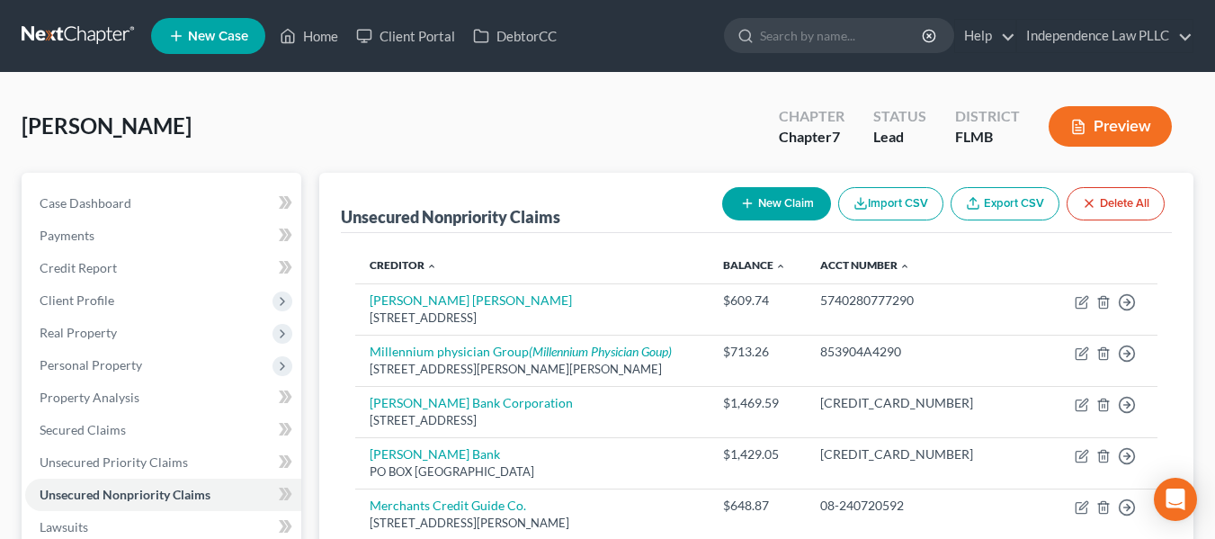
click at [786, 192] on button "New Claim" at bounding box center [776, 203] width 109 height 33
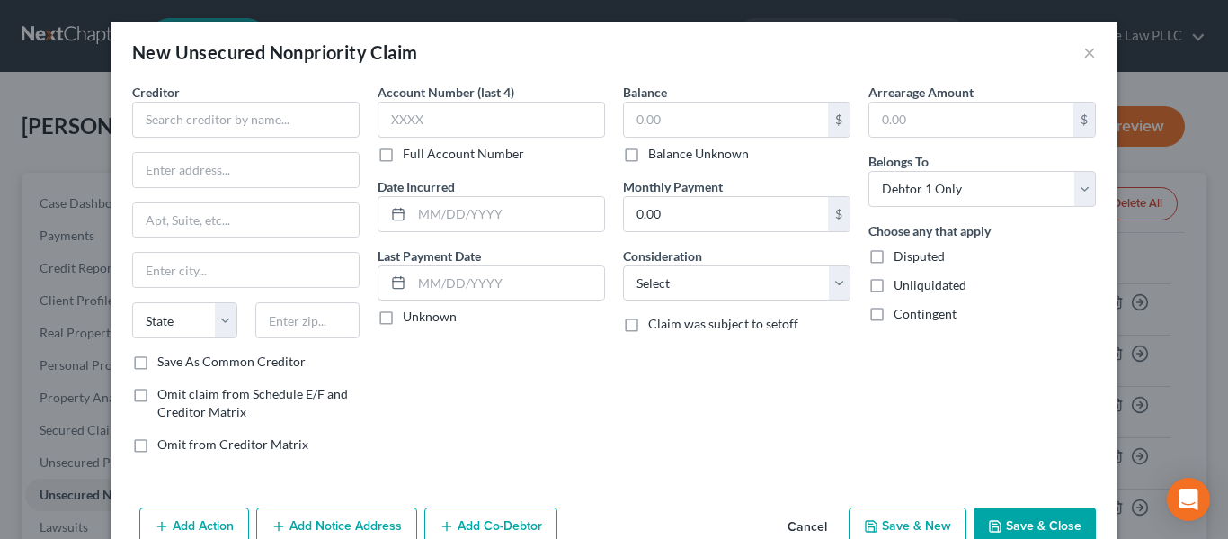
click at [278, 97] on div "Creditor *" at bounding box center [246, 110] width 228 height 55
click at [277, 115] on input "text" at bounding box center [246, 120] width 228 height 36
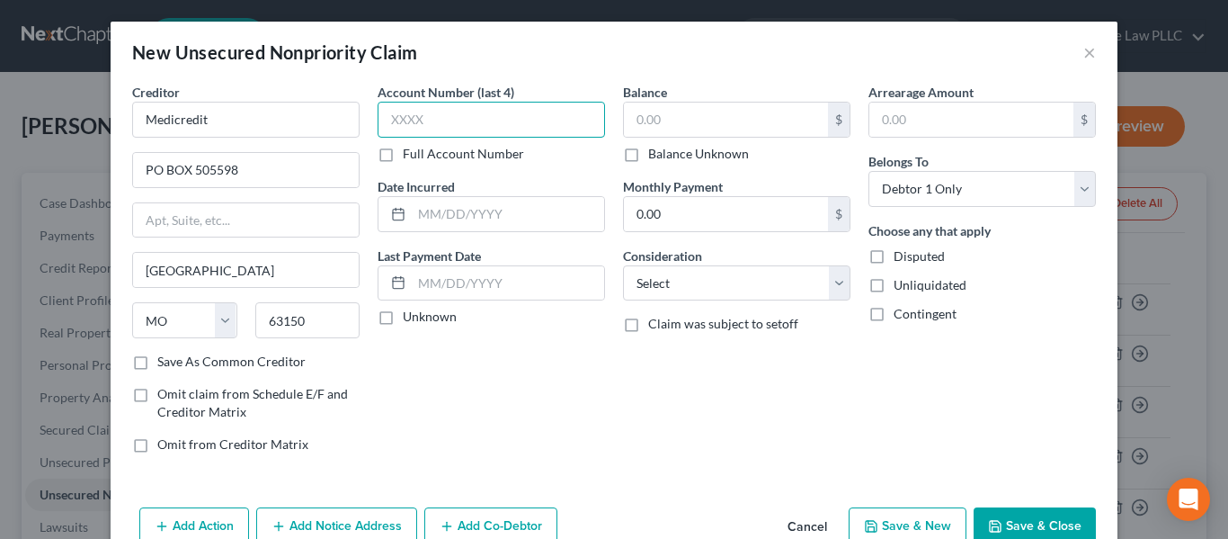
click at [412, 119] on input "text" at bounding box center [492, 120] width 228 height 36
click at [504, 152] on label "Full Account Number" at bounding box center [463, 154] width 121 height 18
click at [422, 152] on input "Full Account Number" at bounding box center [416, 151] width 12 height 12
click at [498, 119] on input "text" at bounding box center [492, 120] width 228 height 36
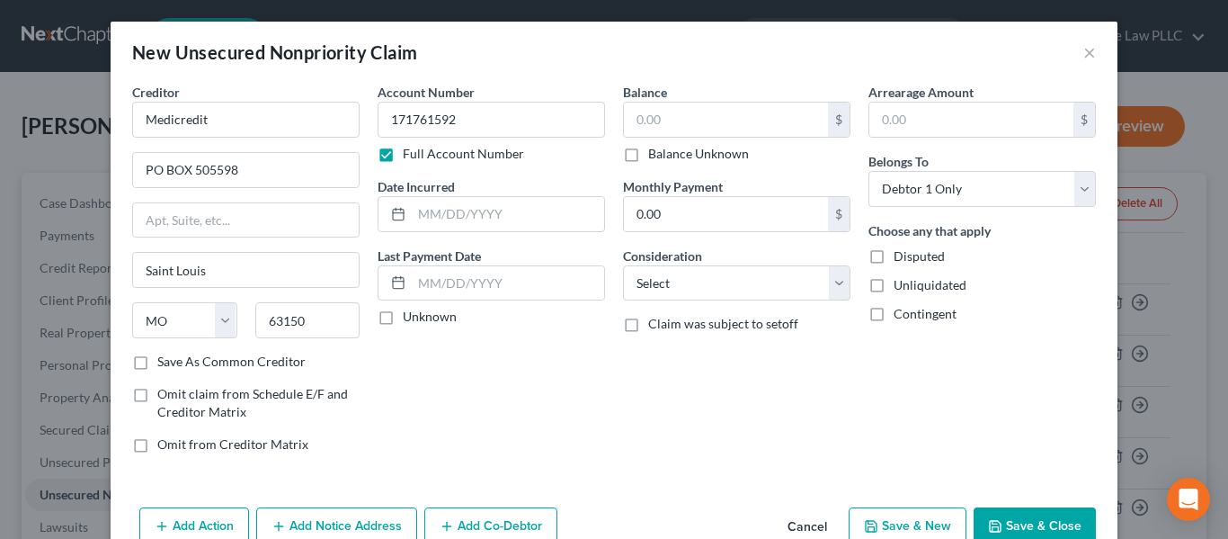
click at [277, 370] on label "Save As Common Creditor" at bounding box center [231, 362] width 148 height 18
click at [176, 364] on input "Save As Common Creditor" at bounding box center [171, 359] width 12 height 12
click at [688, 117] on input "text" at bounding box center [726, 120] width 204 height 34
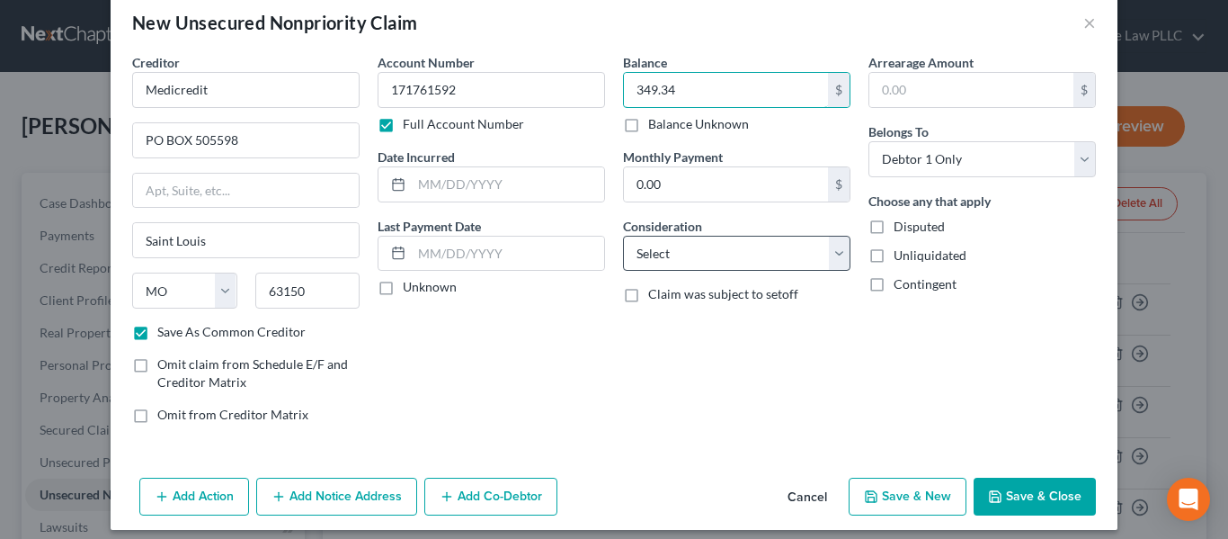
scroll to position [42, 0]
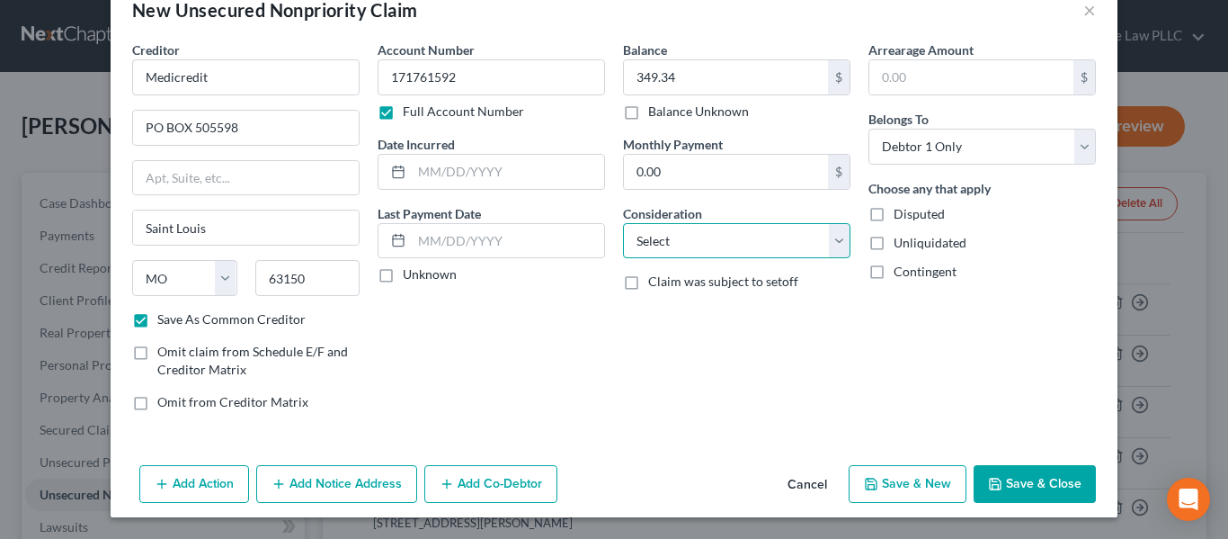
click at [744, 238] on select "Select Cable / Satellite Services Collection Agency Credit Card Debt Debt Couns…" at bounding box center [737, 241] width 228 height 36
click at [623, 223] on select "Select Cable / Satellite Services Collection Agency Credit Card Debt Debt Couns…" at bounding box center [737, 241] width 228 height 36
click at [1046, 472] on button "Save & Close" at bounding box center [1035, 484] width 122 height 38
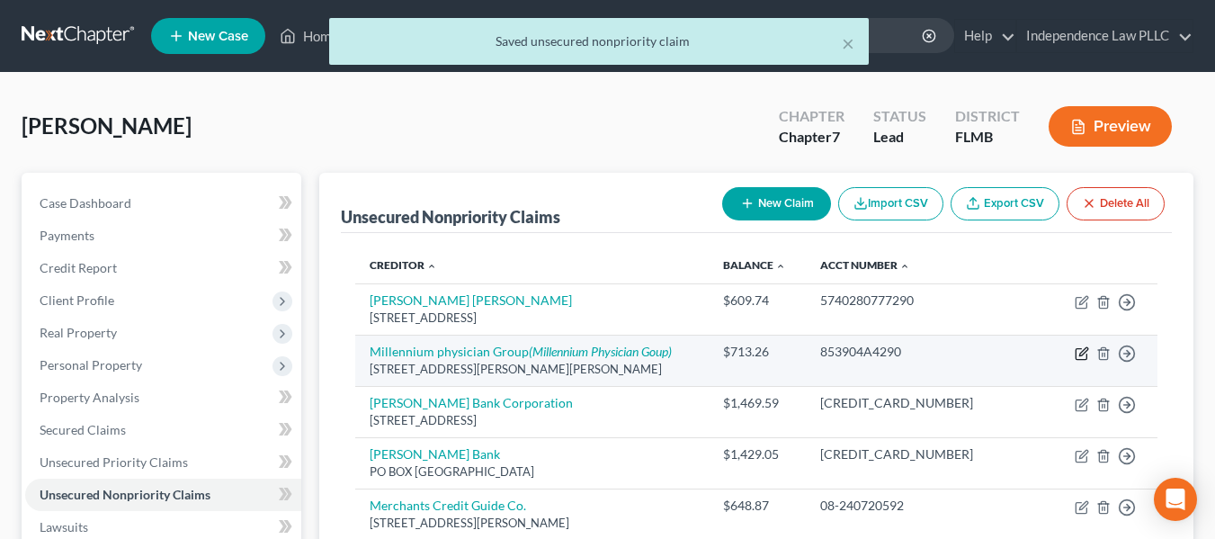
click at [1082, 358] on icon "button" at bounding box center [1082, 353] width 14 height 14
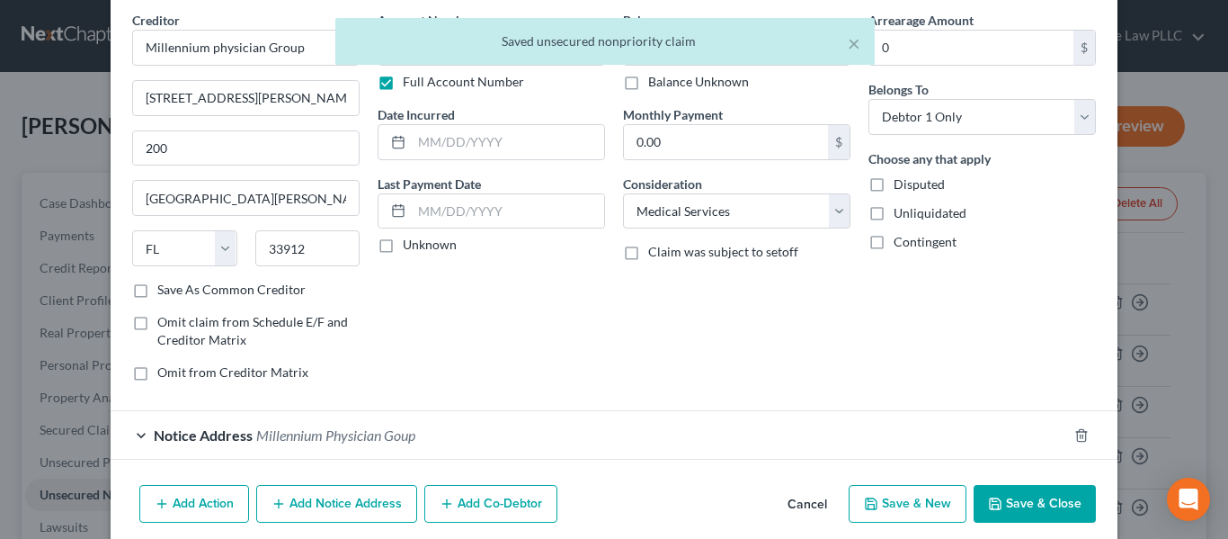
scroll to position [143, 0]
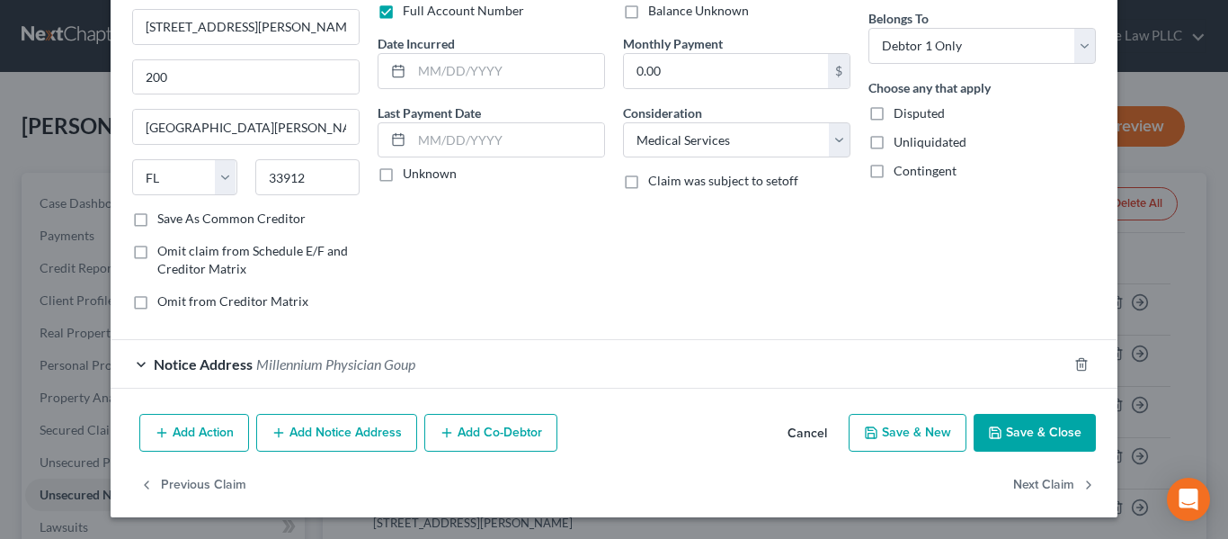
click at [1041, 430] on button "Save & Close" at bounding box center [1035, 433] width 122 height 38
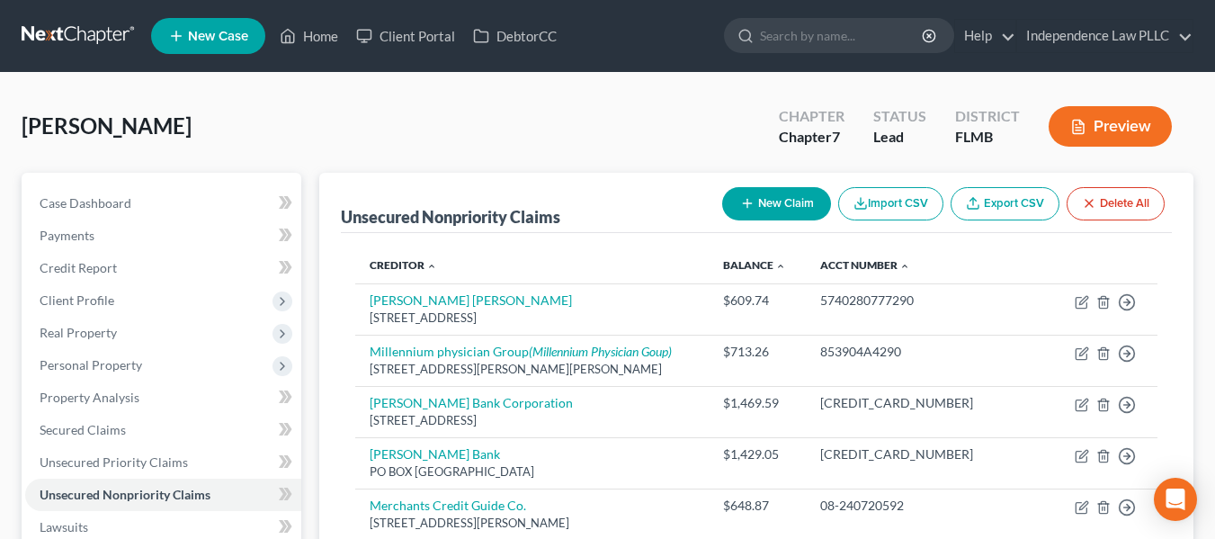
click at [740, 201] on icon "button" at bounding box center [747, 203] width 14 height 14
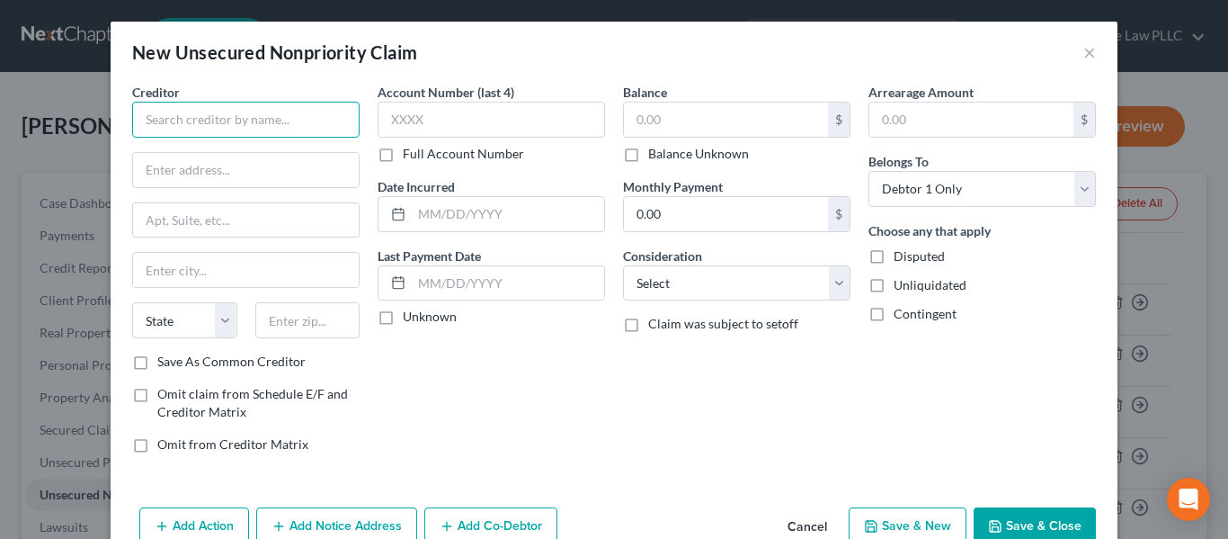
click at [240, 121] on input "text" at bounding box center [246, 120] width 228 height 36
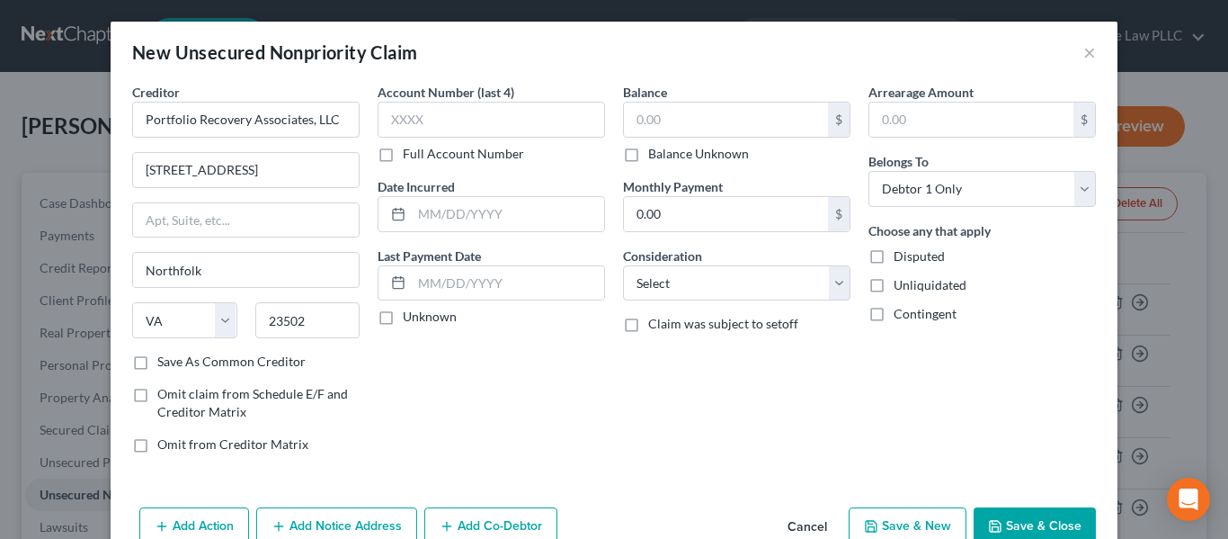
drag, startPoint x: 235, startPoint y: 346, endPoint x: 234, endPoint y: 356, distance: 9.9
click at [235, 351] on div "State AL AK AR AZ CA CO CT DE DC FL GA GU HI ID IL IN IA KS KY LA ME MD MA MI M…" at bounding box center [246, 327] width 246 height 50
click at [234, 356] on label "Save As Common Creditor" at bounding box center [231, 362] width 148 height 18
click at [176, 356] on input "Save As Common Creditor" at bounding box center [171, 359] width 12 height 12
click at [422, 151] on label "Full Account Number" at bounding box center [463, 154] width 121 height 18
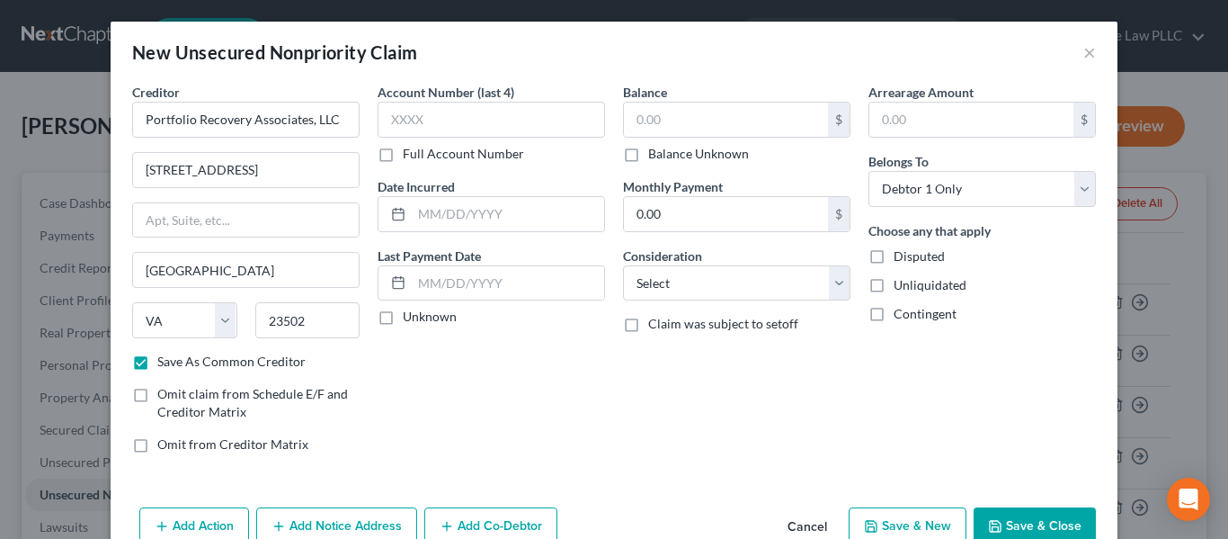
click at [422, 151] on input "Full Account Number" at bounding box center [416, 151] width 12 height 12
click at [429, 124] on input "text" at bounding box center [492, 120] width 228 height 36
click at [680, 112] on input "text" at bounding box center [726, 120] width 204 height 34
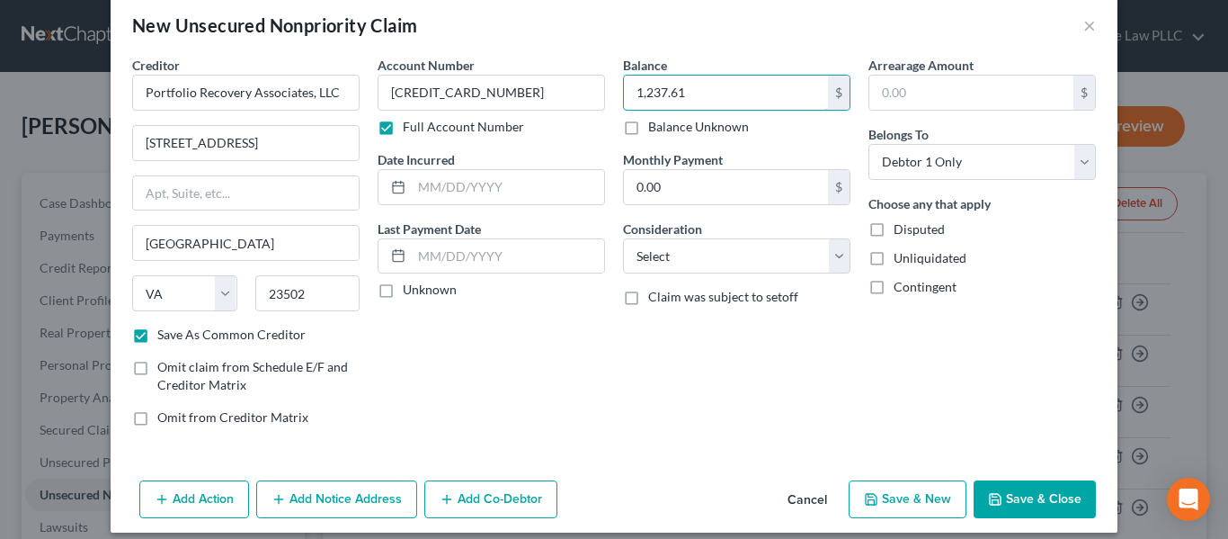
scroll to position [42, 0]
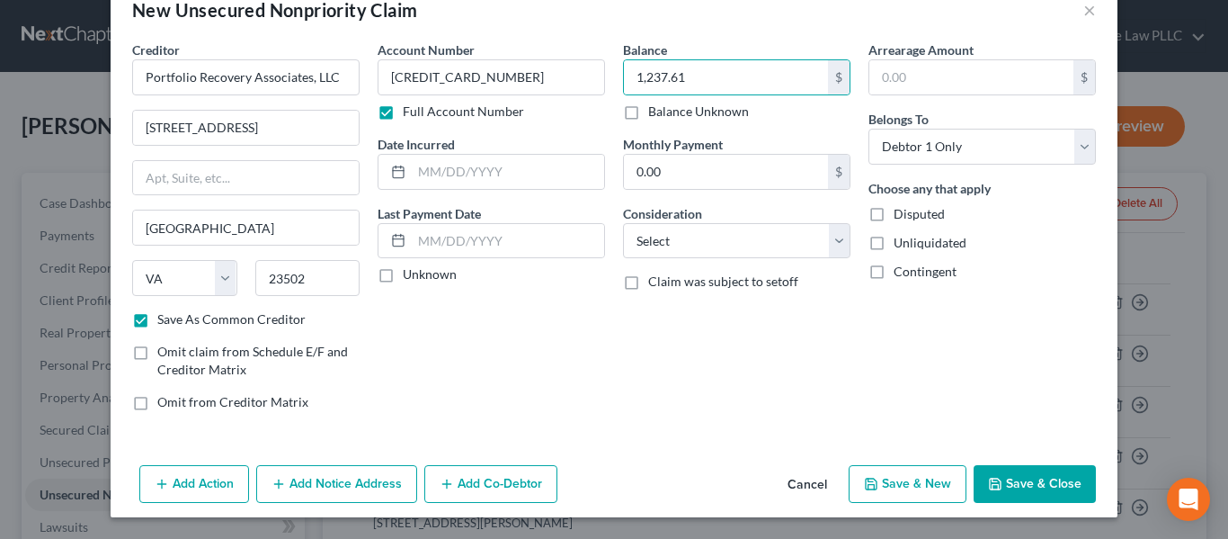
click at [365, 478] on button "Add Notice Address" at bounding box center [336, 484] width 161 height 38
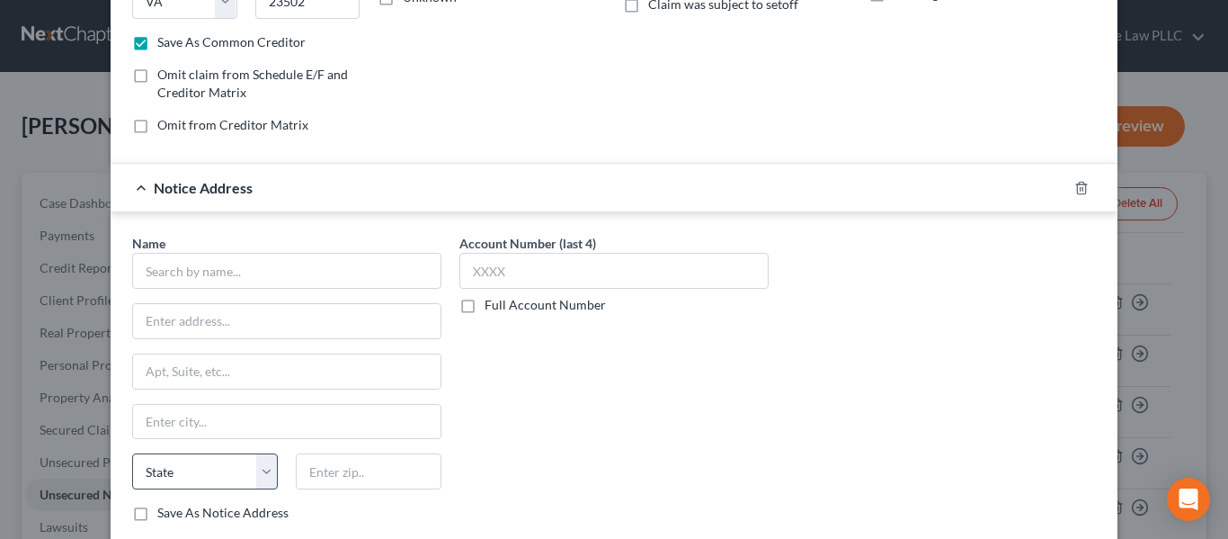
scroll to position [222, 0]
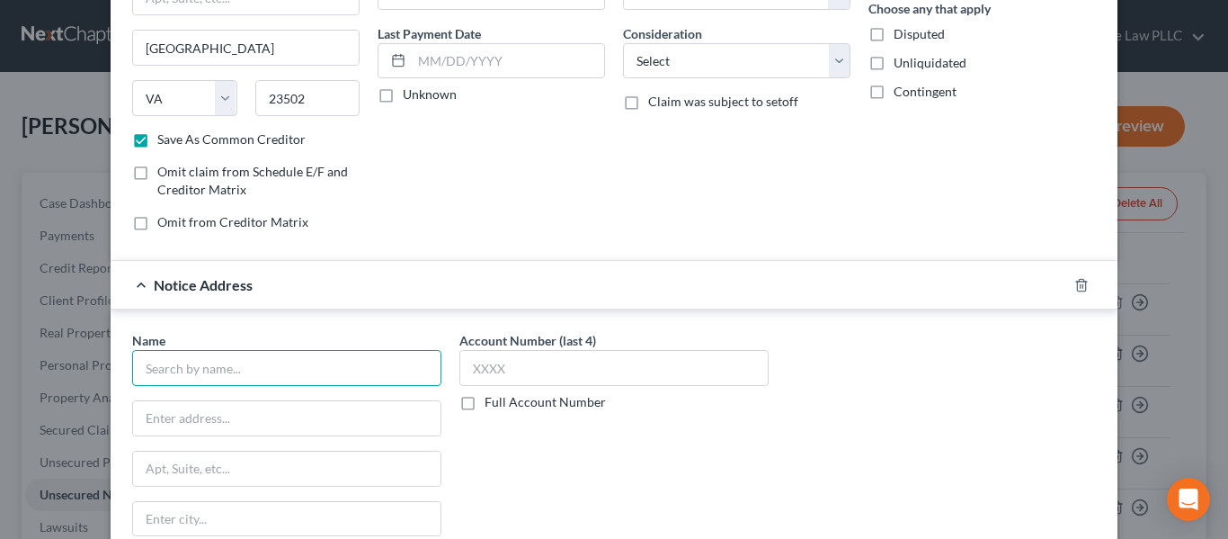
click at [224, 364] on input "text" at bounding box center [286, 368] width 309 height 36
click at [271, 434] on input "text" at bounding box center [287, 418] width 308 height 34
click at [265, 424] on input "text" at bounding box center [287, 418] width 308 height 34
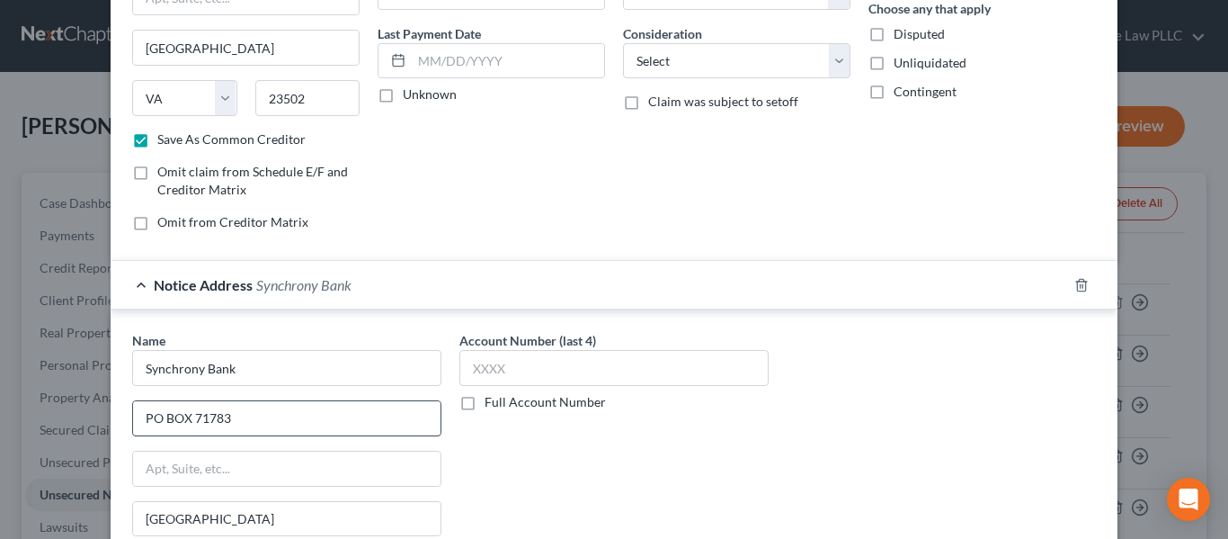
scroll to position [430, 0]
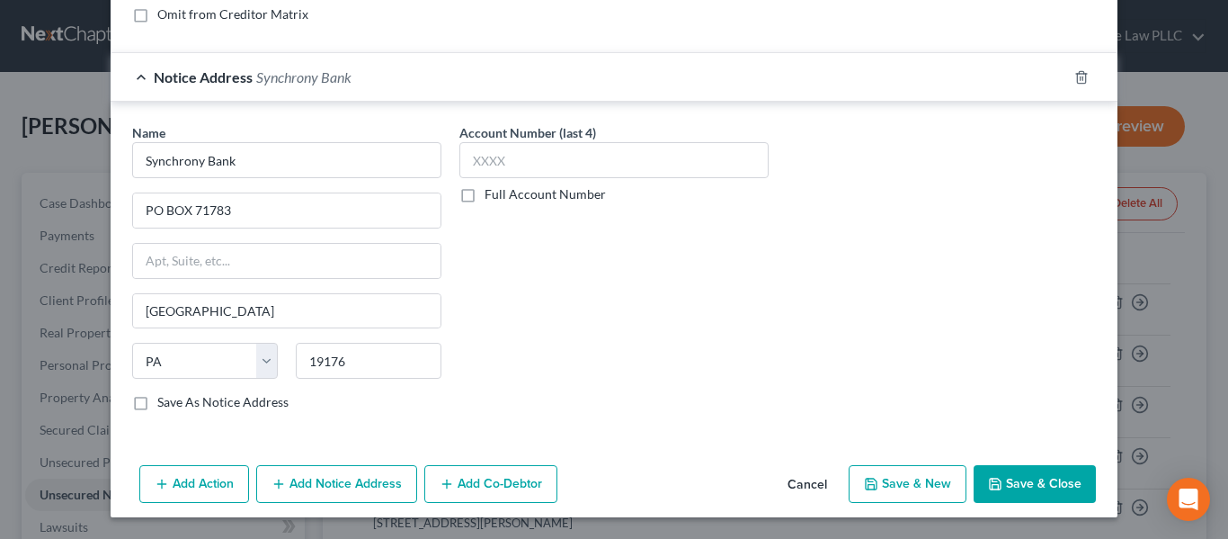
click at [267, 407] on label "Save As Notice Address" at bounding box center [222, 402] width 131 height 18
click at [176, 405] on input "Save As Notice Address" at bounding box center [171, 399] width 12 height 12
click at [545, 174] on input "text" at bounding box center [614, 160] width 309 height 36
click at [530, 209] on div "Account Number (last 4) Full Account Number" at bounding box center [614, 274] width 327 height 302
click at [532, 192] on label "Full Account Number" at bounding box center [545, 194] width 121 height 18
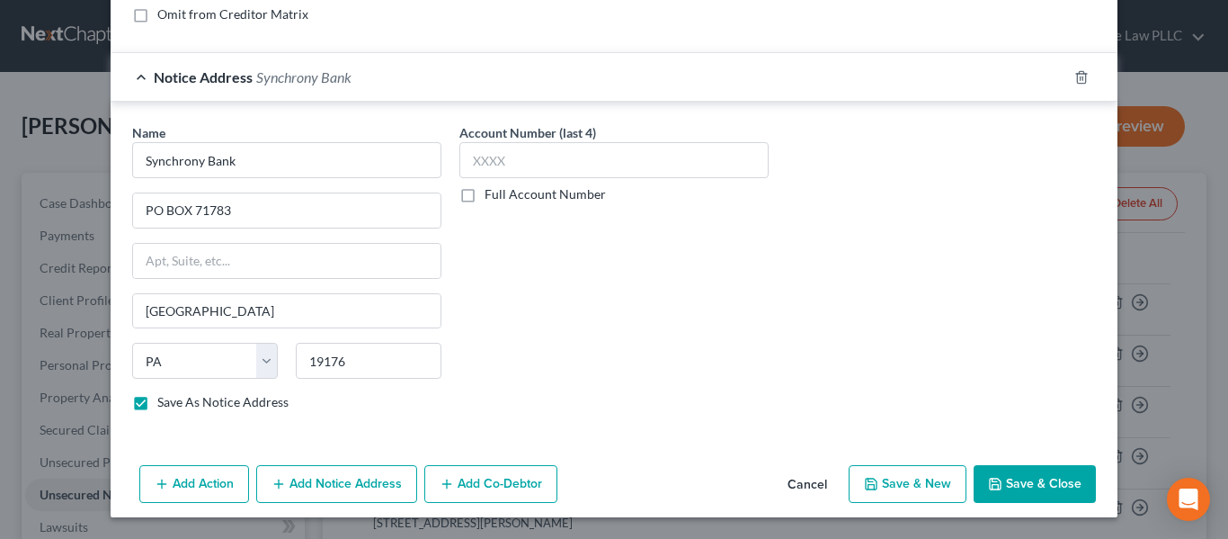
click at [504, 192] on input "Full Account Number" at bounding box center [498, 191] width 12 height 12
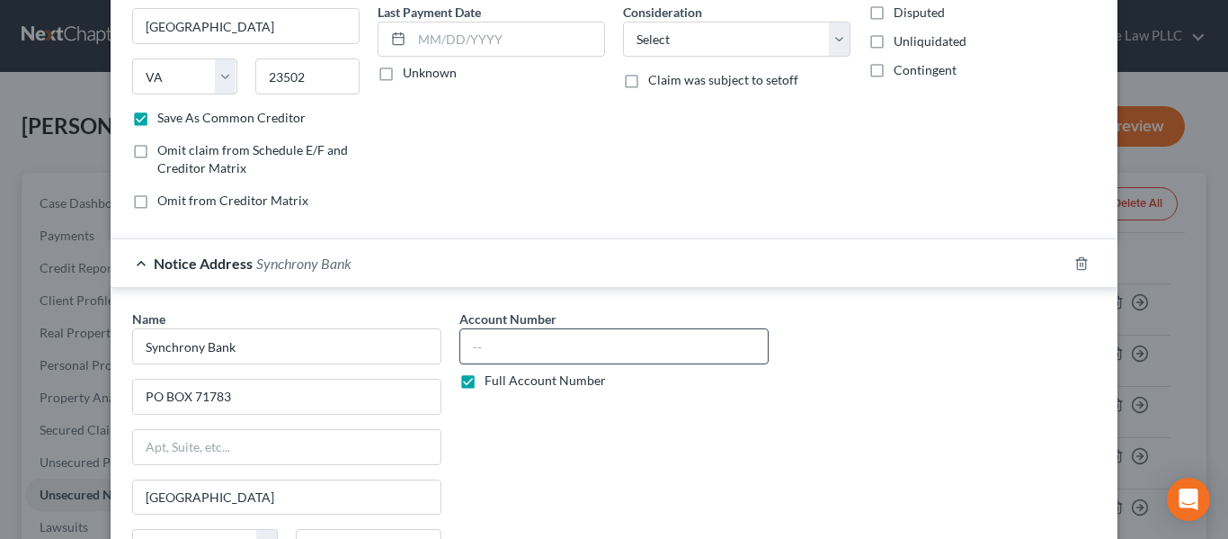
scroll to position [0, 0]
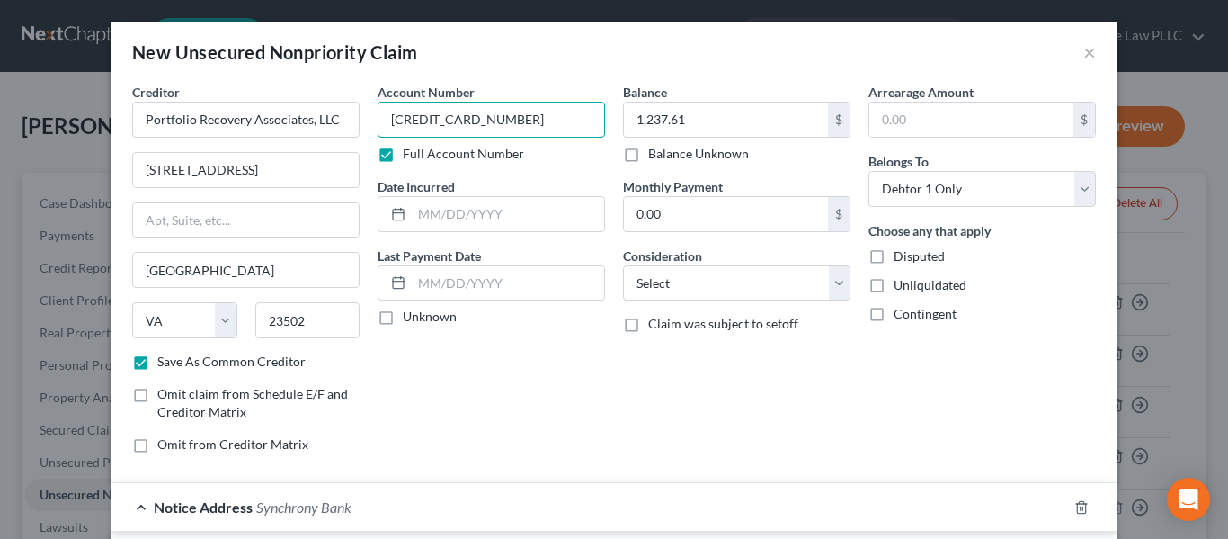
click at [459, 123] on input "5218531116637431" at bounding box center [492, 120] width 228 height 36
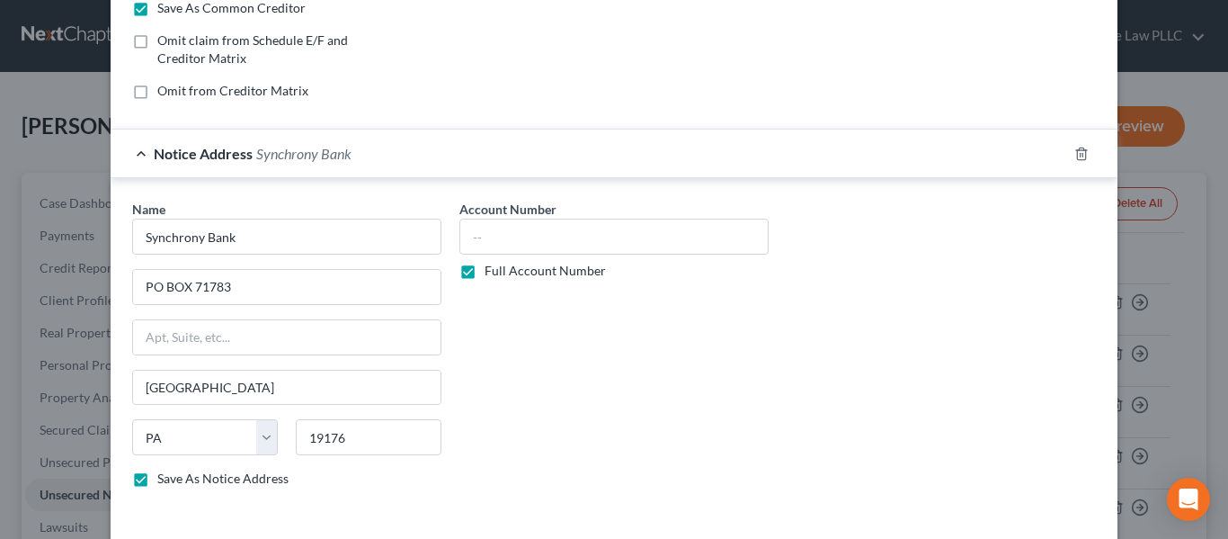
scroll to position [360, 0]
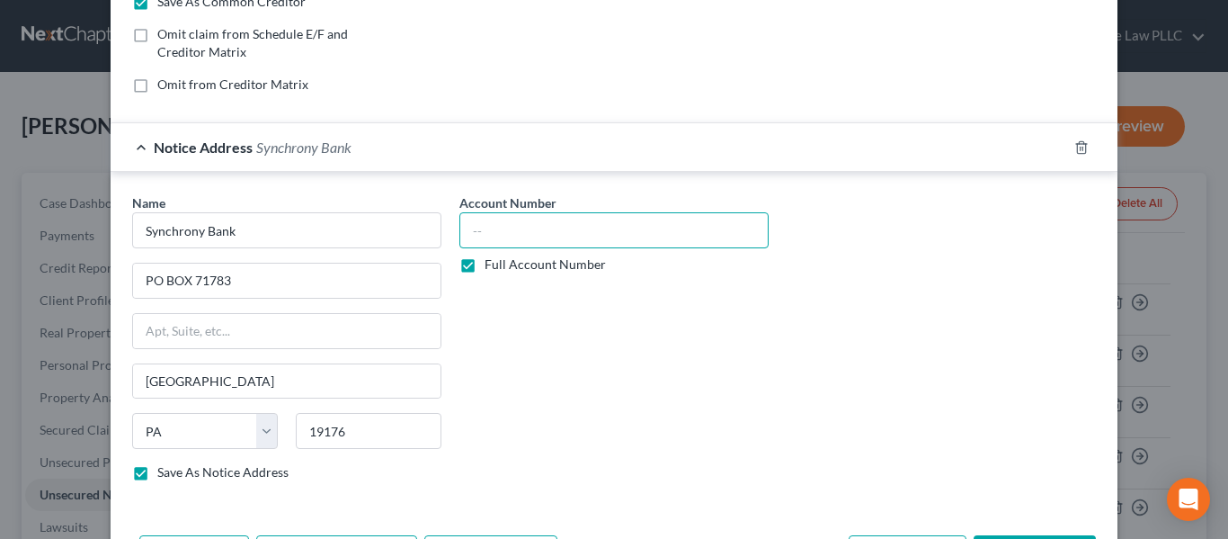
click at [520, 227] on input "text" at bounding box center [614, 230] width 309 height 36
paste input "5218531116637431"
click at [465, 234] on input "5218531116637431" at bounding box center [614, 230] width 309 height 36
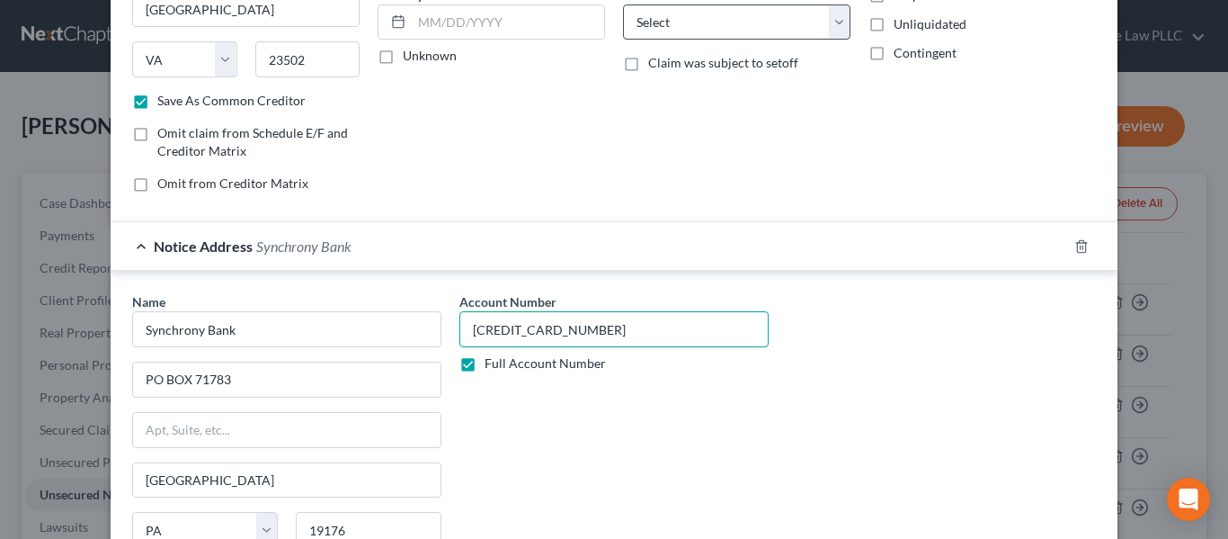
scroll to position [180, 0]
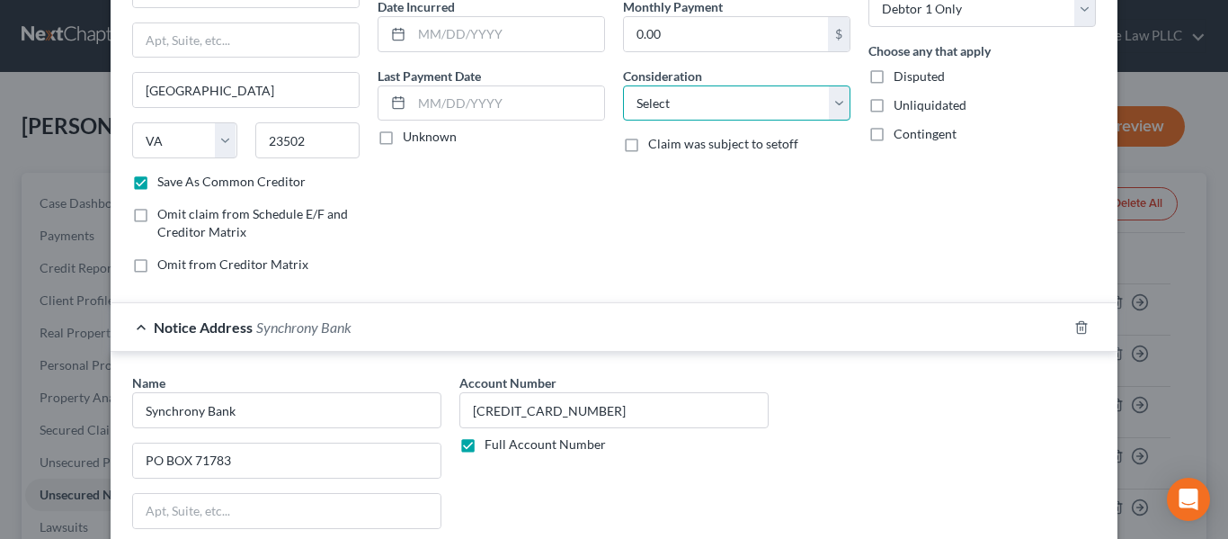
click at [701, 109] on select "Select Cable / Satellite Services Collection Agency Credit Card Debt Debt Couns…" at bounding box center [737, 103] width 228 height 36
click at [623, 85] on select "Select Cable / Satellite Services Collection Agency Credit Card Debt Debt Couns…" at bounding box center [737, 103] width 228 height 36
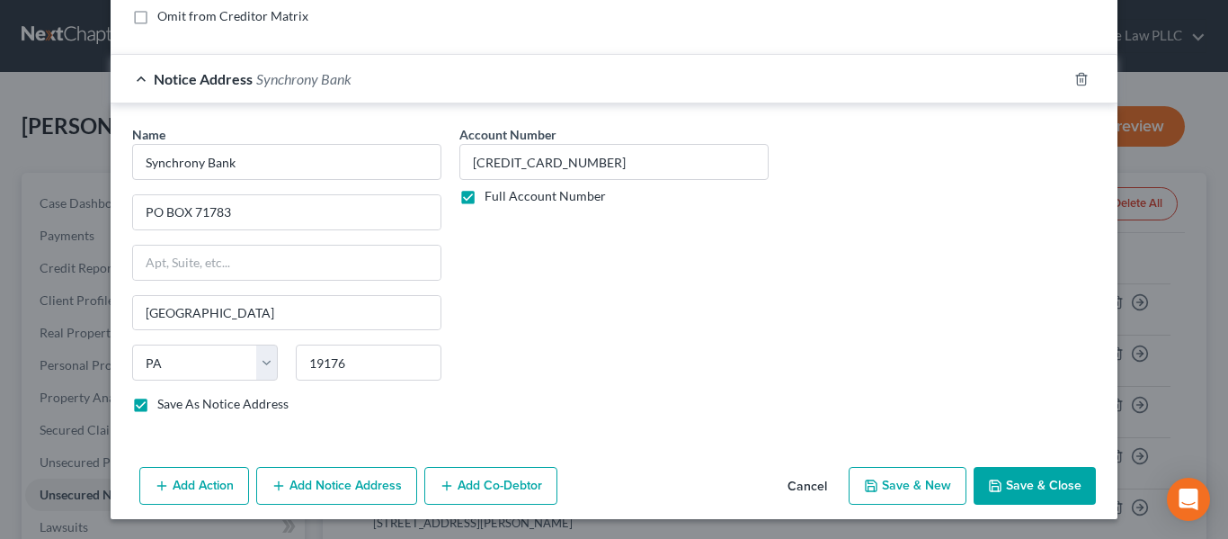
scroll to position [430, 0]
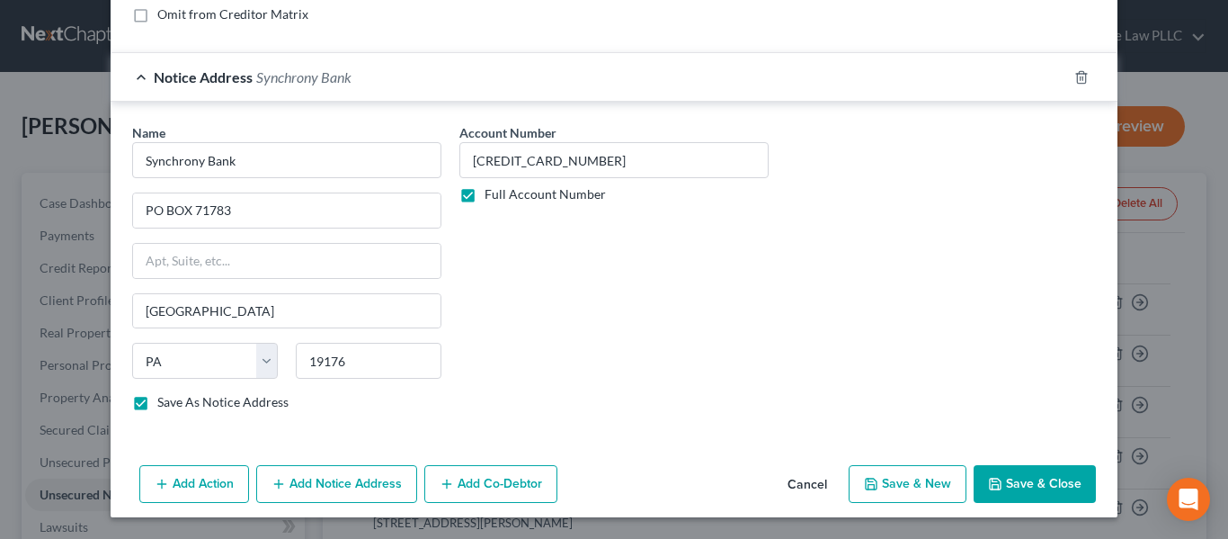
click at [935, 489] on button "Save & New" at bounding box center [908, 484] width 118 height 38
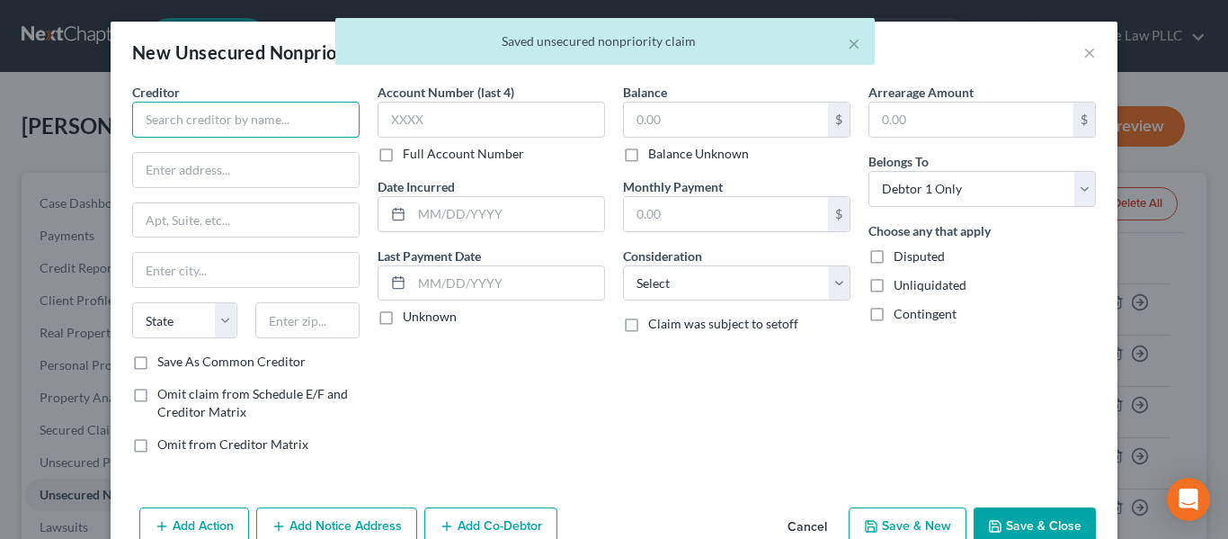
click at [261, 131] on input "text" at bounding box center [246, 120] width 228 height 36
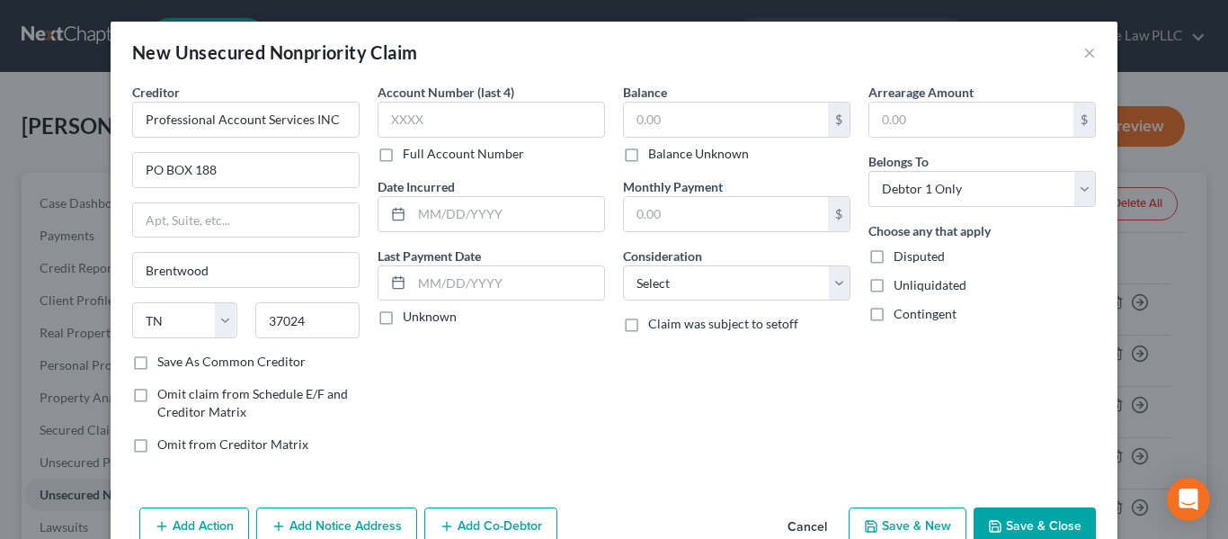
click at [284, 360] on label "Save As Common Creditor" at bounding box center [231, 362] width 148 height 18
click at [176, 360] on input "Save As Common Creditor" at bounding box center [171, 359] width 12 height 12
click at [442, 155] on label "Full Account Number" at bounding box center [463, 154] width 121 height 18
click at [422, 155] on input "Full Account Number" at bounding box center [416, 151] width 12 height 12
click at [451, 123] on input "text" at bounding box center [492, 120] width 228 height 36
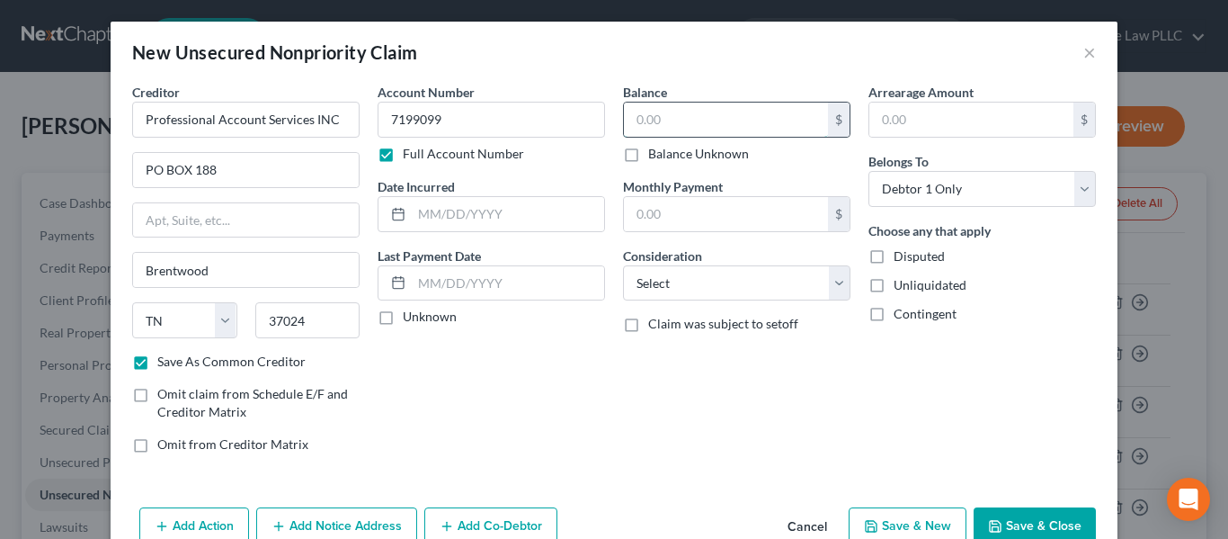
click at [644, 106] on input "text" at bounding box center [726, 120] width 204 height 34
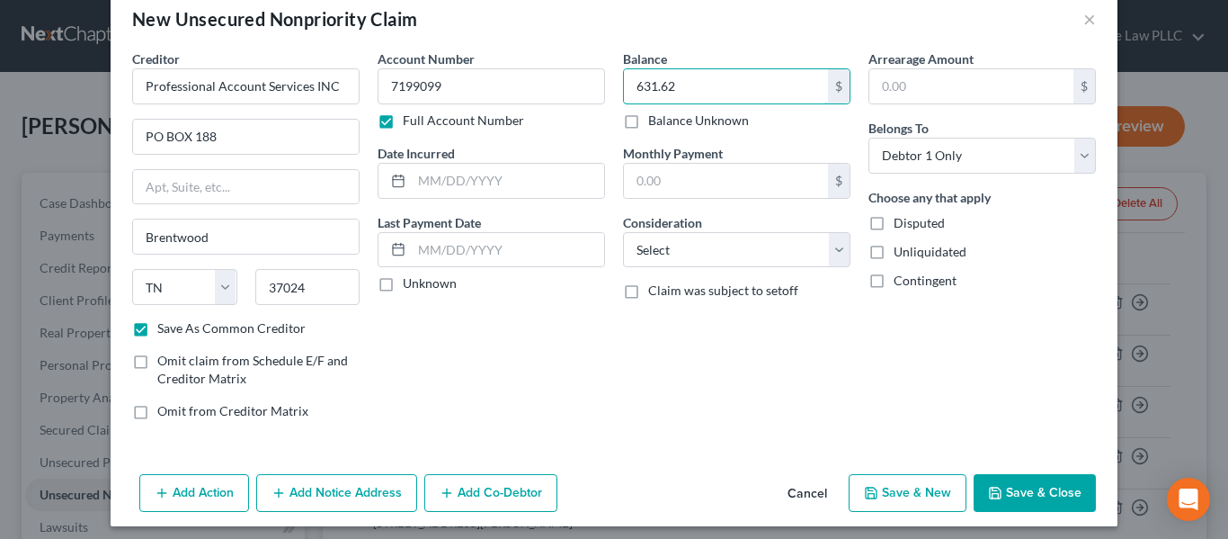
scroll to position [42, 0]
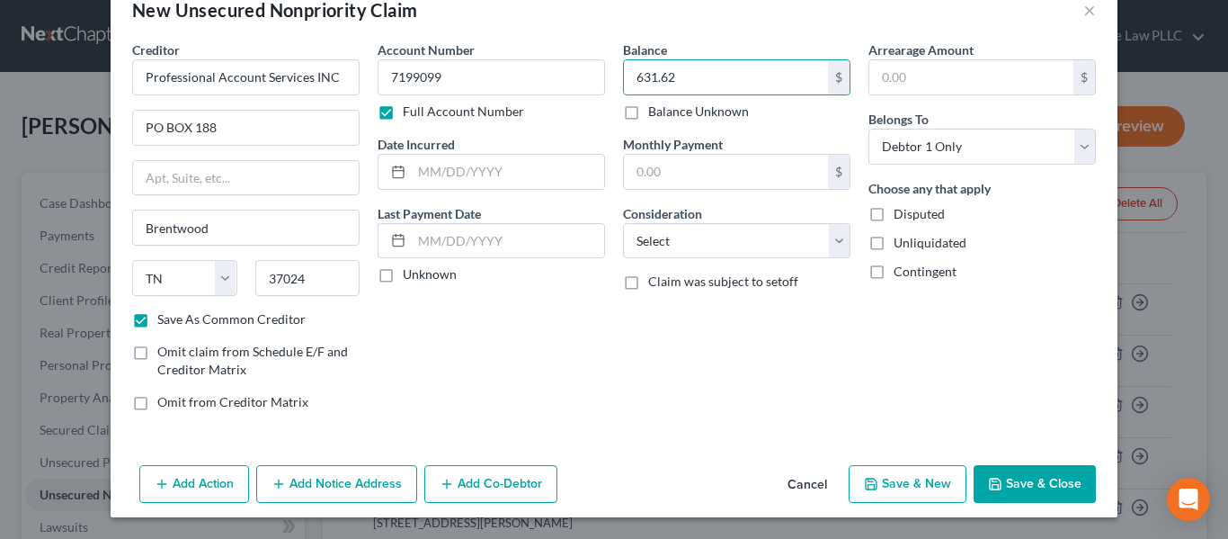
drag, startPoint x: 368, startPoint y: 482, endPoint x: 337, endPoint y: 361, distance: 125.2
click at [367, 483] on button "Add Notice Address" at bounding box center [336, 484] width 161 height 38
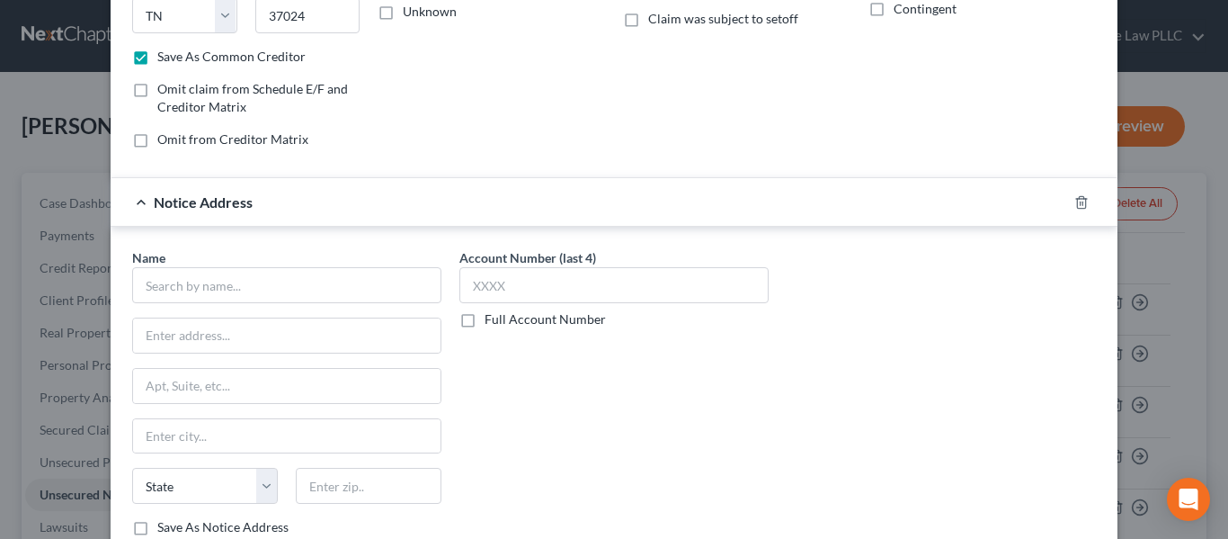
scroll to position [312, 0]
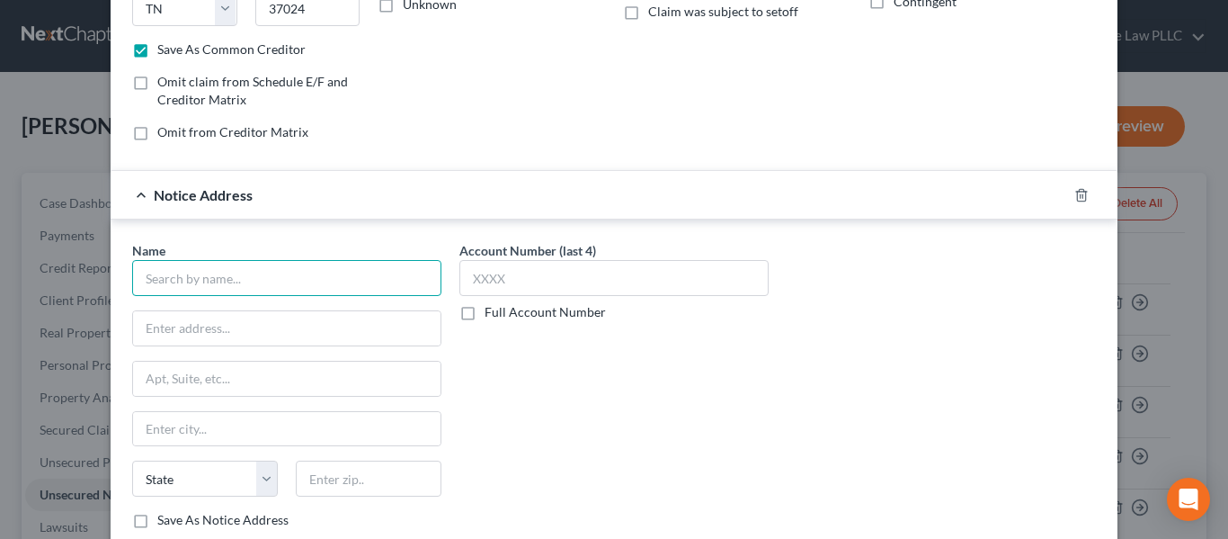
click at [231, 278] on input "text" at bounding box center [286, 278] width 309 height 36
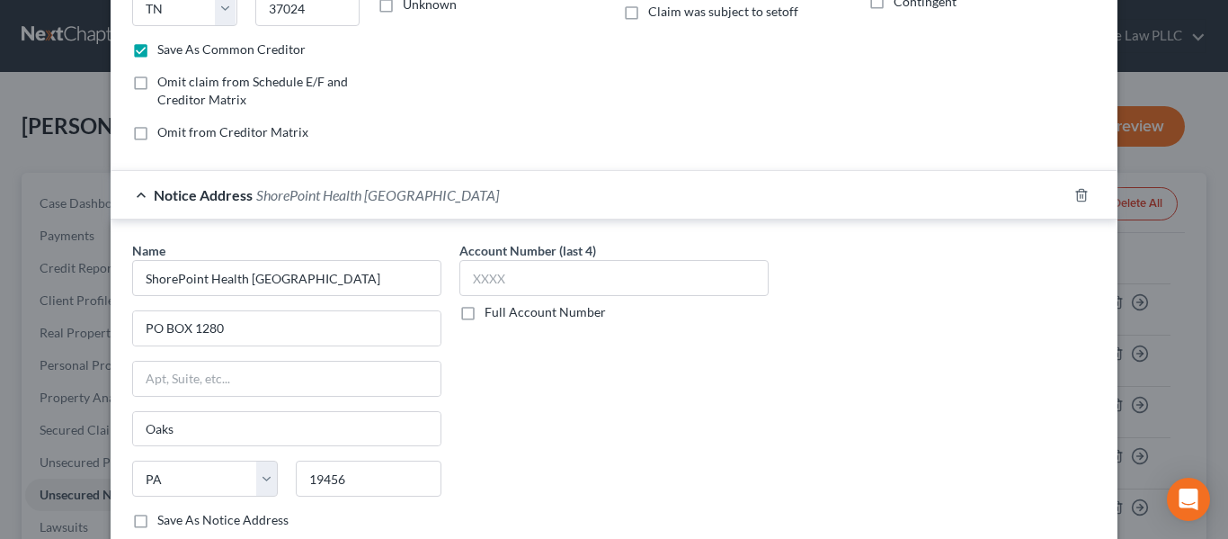
click at [510, 325] on div "Account Number (last 4) Full Account Number" at bounding box center [614, 392] width 327 height 302
click at [512, 316] on label "Full Account Number" at bounding box center [545, 312] width 121 height 18
click at [504, 315] on input "Full Account Number" at bounding box center [498, 309] width 12 height 12
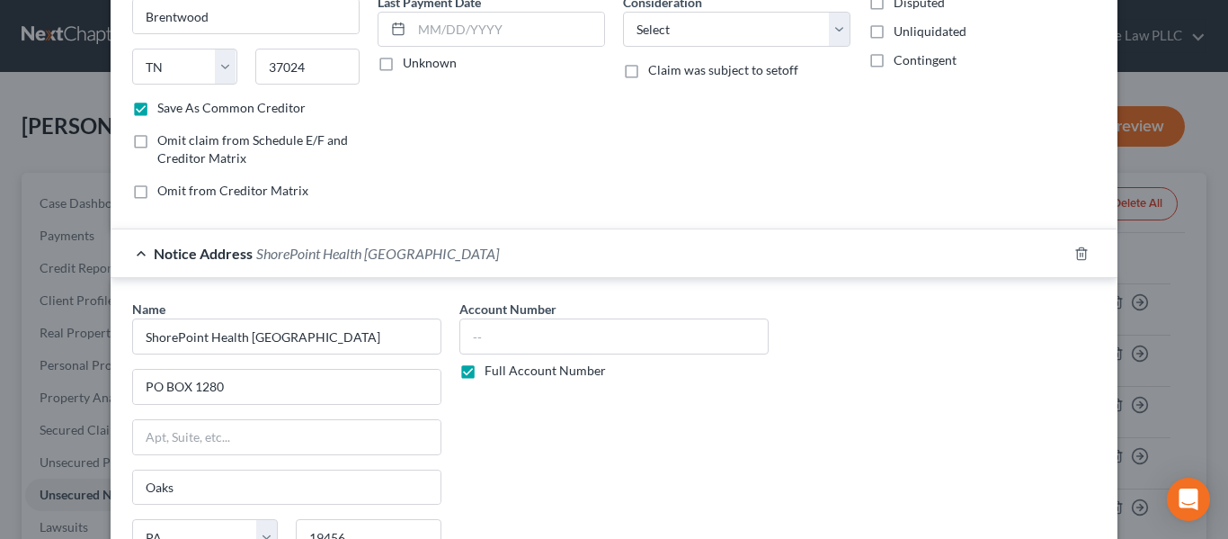
scroll to position [0, 0]
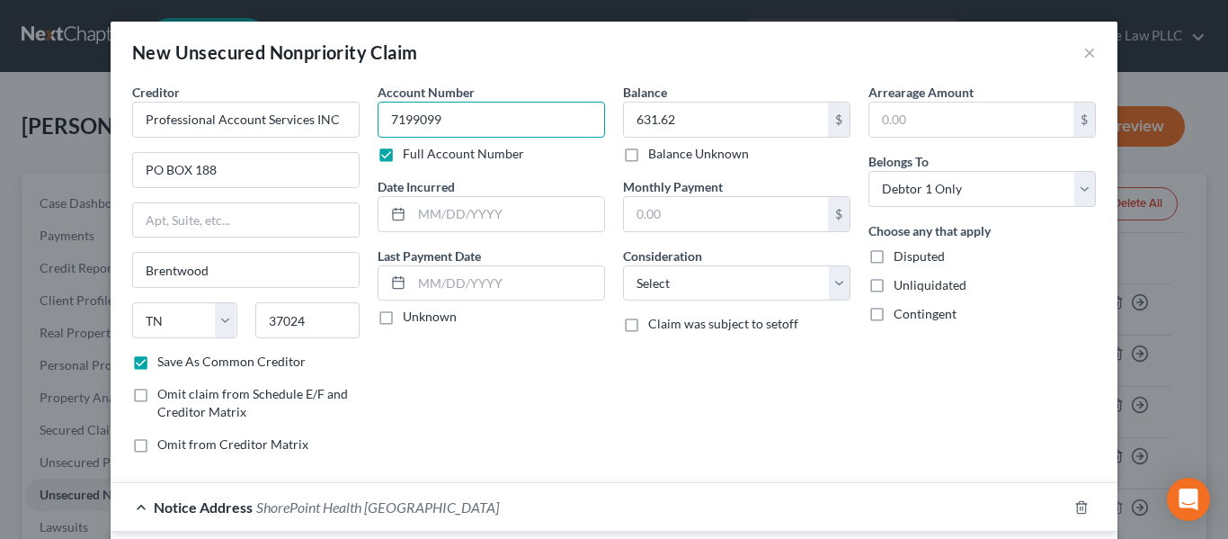
click at [418, 112] on input "7199099" at bounding box center [492, 120] width 228 height 36
click at [433, 123] on input "7199099" at bounding box center [492, 120] width 228 height 36
click at [431, 124] on input "7199099" at bounding box center [492, 120] width 228 height 36
click at [425, 126] on input "7199099" at bounding box center [492, 120] width 228 height 36
click at [405, 121] on input "7199099" at bounding box center [492, 120] width 228 height 36
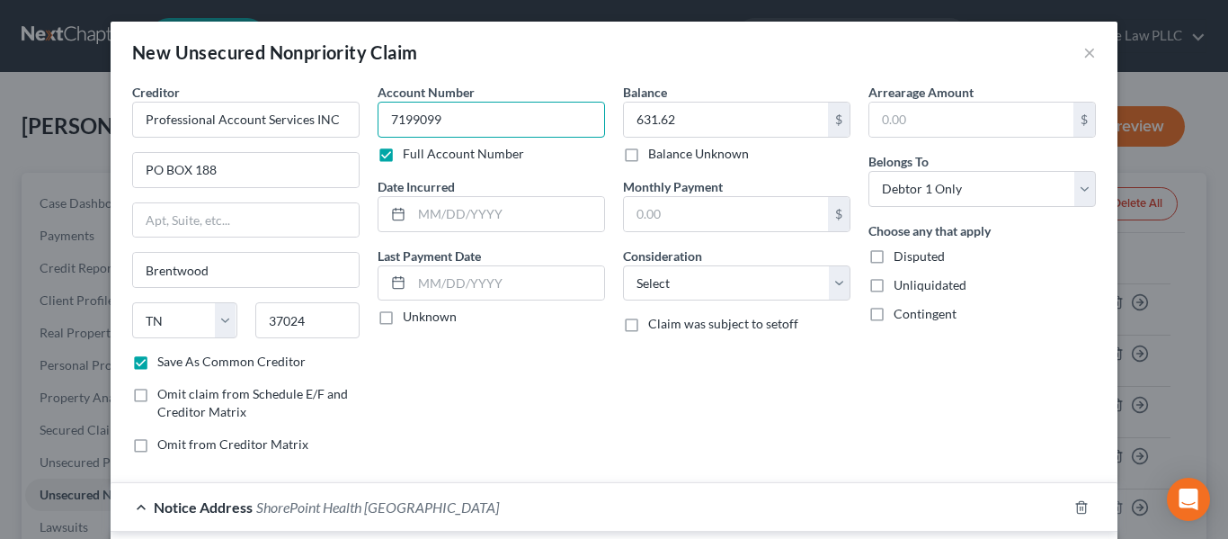
click at [405, 121] on input "7199099" at bounding box center [492, 120] width 228 height 36
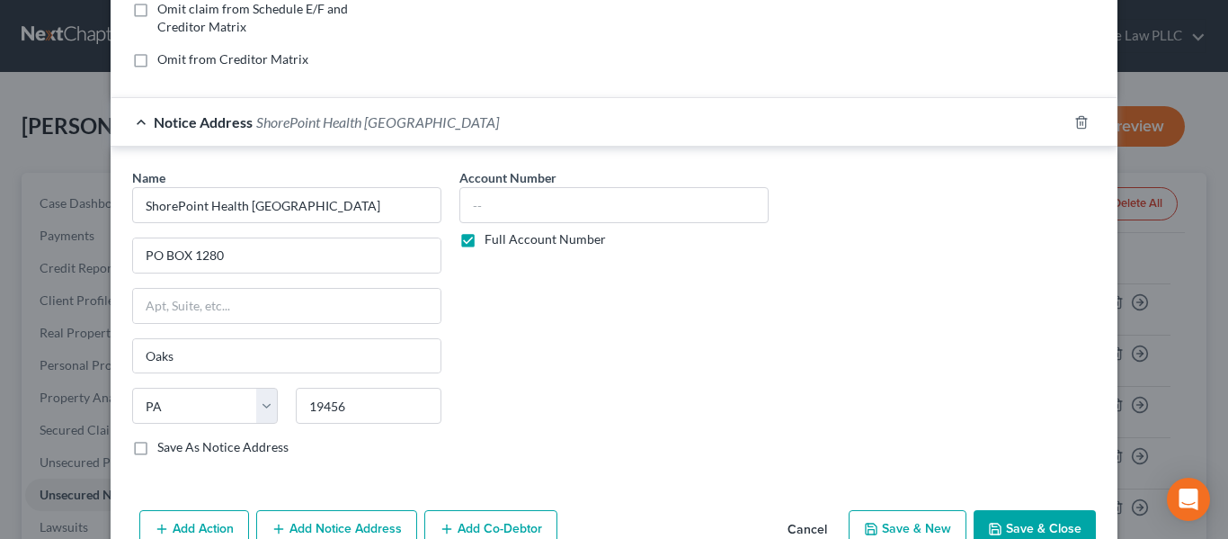
scroll to position [430, 0]
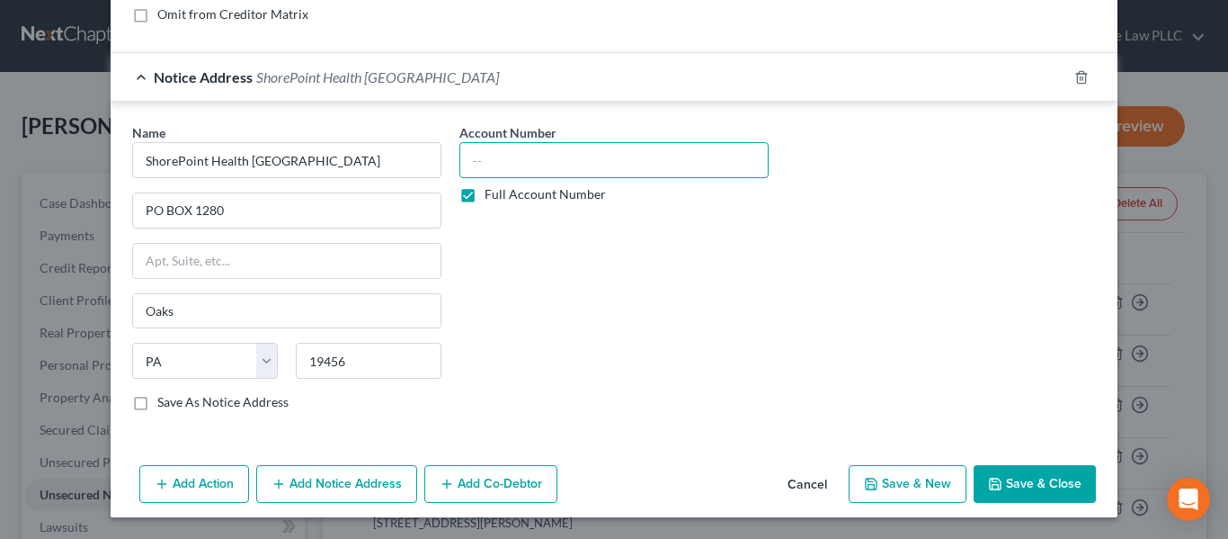
click at [527, 161] on input "text" at bounding box center [614, 160] width 309 height 36
paste input "7199099"
click at [918, 475] on button "Save & New" at bounding box center [908, 484] width 118 height 38
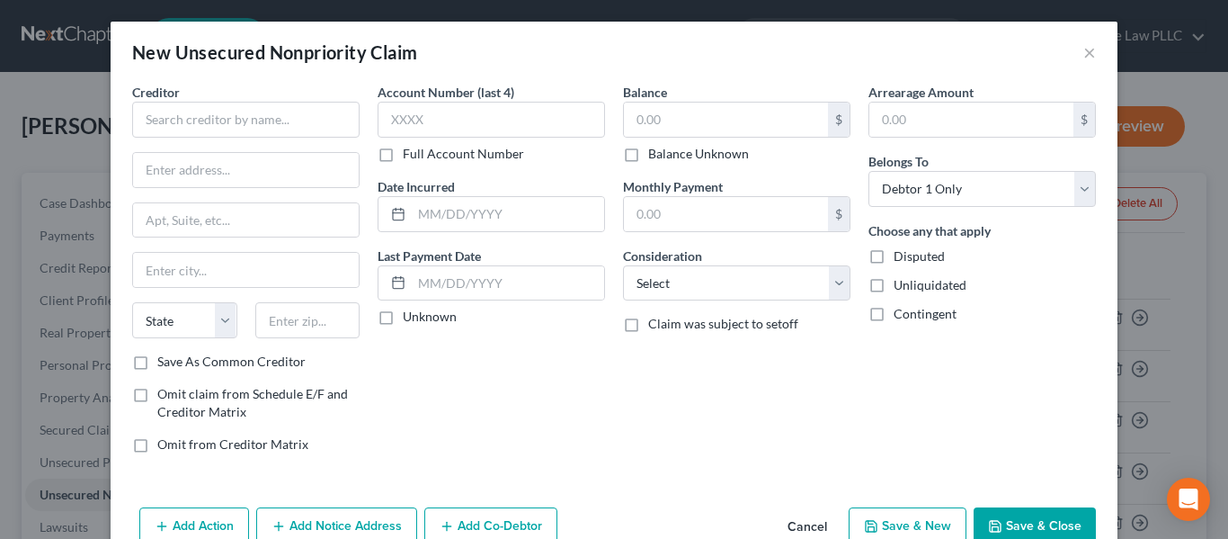
click at [204, 353] on label "Save As Common Creditor" at bounding box center [231, 362] width 148 height 18
click at [176, 353] on input "Save As Common Creditor" at bounding box center [171, 359] width 12 height 12
click at [235, 125] on input "text" at bounding box center [246, 120] width 228 height 36
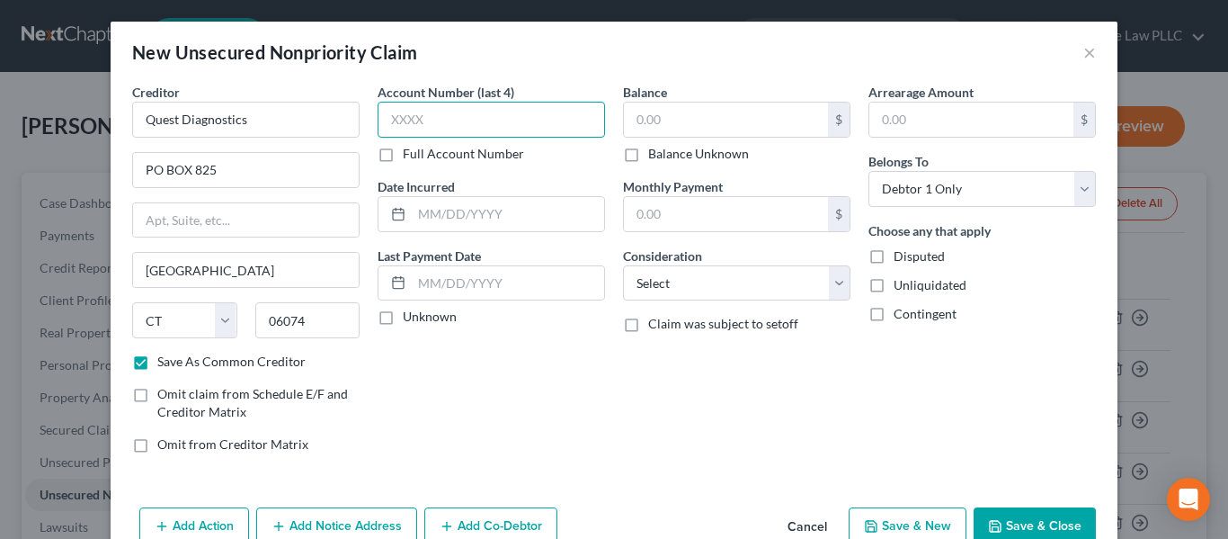
drag, startPoint x: 548, startPoint y: 118, endPoint x: 484, endPoint y: 148, distance: 70.8
click at [546, 121] on input "text" at bounding box center [492, 120] width 228 height 36
click at [478, 155] on label "Full Account Number" at bounding box center [463, 154] width 121 height 18
click at [422, 155] on input "Full Account Number" at bounding box center [416, 151] width 12 height 12
click at [478, 128] on input "text" at bounding box center [492, 120] width 228 height 36
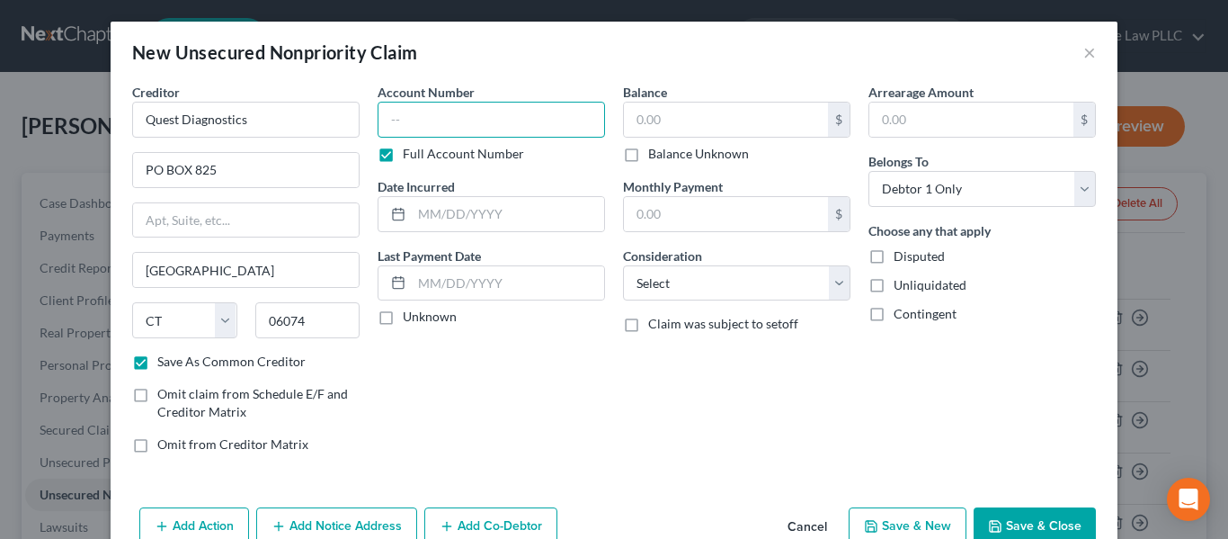
click at [478, 127] on input "text" at bounding box center [492, 120] width 228 height 36
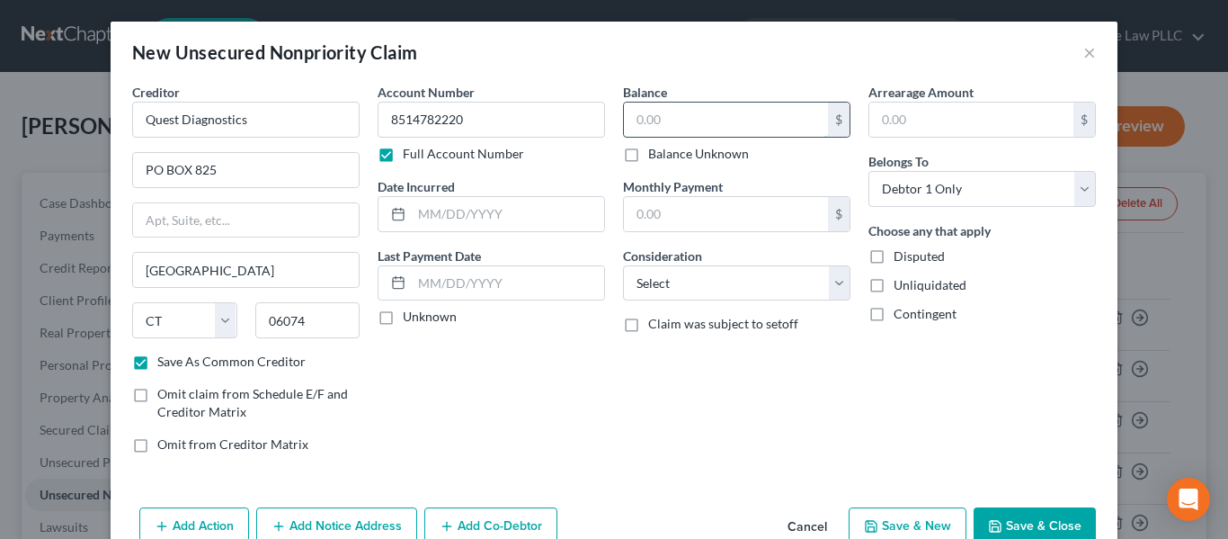
click at [692, 118] on input "text" at bounding box center [726, 120] width 204 height 34
drag, startPoint x: 709, startPoint y: 117, endPoint x: 601, endPoint y: 109, distance: 108.2
click at [601, 109] on div "Creditor * Quest Diagnostics PO BOX 825 South Windsor State AL AK AR AZ CA CO C…" at bounding box center [614, 275] width 982 height 385
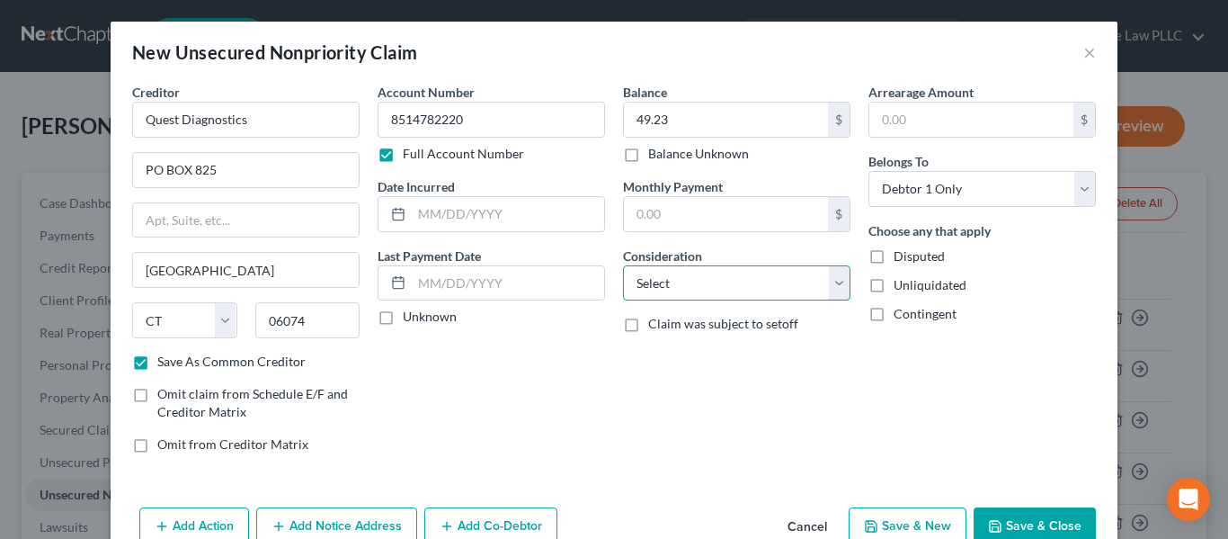
click at [665, 270] on select "Select Cable / Satellite Services Collection Agency Credit Card Debt Debt Couns…" at bounding box center [737, 283] width 228 height 36
click at [623, 265] on select "Select Cable / Satellite Services Collection Agency Credit Card Debt Debt Couns…" at bounding box center [737, 283] width 228 height 36
click at [912, 521] on button "Save & New" at bounding box center [908, 526] width 118 height 38
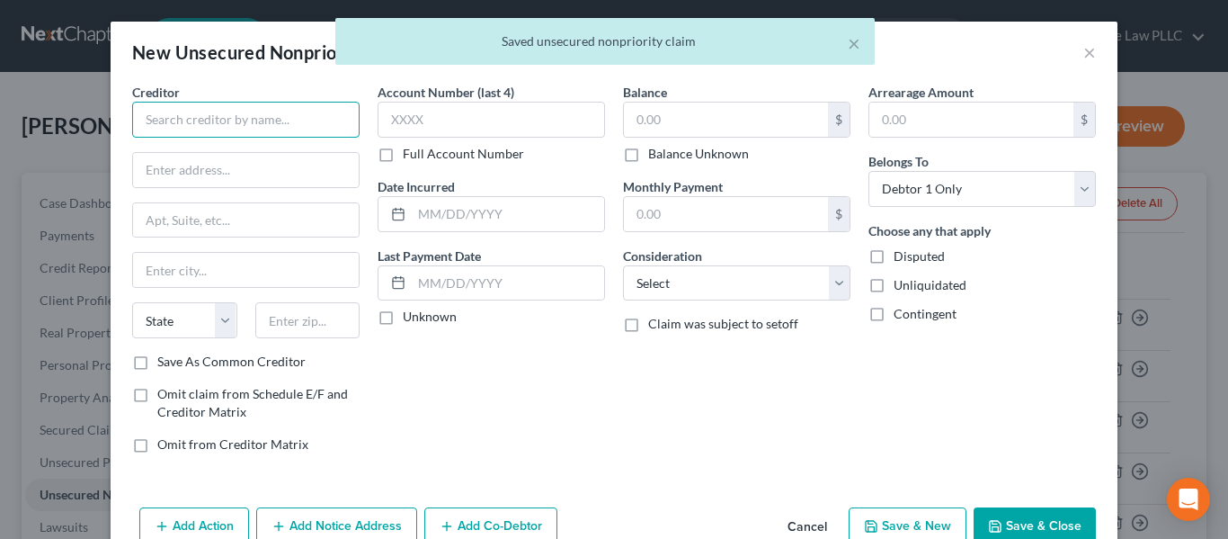
click at [272, 114] on input "text" at bounding box center [246, 120] width 228 height 36
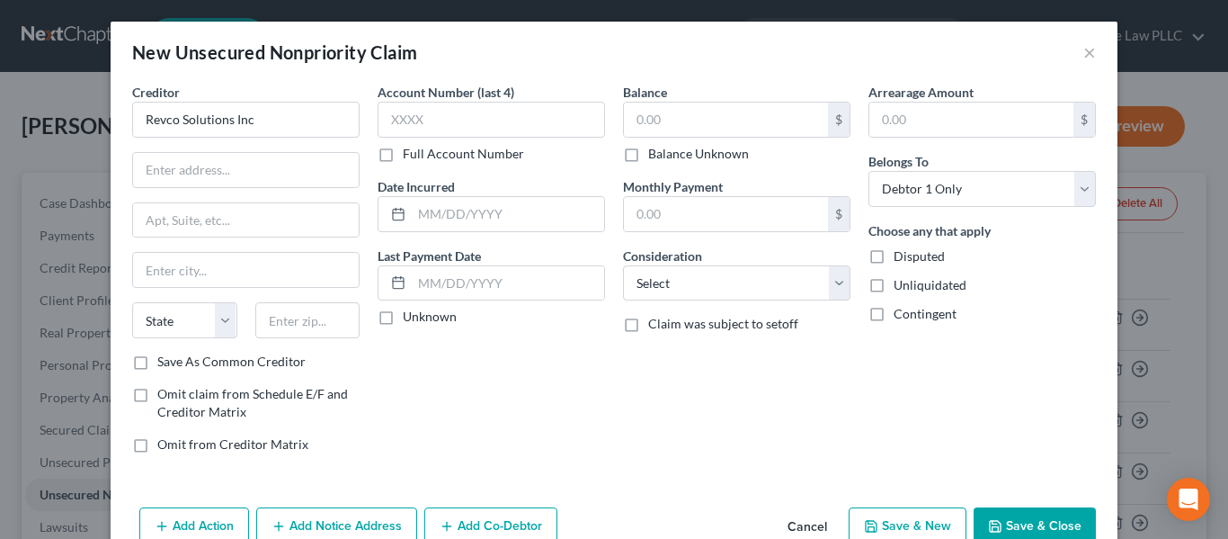
click at [269, 353] on label "Save As Common Creditor" at bounding box center [231, 362] width 148 height 18
click at [176, 353] on input "Save As Common Creditor" at bounding box center [171, 359] width 12 height 12
click at [269, 355] on label "Save As Common Creditor" at bounding box center [231, 362] width 148 height 18
click at [176, 355] on input "Save As Common Creditor" at bounding box center [171, 359] width 12 height 12
click at [249, 174] on input "text" at bounding box center [246, 170] width 226 height 34
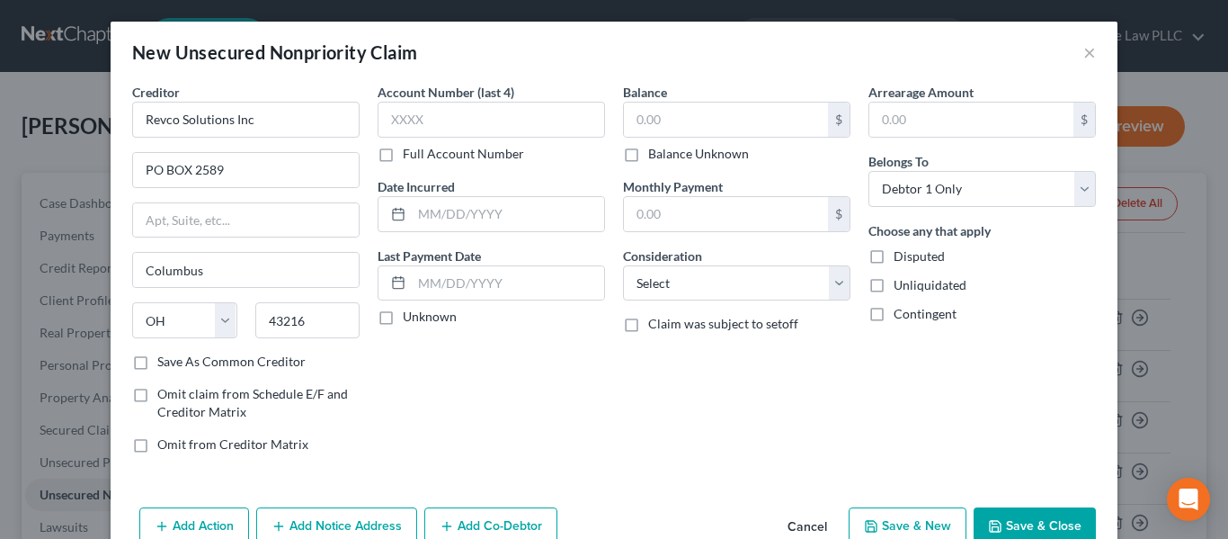
click at [291, 357] on label "Save As Common Creditor" at bounding box center [231, 362] width 148 height 18
click at [176, 357] on input "Save As Common Creditor" at bounding box center [171, 359] width 12 height 12
click at [426, 150] on label "Full Account Number" at bounding box center [463, 154] width 121 height 18
click at [422, 150] on input "Full Account Number" at bounding box center [416, 151] width 12 height 12
click at [424, 105] on input "text" at bounding box center [492, 120] width 228 height 36
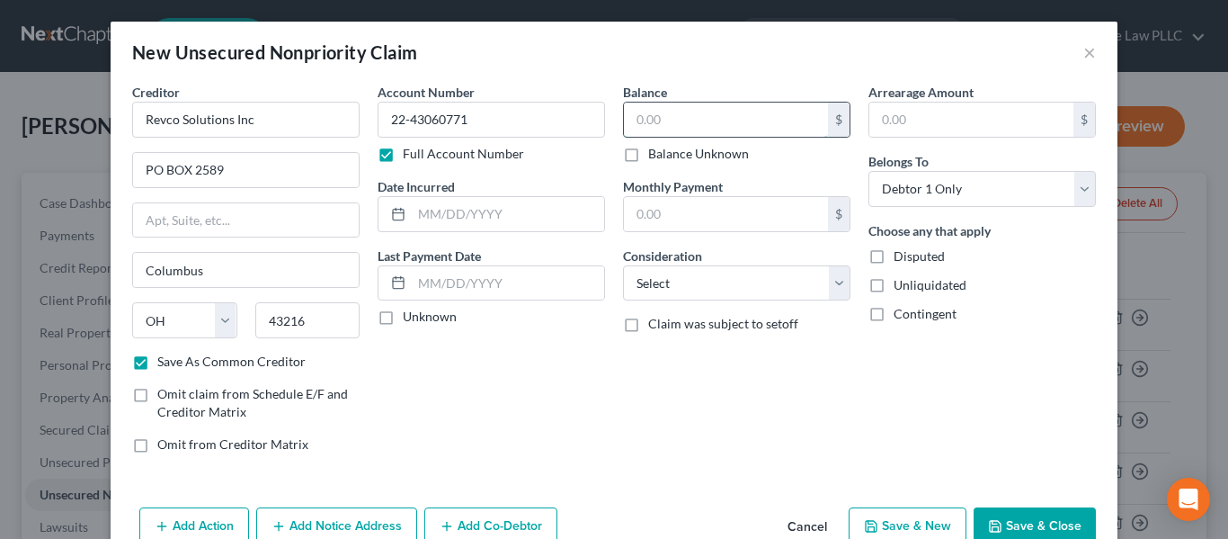
click at [721, 125] on input "text" at bounding box center [726, 120] width 204 height 34
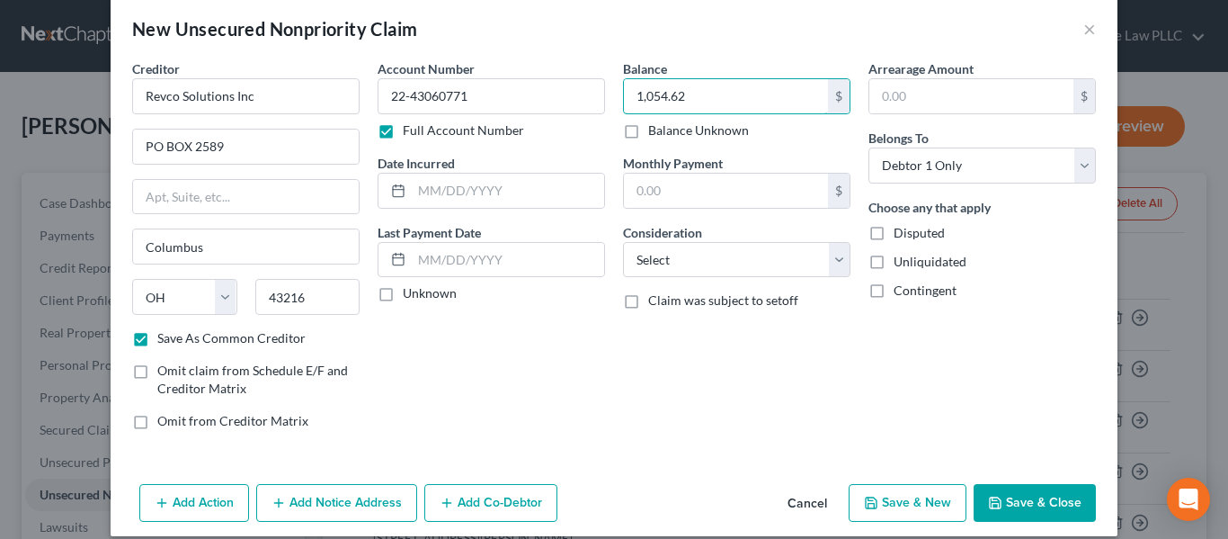
scroll to position [42, 0]
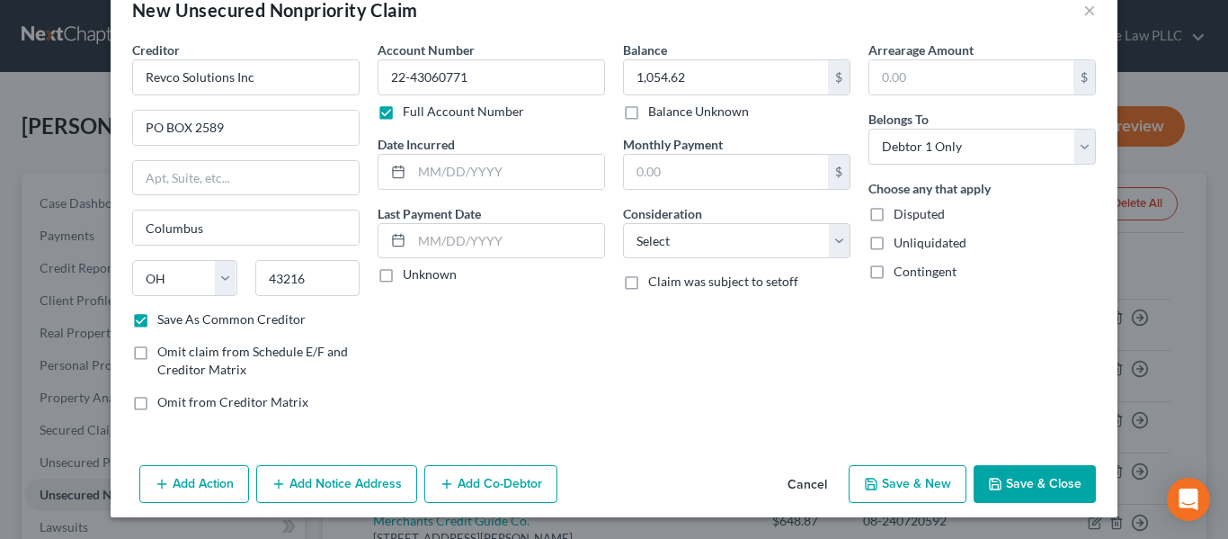
click at [371, 477] on button "Add Notice Address" at bounding box center [336, 484] width 161 height 38
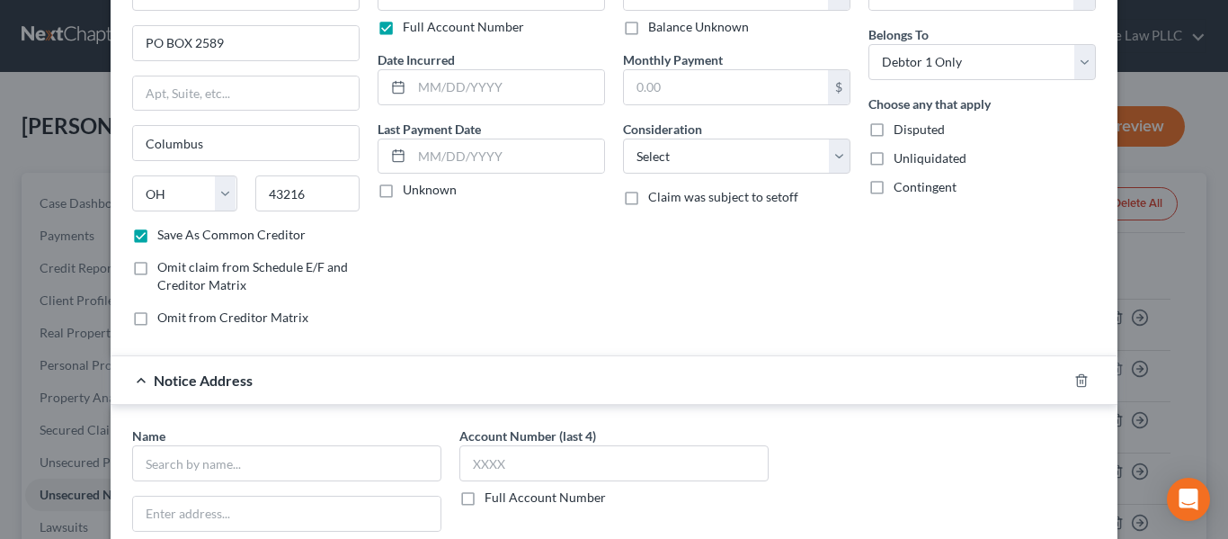
scroll to position [222, 0]
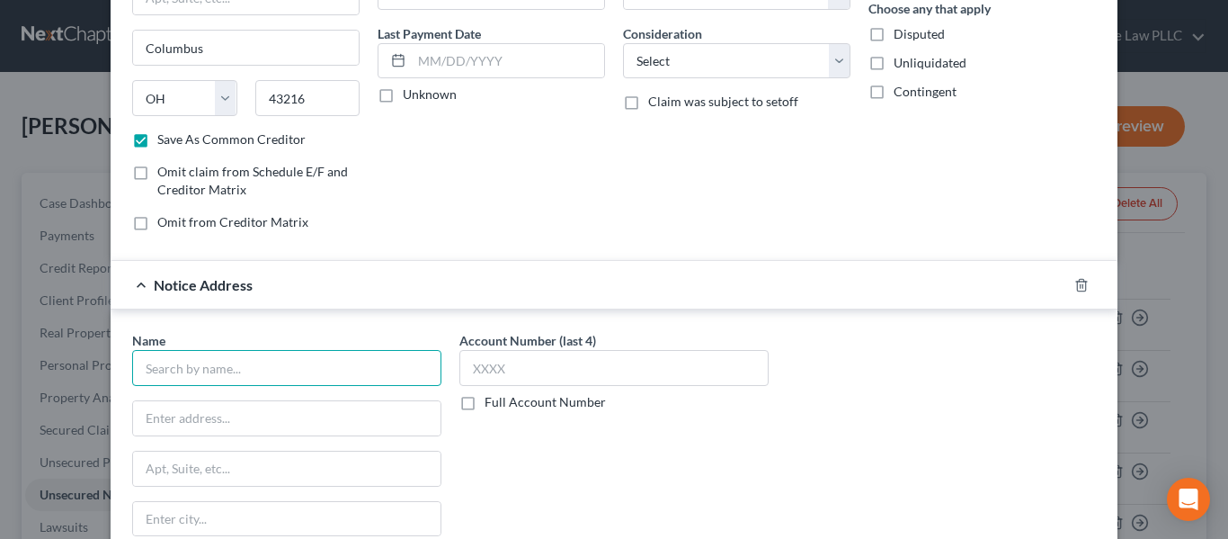
click at [194, 364] on input "text" at bounding box center [286, 368] width 309 height 36
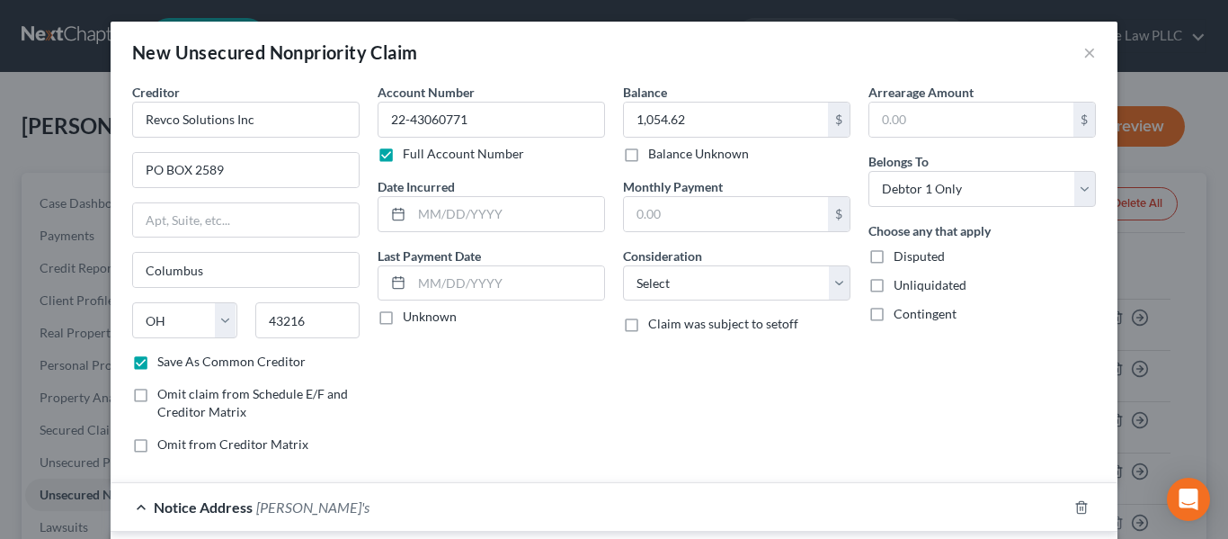
scroll to position [360, 0]
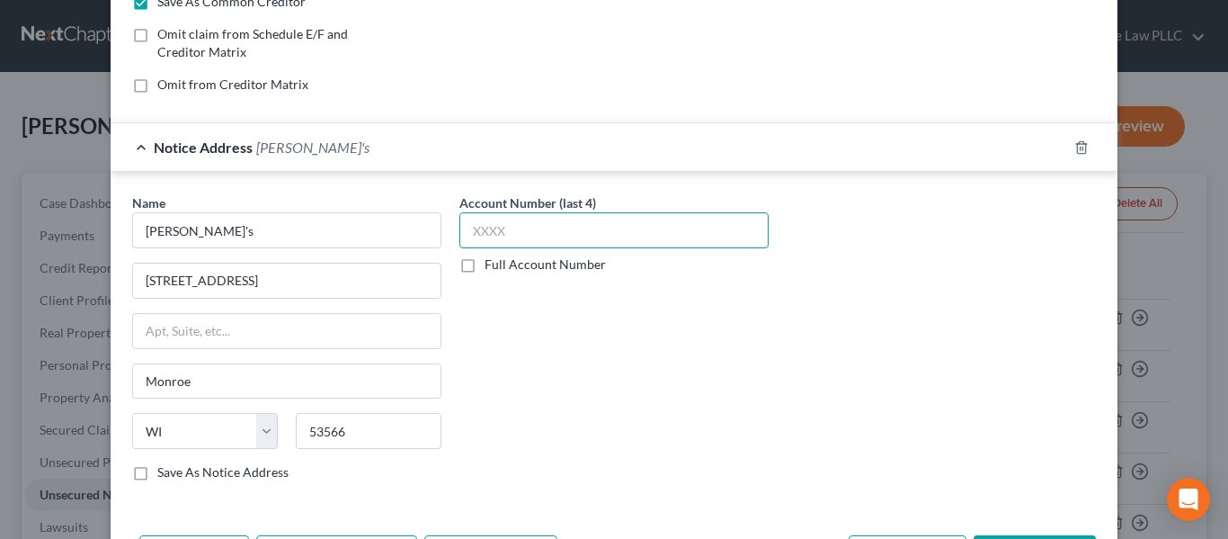
click at [516, 231] on input "text" at bounding box center [614, 230] width 309 height 36
click at [518, 274] on div "Account Number (last 4) 5740 Full Account Number" at bounding box center [614, 344] width 327 height 302
click at [518, 268] on label "Full Account Number" at bounding box center [545, 264] width 121 height 18
click at [504, 267] on input "Full Account Number" at bounding box center [498, 261] width 12 height 12
click at [516, 237] on input "5740" at bounding box center [614, 230] width 309 height 36
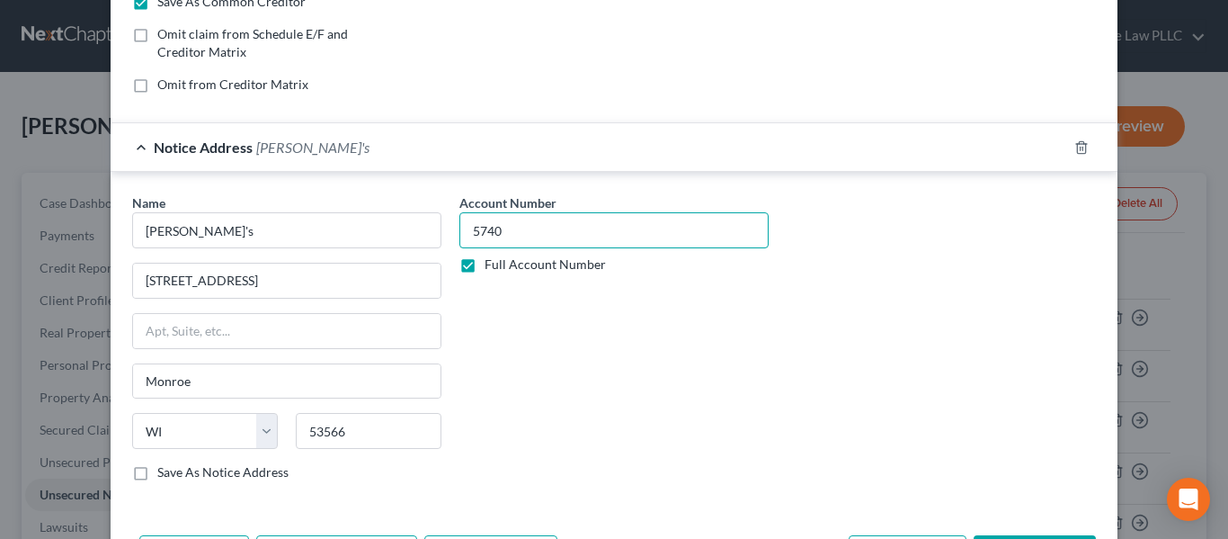
drag, startPoint x: 517, startPoint y: 233, endPoint x: 440, endPoint y: 225, distance: 77.8
click at [440, 225] on div "Name * Ginny's 1112 7th Ave Monroe State AL AK AR AZ CA CO CT DE DC FL GA GU HI…" at bounding box center [614, 344] width 982 height 302
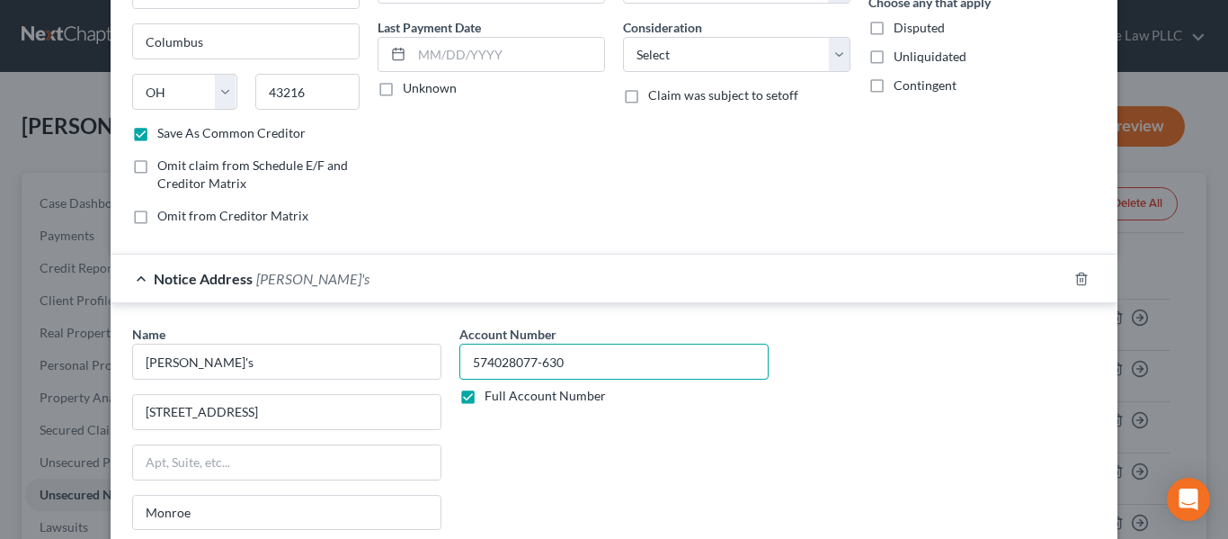
scroll to position [430, 0]
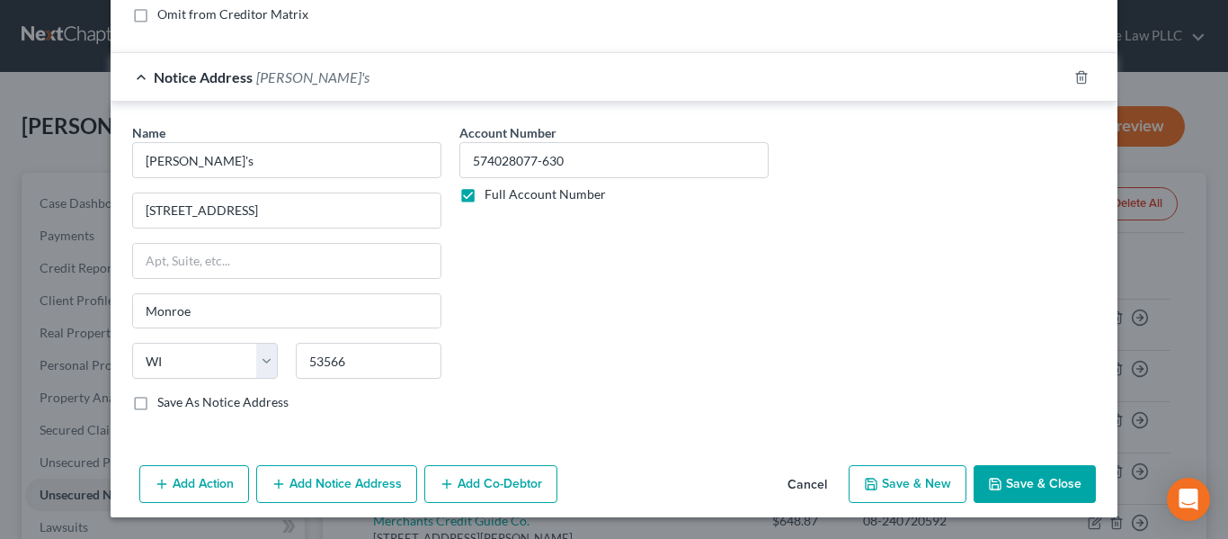
click at [882, 482] on button "Save & New" at bounding box center [908, 484] width 118 height 38
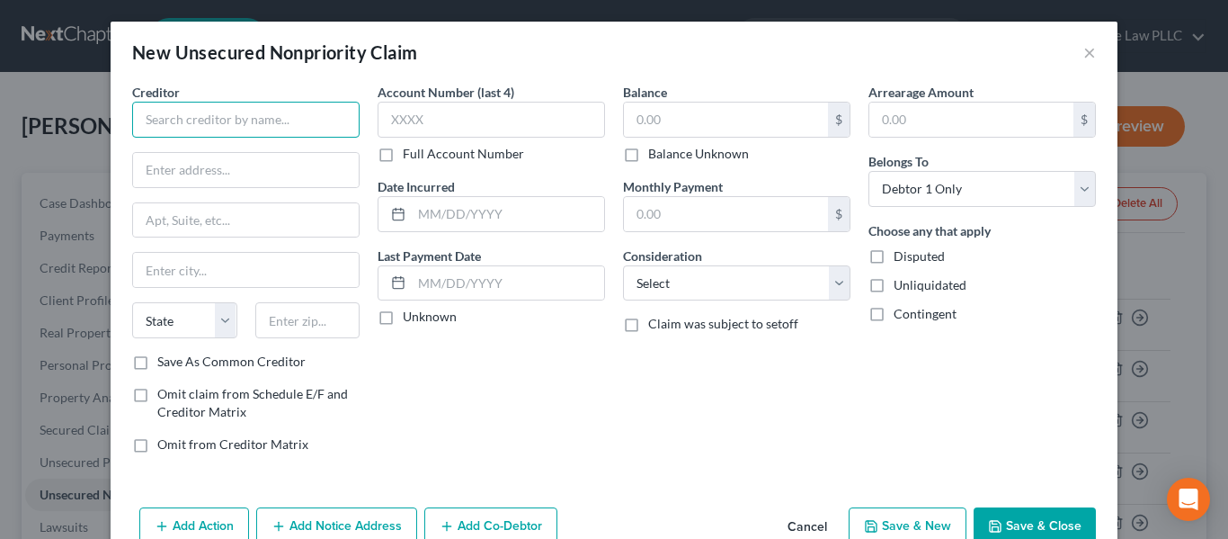
click at [299, 124] on input "text" at bounding box center [246, 120] width 228 height 36
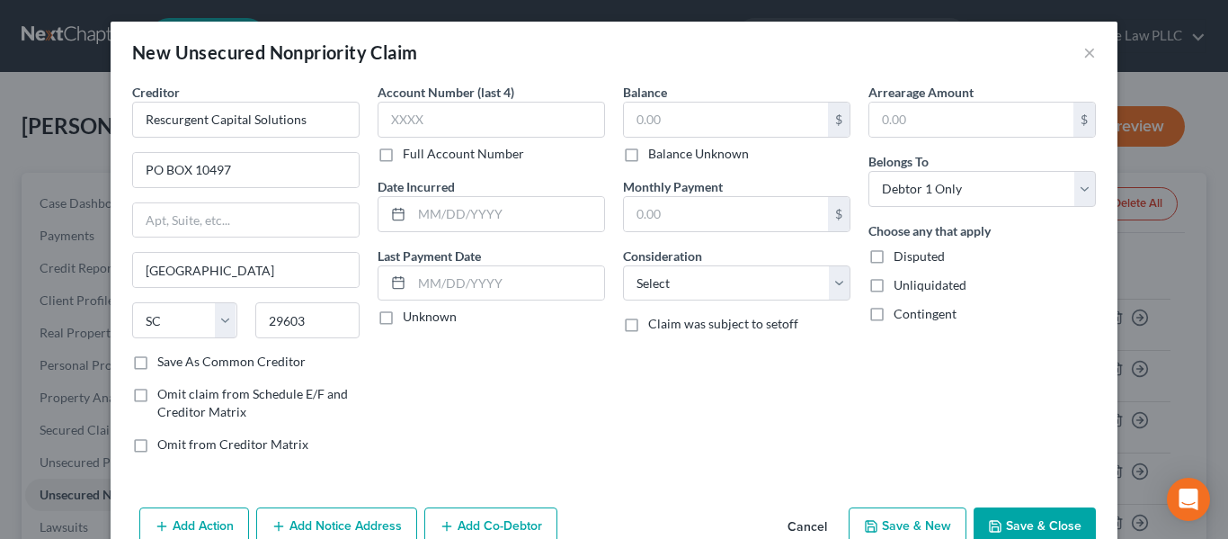
click at [474, 151] on label "Full Account Number" at bounding box center [463, 154] width 121 height 18
click at [422, 151] on input "Full Account Number" at bounding box center [416, 151] width 12 height 12
click at [477, 125] on input "text" at bounding box center [492, 120] width 228 height 36
click at [711, 125] on input "text" at bounding box center [726, 120] width 204 height 34
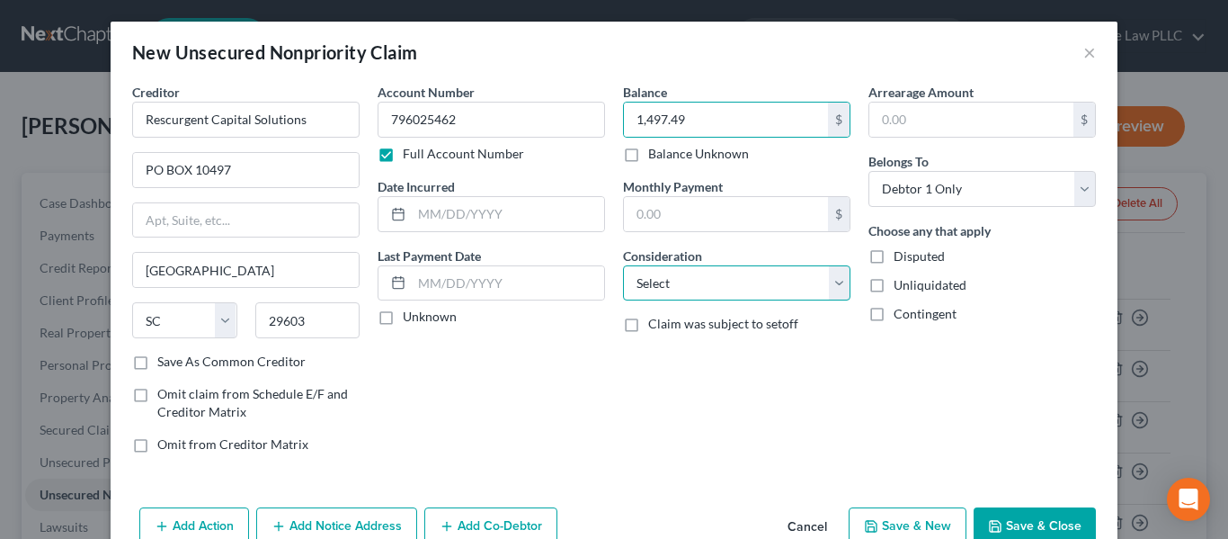
click at [719, 282] on select "Select Cable / Satellite Services Collection Agency Credit Card Debt Debt Couns…" at bounding box center [737, 283] width 228 height 36
click at [623, 265] on select "Select Cable / Satellite Services Collection Agency Credit Card Debt Debt Couns…" at bounding box center [737, 283] width 228 height 36
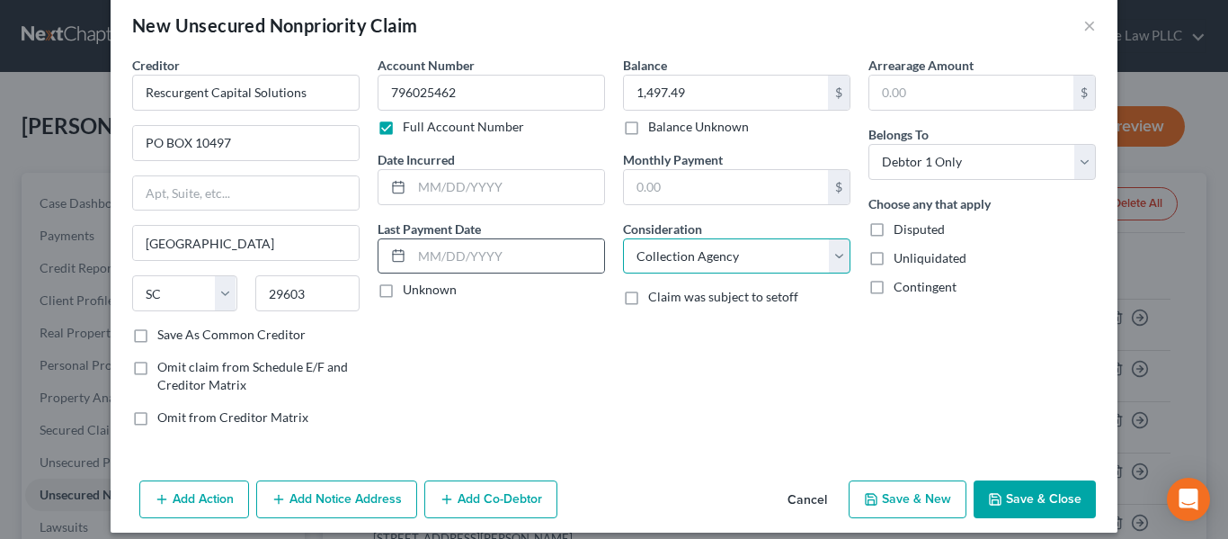
scroll to position [42, 0]
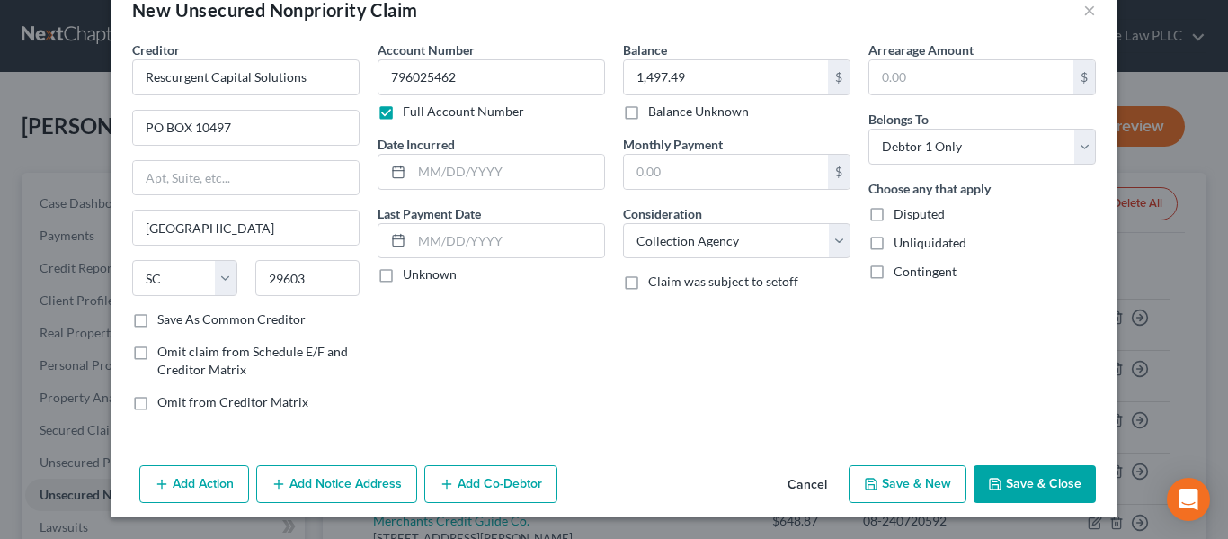
click at [348, 471] on button "Add Notice Address" at bounding box center [336, 484] width 161 height 38
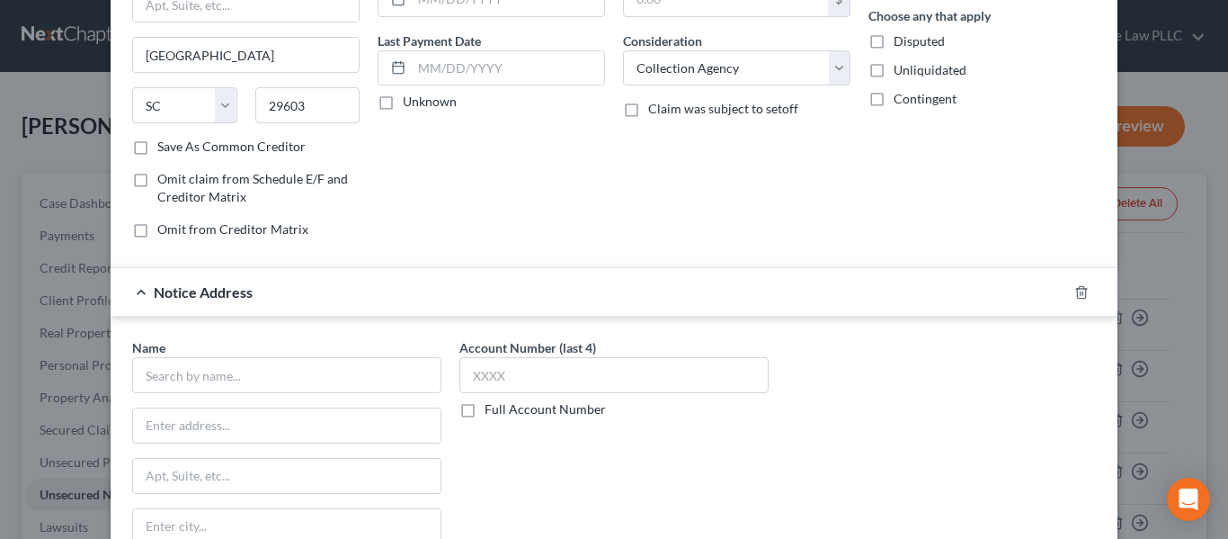
scroll to position [402, 0]
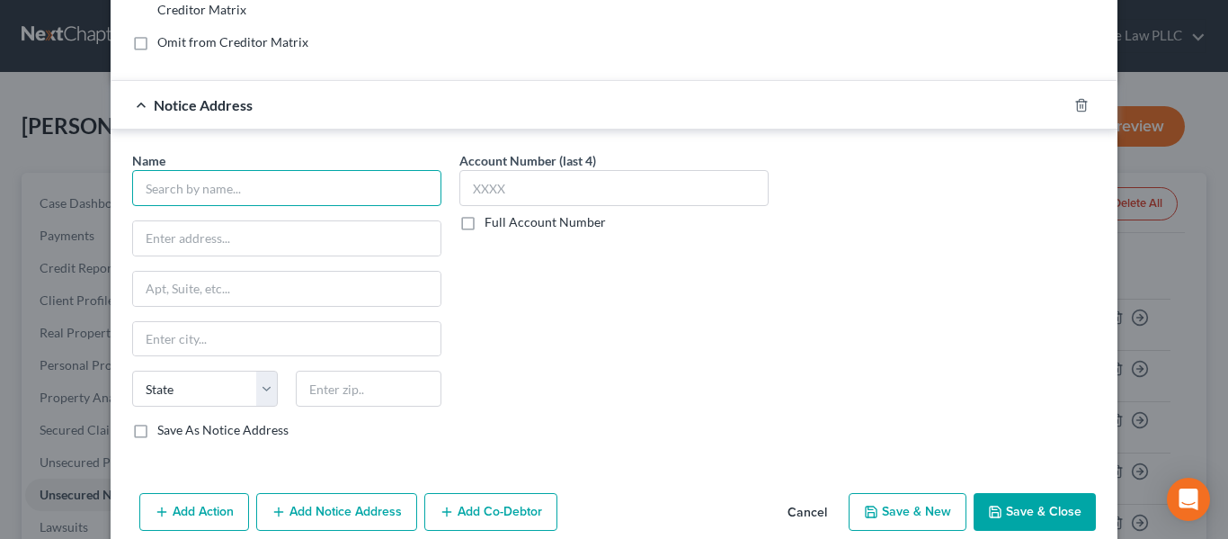
click at [245, 187] on input "text" at bounding box center [286, 188] width 309 height 36
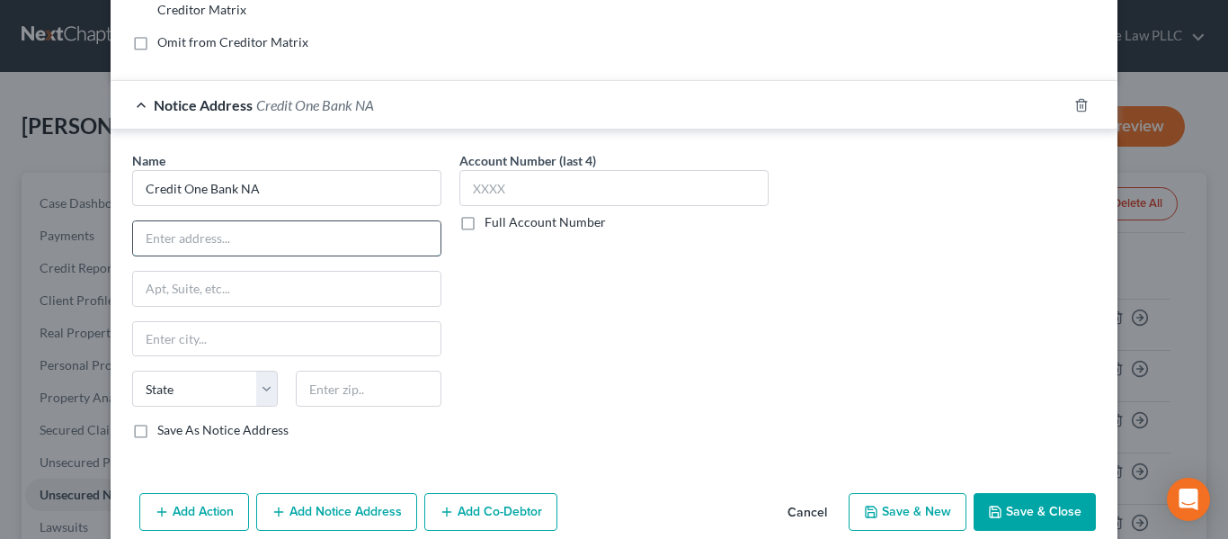
click at [174, 228] on input "text" at bounding box center [287, 238] width 308 height 34
click at [173, 246] on input "text" at bounding box center [287, 238] width 308 height 34
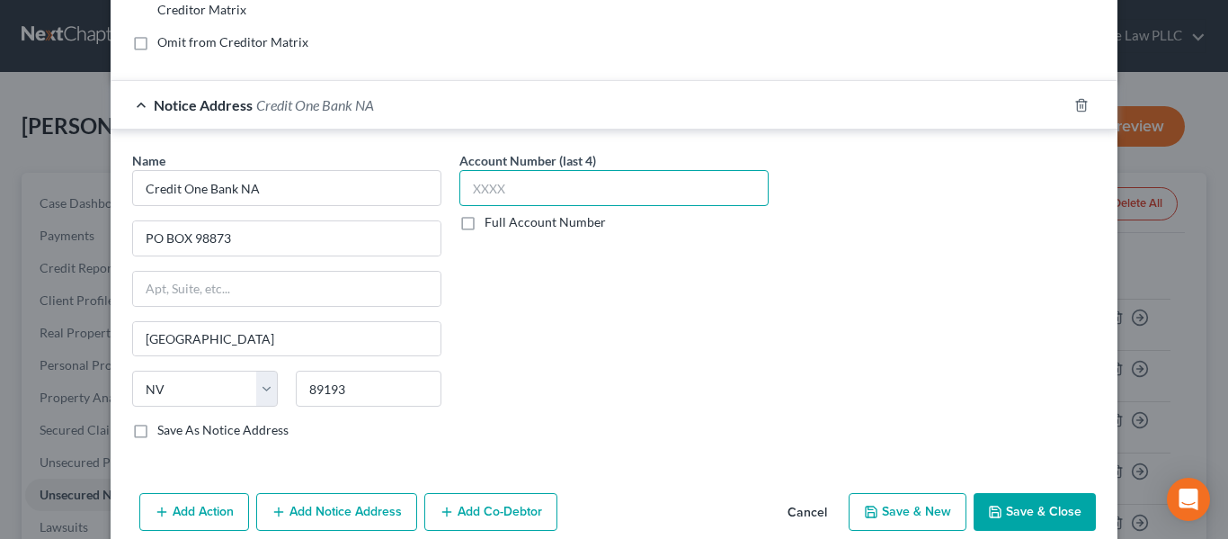
click at [584, 195] on input "text" at bounding box center [614, 188] width 309 height 36
click at [907, 503] on button "Save & New" at bounding box center [908, 512] width 118 height 38
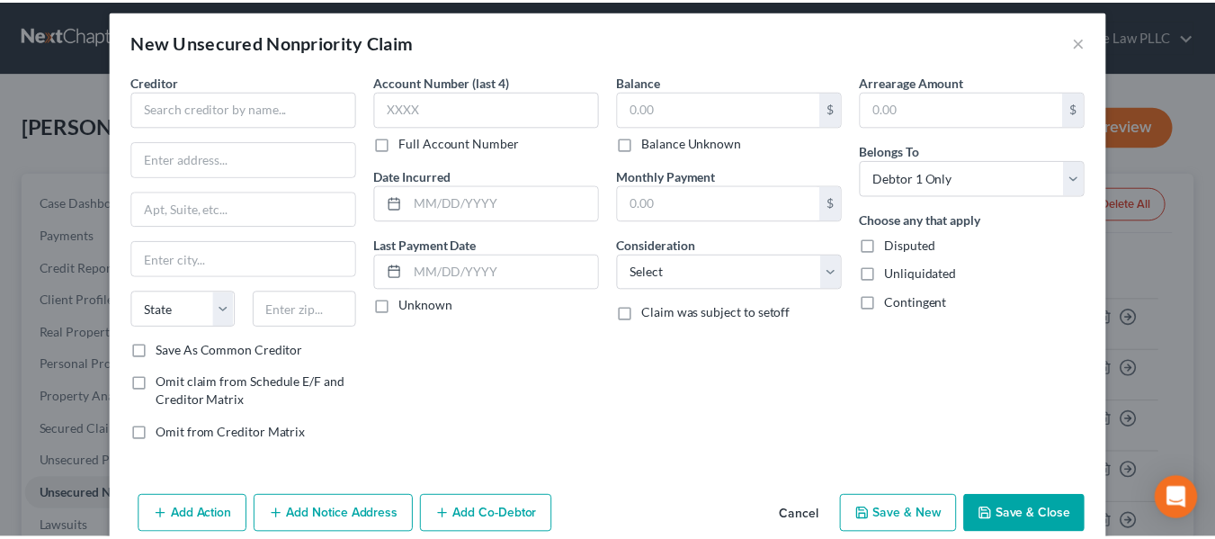
scroll to position [42, 0]
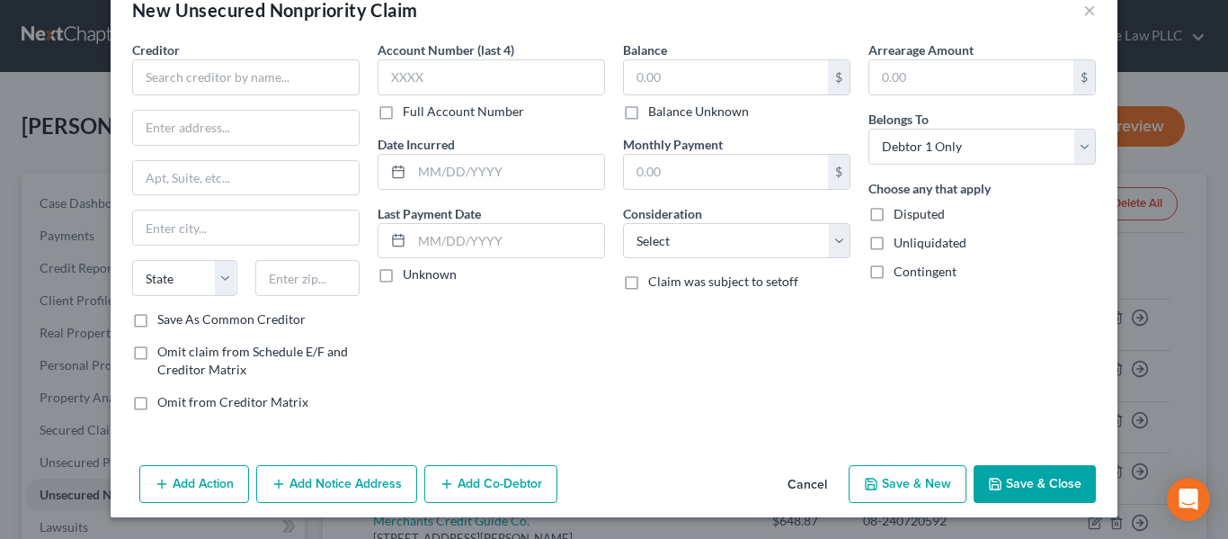
click at [818, 480] on button "Cancel" at bounding box center [807, 485] width 68 height 36
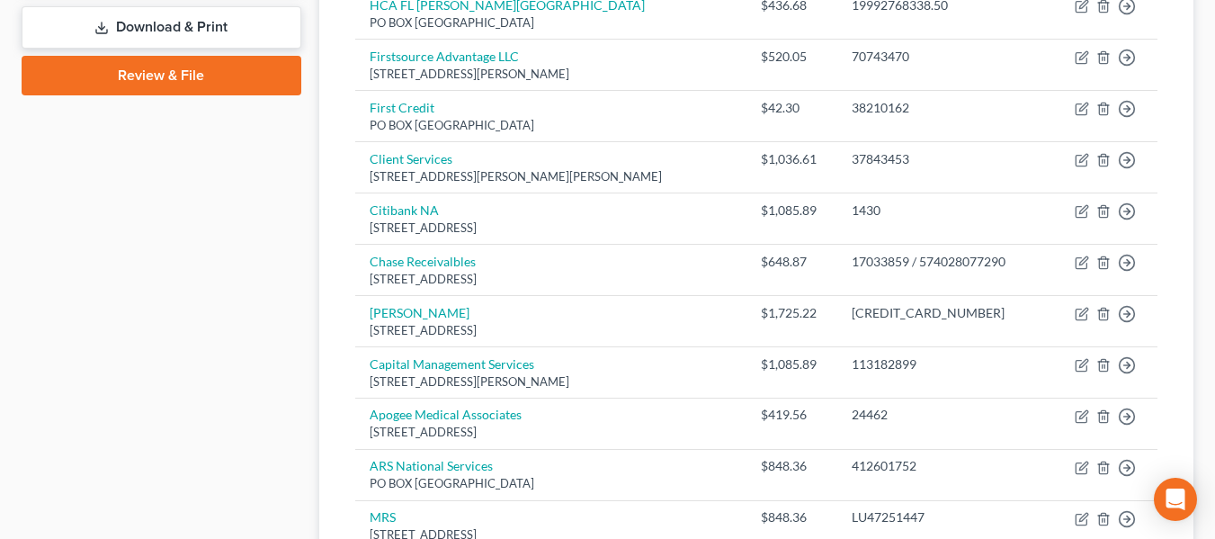
scroll to position [783, 0]
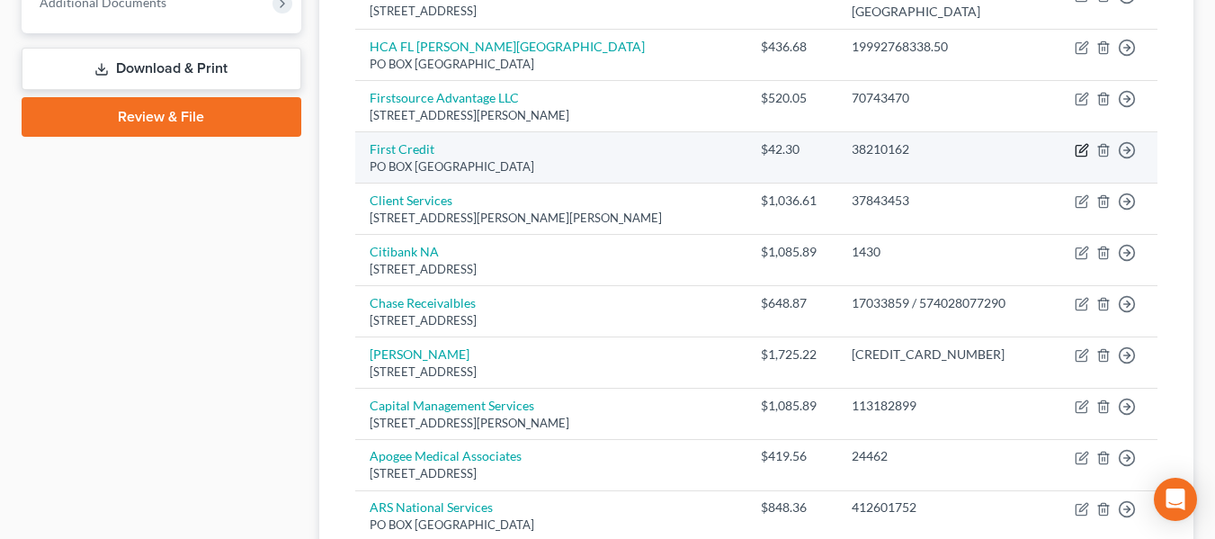
click at [1077, 143] on icon "button" at bounding box center [1082, 150] width 14 height 14
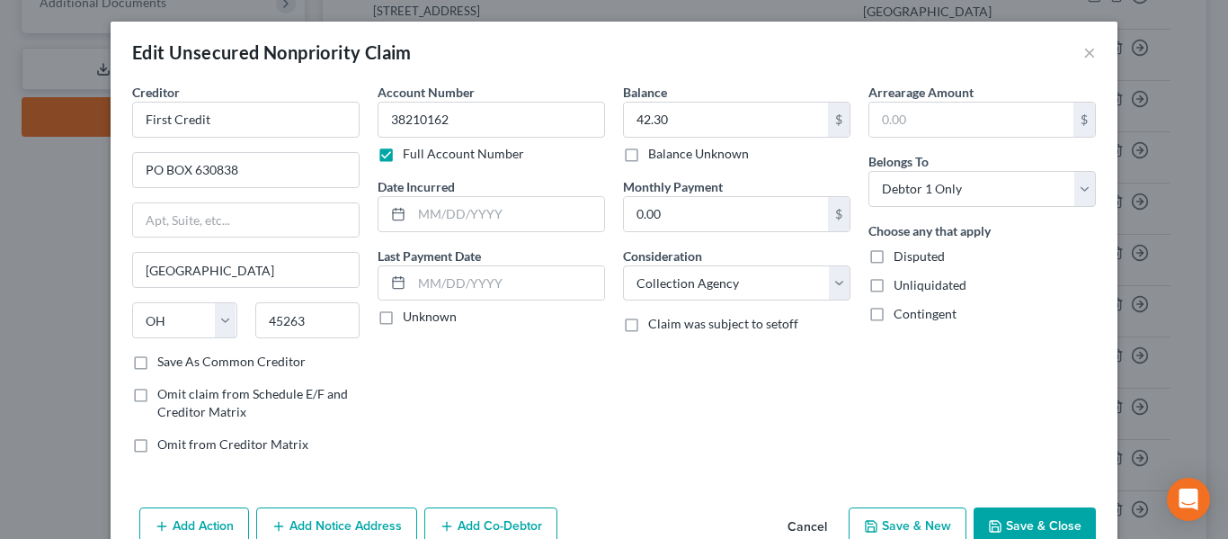
click at [791, 532] on button "Cancel" at bounding box center [807, 527] width 68 height 36
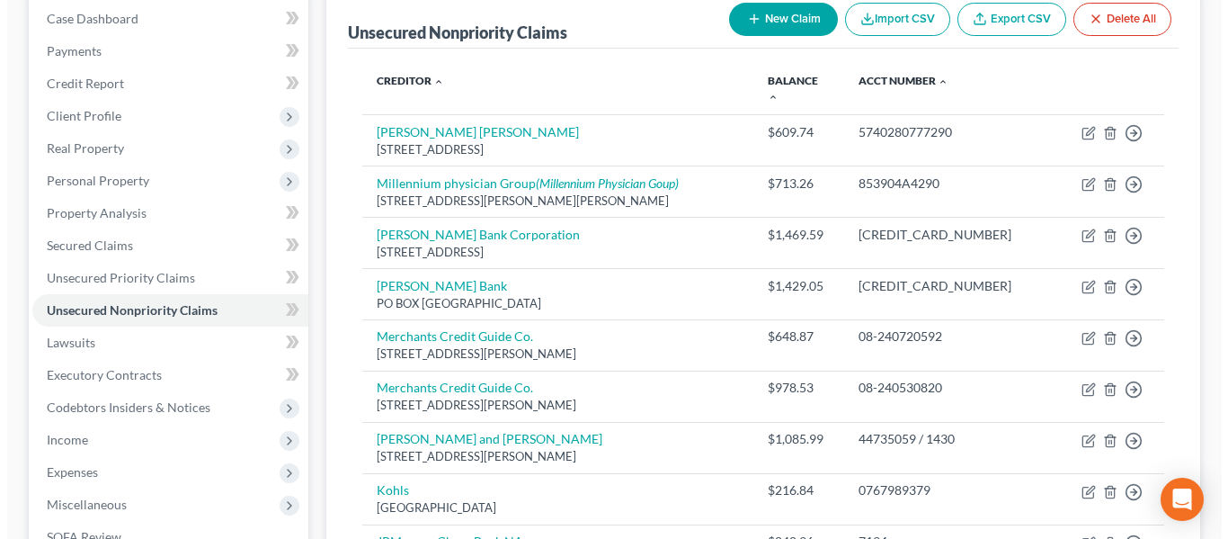
scroll to position [154, 0]
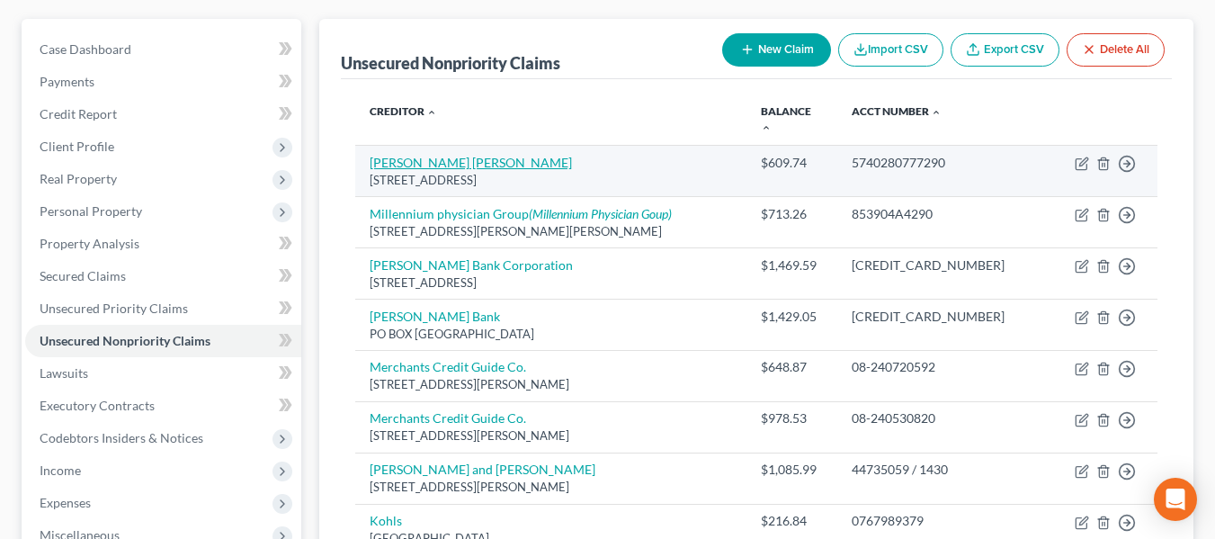
click at [404, 155] on link "Montgomery Ward" at bounding box center [471, 162] width 202 height 15
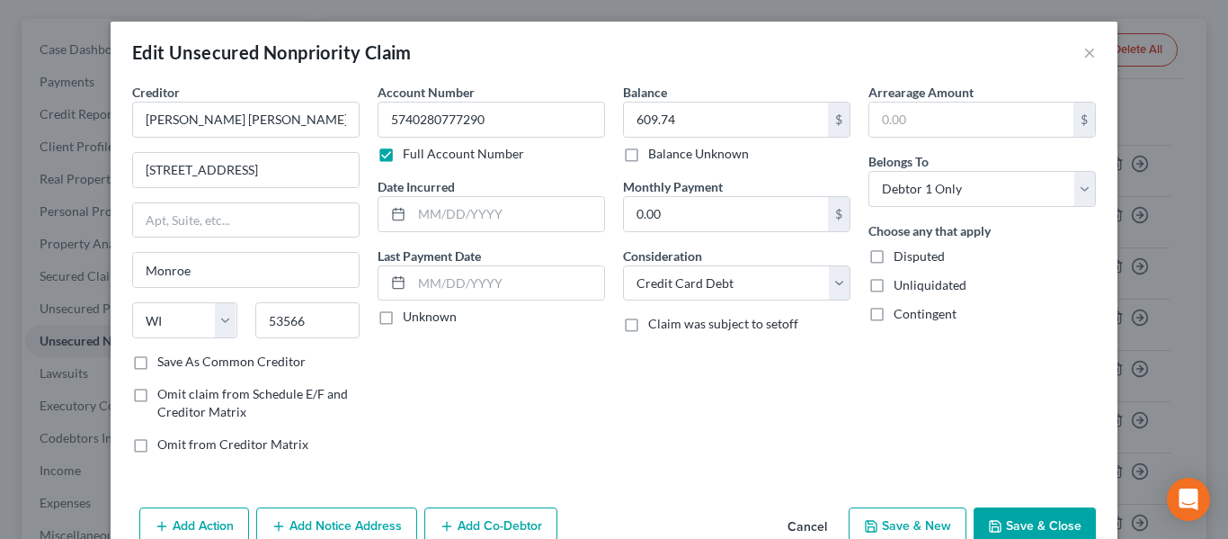
scroll to position [94, 0]
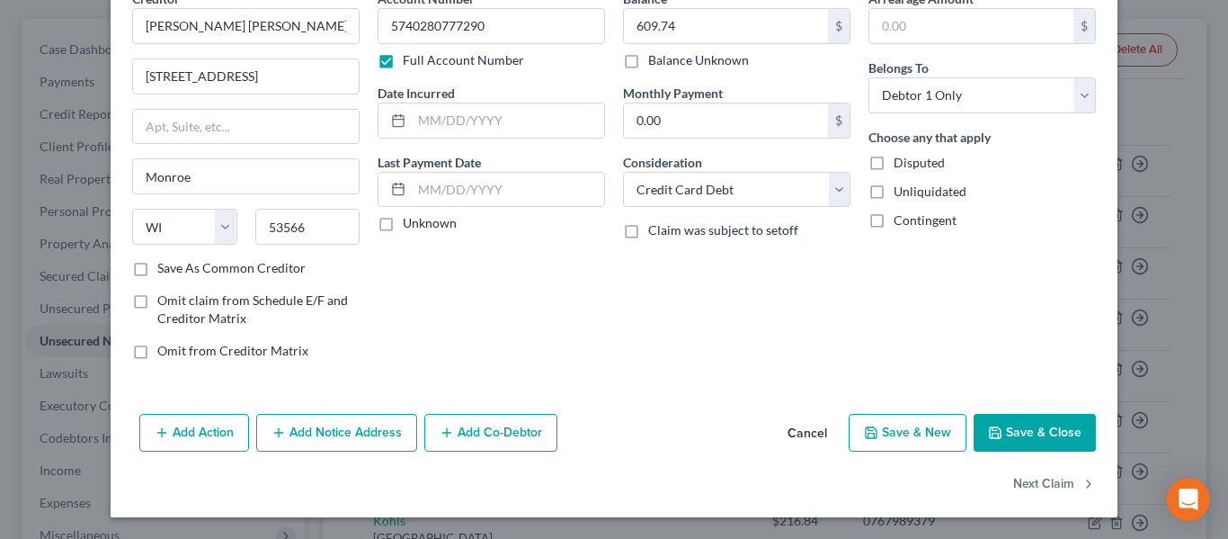
click at [815, 442] on button "Cancel" at bounding box center [807, 433] width 68 height 36
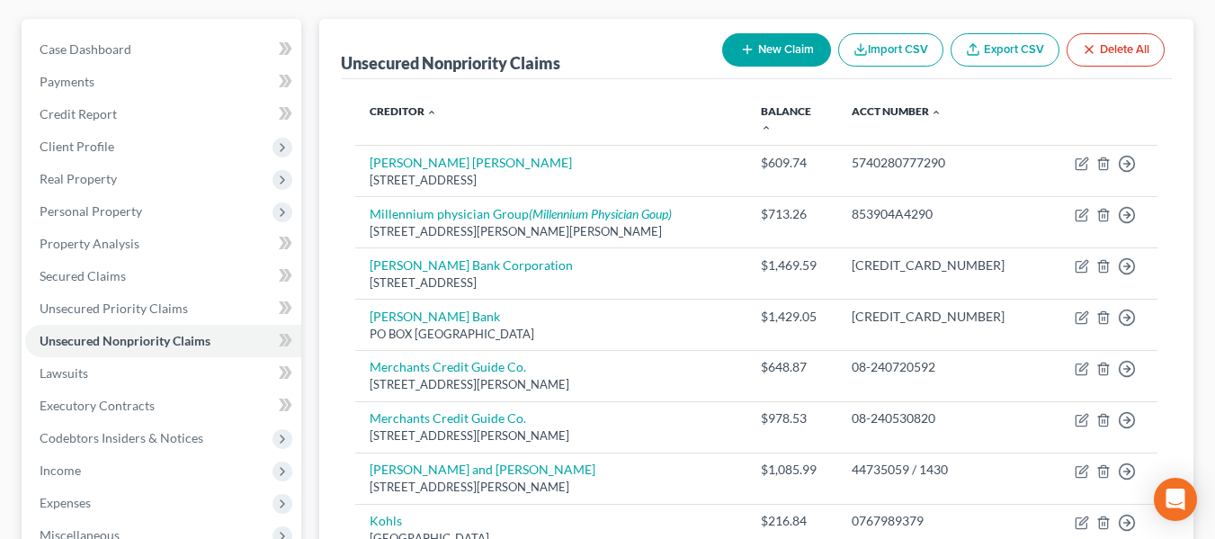
click at [783, 41] on button "New Claim" at bounding box center [776, 49] width 109 height 33
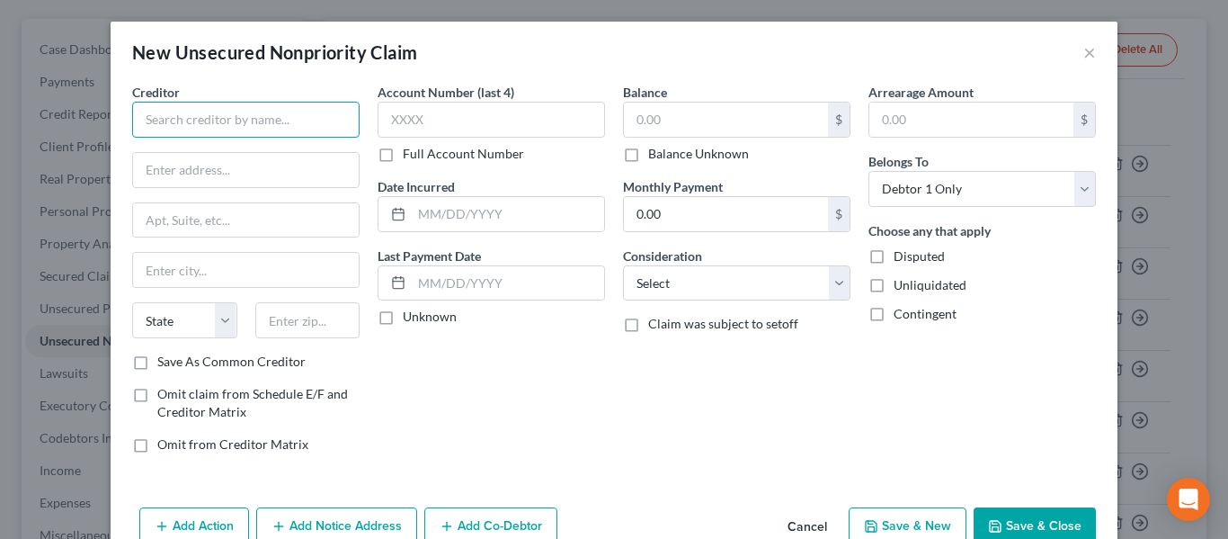
click at [292, 111] on input "text" at bounding box center [246, 120] width 228 height 36
click at [281, 106] on input "Seventh Avenue" at bounding box center [246, 120] width 228 height 36
click at [1084, 53] on button "×" at bounding box center [1090, 52] width 13 height 22
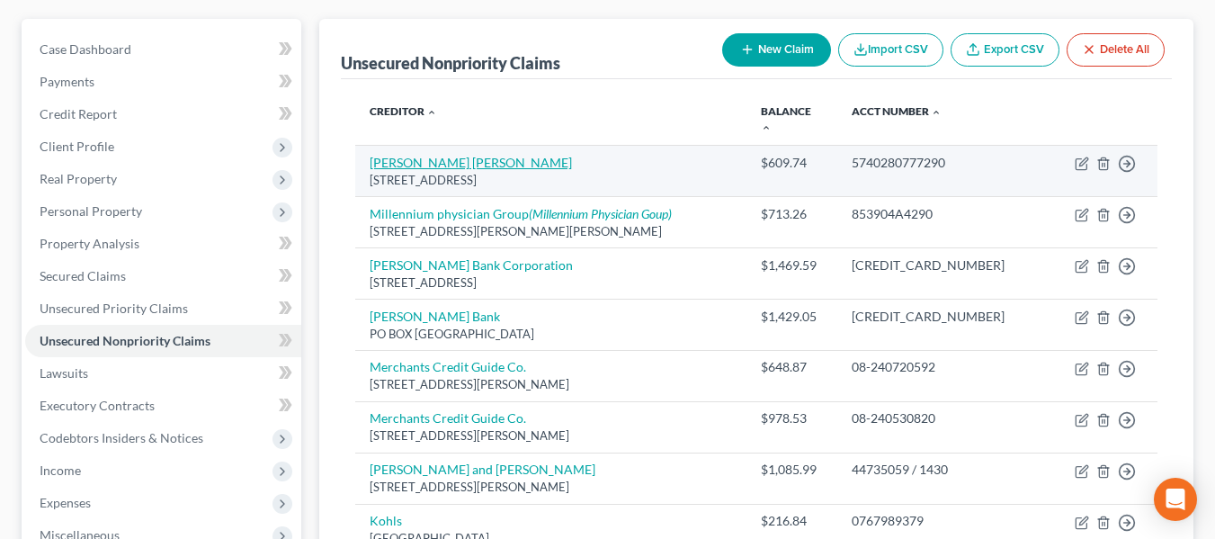
click at [406, 155] on link "Montgomery Ward" at bounding box center [471, 162] width 202 height 15
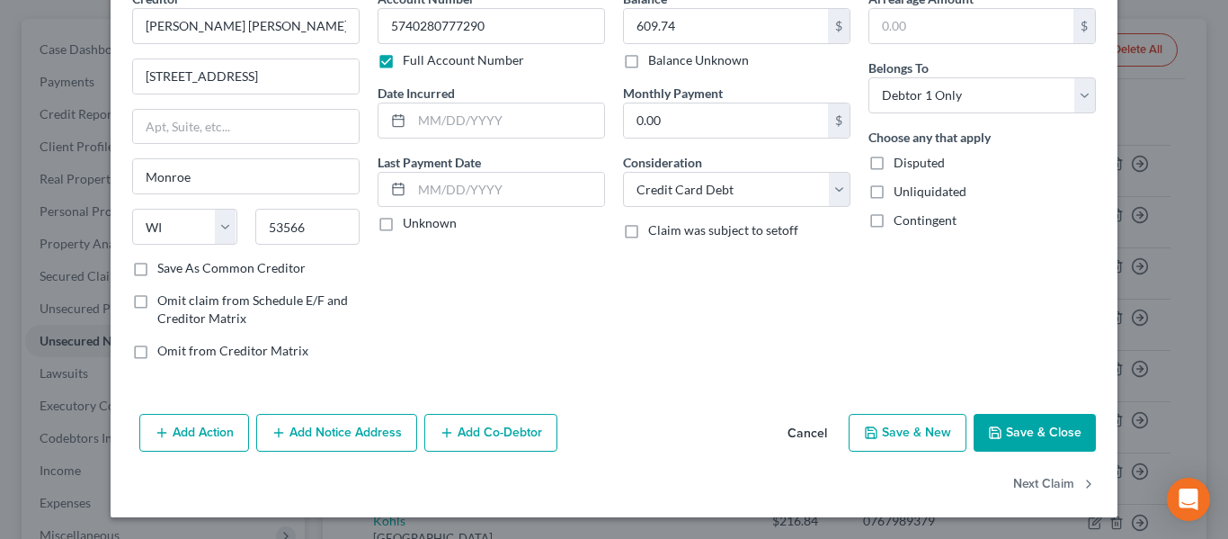
scroll to position [0, 0]
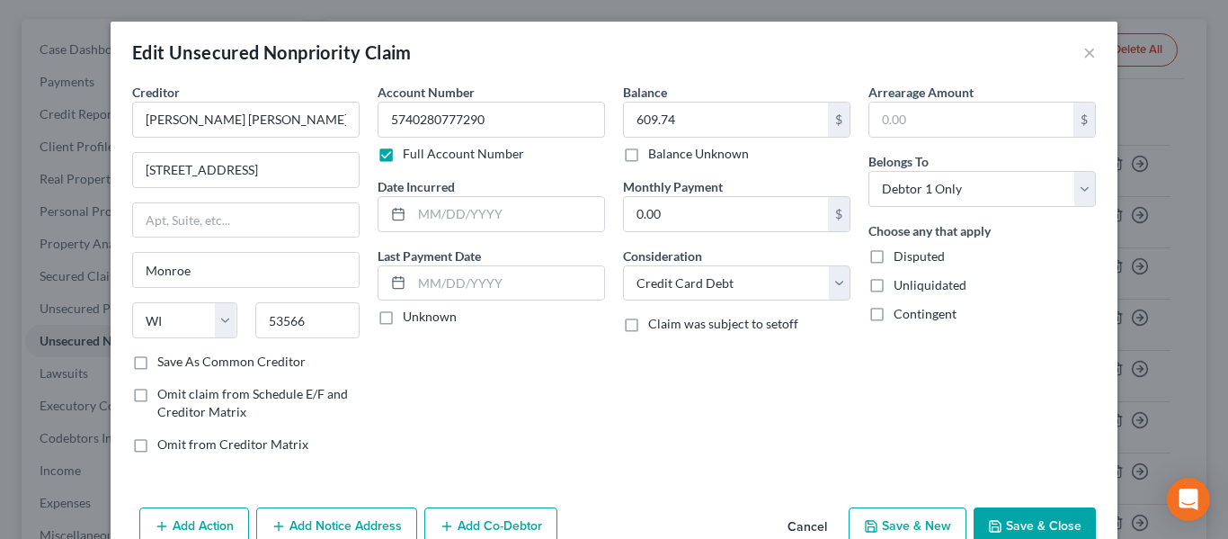
click at [327, 251] on div "Creditor * Montgomery Ward 1112 7th Ave Monroe State AL AK AR AZ CA CO CT DE DC…" at bounding box center [246, 218] width 228 height 270
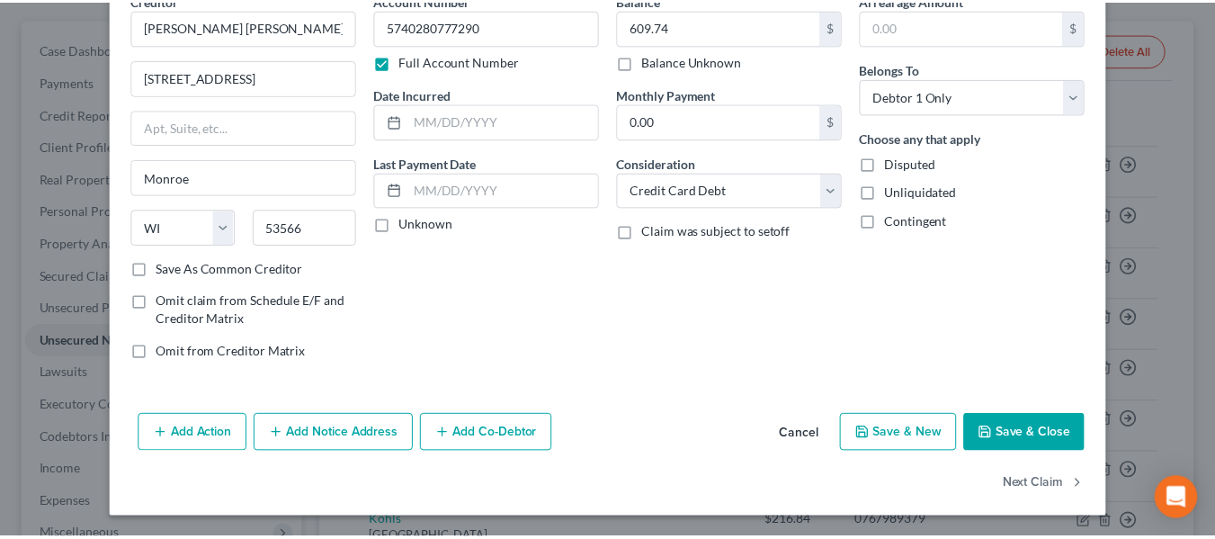
scroll to position [94, 0]
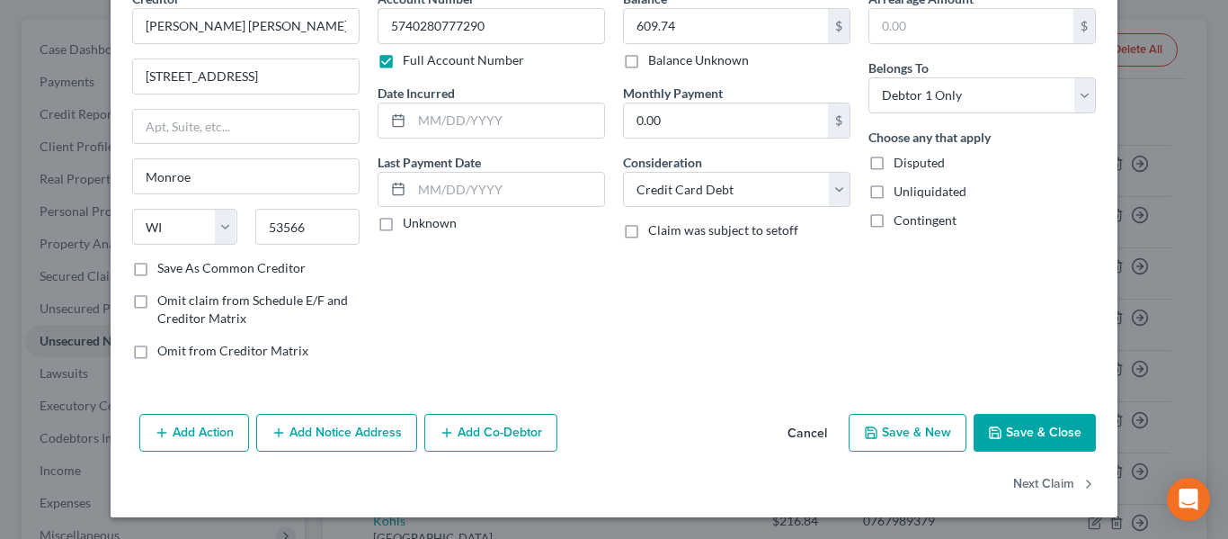
click at [785, 430] on button "Cancel" at bounding box center [807, 433] width 68 height 36
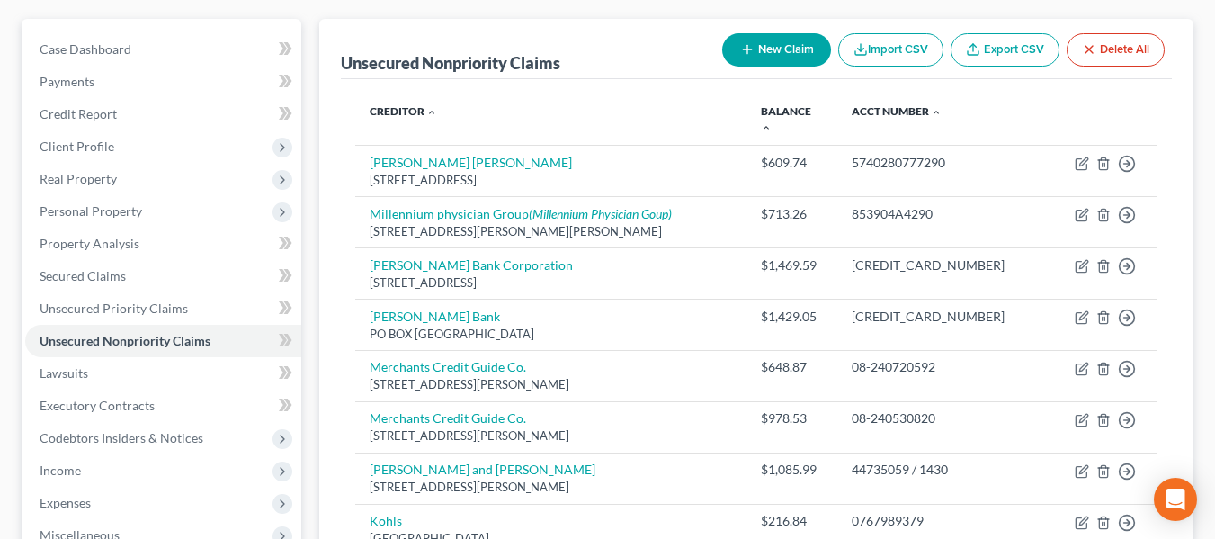
click at [770, 52] on button "New Claim" at bounding box center [776, 49] width 109 height 33
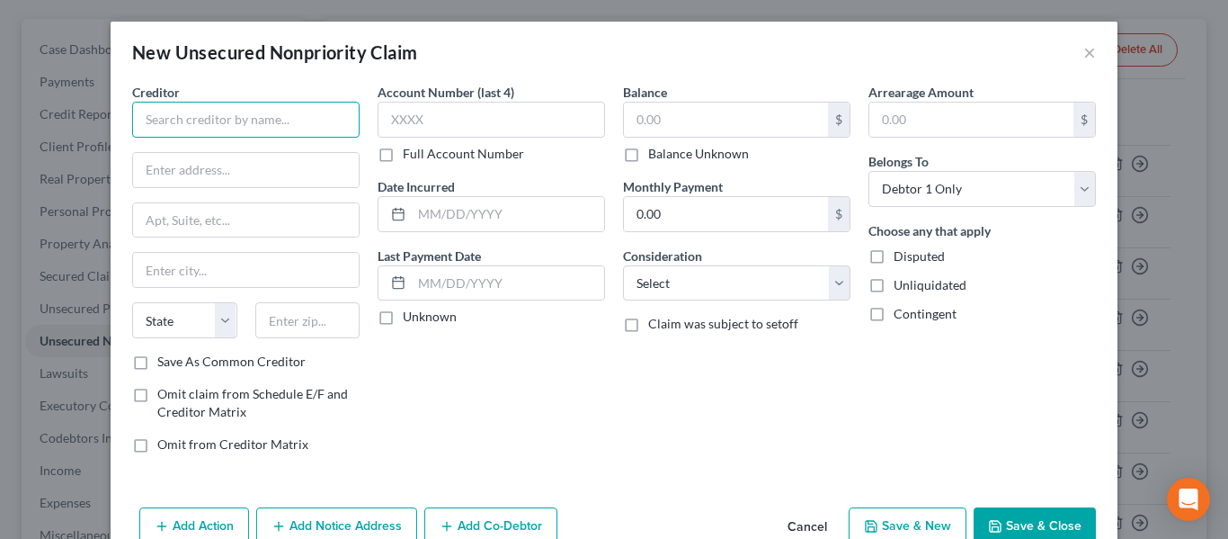
click at [256, 122] on input "text" at bounding box center [246, 120] width 228 height 36
click at [248, 119] on input "Se" at bounding box center [246, 120] width 228 height 36
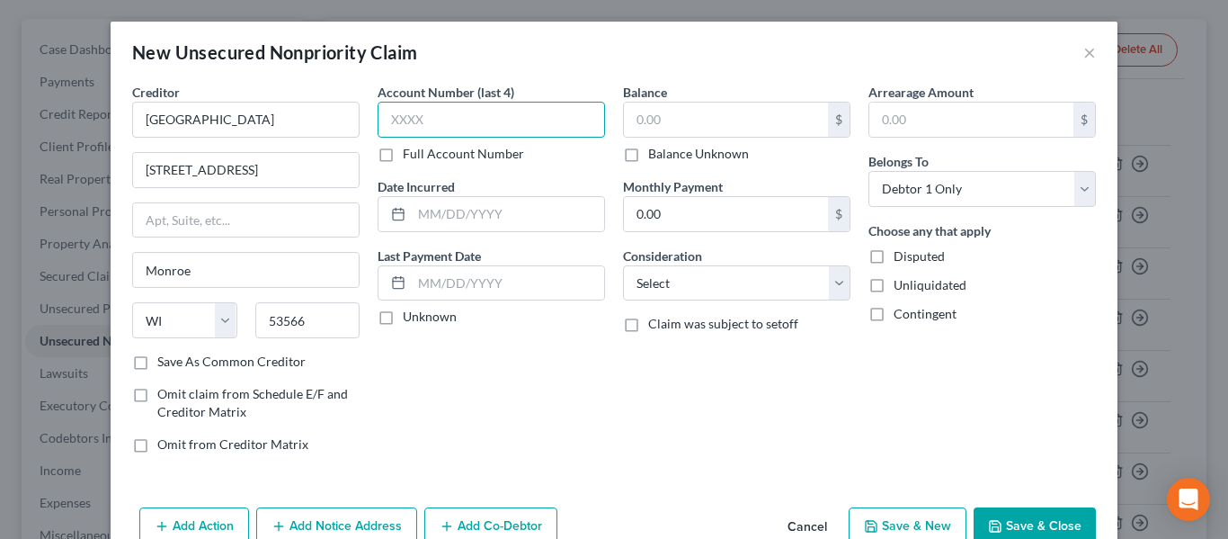
click at [460, 121] on input "text" at bounding box center [492, 120] width 228 height 36
click at [460, 161] on label "Full Account Number" at bounding box center [463, 154] width 121 height 18
click at [422, 156] on input "Full Account Number" at bounding box center [416, 151] width 12 height 12
click at [465, 128] on input "text" at bounding box center [492, 120] width 228 height 36
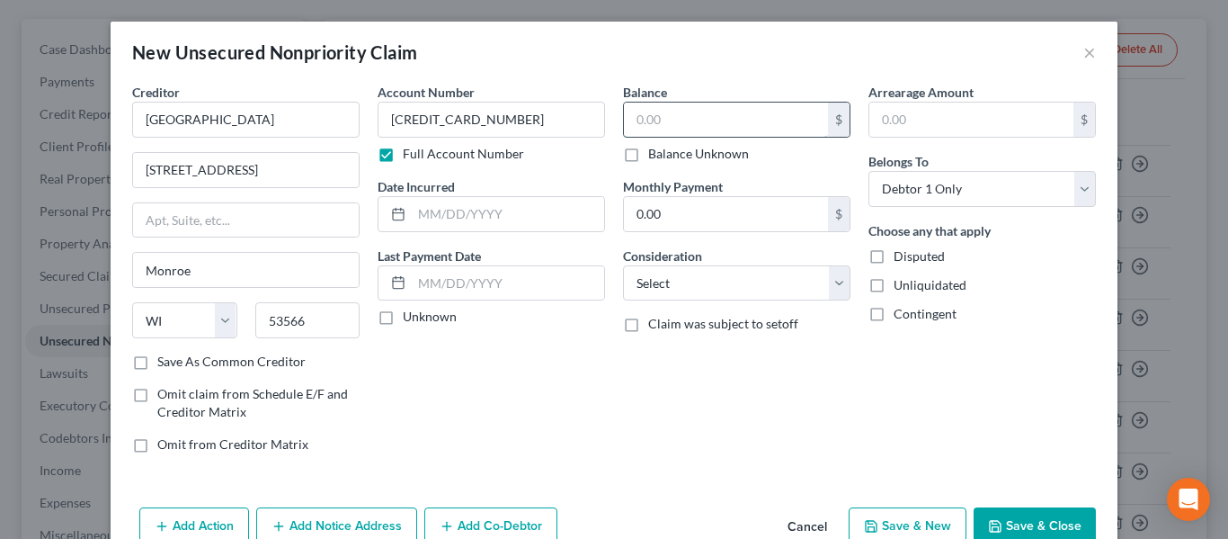
click at [710, 104] on input "text" at bounding box center [726, 120] width 204 height 34
click at [711, 104] on input "text" at bounding box center [726, 120] width 204 height 34
click at [678, 280] on select "Select Cable / Satellite Services Collection Agency Credit Card Debt Debt Couns…" at bounding box center [737, 283] width 228 height 36
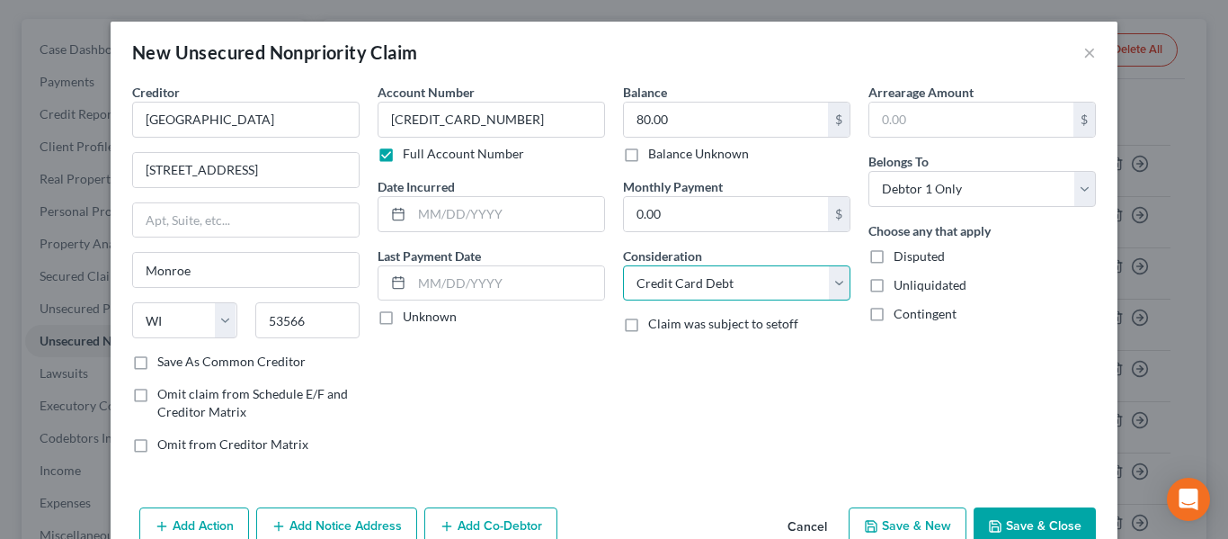
click at [623, 265] on select "Select Cable / Satellite Services Collection Agency Credit Card Debt Debt Couns…" at bounding box center [737, 283] width 228 height 36
click at [900, 514] on button "Save & New" at bounding box center [908, 526] width 118 height 38
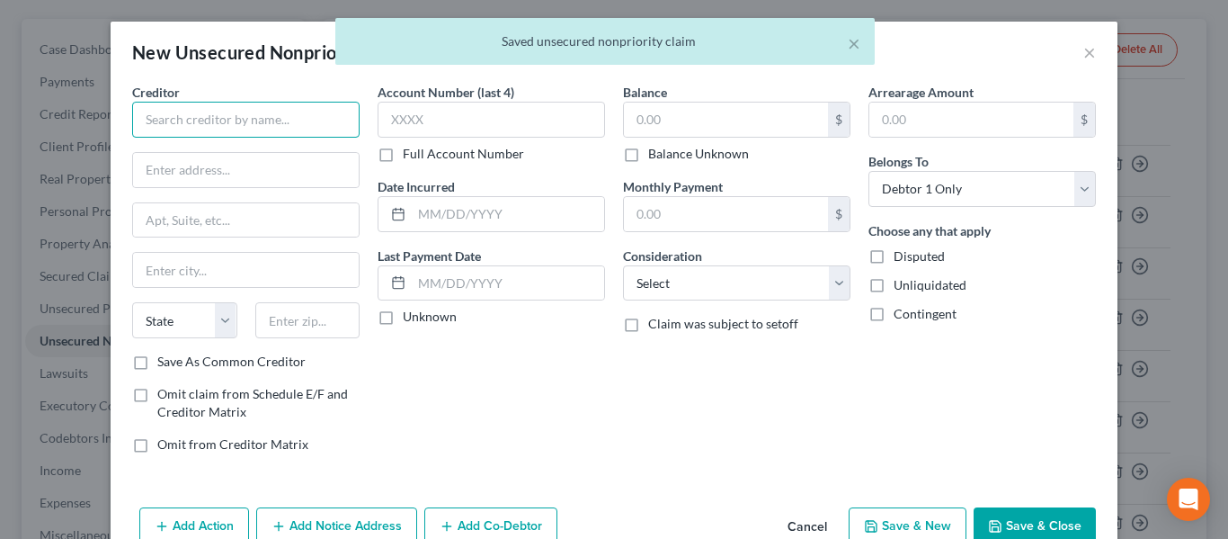
click at [310, 123] on input "text" at bounding box center [246, 120] width 228 height 36
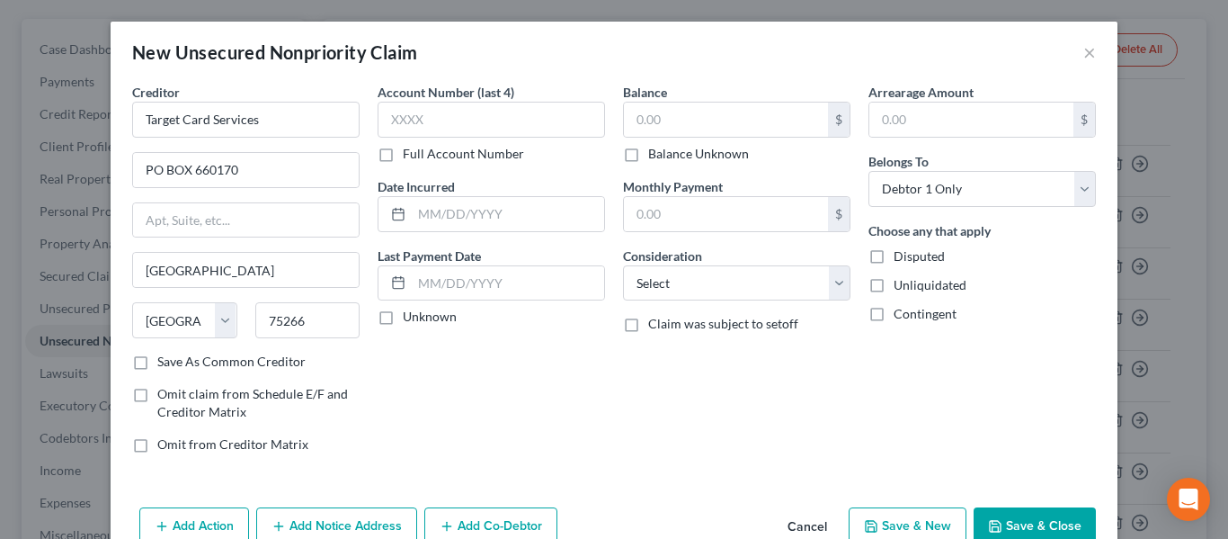
click at [254, 349] on div "State AL AK AR AZ CA CO CT DE DC FL GA GU HI ID IL IN IA KS KY LA ME MD MA MI M…" at bounding box center [246, 327] width 246 height 50
click at [262, 364] on label "Save As Common Creditor" at bounding box center [231, 362] width 148 height 18
click at [176, 364] on input "Save As Common Creditor" at bounding box center [171, 359] width 12 height 12
click at [420, 159] on label "Full Account Number" at bounding box center [463, 154] width 121 height 18
click at [420, 156] on input "Full Account Number" at bounding box center [416, 151] width 12 height 12
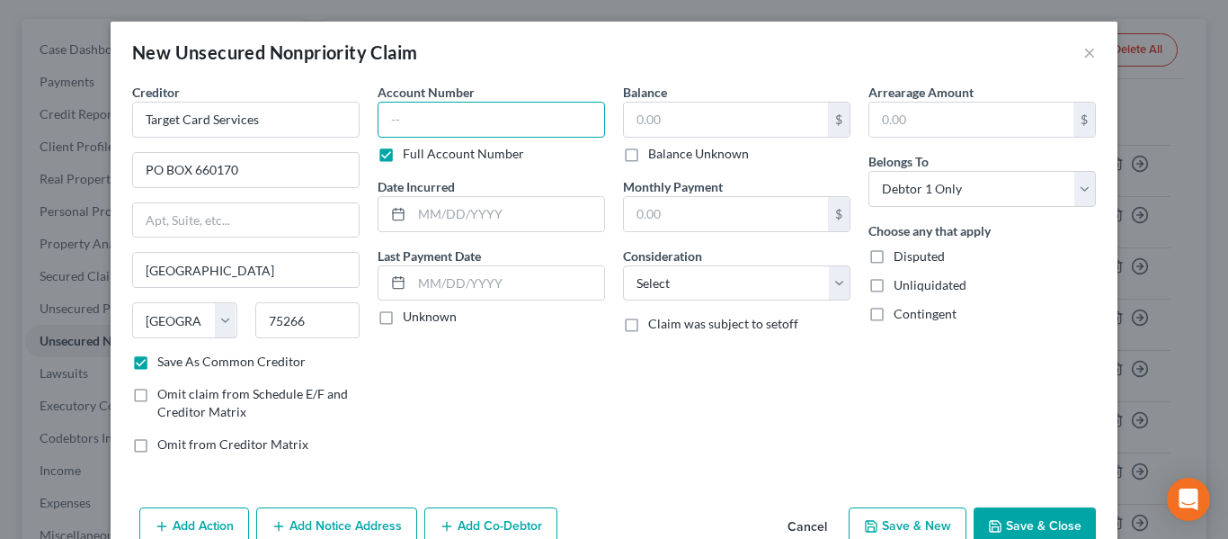
click at [432, 135] on input "text" at bounding box center [492, 120] width 228 height 36
click at [670, 125] on input "text" at bounding box center [726, 120] width 204 height 34
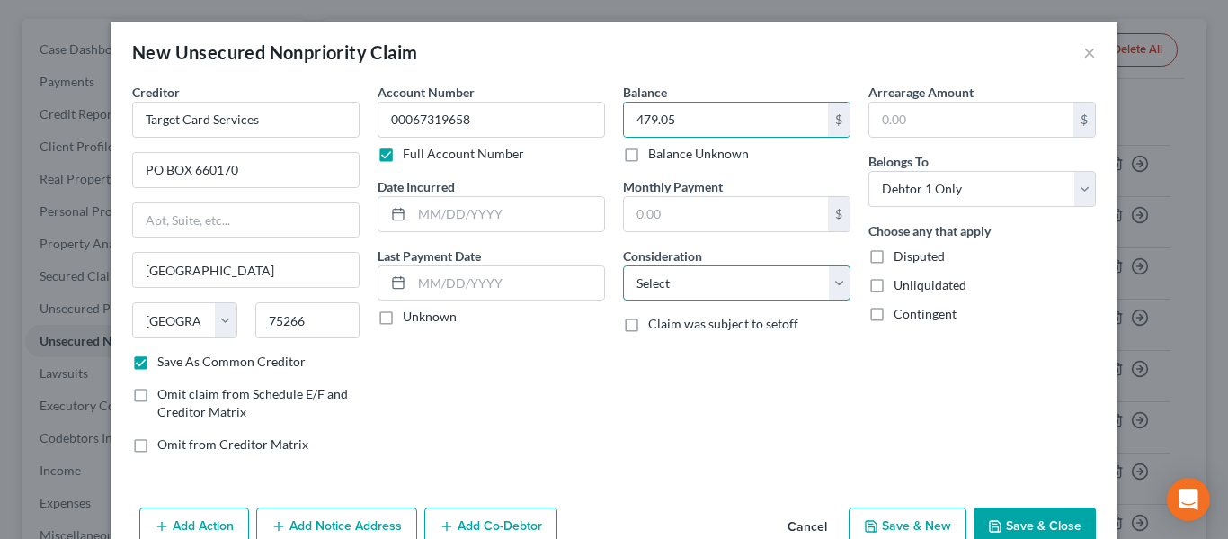
click at [734, 271] on select "Select Cable / Satellite Services Collection Agency Credit Card Debt Debt Couns…" at bounding box center [737, 283] width 228 height 36
click at [623, 265] on select "Select Cable / Satellite Services Collection Agency Credit Card Debt Debt Couns…" at bounding box center [737, 283] width 228 height 36
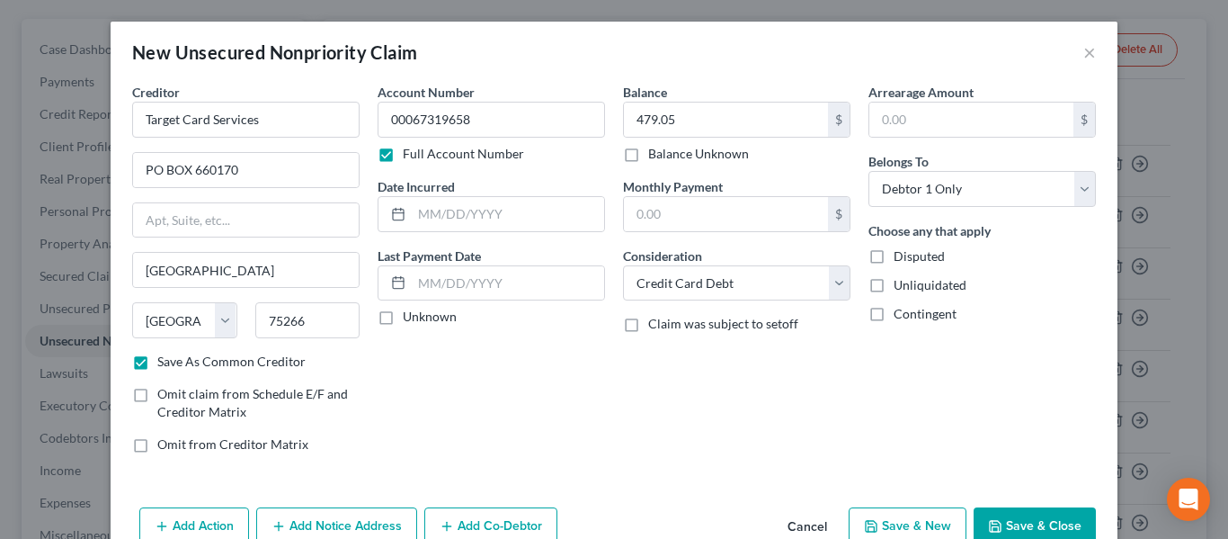
click at [907, 516] on button "Save & New" at bounding box center [908, 526] width 118 height 38
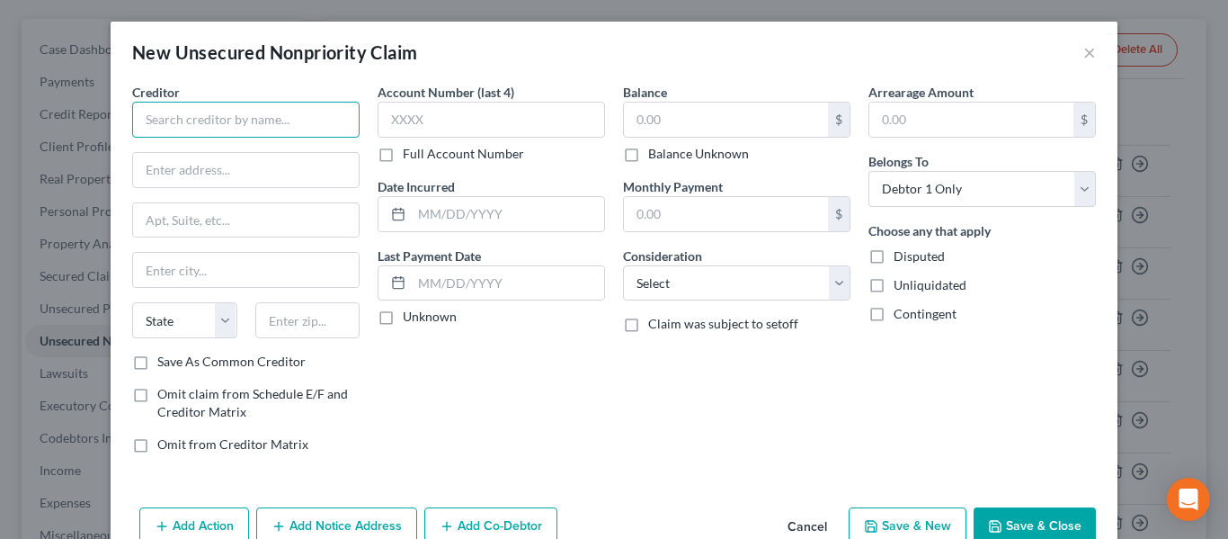
click at [188, 124] on input "text" at bounding box center [246, 120] width 228 height 36
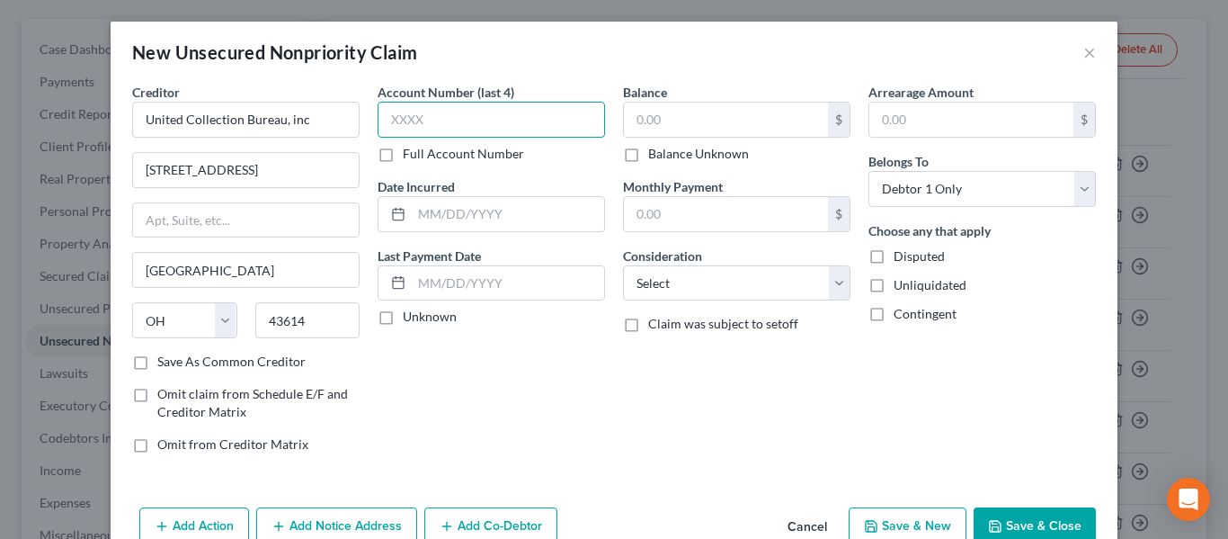
click at [436, 129] on input "text" at bounding box center [492, 120] width 228 height 36
click at [389, 139] on div "Account Number (last 4) 5775 Full Account Number" at bounding box center [492, 123] width 228 height 80
drag, startPoint x: 398, startPoint y: 150, endPoint x: 423, endPoint y: 138, distance: 28.2
click at [403, 150] on label "Full Account Number" at bounding box center [463, 154] width 121 height 18
click at [433, 130] on input "5775" at bounding box center [492, 120] width 228 height 36
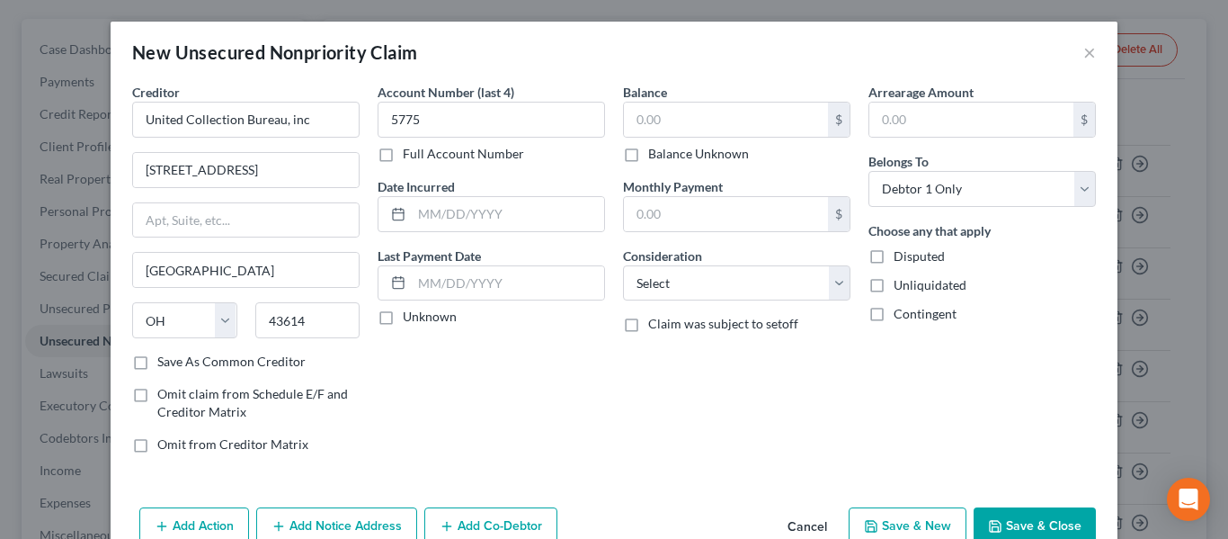
click at [409, 158] on label "Full Account Number" at bounding box center [463, 154] width 121 height 18
click at [410, 156] on input "Full Account Number" at bounding box center [416, 151] width 12 height 12
click at [448, 119] on input "5775" at bounding box center [492, 120] width 228 height 36
click at [647, 122] on input "text" at bounding box center [726, 120] width 204 height 34
click at [236, 377] on div "Creditor * United Collection Bureau, inc 5620 Southwyck Blvd Toledo State AL AK…" at bounding box center [246, 275] width 246 height 385
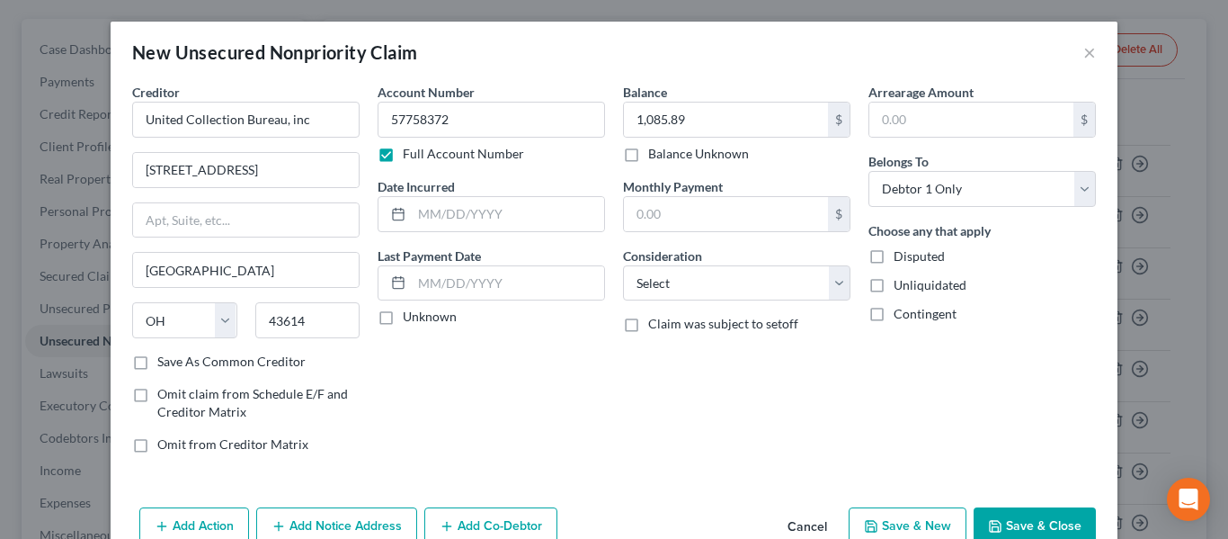
click at [235, 362] on label "Save As Common Creditor" at bounding box center [231, 362] width 148 height 18
click at [176, 362] on input "Save As Common Creditor" at bounding box center [171, 359] width 12 height 12
click at [893, 519] on button "Save & New" at bounding box center [908, 526] width 118 height 38
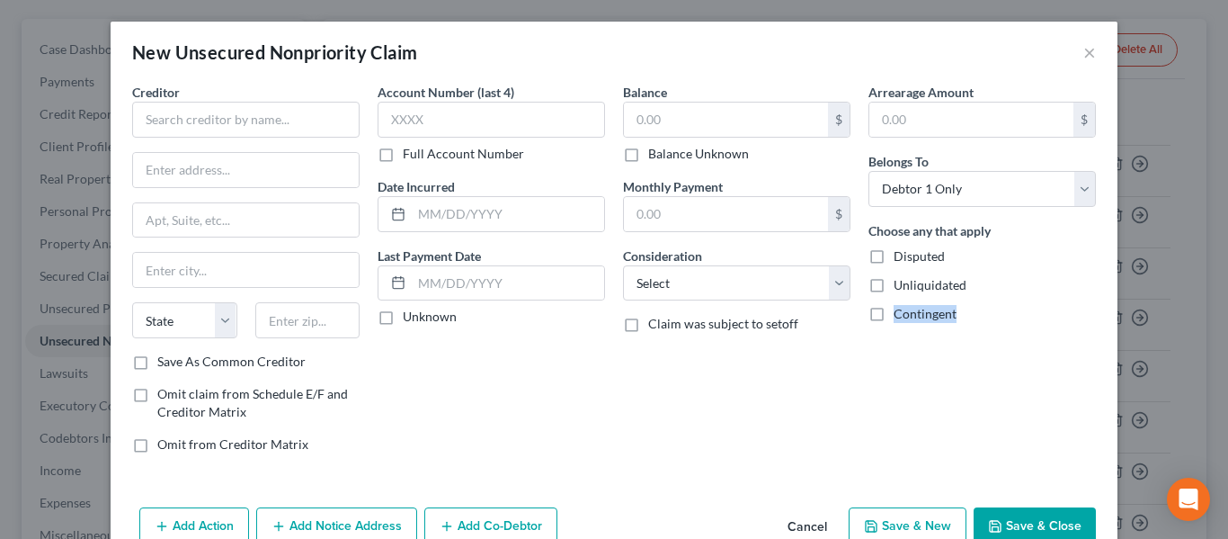
click at [817, 523] on button "Cancel" at bounding box center [807, 527] width 68 height 36
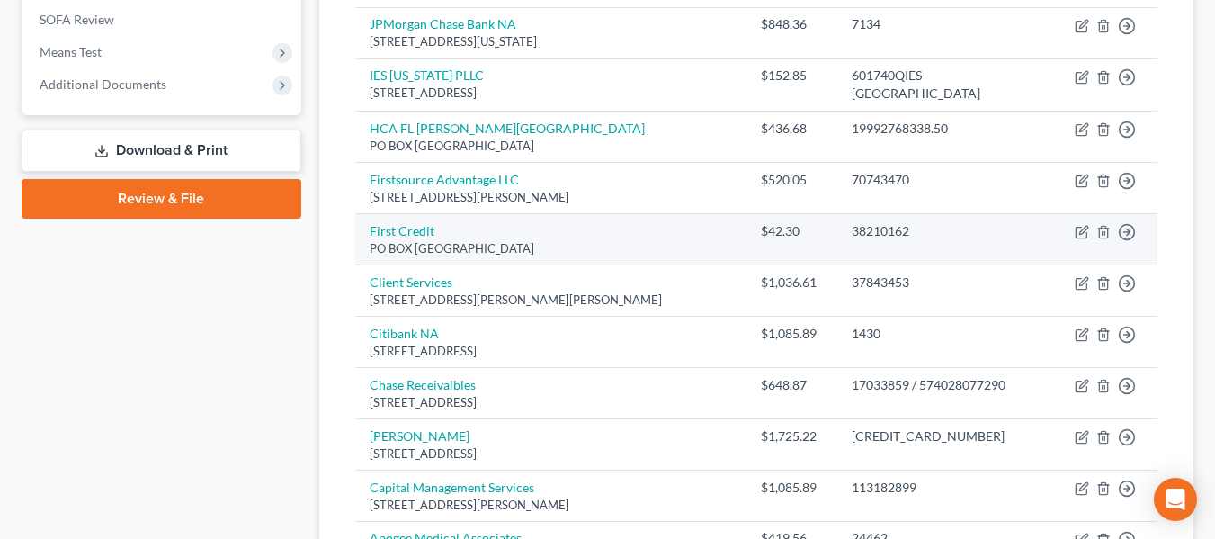
scroll to position [308, 0]
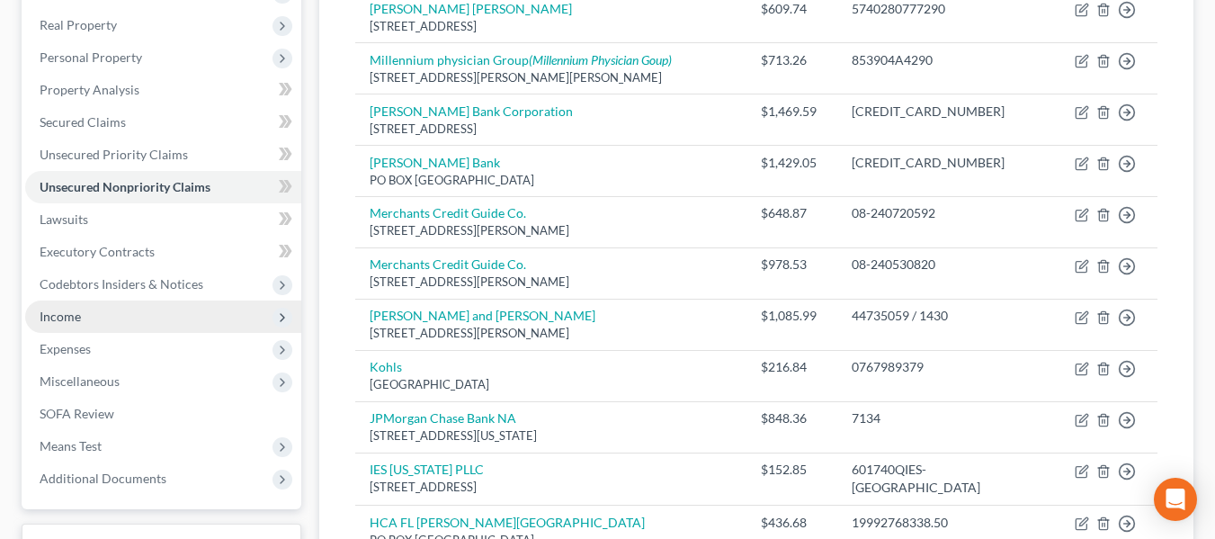
click at [72, 310] on span "Income" at bounding box center [60, 315] width 41 height 15
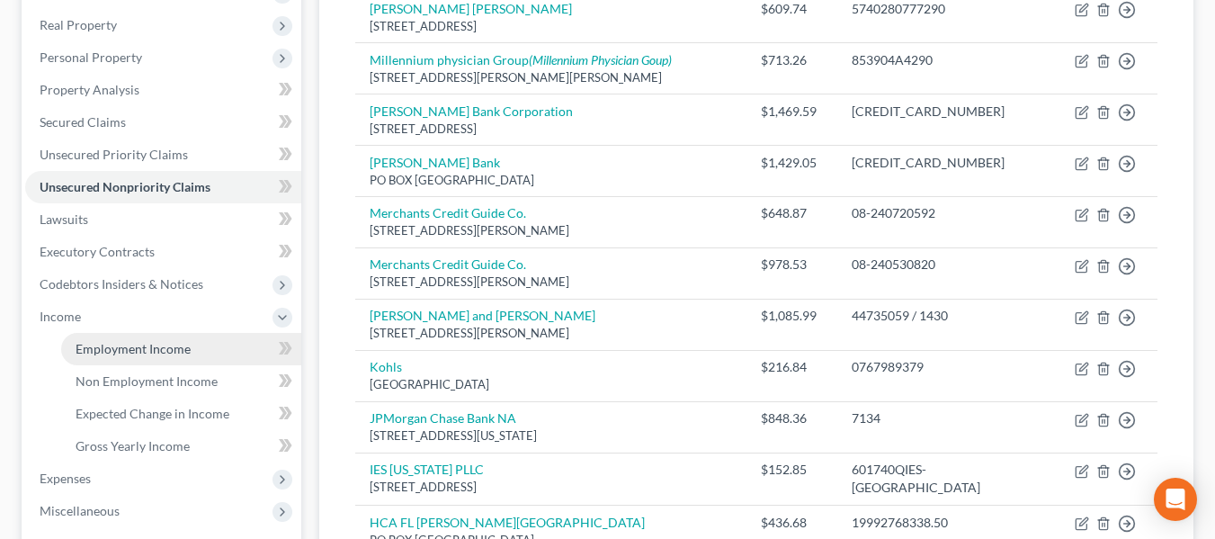
click at [133, 335] on link "Employment Income" at bounding box center [181, 349] width 240 height 32
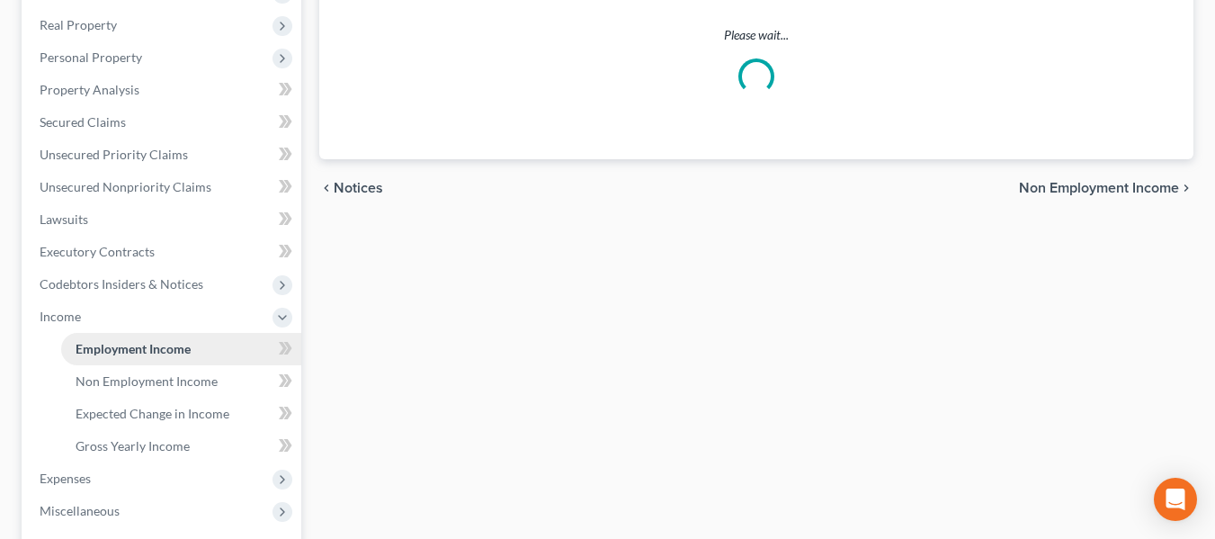
click at [133, 341] on ul "Case Dashboard Payments Invoices Payments Payments Credit Report Client Profile" at bounding box center [163, 251] width 276 height 745
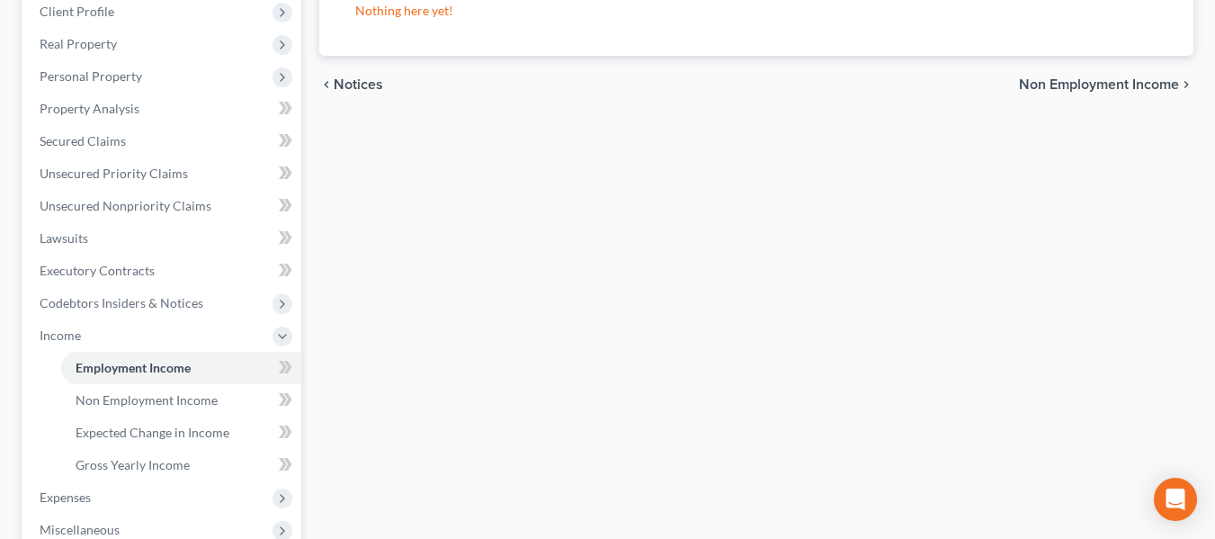
scroll to position [450, 0]
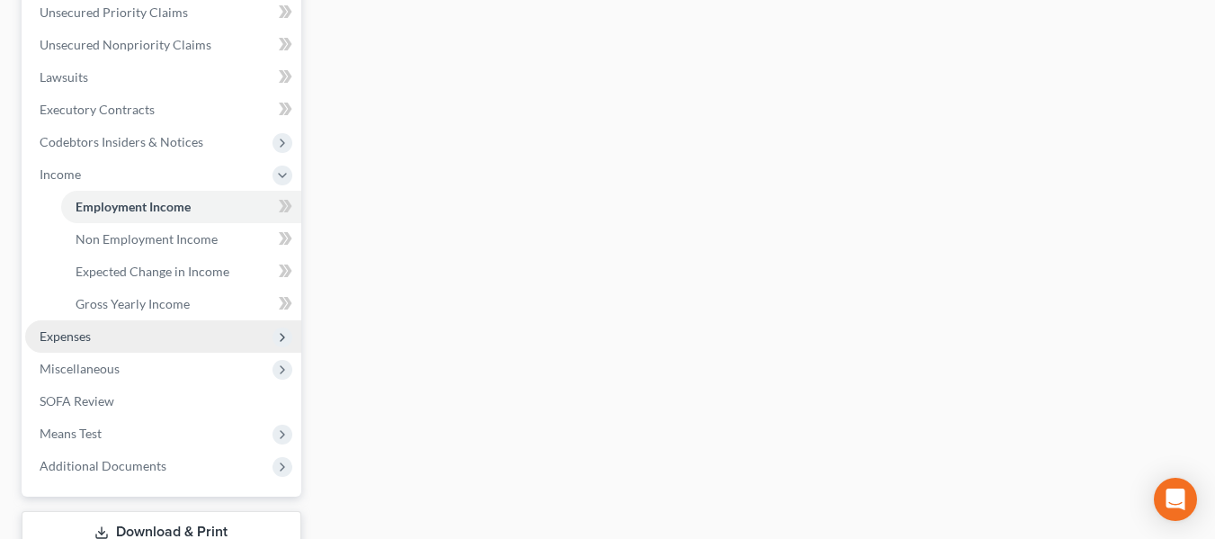
click at [112, 342] on span "Expenses" at bounding box center [163, 336] width 276 height 32
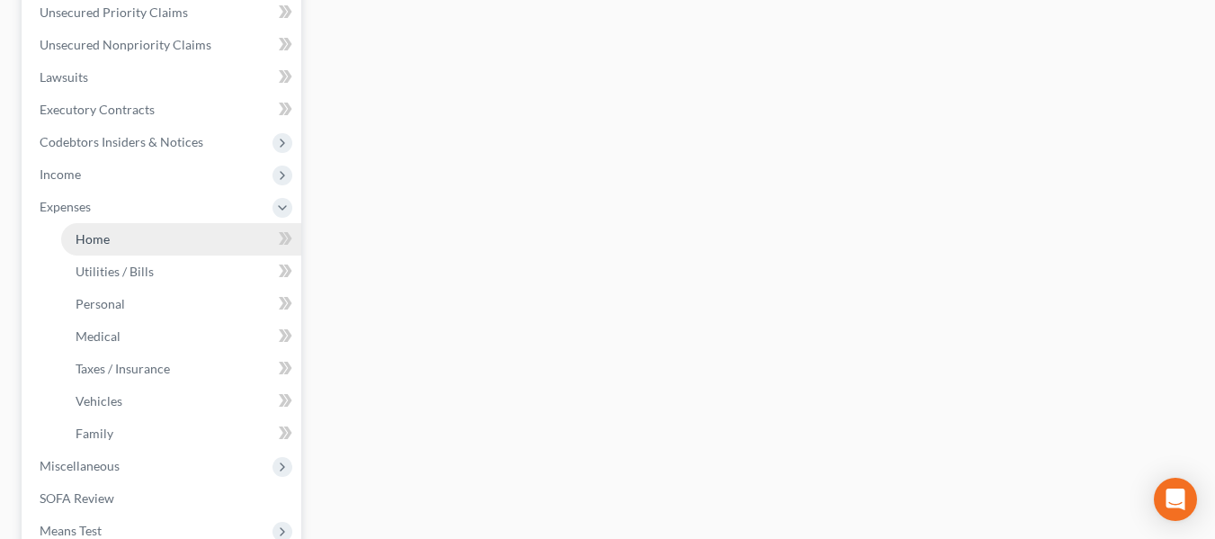
click at [88, 245] on span "Home" at bounding box center [93, 238] width 34 height 15
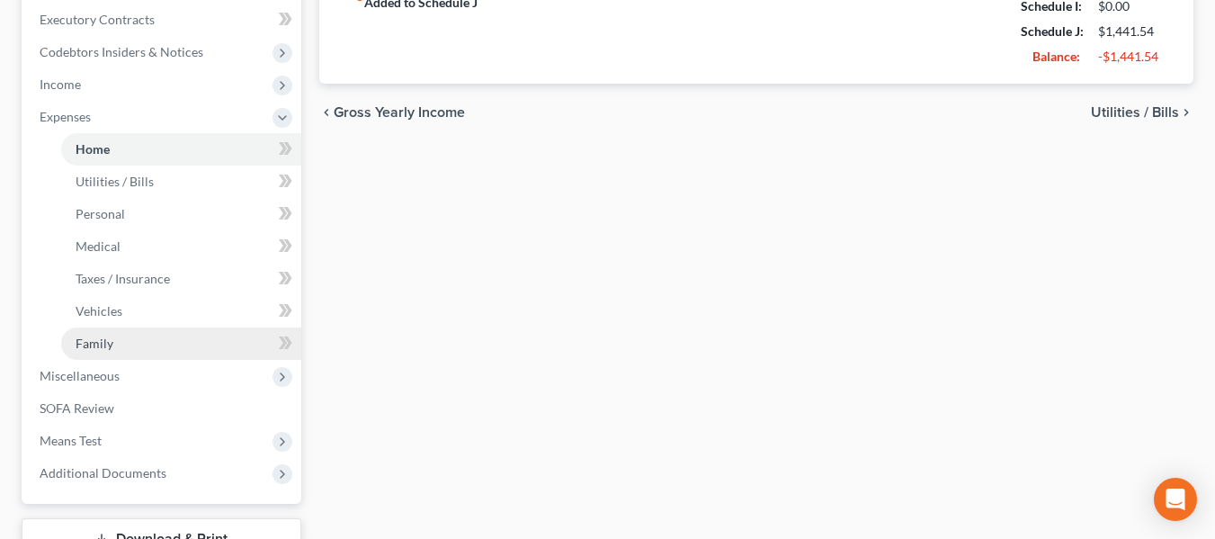
scroll to position [630, 0]
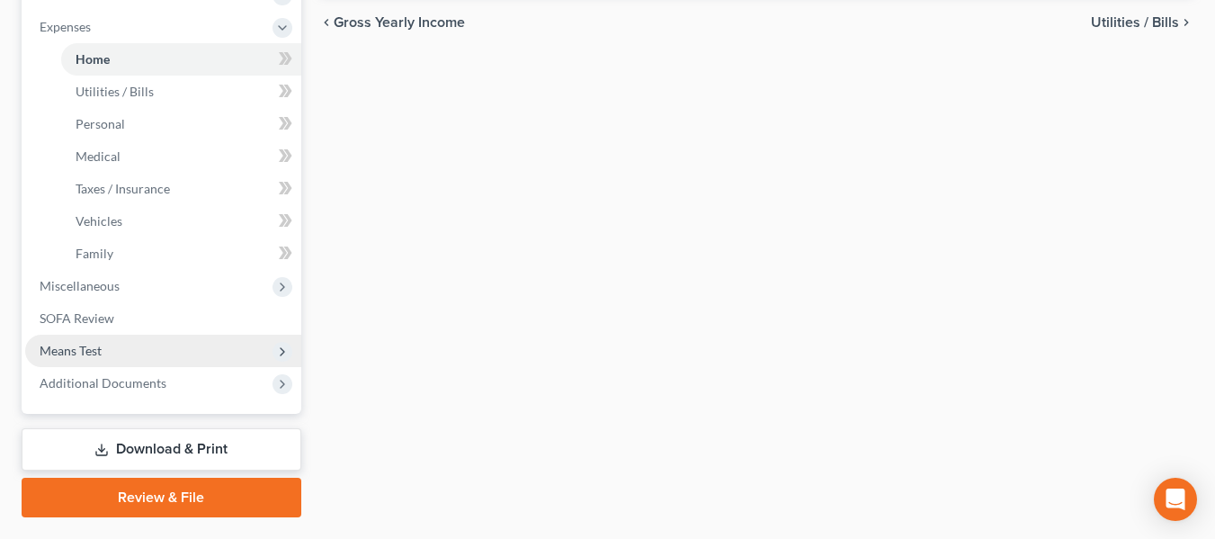
click at [147, 343] on span "Means Test" at bounding box center [163, 351] width 276 height 32
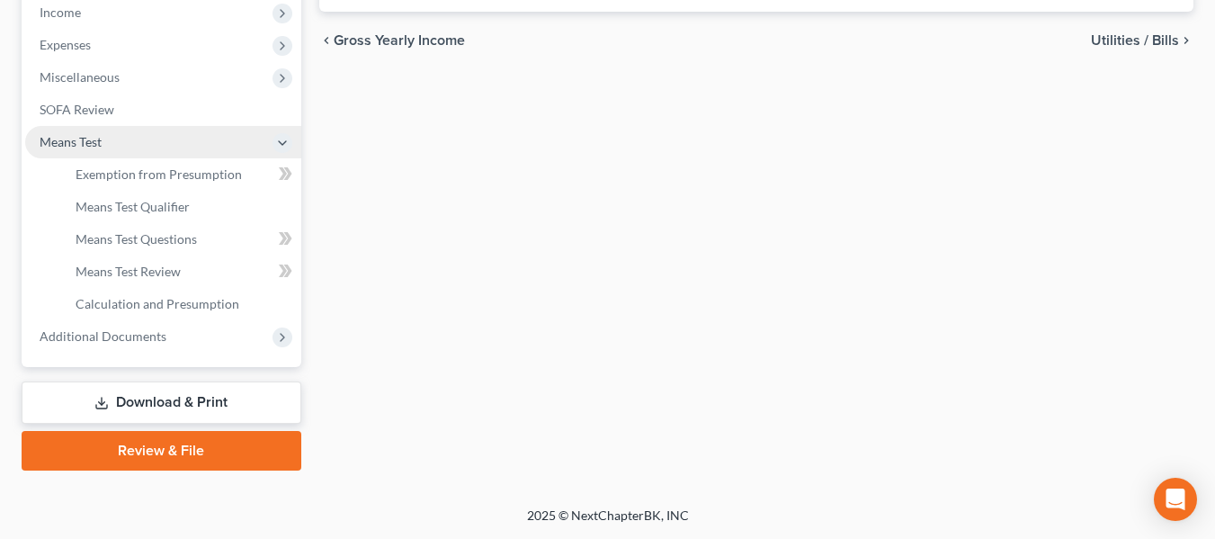
scroll to position [612, 0]
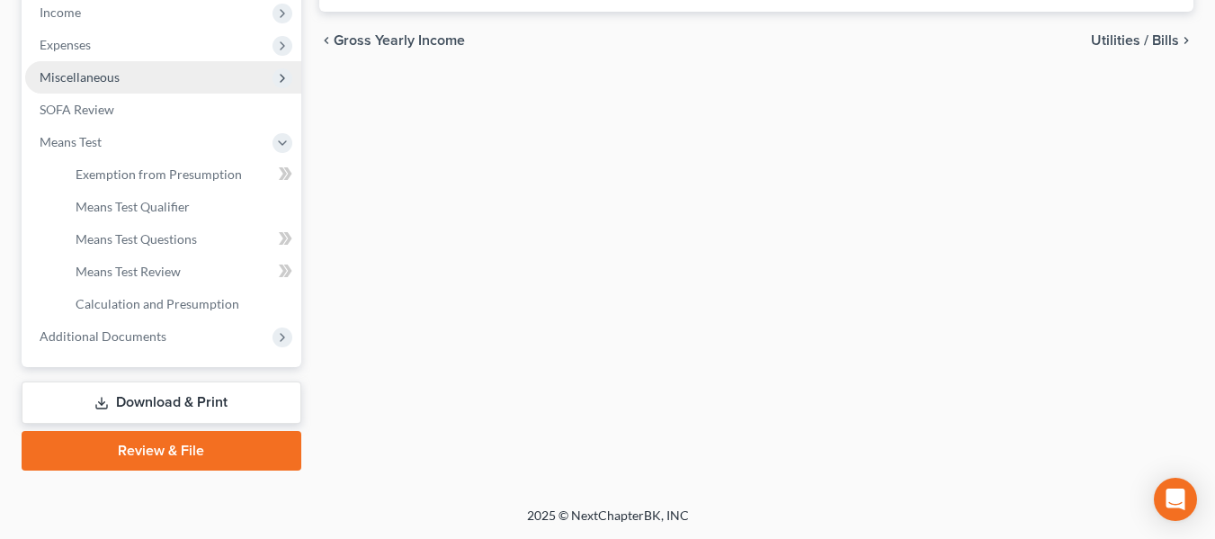
click at [108, 72] on span "Miscellaneous" at bounding box center [80, 76] width 80 height 15
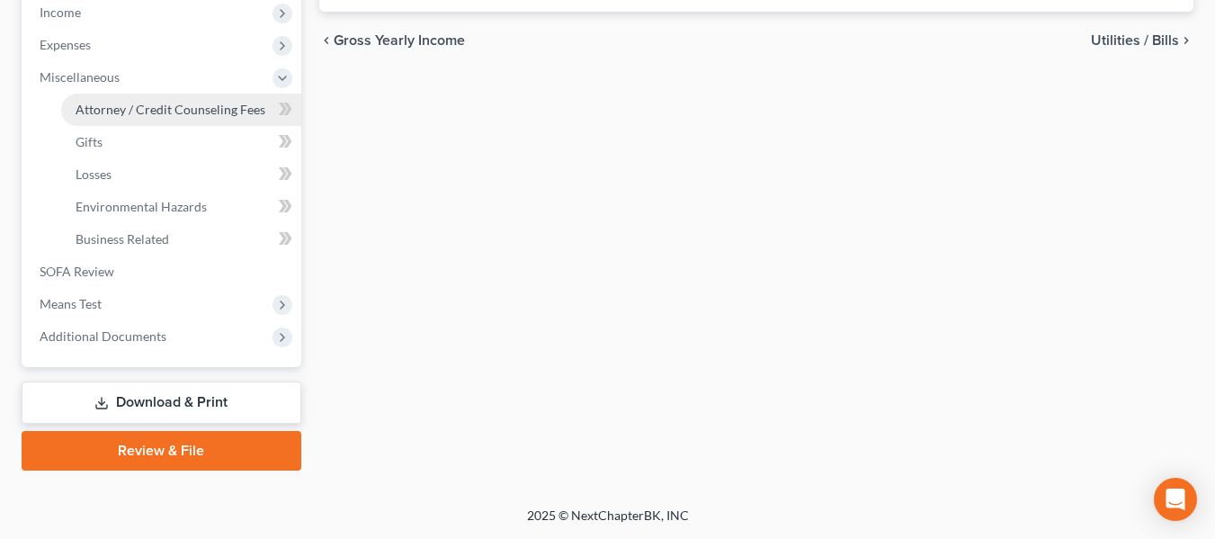
click at [185, 108] on span "Attorney / Credit Counseling Fees" at bounding box center [171, 109] width 190 height 15
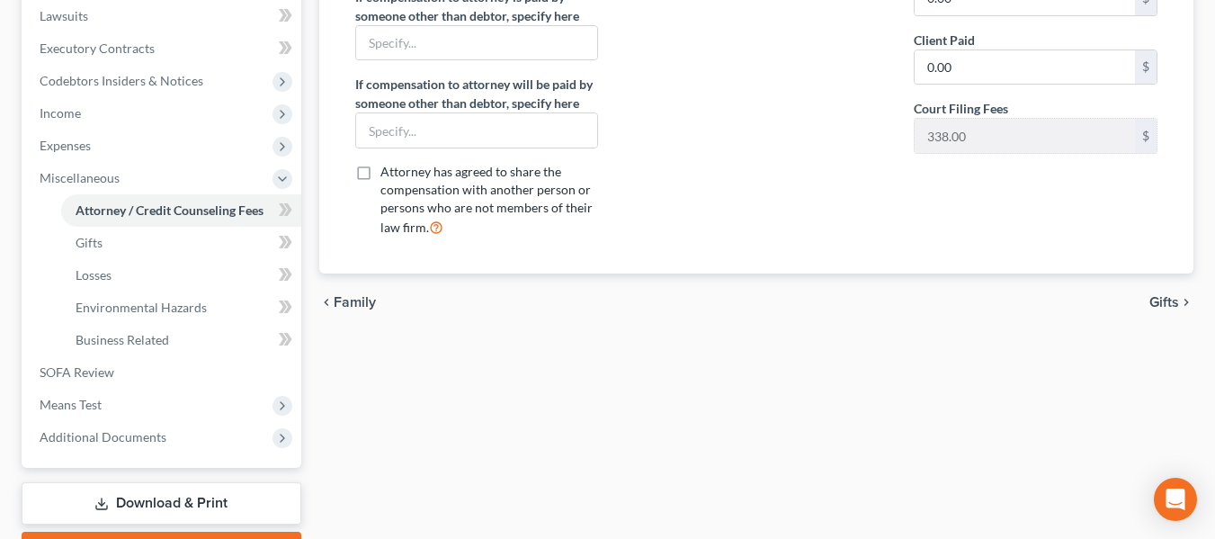
scroll to position [540, 0]
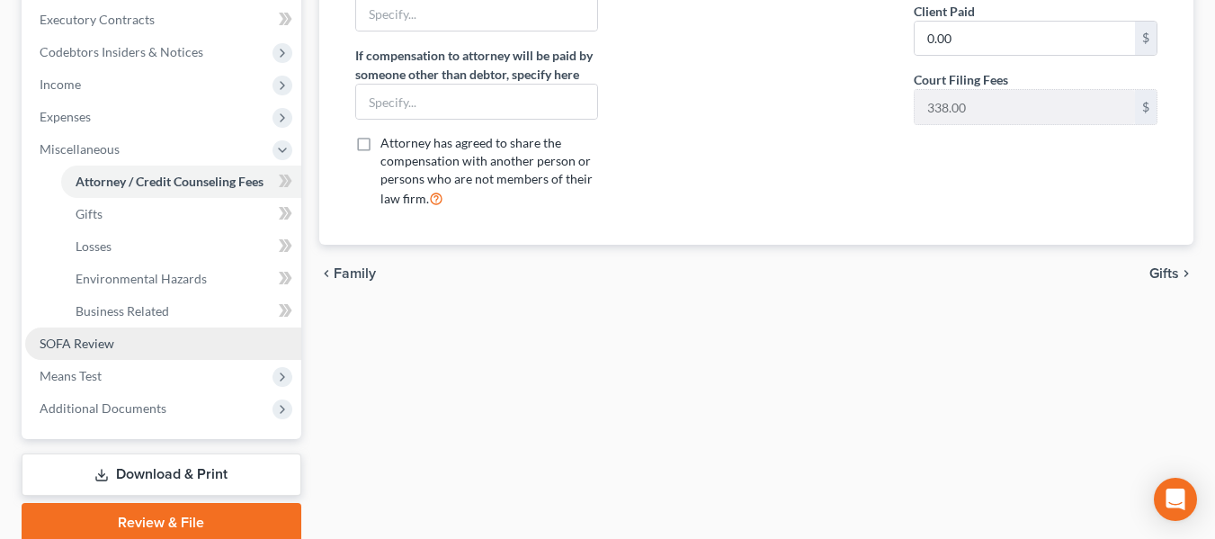
click at [153, 339] on link "SOFA Review" at bounding box center [163, 343] width 276 height 32
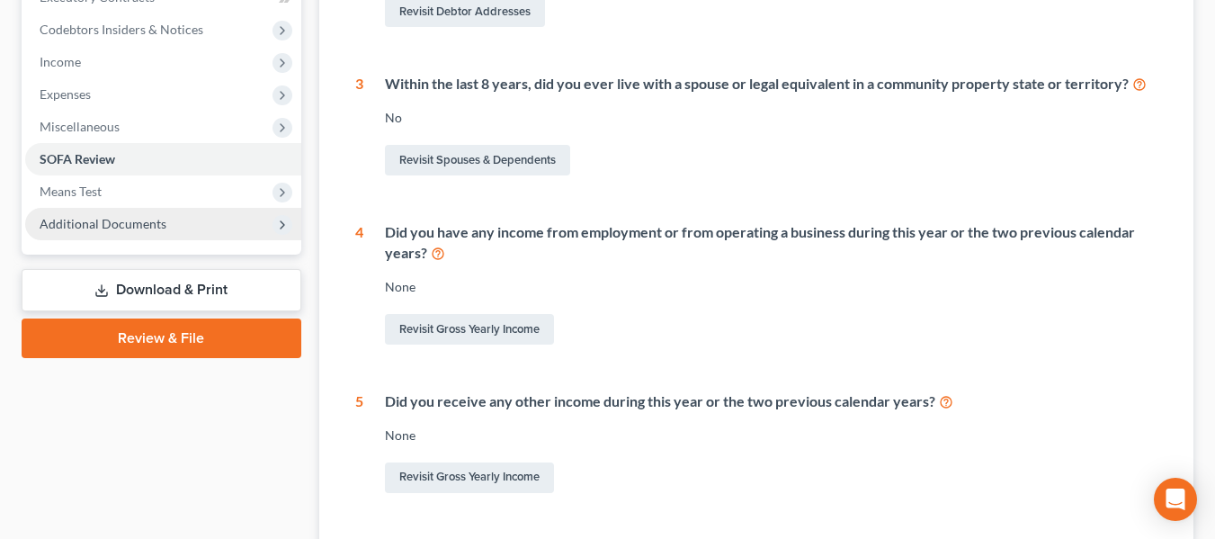
scroll to position [531, 0]
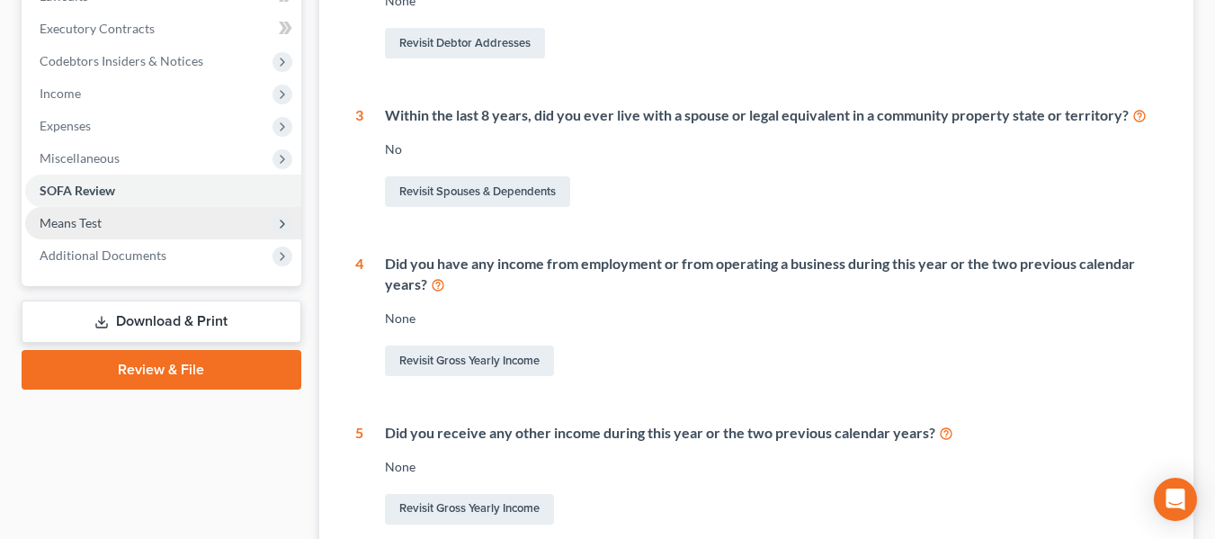
click at [92, 220] on span "Means Test" at bounding box center [71, 222] width 62 height 15
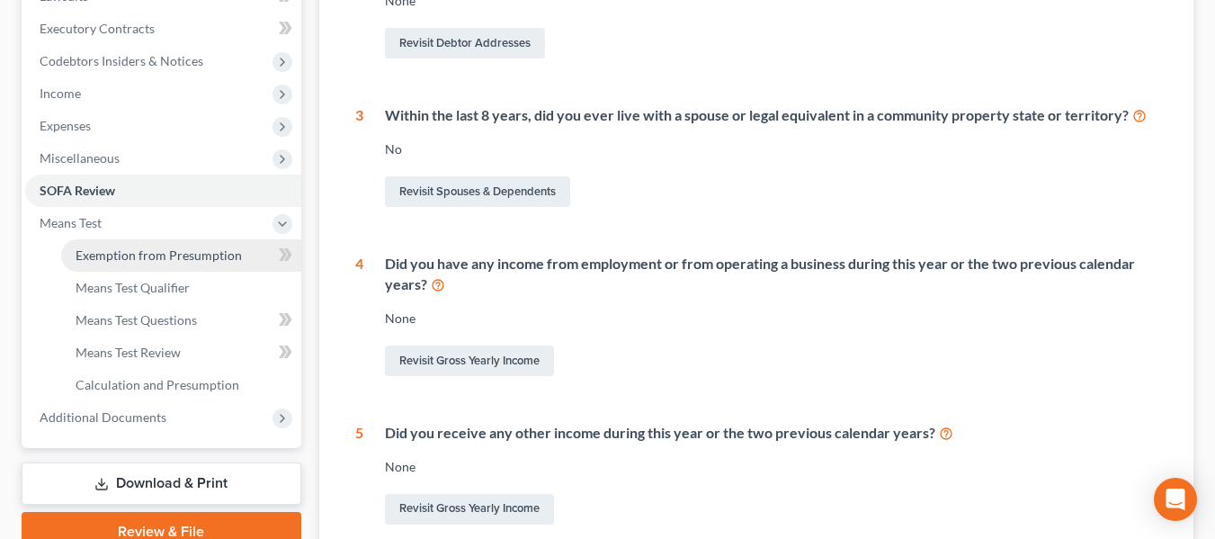
click at [186, 253] on span "Exemption from Presumption" at bounding box center [159, 254] width 166 height 15
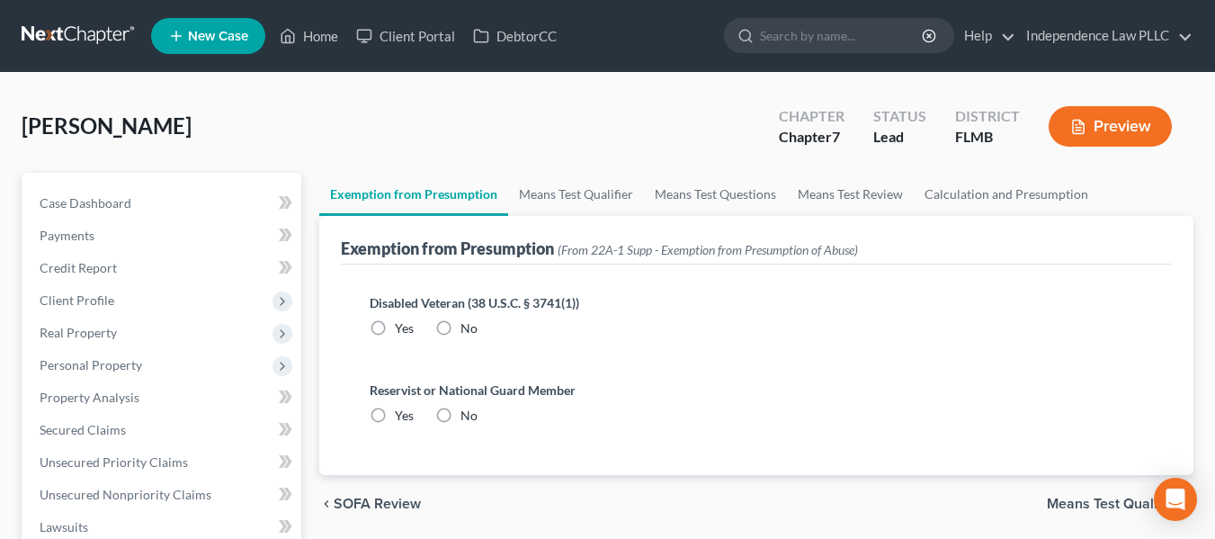
click at [460, 327] on label "No" at bounding box center [468, 328] width 17 height 18
click at [468, 327] on input "No" at bounding box center [474, 325] width 12 height 12
click at [460, 415] on label "No" at bounding box center [468, 415] width 17 height 18
click at [468, 415] on input "No" at bounding box center [474, 412] width 12 height 12
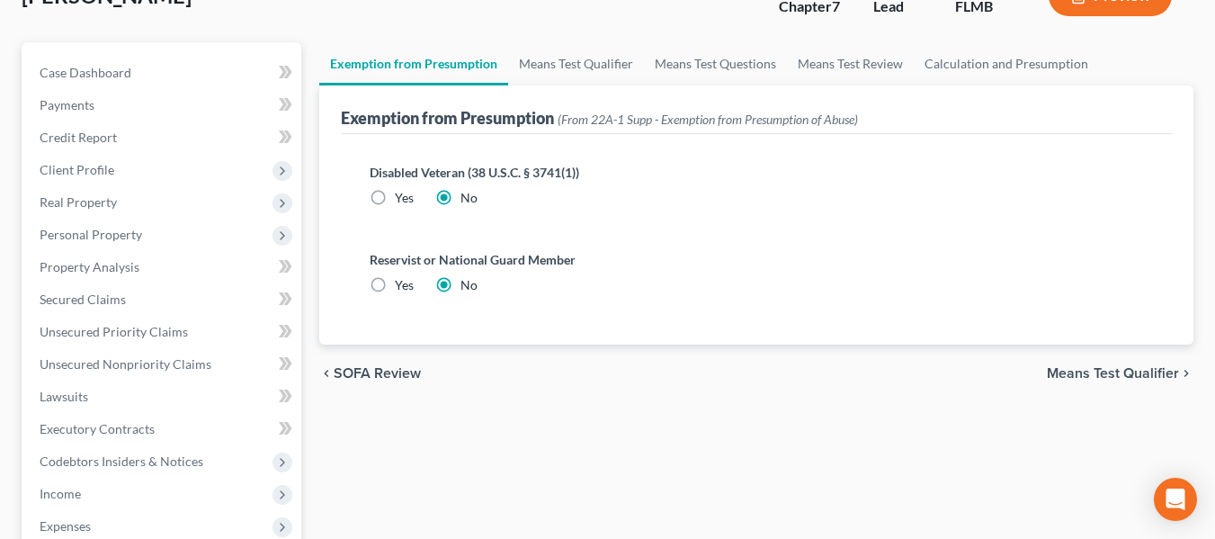
scroll to position [90, 0]
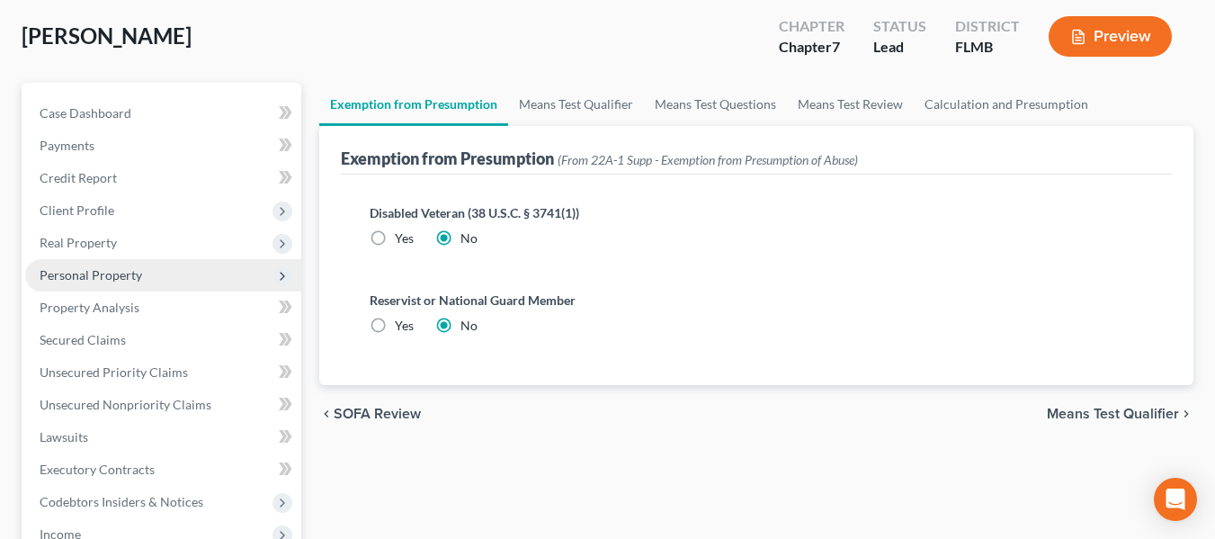
click at [132, 280] on span "Personal Property" at bounding box center [91, 274] width 103 height 15
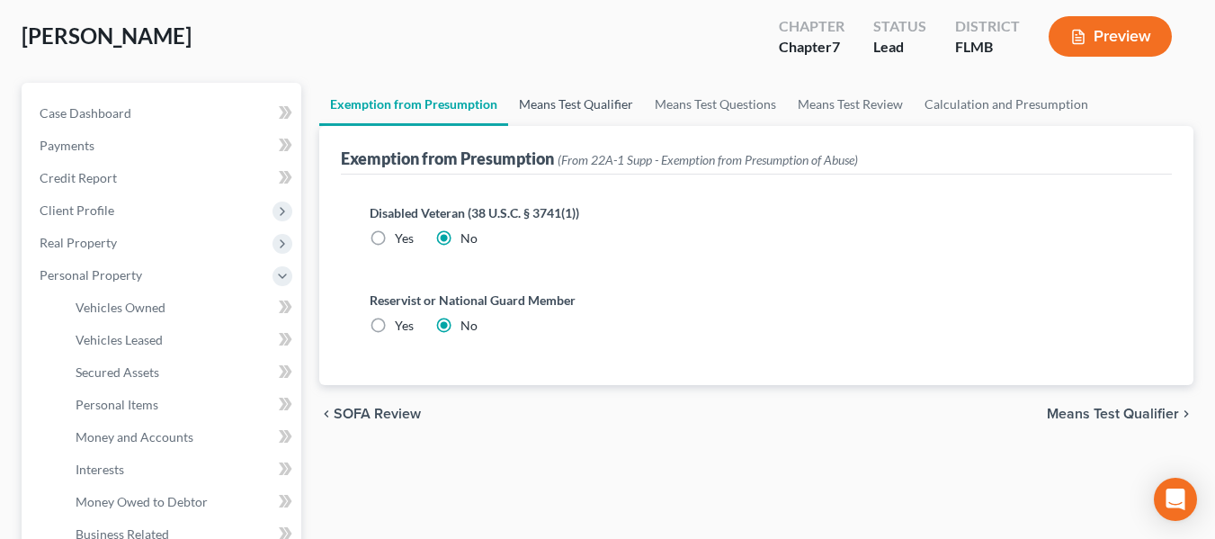
click at [565, 108] on link "Means Test Qualifier" at bounding box center [576, 104] width 136 height 43
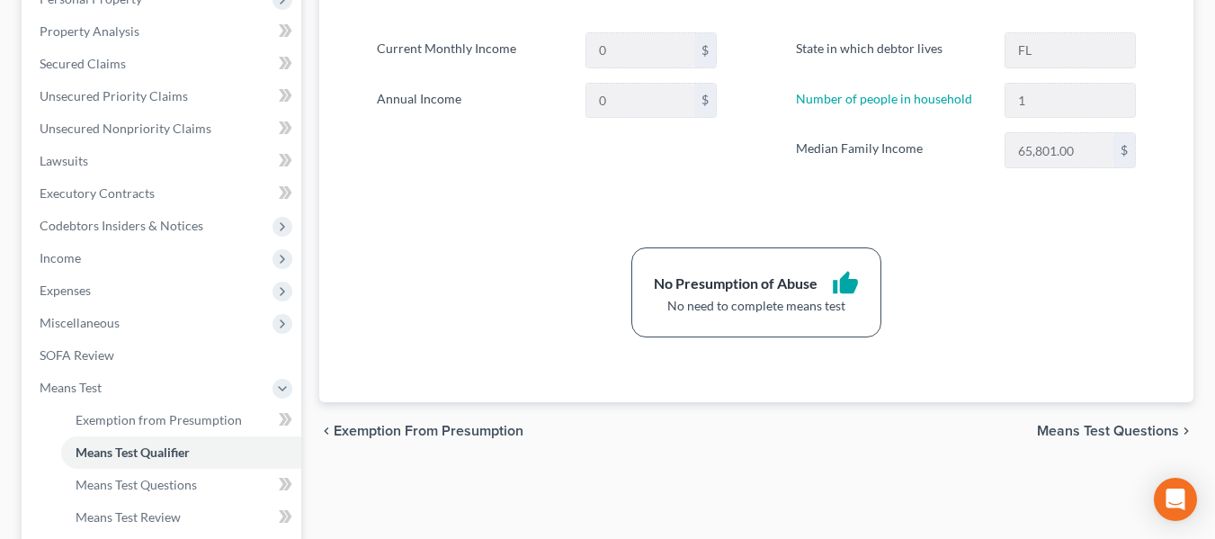
scroll to position [90, 0]
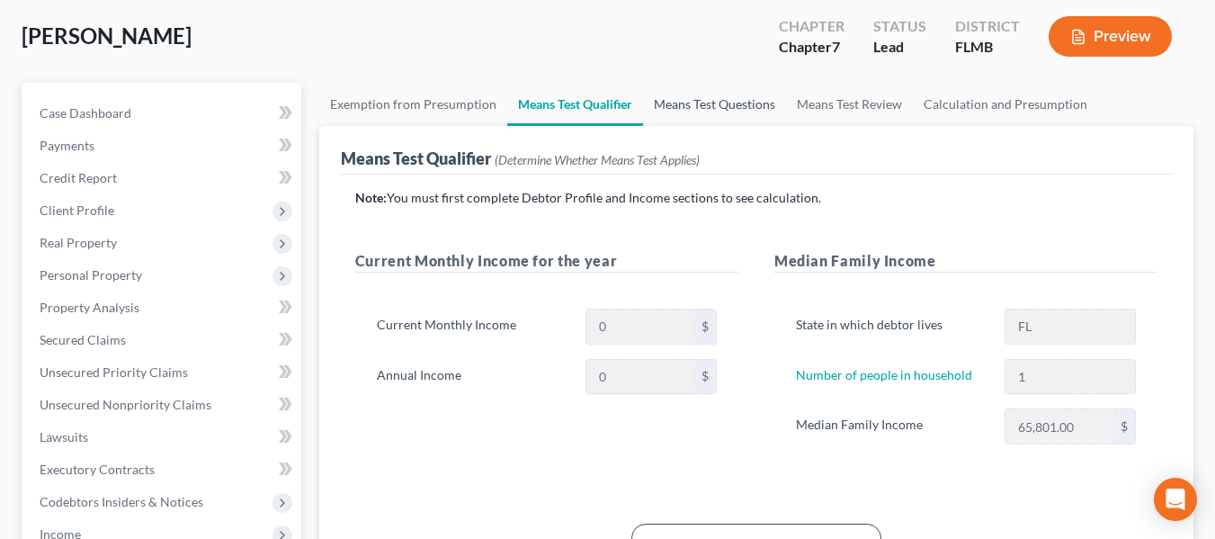
click at [741, 110] on link "Means Test Questions" at bounding box center [714, 104] width 143 height 43
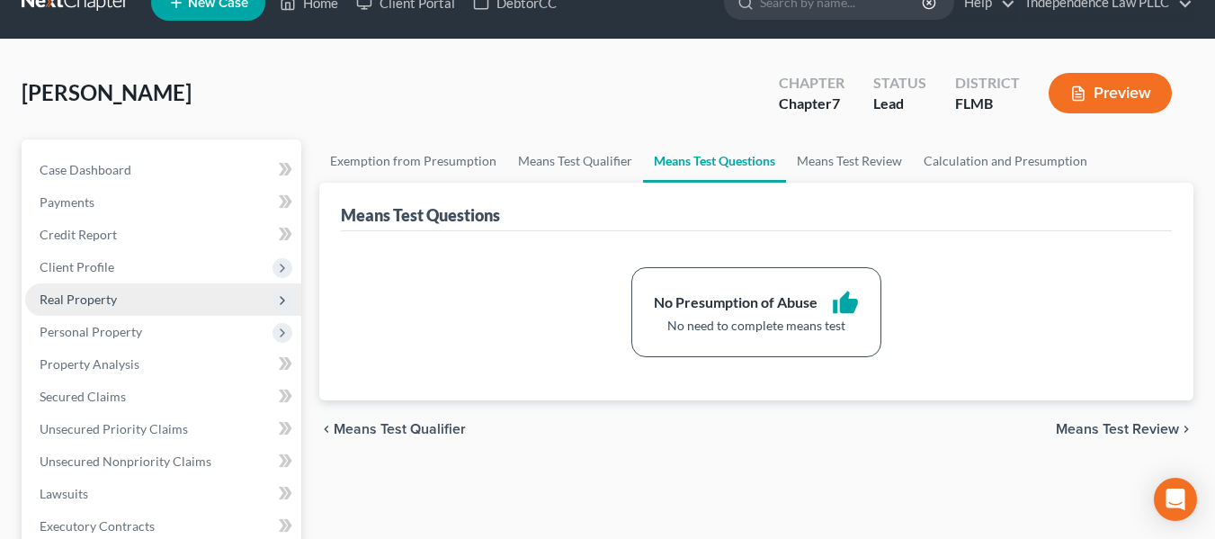
scroll to position [90, 0]
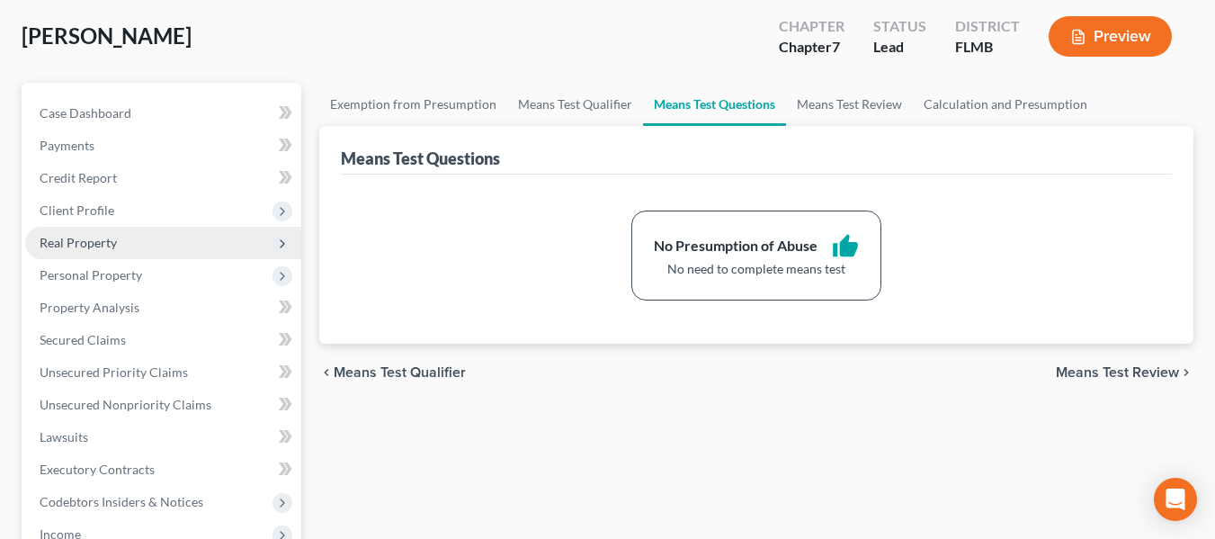
click at [164, 244] on span "Real Property" at bounding box center [163, 243] width 276 height 32
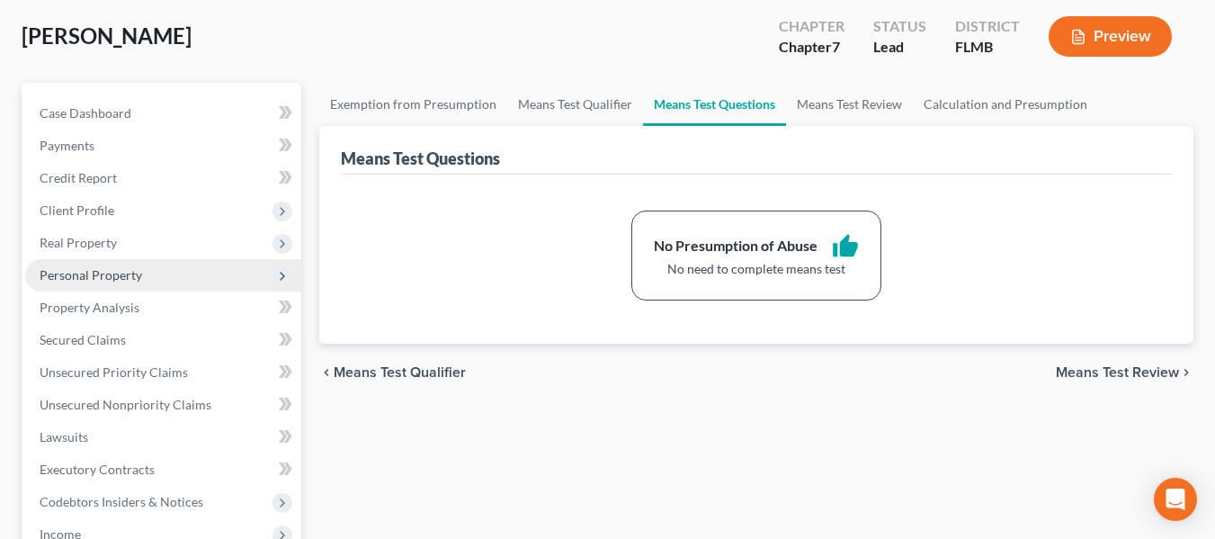
click at [165, 265] on span "Personal Property" at bounding box center [163, 275] width 276 height 32
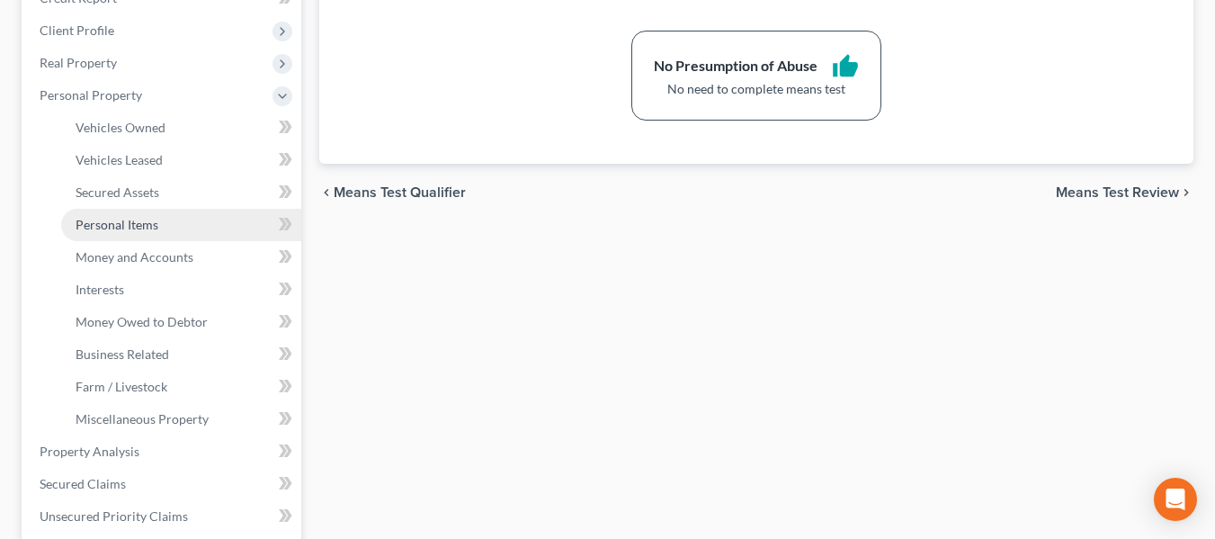
click at [143, 231] on span "Personal Items" at bounding box center [117, 224] width 83 height 15
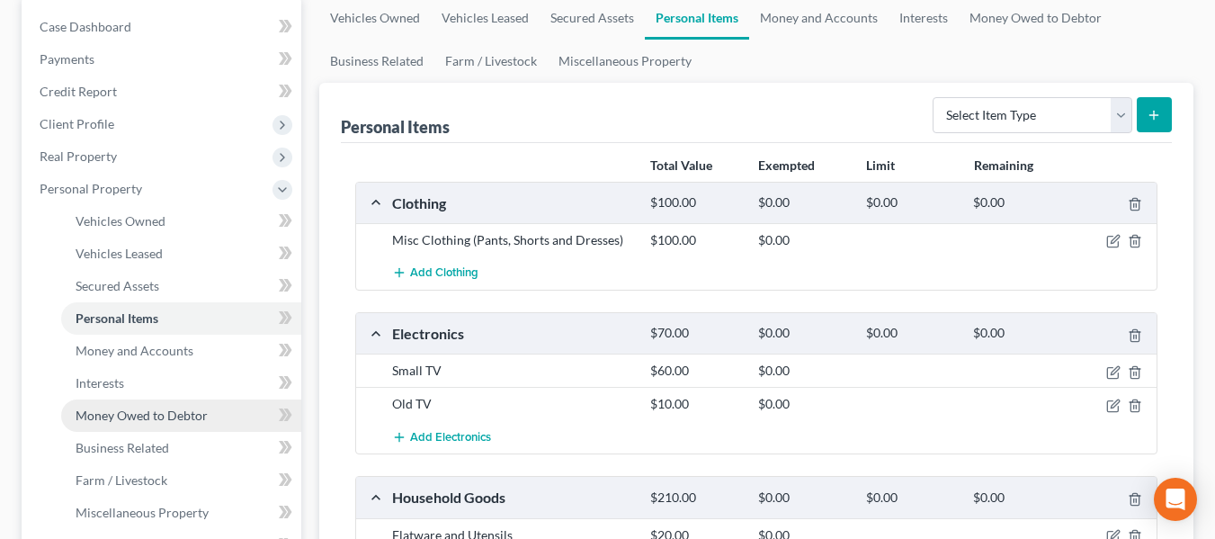
scroll to position [270, 0]
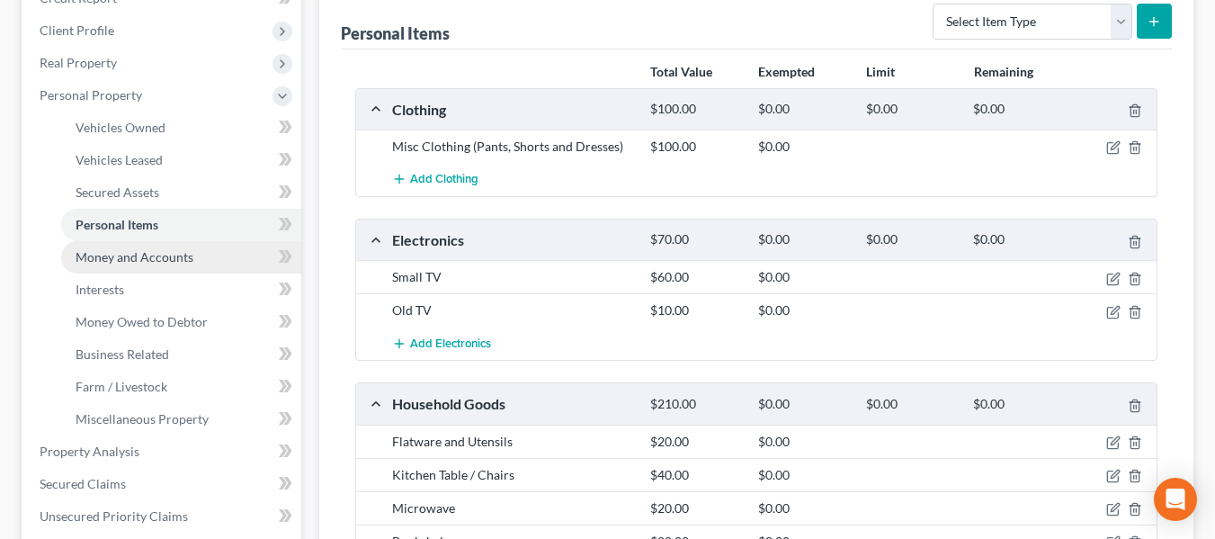
click at [157, 260] on span "Money and Accounts" at bounding box center [135, 256] width 118 height 15
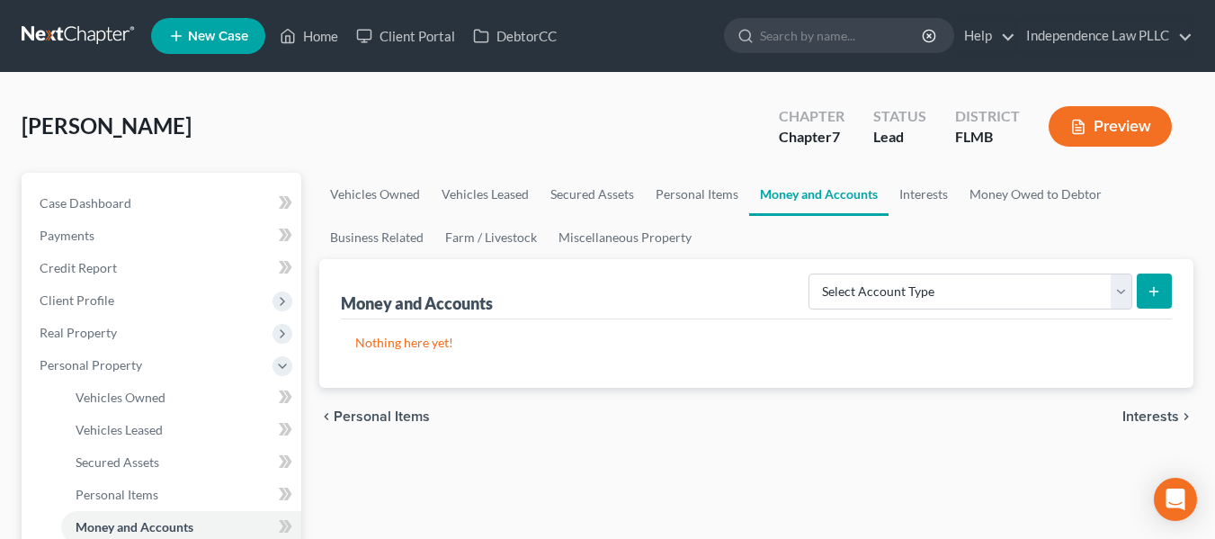
scroll to position [90, 0]
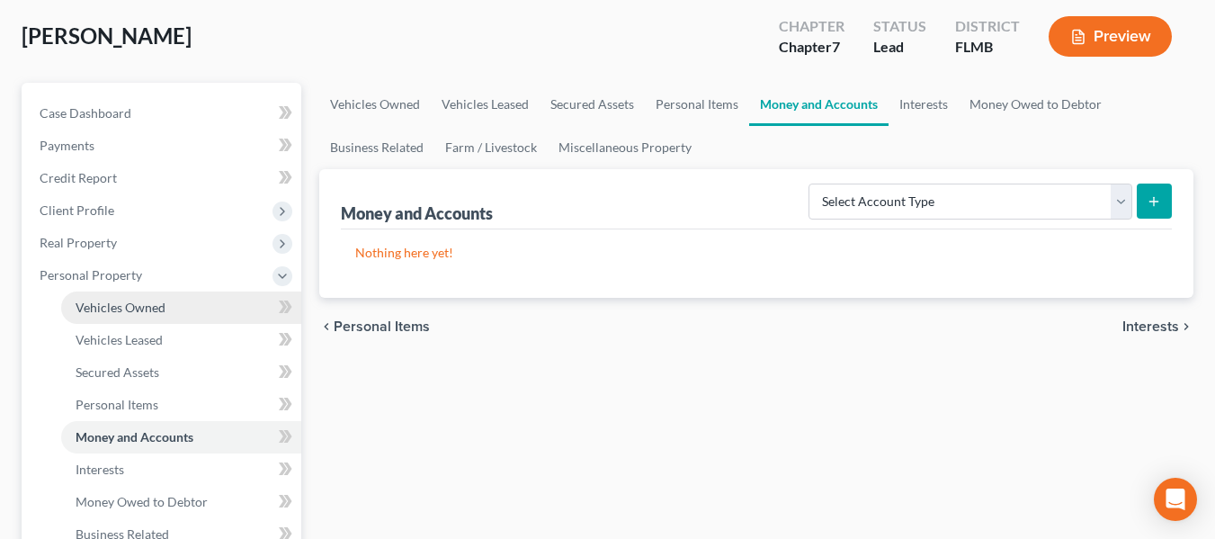
click at [154, 308] on span "Vehicles Owned" at bounding box center [121, 306] width 90 height 15
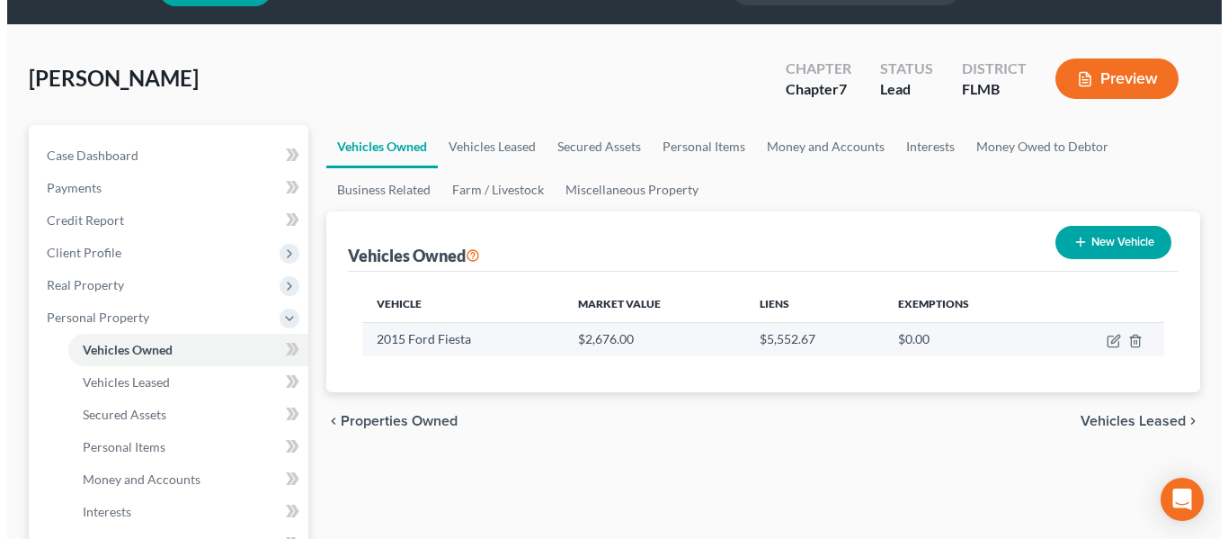
scroll to position [90, 0]
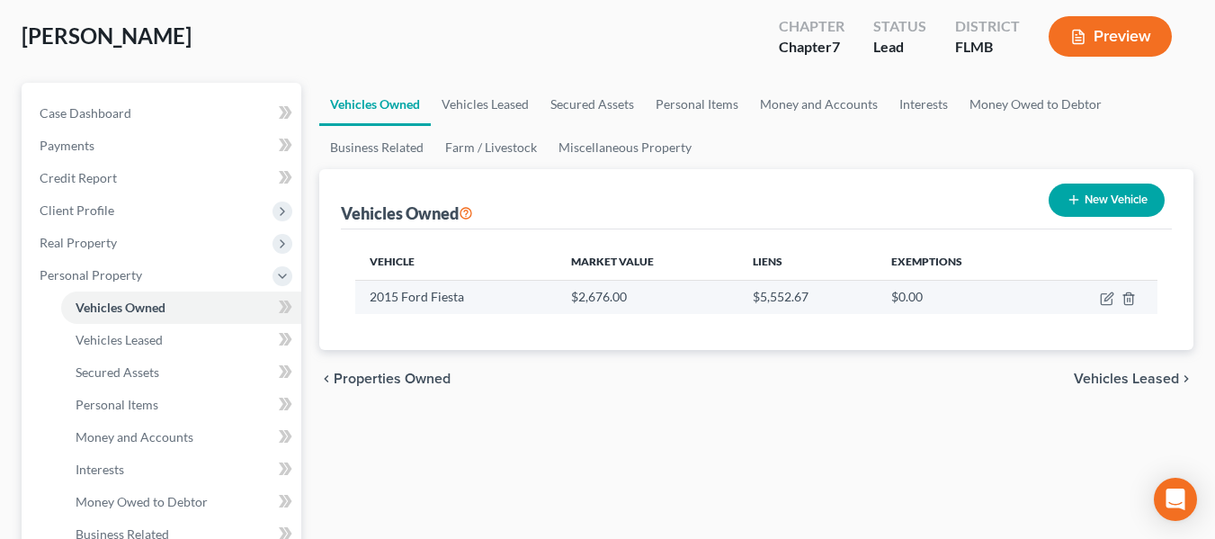
click at [909, 299] on td "$0.00" at bounding box center [958, 297] width 163 height 34
click at [1107, 300] on icon "button" at bounding box center [1108, 296] width 8 height 8
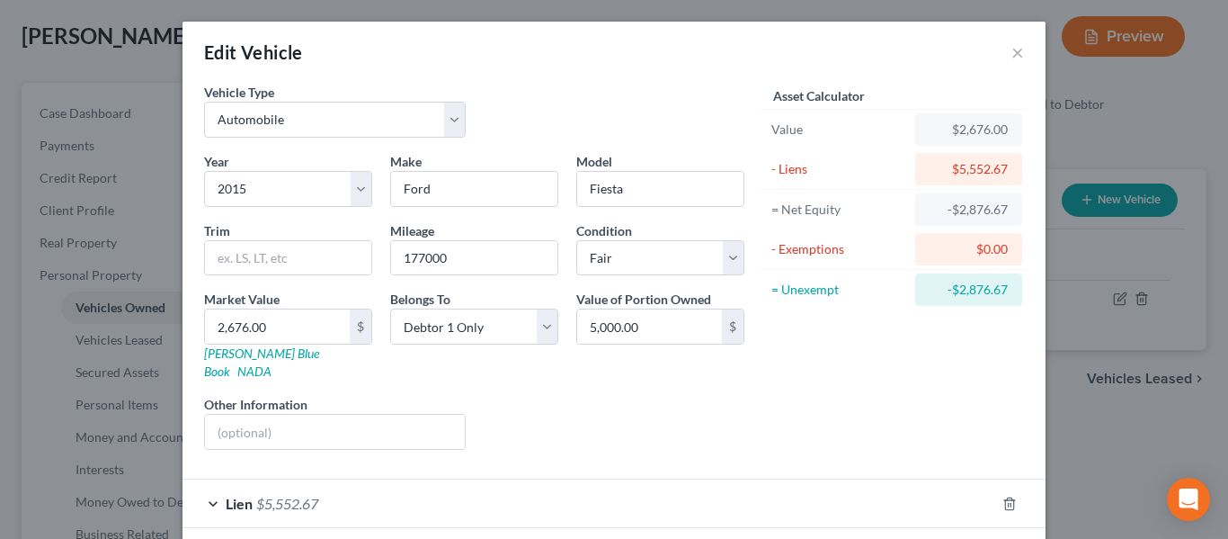
click at [1026, 245] on div "Asset Calculator Value $2,676.00 - Liens $5,552.67 = Net Equity -$2,876.67 - Ex…" at bounding box center [894, 273] width 280 height 381
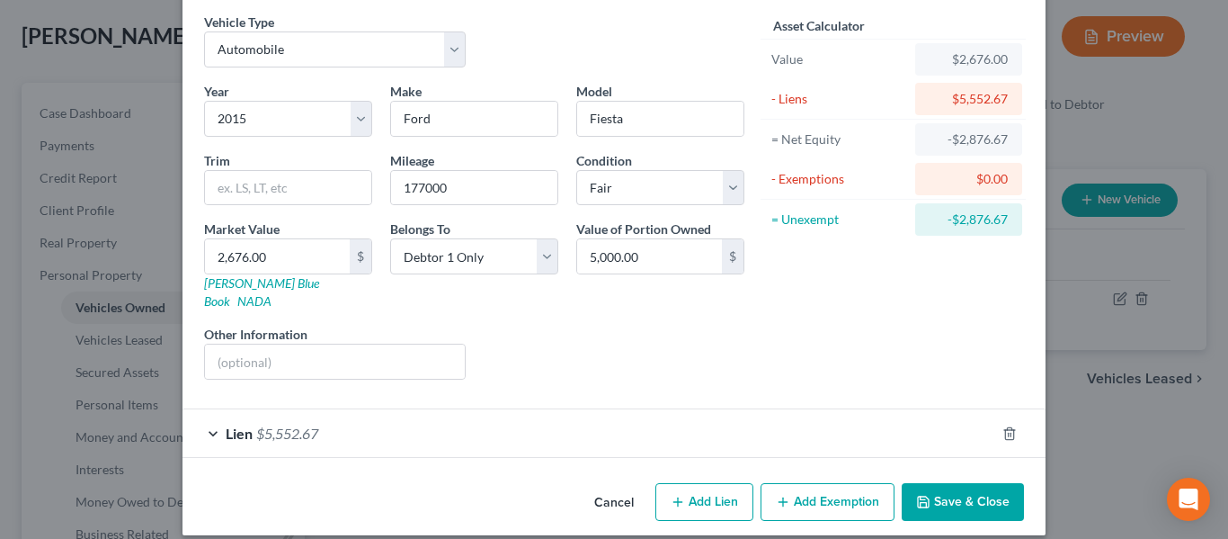
click at [828, 486] on button "Add Exemption" at bounding box center [828, 502] width 134 height 38
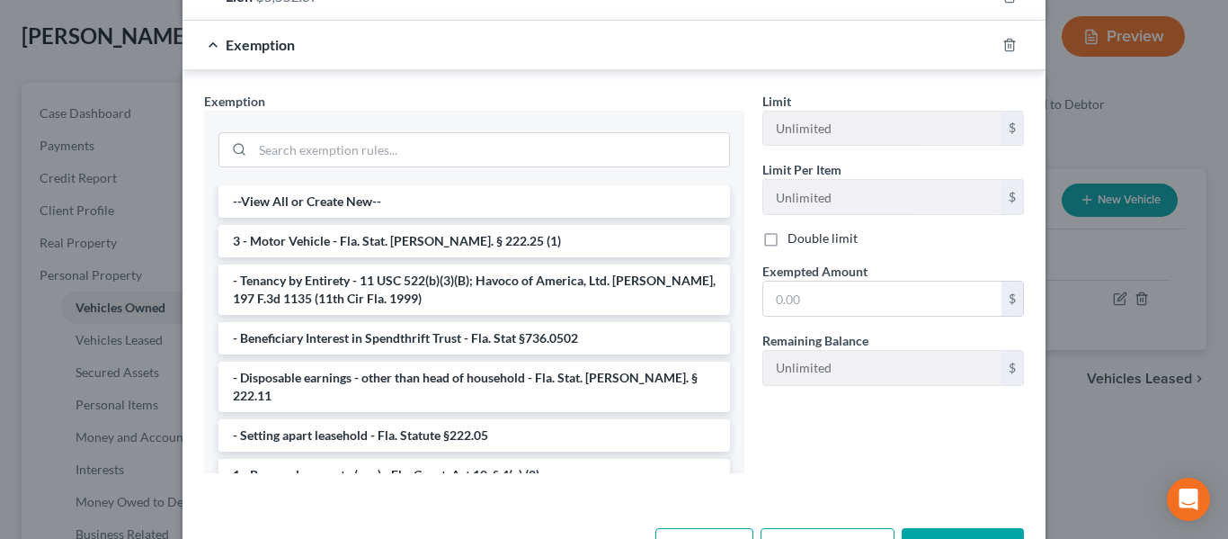
scroll to position [520, 0]
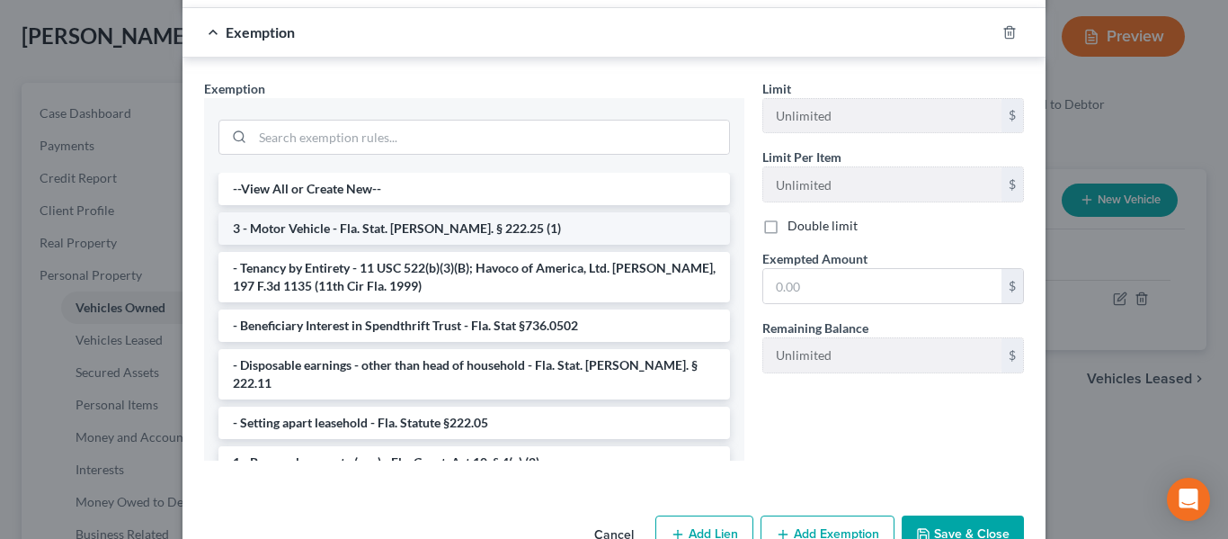
click at [370, 212] on li "3 - Motor Vehicle - Fla. Stat. Ann. § 222.25 (1)" at bounding box center [475, 228] width 512 height 32
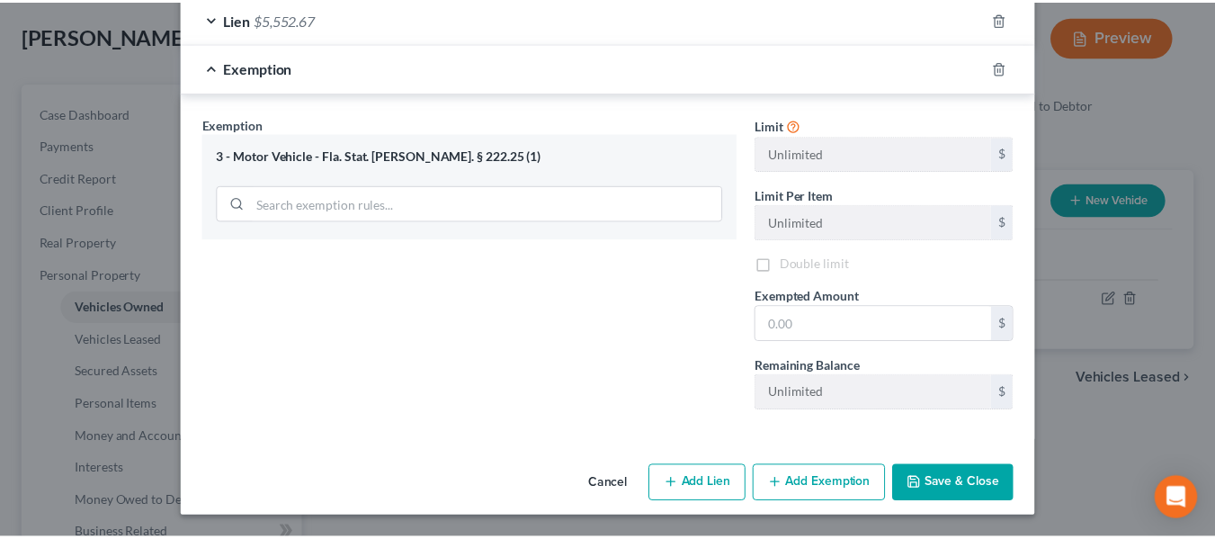
scroll to position [467, 0]
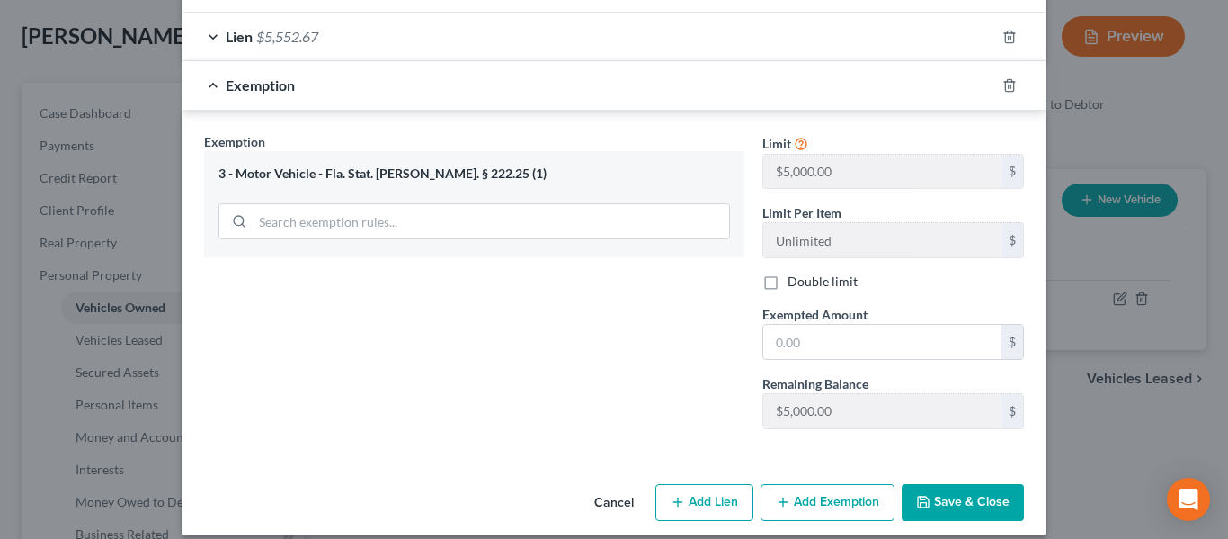
click at [955, 487] on button "Save & Close" at bounding box center [963, 503] width 122 height 38
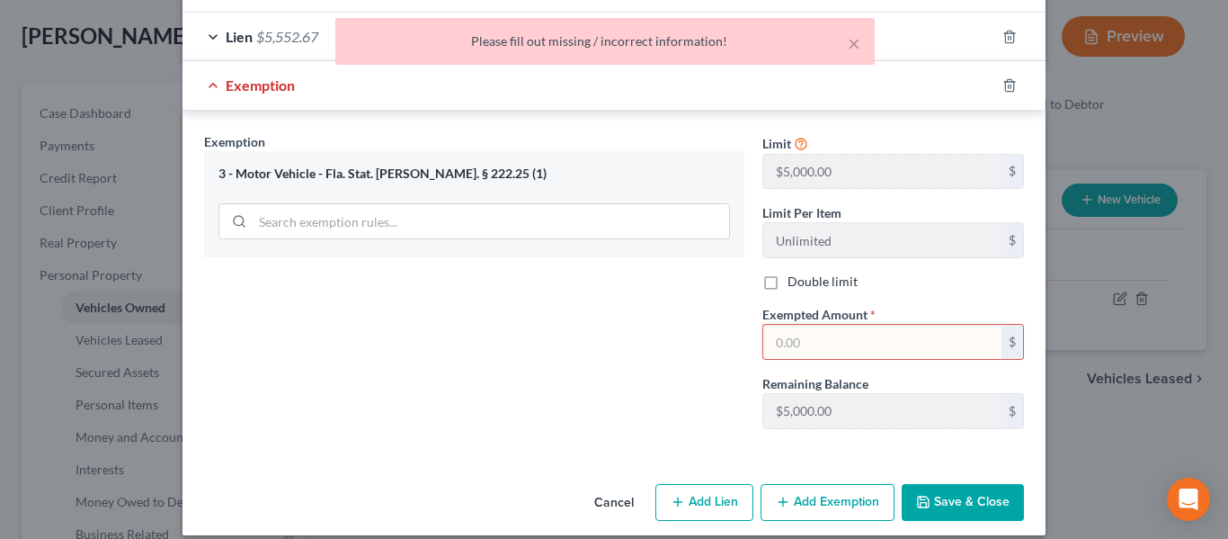
click at [867, 327] on input "text" at bounding box center [883, 342] width 238 height 34
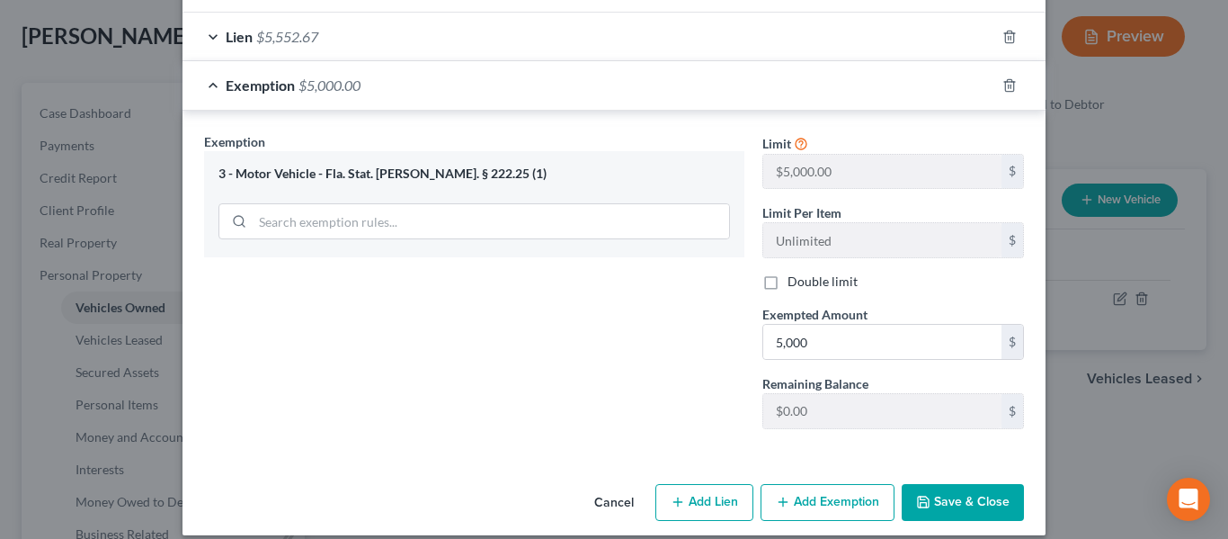
click at [959, 487] on button "Save & Close" at bounding box center [963, 503] width 122 height 38
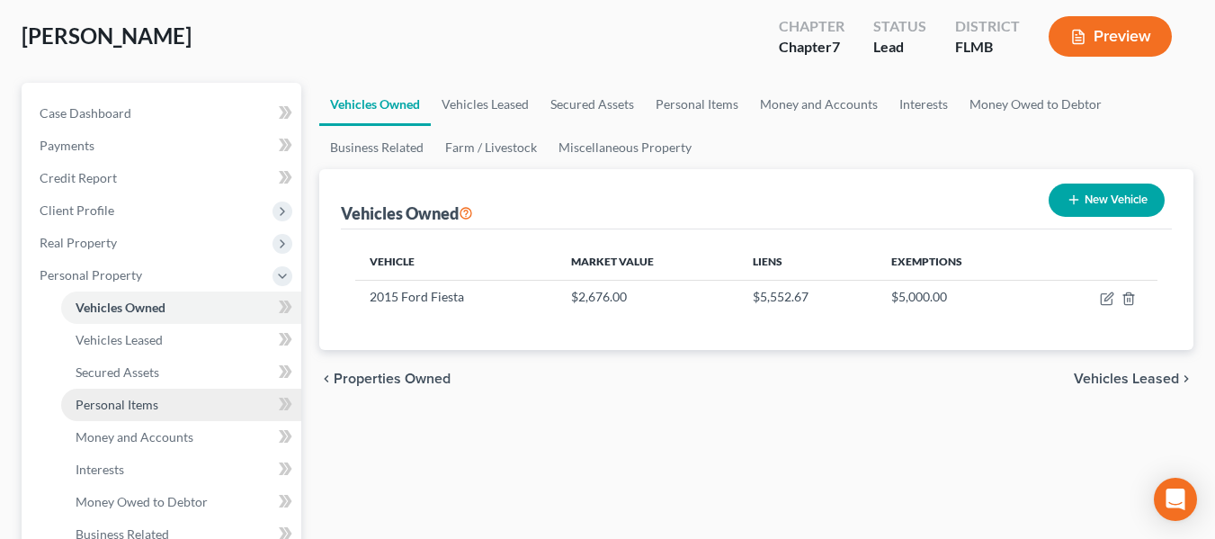
click at [130, 405] on span "Personal Items" at bounding box center [117, 404] width 83 height 15
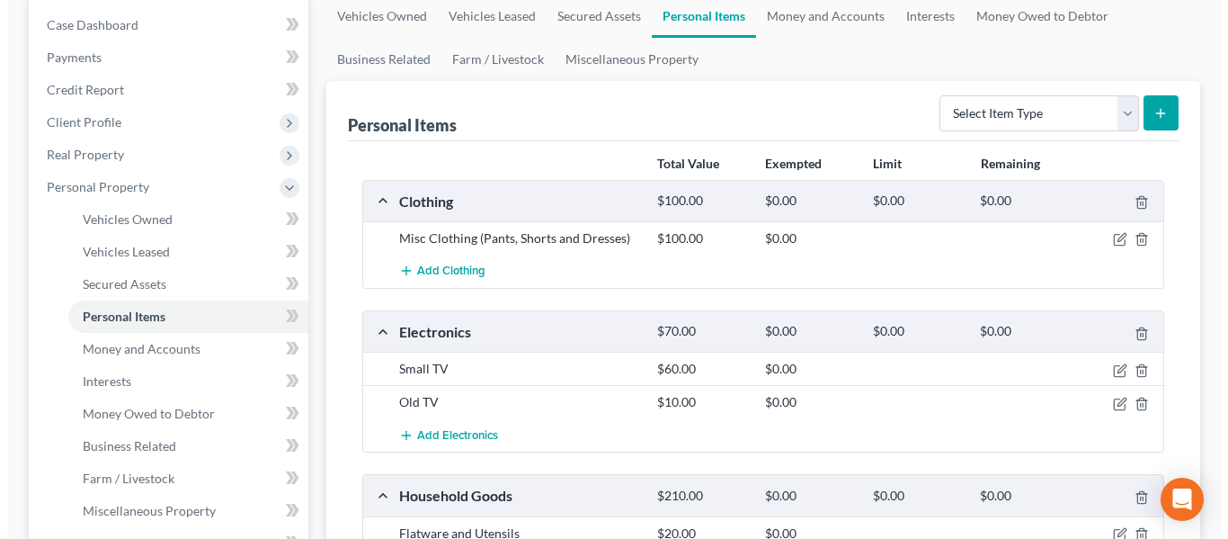
scroll to position [180, 0]
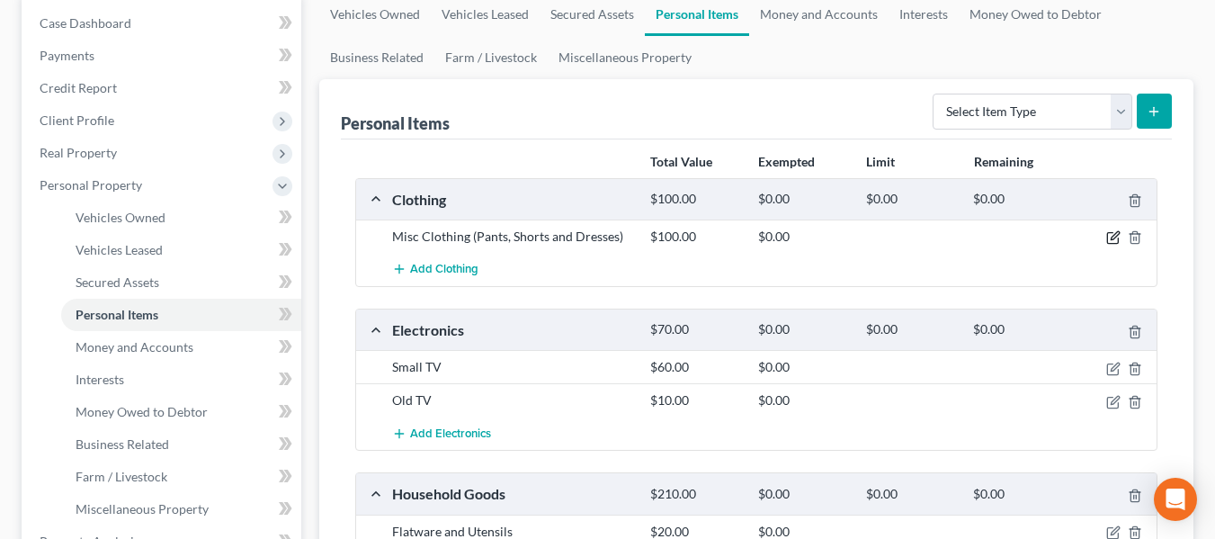
click at [1113, 232] on icon "button" at bounding box center [1113, 237] width 14 height 14
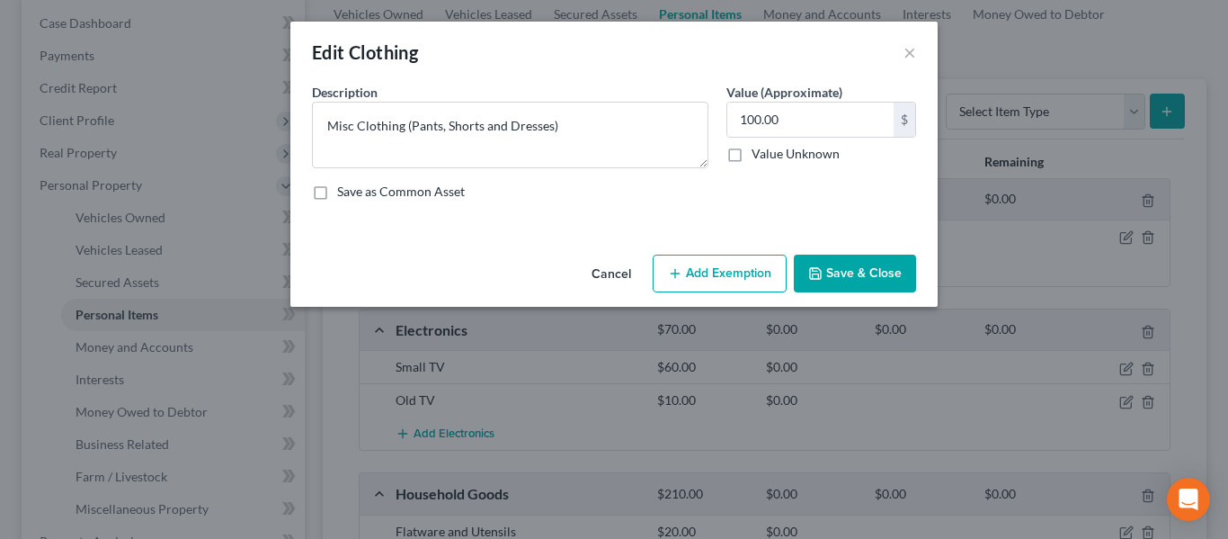
click at [707, 272] on button "Add Exemption" at bounding box center [720, 274] width 134 height 38
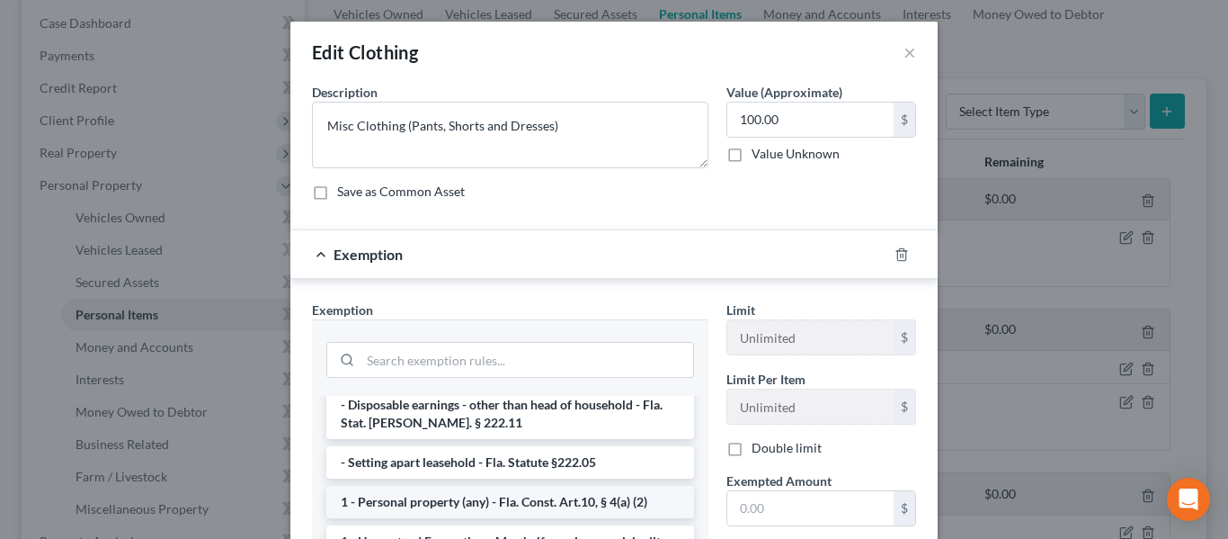
click at [520, 486] on li "1 - Personal property (any) - Fla. Const. Art.10, § 4(a) (2)" at bounding box center [510, 502] width 368 height 32
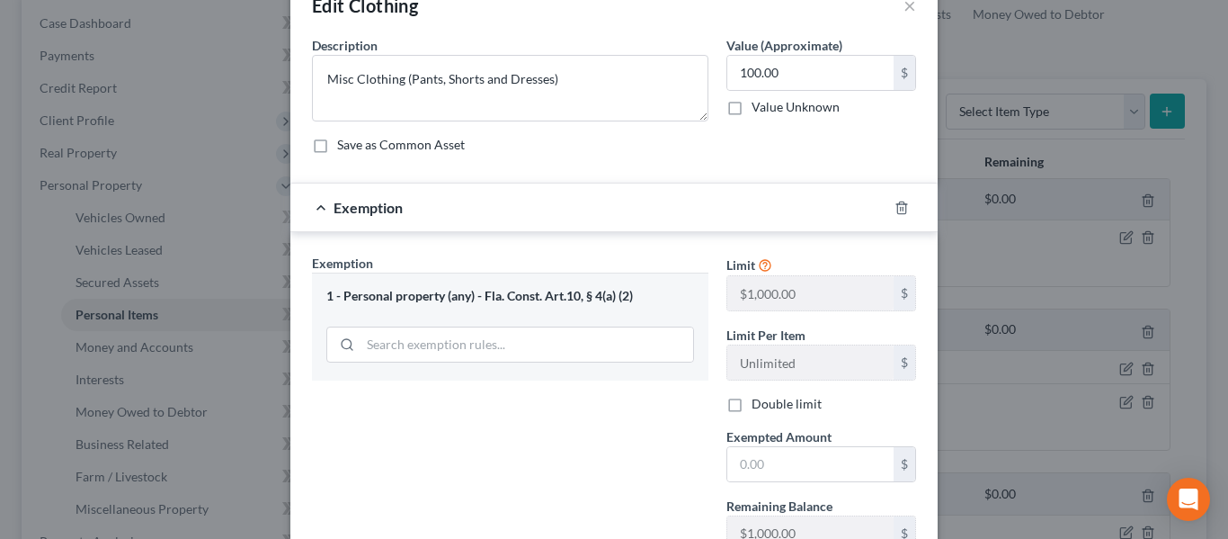
scroll to position [90, 0]
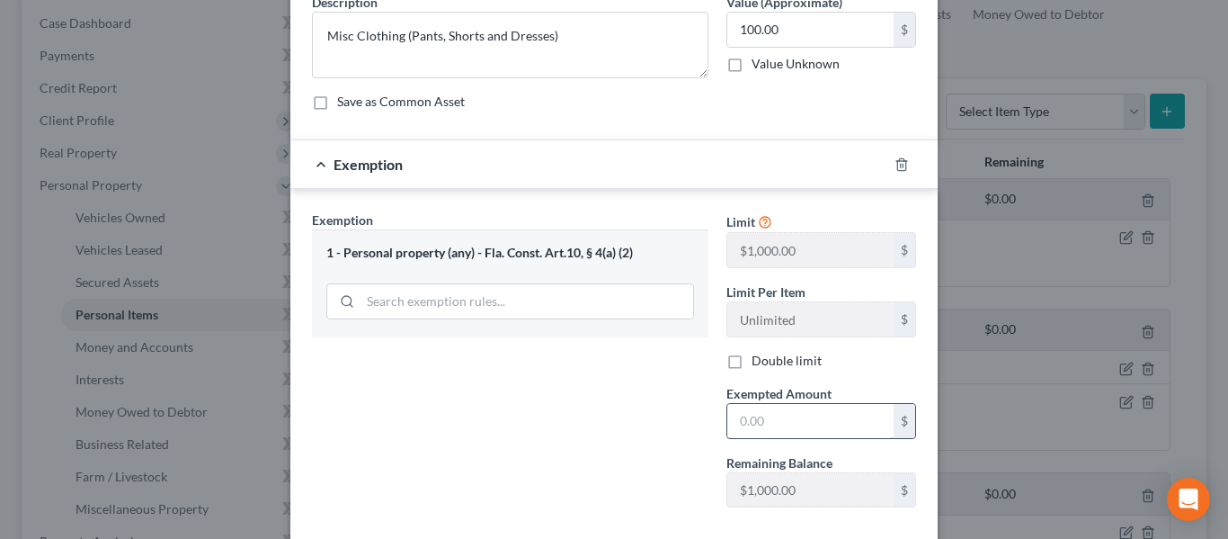
click at [808, 431] on input "text" at bounding box center [811, 421] width 166 height 34
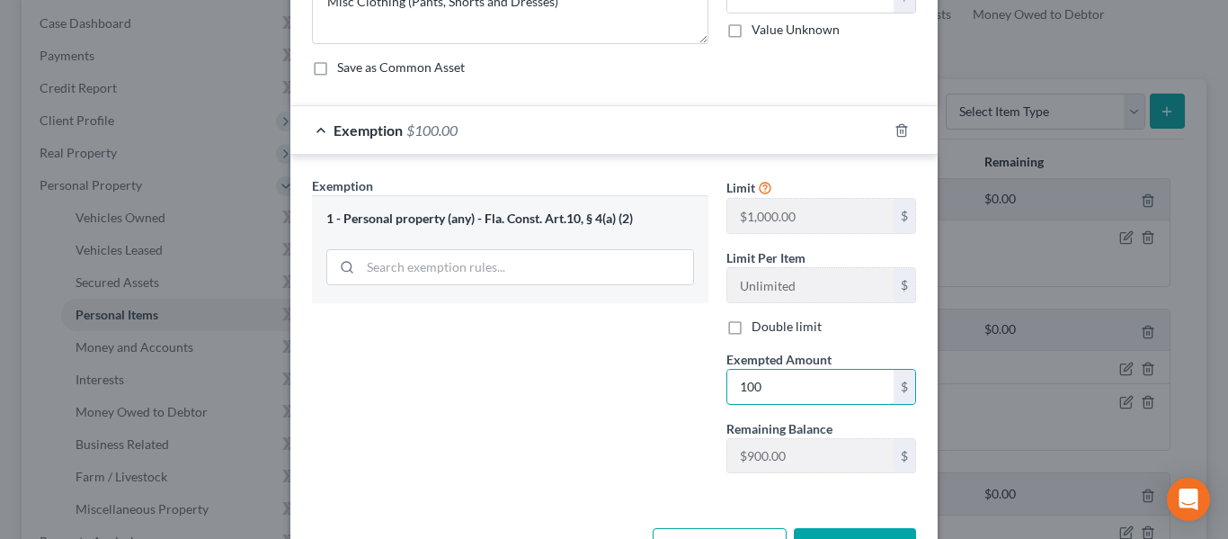
scroll to position [180, 0]
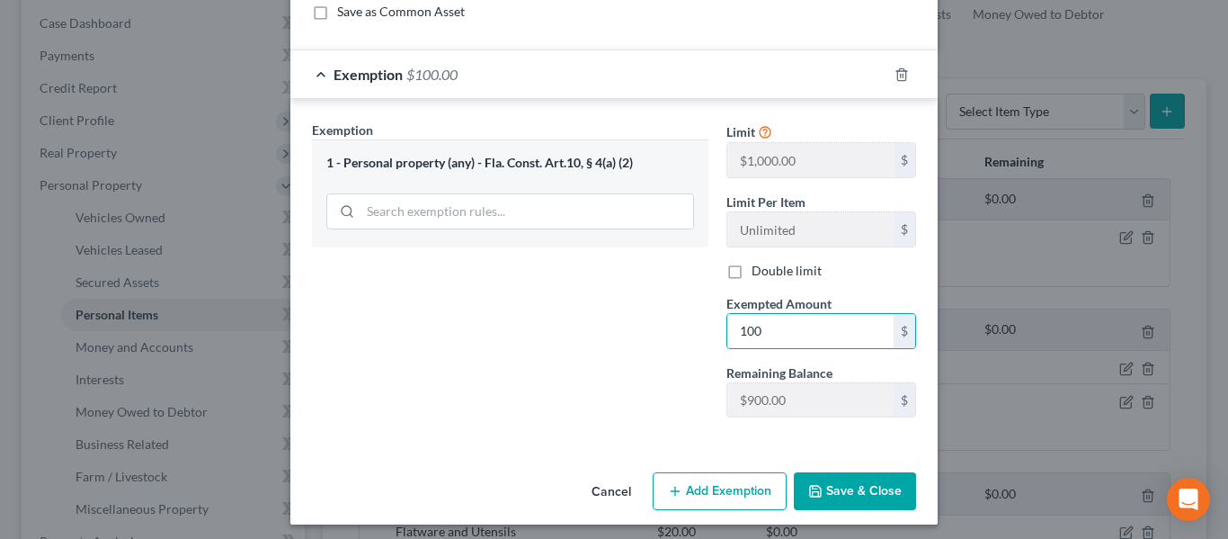
click at [834, 502] on button "Save & Close" at bounding box center [855, 491] width 122 height 38
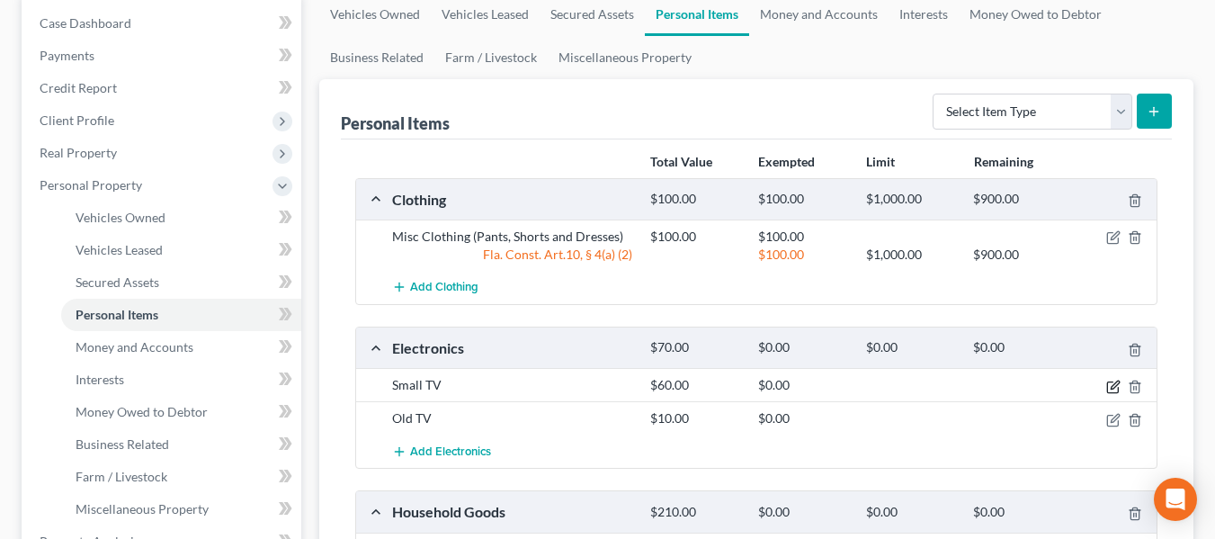
click at [1108, 388] on icon "button" at bounding box center [1113, 387] width 14 height 14
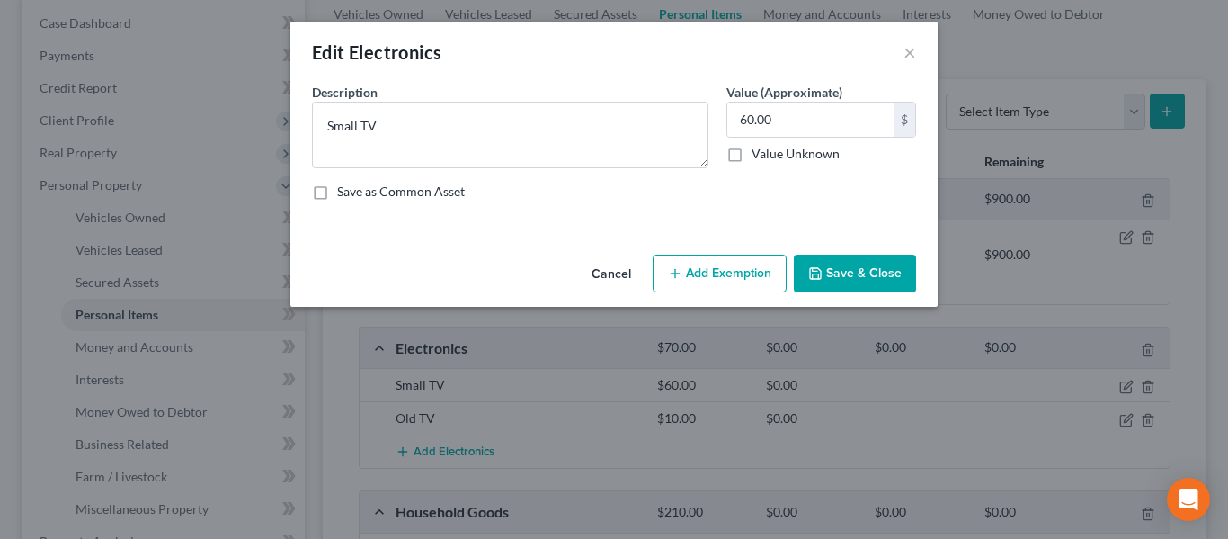
click at [686, 266] on button "Add Exemption" at bounding box center [720, 274] width 134 height 38
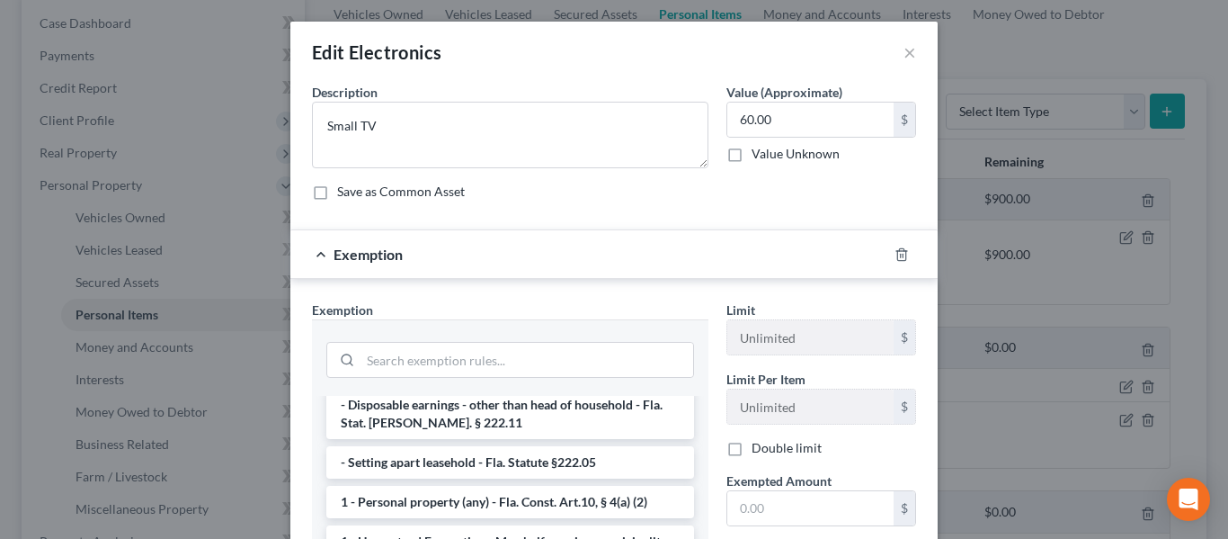
click at [476, 486] on li "1 - Personal property (any) - Fla. Const. Art.10, § 4(a) (2)" at bounding box center [510, 502] width 368 height 32
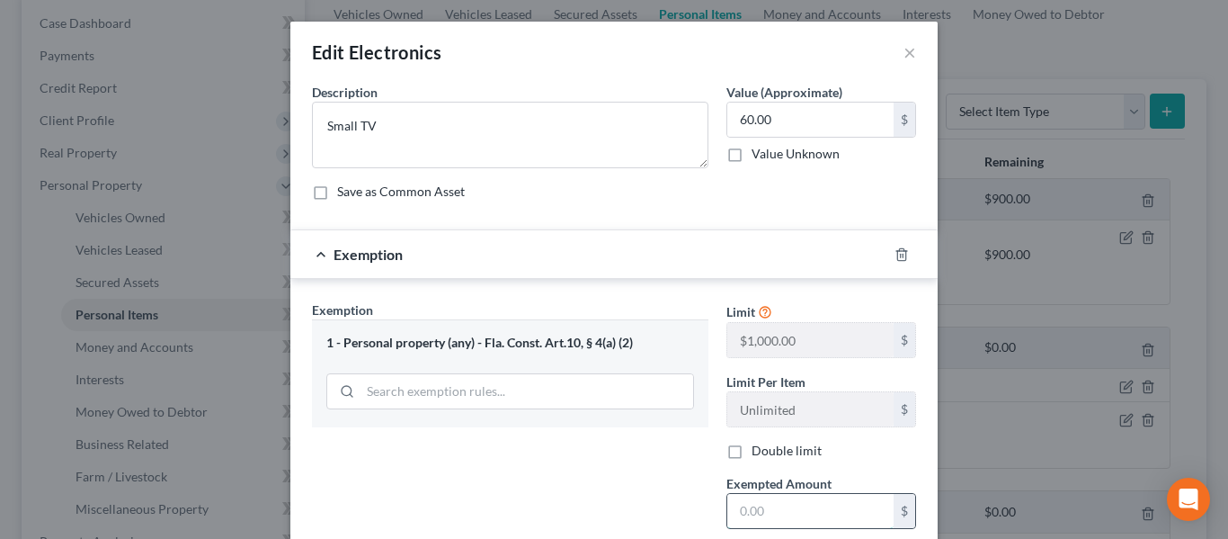
click at [773, 513] on input "text" at bounding box center [811, 511] width 166 height 34
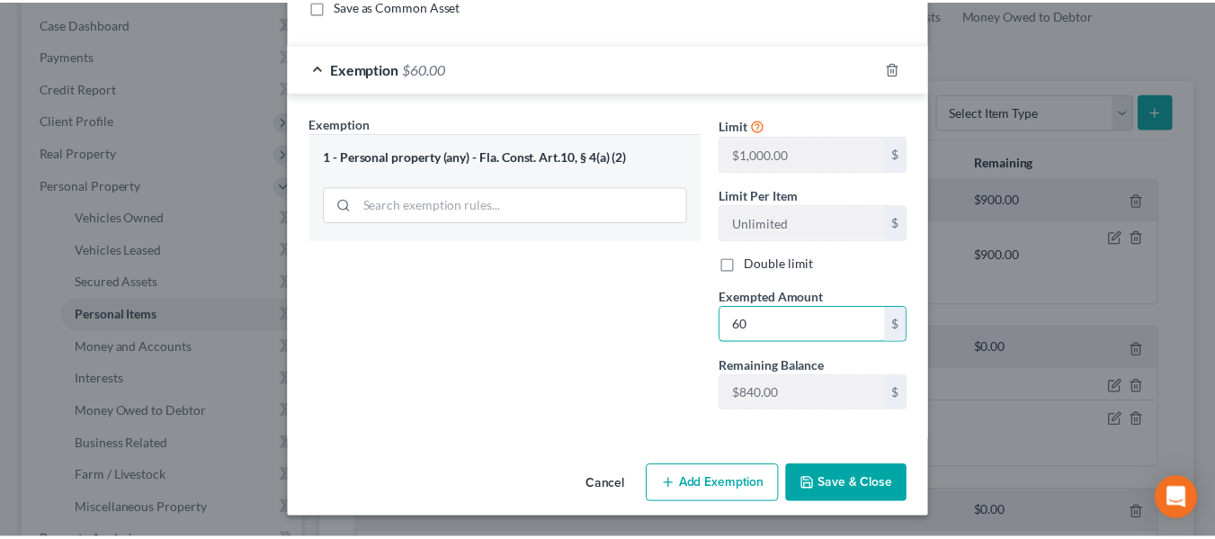
scroll to position [187, 0]
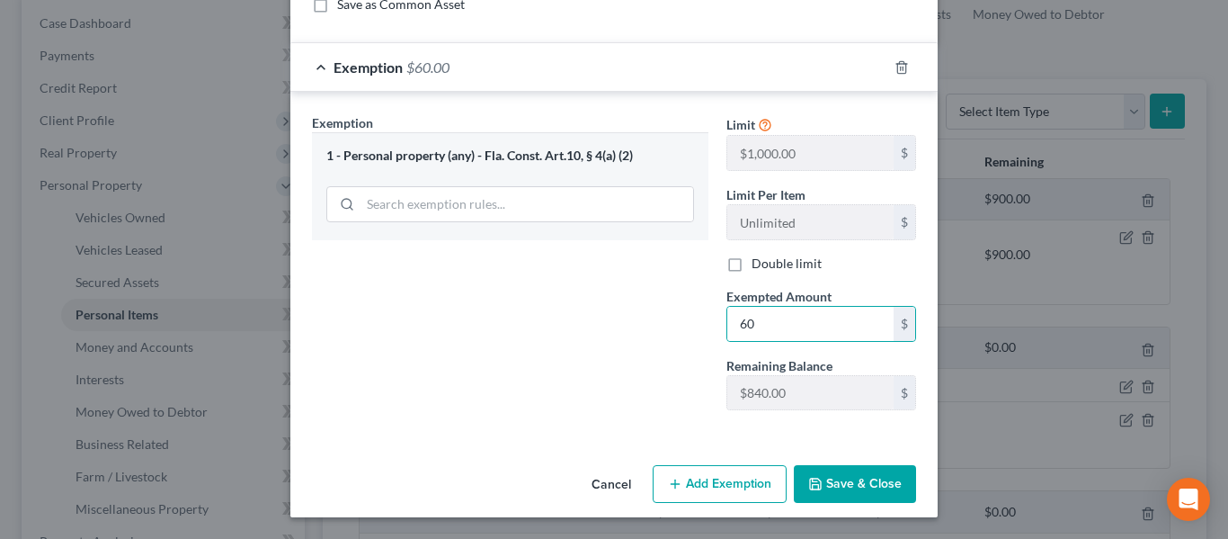
click at [832, 488] on button "Save & Close" at bounding box center [855, 484] width 122 height 38
